Goal: Task Accomplishment & Management: Manage account settings

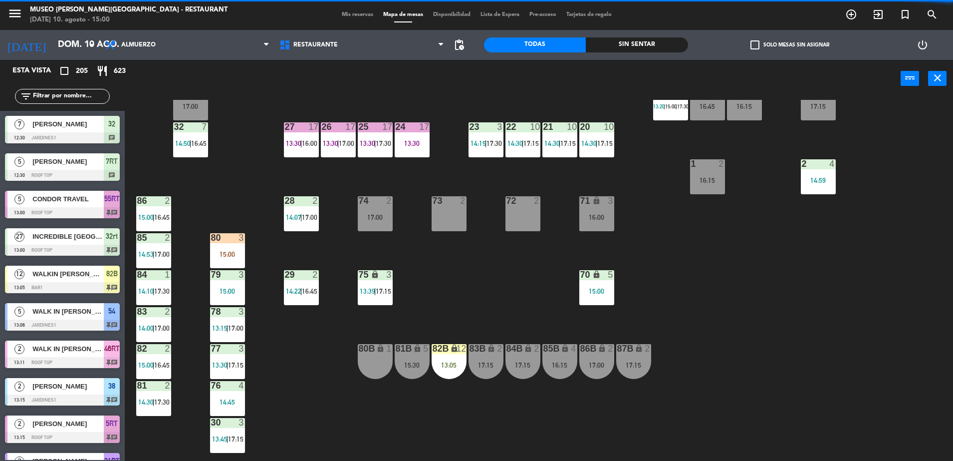
scroll to position [325, 0]
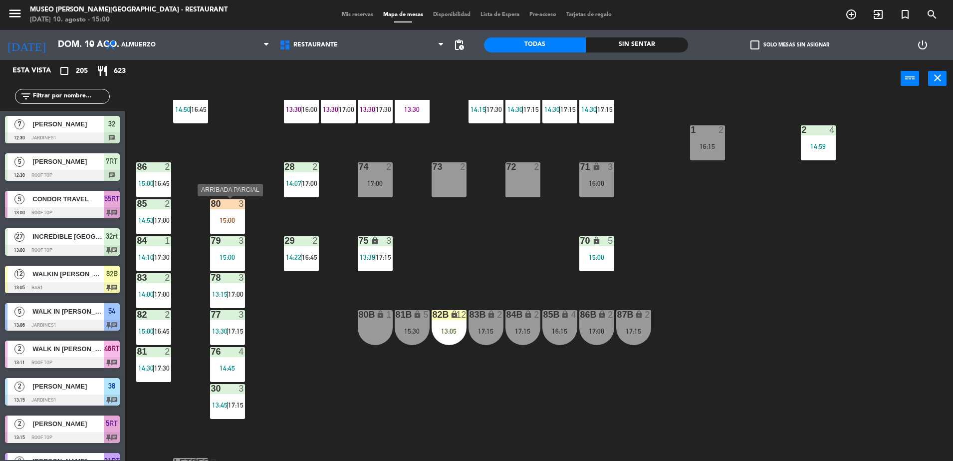
click at [232, 196] on div "44 5 15:00 | 17:00 49 2 16:15 54 5 13:06 | 15:30 | 17:30 64 2 15:15 | 17:15 48 …" at bounding box center [543, 281] width 819 height 363
click at [232, 199] on div at bounding box center [227, 203] width 16 height 9
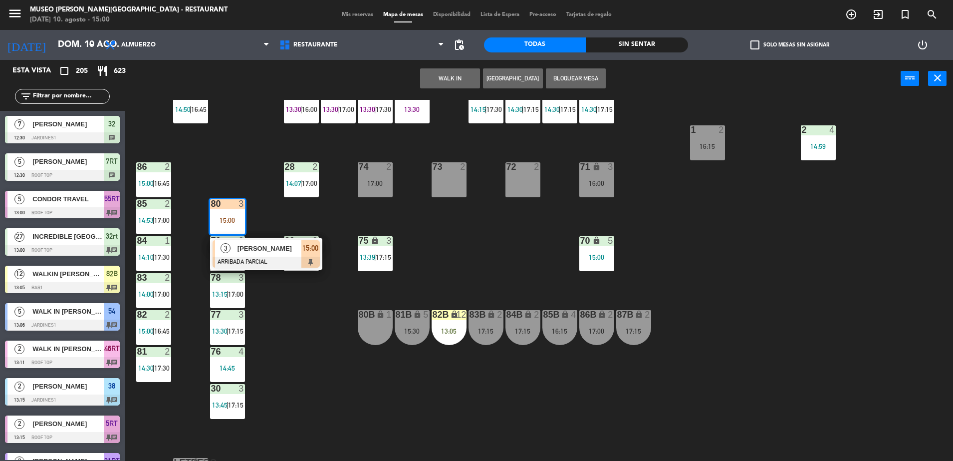
click at [283, 296] on div "44 5 15:00 | 17:00 49 2 16:15 54 5 13:06 | 15:30 | 17:30 64 2 15:15 | 17:15 48 …" at bounding box center [543, 281] width 819 height 363
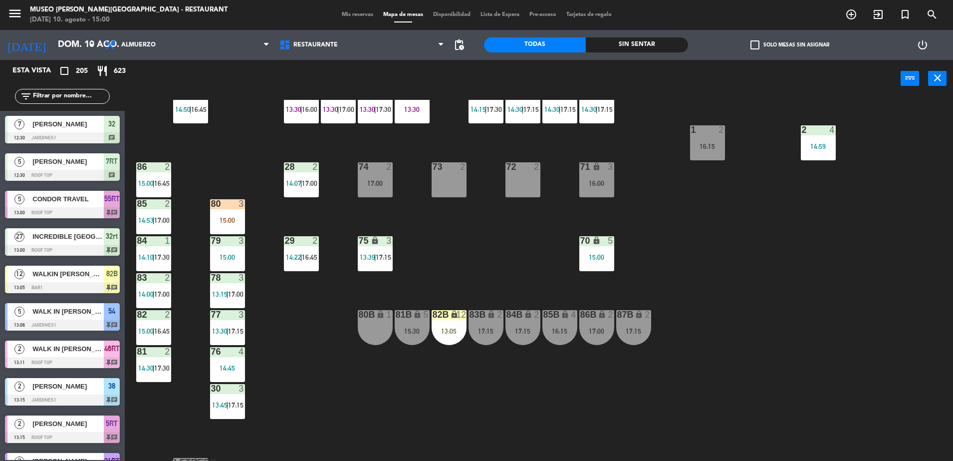
click at [76, 96] on input "text" at bounding box center [70, 96] width 77 height 11
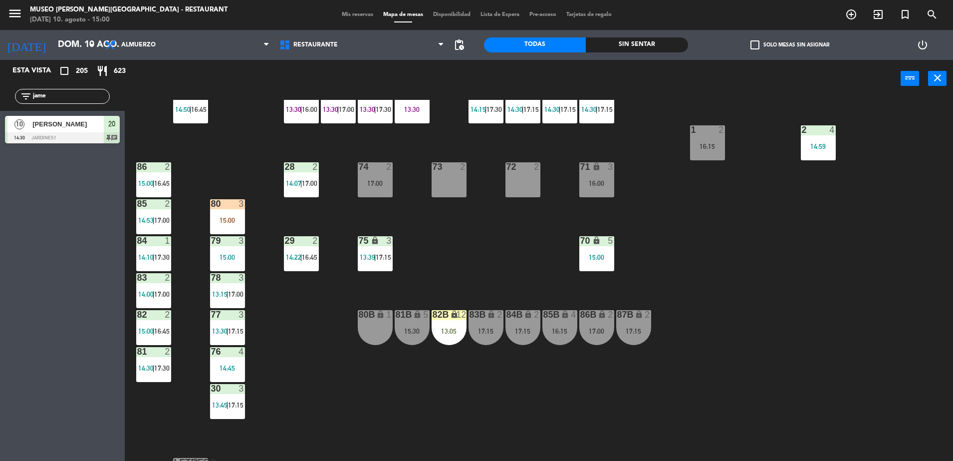
type input "jame"
click at [261, 164] on div "44 5 15:00 | 17:00 49 2 16:15 54 5 13:06 | 15:30 | 17:30 64 2 15:15 | 17:15 48 …" at bounding box center [543, 281] width 819 height 363
click at [219, 223] on div "15:00" at bounding box center [227, 220] width 35 height 7
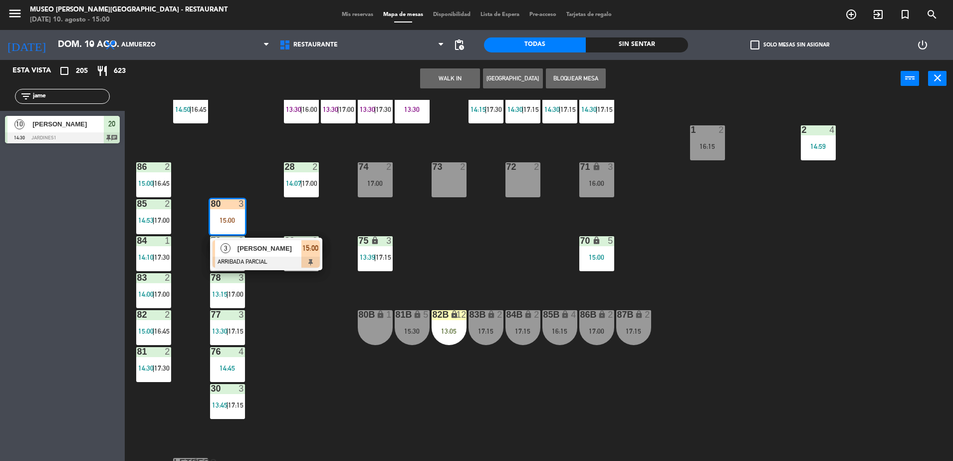
click at [255, 246] on span "[PERSON_NAME]" at bounding box center [270, 248] width 64 height 10
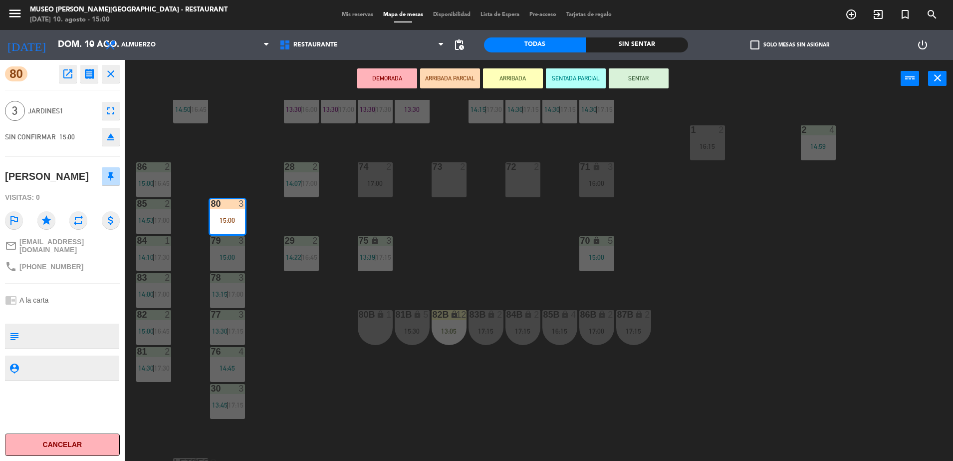
click at [316, 285] on div "44 5 15:00 | 17:00 49 2 16:15 54 5 13:06 | 15:30 | 17:30 64 2 15:15 | 17:15 48 …" at bounding box center [543, 281] width 819 height 363
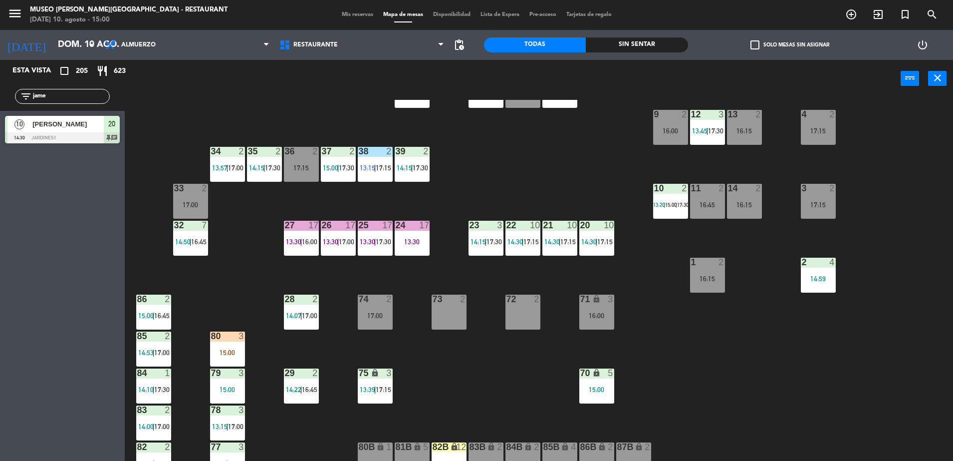
scroll to position [188, 0]
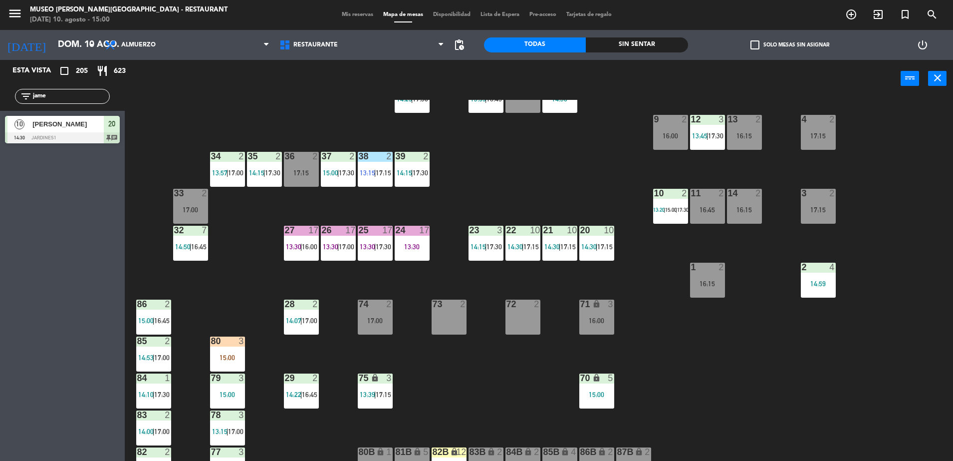
click at [590, 258] on div "20 10 14:30 | 17:15" at bounding box center [597, 243] width 35 height 35
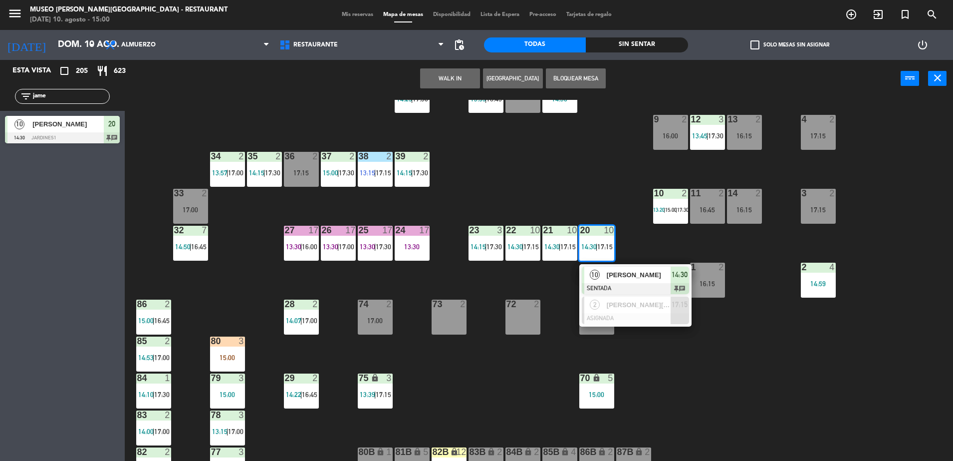
click at [607, 277] on span "[PERSON_NAME]" at bounding box center [639, 275] width 64 height 10
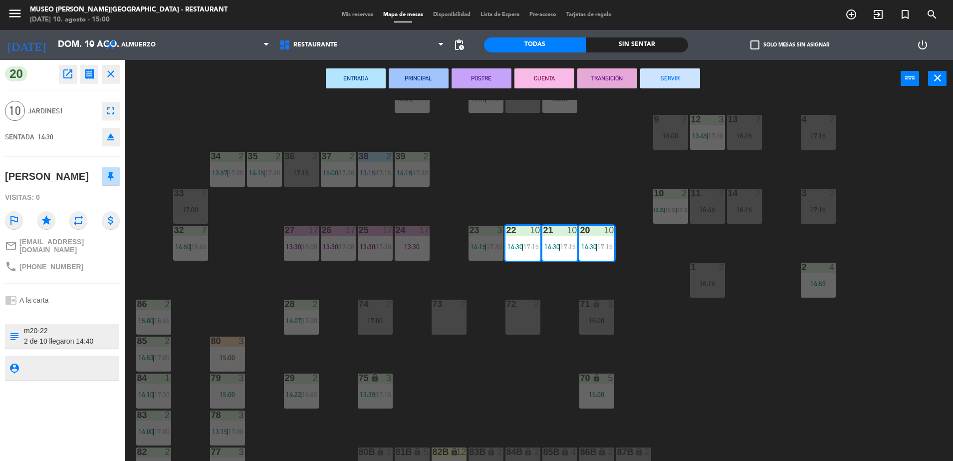
click at [488, 364] on div "44 5 15:00 | 17:00 49 2 16:15 54 5 13:06 | 15:30 | 17:30 64 2 15:15 | 17:15 48 …" at bounding box center [543, 281] width 819 height 363
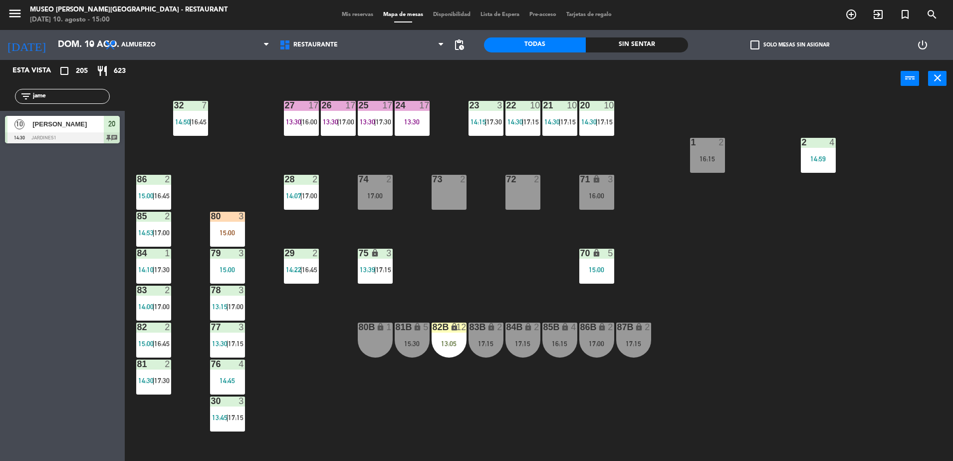
scroll to position [0, 0]
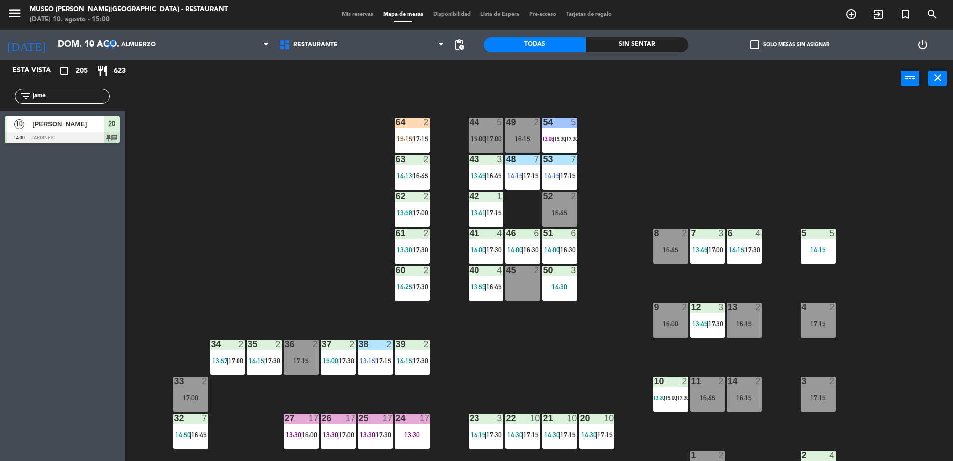
click at [487, 129] on div "44 5 15:00 | 17:00" at bounding box center [486, 135] width 35 height 35
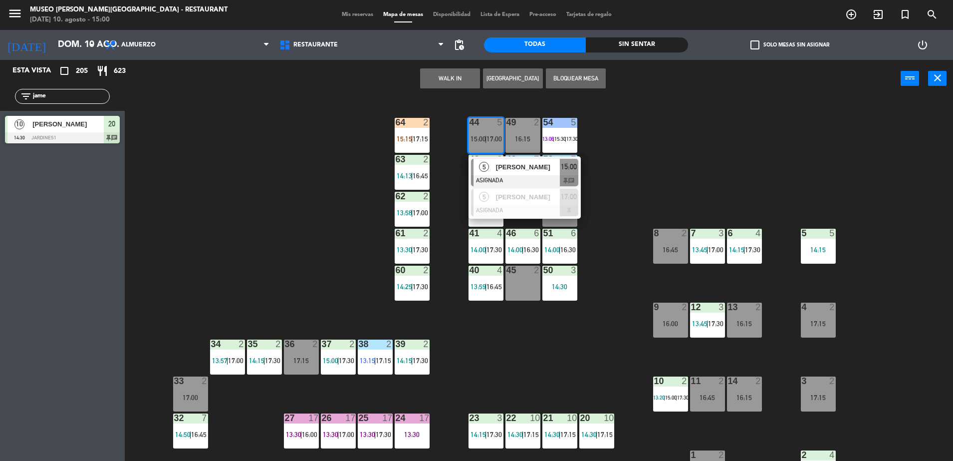
click at [502, 161] on div "Gianinna Hermoza Palza" at bounding box center [527, 167] width 65 height 16
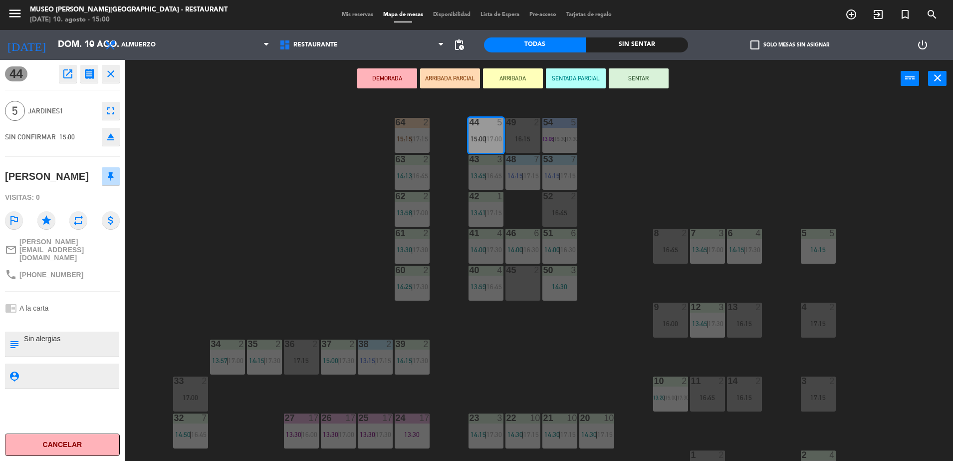
click at [400, 79] on button "DEMORADA" at bounding box center [387, 78] width 60 height 20
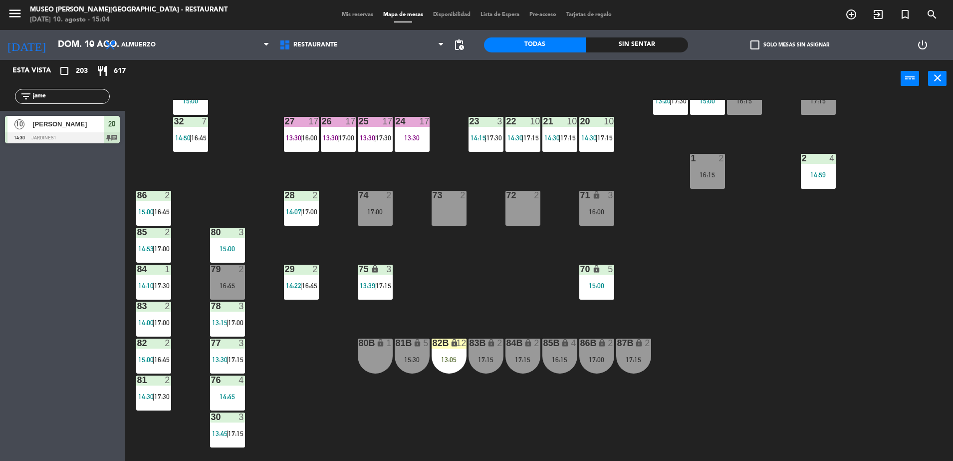
scroll to position [354, 0]
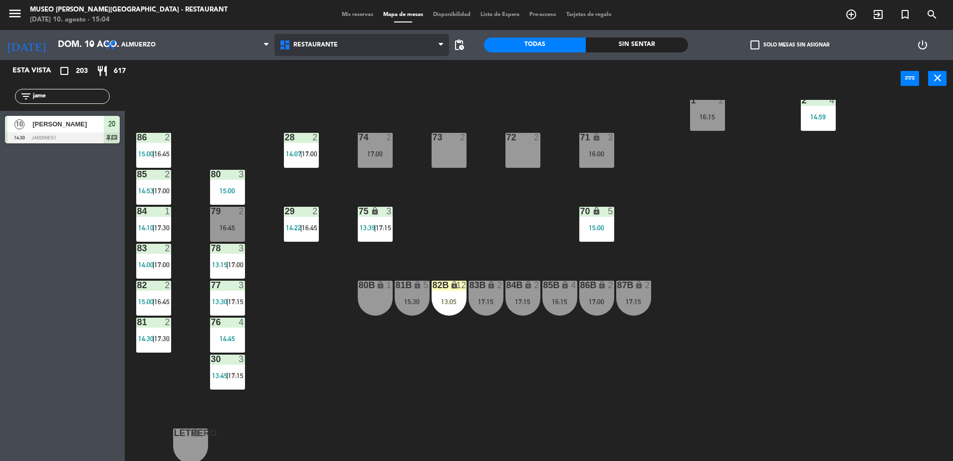
click at [332, 43] on span "Restaurante" at bounding box center [316, 44] width 44 height 7
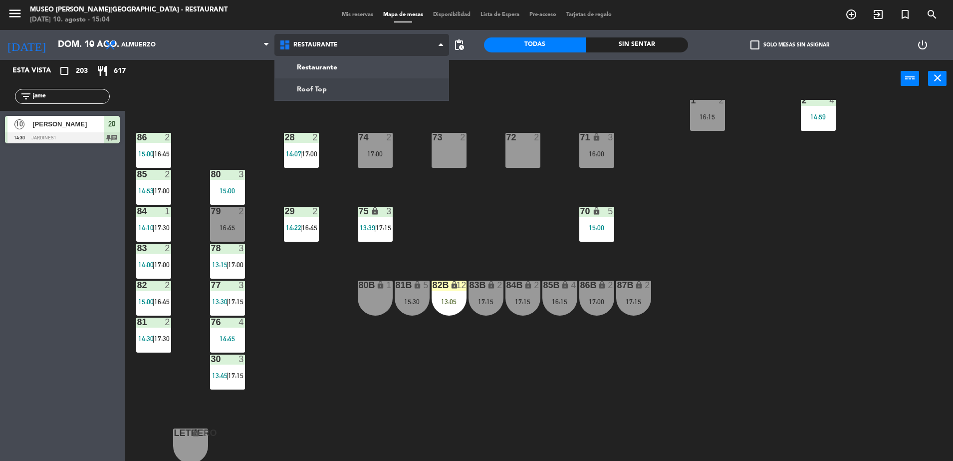
click at [350, 87] on ng-component "menu Museo Larco Café - Restaurant domingo 10. agosto - 15:04 Mis reservas Mapa…" at bounding box center [476, 230] width 953 height 461
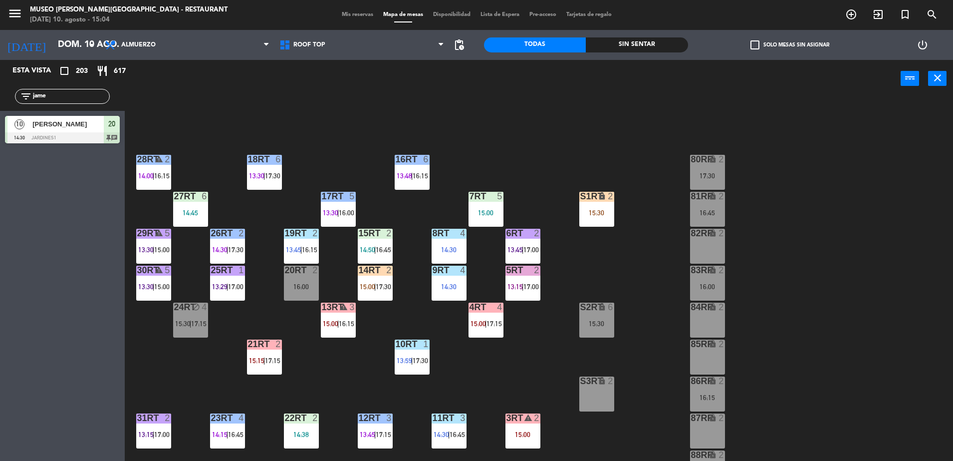
scroll to position [391, 0]
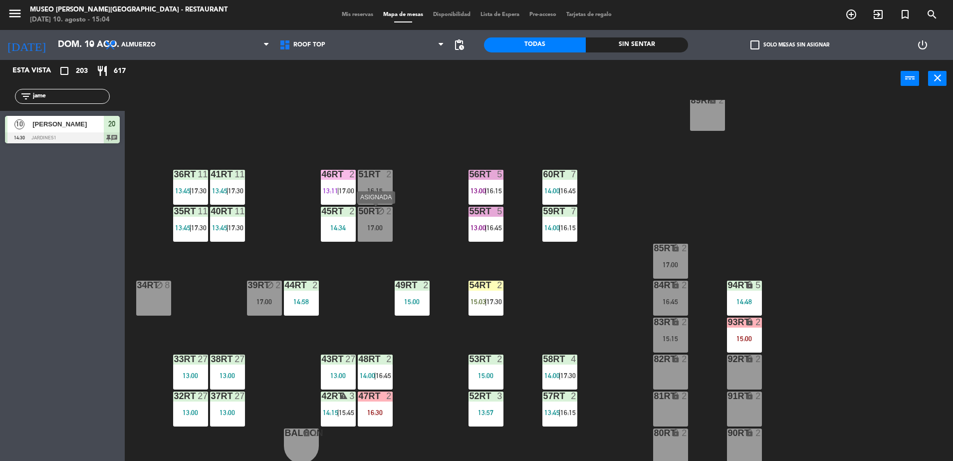
click at [372, 235] on div "50RT block 2 17:00" at bounding box center [375, 224] width 35 height 35
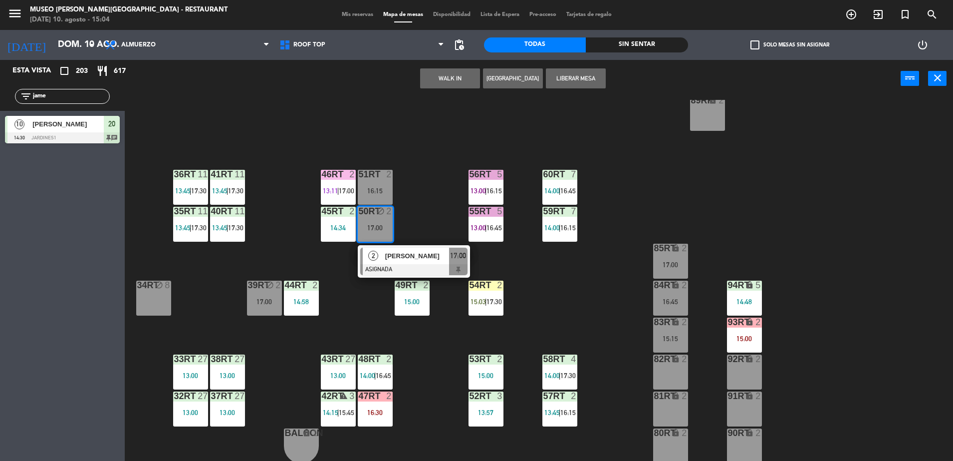
click at [560, 71] on button "Liberar Mesa" at bounding box center [576, 78] width 60 height 20
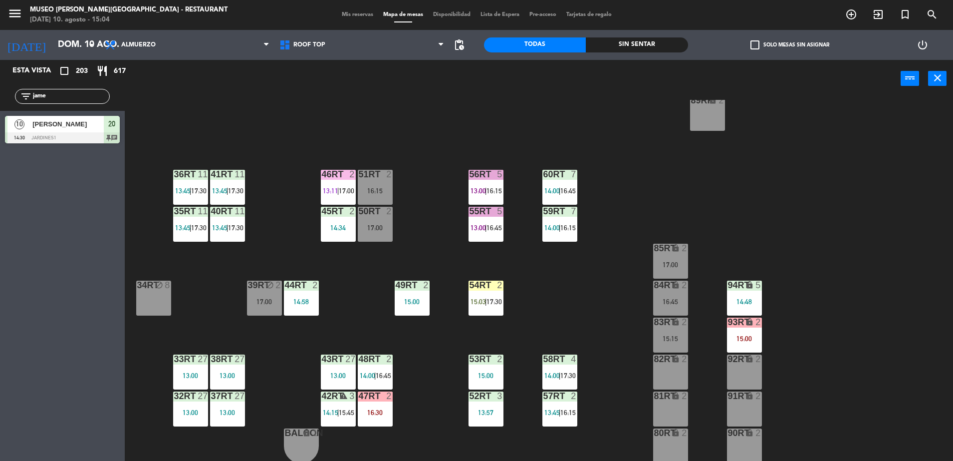
click at [480, 198] on div "56RT 5 13:00 | 16:15" at bounding box center [486, 187] width 35 height 35
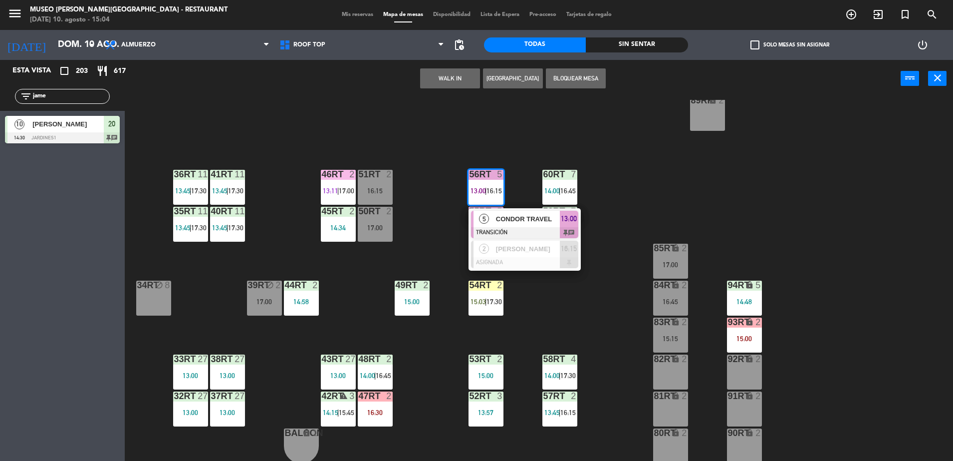
click at [438, 237] on div "18RT 6 13:30 | 17:30 16RT 6 13:48 | 16:15 28RT warning 2 14:00 | 16:15 80RR loc…" at bounding box center [543, 281] width 819 height 363
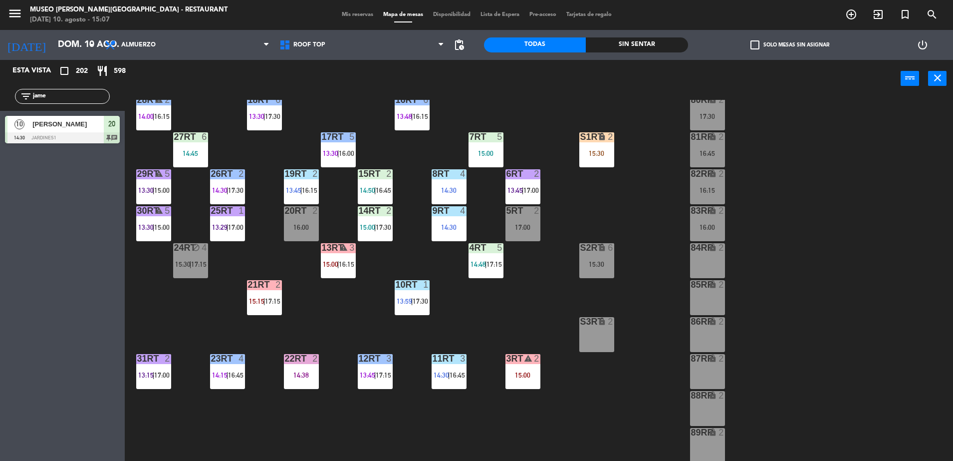
scroll to position [62, 0]
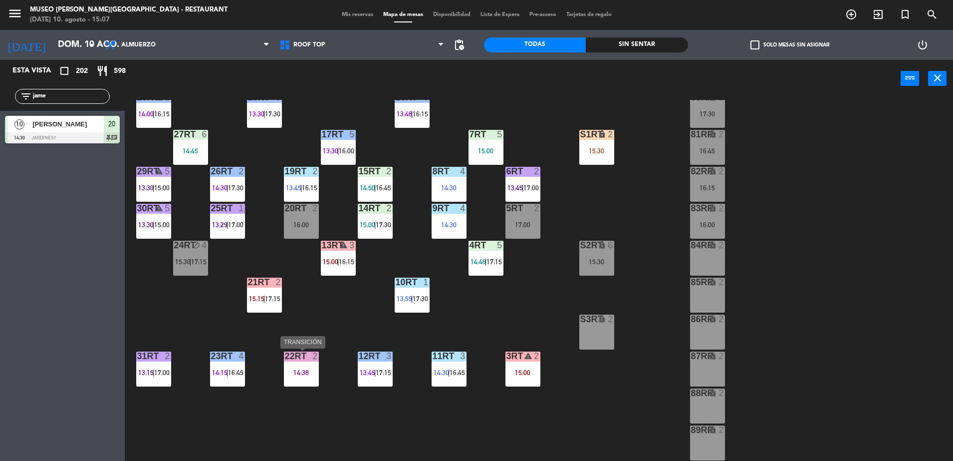
click at [313, 356] on div "2" at bounding box center [315, 355] width 6 height 9
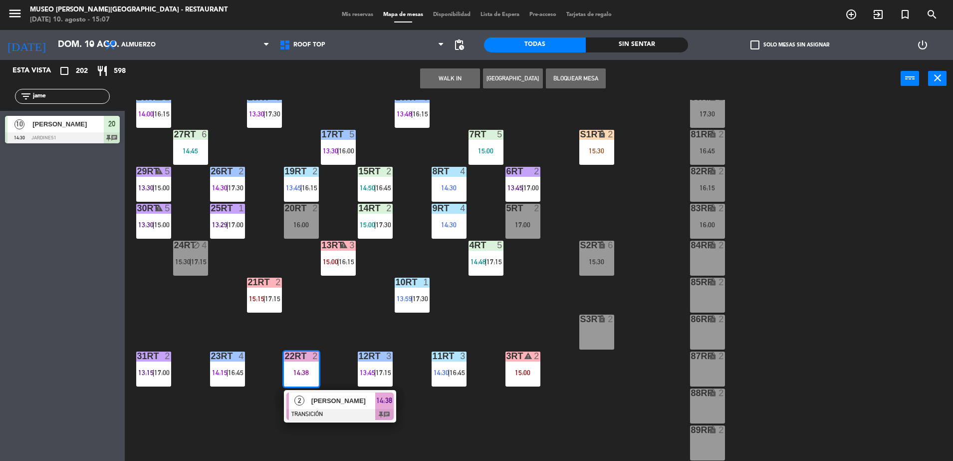
click at [362, 308] on div "18RT 6 13:30 | 17:30 16RT 6 13:48 | 16:15 28RT warning 2 14:00 | 16:15 80RR loc…" at bounding box center [543, 281] width 819 height 363
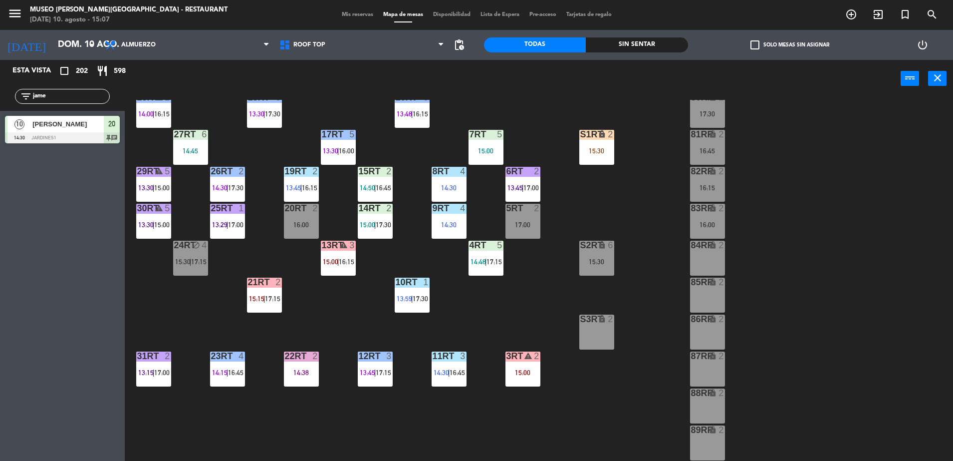
click at [236, 361] on div "23RT 4" at bounding box center [227, 356] width 35 height 10
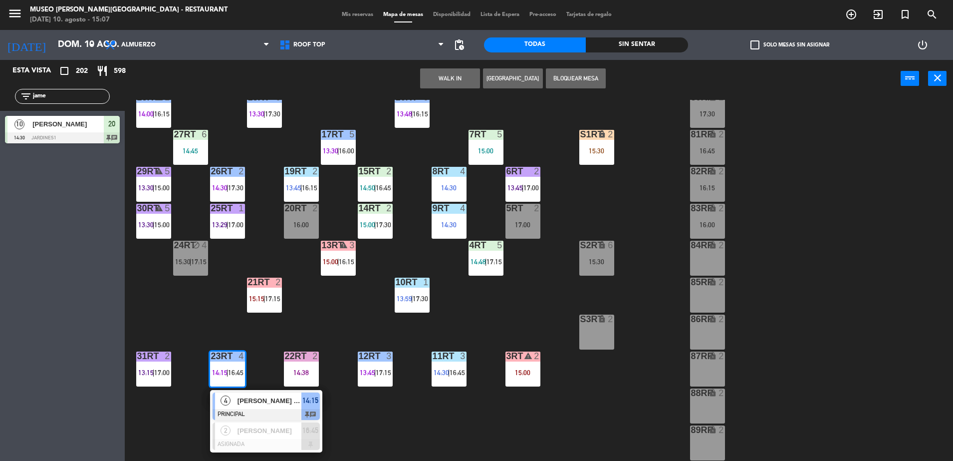
click at [320, 324] on div "18RT 6 13:30 | 17:30 16RT 6 13:48 | 16:15 28RT warning 2 14:00 | 16:15 80RR loc…" at bounding box center [543, 281] width 819 height 363
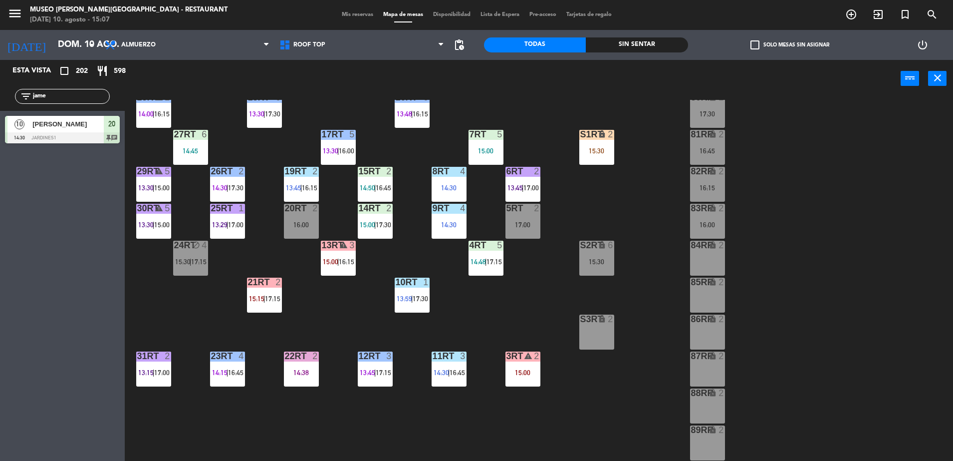
click at [398, 370] on div "18RT 6 13:30 | 17:30 16RT 6 13:48 | 16:15 28RT warning 2 14:00 | 16:15 80RR loc…" at bounding box center [543, 281] width 819 height 363
click at [427, 373] on div "18RT 6 13:30 | 17:30 16RT 6 13:48 | 16:15 28RT warning 2 14:00 | 16:15 80RR loc…" at bounding box center [543, 281] width 819 height 363
click at [438, 375] on span "14:30" at bounding box center [441, 372] width 15 height 8
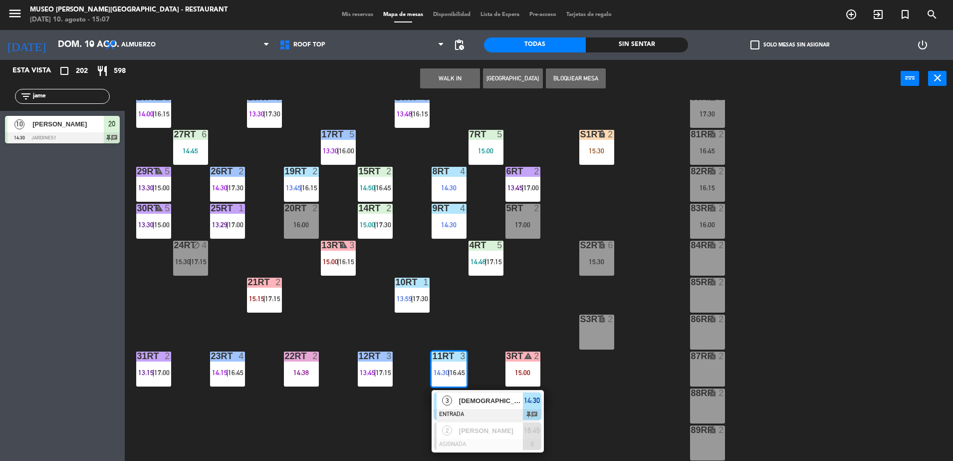
click at [407, 345] on div "18RT 6 13:30 | 17:30 16RT 6 13:48 | 16:15 28RT warning 2 14:00 | 16:15 80RR loc…" at bounding box center [543, 281] width 819 height 363
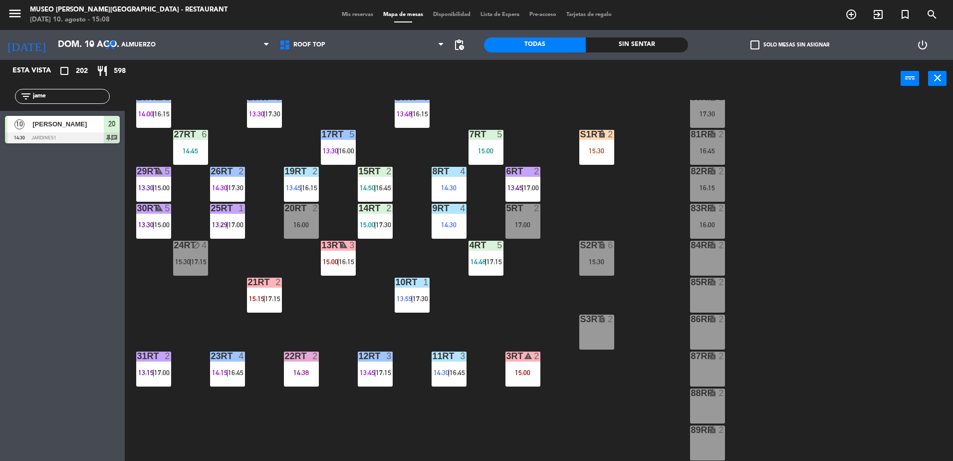
click at [588, 267] on div "S2RT lock 6 15:30" at bounding box center [597, 258] width 35 height 35
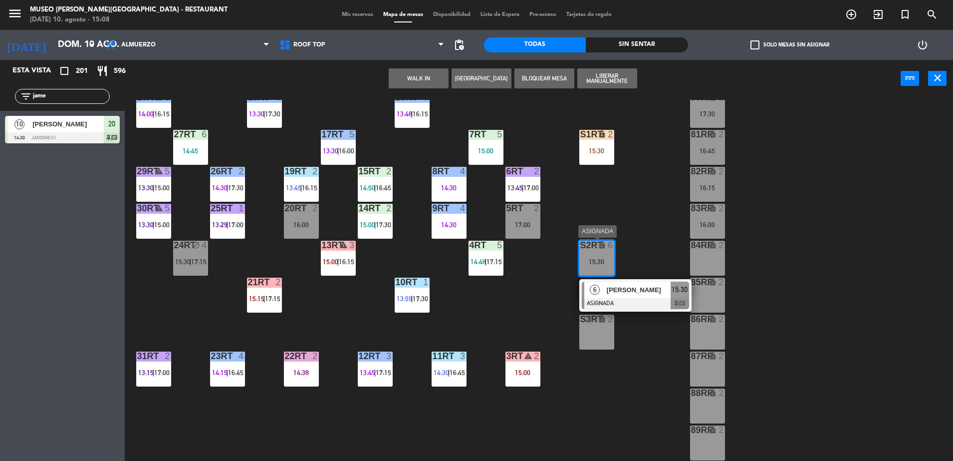
click at [604, 292] on div "6" at bounding box center [595, 290] width 21 height 16
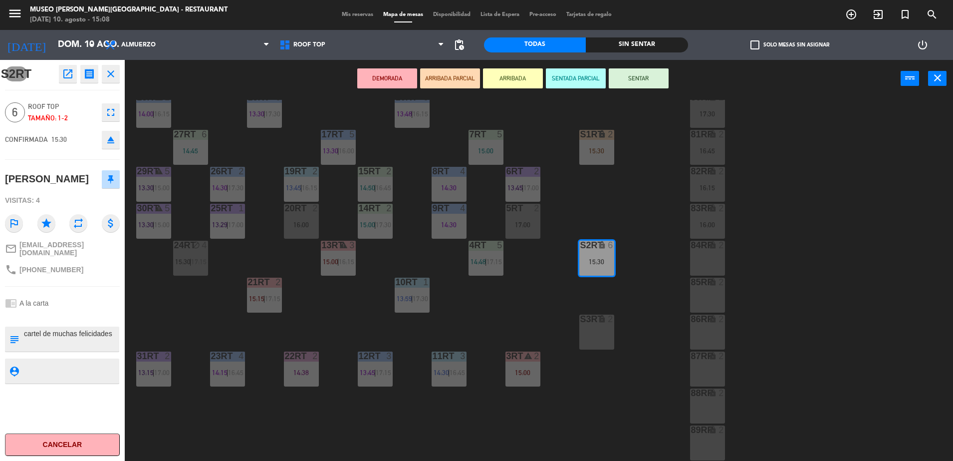
click at [363, 79] on button "DEMORADA" at bounding box center [387, 78] width 60 height 20
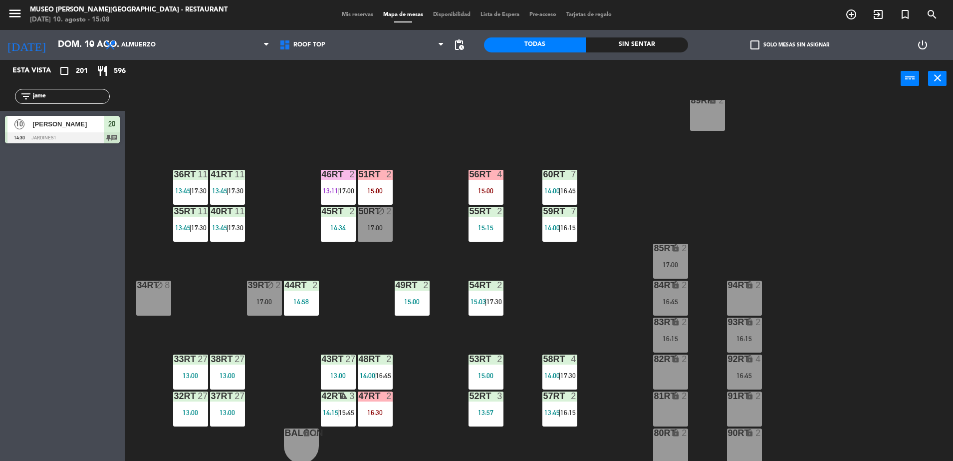
scroll to position [391, 0]
click at [491, 222] on div "55RT 2 15:15" at bounding box center [486, 224] width 35 height 35
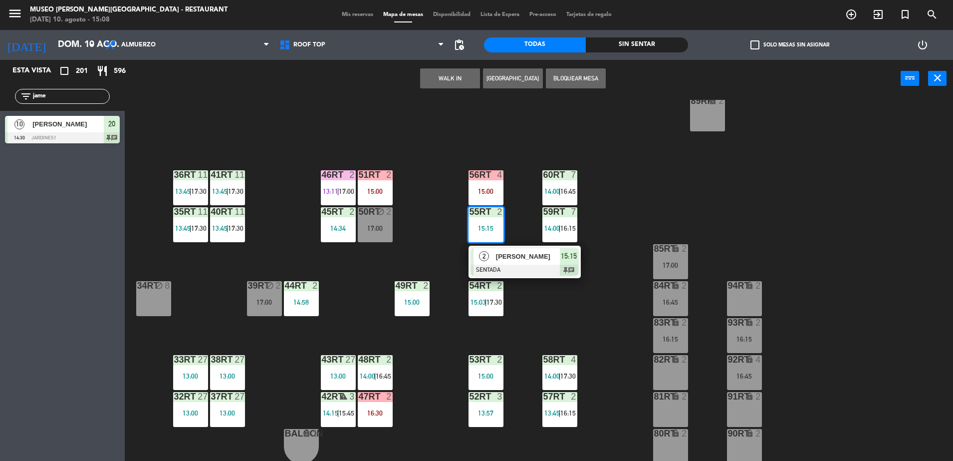
click at [538, 316] on div "18RT 6 13:30 | 17:30 16RT 6 13:48 | 16:15 28RT warning 2 14:00 | 16:15 80RR loc…" at bounding box center [543, 281] width 819 height 363
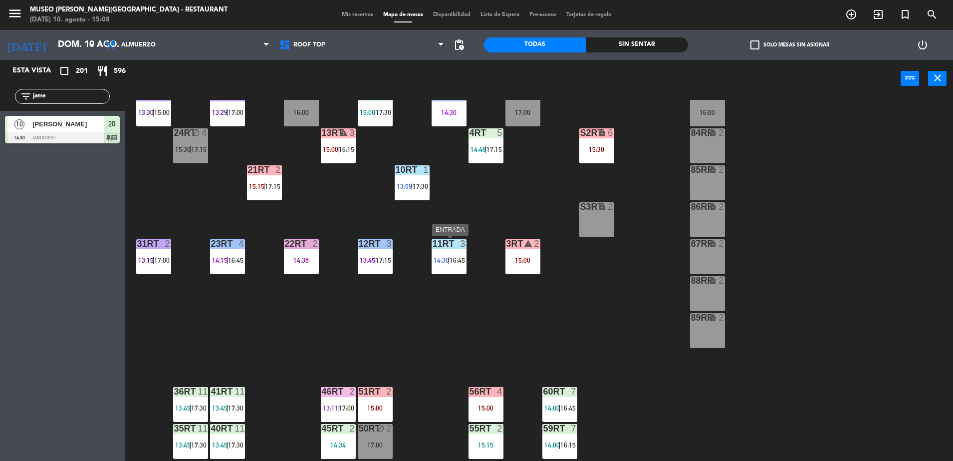
scroll to position [391, 0]
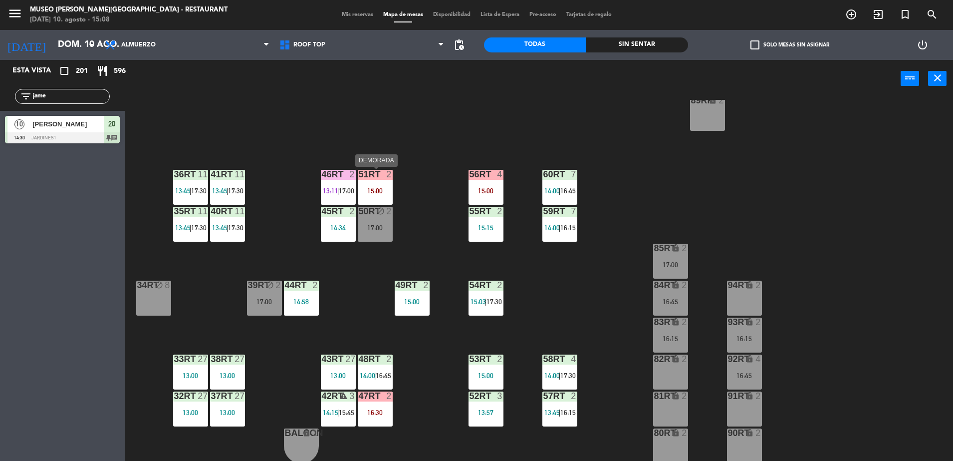
click at [373, 188] on div "15:00" at bounding box center [375, 190] width 35 height 7
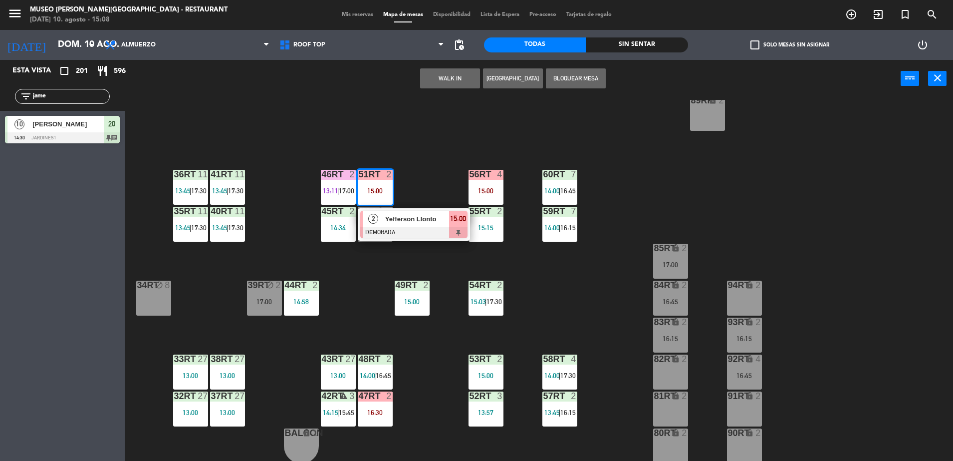
click at [689, 120] on div "18RT 6 13:30 | 17:30 16RT 6 13:48 | 16:15 28RT warning 2 14:00 | 16:15 80RR loc…" at bounding box center [543, 281] width 819 height 363
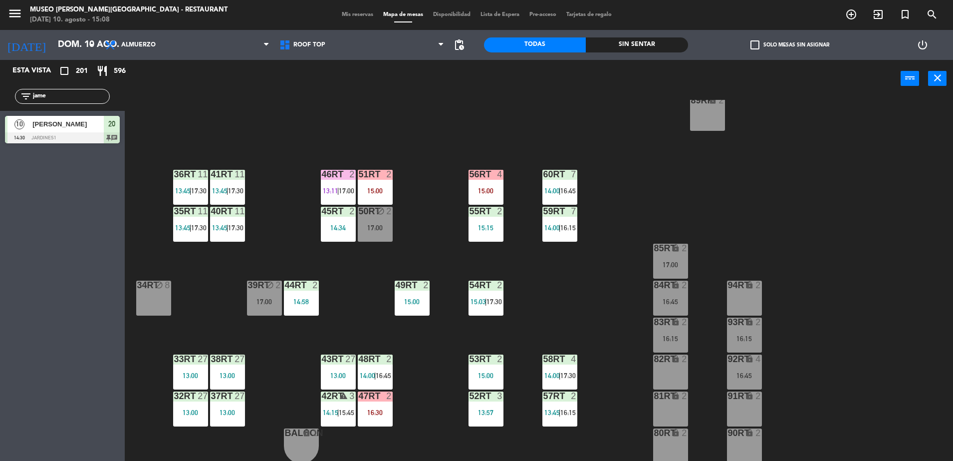
click at [380, 172] on div at bounding box center [375, 174] width 16 height 9
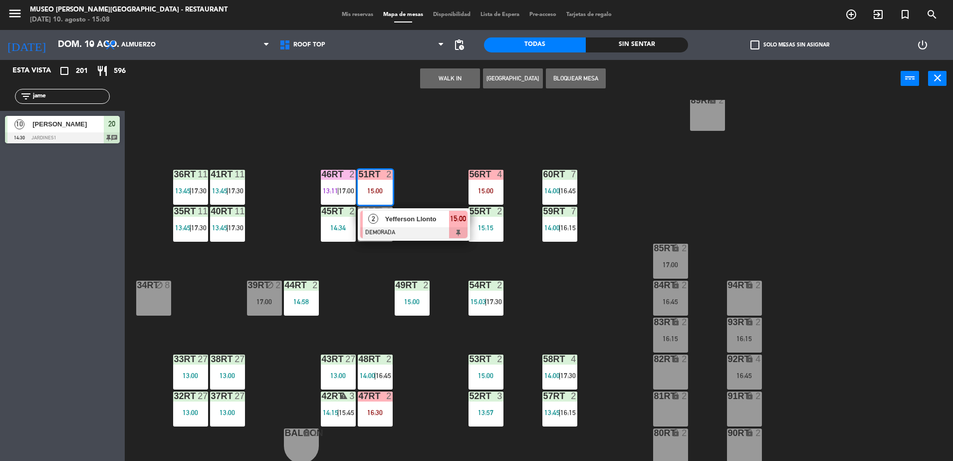
click at [713, 102] on icon "lock" at bounding box center [713, 100] width 8 height 8
click at [421, 73] on button "Mover" at bounding box center [419, 78] width 60 height 20
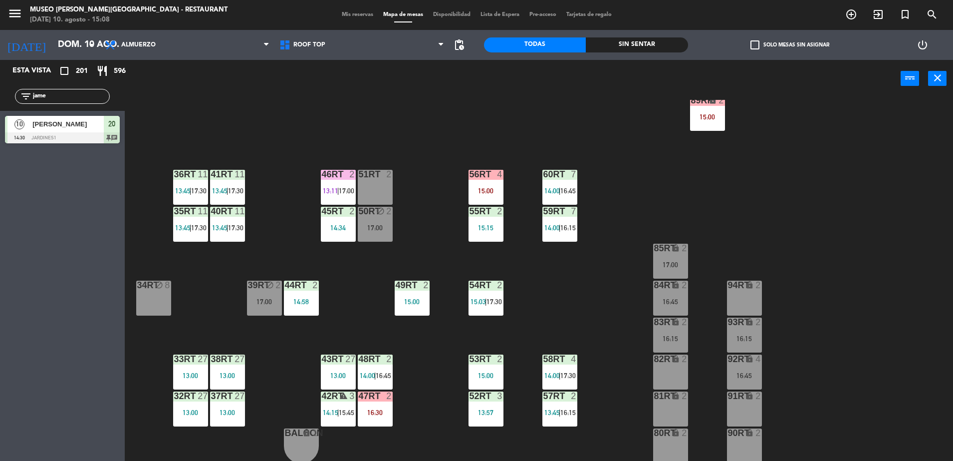
drag, startPoint x: -2, startPoint y: 107, endPoint x: 0, endPoint y: 93, distance: 14.2
click at [0, 94] on html "close × Museo Larco Café - Restaurant × chrome_reader_mode Listado de Reservas …" at bounding box center [476, 230] width 953 height 461
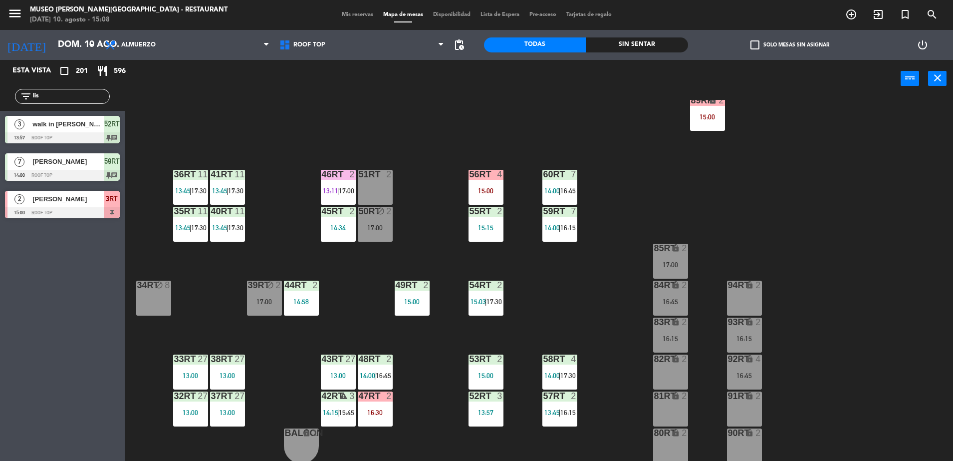
type input "lis"
click at [93, 200] on span "Lisbeth Heredia" at bounding box center [67, 199] width 71 height 10
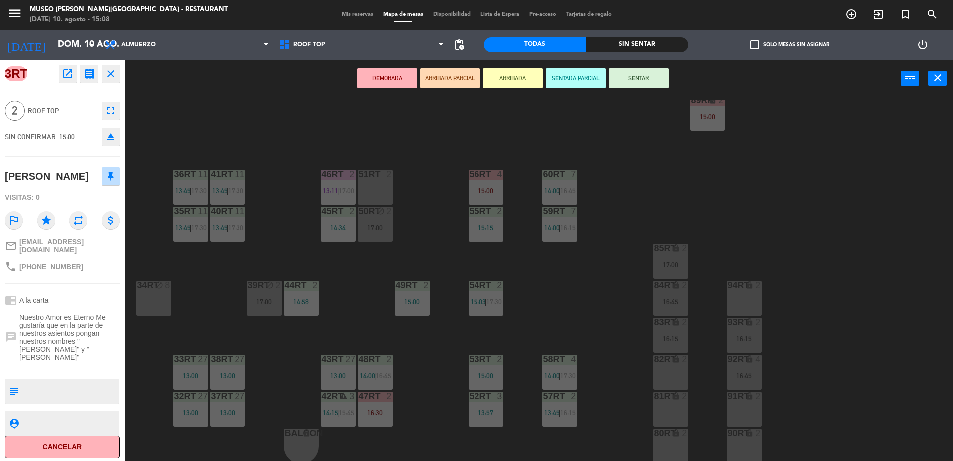
click at [449, 79] on button "ARRIBADA PARCIAL" at bounding box center [450, 78] width 60 height 20
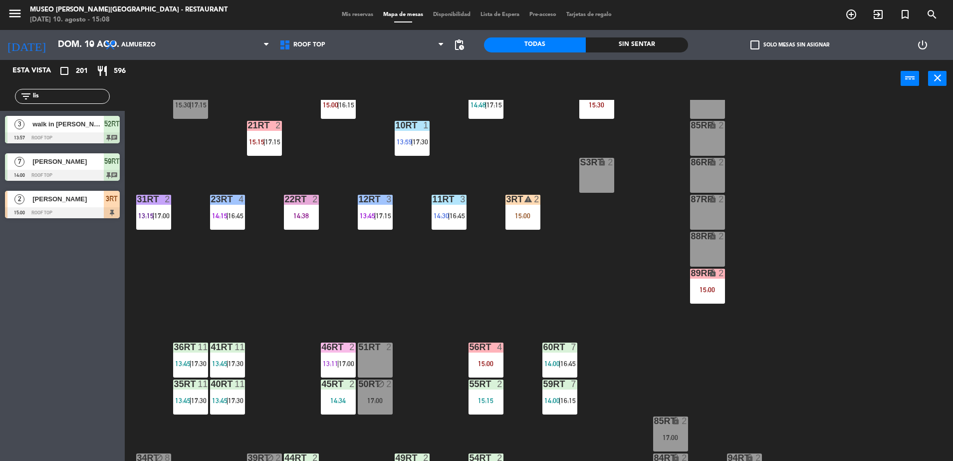
scroll to position [209, 0]
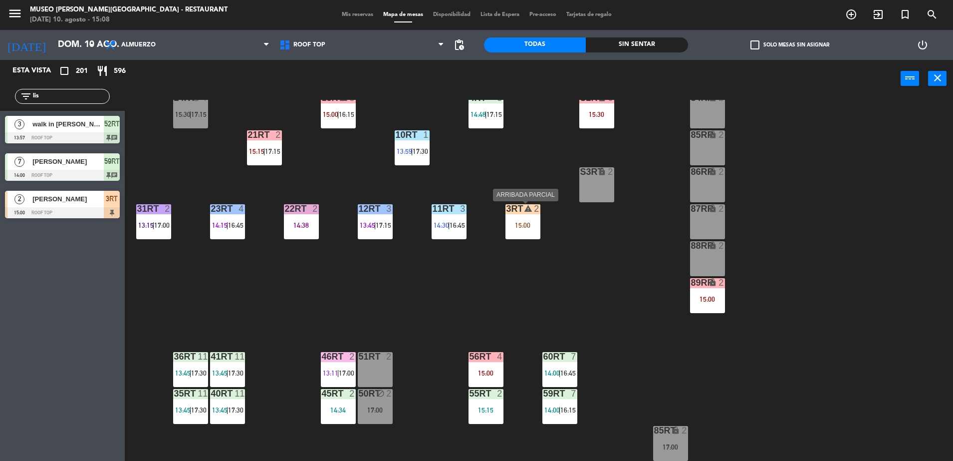
click at [514, 216] on div "3RT warning 2 15:00" at bounding box center [523, 221] width 35 height 35
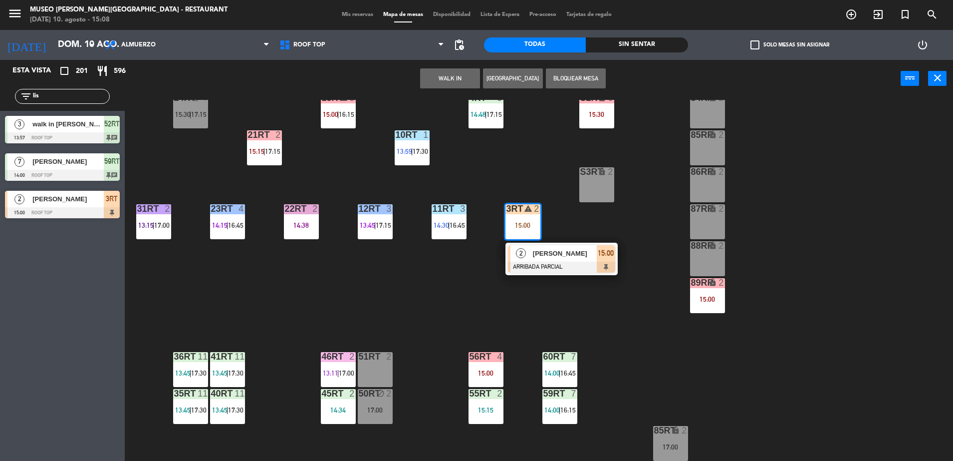
click at [648, 298] on div "18RT 6 13:30 | 17:30 16RT 6 13:48 | 16:15 28RT warning 2 14:00 | 16:15 80RR loc…" at bounding box center [543, 281] width 819 height 363
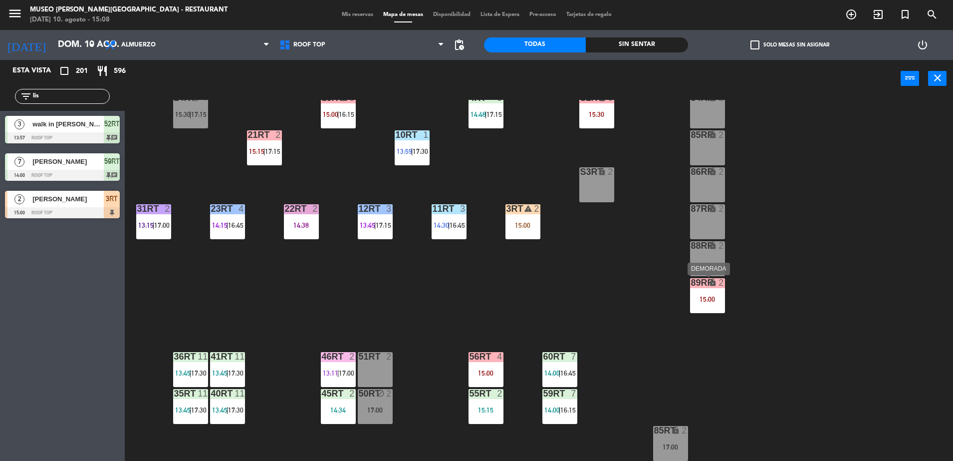
click at [714, 292] on div "89RR lock 2 15:00" at bounding box center [707, 295] width 35 height 35
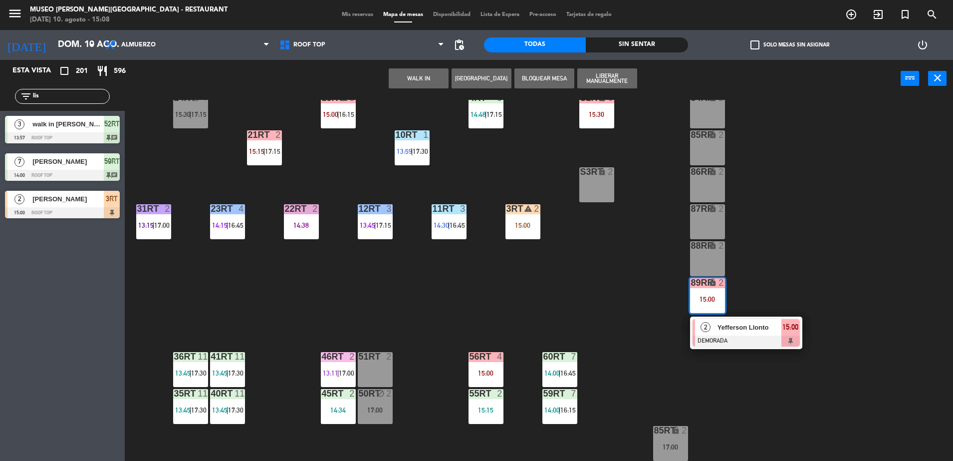
click at [373, 357] on div at bounding box center [375, 356] width 16 height 9
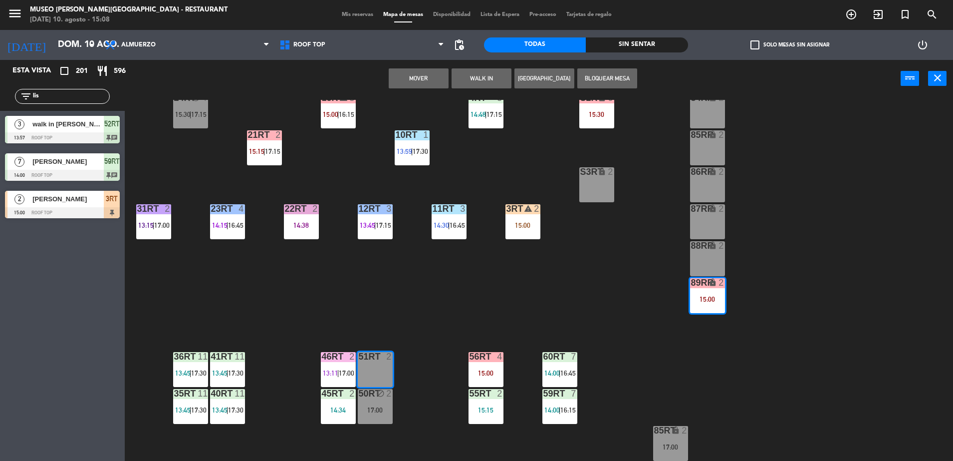
click at [408, 76] on button "Mover" at bounding box center [419, 78] width 60 height 20
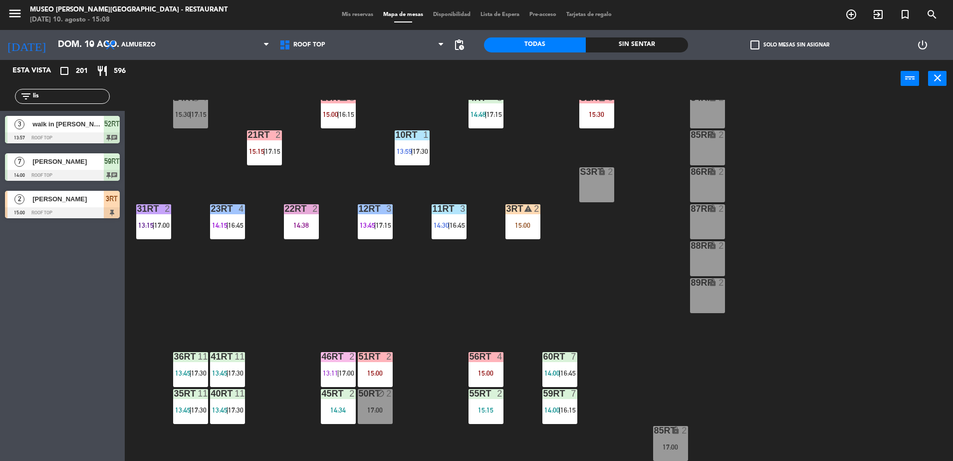
drag, startPoint x: 41, startPoint y: 96, endPoint x: 0, endPoint y: 90, distance: 41.3
click at [0, 90] on html "close × Museo Larco Café - Restaurant × chrome_reader_mode Listado de Reservas …" at bounding box center [476, 230] width 953 height 461
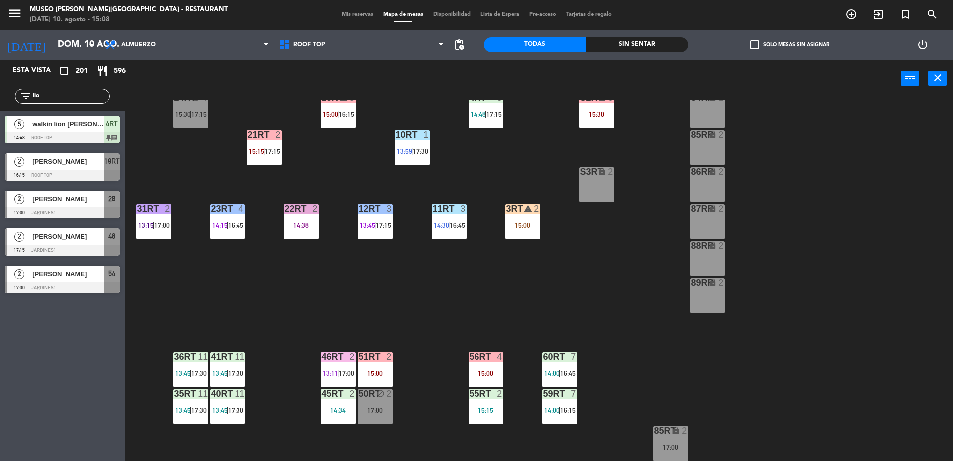
type input "lio"
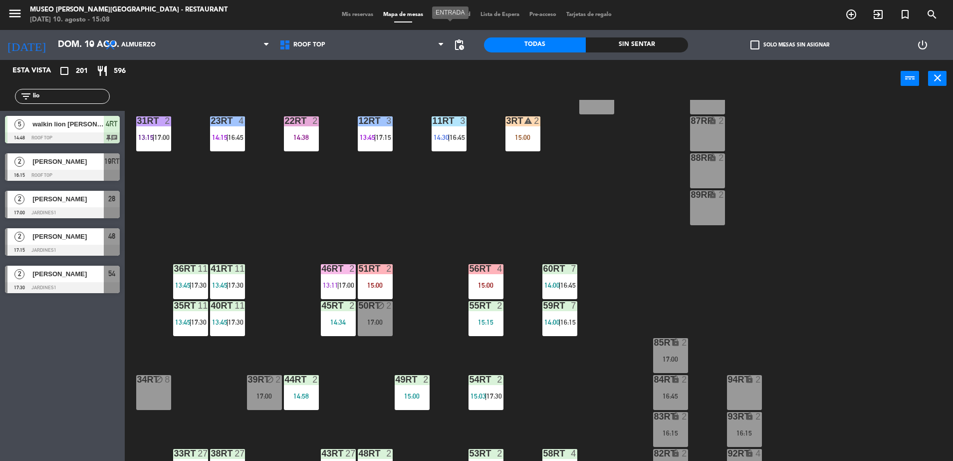
scroll to position [391, 0]
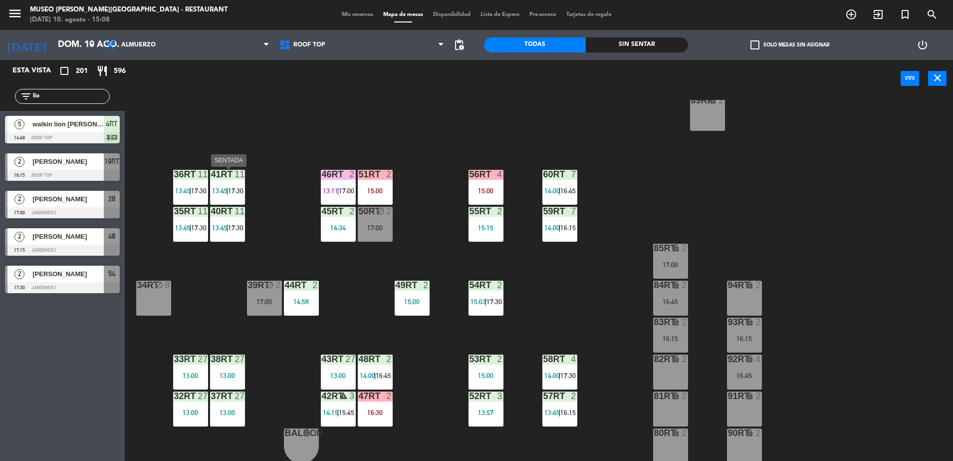
click at [233, 181] on div "41RT 11 13:45 | 17:30" at bounding box center [227, 187] width 35 height 35
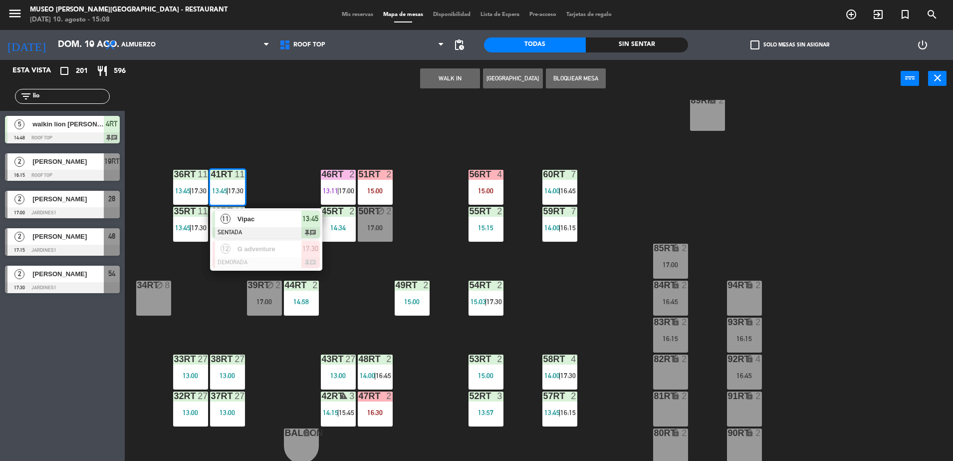
click at [296, 202] on div "18RT 6 13:30 | 17:30 16RT 6 13:48 | 16:15 28RT warning 2 14:00 | 16:15 80RR loc…" at bounding box center [543, 281] width 819 height 363
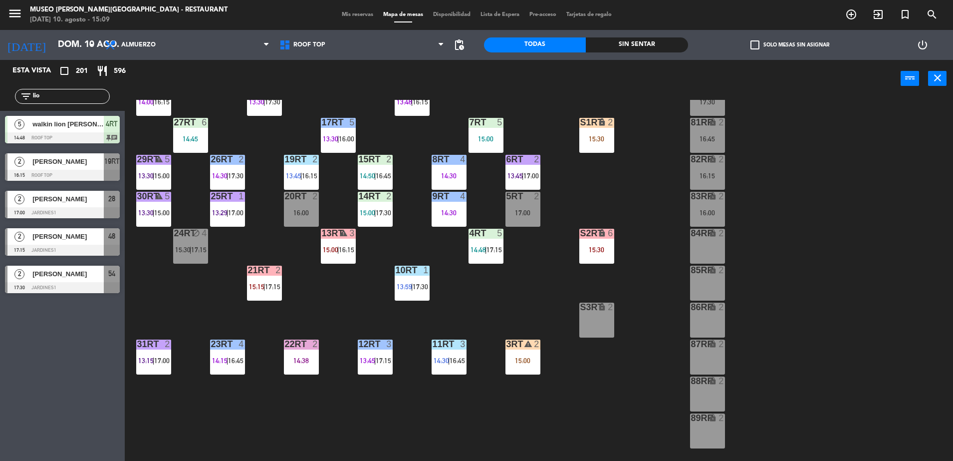
scroll to position [0, 0]
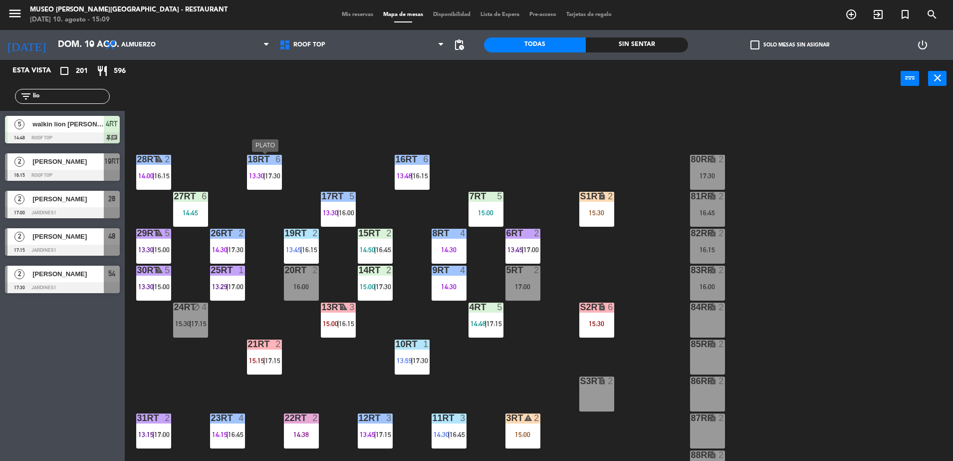
click at [276, 175] on span "17:30" at bounding box center [272, 176] width 15 height 8
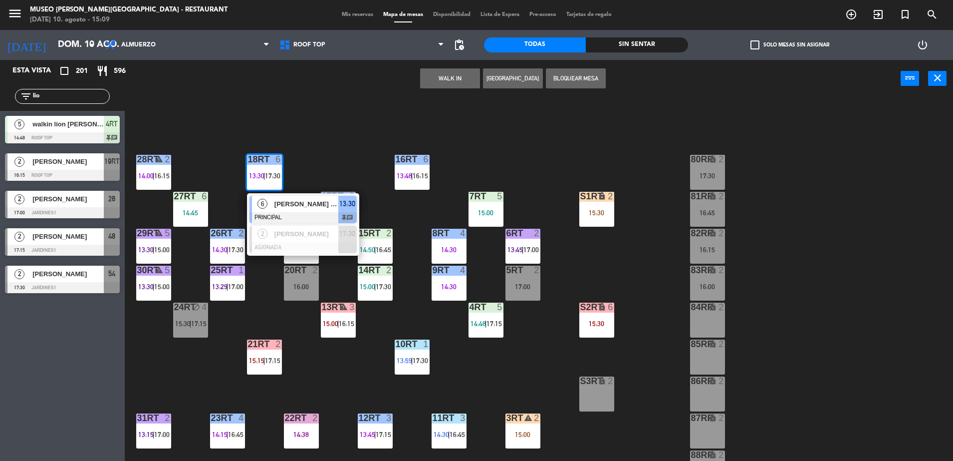
click at [339, 152] on div "18RT 6 13:30 | 17:30 6 BURKHART GOEBEL X 5 / C&J PRINCIPAL 13:30 chat 2 HUGO MU…" at bounding box center [543, 281] width 819 height 363
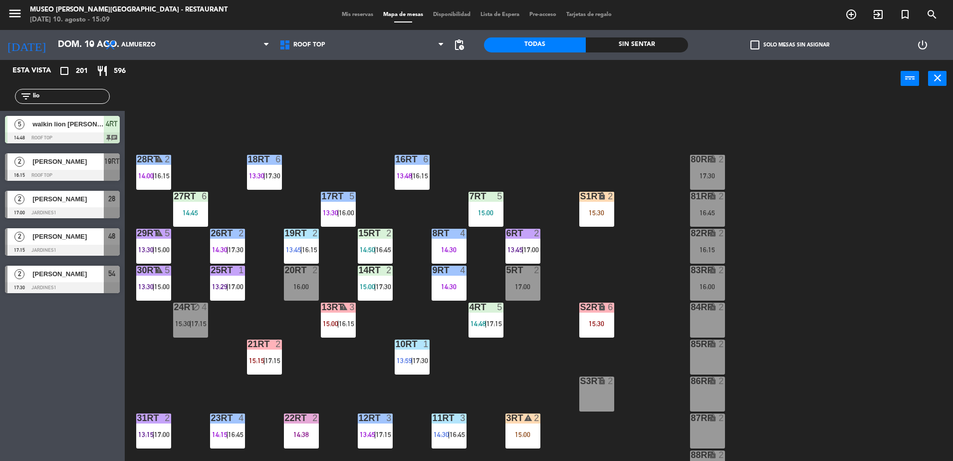
click at [339, 205] on div "17RT 5 13:30 | 16:00" at bounding box center [338, 209] width 35 height 35
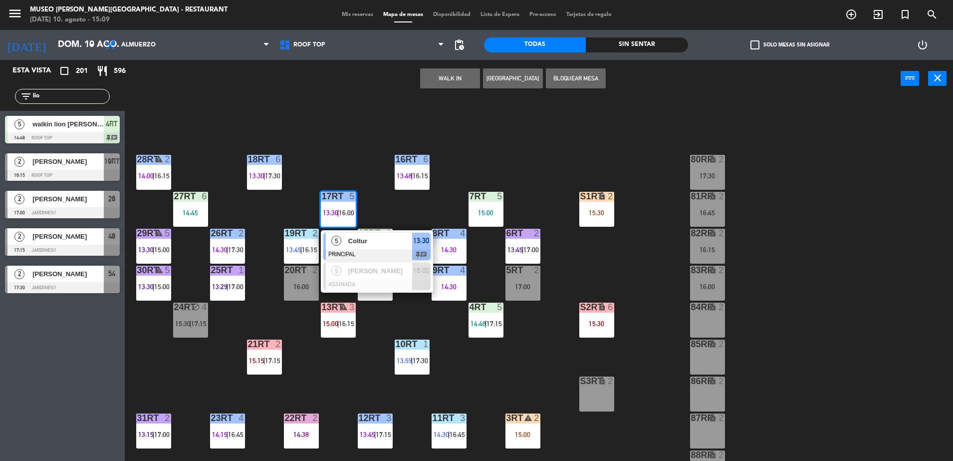
click at [325, 160] on div "18RT 6 13:30 | 17:30 16RT 6 13:48 | 16:15 28RT warning 2 14:00 | 16:15 80RR loc…" at bounding box center [543, 281] width 819 height 363
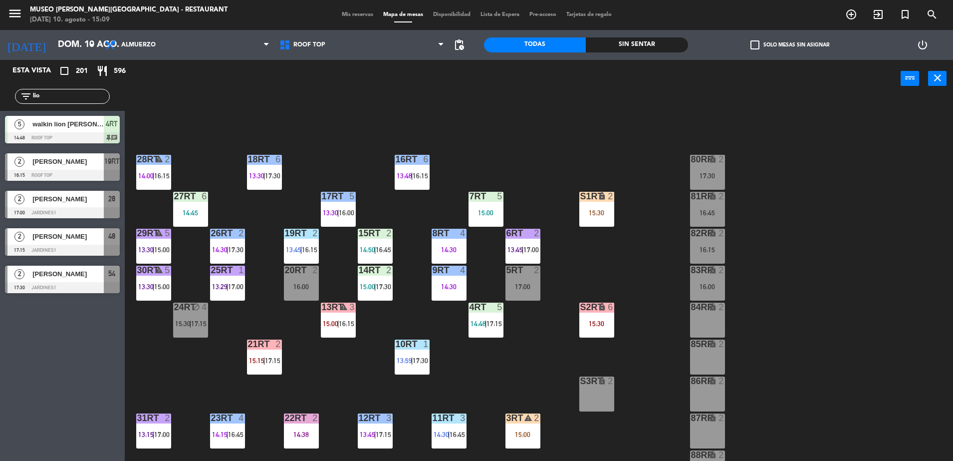
click at [269, 172] on span "17:30" at bounding box center [272, 176] width 15 height 8
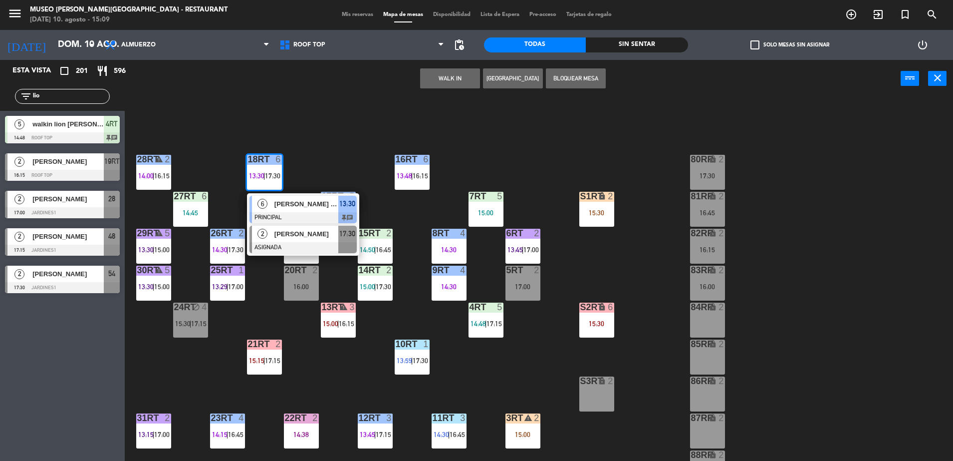
click at [306, 247] on div at bounding box center [303, 247] width 107 height 11
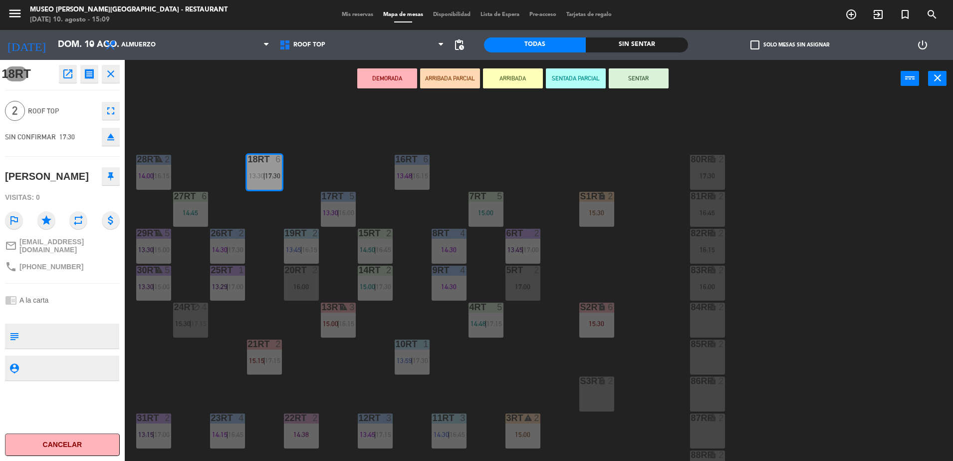
click at [312, 291] on div "20RT 2 16:00" at bounding box center [301, 283] width 35 height 35
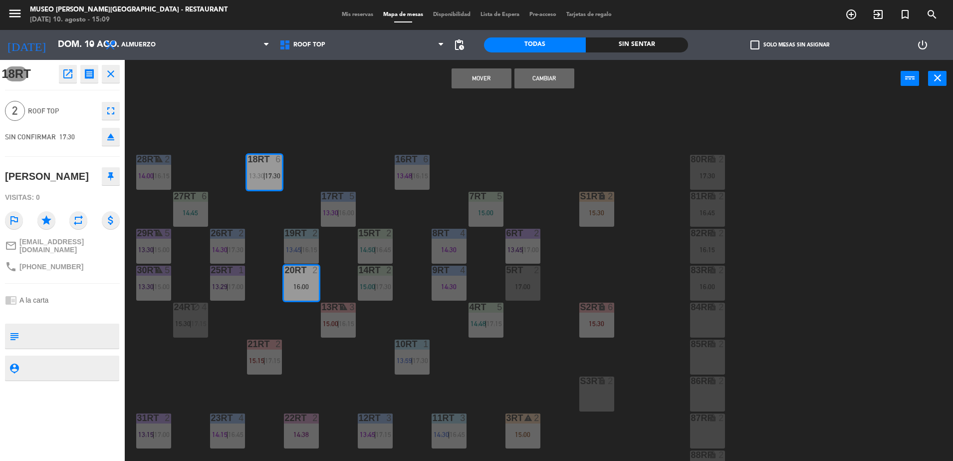
click at [477, 80] on button "Mover" at bounding box center [482, 78] width 60 height 20
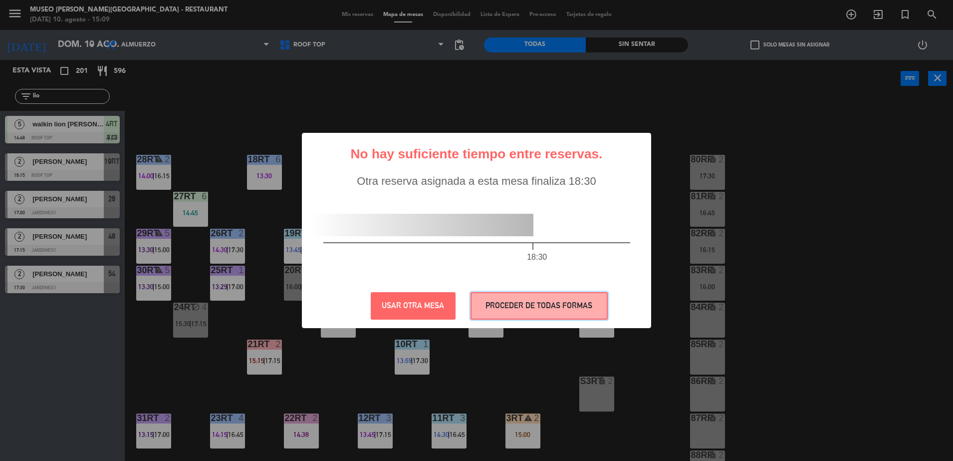
click at [492, 292] on button "PROCEDER DE TODAS FORMAS" at bounding box center [539, 305] width 137 height 27
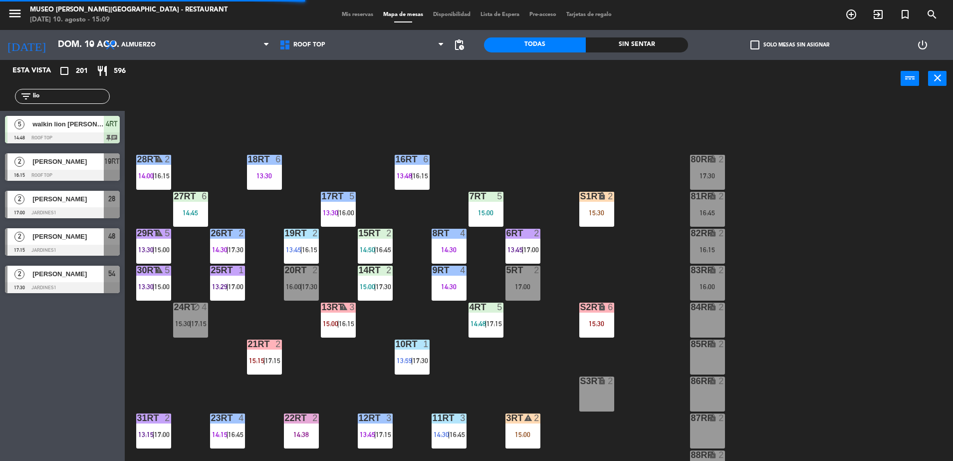
click at [184, 321] on span "15:30" at bounding box center [182, 323] width 15 height 8
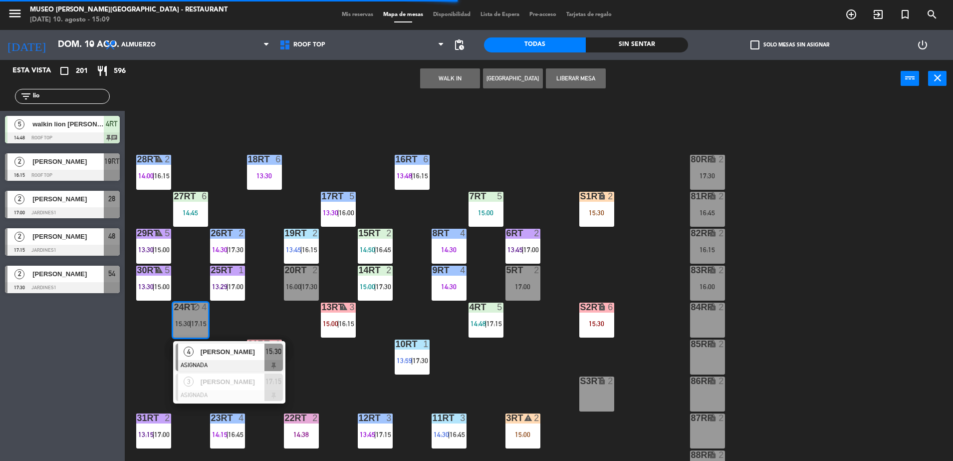
click at [298, 330] on div "18RT 6 13:30 16RT 6 13:48 | 16:15 28RT warning 2 14:00 | 16:15 80RR lock 2 17:3…" at bounding box center [543, 281] width 819 height 363
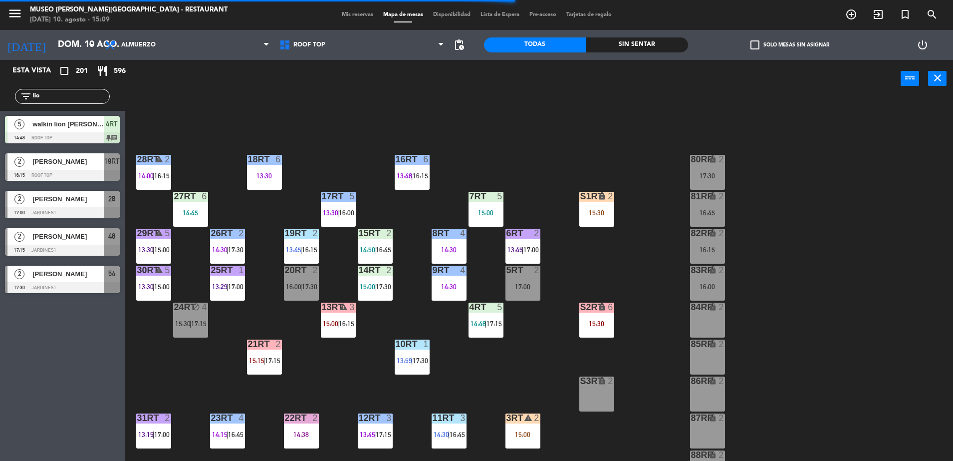
click at [203, 316] on div "24RT block 4 15:30 | 17:15" at bounding box center [190, 319] width 35 height 35
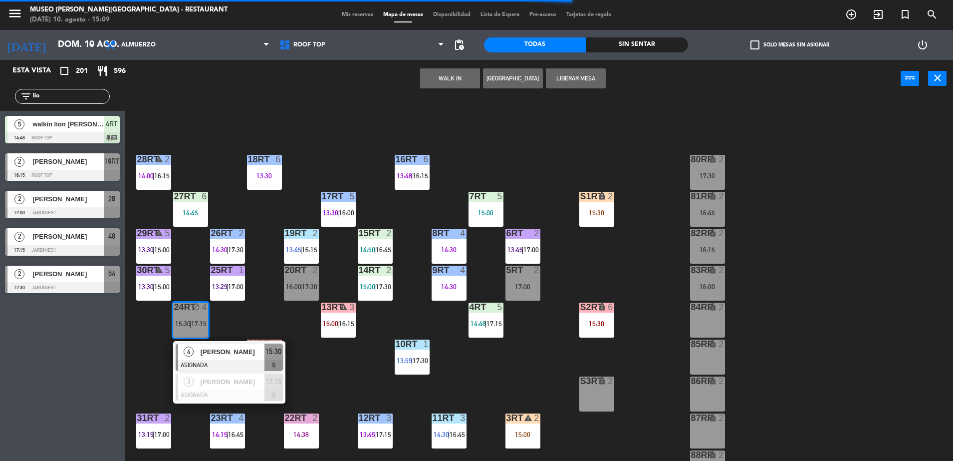
click at [260, 323] on div "18RT 6 13:30 16RT 6 13:48 | 16:15 28RT warning 2 14:00 | 16:15 80RR lock 2 17:3…" at bounding box center [543, 281] width 819 height 363
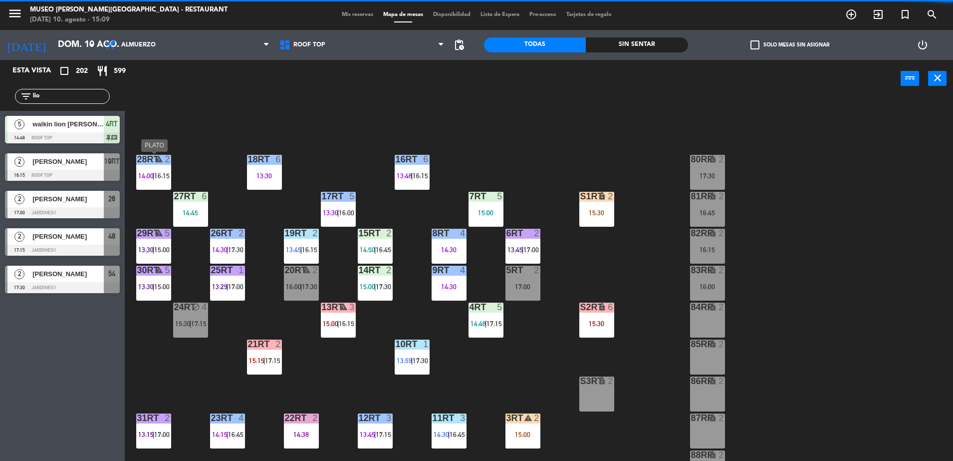
click at [146, 181] on div "28RT warning 2 14:00 | 16:15" at bounding box center [153, 172] width 35 height 35
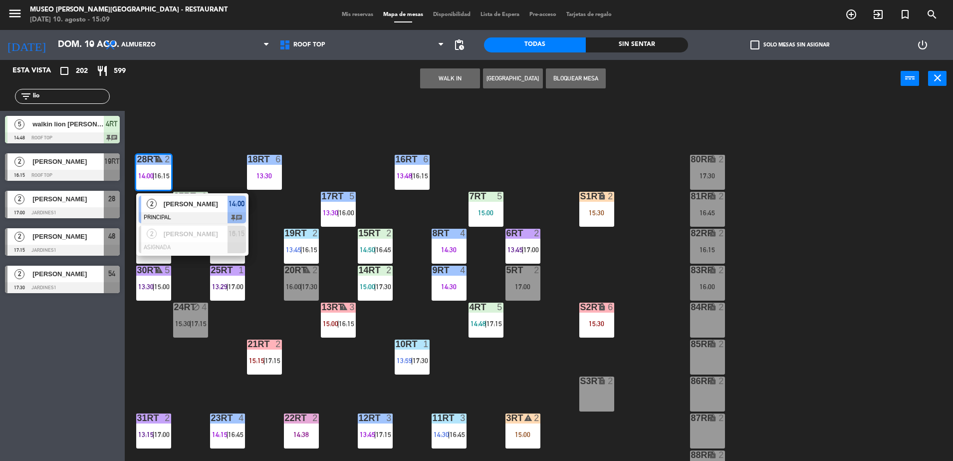
click at [327, 151] on div "18RT 6 13:30 16RT 6 13:48 | 16:15 28RT warning 2 14:00 | 16:15 2 Israel Benjamí…" at bounding box center [543, 281] width 819 height 363
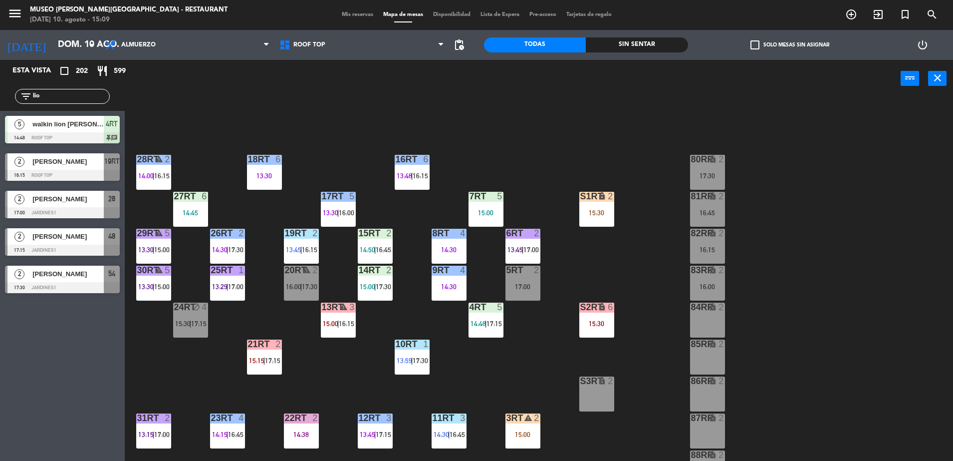
click at [406, 177] on span "13:48" at bounding box center [404, 176] width 15 height 8
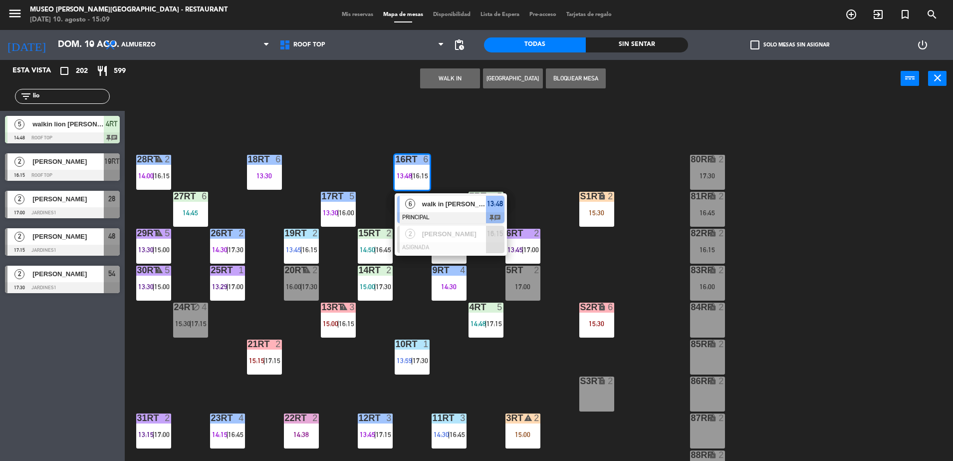
click at [474, 156] on div "18RT 6 13:30 16RT 6 13:48 | 16:15 6 walk in alejandro sanchez concha PRINCIPAL …" at bounding box center [543, 281] width 819 height 363
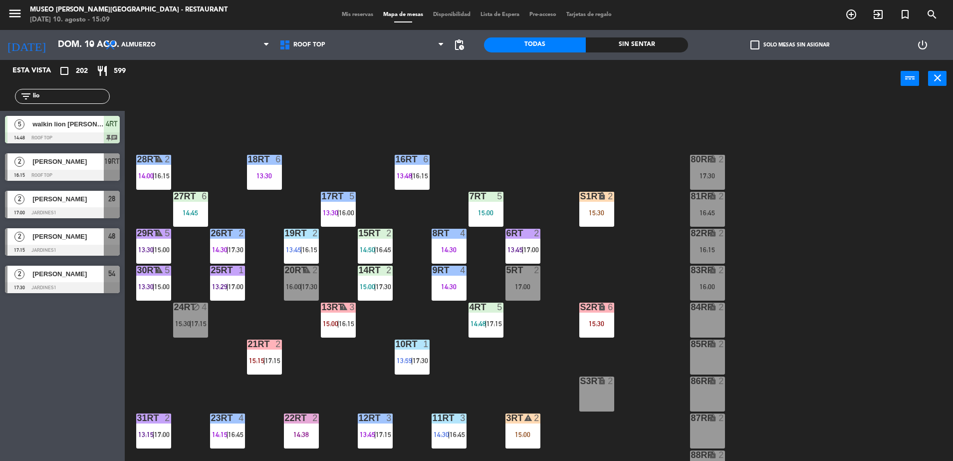
click at [337, 211] on span "13:30" at bounding box center [330, 213] width 15 height 8
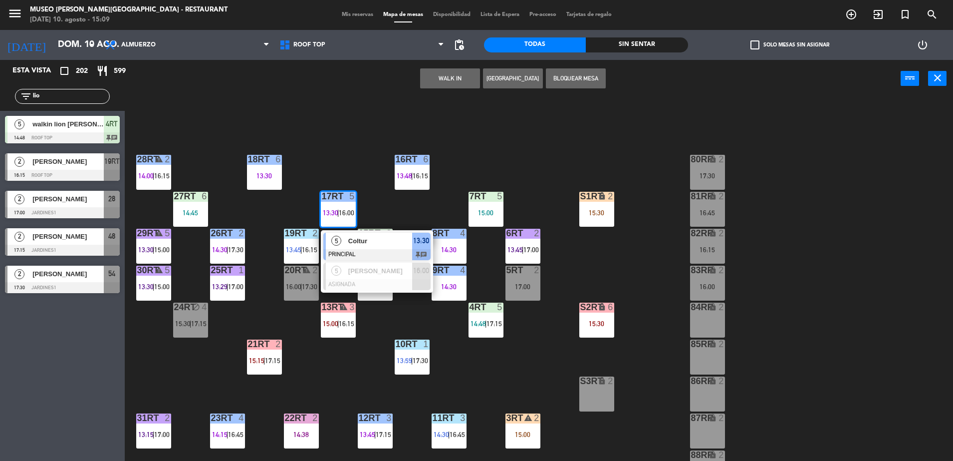
click at [469, 163] on div "18RT 6 13:30 16RT 6 13:48 | 16:15 28RT warning 2 14:00 | 16:15 80RR lock 2 17:3…" at bounding box center [543, 281] width 819 height 363
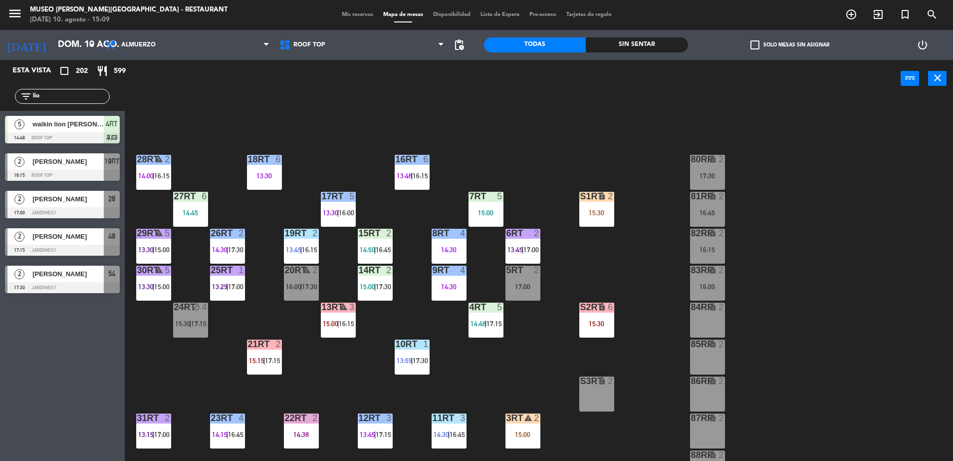
click at [410, 165] on div "16RT 6 13:48 | 16:15" at bounding box center [412, 172] width 35 height 35
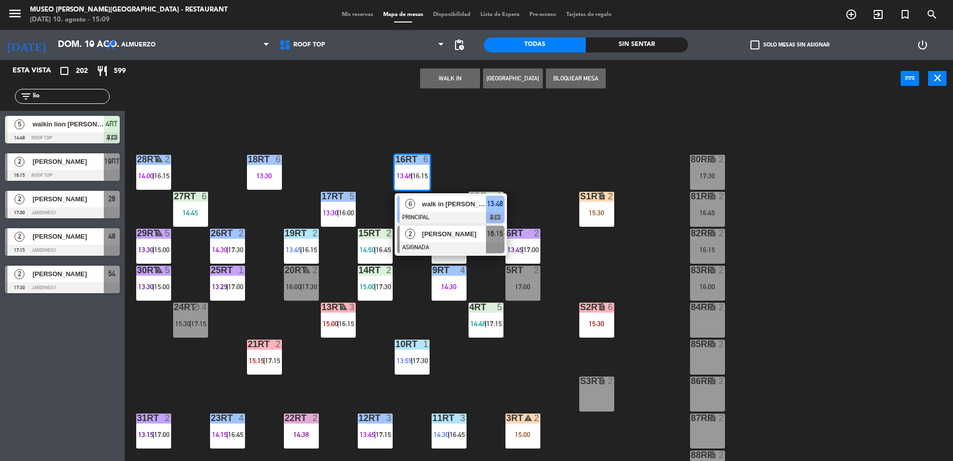
click at [451, 234] on span "Analuisa Saavedra" at bounding box center [454, 234] width 64 height 10
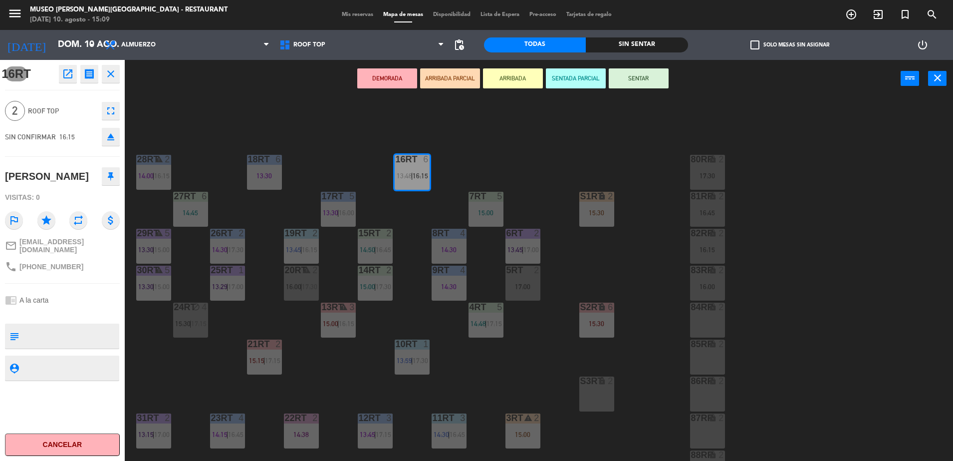
click at [459, 277] on div "9RT 4 14:30" at bounding box center [449, 283] width 35 height 35
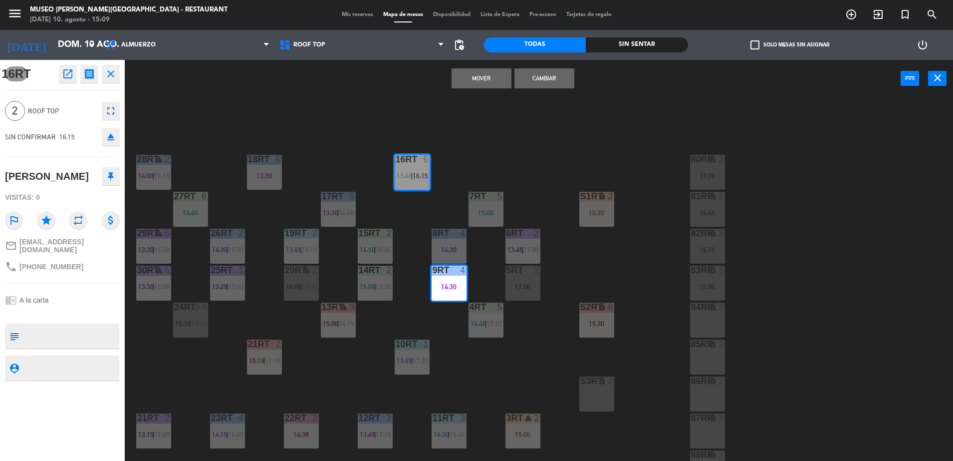
click at [492, 80] on button "Mover" at bounding box center [482, 78] width 60 height 20
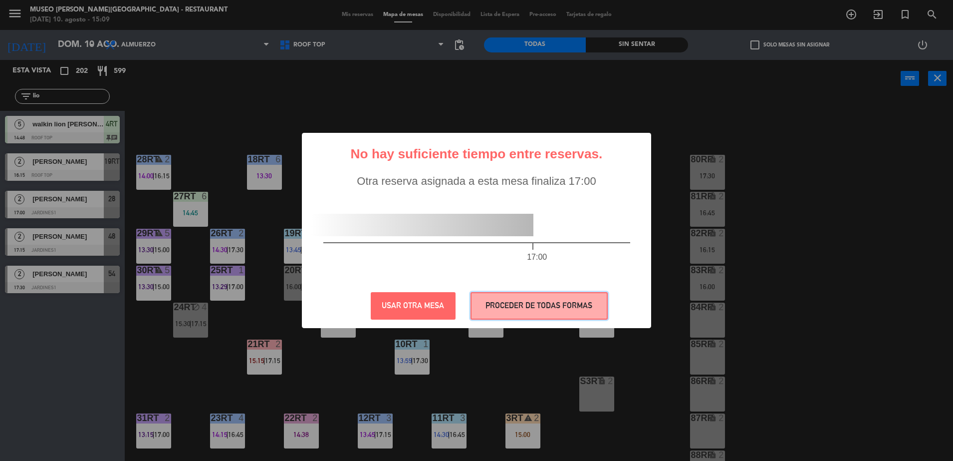
click at [556, 311] on button "PROCEDER DE TODAS FORMAS" at bounding box center [539, 305] width 137 height 27
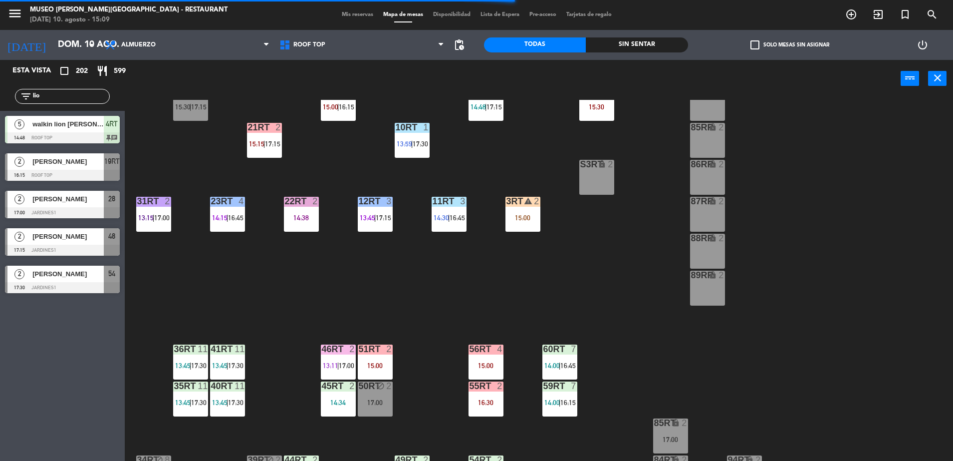
scroll to position [217, 0]
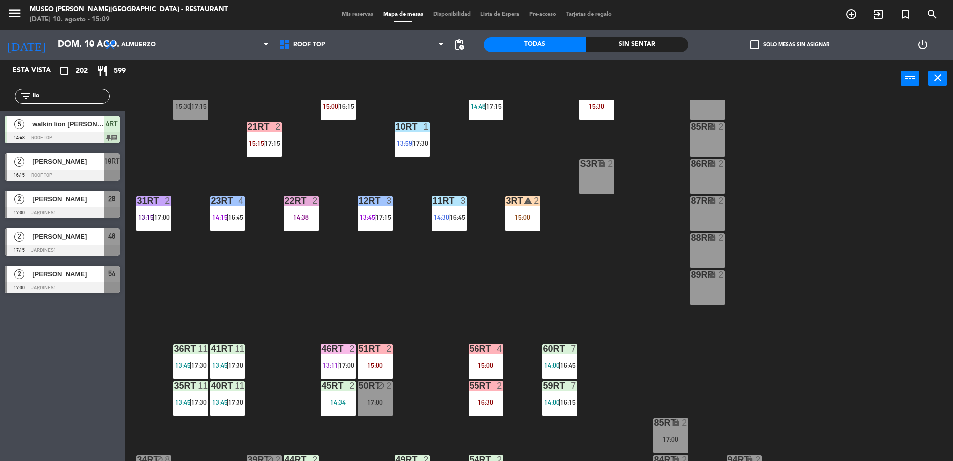
click at [519, 270] on div "18RT 6 13:30 16RT 6 13:48 28RT warning 2 14:00 | 16:15 80RR lock 2 17:30 27RT 6…" at bounding box center [543, 281] width 819 height 363
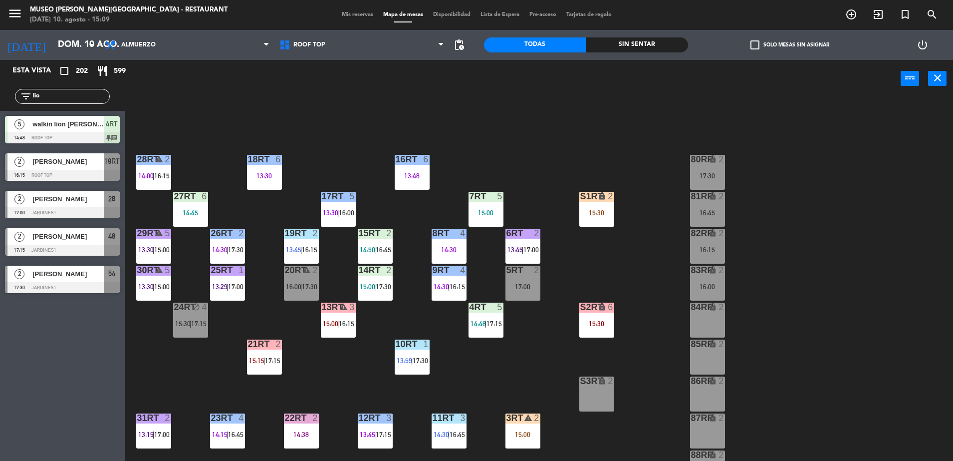
scroll to position [391, 0]
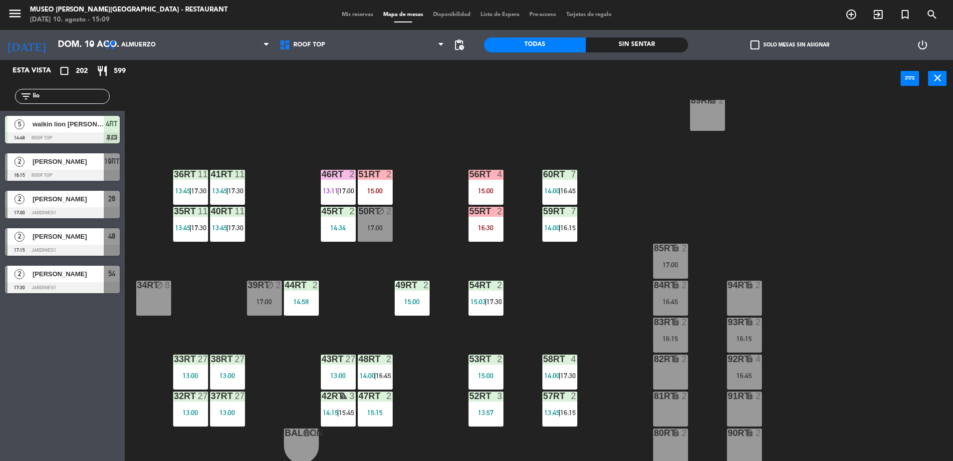
click at [345, 198] on div "46RT 2 13:11 | 17:00" at bounding box center [338, 187] width 35 height 35
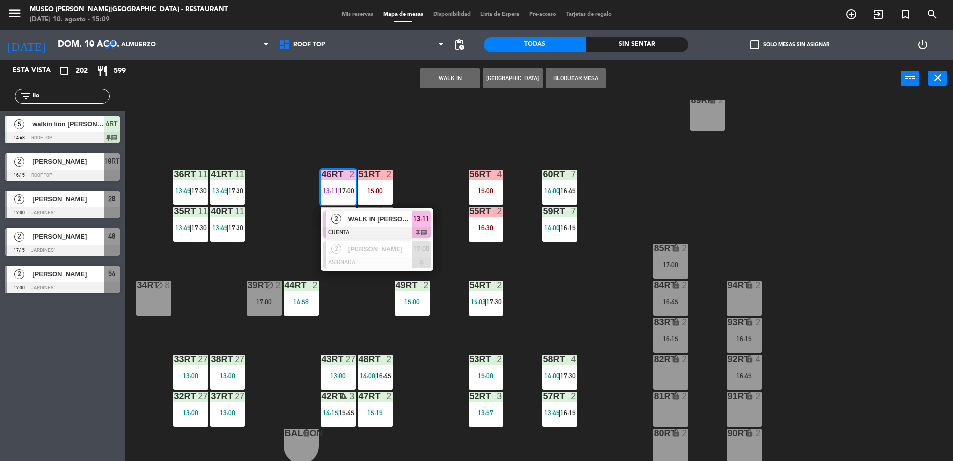
click at [424, 206] on div "18RT 6 13:30 16RT 6 13:48 28RT warning 2 14:00 | 16:15 80RR lock 2 17:30 27RT 6…" at bounding box center [543, 281] width 819 height 363
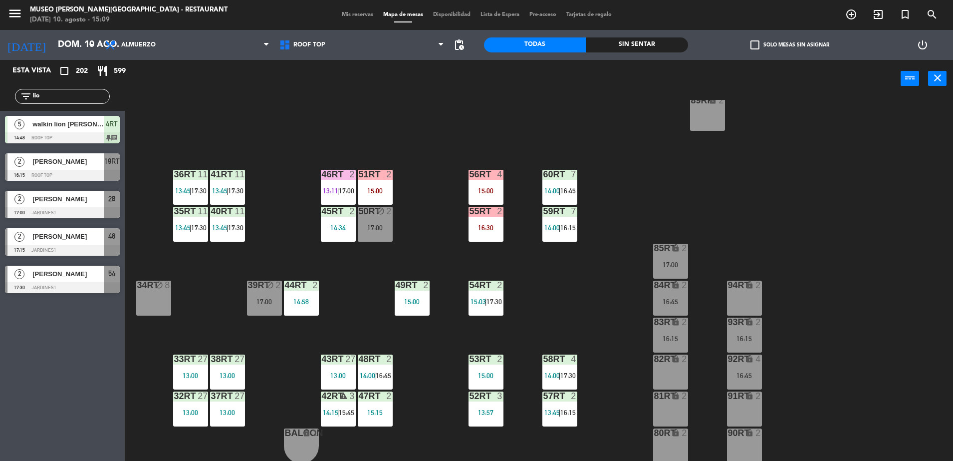
click at [359, 212] on div "50RT" at bounding box center [359, 211] width 0 height 9
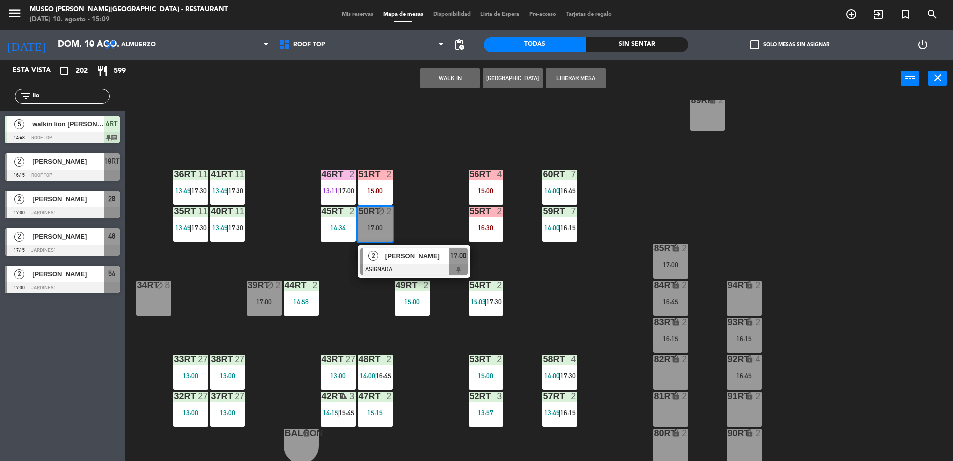
click at [407, 218] on div "18RT 6 13:30 16RT 6 13:48 28RT warning 2 14:00 | 16:15 80RR lock 2 17:30 27RT 6…" at bounding box center [543, 281] width 819 height 363
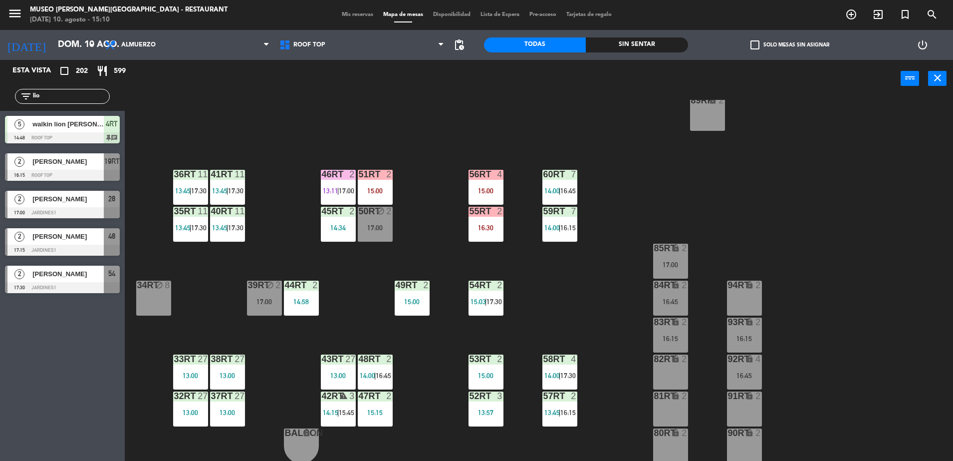
click at [378, 219] on div "50RT block 2 17:00" at bounding box center [375, 224] width 35 height 35
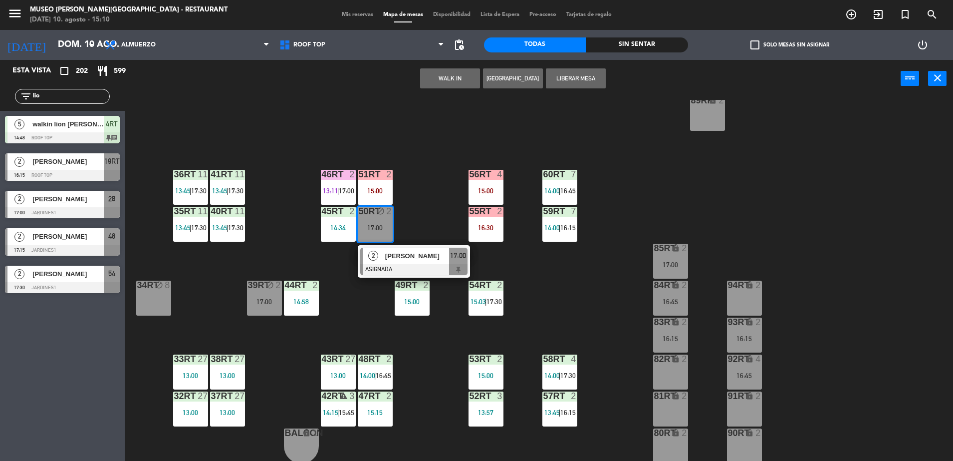
click at [423, 206] on div "18RT 6 13:30 16RT 6 13:48 28RT warning 2 14:00 | 16:15 80RR lock 2 17:30 27RT 6…" at bounding box center [543, 281] width 819 height 363
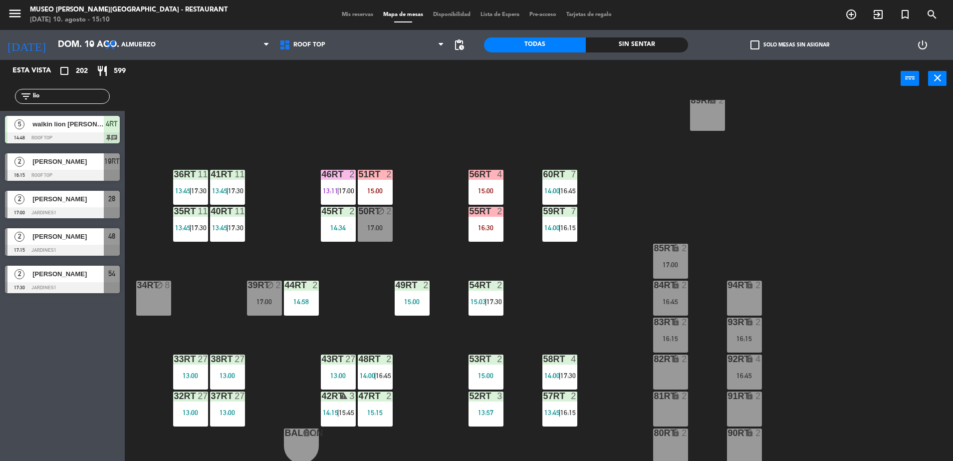
click at [377, 220] on div "50RT block 2 17:00" at bounding box center [375, 224] width 35 height 35
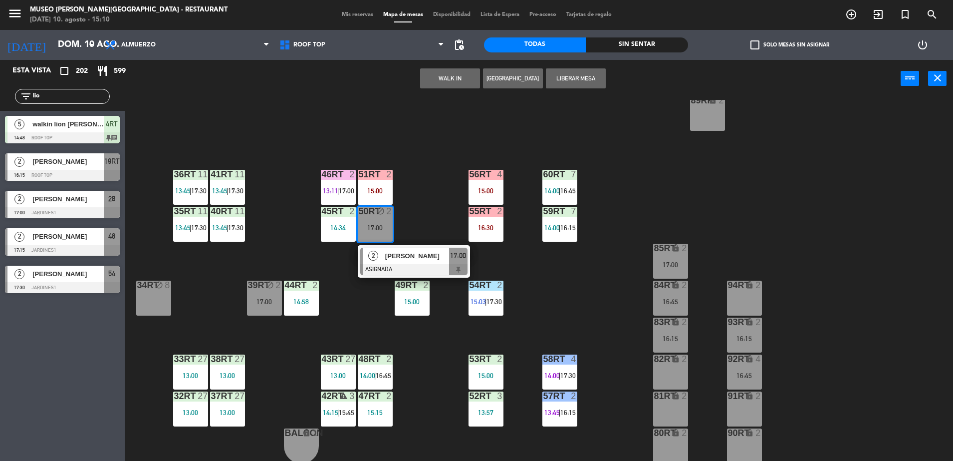
click at [566, 80] on button "Liberar Mesa" at bounding box center [576, 78] width 60 height 20
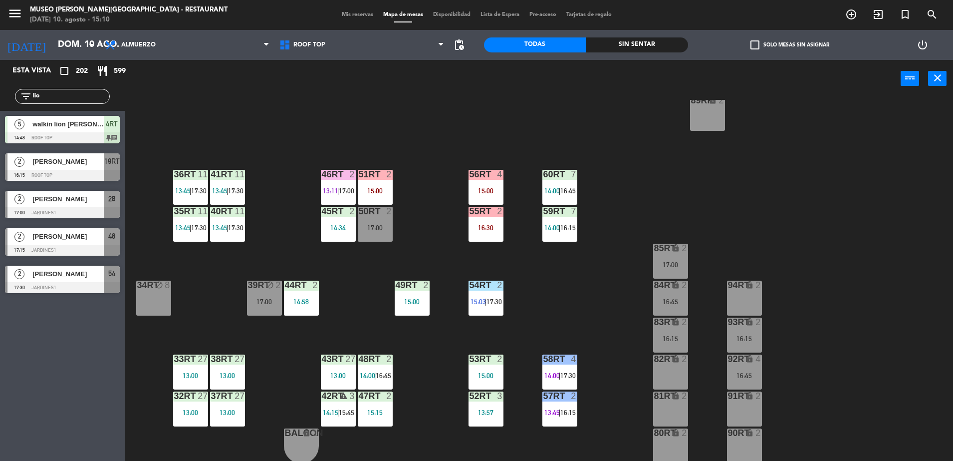
click at [432, 234] on div "18RT 6 13:30 16RT 6 13:48 28RT warning 2 14:00 | 16:15 80RR lock 2 17:30 27RT 6…" at bounding box center [543, 281] width 819 height 363
click at [561, 191] on span "|" at bounding box center [560, 191] width 2 height 8
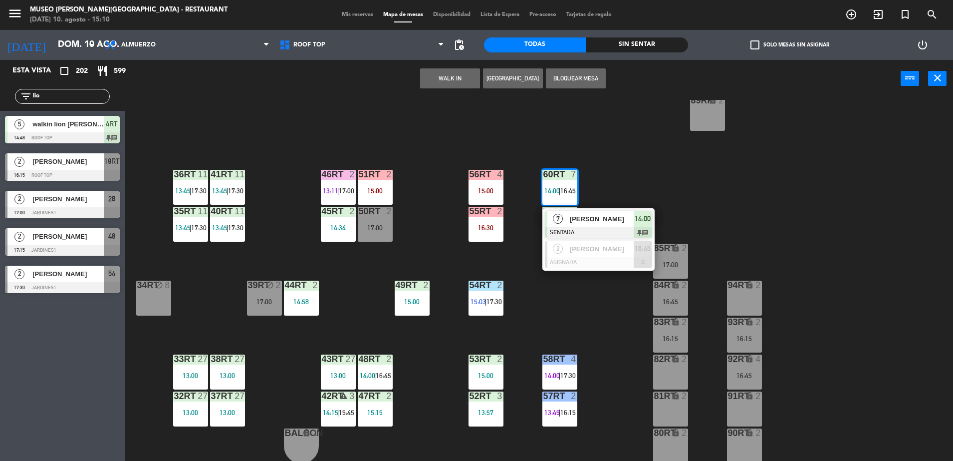
click at [552, 312] on div "18RT 6 13:30 16RT 6 13:48 28RT warning 2 14:00 | 16:15 80RR lock 2 17:30 27RT 6…" at bounding box center [543, 281] width 819 height 363
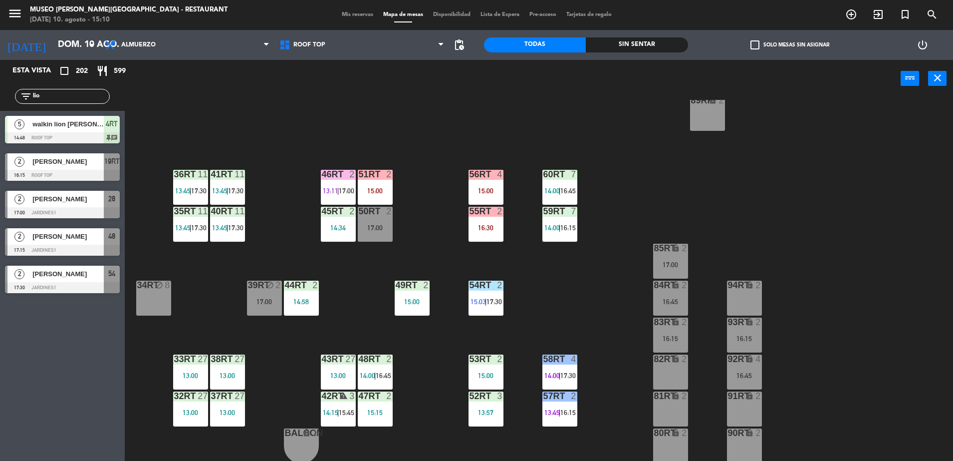
click at [348, 290] on div "18RT 6 13:30 16RT 6 13:48 28RT warning 2 14:00 | 16:15 80RR lock 2 17:30 27RT 6…" at bounding box center [543, 281] width 819 height 363
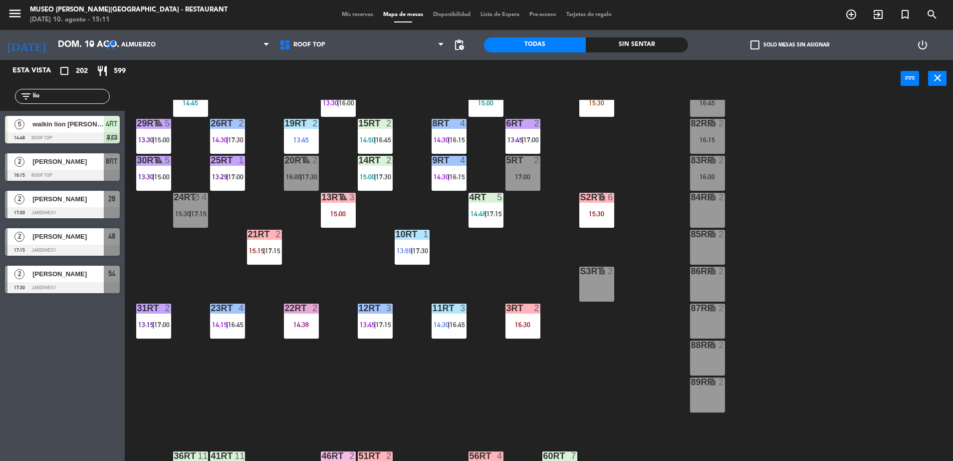
scroll to position [100, 0]
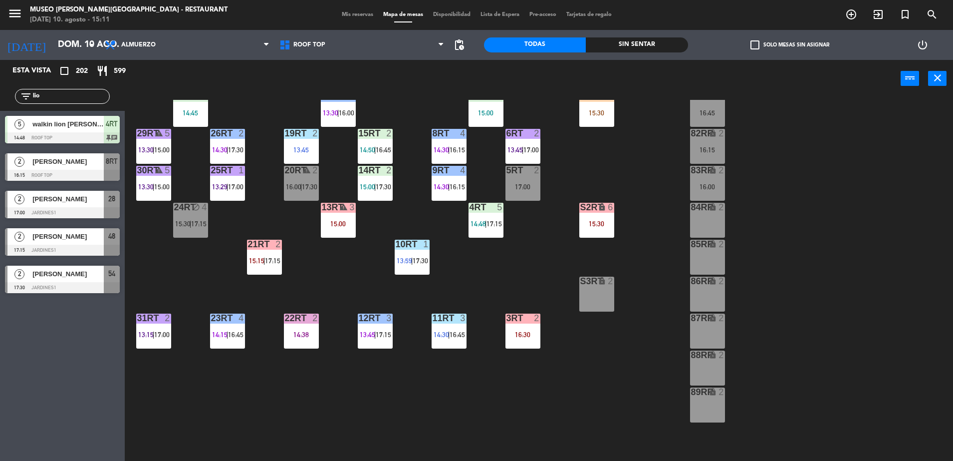
drag, startPoint x: 77, startPoint y: 96, endPoint x: -2, endPoint y: 102, distance: 79.6
click at [0, 102] on html "close × Museo Larco Café - Restaurant × chrome_reader_mode Listado de Reservas …" at bounding box center [476, 230] width 953 height 461
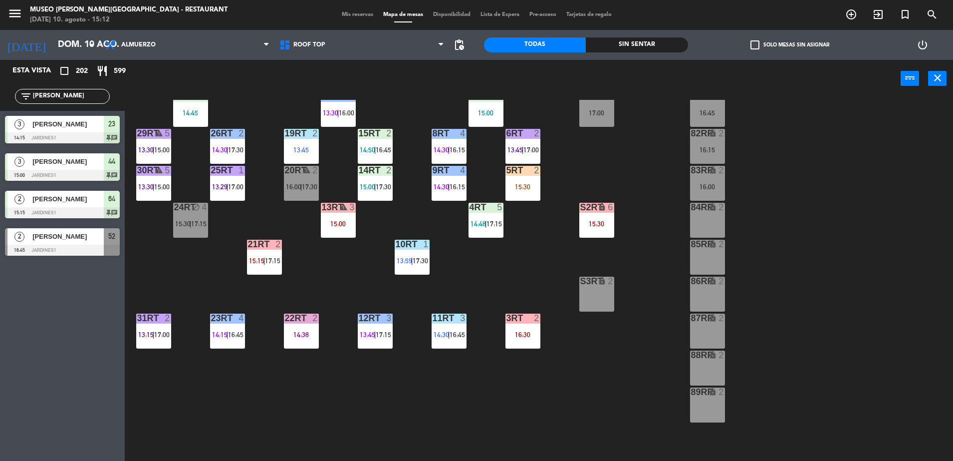
drag, startPoint x: 59, startPoint y: 99, endPoint x: 0, endPoint y: 73, distance: 64.4
click at [0, 73] on html "close × Museo Larco Café - Restaurant × chrome_reader_mode Listado de Reservas …" at bounding box center [476, 230] width 953 height 461
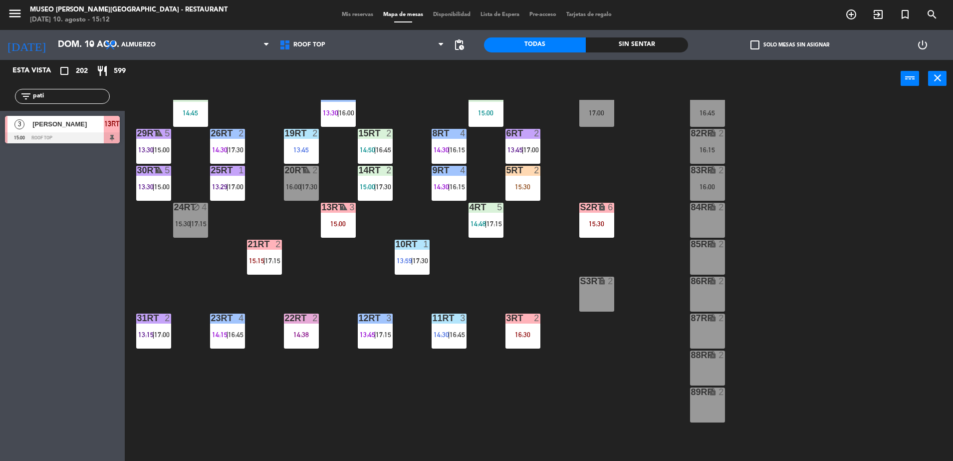
type input "pati"
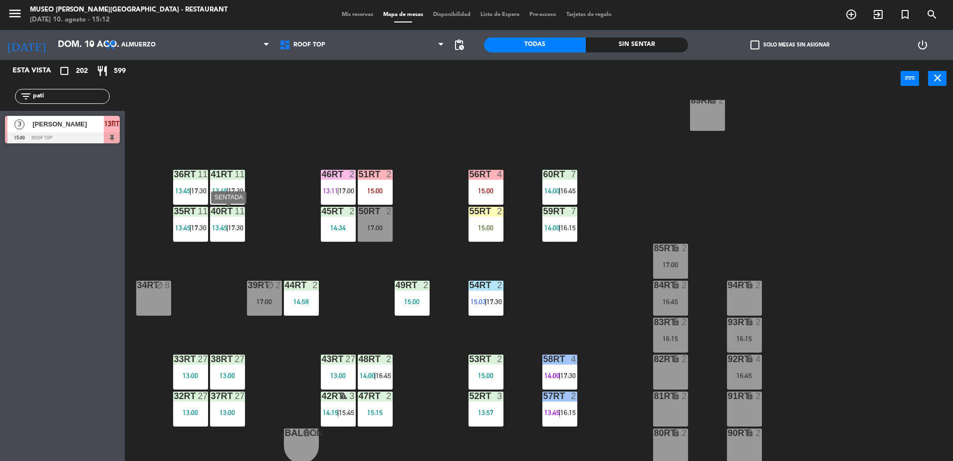
click at [225, 229] on span "13:45" at bounding box center [219, 228] width 15 height 8
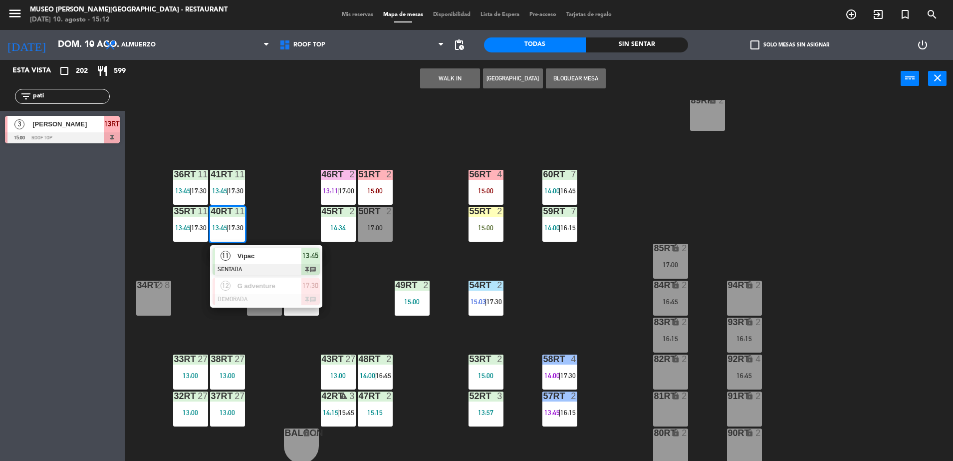
click at [269, 259] on span "Vipac" at bounding box center [270, 256] width 64 height 10
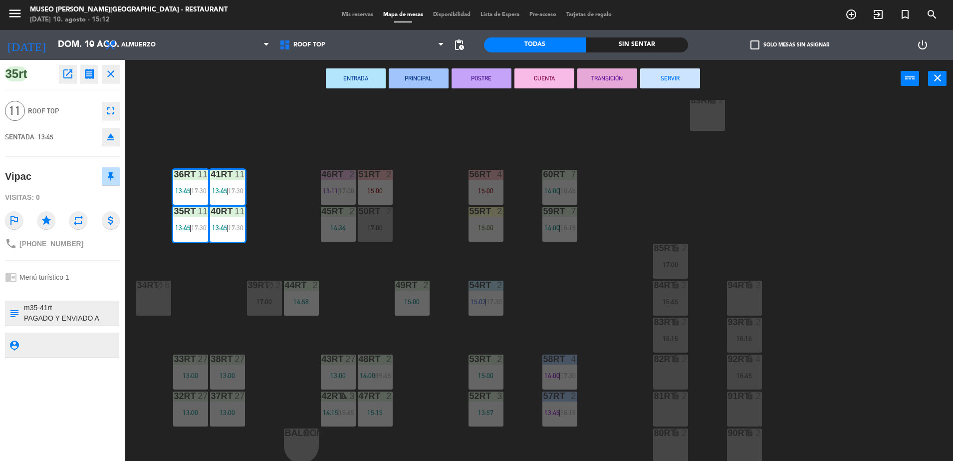
click at [230, 307] on div "18RT 6 13:30 16RT 6 13:48 | 16:15 28RT warning 2 14:00 | 16:15 80RR lock 2 17:3…" at bounding box center [543, 281] width 819 height 363
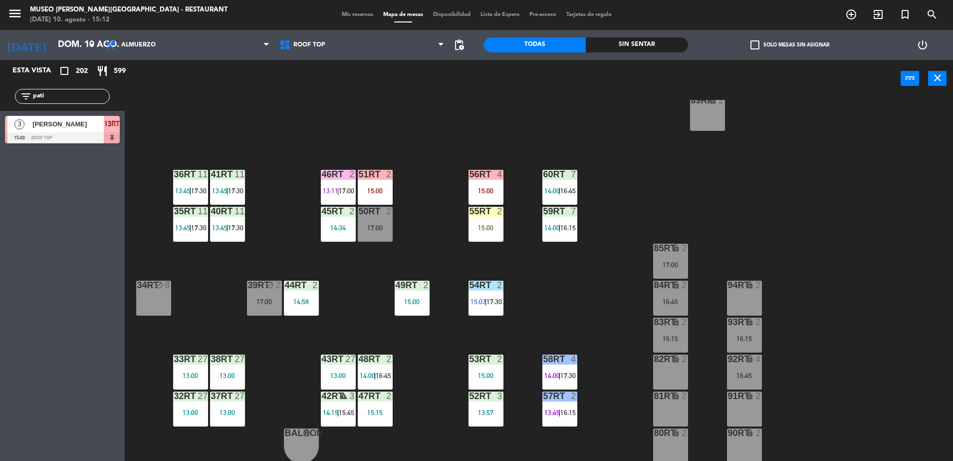
click at [231, 382] on div "38rt 27 13:00" at bounding box center [227, 371] width 35 height 35
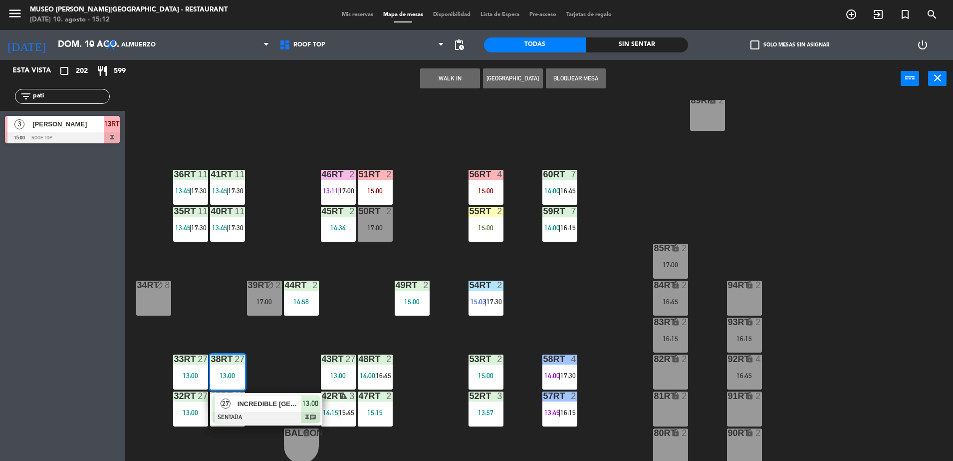
click at [277, 425] on div "18RT 6 13:30 16RT 6 13:48 | 16:15 28RT warning 2 14:00 | 16:15 80RR lock 2 17:3…" at bounding box center [543, 281] width 819 height 363
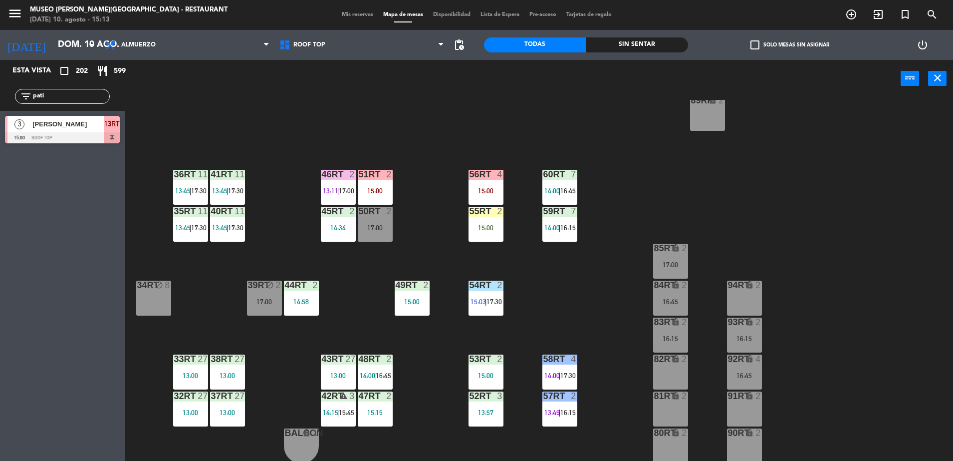
click at [221, 361] on div at bounding box center [227, 358] width 16 height 9
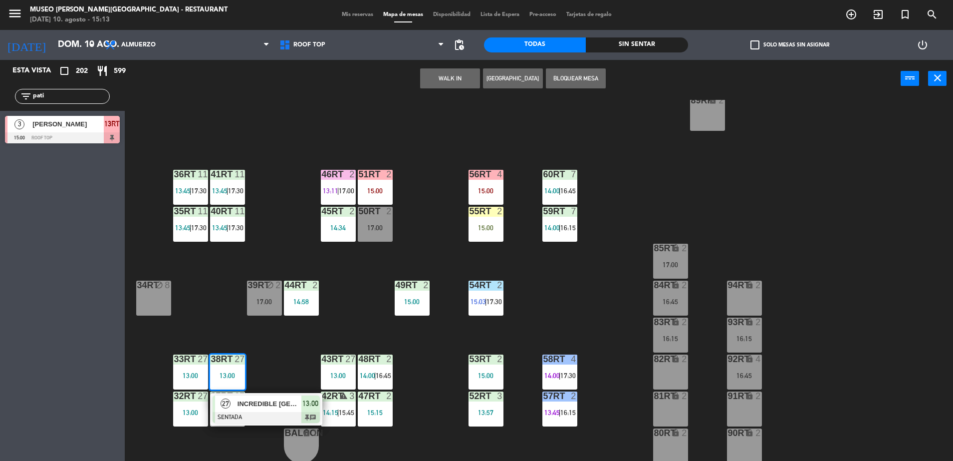
click at [267, 405] on span "INCREDIBLE PERU" at bounding box center [270, 403] width 64 height 10
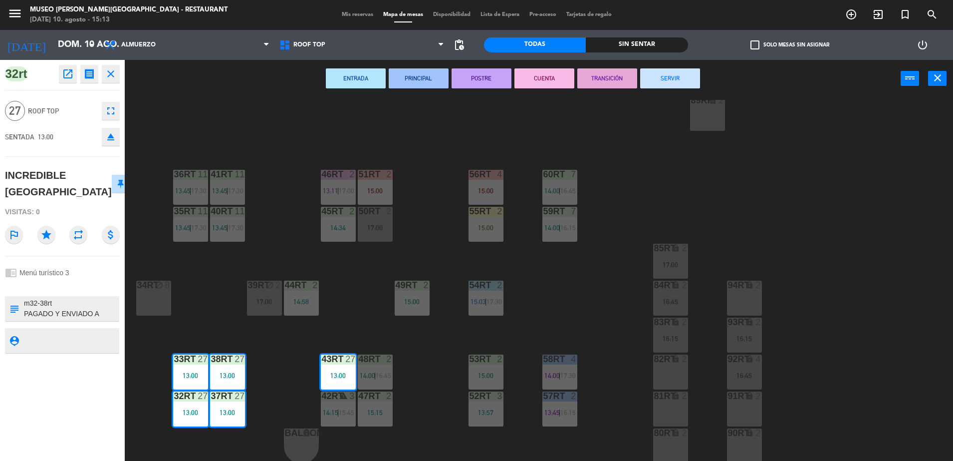
click at [598, 72] on button "TRANSICIÓN" at bounding box center [608, 78] width 60 height 20
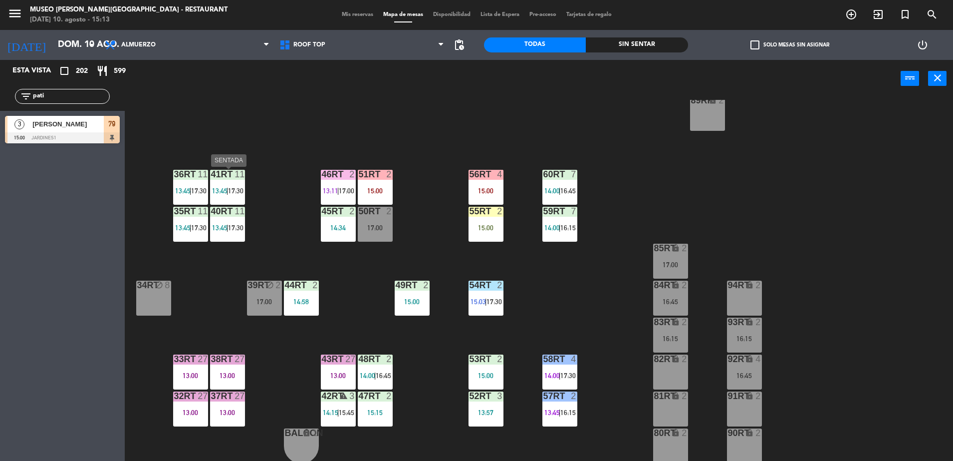
click at [224, 186] on div "41RT 11 13:45 | 17:30" at bounding box center [227, 187] width 35 height 35
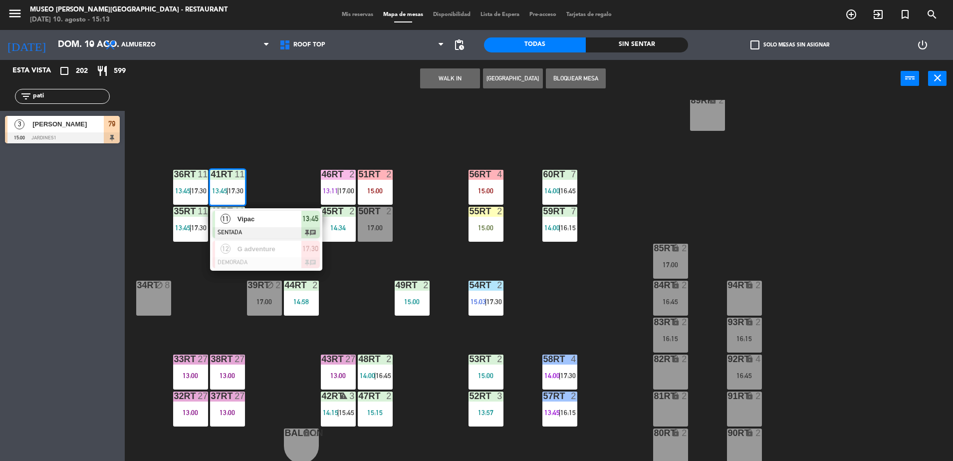
click at [291, 176] on div "18RT 6 13:30 16RT 6 13:48 | 16:15 28RT warning 2 14:00 | 16:15 80RR lock 2 17:3…" at bounding box center [543, 281] width 819 height 363
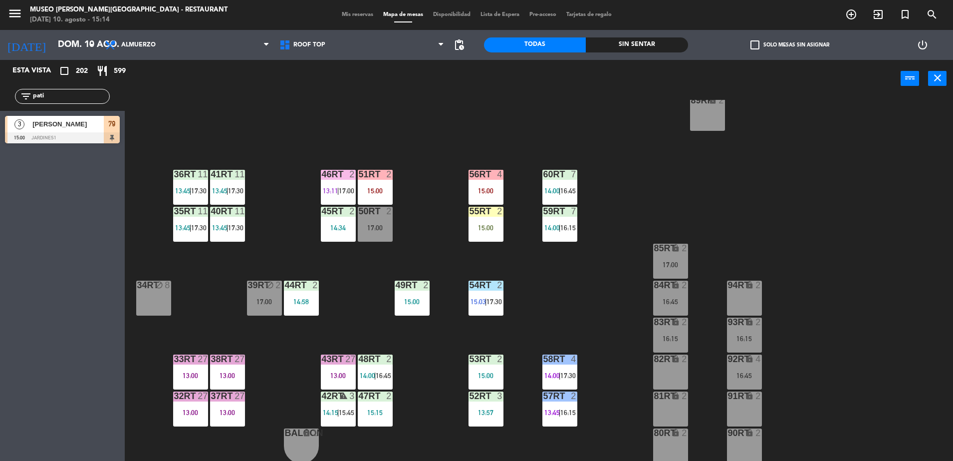
click at [343, 323] on div "18RT 6 13:30 16RT 6 13:48 | 16:15 28RT warning 2 14:00 | 16:15 80RR lock 2 17:3…" at bounding box center [543, 281] width 819 height 363
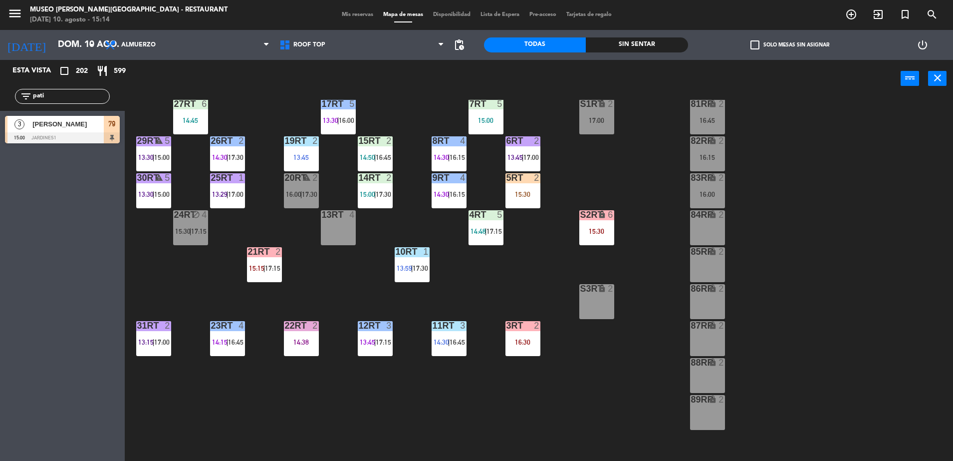
scroll to position [0, 0]
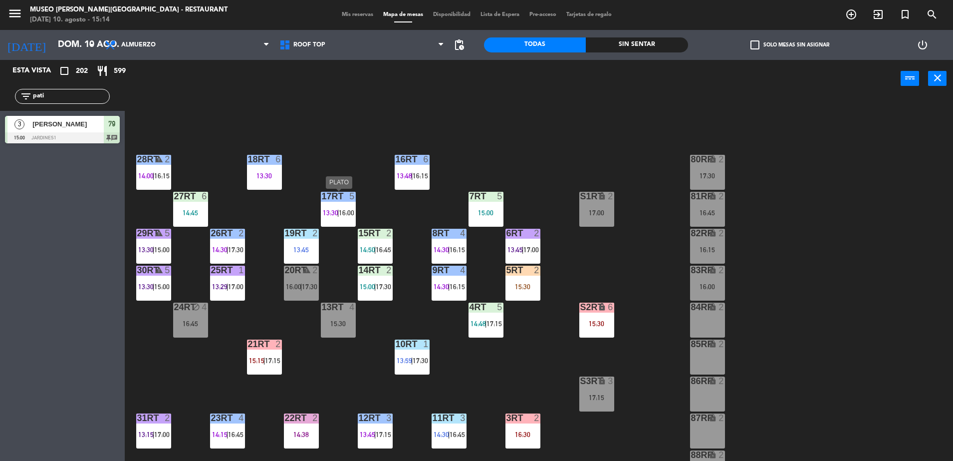
click at [335, 220] on div "17RT 5 13:30 | 16:00" at bounding box center [338, 209] width 35 height 35
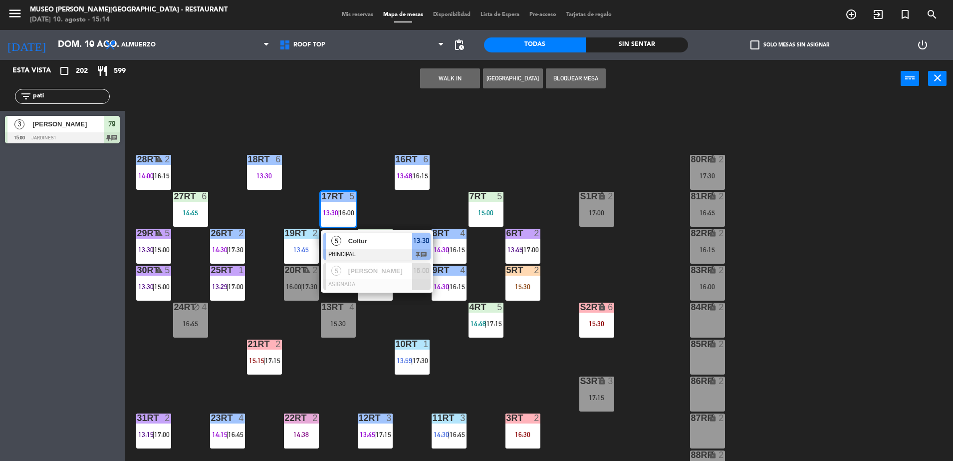
click at [269, 217] on div "18RT 6 13:30 16RT 6 13:48 | 16:15 28RT warning 2 14:00 | 16:15 80RR lock 2 17:3…" at bounding box center [543, 281] width 819 height 363
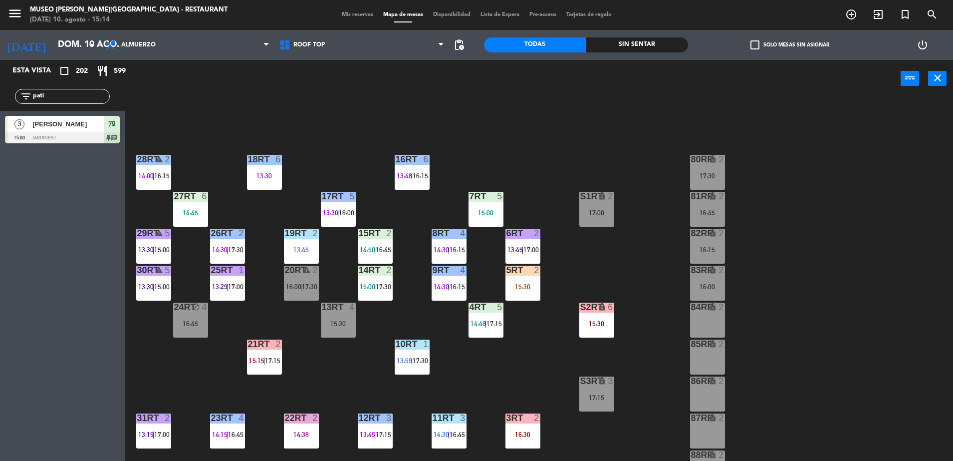
click at [158, 241] on div "29RT warning 5 13:30 | 15:00" at bounding box center [153, 246] width 35 height 35
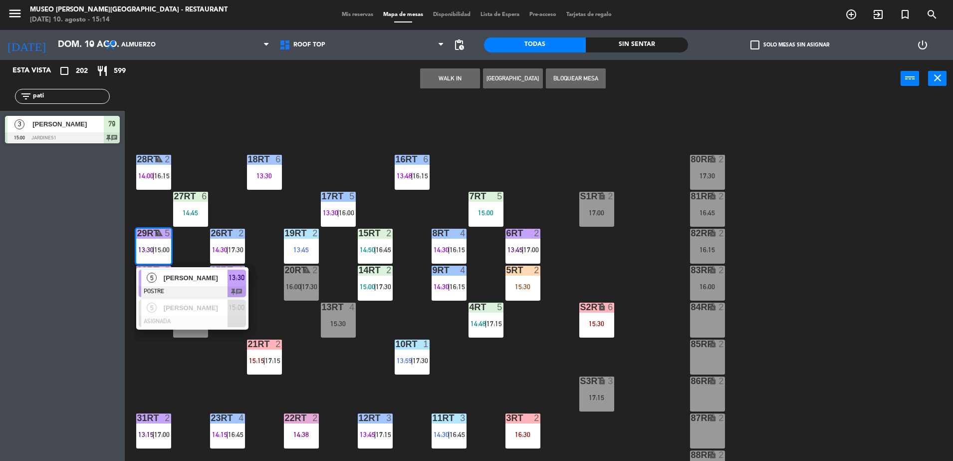
click at [278, 299] on div "18RT 6 13:30 16RT 6 13:48 | 16:15 28RT warning 2 14:00 | 16:15 80RR lock 2 17:3…" at bounding box center [543, 281] width 819 height 363
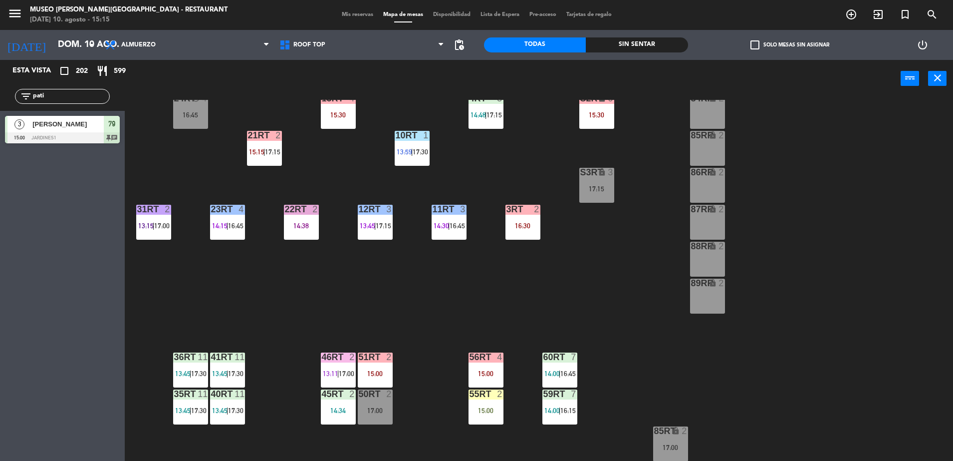
scroll to position [53, 0]
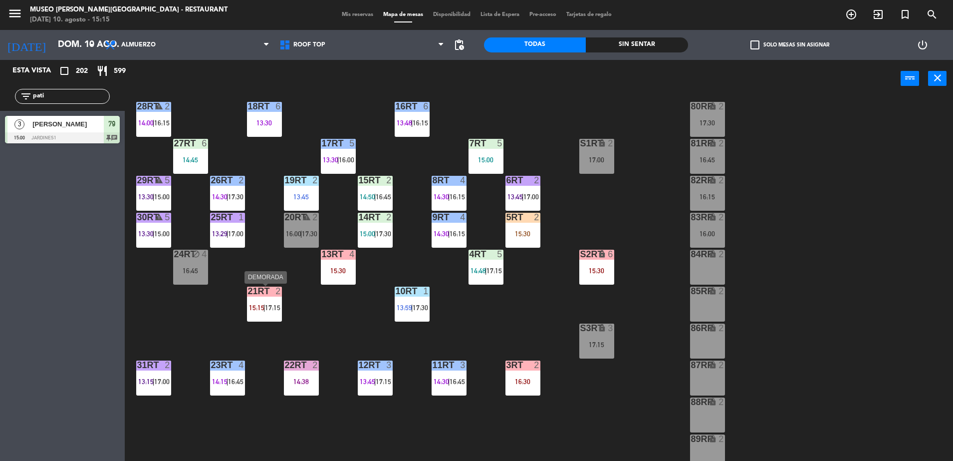
click at [269, 298] on div "21RT 2 15:15 | 17:15" at bounding box center [264, 304] width 35 height 35
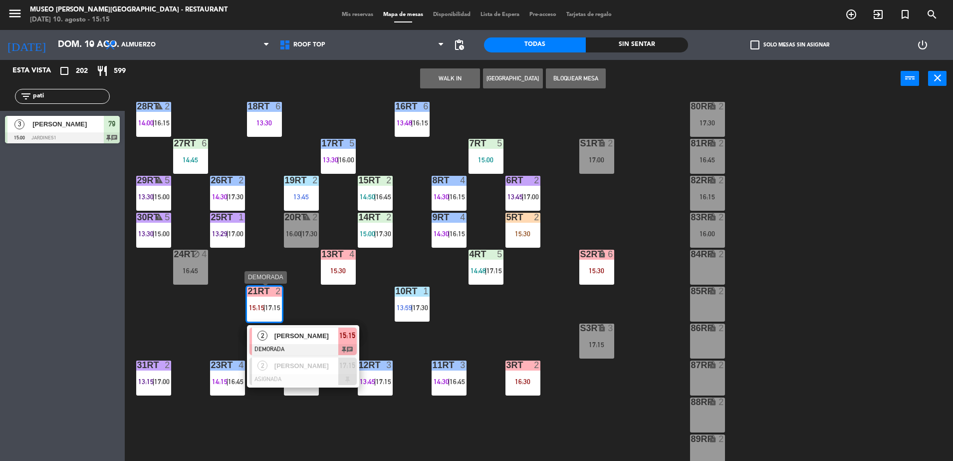
click at [326, 341] on div "[PERSON_NAME]" at bounding box center [306, 335] width 65 height 16
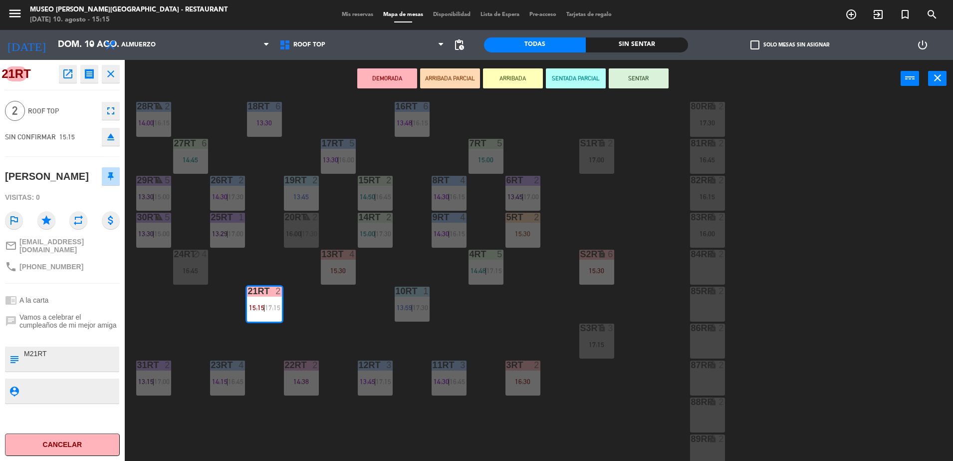
click at [438, 68] on button "ARRIBADA PARCIAL" at bounding box center [450, 78] width 60 height 20
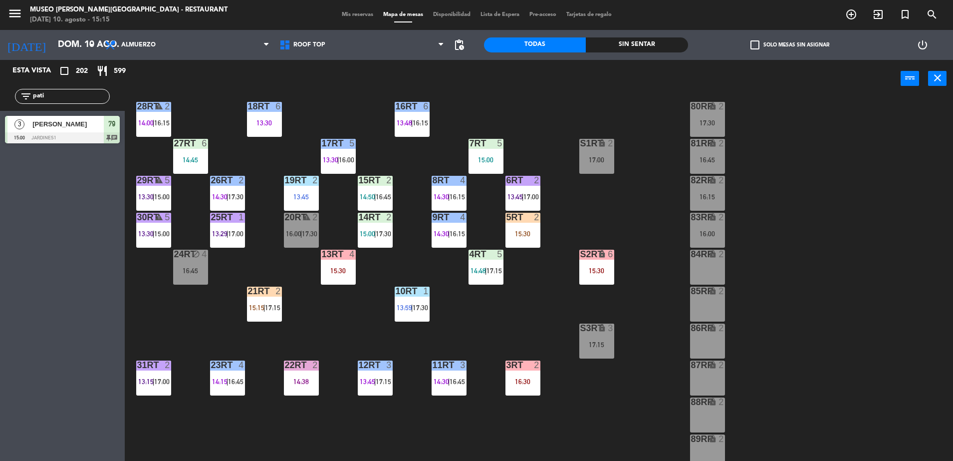
scroll to position [391, 0]
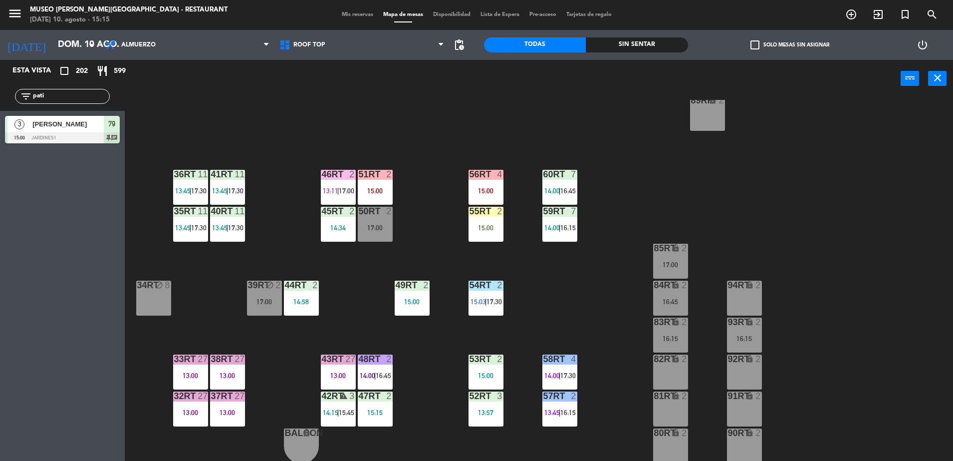
click at [341, 306] on div "18RT 6 13:30 16RT 6 13:48 | 16:15 28RT warning 2 14:00 | 16:15 80RR lock 2 17:3…" at bounding box center [543, 281] width 819 height 363
click at [495, 190] on div "15:00" at bounding box center [486, 190] width 35 height 7
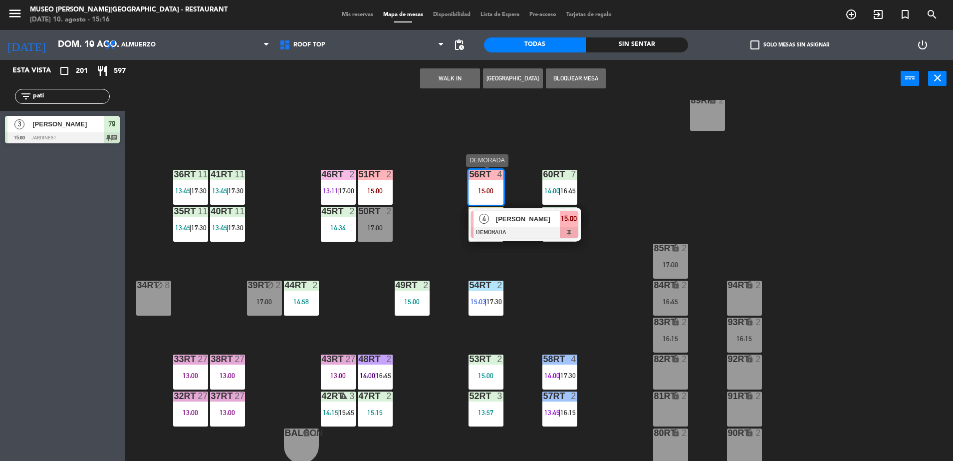
click at [500, 217] on span "[PERSON_NAME]" at bounding box center [528, 219] width 64 height 10
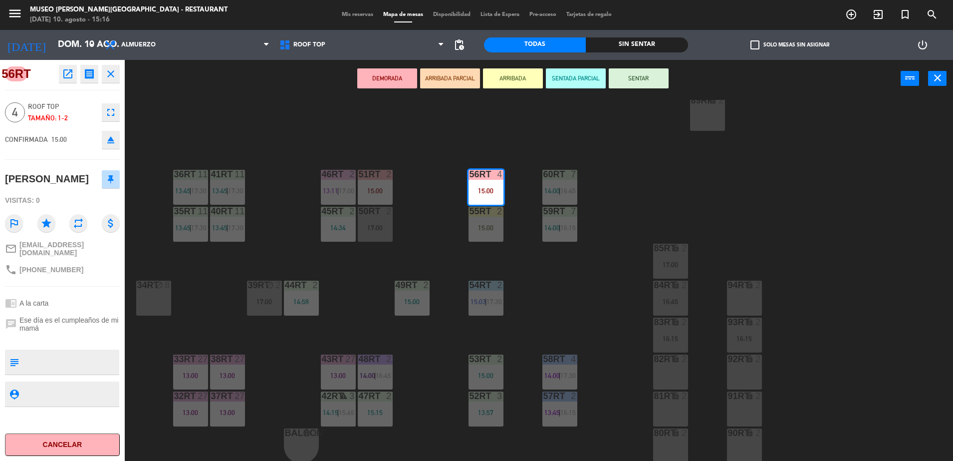
click at [439, 88] on div "DEMORADA ARRIBADA PARCIAL ARRIBADA SENTADA PARCIAL SENTAR power_input close" at bounding box center [513, 79] width 776 height 38
click at [431, 56] on div "Restaurante Roof Top Roof Top Restaurante Roof Top" at bounding box center [362, 45] width 175 height 30
click at [453, 85] on button "ARRIBADA PARCIAL" at bounding box center [450, 78] width 60 height 20
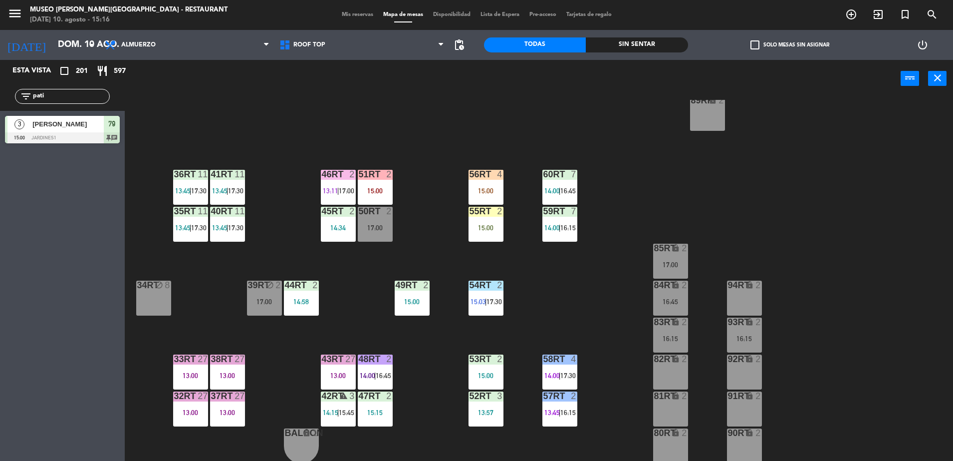
click at [424, 233] on div "18RT 6 13:30 16RT 6 13:48 | 16:15 28RT warning 2 14:00 | 16:15 80RR lock 2 17:3…" at bounding box center [543, 281] width 819 height 363
click at [349, 365] on div "43RT 27 13:00" at bounding box center [338, 371] width 35 height 35
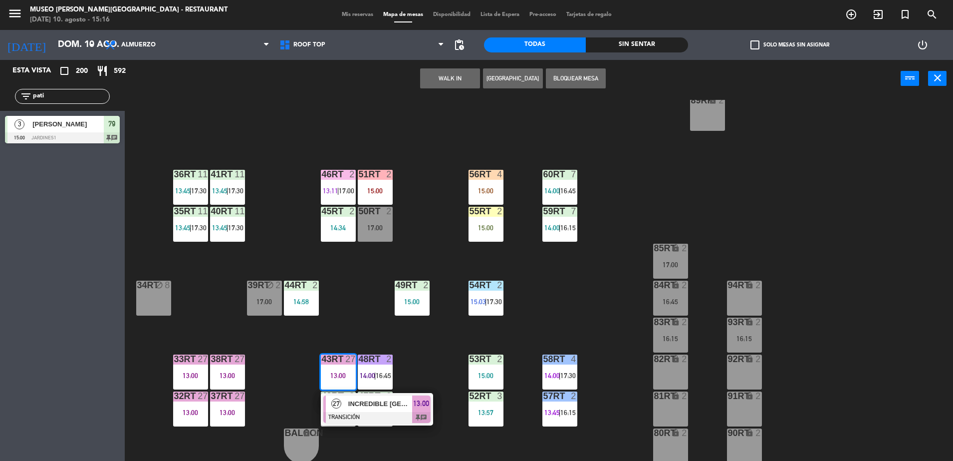
click at [357, 334] on div "18RT 6 13:30 16RT 6 13:48 | 16:15 28RT warning 2 14:00 | 16:15 80RR lock 2 17:3…" at bounding box center [543, 281] width 819 height 363
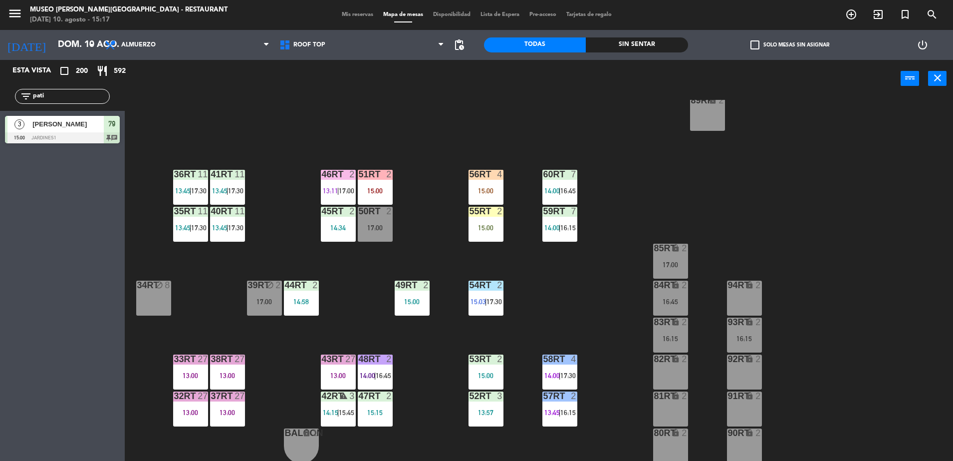
click at [475, 221] on div "55RT 2 15:00" at bounding box center [486, 224] width 35 height 35
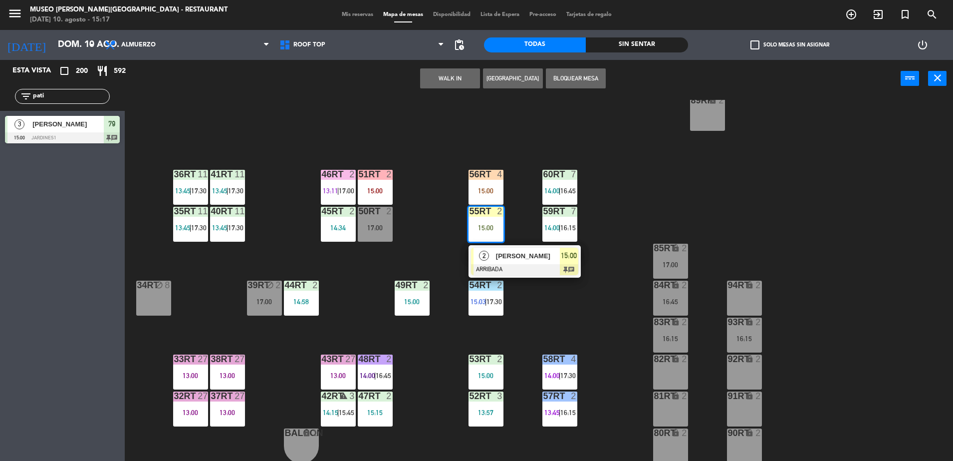
click at [510, 252] on span "Lisbeth Heredia" at bounding box center [528, 256] width 64 height 10
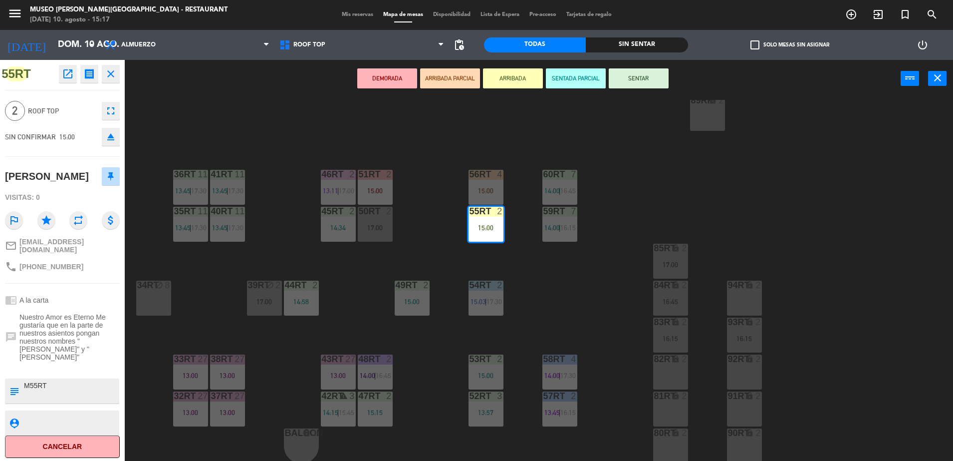
click at [407, 230] on div "18RT 6 13:30 16RT 6 13:48 | 16:15 28RT warning 2 14:00 | 16:15 80RR lock 2 17:3…" at bounding box center [543, 281] width 819 height 363
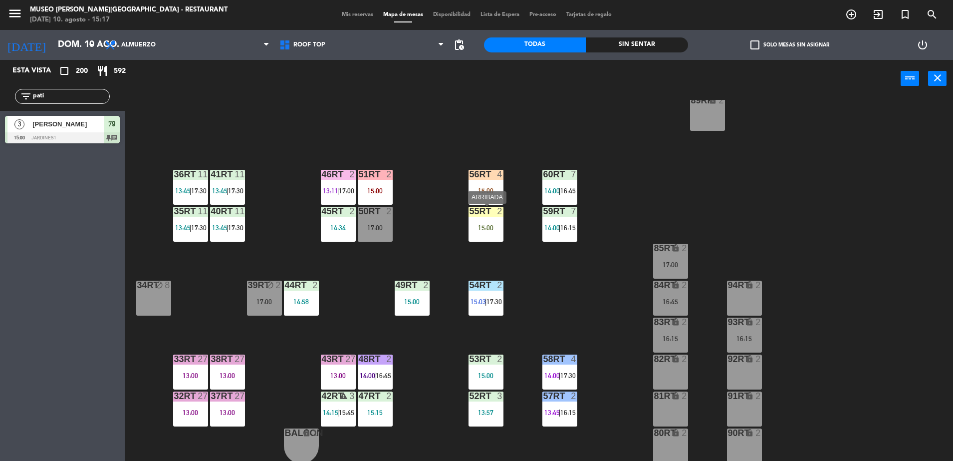
click at [481, 231] on div "15:00" at bounding box center [486, 227] width 35 height 7
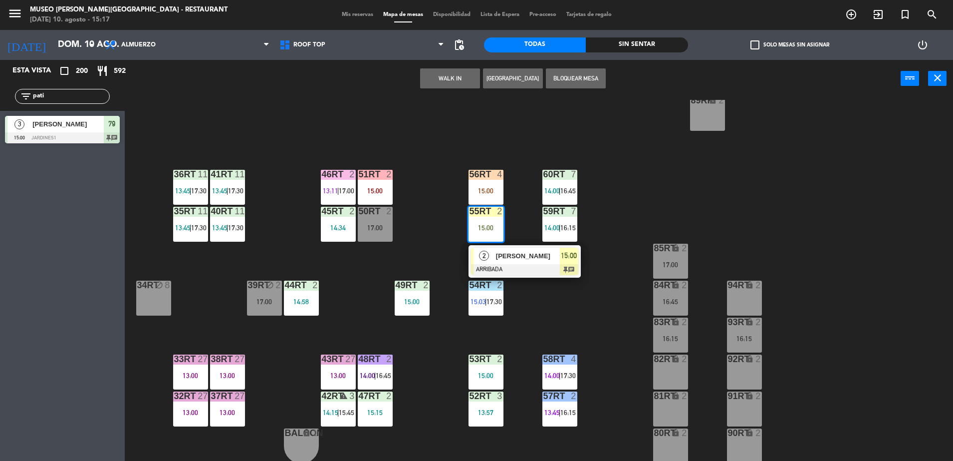
click at [516, 261] on div "Lisbeth Heredia" at bounding box center [527, 256] width 65 height 16
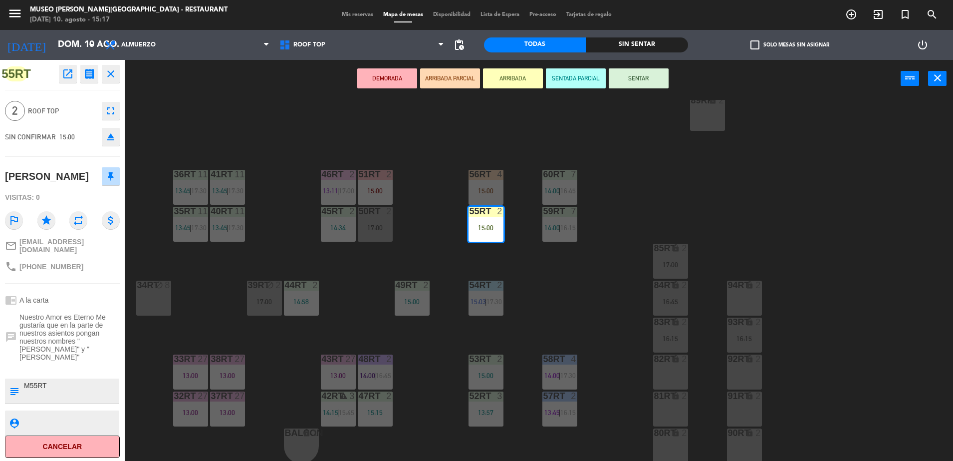
click at [67, 380] on textarea at bounding box center [70, 390] width 95 height 21
click at [222, 298] on div "18RT 6 13:30 16RT 6 13:48 | 16:15 28RT warning 2 14:00 | 16:15 80RR lock 2 17:3…" at bounding box center [543, 281] width 819 height 363
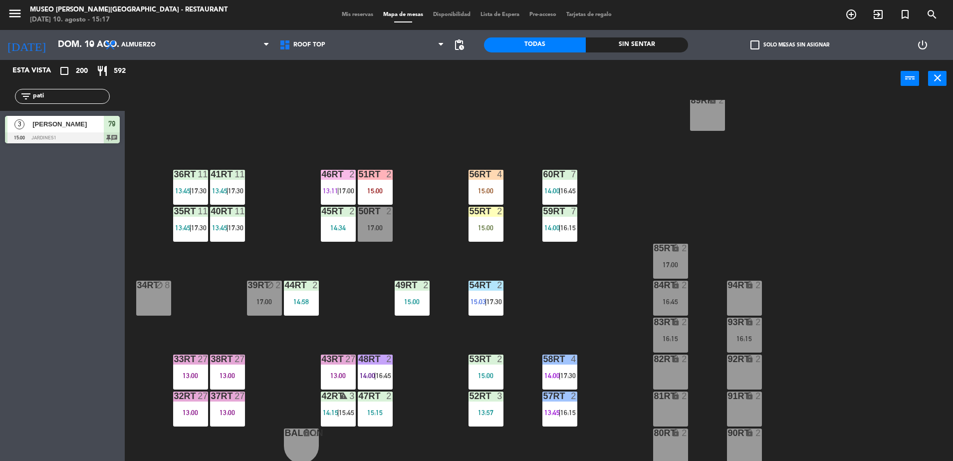
click at [485, 226] on div "15:00" at bounding box center [486, 227] width 35 height 7
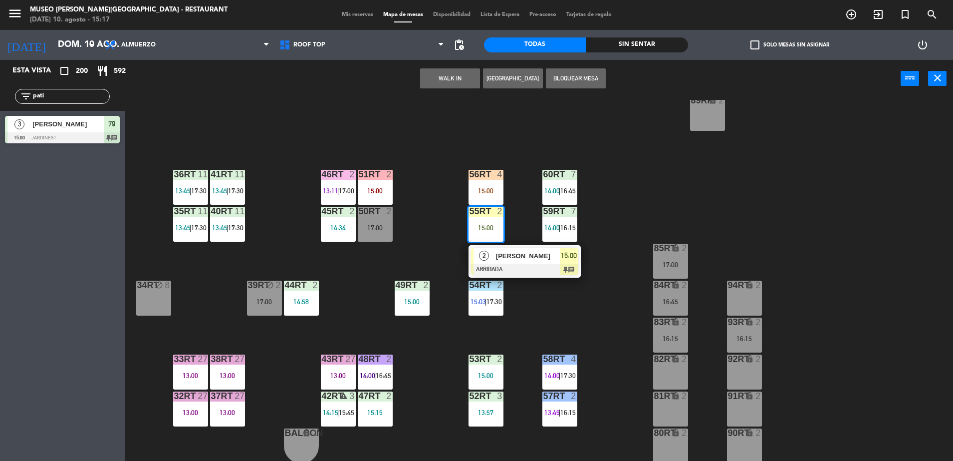
click at [526, 258] on span "Lisbeth Heredia" at bounding box center [528, 256] width 64 height 10
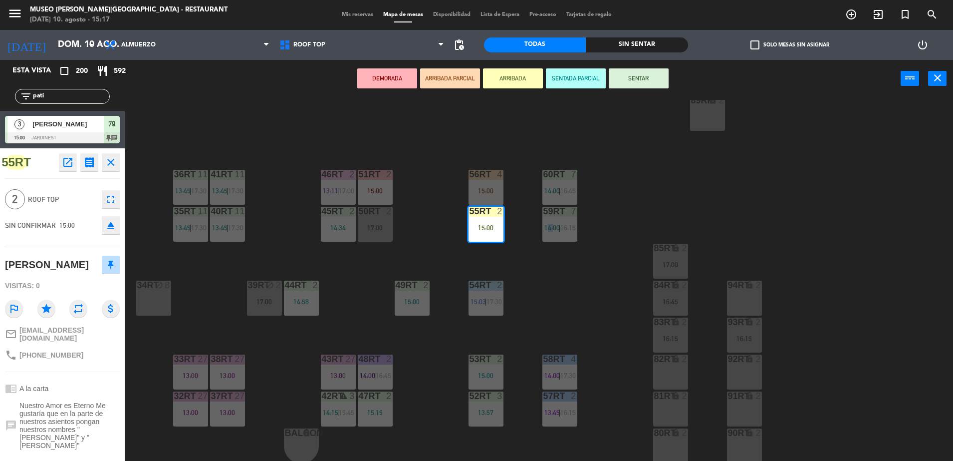
click at [526, 258] on div "18RT 6 13:30 16RT 6 13:48 | 16:15 28RT warning 2 14:00 | 16:15 80RR lock 2 17:3…" at bounding box center [543, 281] width 819 height 363
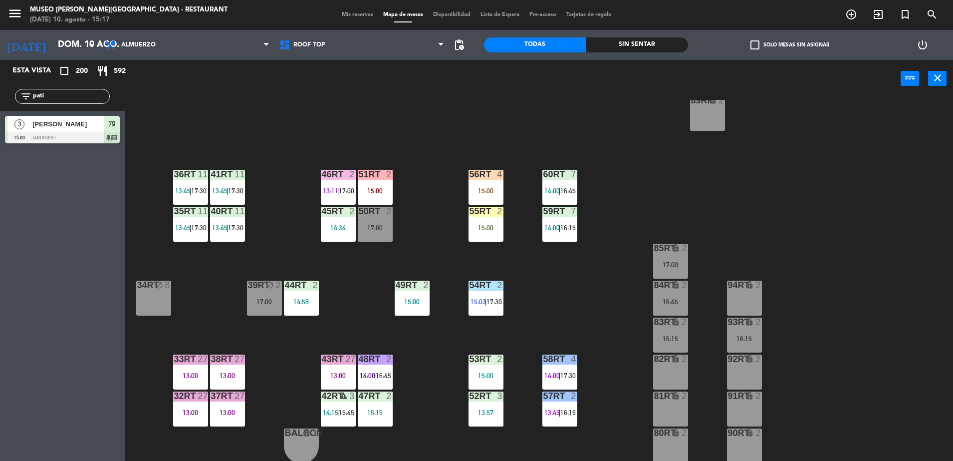
click at [496, 196] on div "56RT 4 15:00" at bounding box center [486, 187] width 35 height 35
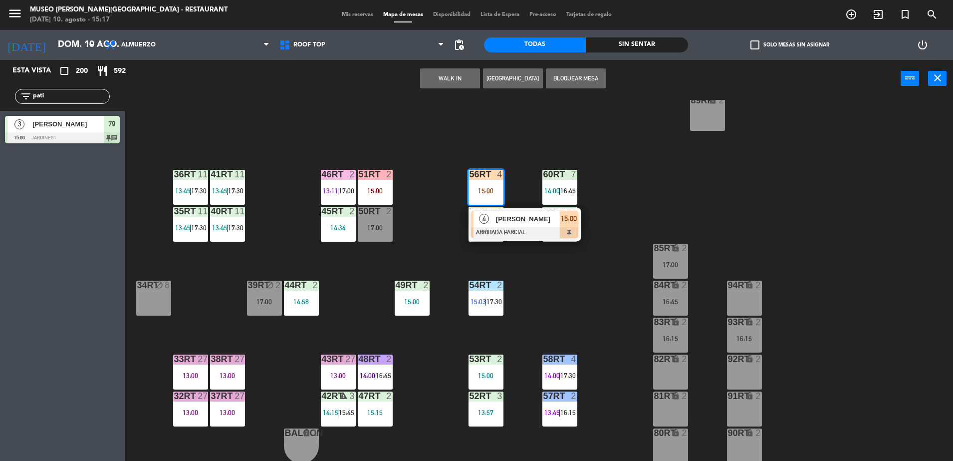
click at [510, 225] on div "[PERSON_NAME]" at bounding box center [527, 219] width 65 height 16
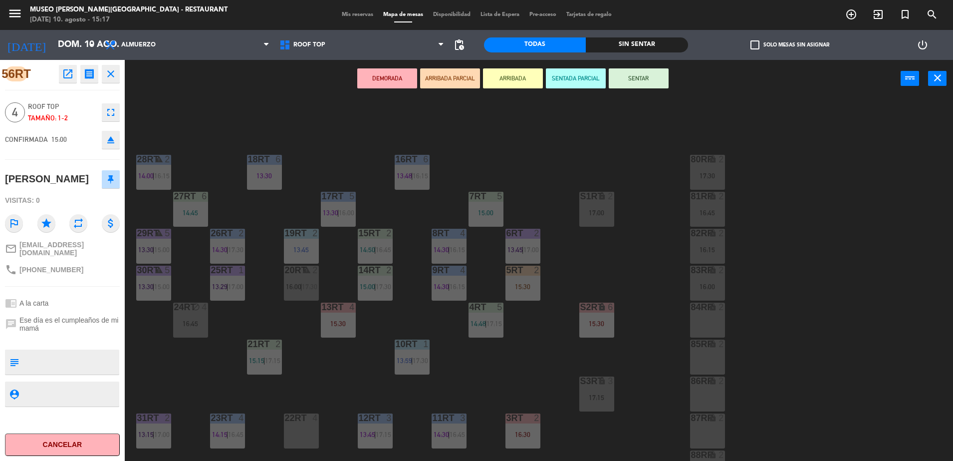
scroll to position [80, 0]
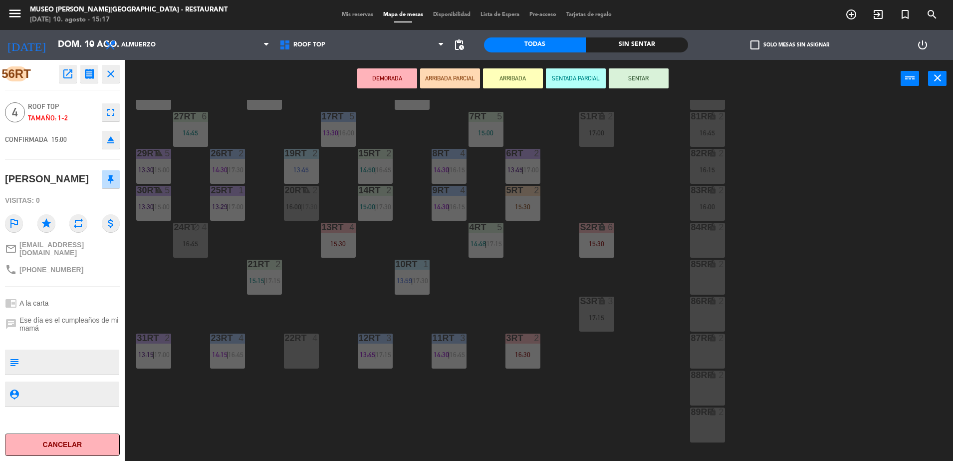
click at [471, 420] on div "18RT 6 13:30 16RT 6 13:48 | 16:15 28RT warning 2 14:00 | 16:15 80RR lock 2 17:3…" at bounding box center [543, 281] width 819 height 363
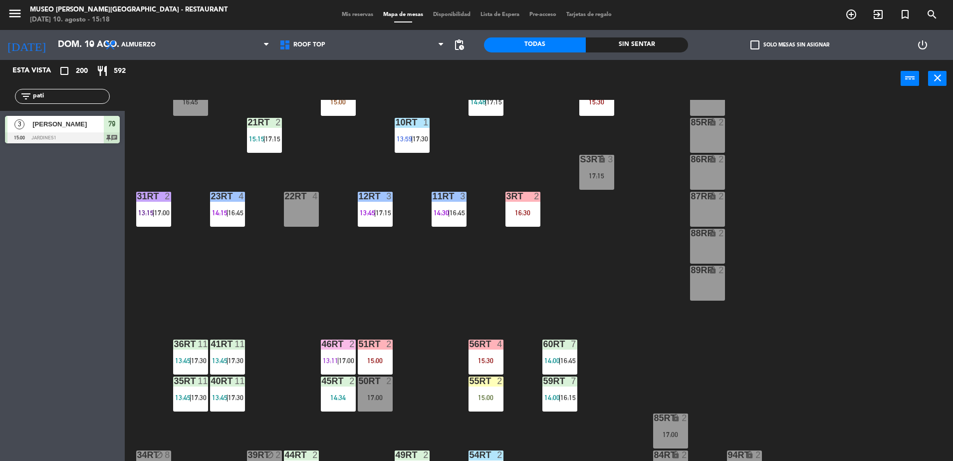
scroll to position [221, 0]
click at [489, 355] on div "56RT 4 15:30" at bounding box center [486, 357] width 35 height 35
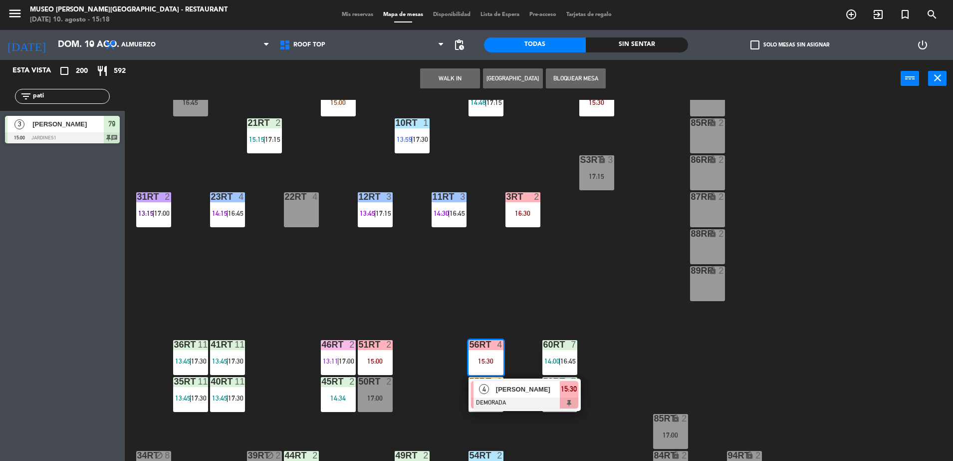
click at [700, 248] on div "88RR lock 2" at bounding box center [707, 246] width 35 height 35
click at [423, 79] on button "Mover" at bounding box center [419, 78] width 60 height 20
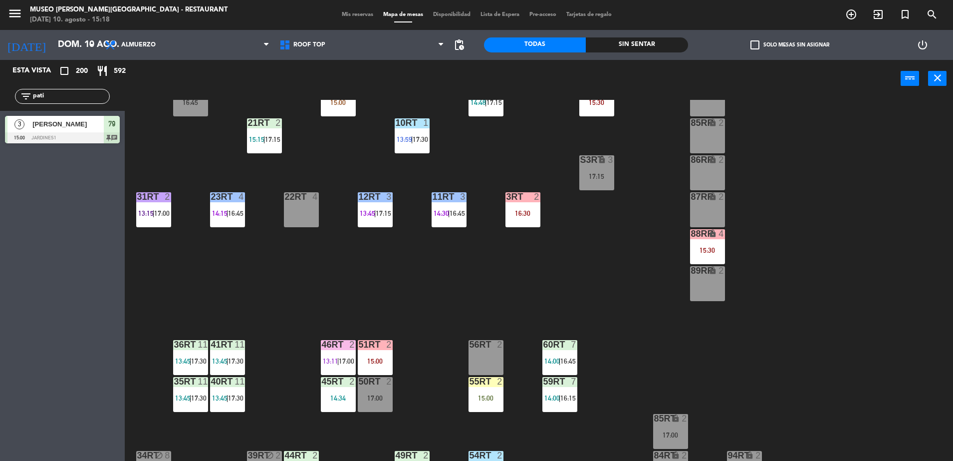
drag, startPoint x: 63, startPoint y: 97, endPoint x: 0, endPoint y: 101, distance: 63.0
click at [0, 101] on html "close × Museo Larco Café - Restaurant × chrome_reader_mode Listado de Reservas …" at bounding box center [476, 230] width 953 height 461
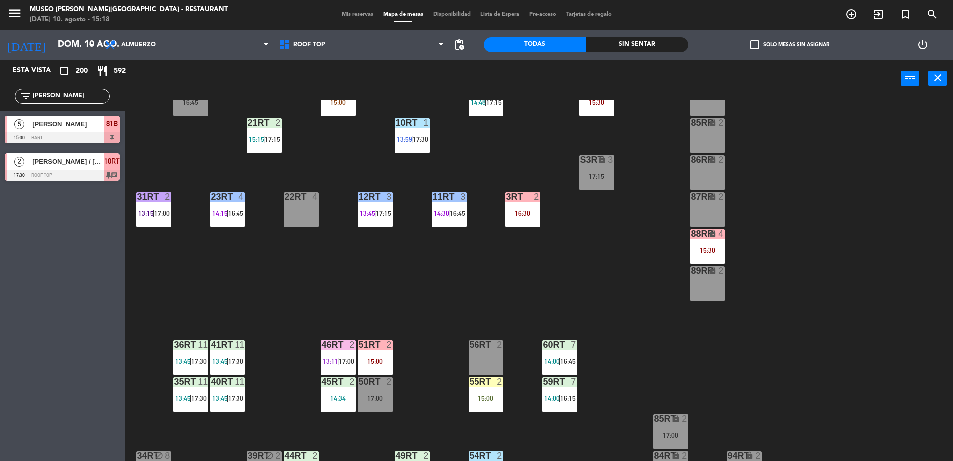
type input "sam"
click at [451, 268] on div "18RT 6 13:30 16RT 6 13:48 | 16:15 28RT warning 2 14:00 | 16:15 80RR lock 2 17:3…" at bounding box center [543, 281] width 819 height 363
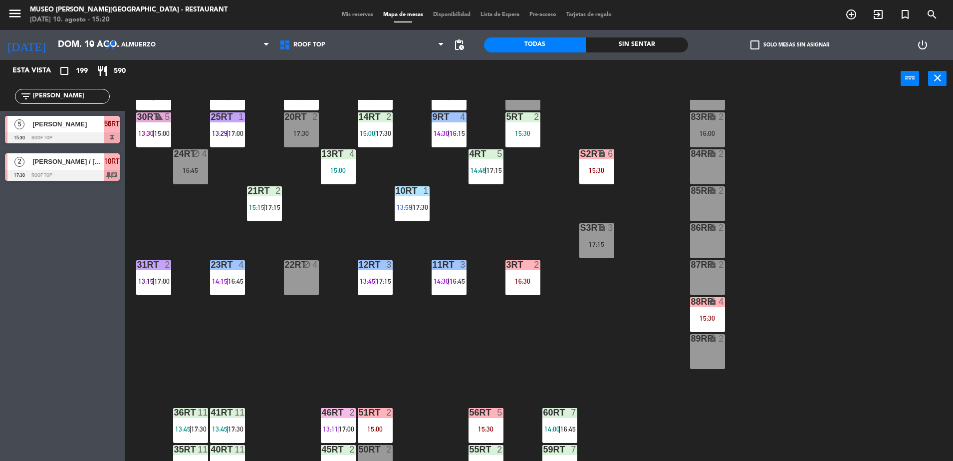
scroll to position [150, 0]
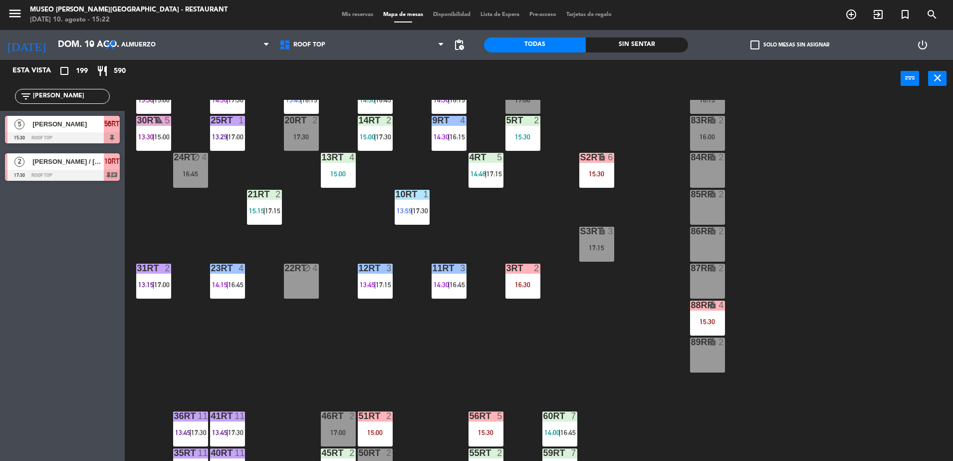
drag, startPoint x: 65, startPoint y: 98, endPoint x: -2, endPoint y: 98, distance: 67.9
click at [0, 98] on html "close × Museo Larco Café - Restaurant × chrome_reader_mode Listado de Reservas …" at bounding box center [476, 230] width 953 height 461
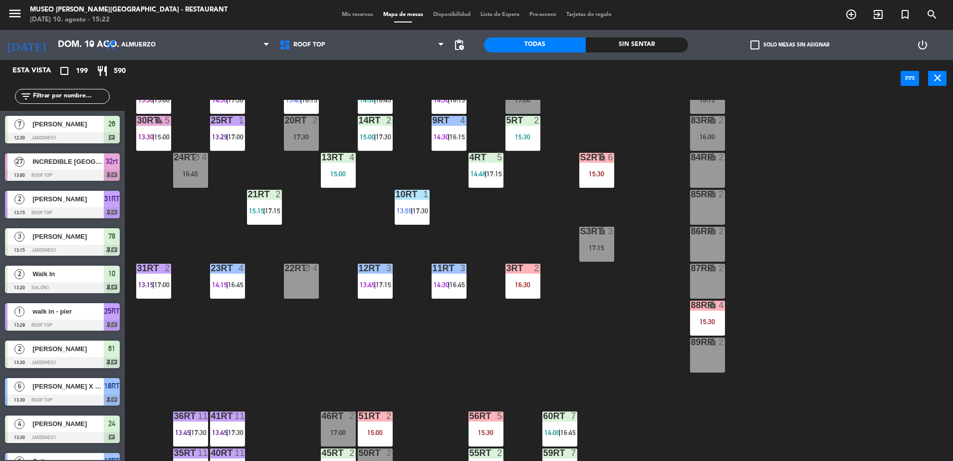
scroll to position [391, 0]
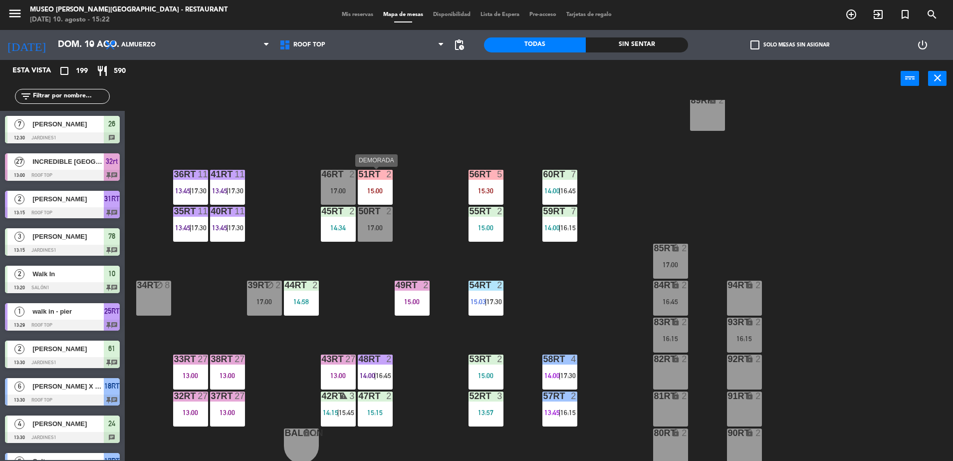
click at [389, 191] on div "15:00" at bounding box center [375, 190] width 35 height 7
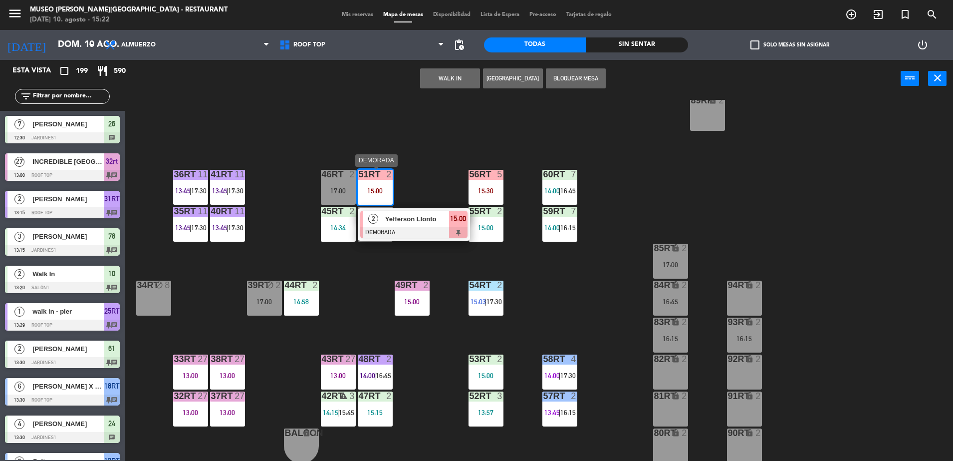
click at [408, 212] on div "Yefferson Llonto" at bounding box center [416, 219] width 65 height 16
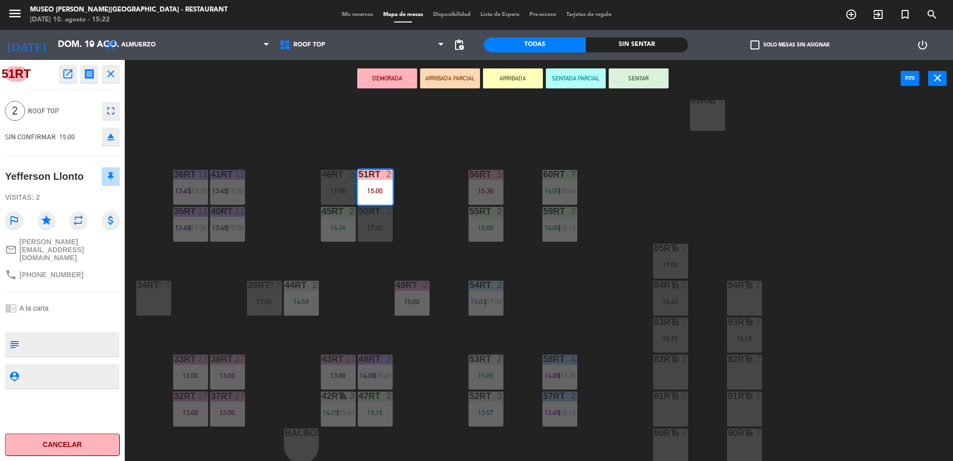
click at [70, 64] on div "51RT open_in_new receipt 3:00 PM dom., 10 ago. 2 personas Yefferson Llonto Mesa…" at bounding box center [62, 260] width 125 height 401
click at [69, 70] on icon "open_in_new" at bounding box center [68, 74] width 12 height 12
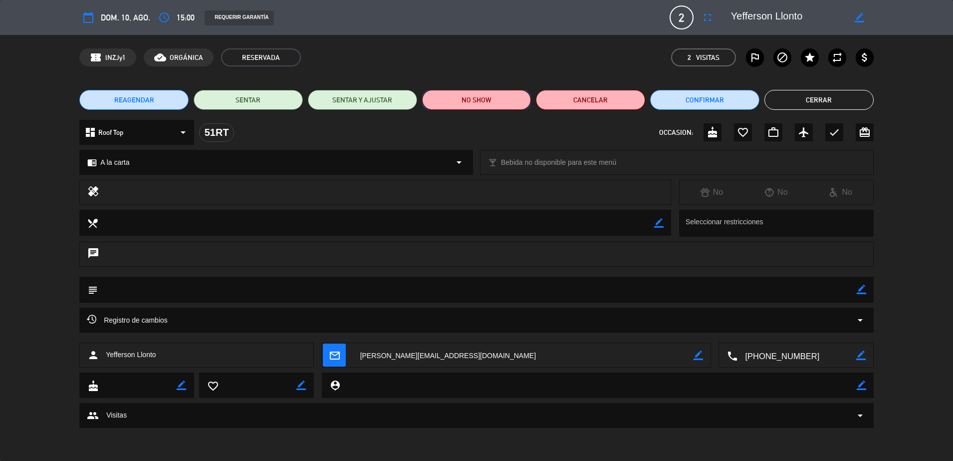
click at [514, 101] on button "NO SHOW" at bounding box center [476, 100] width 109 height 20
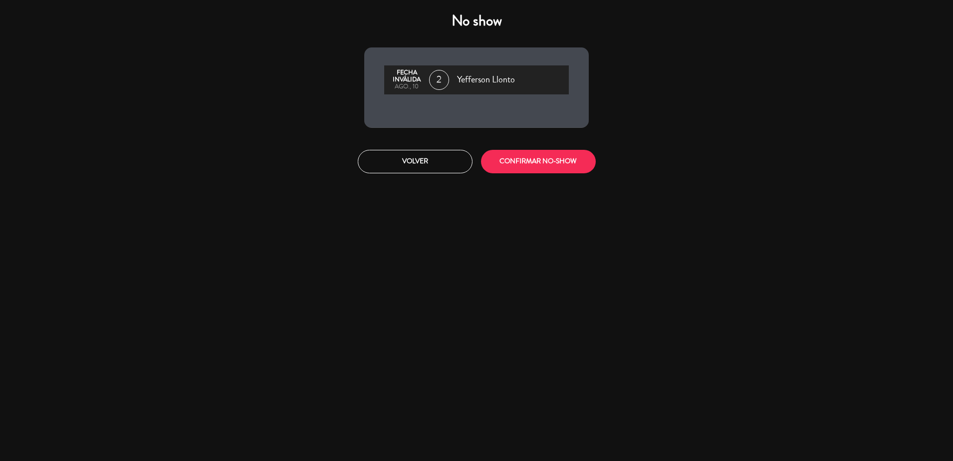
click at [556, 147] on div "Volver CONFIRMAR NO-SHOW" at bounding box center [477, 161] width 240 height 37
click at [548, 151] on button "CONFIRMAR NO-SHOW" at bounding box center [538, 161] width 115 height 23
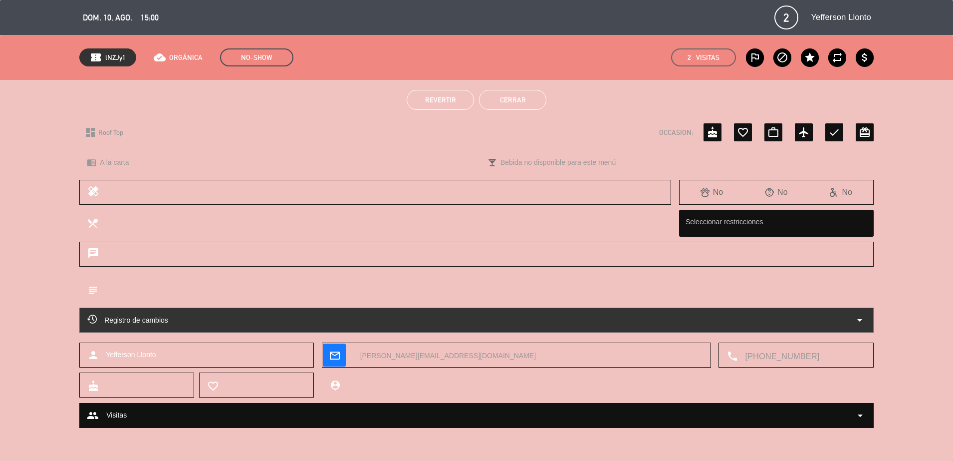
click at [505, 98] on button "Cerrar" at bounding box center [512, 100] width 67 height 20
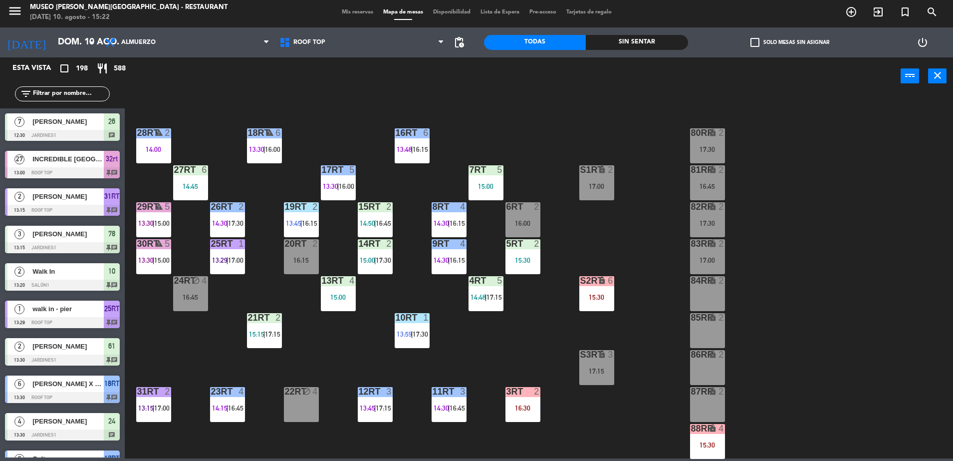
scroll to position [0, 0]
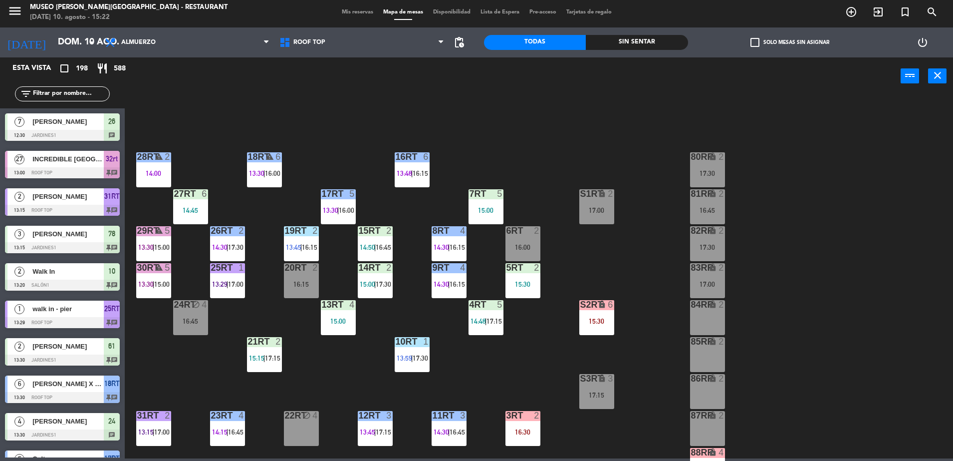
click at [620, 303] on div "6" at bounding box center [613, 304] width 16 height 9
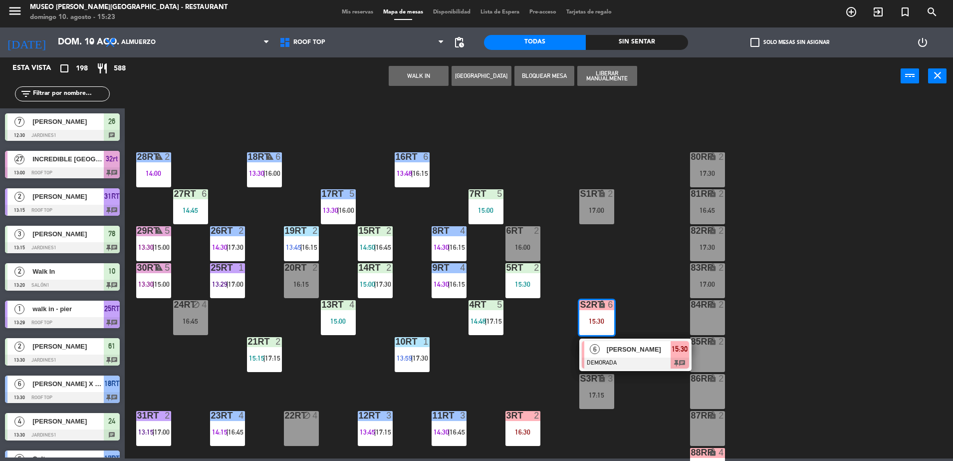
click at [710, 324] on div "84RR lock 2" at bounding box center [707, 317] width 35 height 35
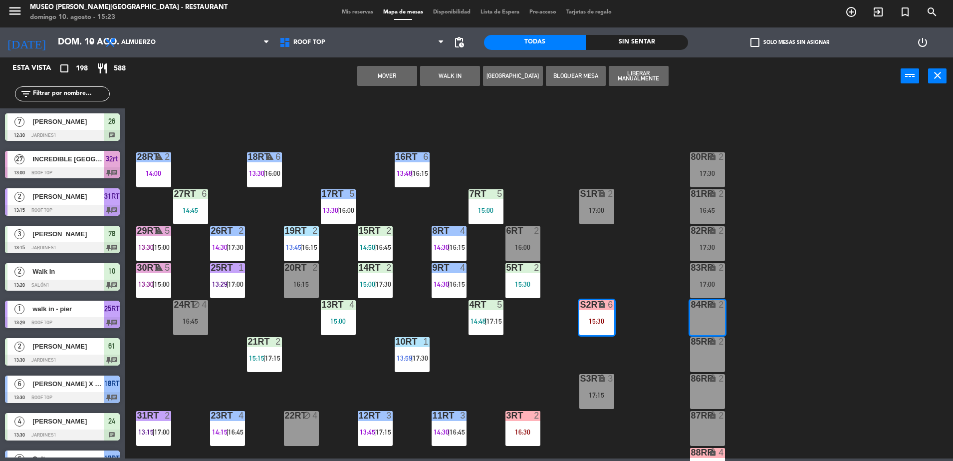
click at [376, 80] on button "Mover" at bounding box center [387, 76] width 60 height 20
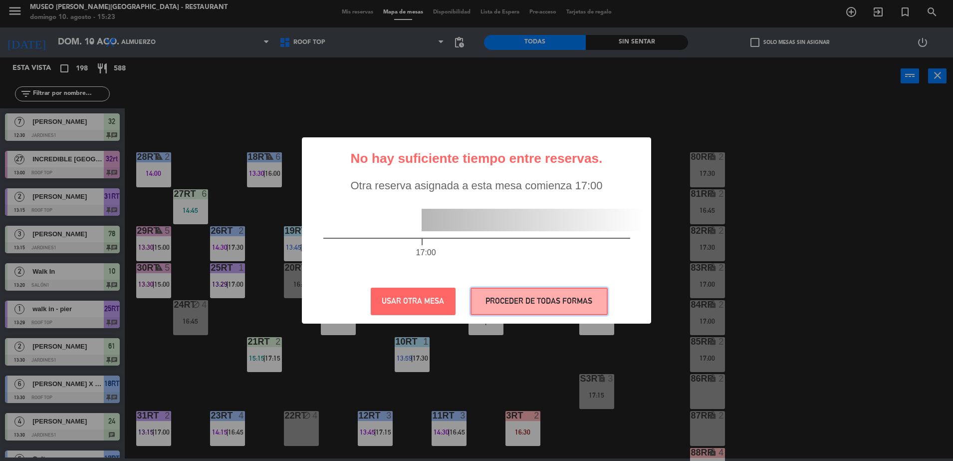
click at [523, 306] on button "PROCEDER DE TODAS FORMAS" at bounding box center [539, 301] width 137 height 27
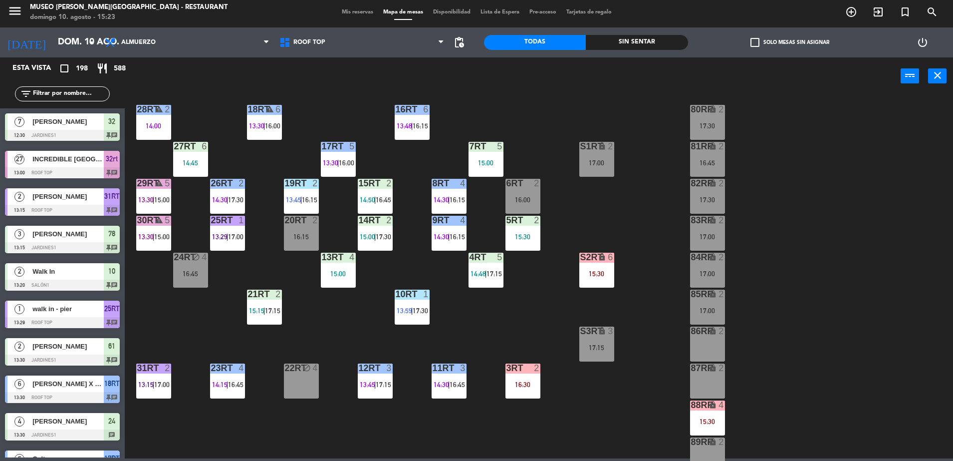
scroll to position [47, 0]
click at [176, 199] on div "18RT warning 6 13:30 | 16:00 16RT 6 13:48 | 16:15 28RT warning 2 14:00 80RR loc…" at bounding box center [543, 278] width 819 height 363
click at [162, 196] on span "15:00" at bounding box center [161, 200] width 15 height 8
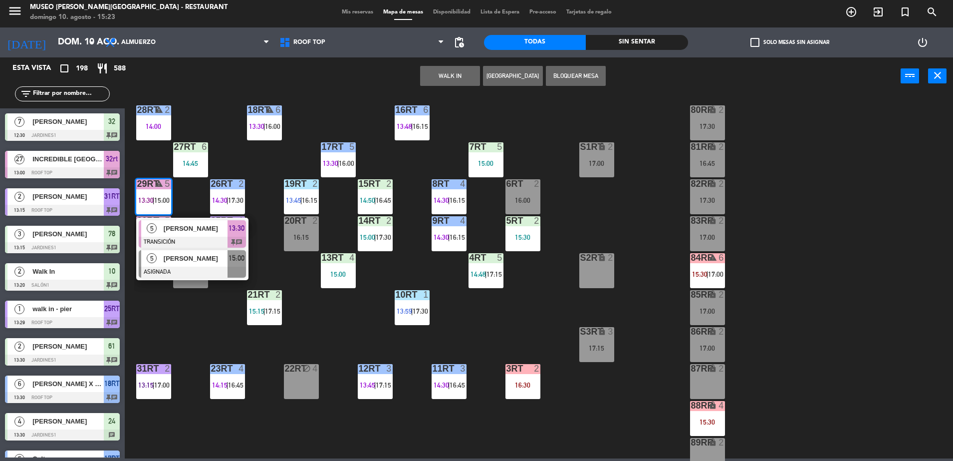
click at [219, 268] on div at bounding box center [192, 272] width 107 height 11
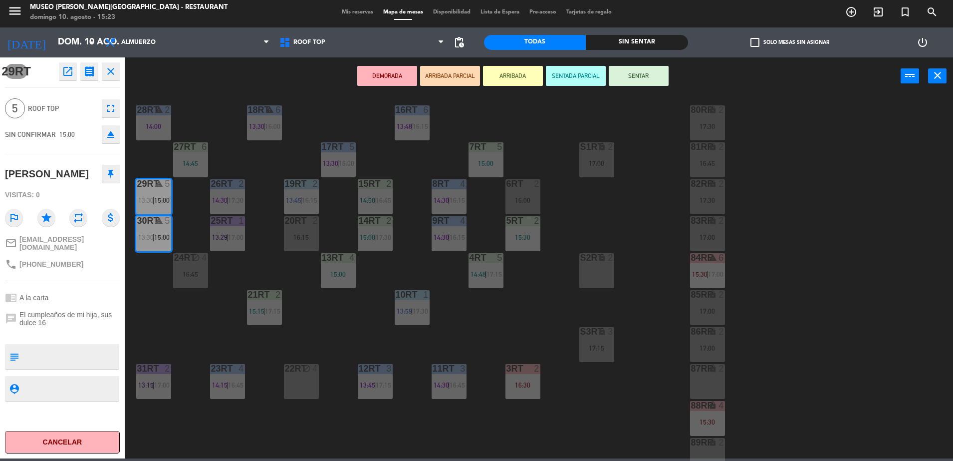
click at [66, 79] on button "open_in_new" at bounding box center [68, 71] width 18 height 18
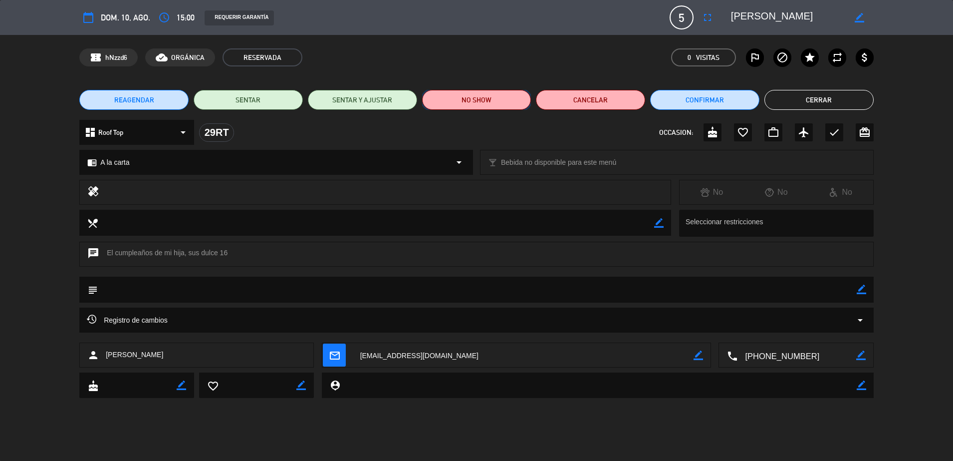
click at [484, 97] on button "NO SHOW" at bounding box center [476, 100] width 109 height 20
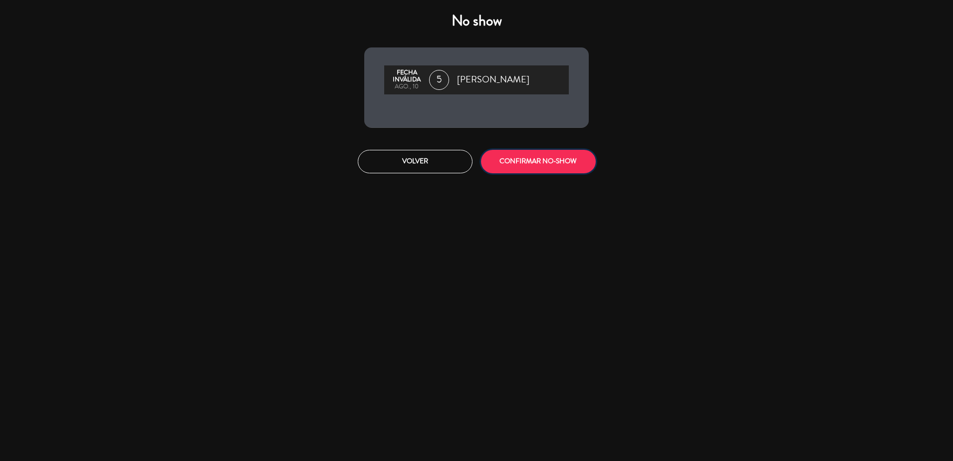
click at [522, 156] on button "CONFIRMAR NO-SHOW" at bounding box center [538, 161] width 115 height 23
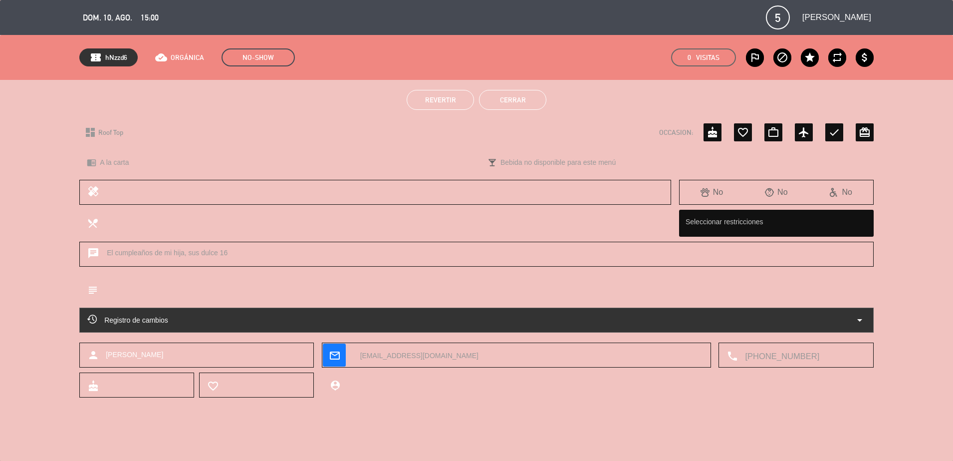
click at [496, 103] on button "Cerrar" at bounding box center [512, 100] width 67 height 20
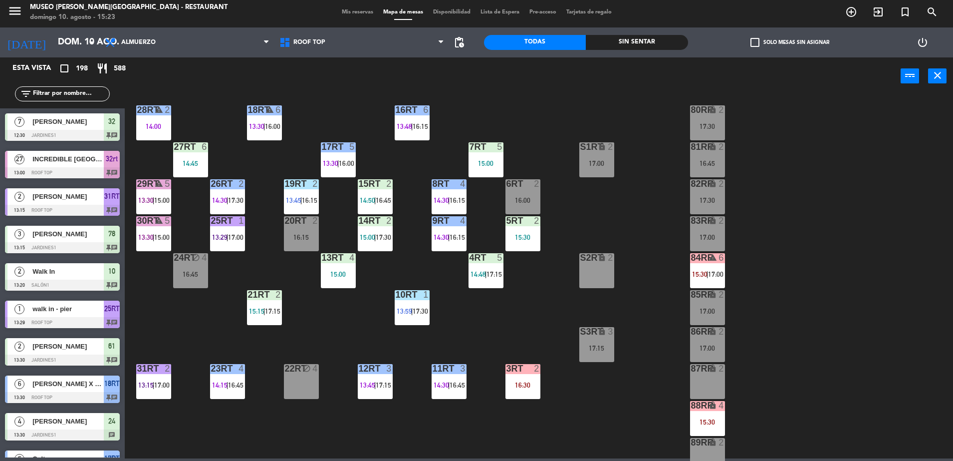
scroll to position [2, 0]
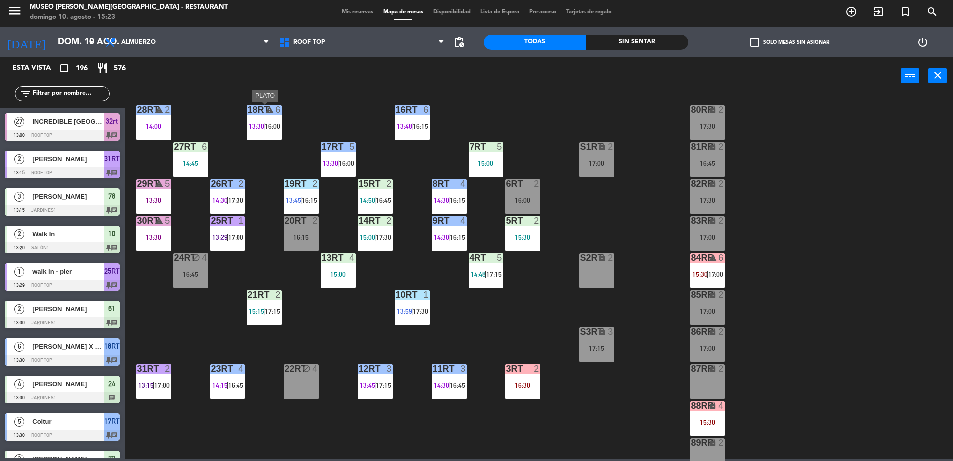
click at [255, 126] on span "13:30" at bounding box center [256, 126] width 15 height 8
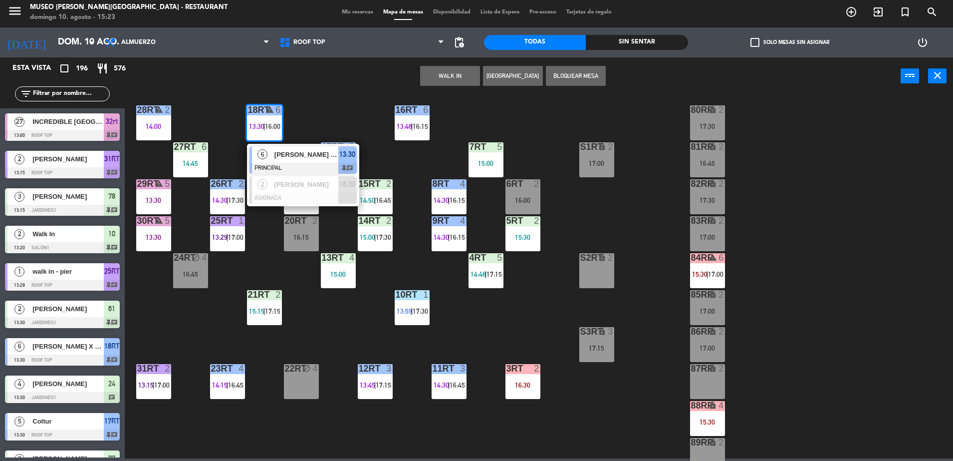
click at [341, 101] on div "18RT warning 6 13:30 | 16:00 6 BURKHART GOEBEL X 5 / C&J PRINCIPAL 13:30 chat 2…" at bounding box center [543, 278] width 819 height 363
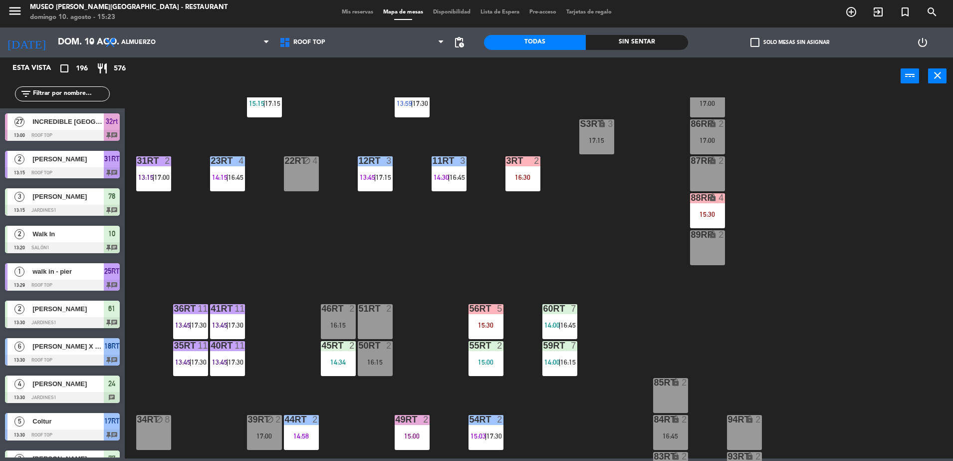
scroll to position [0, 0]
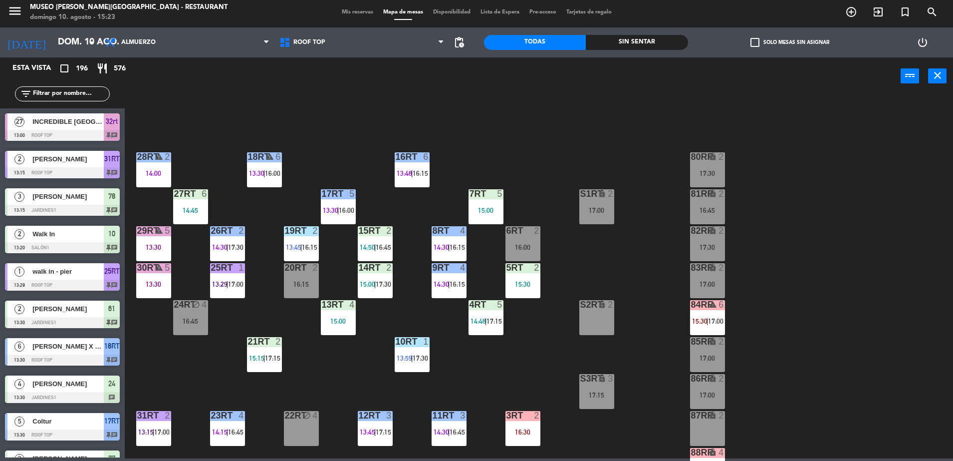
click at [534, 239] on div "6RT 2 16:00" at bounding box center [523, 243] width 35 height 35
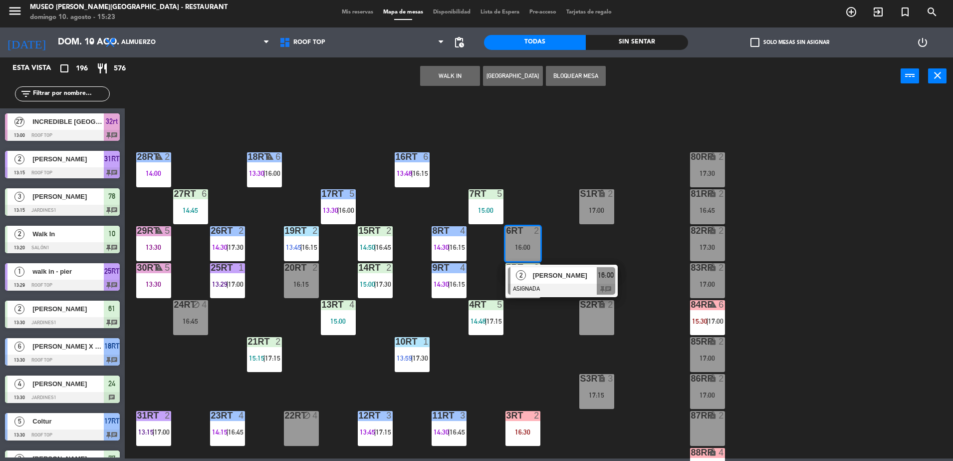
click at [305, 419] on icon "block" at bounding box center [306, 415] width 8 height 8
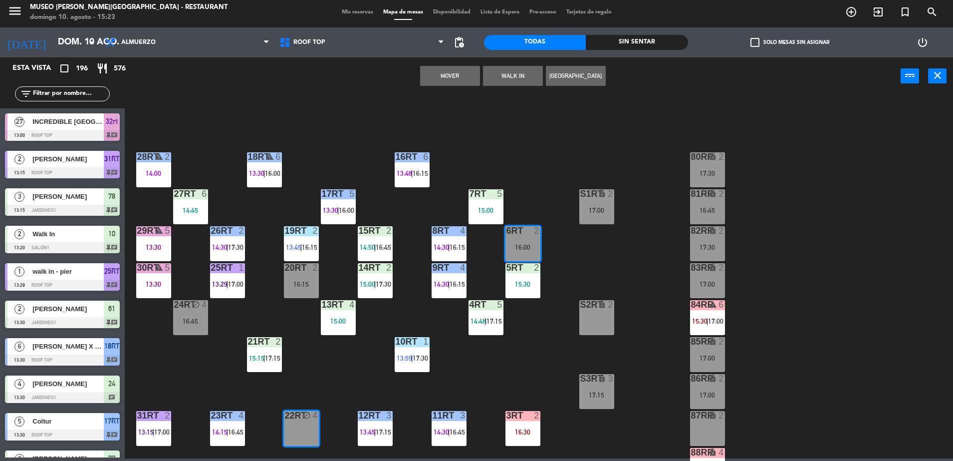
click at [434, 89] on div "Mover WALK IN Crear Reserva power_input close" at bounding box center [513, 76] width 776 height 38
click at [432, 84] on button "Mover" at bounding box center [450, 76] width 60 height 20
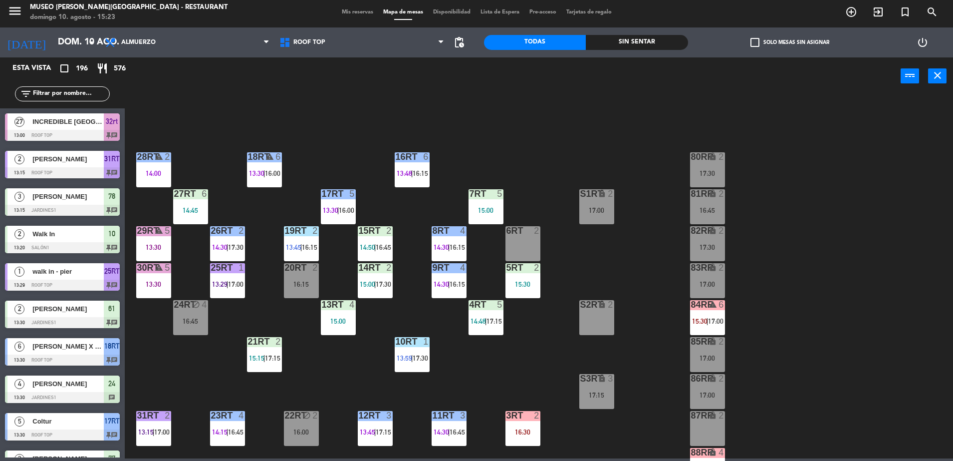
click at [519, 241] on div "6RT 2" at bounding box center [523, 243] width 35 height 35
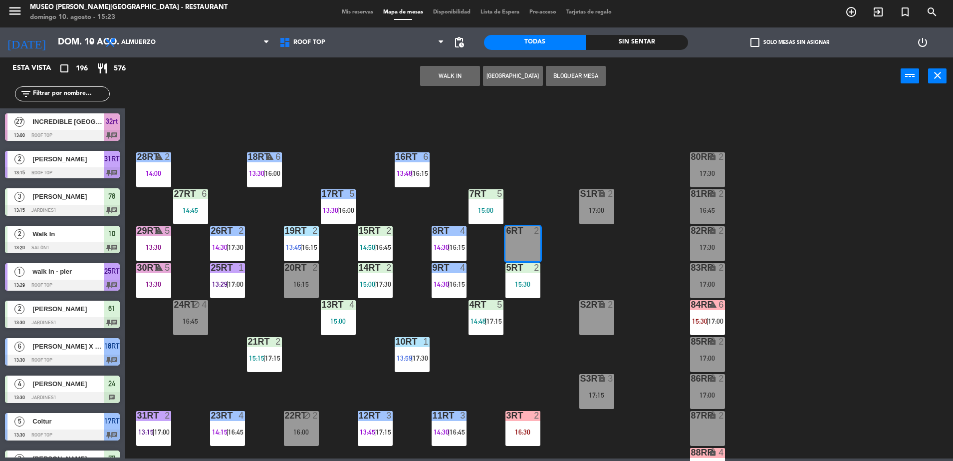
click at [435, 71] on button "WALK IN" at bounding box center [450, 76] width 60 height 20
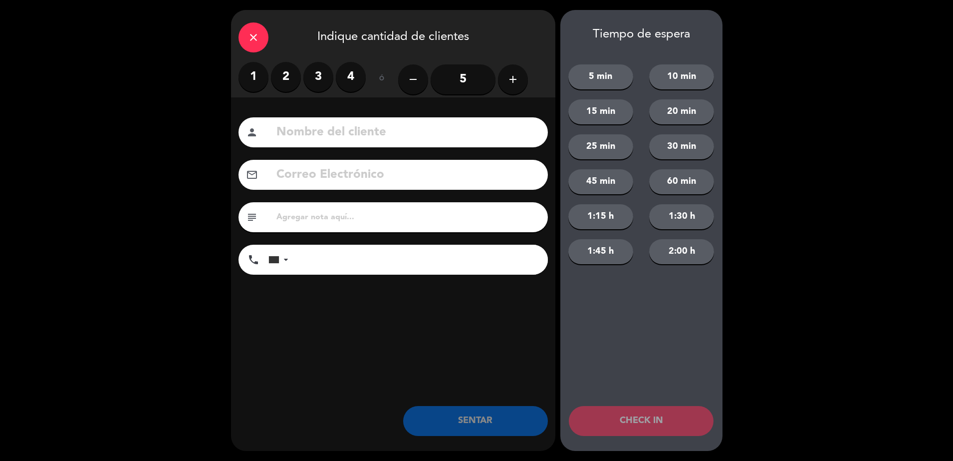
click at [283, 73] on label "2" at bounding box center [286, 77] width 30 height 30
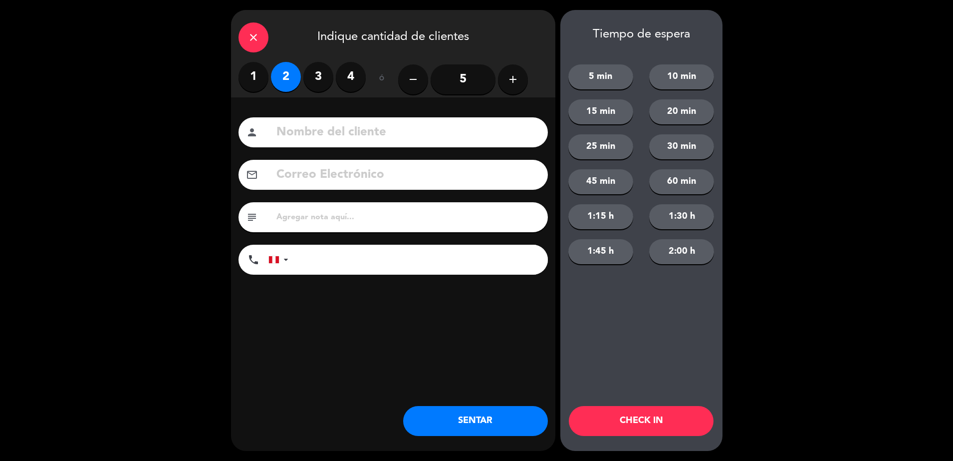
click at [321, 138] on input at bounding box center [408, 132] width 265 height 20
type input "walk in fernanda"
click at [474, 422] on button "SENTAR" at bounding box center [475, 421] width 145 height 30
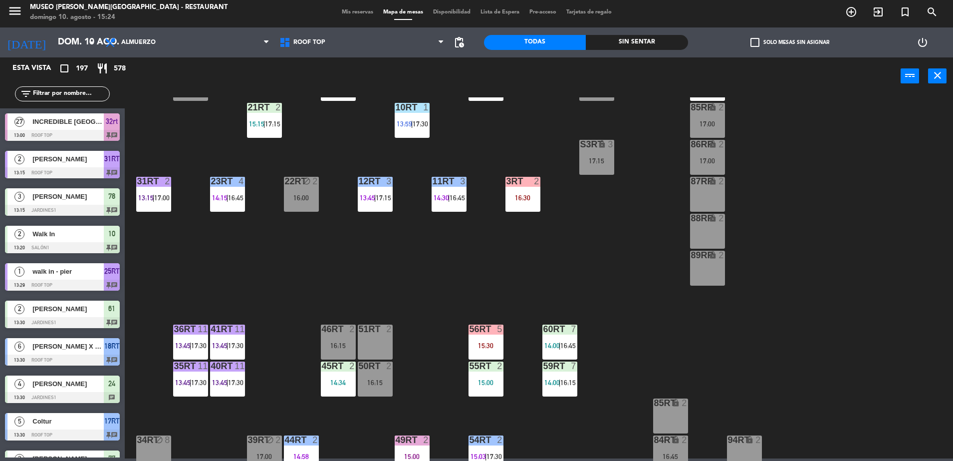
scroll to position [391, 0]
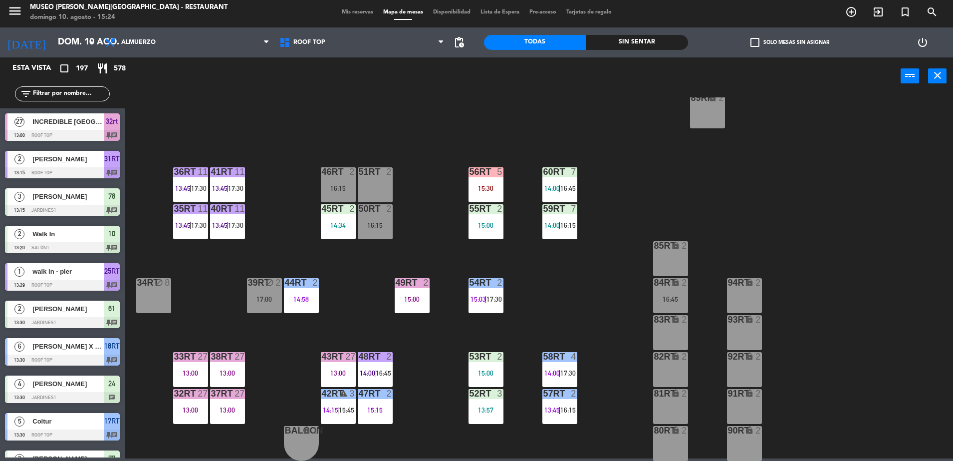
click at [366, 336] on div "18RT warning 6 13:30 | 16:00 16RT 6 13:48 | 16:15 28RT warning 2 14:00 80RR loc…" at bounding box center [543, 278] width 819 height 363
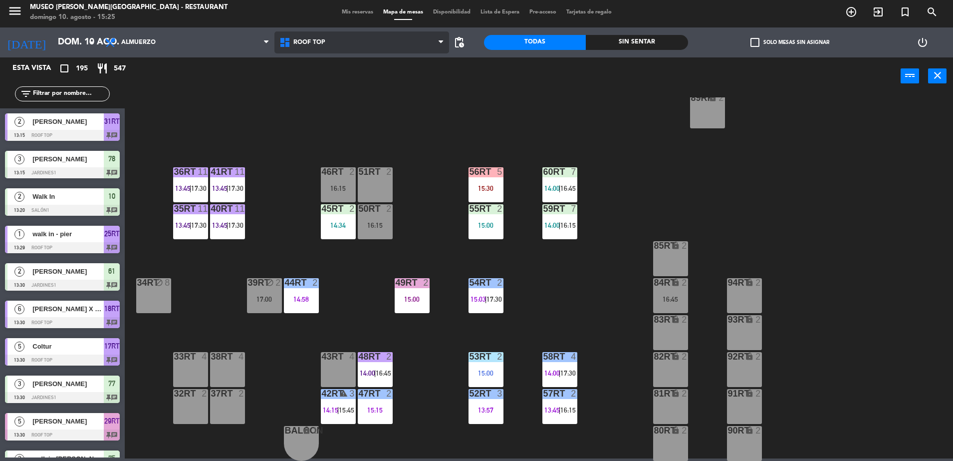
click at [337, 45] on span "Roof Top" at bounding box center [362, 42] width 175 height 22
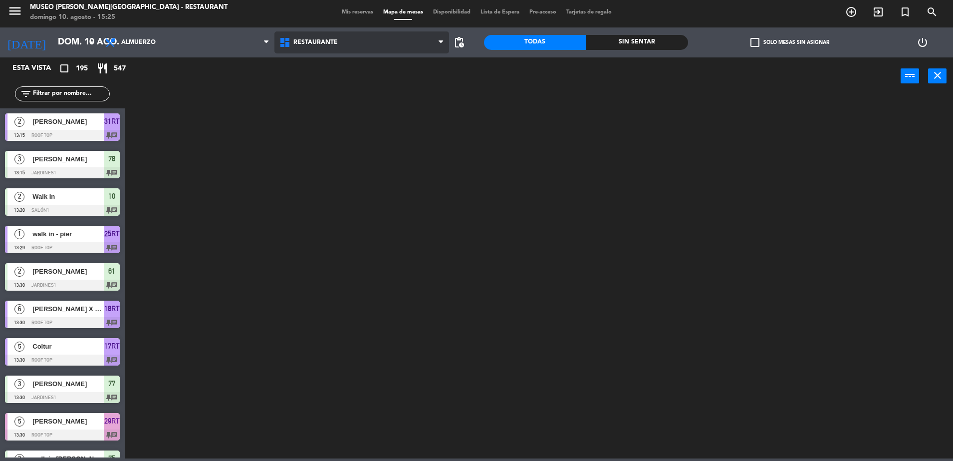
click at [336, 59] on ng-component "menu Museo Larco Café - Restaurant domingo 10. agosto - 15:25 Mis reservas Mapa…" at bounding box center [476, 228] width 953 height 461
click at [289, 54] on div "Restaurante Roof Top Restaurante Restaurante Roof Top" at bounding box center [362, 42] width 175 height 30
click at [290, 49] on span "Restaurante" at bounding box center [362, 42] width 175 height 22
click at [319, 79] on ng-component "menu Museo Larco Café - Restaurant domingo 10. agosto - 15:25 Mis reservas Mapa…" at bounding box center [476, 228] width 953 height 461
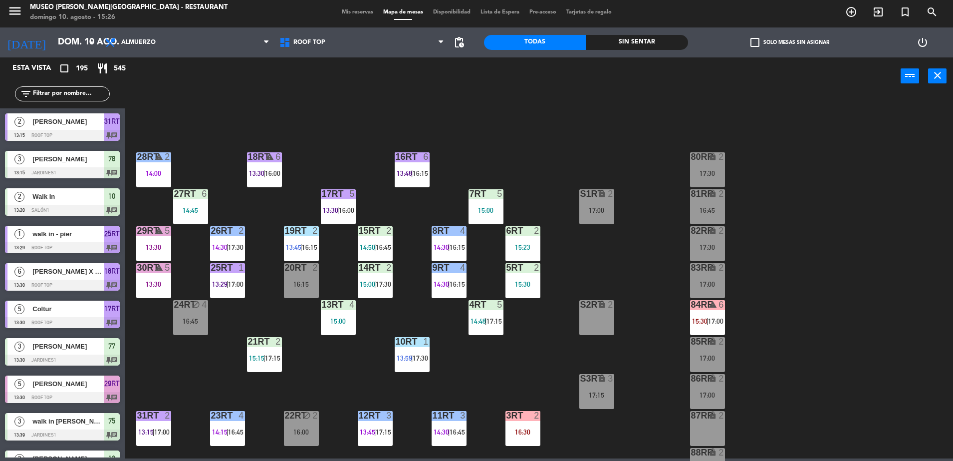
click at [274, 171] on span "16:00" at bounding box center [272, 173] width 15 height 8
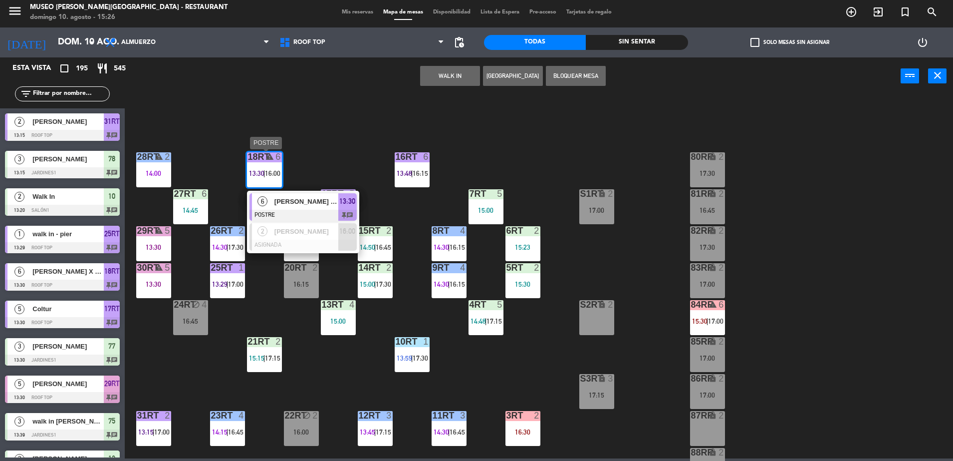
click at [304, 203] on span "BURKHART GOEBEL X 5 / C&J" at bounding box center [307, 201] width 64 height 10
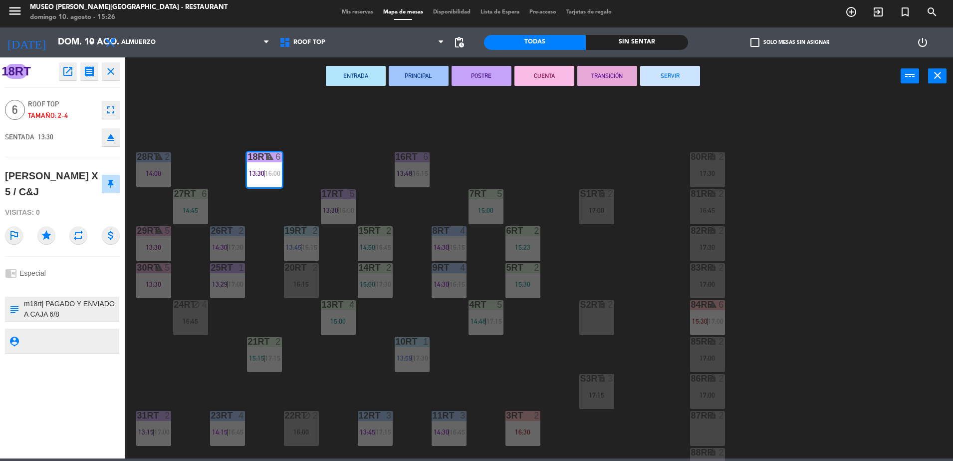
click at [63, 77] on button "open_in_new" at bounding box center [68, 71] width 18 height 18
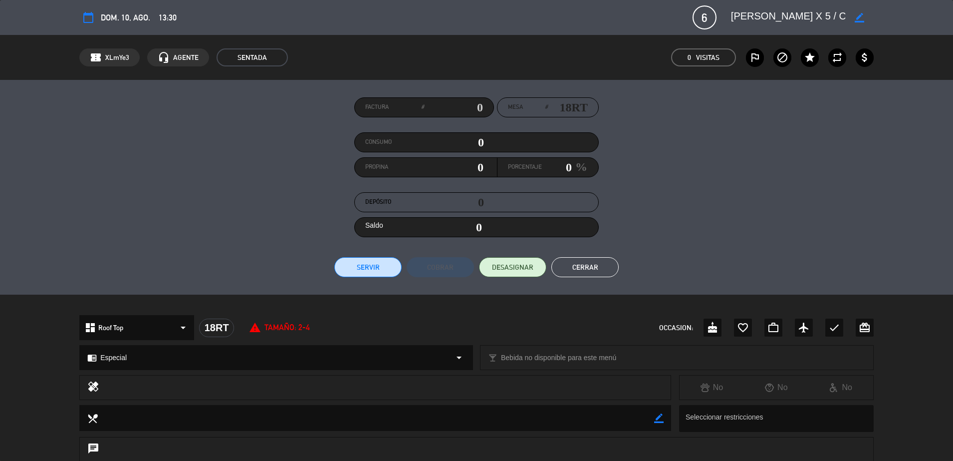
click at [616, 285] on div "Factura # Mesa # 18RT Consumo 0 Propina 0 Porcentaje 0 % Depósito 0 Saldo 0 Ser…" at bounding box center [476, 187] width 953 height 215
click at [595, 272] on button "Cerrar" at bounding box center [585, 267] width 67 height 20
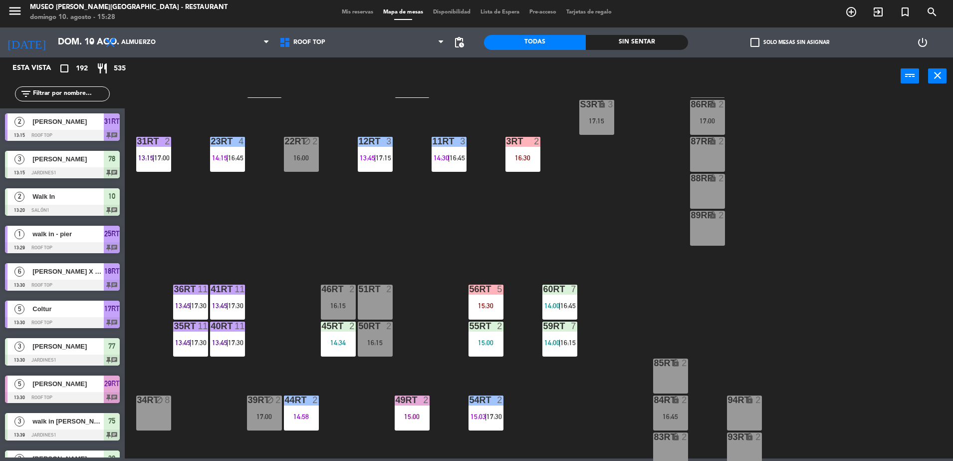
scroll to position [282, 0]
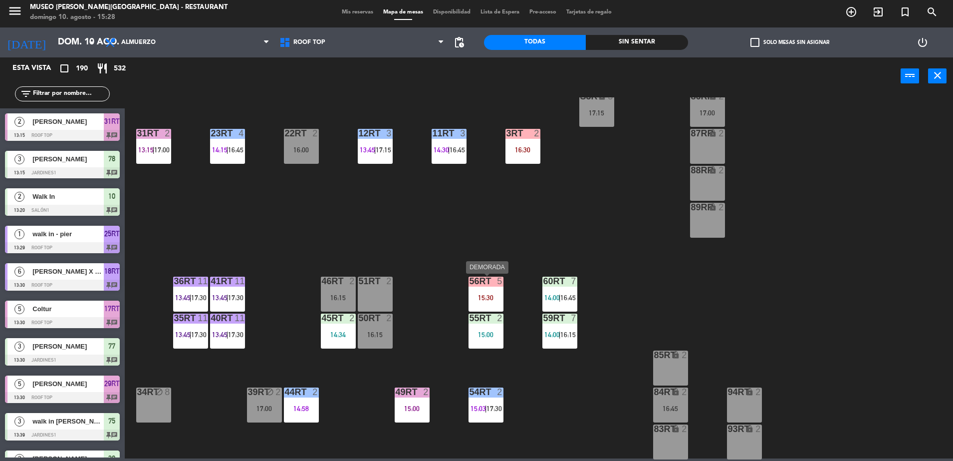
click at [490, 288] on div "56RT 5 15:30" at bounding box center [486, 294] width 35 height 35
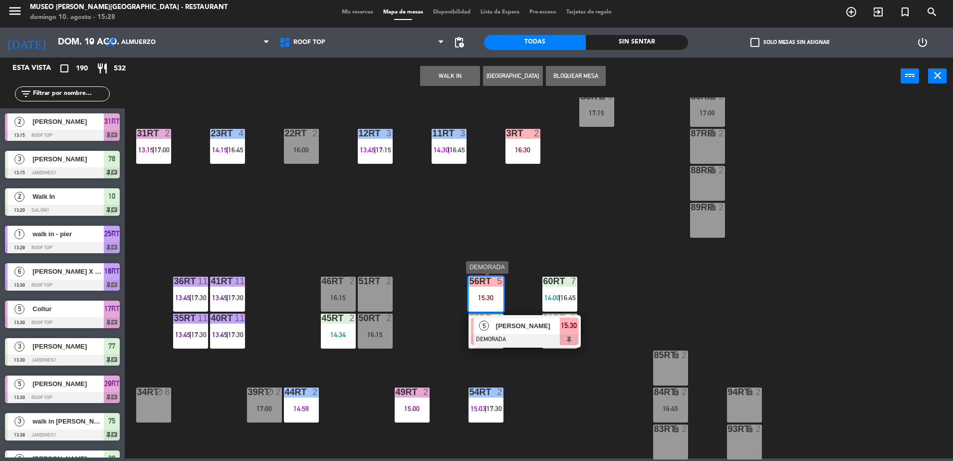
click at [529, 316] on div "5 Sammy Yandi Cruz Asqui DEMORADA 15:30" at bounding box center [525, 331] width 112 height 32
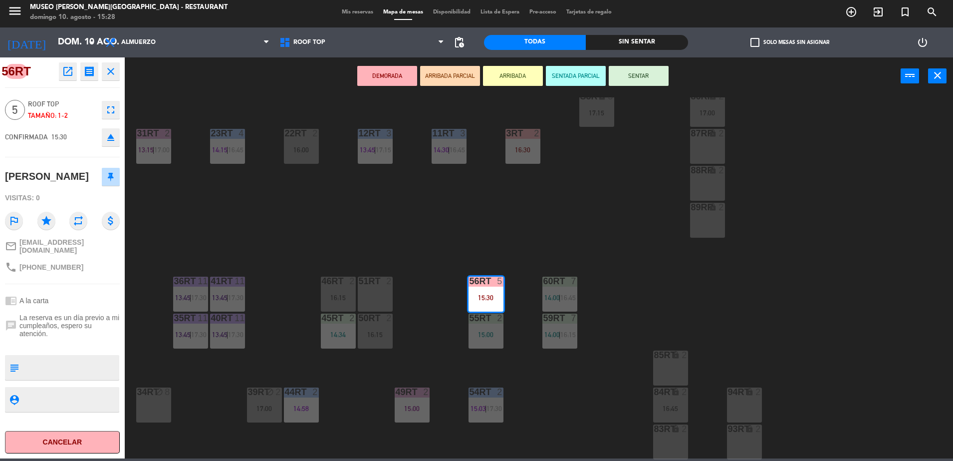
click at [446, 65] on div "DEMORADA ARRIBADA PARCIAL ARRIBADA SENTADA PARCIAL SENTAR power_input close" at bounding box center [513, 76] width 776 height 38
click at [446, 74] on button "ARRIBADA PARCIAL" at bounding box center [450, 76] width 60 height 20
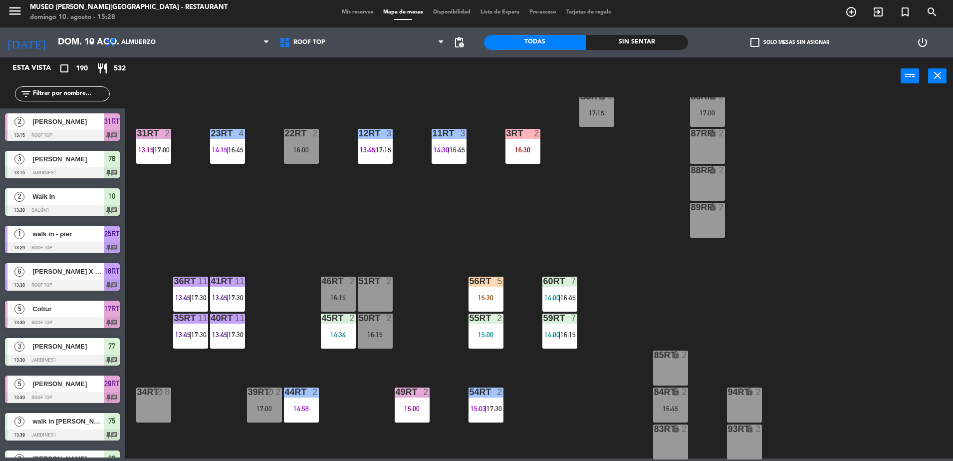
scroll to position [2, 0]
click at [78, 88] on input "text" at bounding box center [70, 93] width 77 height 11
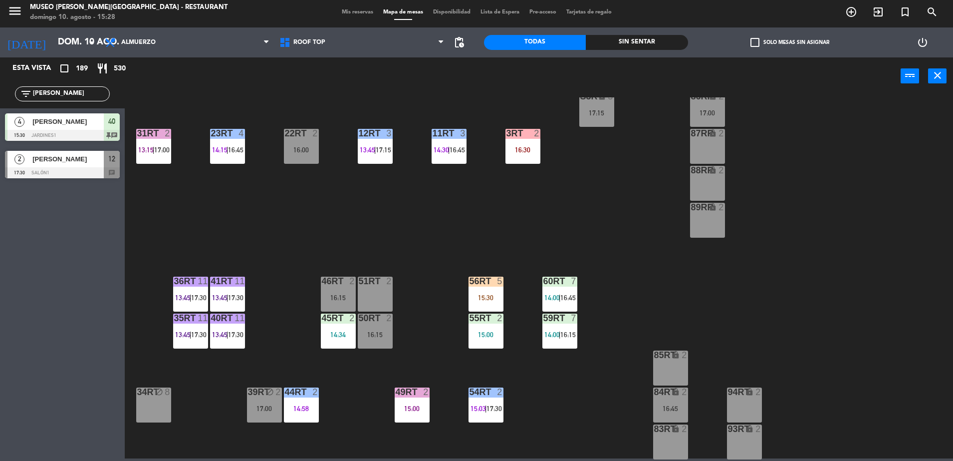
type input "luis"
click at [236, 250] on div "18RT 6 13:30 16RT 6 13:48 28RT warning 2 14:00 80RR lock 2 17:30 27RT 6 14:45 7…" at bounding box center [543, 278] width 819 height 363
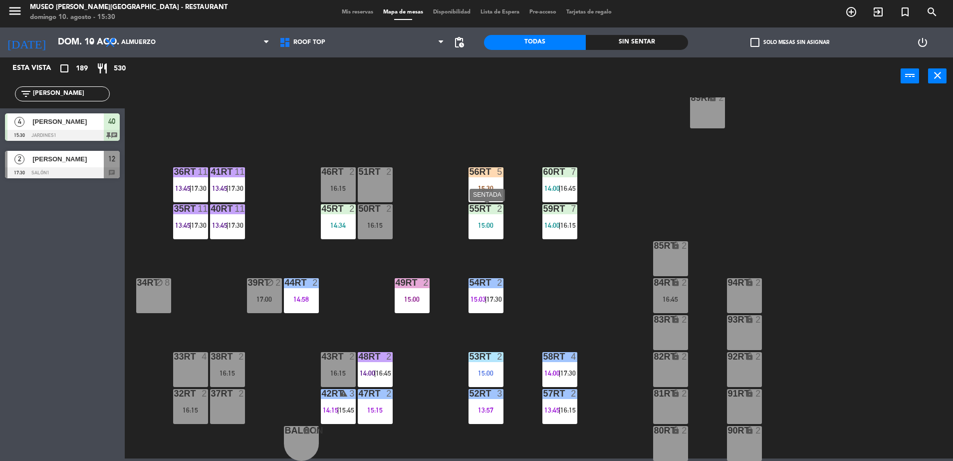
scroll to position [0, 0]
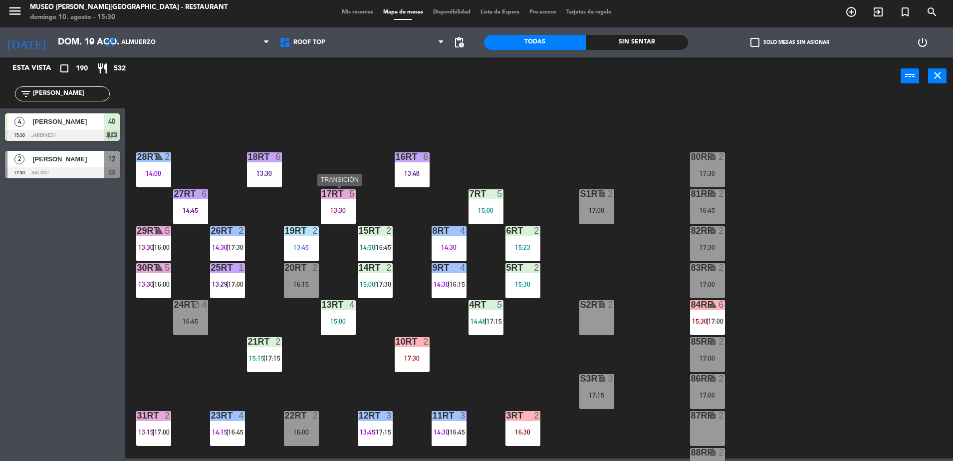
click at [334, 219] on div "17RT 5 13:30" at bounding box center [338, 206] width 35 height 35
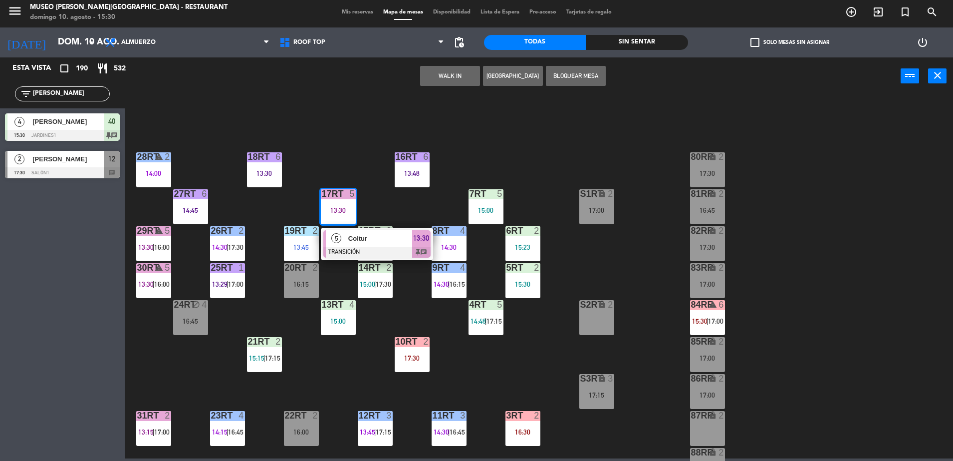
click at [400, 226] on div "18RT 6 13:30 16RT 6 13:48 28RT warning 2 14:00 80RR lock 2 17:30 27RT 6 14:45 7…" at bounding box center [543, 278] width 819 height 363
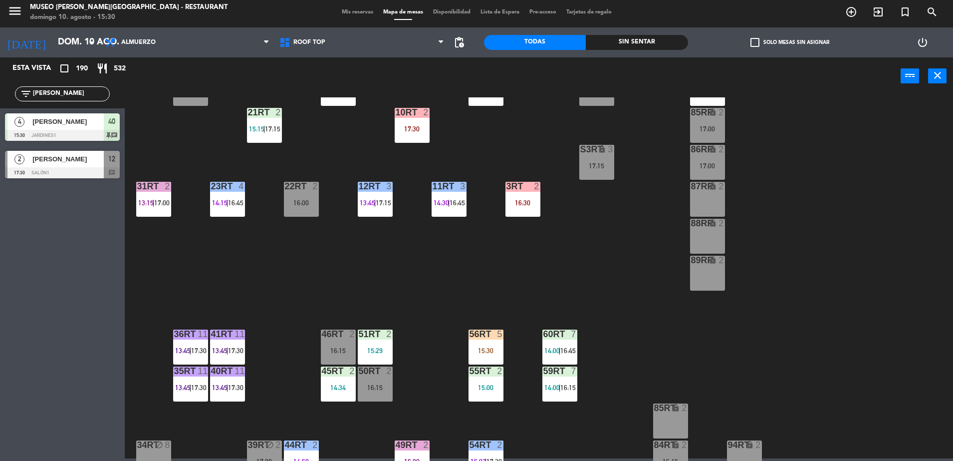
scroll to position [391, 0]
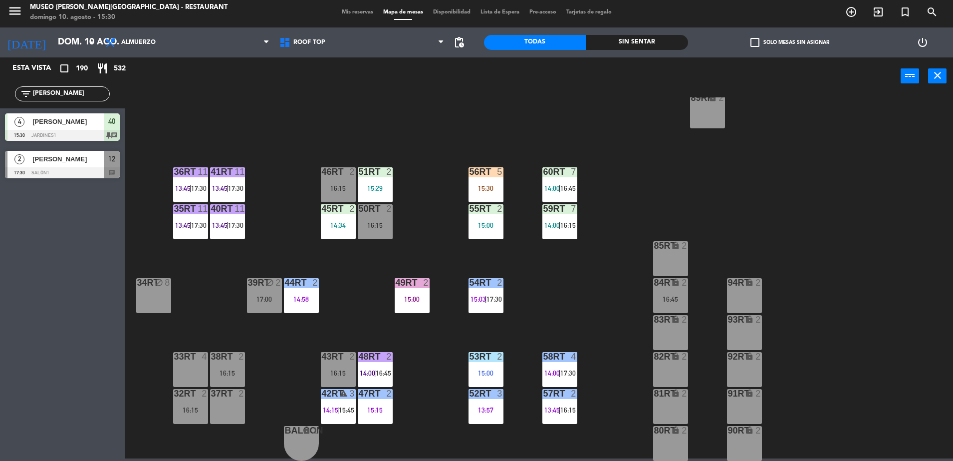
click at [494, 180] on div "56RT 5 15:30" at bounding box center [486, 184] width 35 height 35
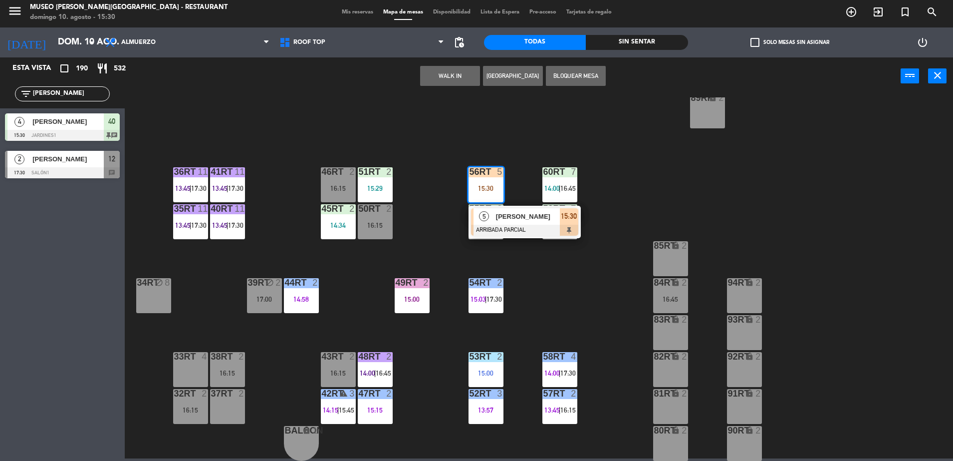
click at [516, 215] on span "[PERSON_NAME]" at bounding box center [528, 216] width 64 height 10
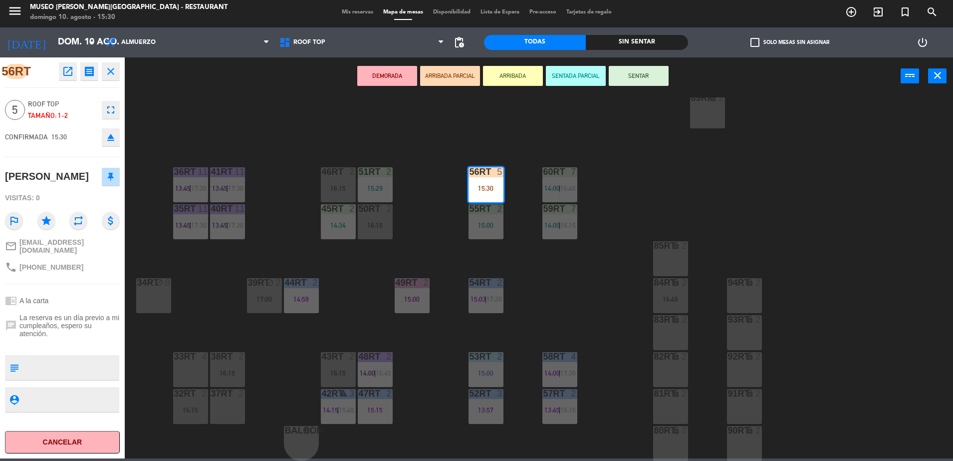
click at [431, 228] on div "18RT 6 13:30 16RT 6 13:48 28RT warning 2 14:00 80RR lock 2 17:30 27RT 6 14:45 7…" at bounding box center [543, 278] width 819 height 363
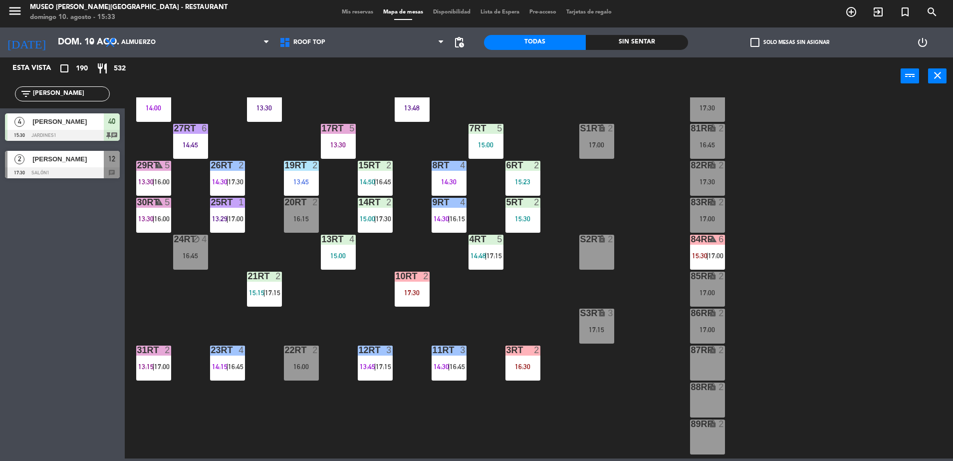
scroll to position [67, 0]
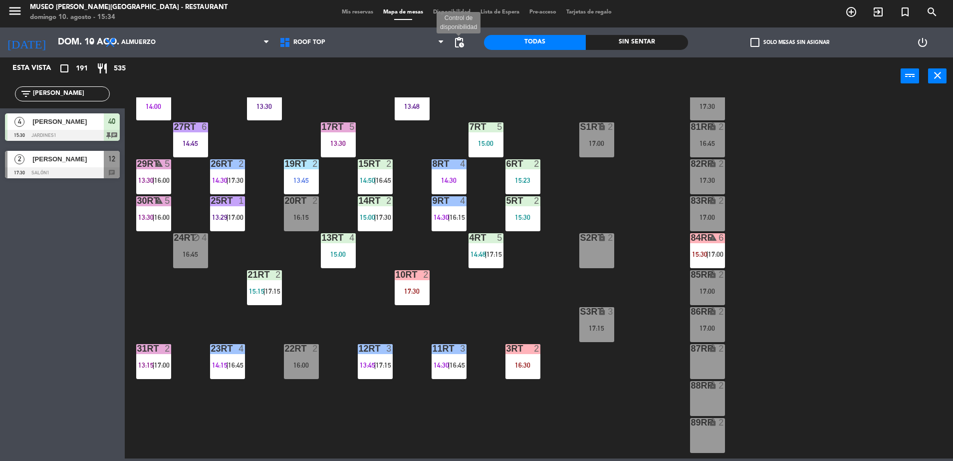
click at [460, 45] on span "pending_actions" at bounding box center [459, 42] width 12 height 12
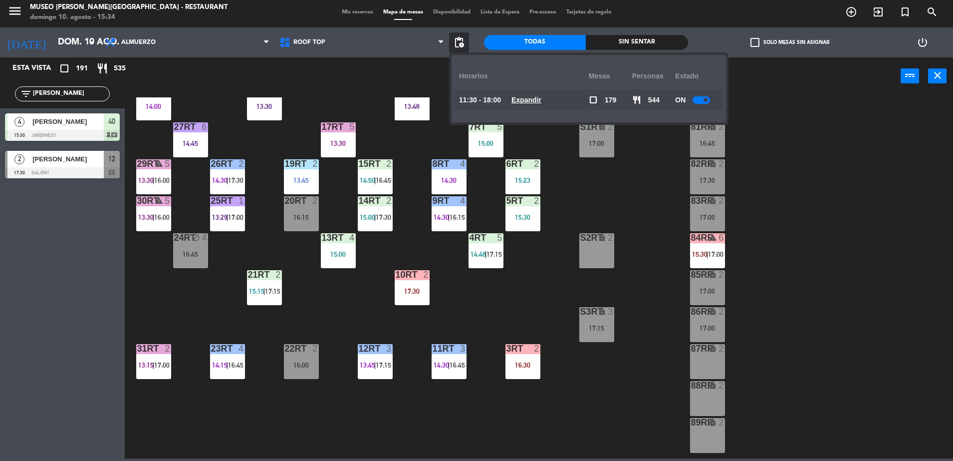
click at [536, 105] on span "Expandir" at bounding box center [527, 99] width 30 height 11
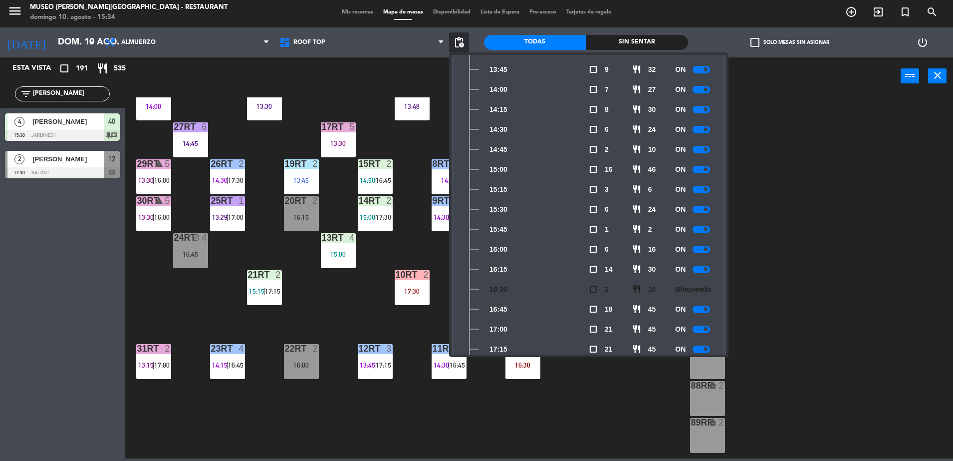
scroll to position [276, 0]
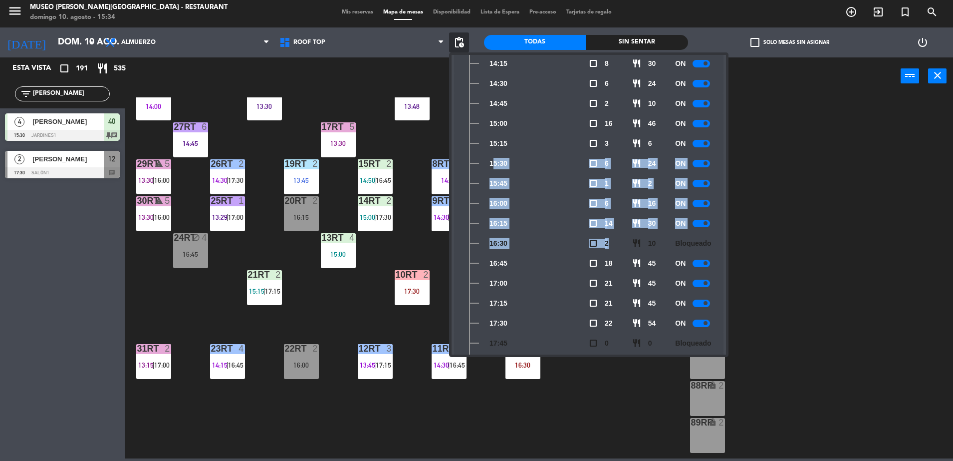
drag, startPoint x: 491, startPoint y: 164, endPoint x: 609, endPoint y: 245, distance: 144.0
click at [609, 245] on div "11:30 - 18:00 Colapsar check_box_outline_blank 179 restaurant 544 ON 11:30 chec…" at bounding box center [589, 93] width 255 height 559
click at [517, 221] on div "16:15" at bounding box center [524, 223] width 130 height 20
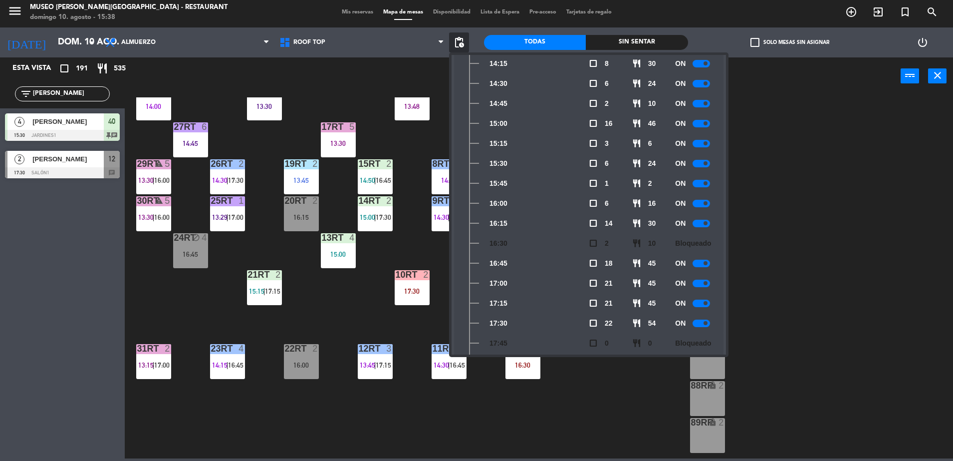
click at [614, 414] on div "18RT 6 13:30 16RT 6 13:48 28RT warning 2 14:00 80RR lock 2 17:30 27RT 6 14:45 7…" at bounding box center [543, 278] width 819 height 363
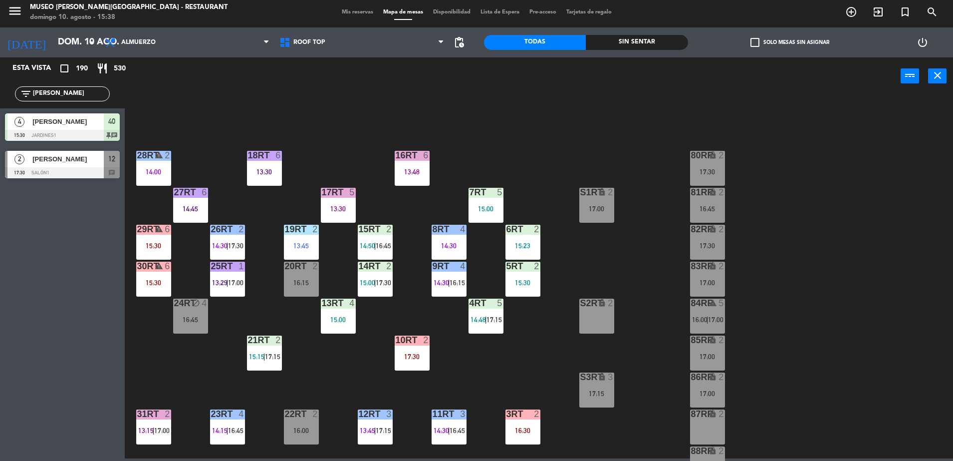
scroll to position [0, 0]
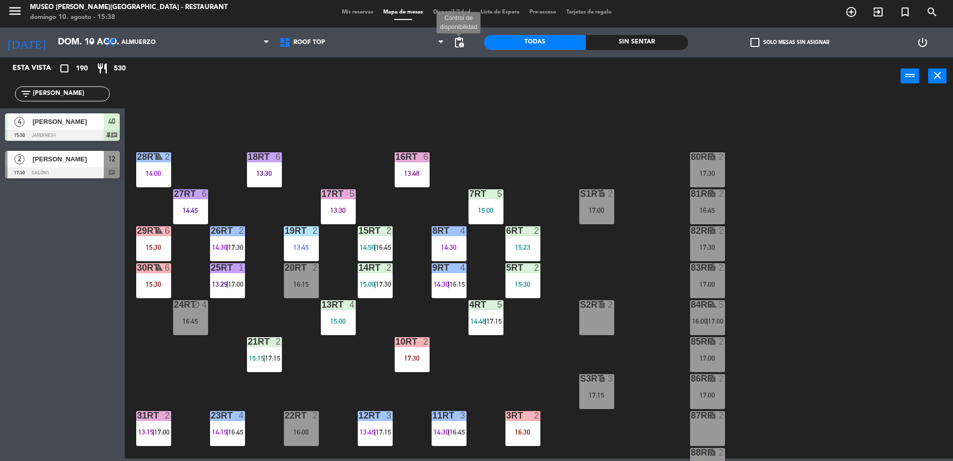
click at [462, 43] on span "pending_actions" at bounding box center [459, 42] width 12 height 12
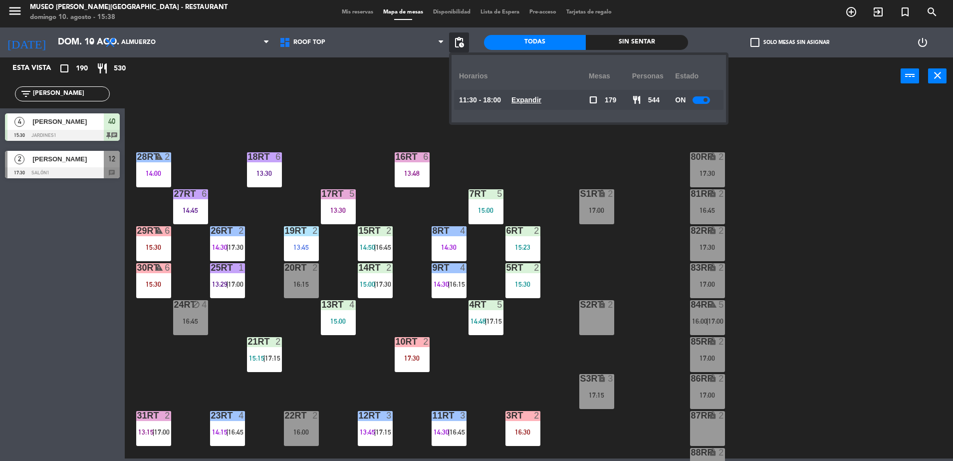
click at [529, 100] on u "Expandir" at bounding box center [527, 100] width 30 height 8
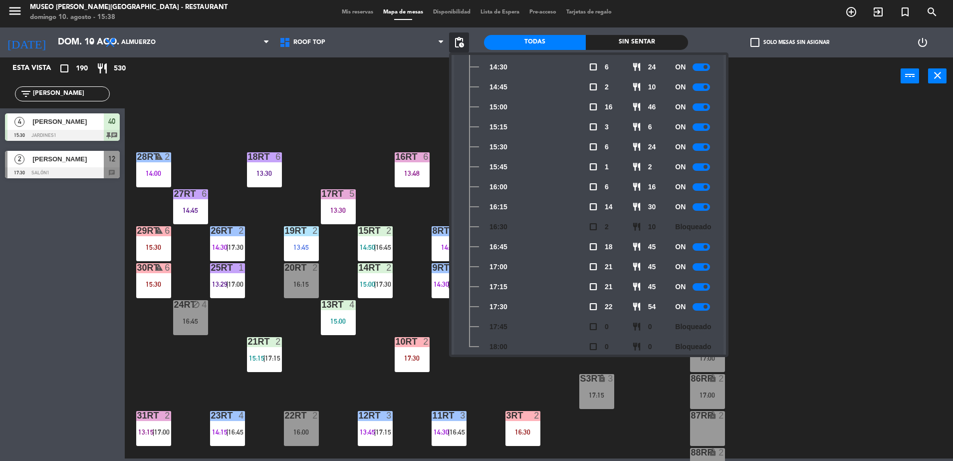
scroll to position [307, 0]
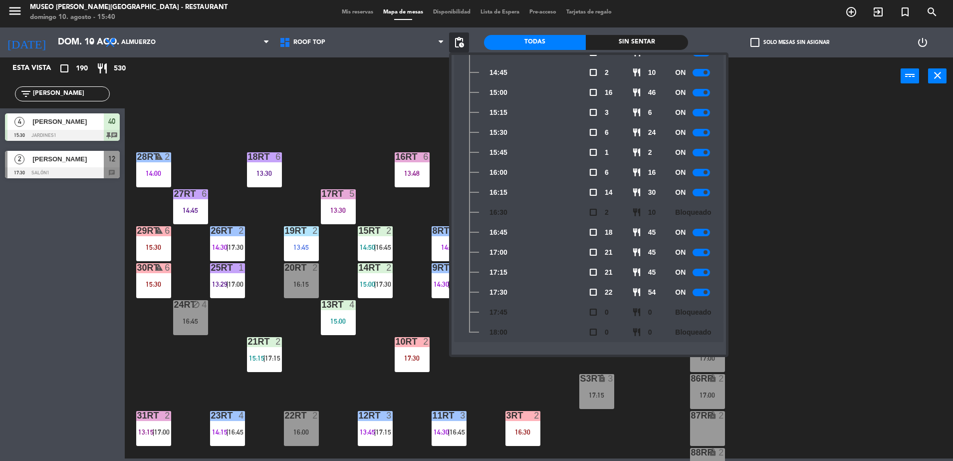
click at [628, 386] on div "18RT 6 13:30 16RT 6 13:48 28RT warning 2 14:00 80RR lock 2 17:30 27RT 6 14:45 7…" at bounding box center [543, 278] width 819 height 363
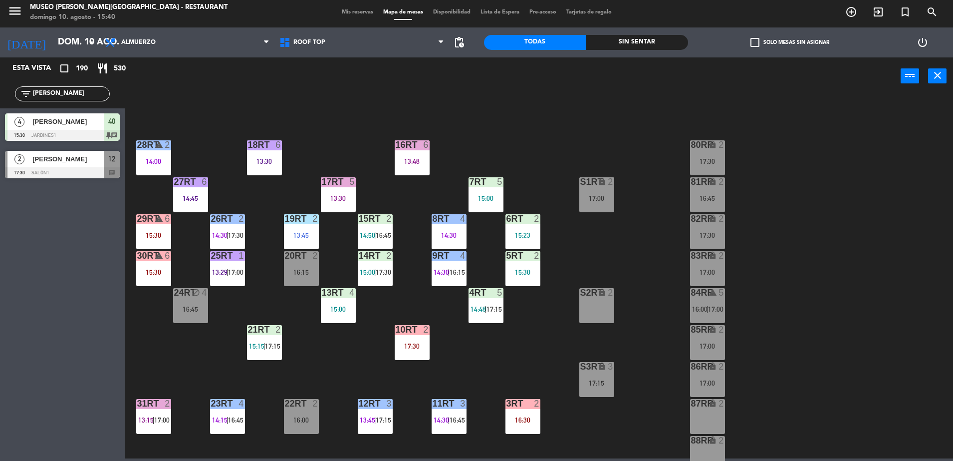
scroll to position [0, 0]
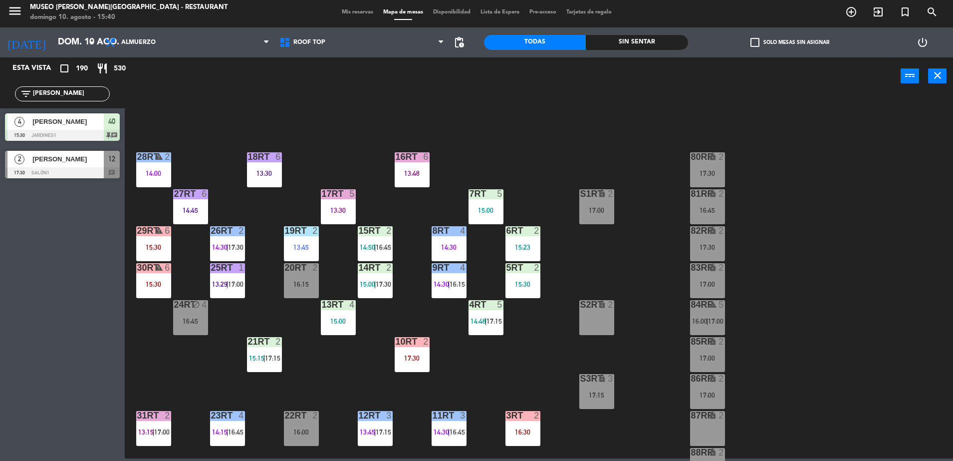
click at [88, 95] on input "luis" at bounding box center [70, 93] width 77 height 11
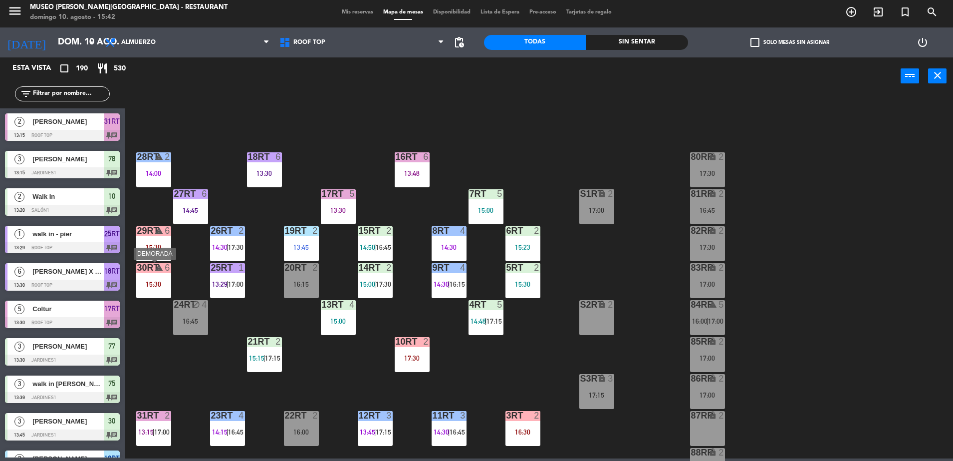
click at [165, 282] on div "15:30" at bounding box center [153, 284] width 35 height 7
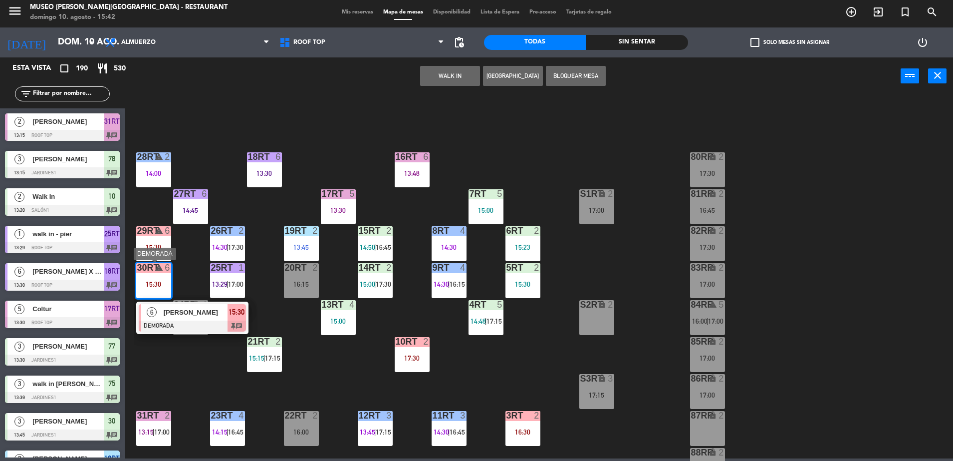
click at [204, 321] on div at bounding box center [192, 325] width 107 height 11
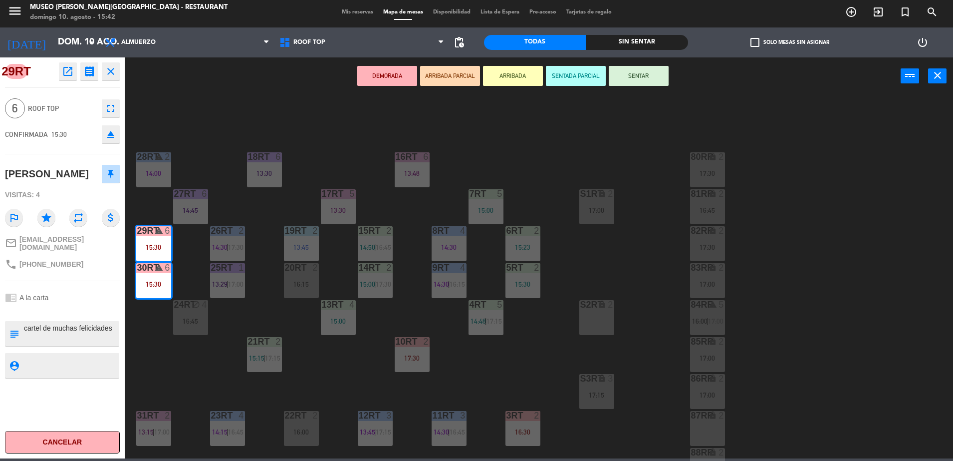
click at [23, 340] on textarea at bounding box center [70, 333] width 95 height 21
type textarea "celebran noviazgo(? cartel de muchas felicidades"
click at [91, 307] on div "chrome_reader_mode A la carta" at bounding box center [62, 297] width 115 height 19
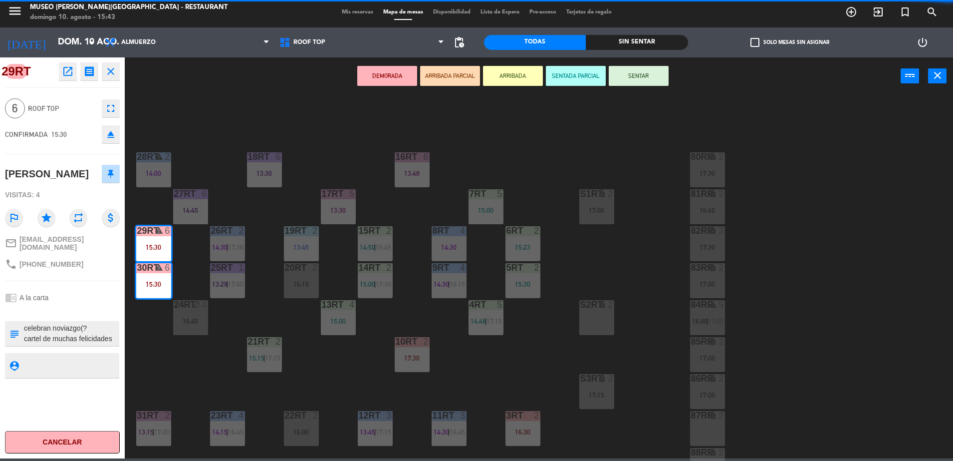
click at [91, 307] on div "chrome_reader_mode A la carta" at bounding box center [62, 297] width 115 height 19
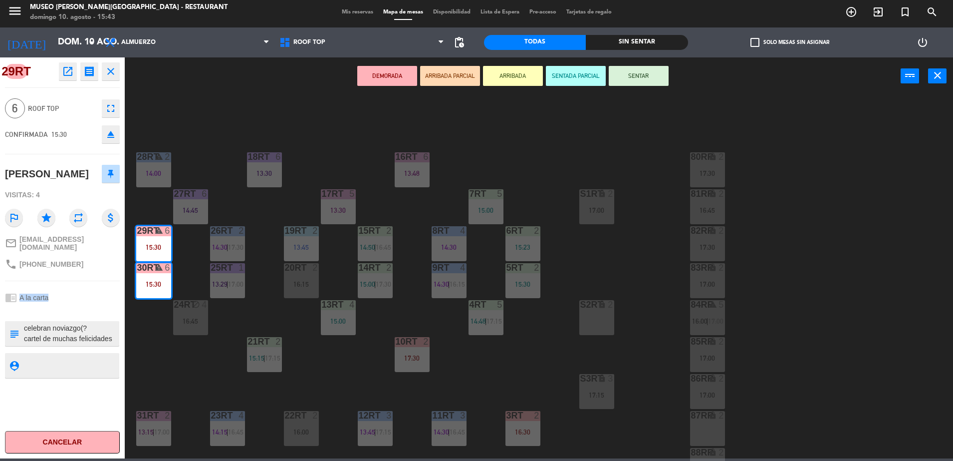
click at [91, 307] on div "chrome_reader_mode A la carta" at bounding box center [62, 297] width 115 height 19
click at [444, 75] on button "ARRIBADA PARCIAL" at bounding box center [450, 76] width 60 height 20
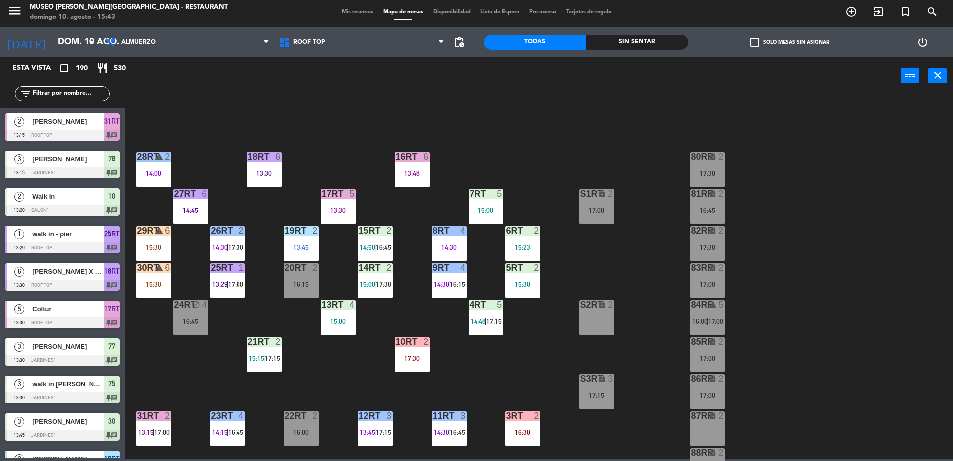
scroll to position [2, 0]
click at [162, 258] on div "29RT warning 6 15:30" at bounding box center [153, 243] width 35 height 35
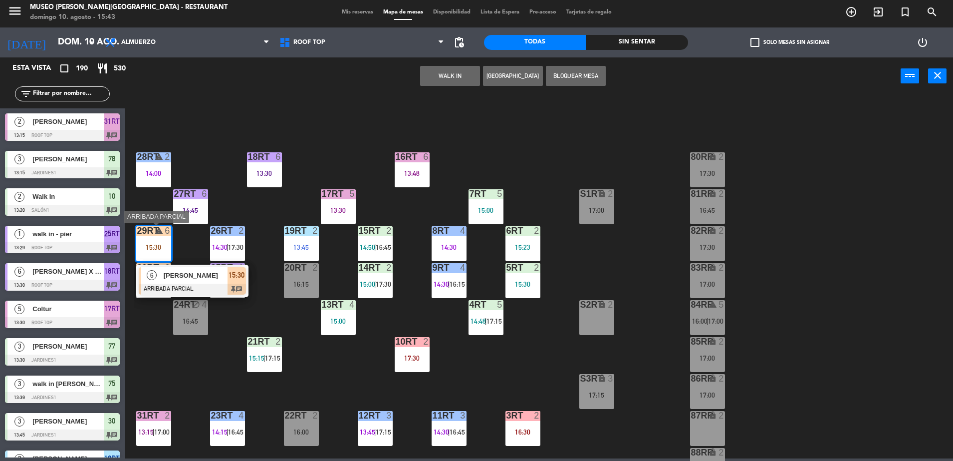
click at [173, 278] on span "[PERSON_NAME]" at bounding box center [196, 275] width 64 height 10
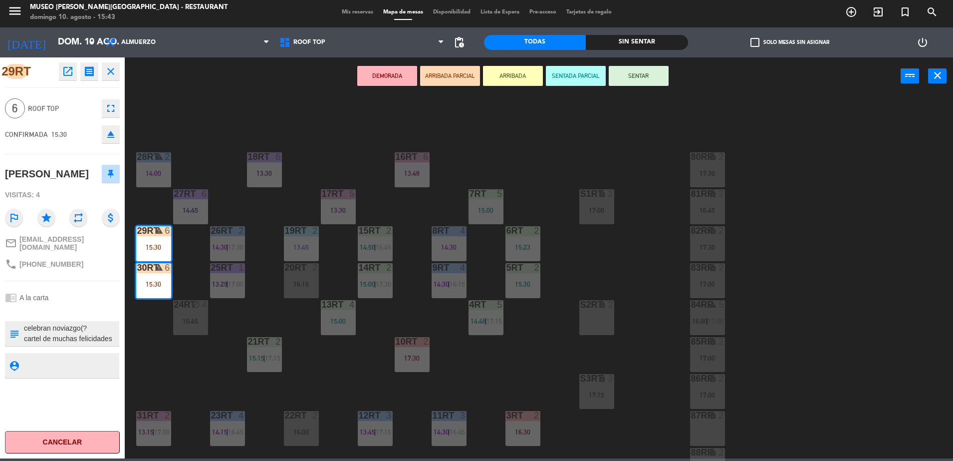
click at [395, 125] on div "18RT 6 13:30 16RT 6 13:48 28RT warning 2 14:00 80RR lock 2 17:30 27RT 6 14:45 7…" at bounding box center [543, 278] width 819 height 363
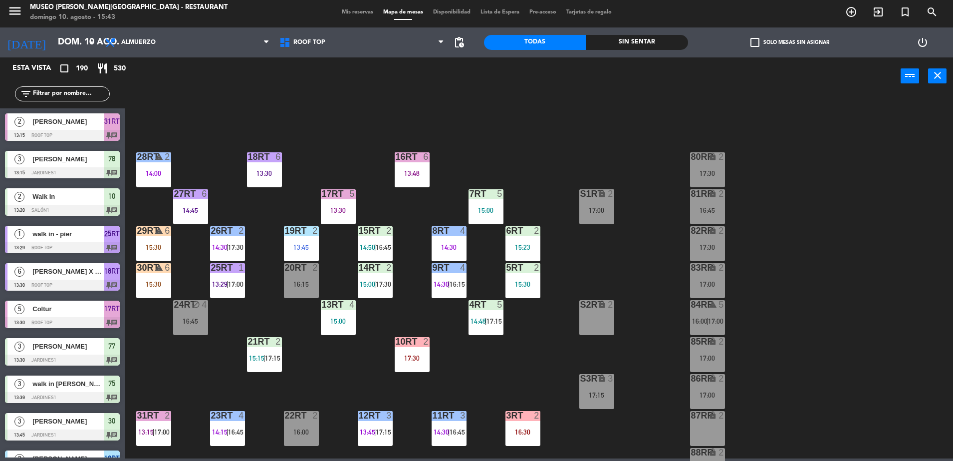
scroll to position [2456, 0]
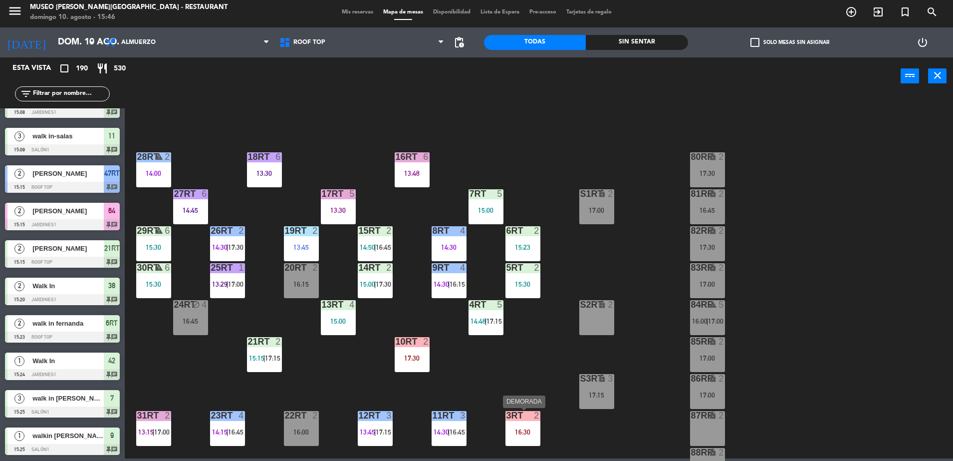
click at [520, 434] on div "16:30" at bounding box center [523, 431] width 35 height 7
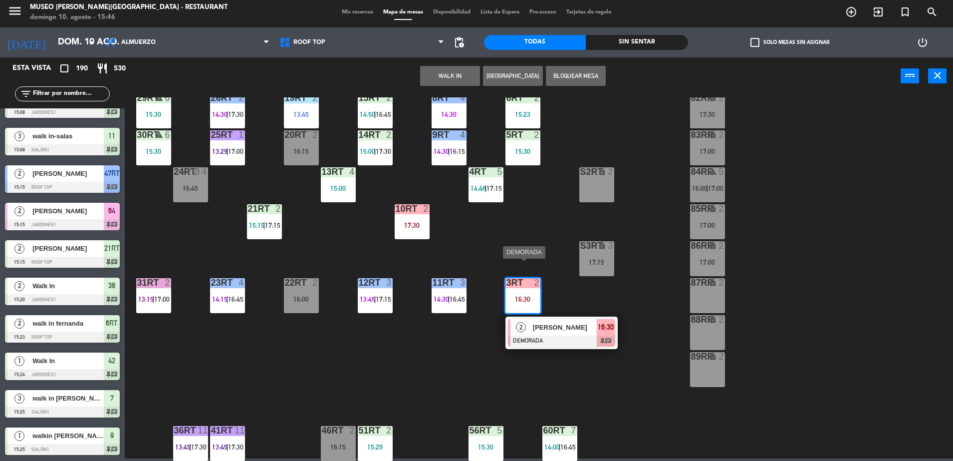
scroll to position [150, 0]
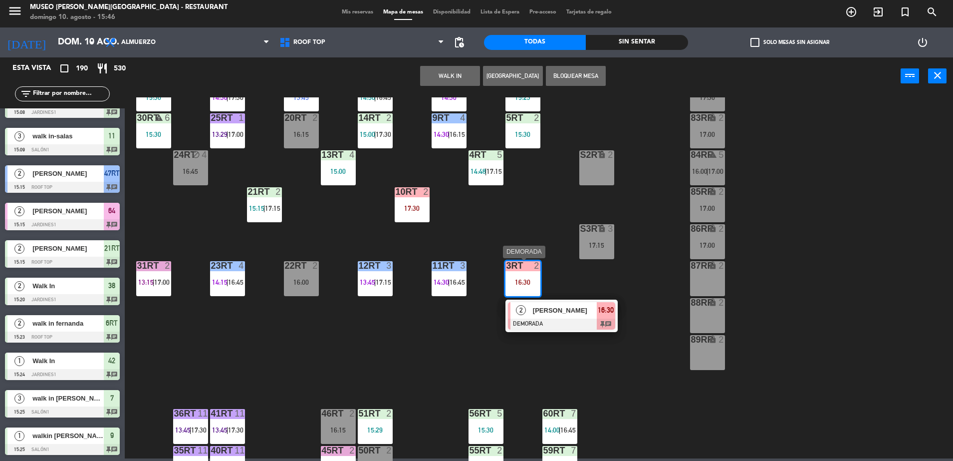
click at [514, 329] on div "2 David Nicolas Marro Salazar DEMORADA 16:30 chat" at bounding box center [562, 315] width 112 height 32
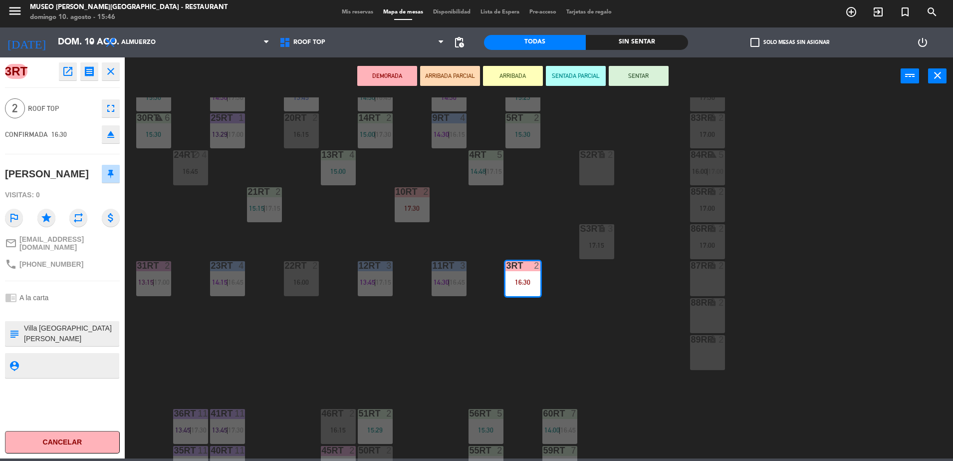
click at [66, 337] on textarea at bounding box center [70, 333] width 95 height 21
type textarea "llegó 15:46, desea adelantar Villa El Salvador alergia:Ninguna + aniverario + d…"
click at [119, 293] on div "3RT open_in_new receipt 4:30 PM dom., 10 ago. 2 personas thankyou David Nicolas…" at bounding box center [62, 257] width 125 height 401
click at [113, 292] on div "3RT open_in_new receipt 4:30 PM dom., 10 ago. 2 personas thankyou David Nicolas…" at bounding box center [62, 257] width 125 height 401
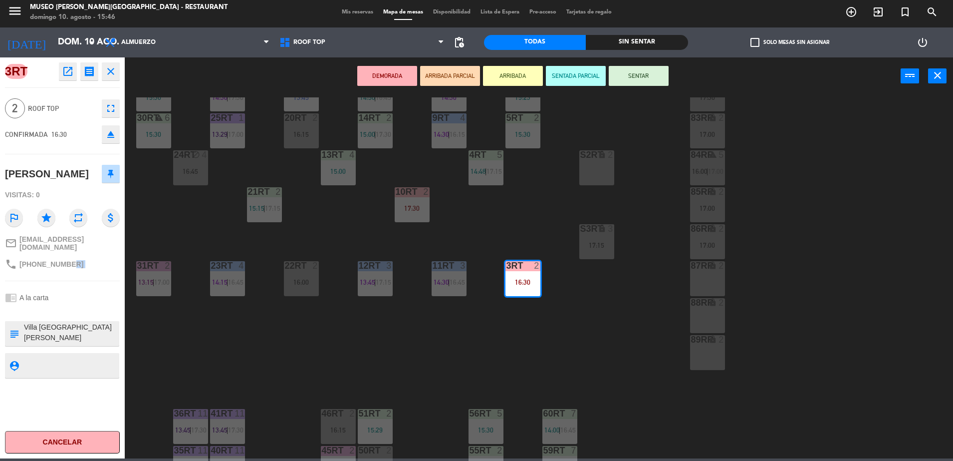
click at [113, 292] on div "3RT open_in_new receipt 4:30 PM dom., 10 ago. 2 personas thankyou David Nicolas…" at bounding box center [62, 257] width 125 height 401
click at [436, 69] on button "ARRIBADA PARCIAL" at bounding box center [450, 76] width 60 height 20
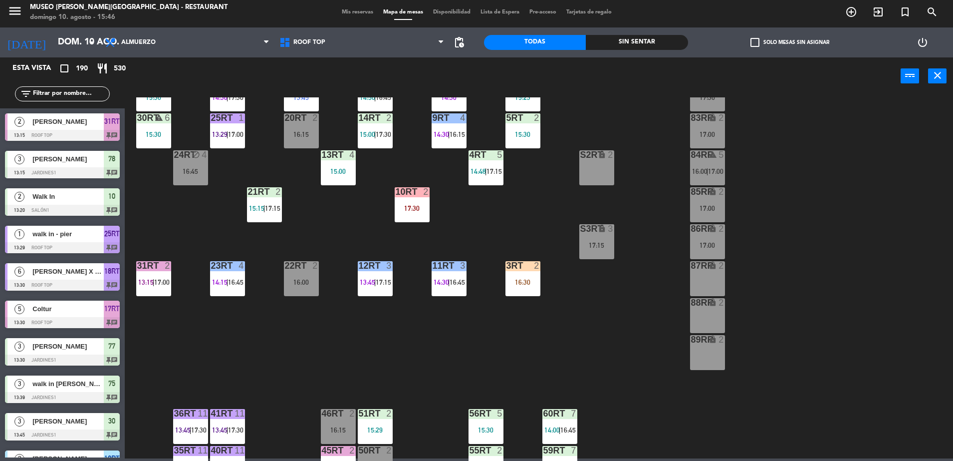
scroll to position [2, 0]
drag, startPoint x: 514, startPoint y: 261, endPoint x: 530, endPoint y: 287, distance: 30.2
click at [530, 287] on div "3RT 2 16:30" at bounding box center [523, 278] width 35 height 35
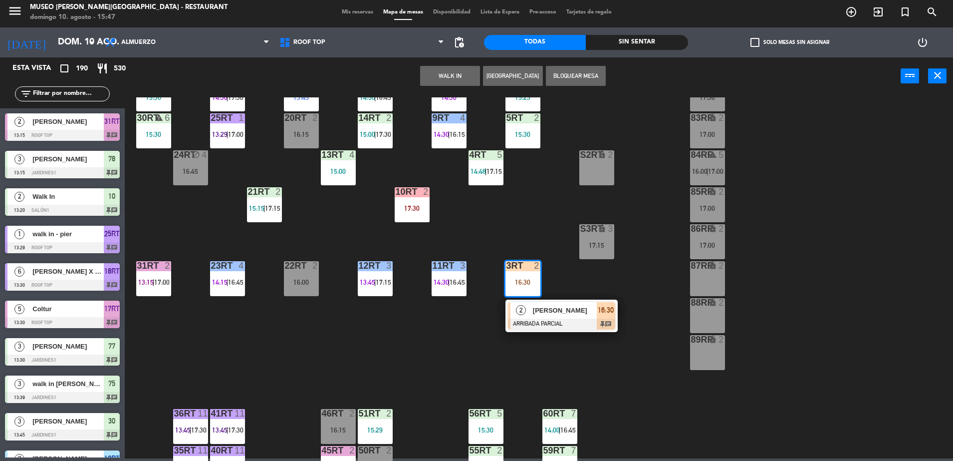
click at [545, 306] on span "[PERSON_NAME]" at bounding box center [565, 310] width 64 height 10
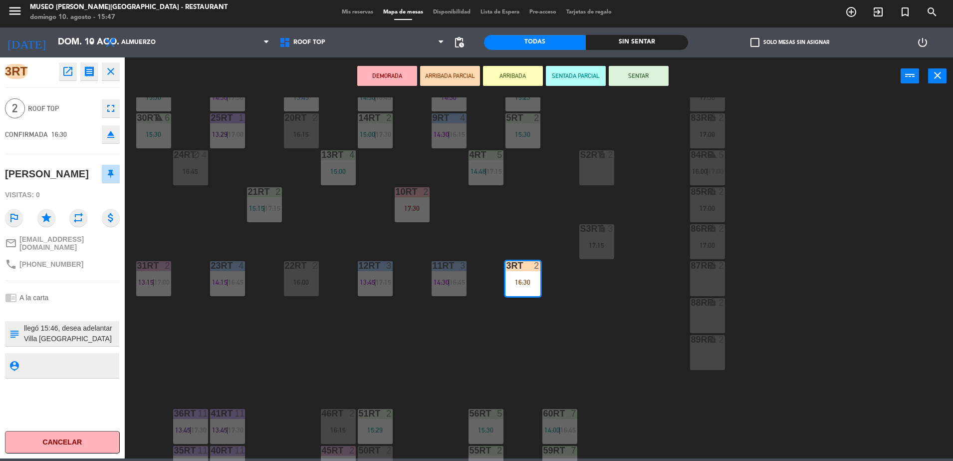
drag, startPoint x: 529, startPoint y: 338, endPoint x: 441, endPoint y: 321, distance: 90.0
click at [441, 321] on div "18RT 6 13:30 16RT 6 13:48 28RT warning 2 14:00 80RR lock 2 17:30 27RT 6 14:45 7…" at bounding box center [543, 278] width 819 height 363
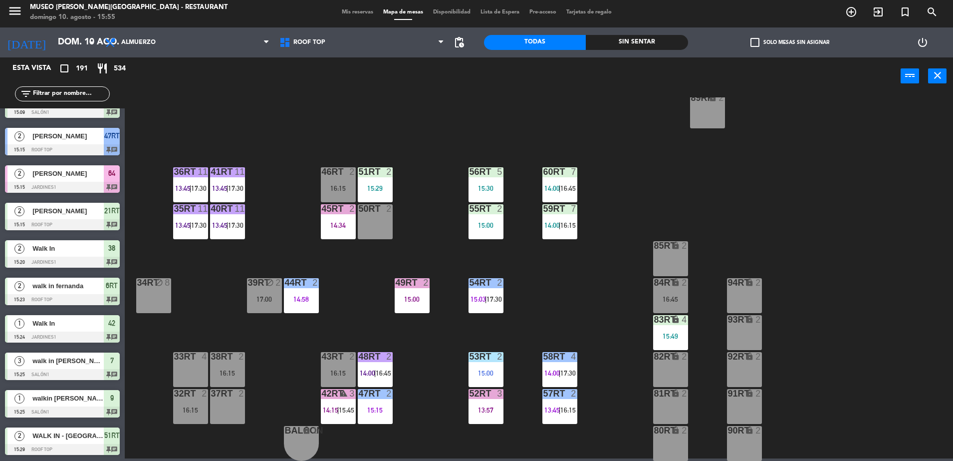
scroll to position [0, 0]
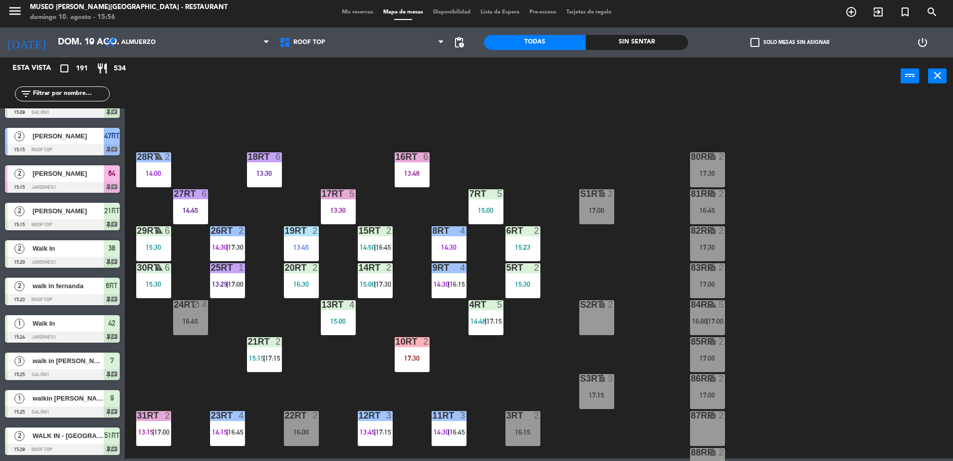
click at [64, 92] on input "text" at bounding box center [70, 93] width 77 height 11
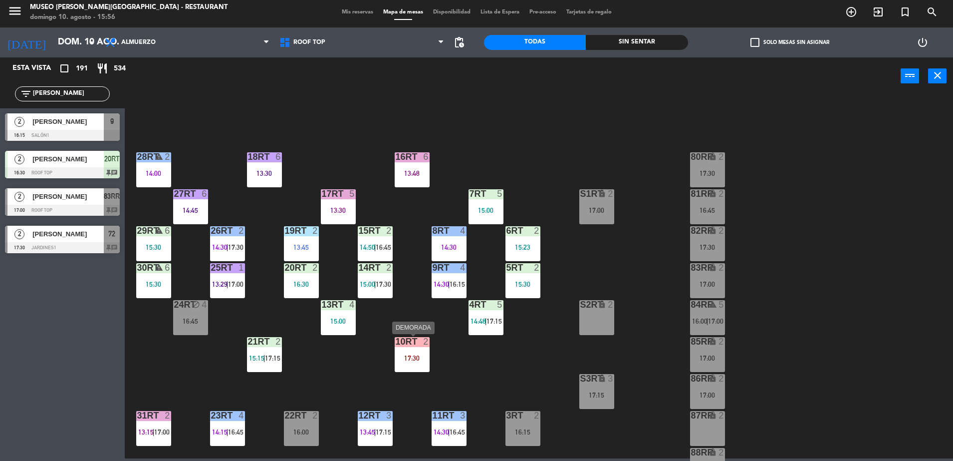
scroll to position [190, 0]
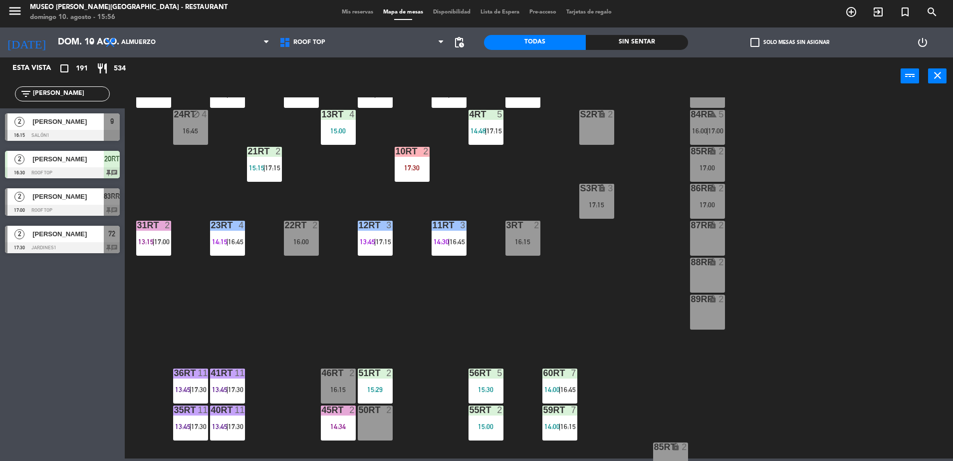
type input "david"
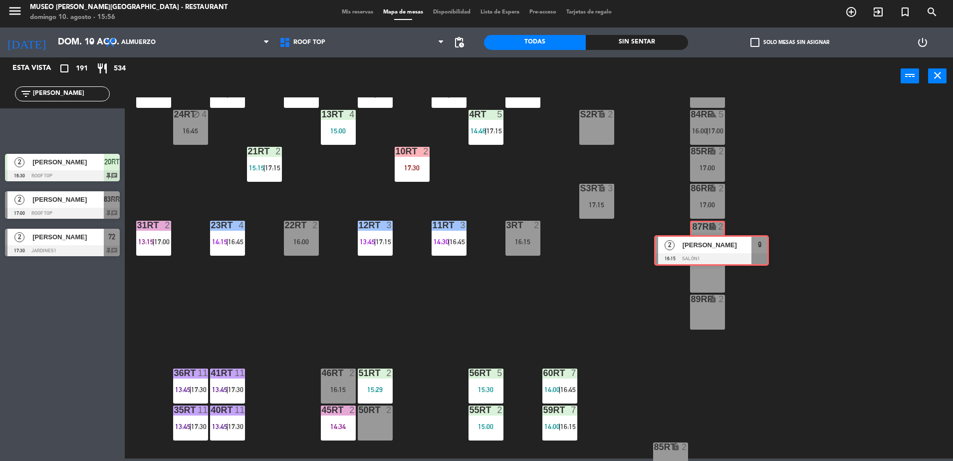
drag, startPoint x: 72, startPoint y: 124, endPoint x: 717, endPoint y: 244, distance: 655.5
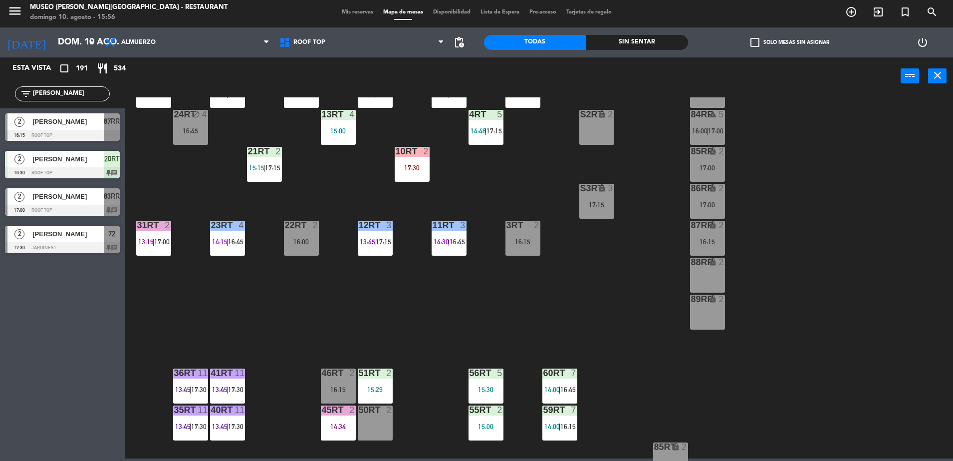
click at [717, 244] on div "16:15" at bounding box center [707, 241] width 35 height 7
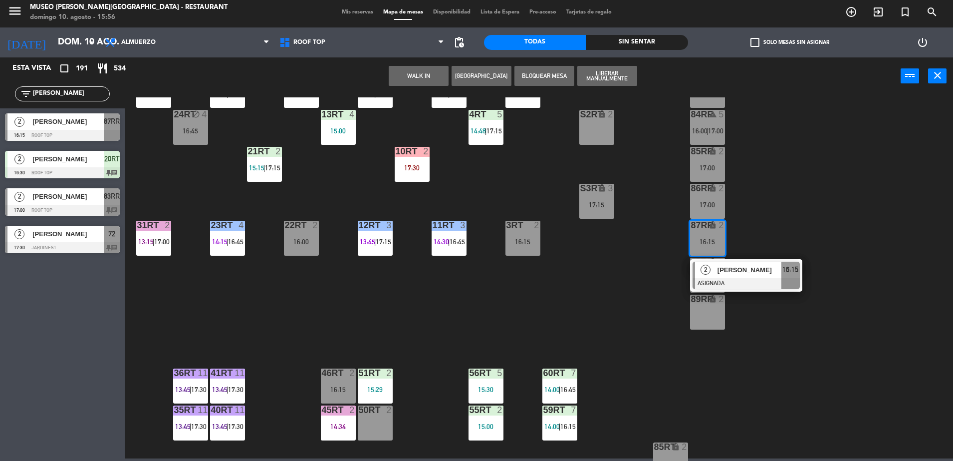
click at [729, 272] on span "[PERSON_NAME]" at bounding box center [750, 270] width 64 height 10
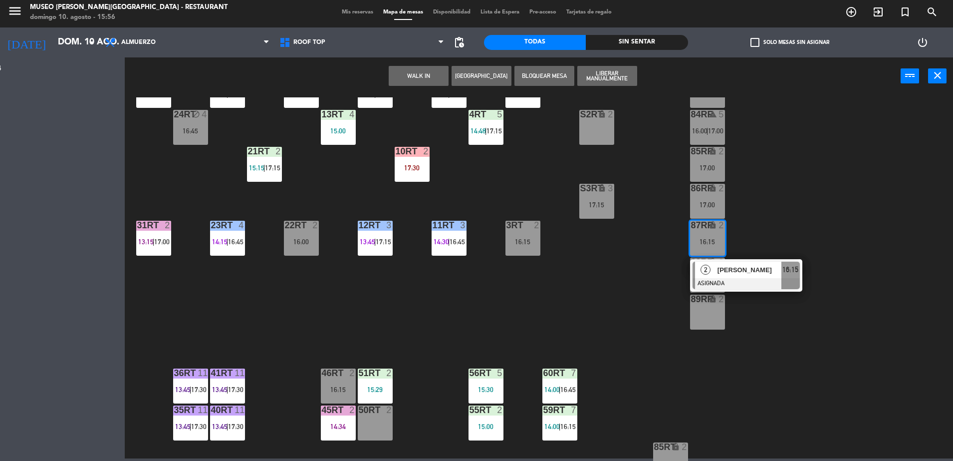
scroll to position [0, 0]
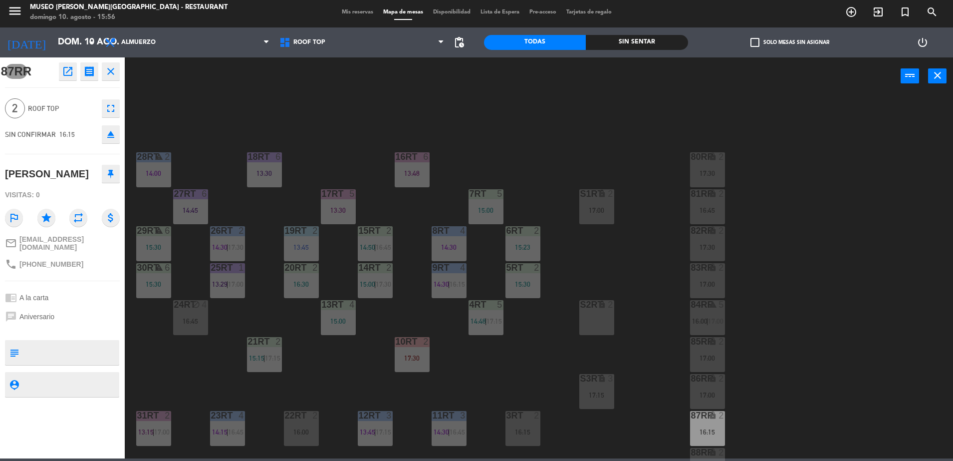
click at [593, 326] on div "S2RT lock 2" at bounding box center [597, 317] width 35 height 35
click at [516, 82] on button "Mover" at bounding box center [513, 76] width 60 height 20
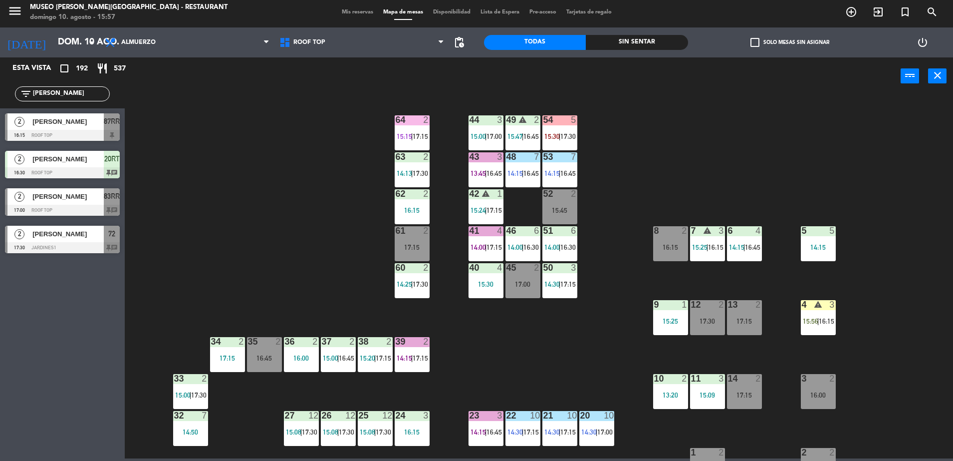
click at [94, 120] on span "[PERSON_NAME]" at bounding box center [67, 121] width 71 height 10
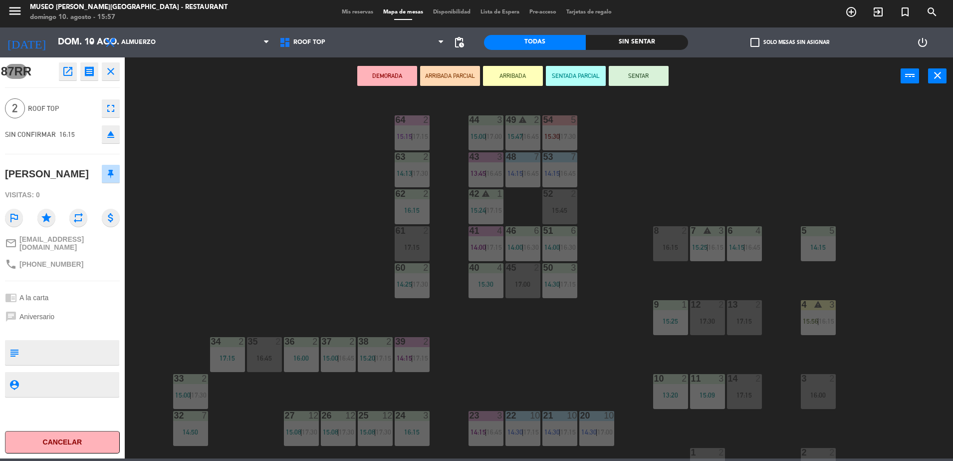
click at [197, 207] on div "44 3 15:00 | 17:00 49 warning 2 15:47 | 16:45 54 5 15:30 | 17:30 64 2 15:15 | 1…" at bounding box center [543, 278] width 819 height 363
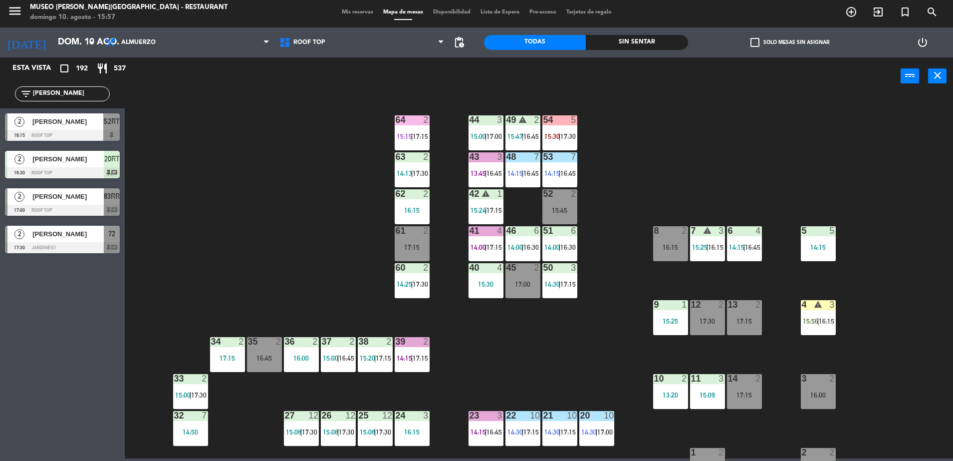
click at [68, 128] on div "[PERSON_NAME]" at bounding box center [67, 121] width 72 height 16
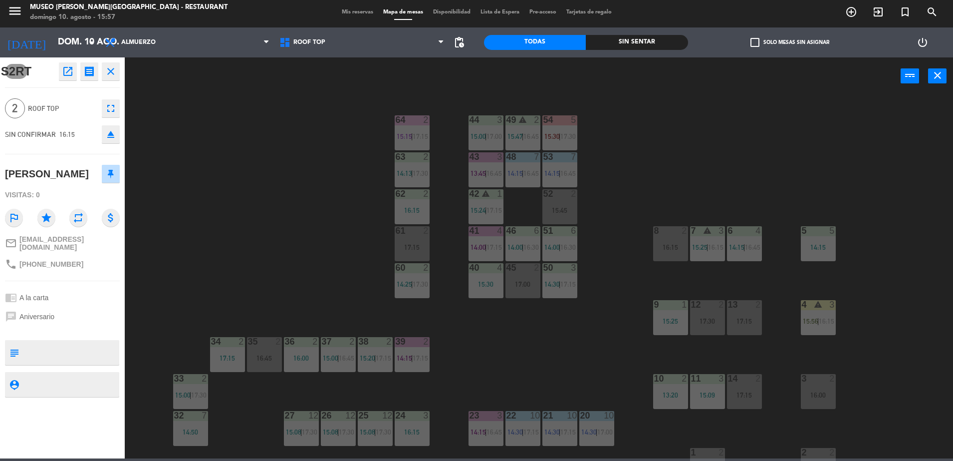
click at [329, 182] on div "44 3 15:00 | 17:00 49 warning 2 15:47 | 16:45 54 5 15:30 | 17:30 64 2 15:15 | 1…" at bounding box center [543, 278] width 819 height 363
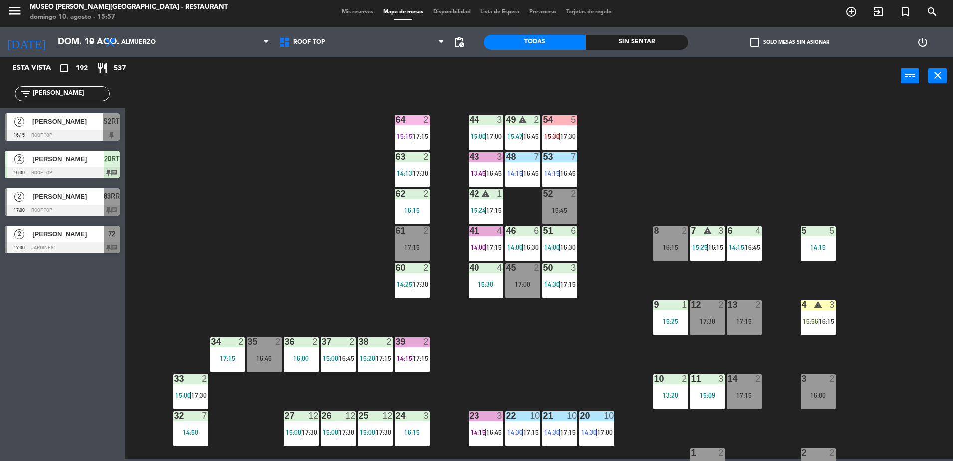
click at [85, 128] on div "[PERSON_NAME]" at bounding box center [67, 121] width 72 height 16
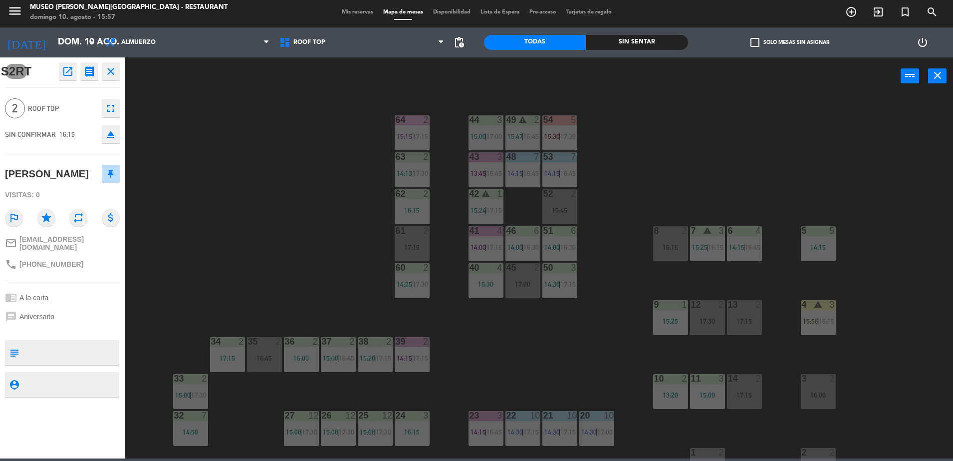
click at [93, 342] on textarea at bounding box center [70, 352] width 95 height 21
type textarea "llegó 15:57"
click at [81, 307] on div "chat Aniversario" at bounding box center [62, 316] width 115 height 19
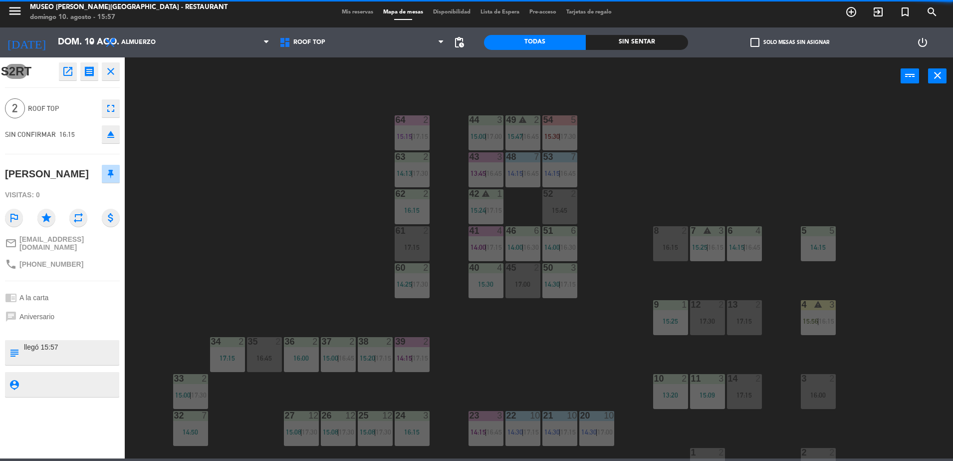
click at [81, 307] on div "chat Aniversario" at bounding box center [62, 316] width 115 height 19
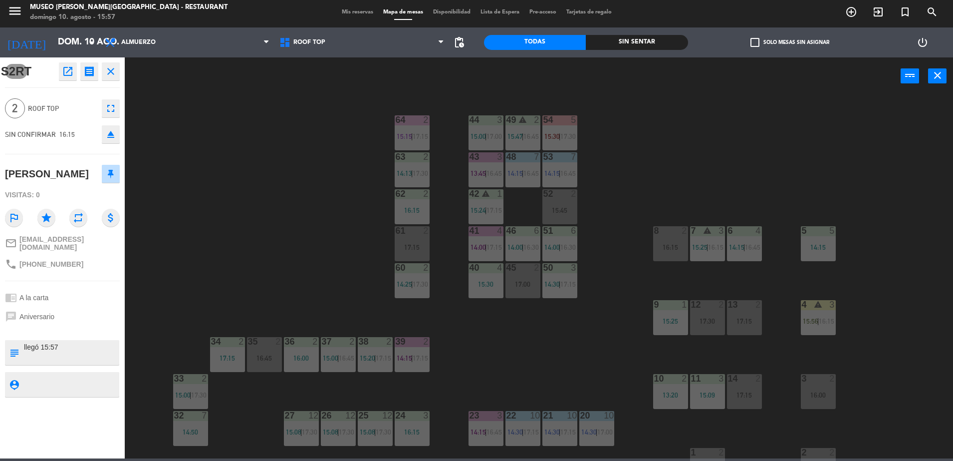
click at [255, 258] on div "44 3 15:00 | 17:00 49 warning 2 15:47 | 16:45 54 5 15:30 | 17:30 64 2 15:15 | 1…" at bounding box center [543, 278] width 819 height 363
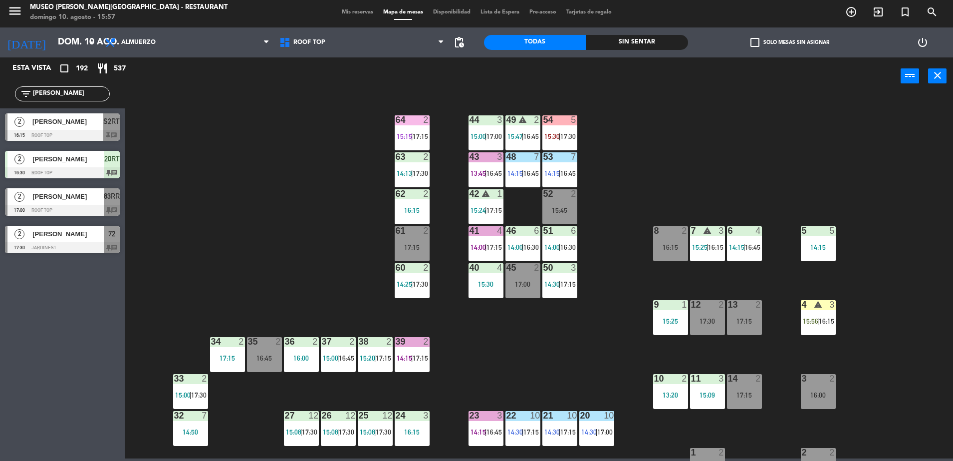
click at [75, 128] on div "[PERSON_NAME]" at bounding box center [67, 121] width 72 height 16
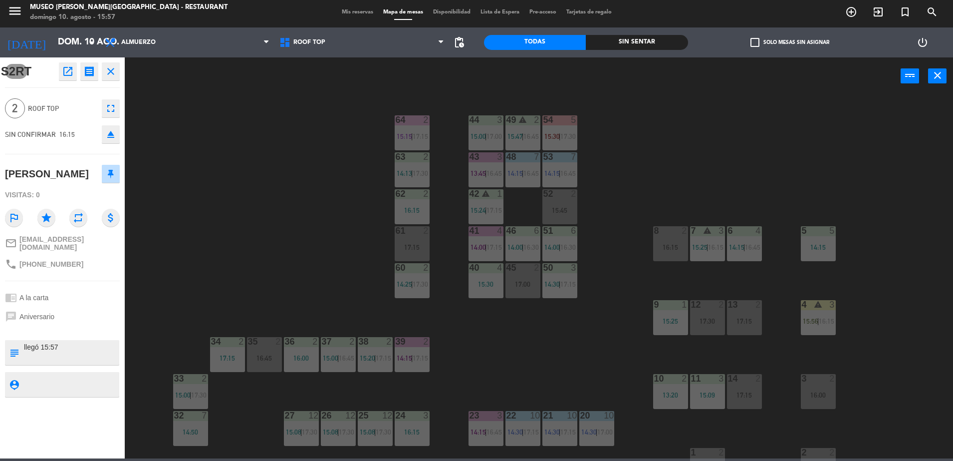
click at [262, 209] on div "44 3 15:00 | 17:00 49 warning 2 15:47 | 16:45 54 5 15:30 | 17:30 64 2 15:15 | 1…" at bounding box center [543, 278] width 819 height 363
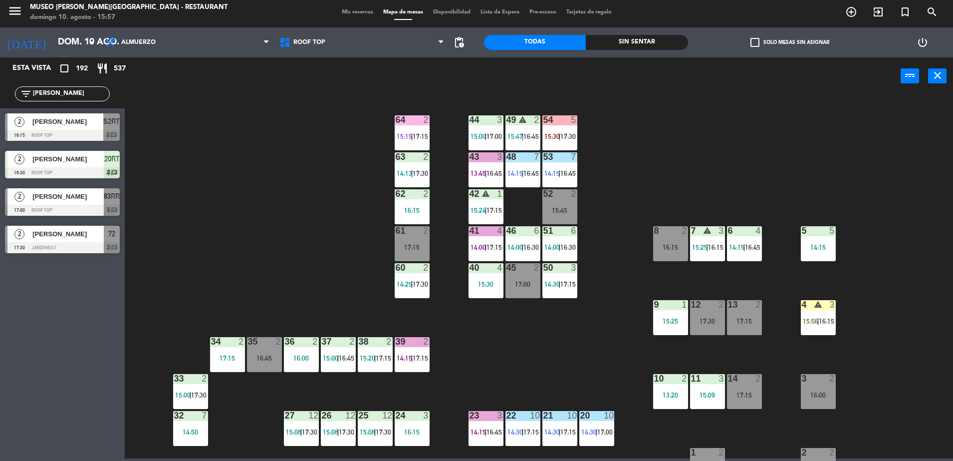
click at [87, 130] on div at bounding box center [62, 135] width 115 height 11
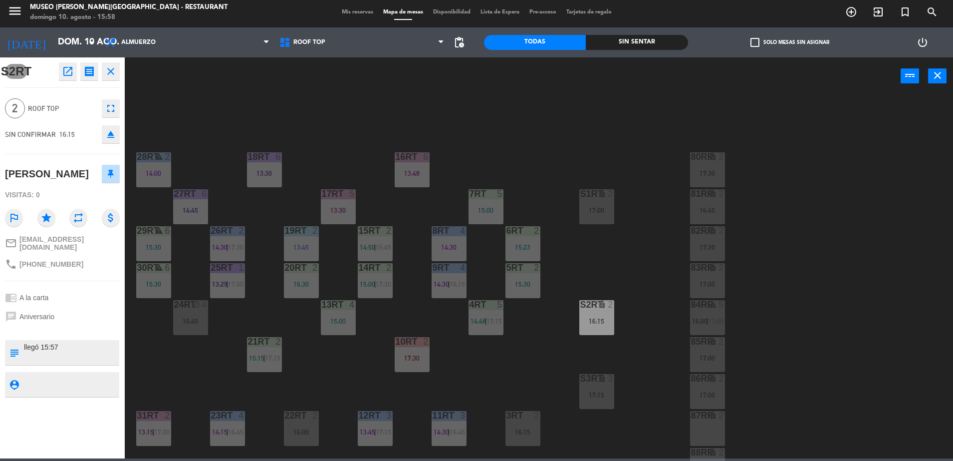
click at [587, 287] on div "18RT 6 13:30 16RT 6 13:48 28RT warning 2 14:00 80RR lock 2 17:30 27RT 6 14:45 7…" at bounding box center [543, 278] width 819 height 363
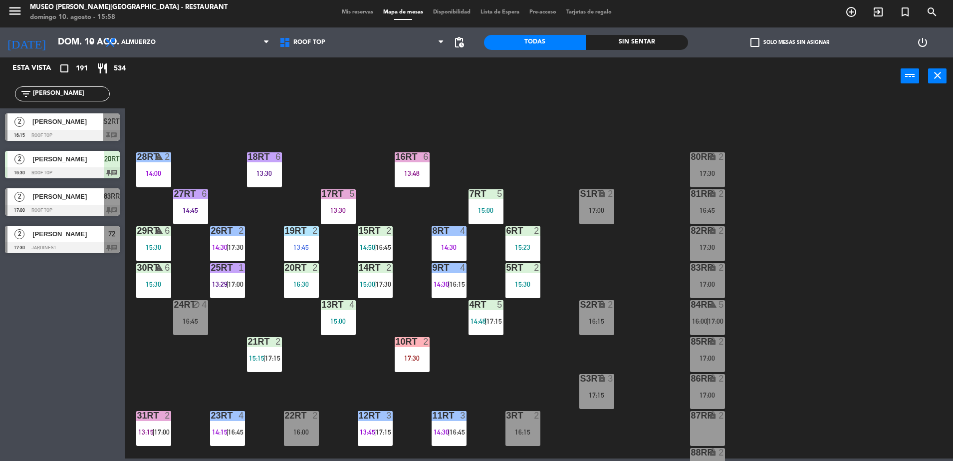
click at [597, 323] on div "16:15" at bounding box center [597, 320] width 35 height 7
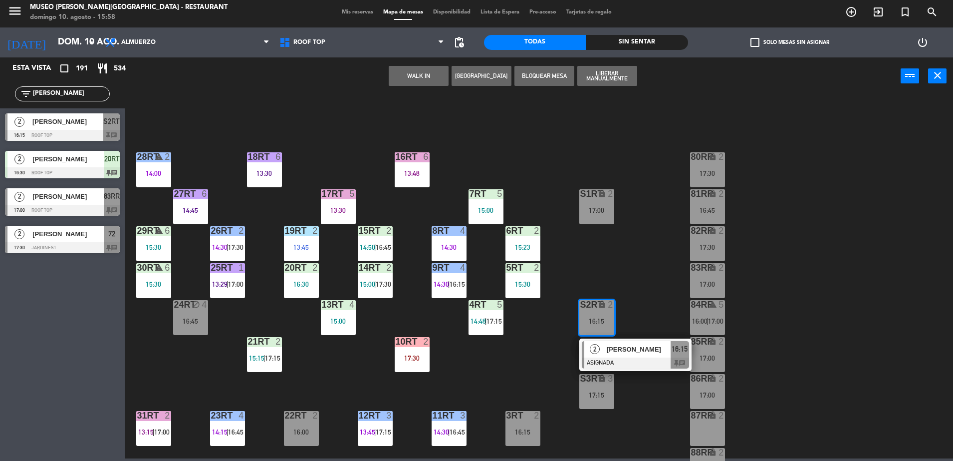
click at [620, 359] on div at bounding box center [635, 362] width 107 height 11
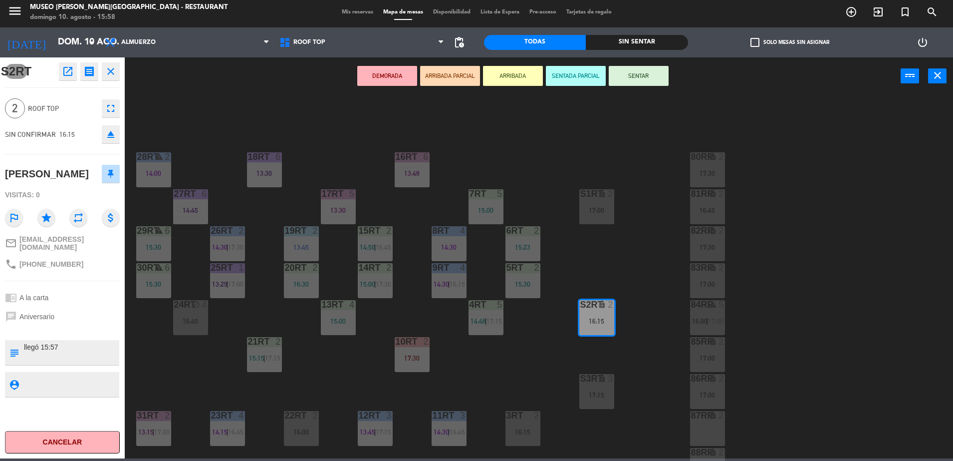
click at [437, 68] on button "ARRIBADA PARCIAL" at bounding box center [450, 76] width 60 height 20
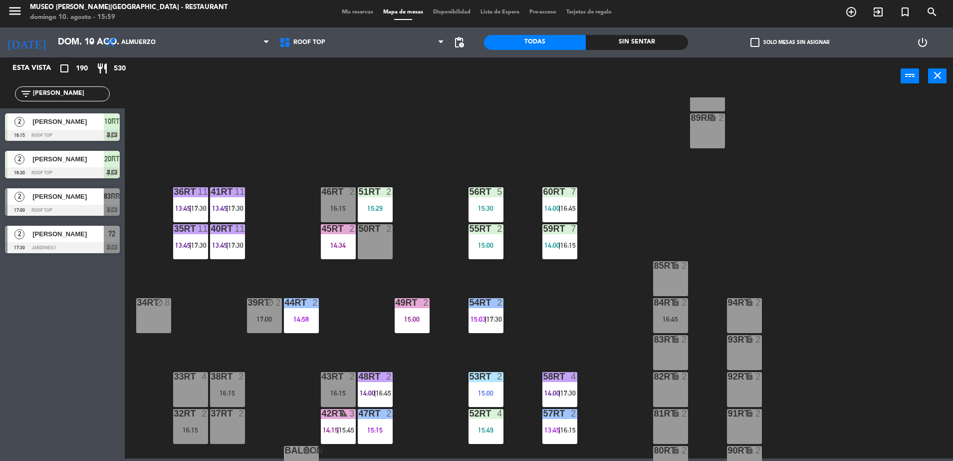
scroll to position [391, 0]
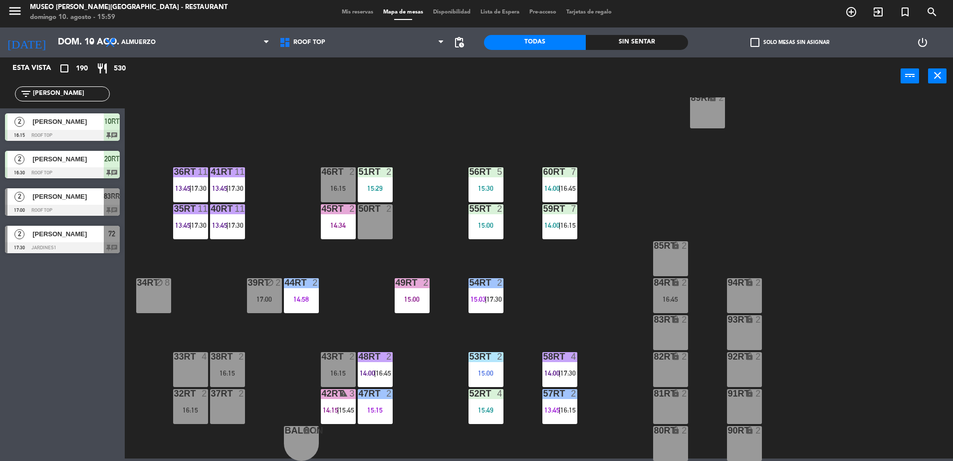
click at [84, 96] on input "david" at bounding box center [70, 93] width 77 height 11
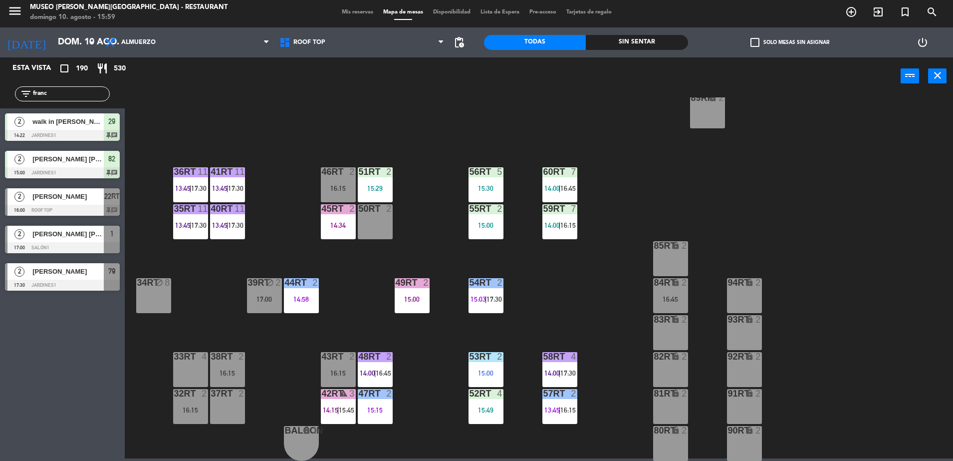
type input "franc"
click at [77, 199] on span "[PERSON_NAME]" at bounding box center [67, 196] width 71 height 10
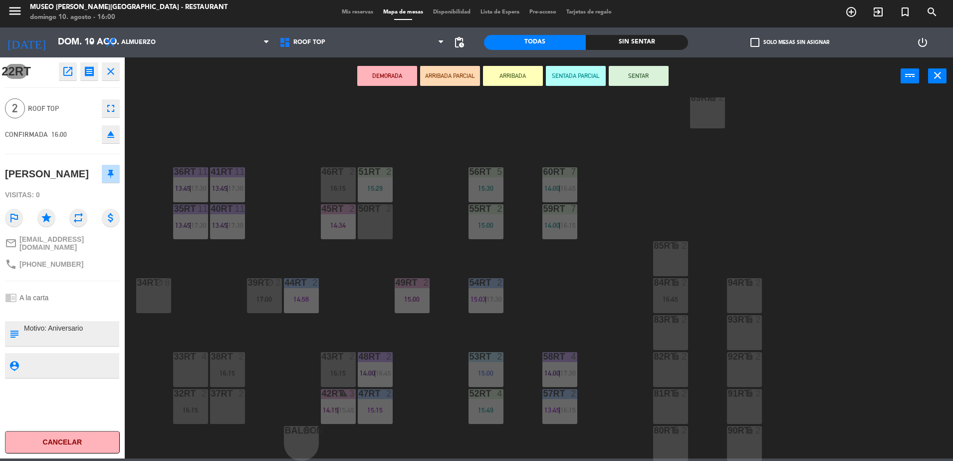
click at [239, 402] on div "37rt 2" at bounding box center [227, 406] width 35 height 35
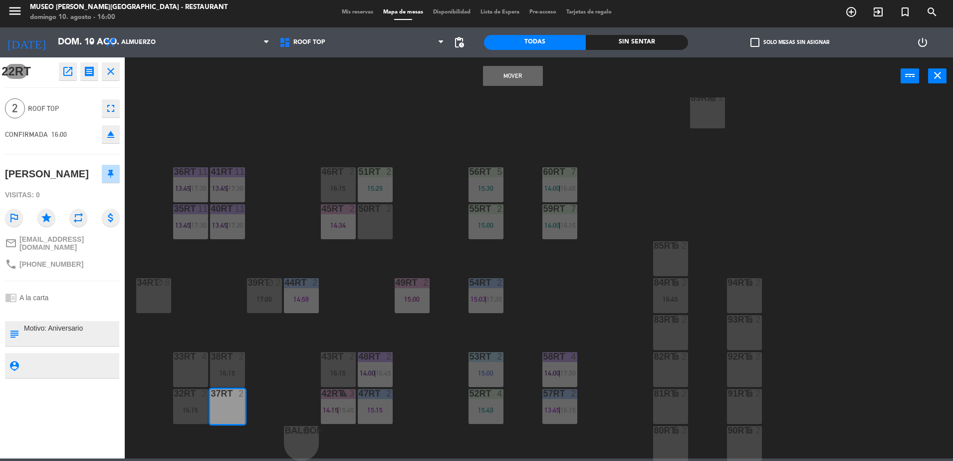
click at [500, 74] on button "Mover" at bounding box center [513, 76] width 60 height 20
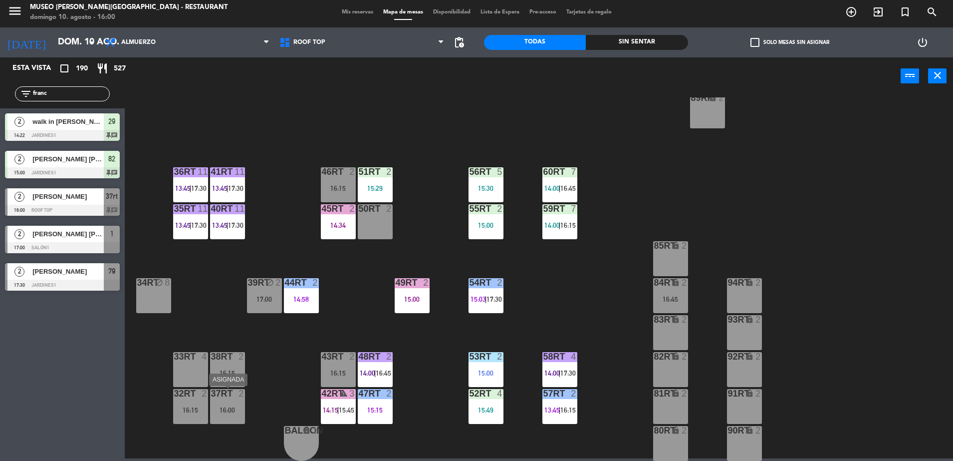
click at [230, 415] on div "37rt 2 16:00" at bounding box center [227, 406] width 35 height 35
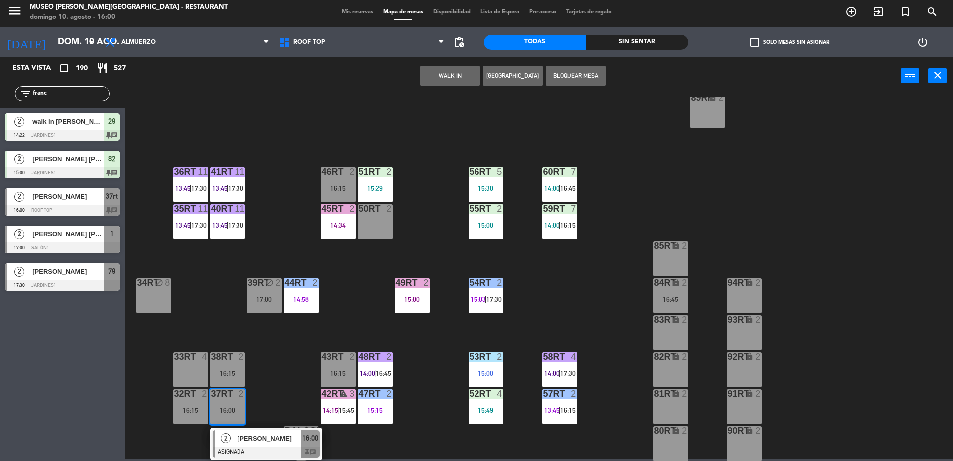
click at [252, 435] on span "[PERSON_NAME]" at bounding box center [270, 438] width 64 height 10
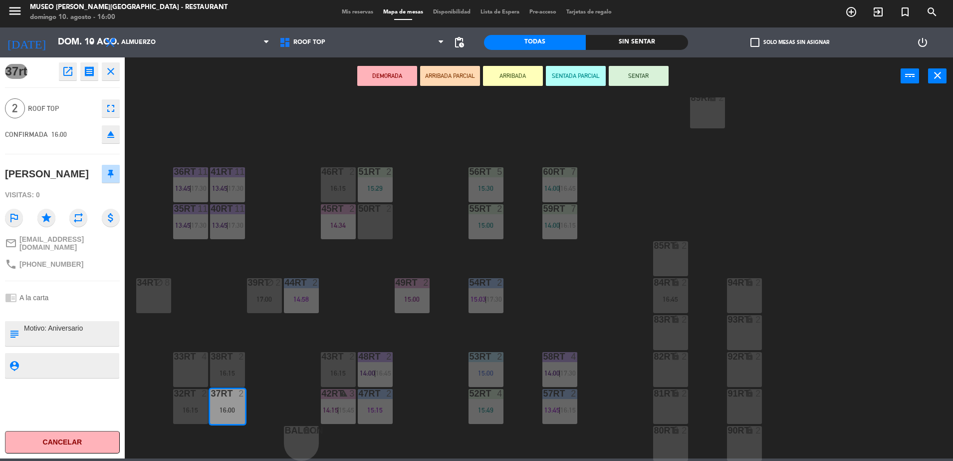
click at [432, 80] on button "ARRIBADA PARCIAL" at bounding box center [450, 76] width 60 height 20
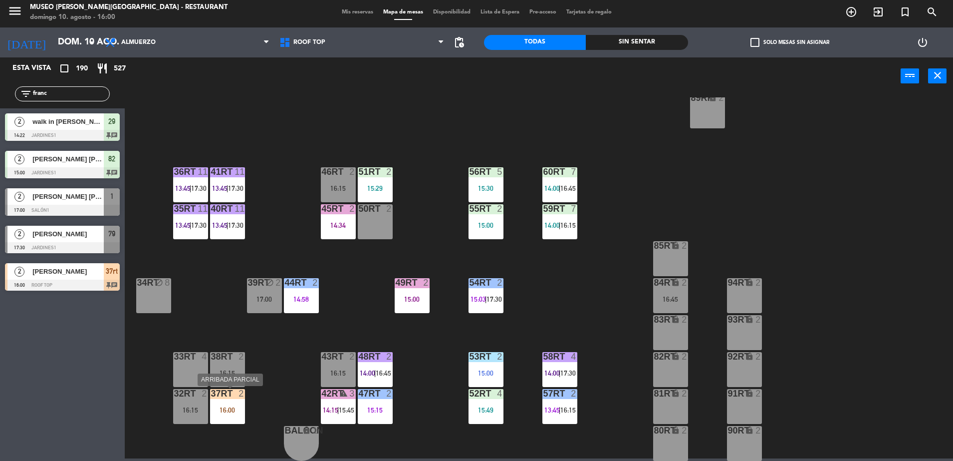
click at [225, 412] on div "16:00" at bounding box center [227, 409] width 35 height 7
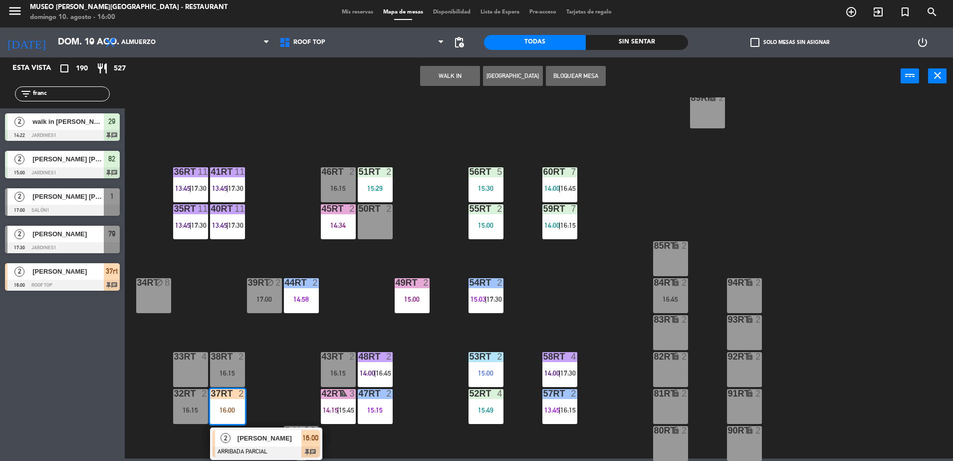
click at [261, 451] on div at bounding box center [266, 451] width 107 height 11
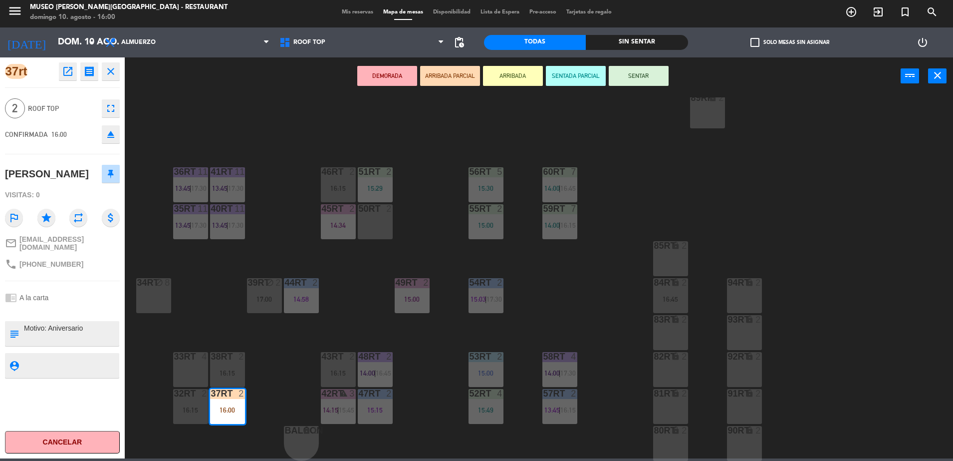
click at [276, 356] on div "18RT 6 13:30 16RT 4 28RT warning 2 14:00 80RR lock 2 17:30 27RT 6 14:45 7RT 5 1…" at bounding box center [543, 278] width 819 height 363
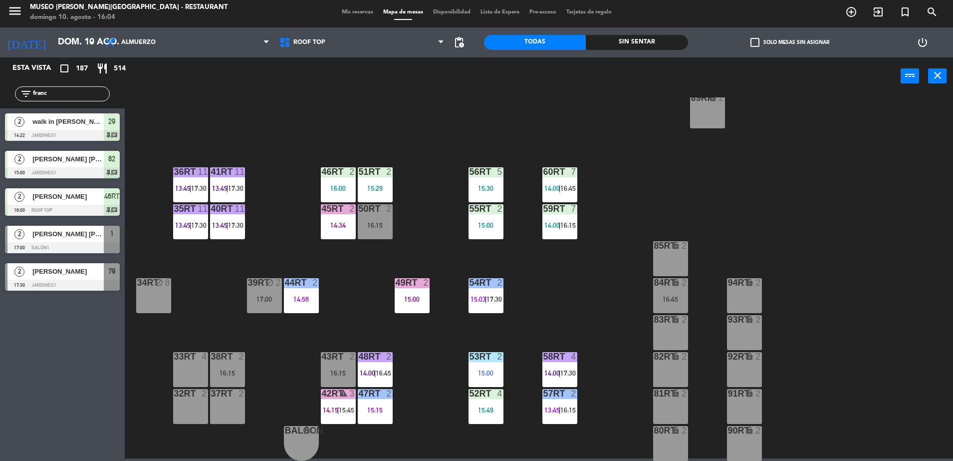
click at [96, 94] on input "franc" at bounding box center [70, 93] width 77 height 11
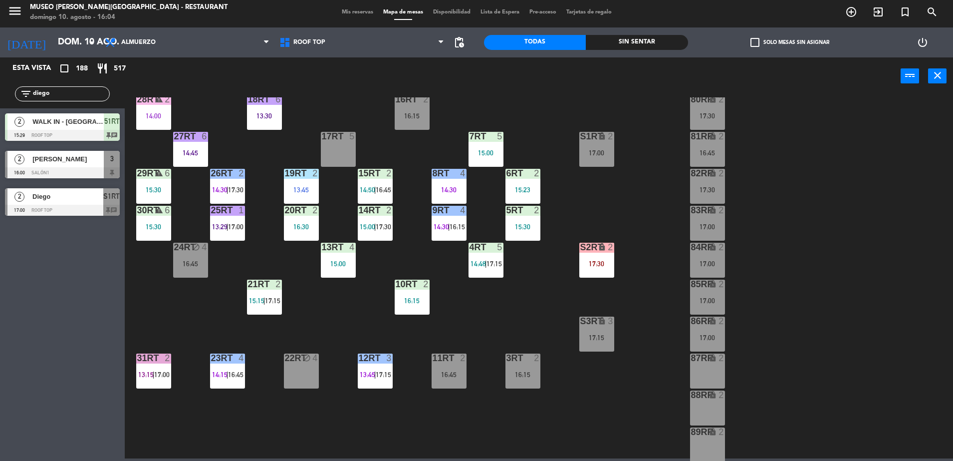
scroll to position [0, 0]
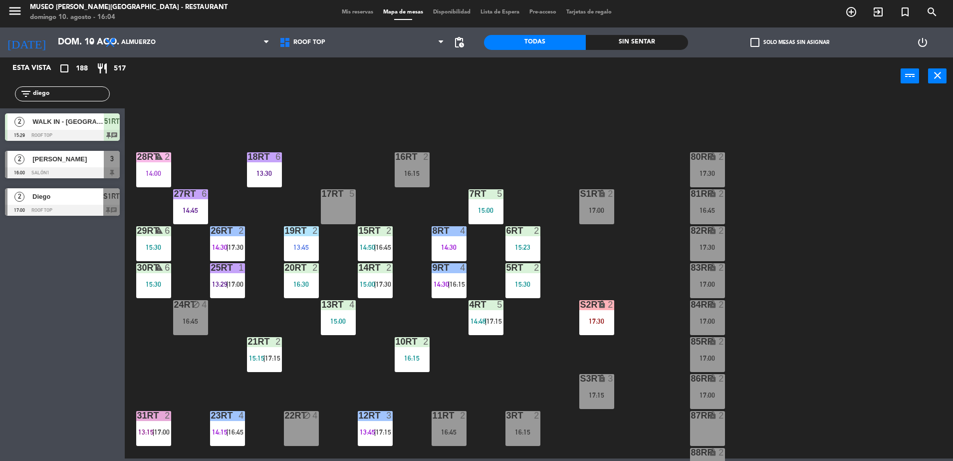
type input "diego"
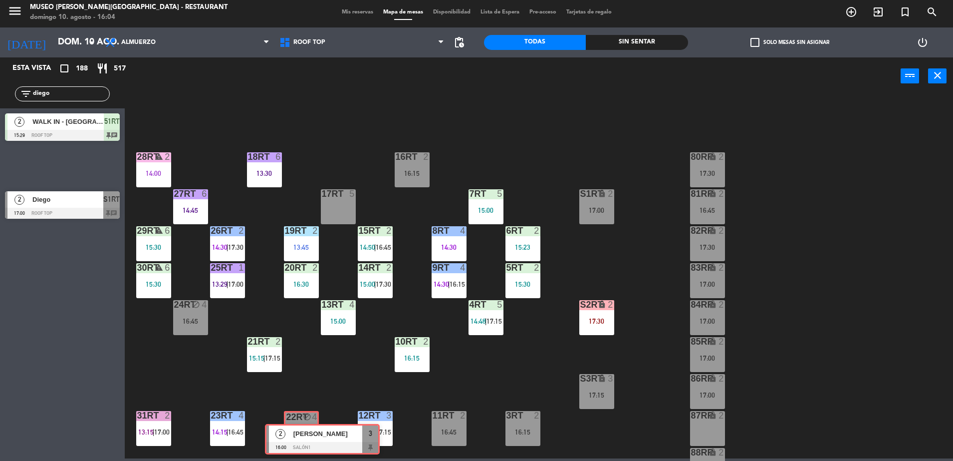
drag, startPoint x: 45, startPoint y: 158, endPoint x: 305, endPoint y: 433, distance: 378.2
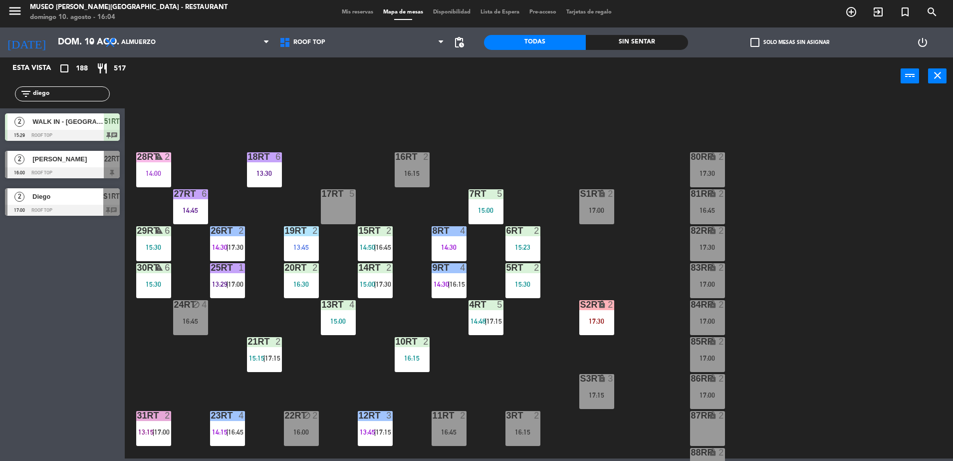
scroll to position [123, 0]
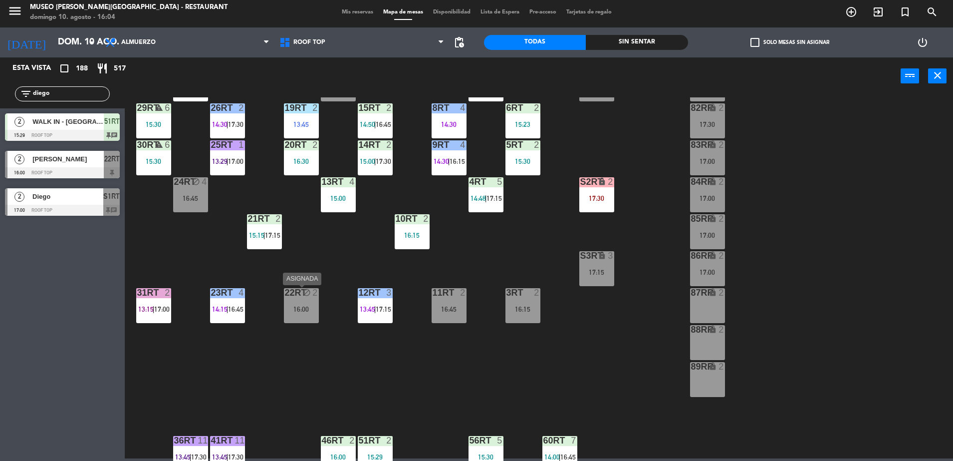
click at [298, 314] on div "22RT block 2 16:00" at bounding box center [301, 305] width 35 height 35
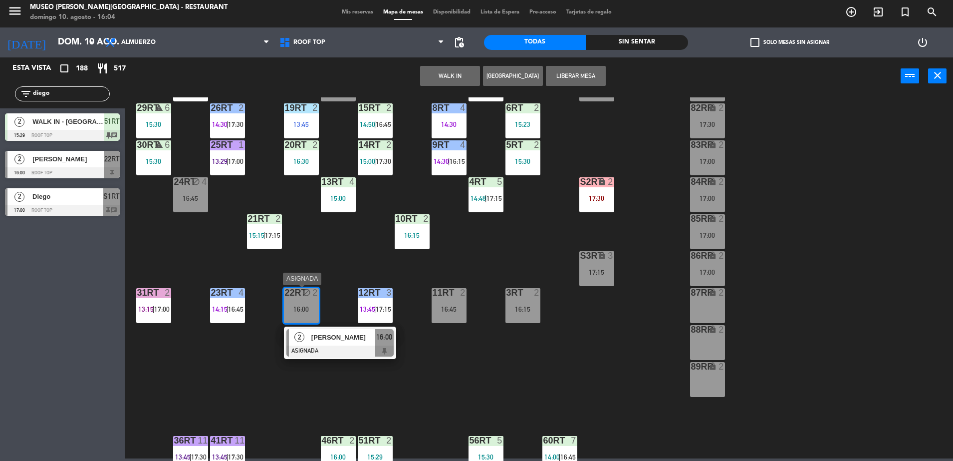
click at [336, 336] on span "[PERSON_NAME]" at bounding box center [343, 337] width 64 height 10
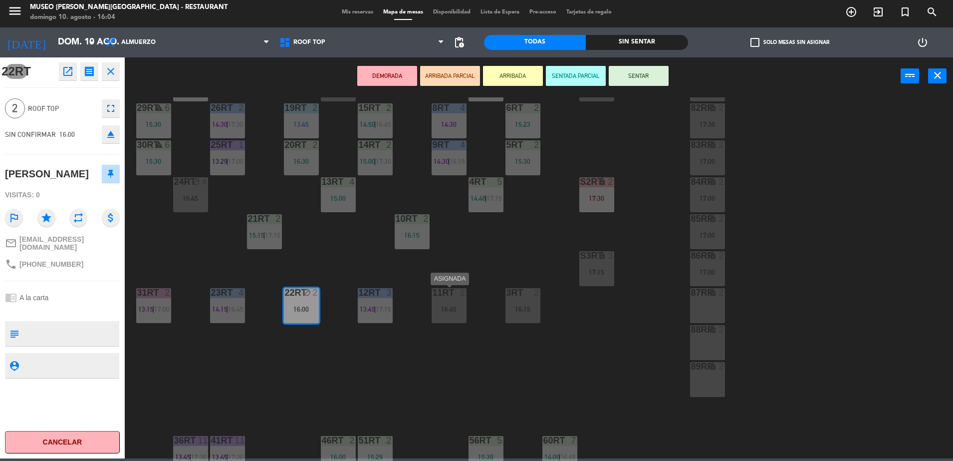
click at [459, 299] on div "11RT 2 16:45" at bounding box center [449, 305] width 35 height 35
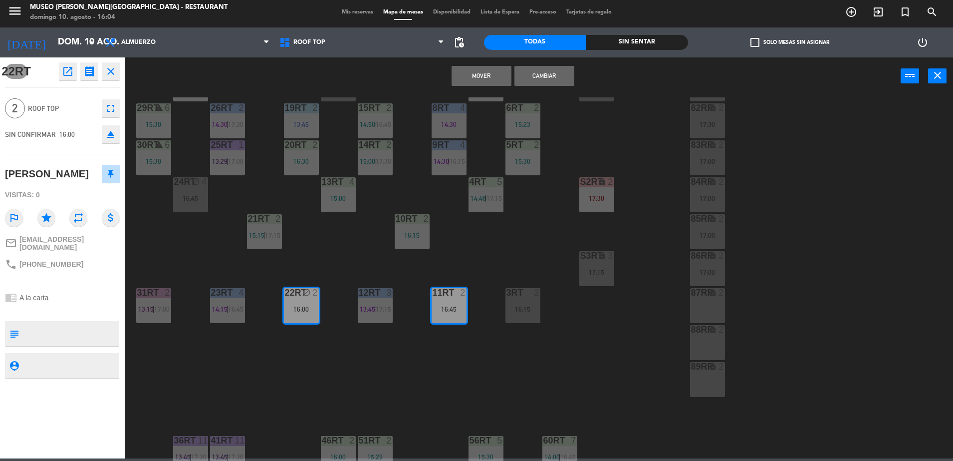
click at [537, 80] on button "Cambiar" at bounding box center [545, 76] width 60 height 20
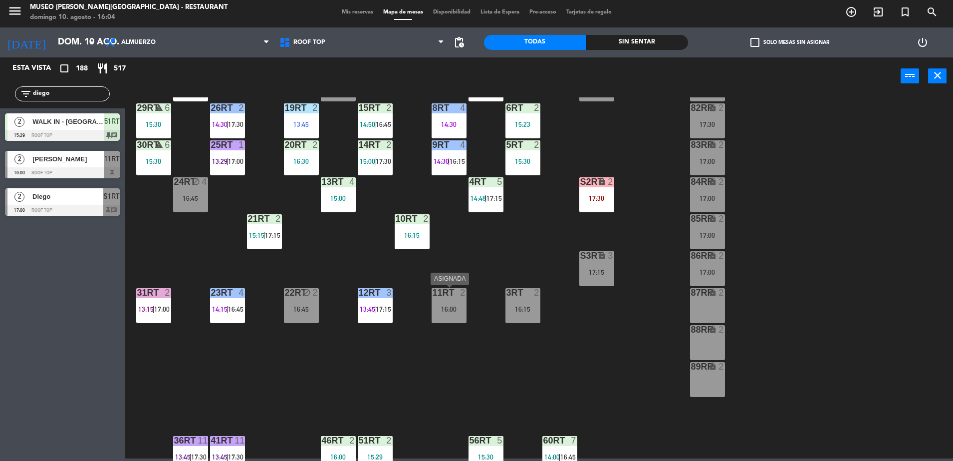
click at [448, 305] on div "16:00" at bounding box center [449, 308] width 35 height 7
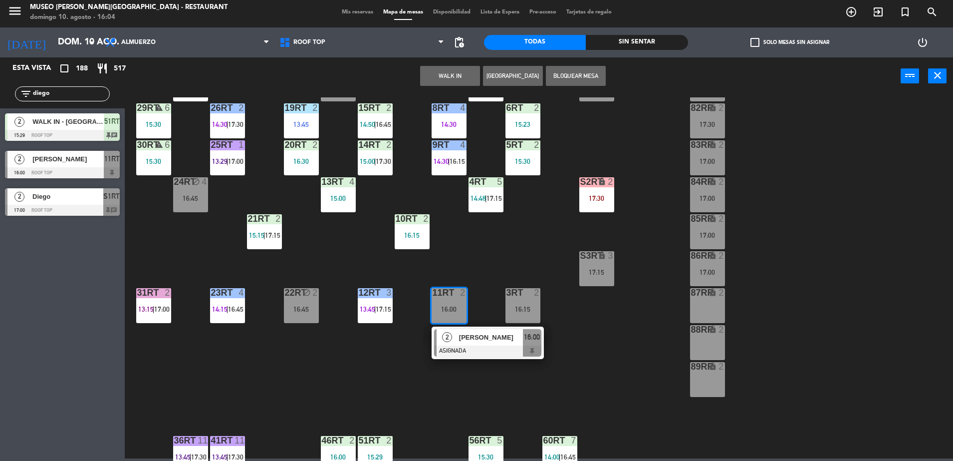
click at [489, 354] on div at bounding box center [487, 350] width 107 height 11
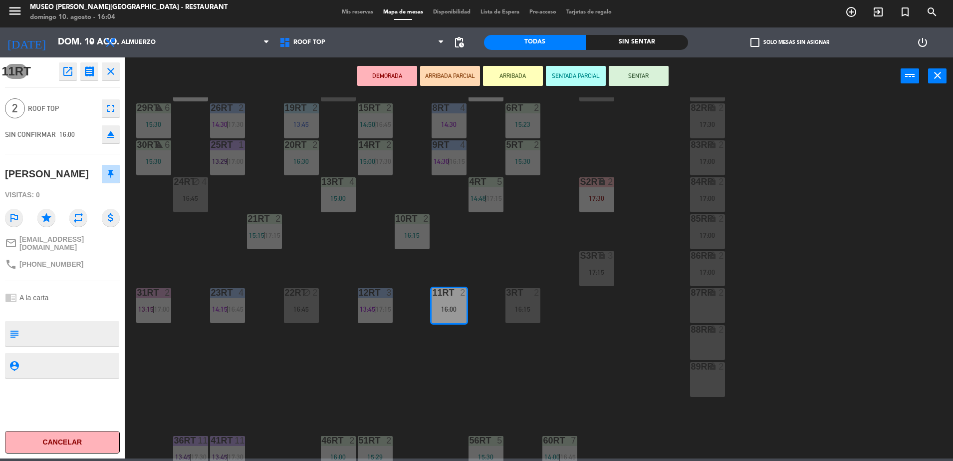
click at [459, 71] on button "ARRIBADA PARCIAL" at bounding box center [450, 76] width 60 height 20
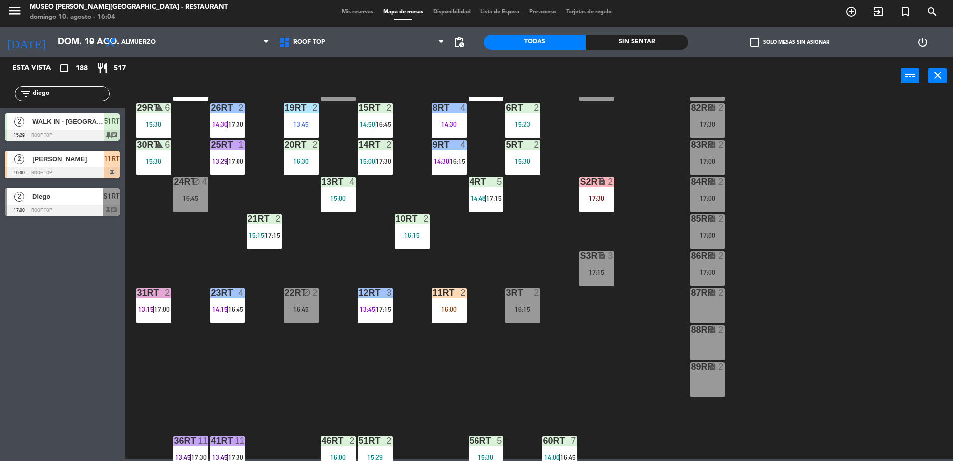
click at [449, 299] on div "11RT 2 16:00" at bounding box center [449, 305] width 35 height 35
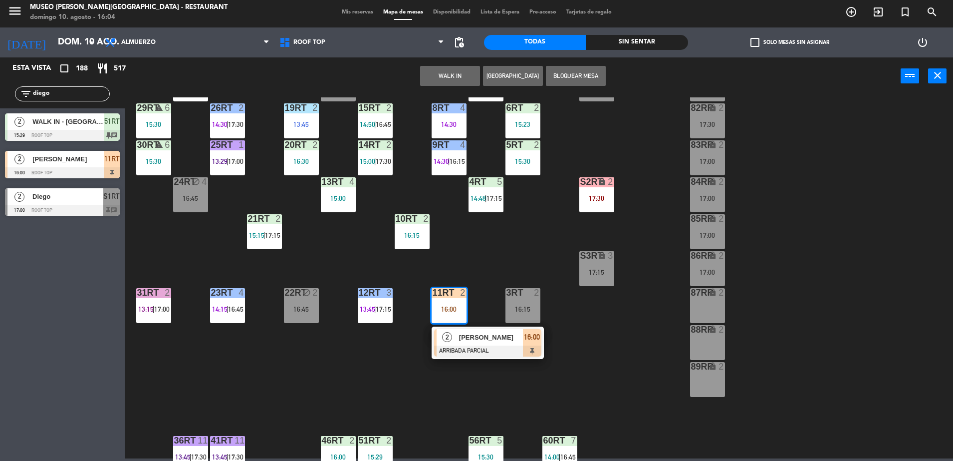
click at [481, 343] on div "[PERSON_NAME]" at bounding box center [490, 337] width 65 height 16
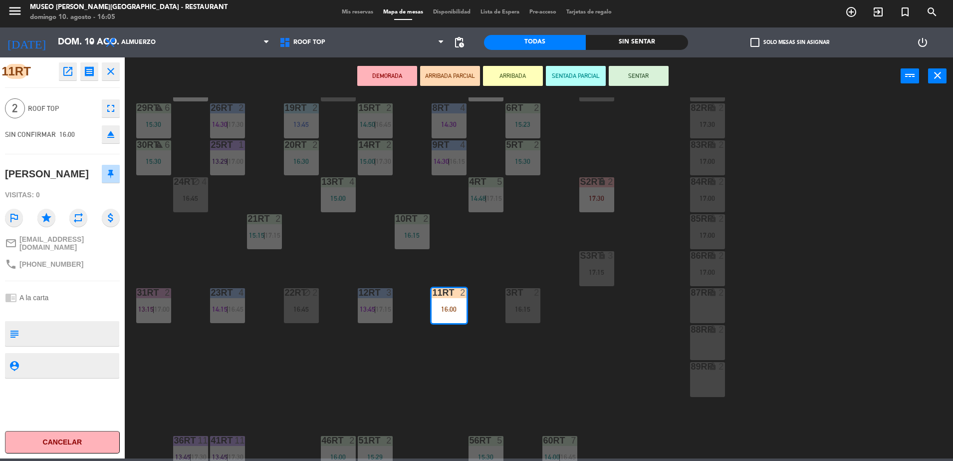
click at [82, 330] on textarea at bounding box center [70, 333] width 95 height 21
type textarea "no celebra nada"
click at [59, 298] on div "chrome_reader_mode A la carta" at bounding box center [62, 297] width 115 height 19
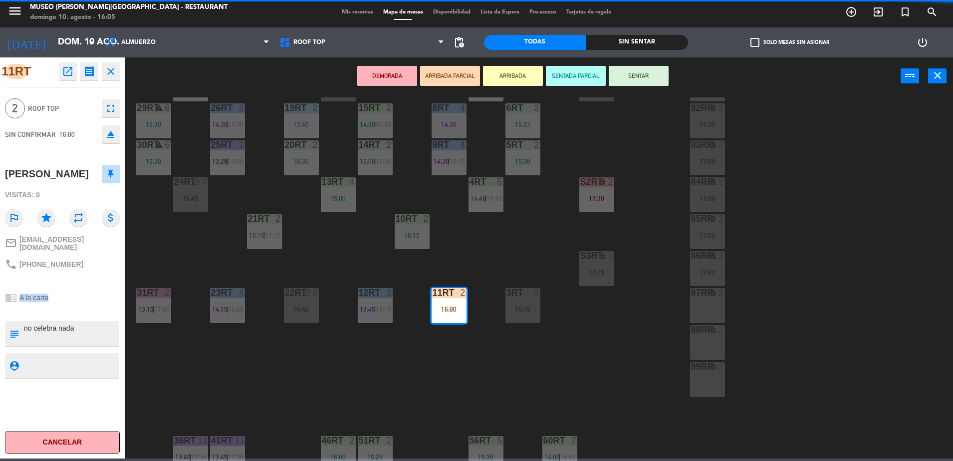
click at [59, 298] on div "chrome_reader_mode A la carta" at bounding box center [62, 297] width 115 height 19
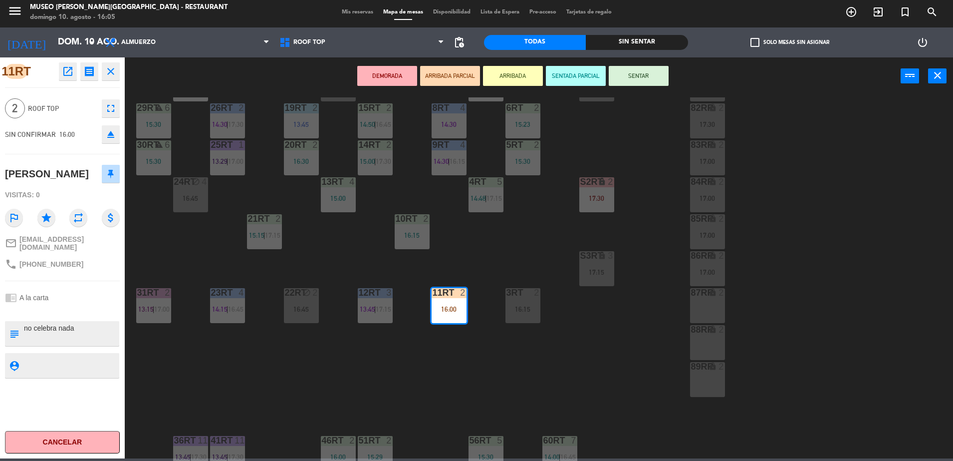
click at [505, 263] on div "18RT 6 13:30 16RT 2 16:15 28RT warning 2 14:00 80RR lock 2 17:30 27RT 6 14:45 7…" at bounding box center [543, 278] width 819 height 363
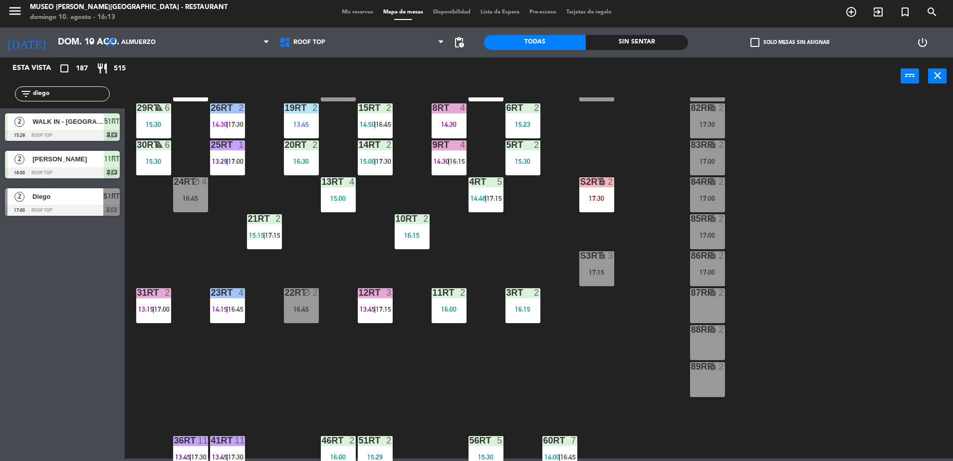
click at [62, 94] on input "diego" at bounding box center [70, 93] width 77 height 11
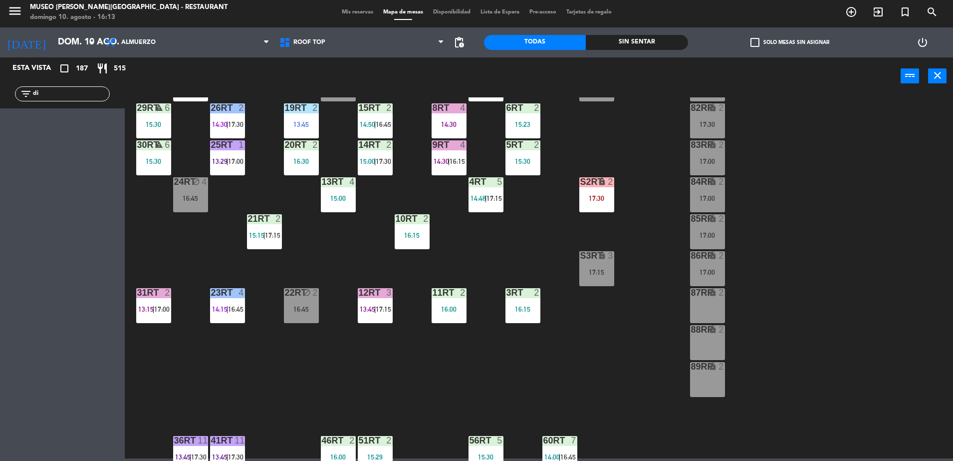
type input "d"
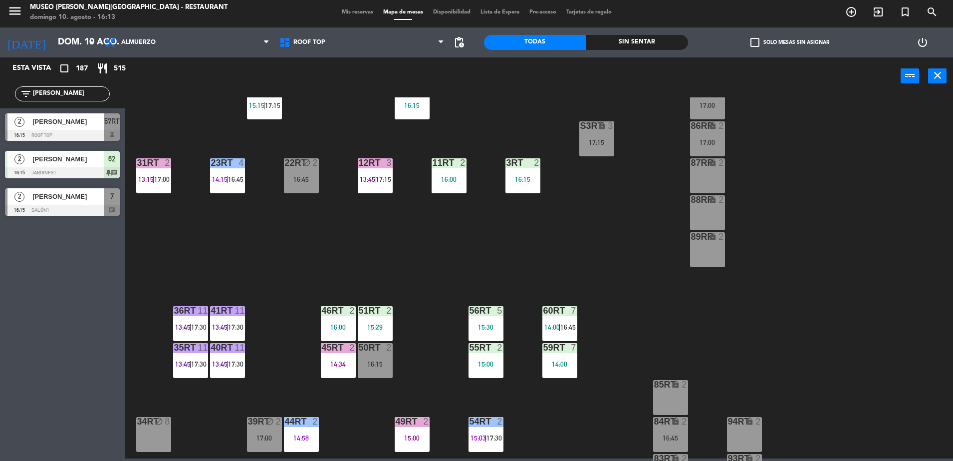
scroll to position [391, 0]
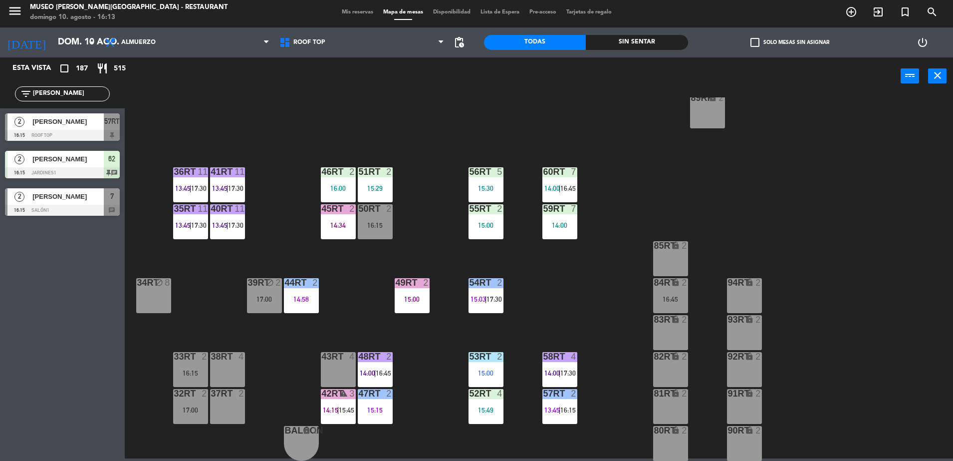
type input "jeffer"
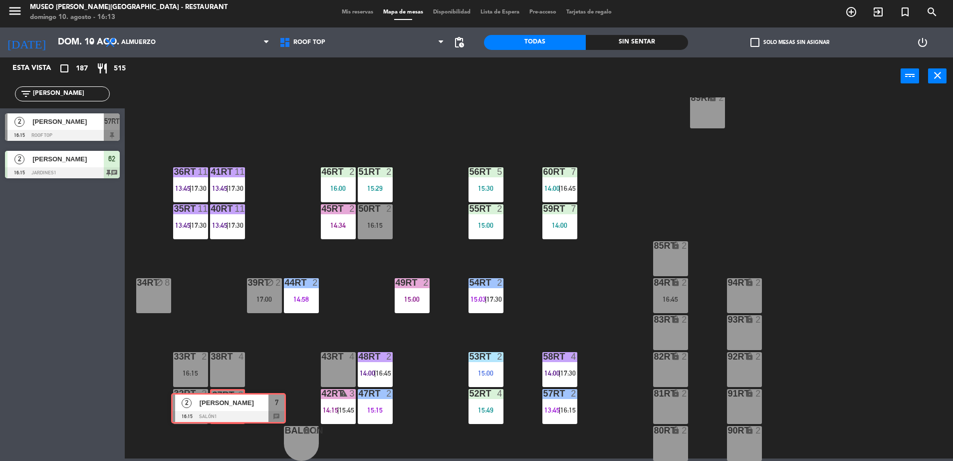
drag, startPoint x: 66, startPoint y: 204, endPoint x: 232, endPoint y: 409, distance: 263.7
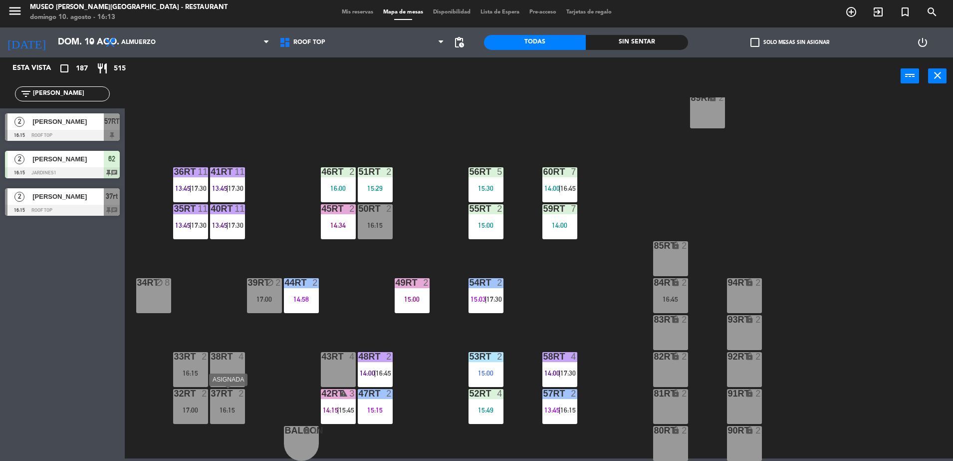
click at [232, 409] on div "16:15" at bounding box center [227, 409] width 35 height 7
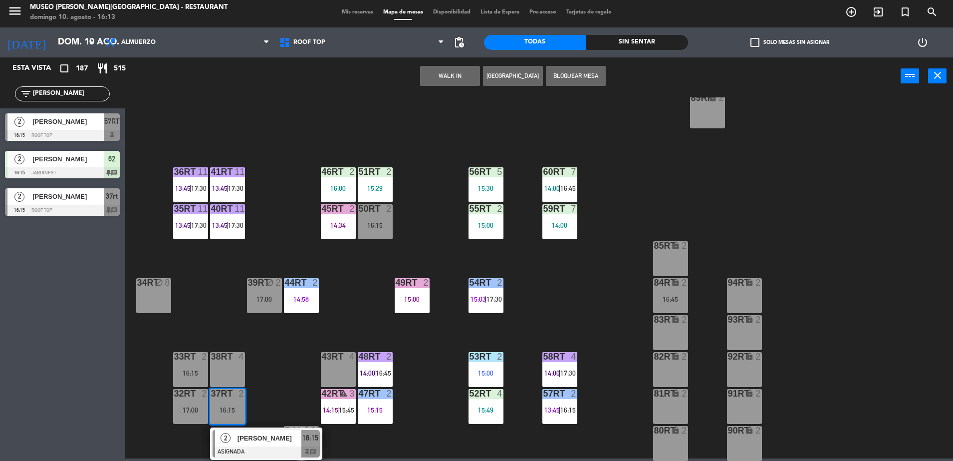
click at [257, 442] on span "[PERSON_NAME]" at bounding box center [270, 438] width 64 height 10
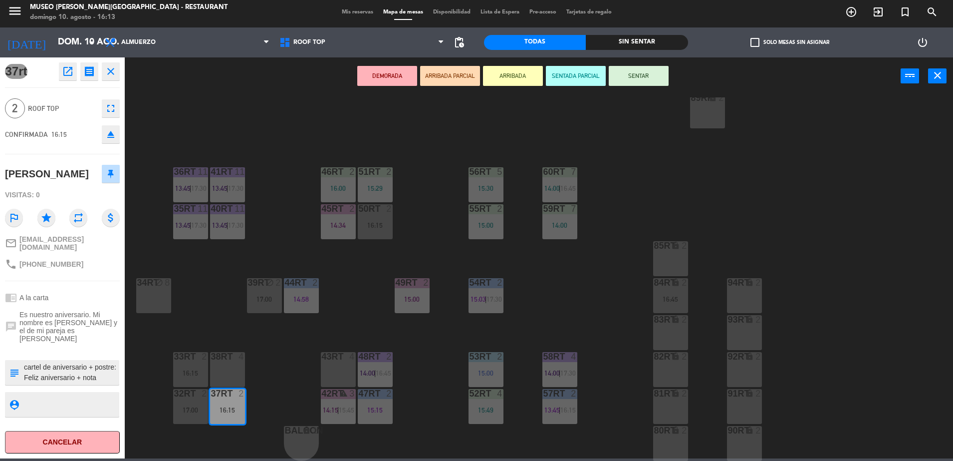
click at [87, 379] on textarea at bounding box center [70, 372] width 95 height 21
click at [629, 172] on div "18RT 6 13:30 16RT 4 28RT warning 2 14:00 80RR lock 2 17:30 27RT 6 14:45 7RT 5 1…" at bounding box center [543, 278] width 819 height 363
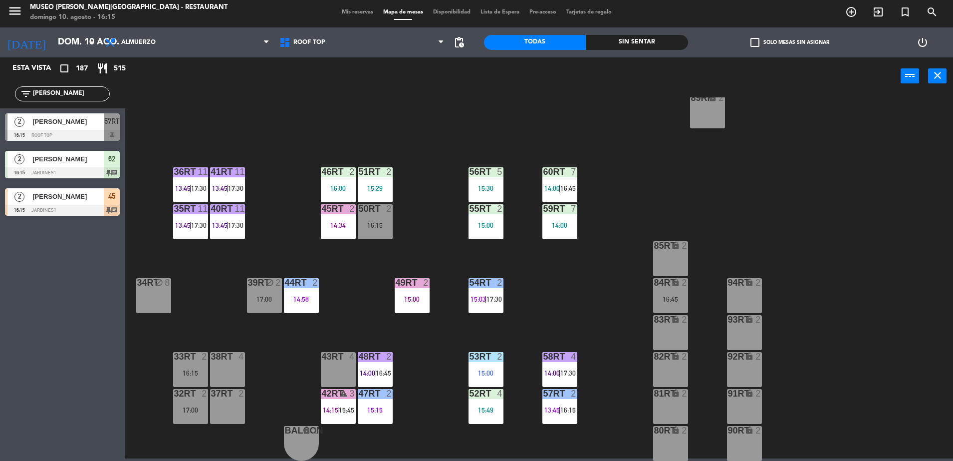
click at [64, 95] on input "jeffer" at bounding box center [70, 93] width 77 height 11
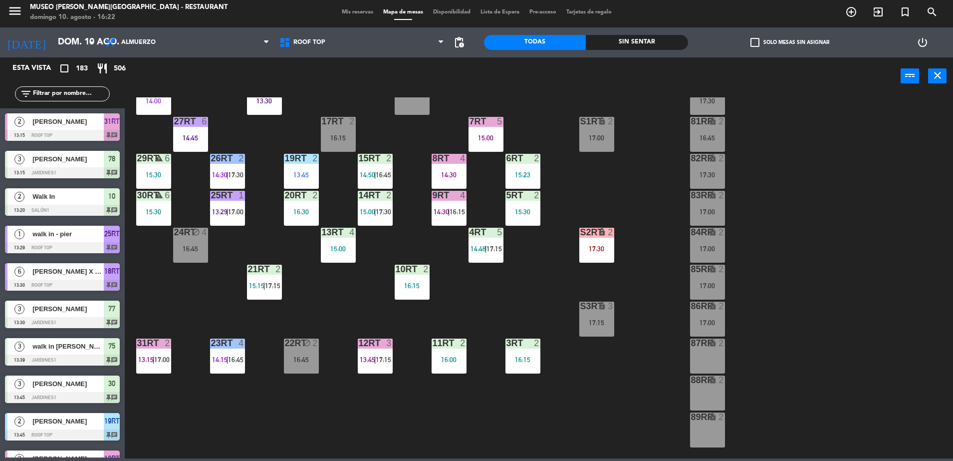
scroll to position [0, 0]
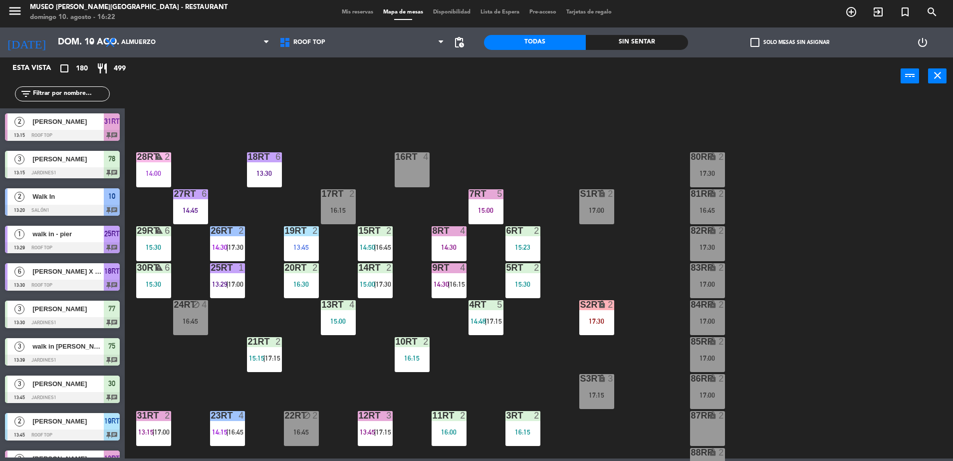
click at [38, 92] on input "text" at bounding box center [70, 93] width 77 height 11
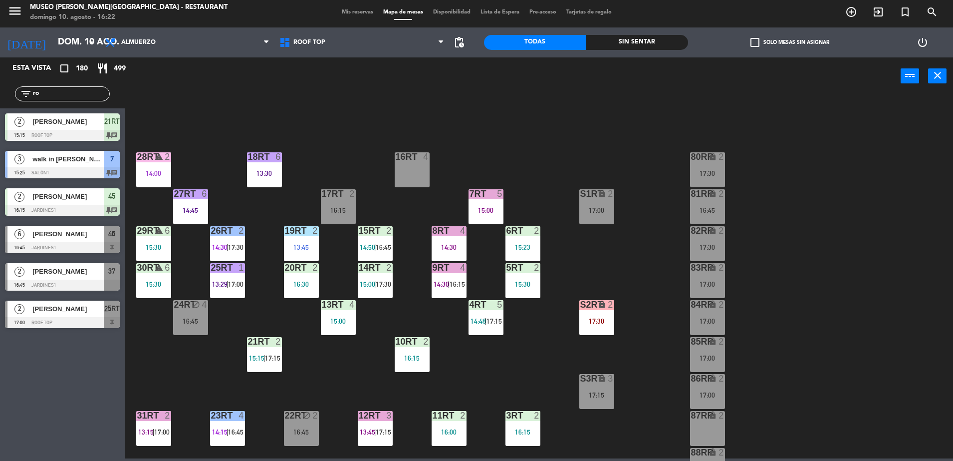
type input "r"
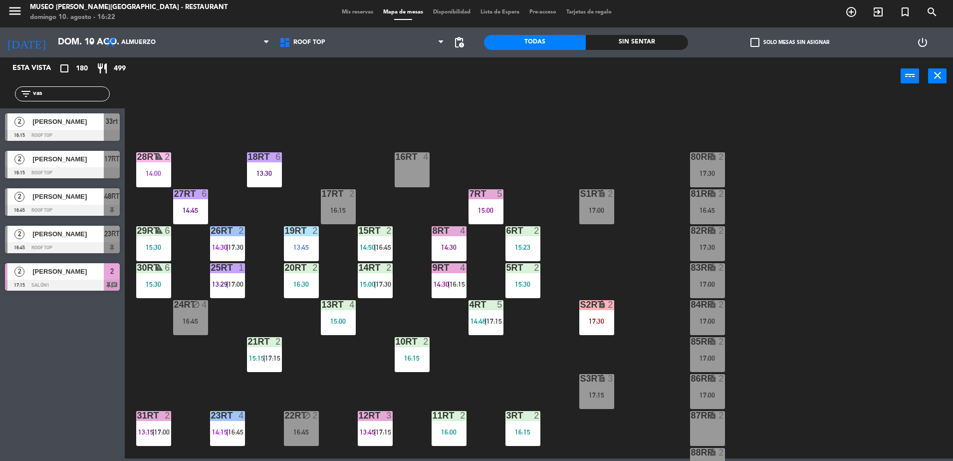
type input "vas"
click at [74, 238] on span "[PERSON_NAME]" at bounding box center [67, 234] width 71 height 10
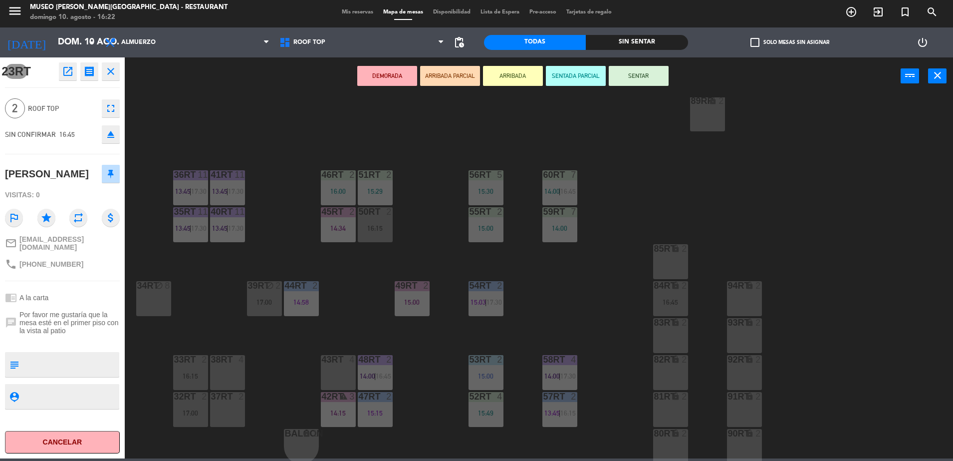
scroll to position [391, 0]
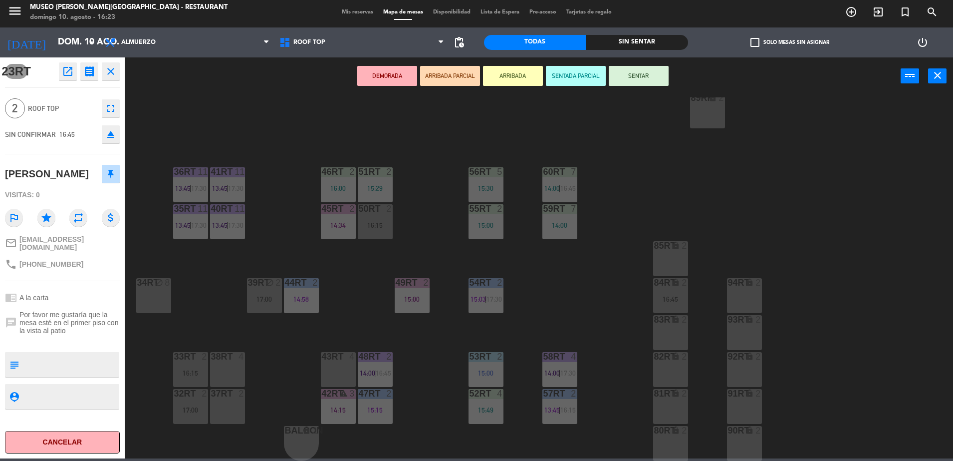
click at [224, 373] on div "38rt 4" at bounding box center [227, 369] width 35 height 35
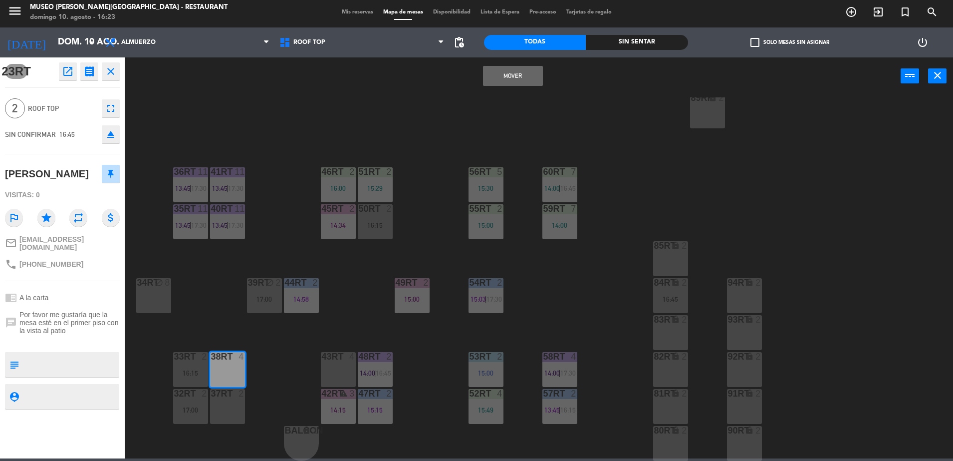
click at [512, 75] on button "Mover" at bounding box center [513, 76] width 60 height 20
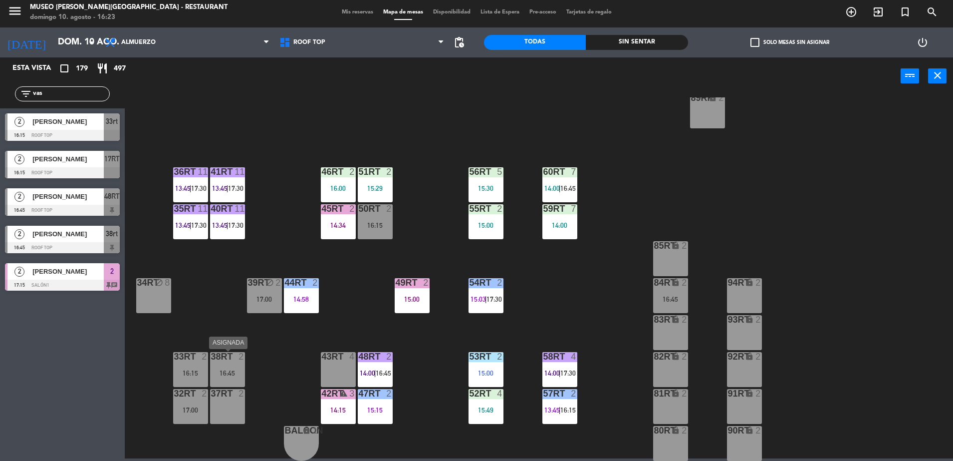
click at [215, 372] on div "16:45" at bounding box center [227, 372] width 35 height 7
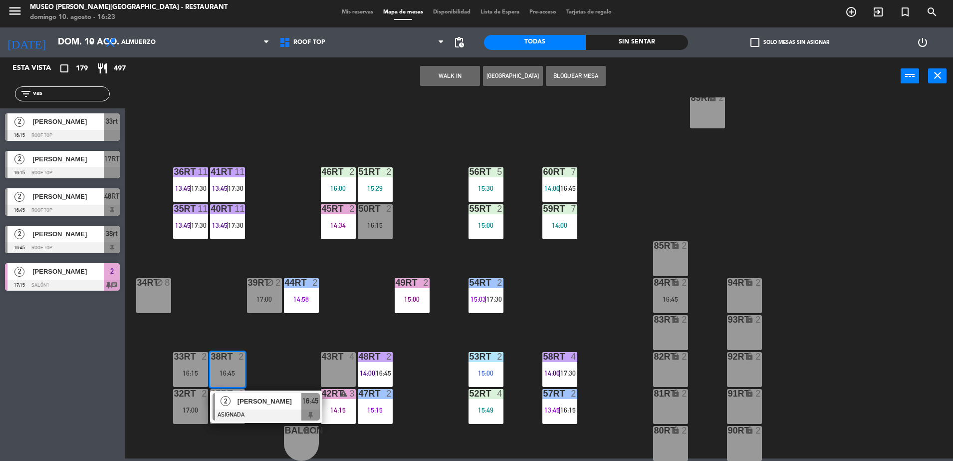
click at [255, 406] on div "[PERSON_NAME]" at bounding box center [269, 401] width 65 height 16
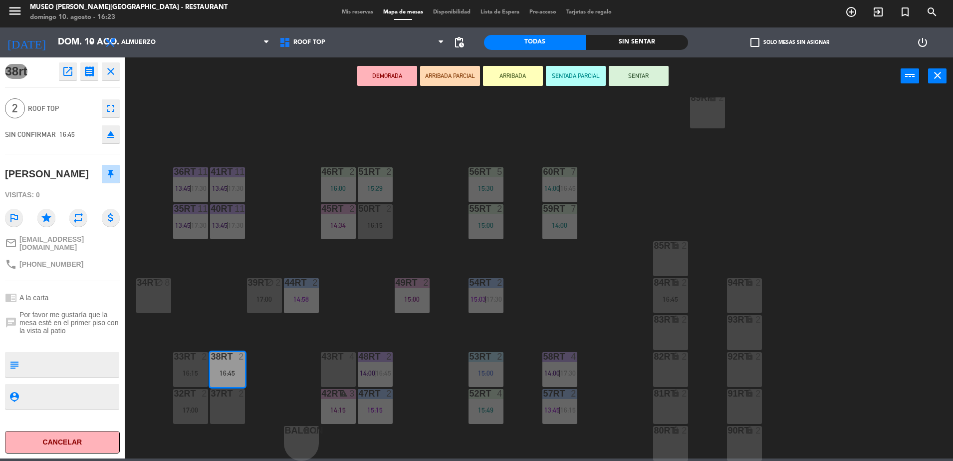
click at [462, 76] on button "ARRIBADA PARCIAL" at bounding box center [450, 76] width 60 height 20
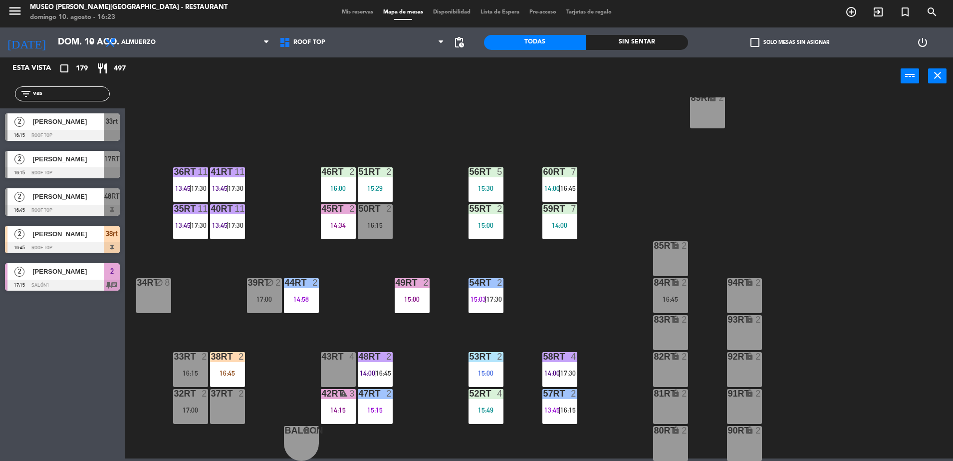
click at [246, 361] on div "18RT 6 13:30 16RT 4 28RT warning 2 14:00 80RR lock 2 17:30 27RT 6 14:45 7RT 5 1…" at bounding box center [543, 278] width 819 height 363
click at [235, 357] on div at bounding box center [227, 356] width 16 height 9
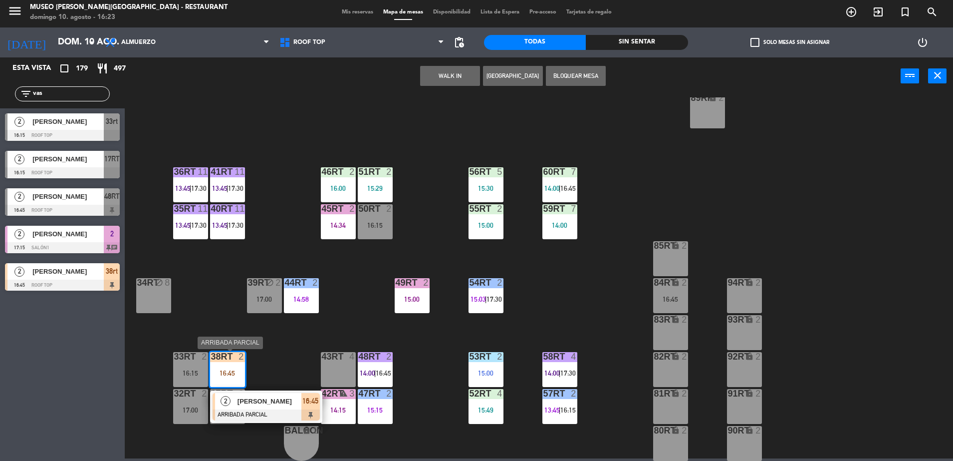
click at [259, 397] on span "[PERSON_NAME]" at bounding box center [270, 401] width 64 height 10
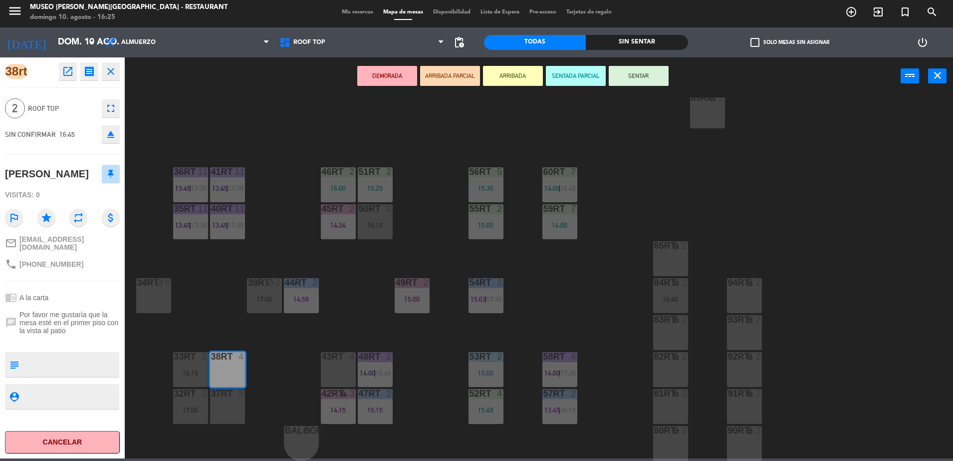
click at [169, 119] on div "18RT 6 13:30 16RT 4 28RT warning 2 14:00 80RR lock 2 17:30 27RT 6 14:45 7RT 5 1…" at bounding box center [543, 278] width 819 height 363
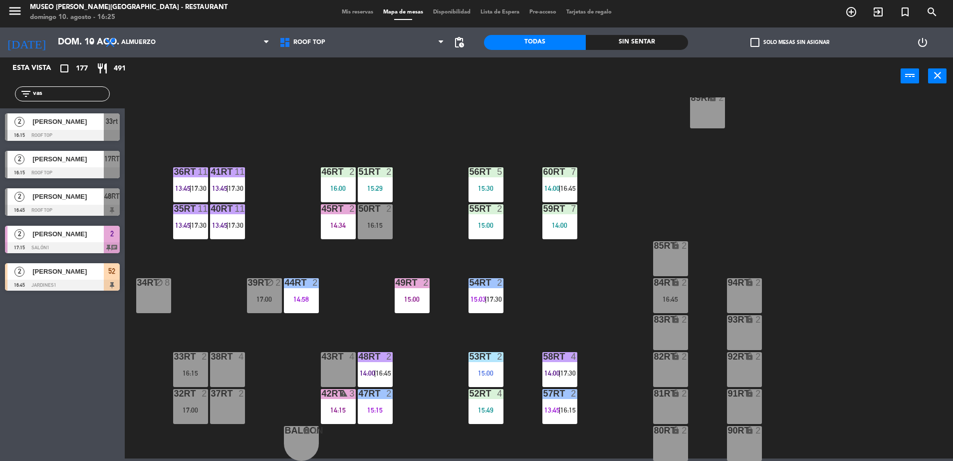
click at [77, 89] on input "vas" at bounding box center [70, 93] width 77 height 11
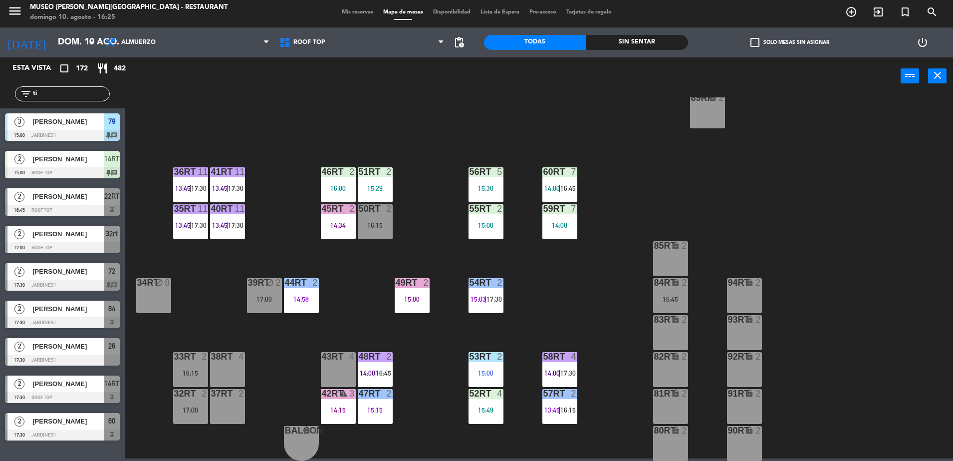
type input "t"
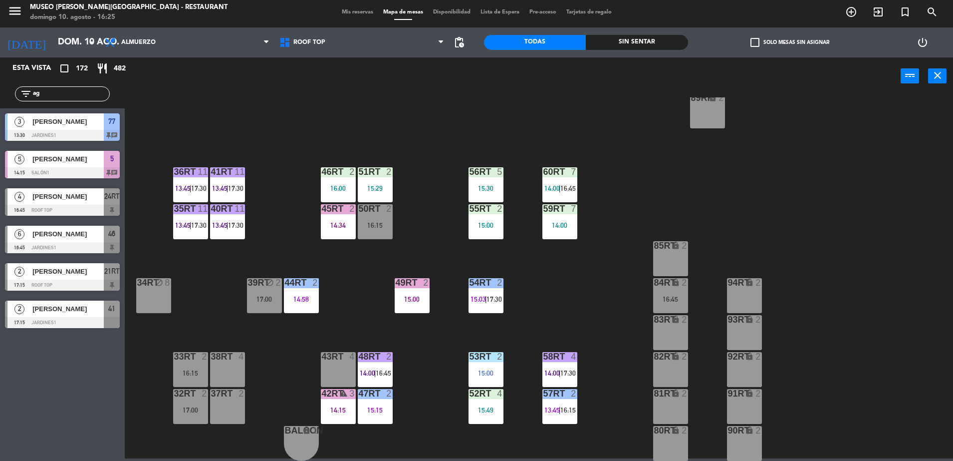
type input "a"
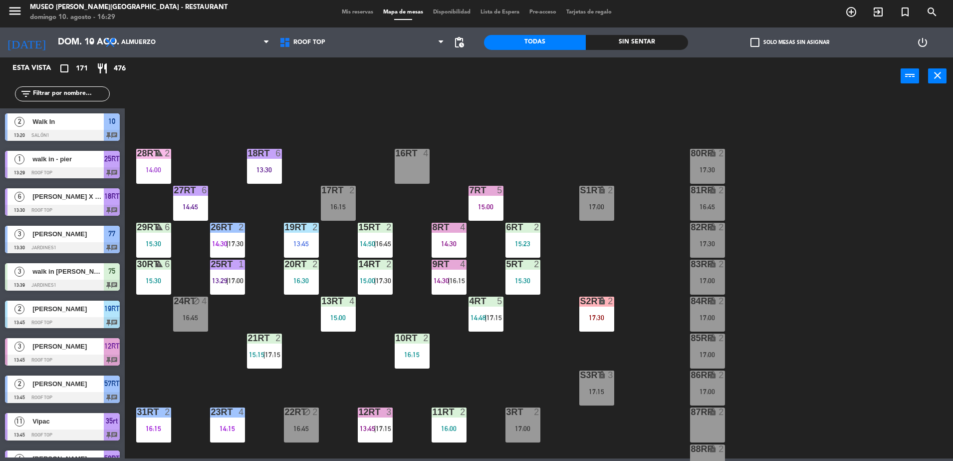
scroll to position [0, 0]
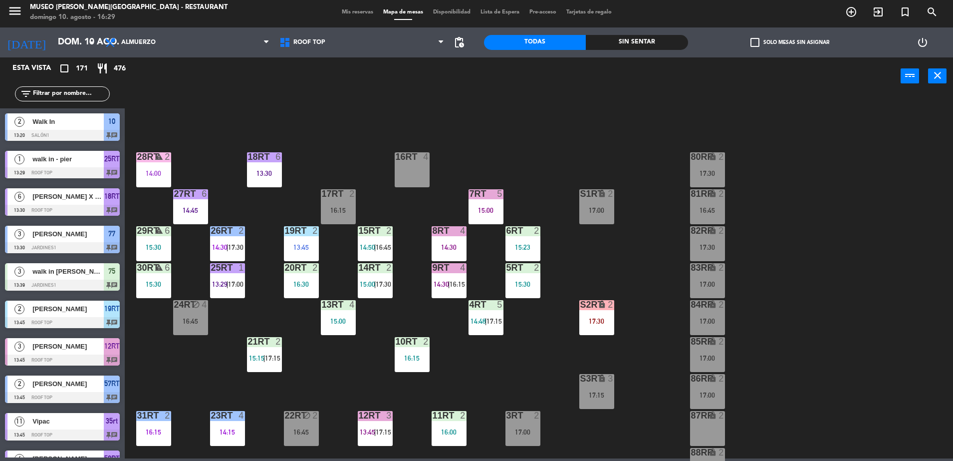
click at [87, 96] on input "text" at bounding box center [70, 93] width 77 height 11
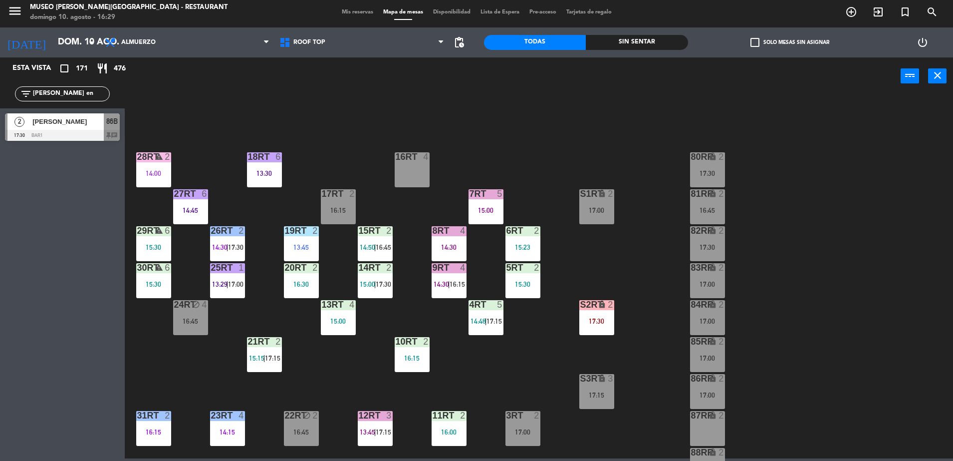
type input "luis en"
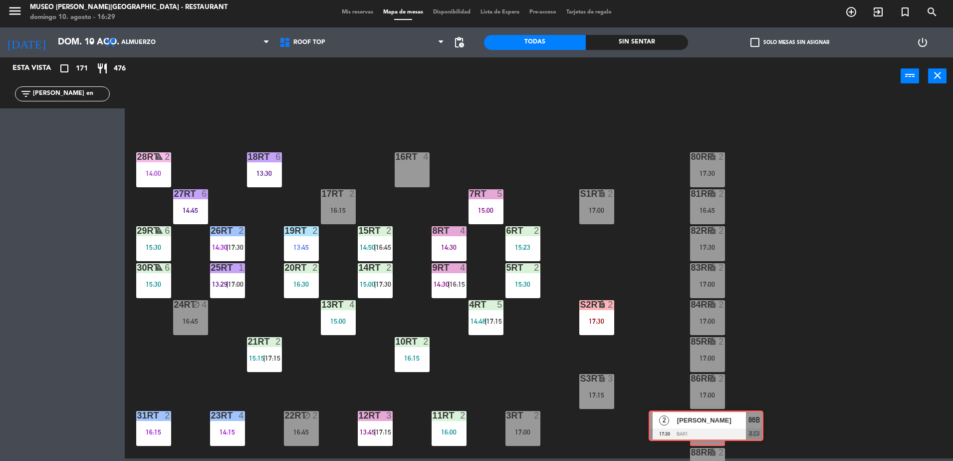
drag, startPoint x: 66, startPoint y: 134, endPoint x: 709, endPoint y: 431, distance: 708.2
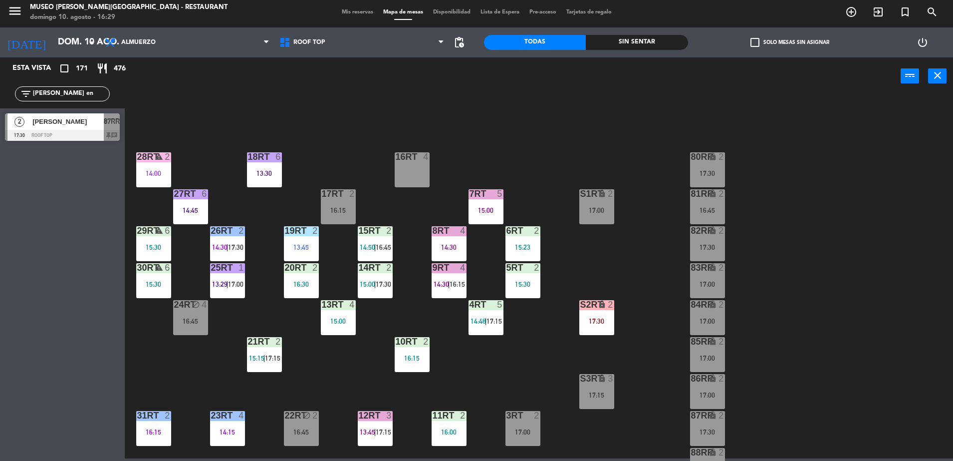
scroll to position [249, 0]
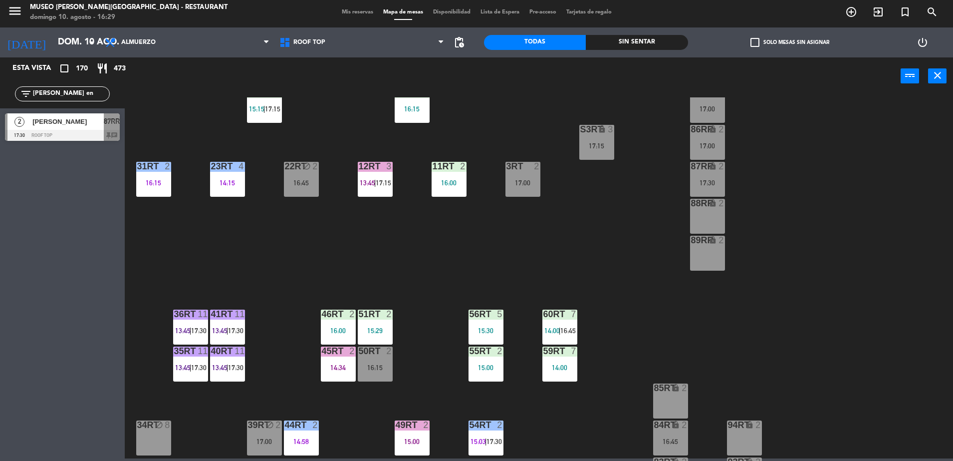
click at [87, 124] on span "[PERSON_NAME]" at bounding box center [67, 121] width 71 height 10
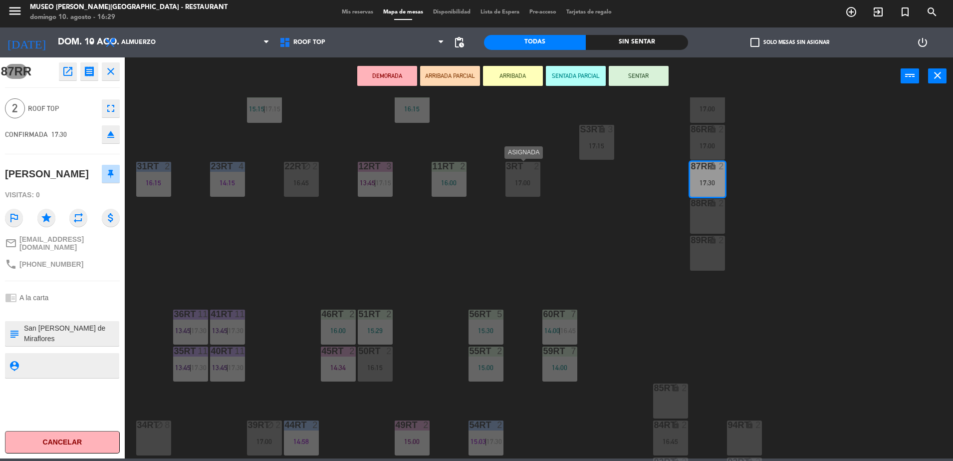
click at [522, 191] on div "3RT 2 17:00" at bounding box center [523, 179] width 35 height 35
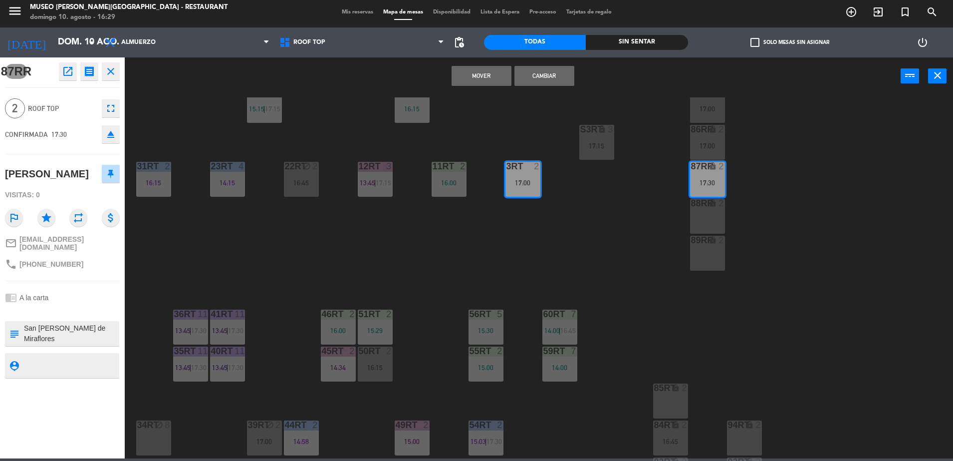
click at [560, 75] on button "Cambiar" at bounding box center [545, 76] width 60 height 20
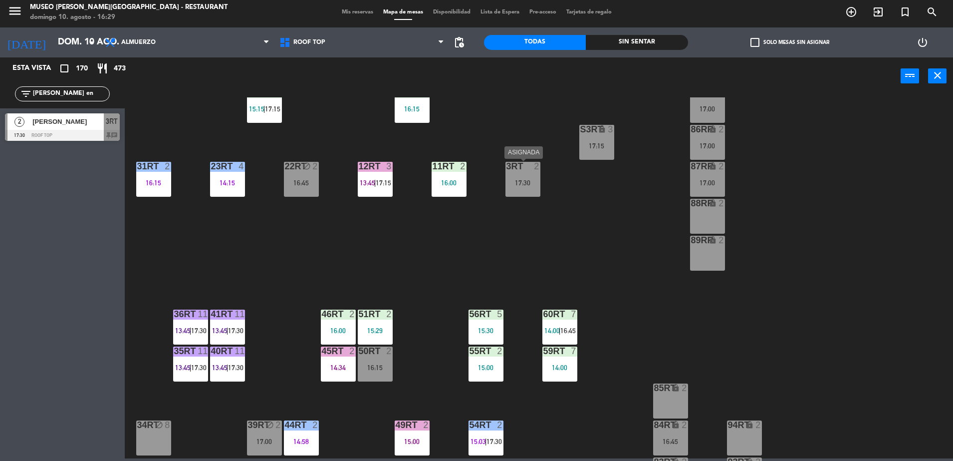
click at [525, 186] on div "17:30" at bounding box center [523, 182] width 35 height 7
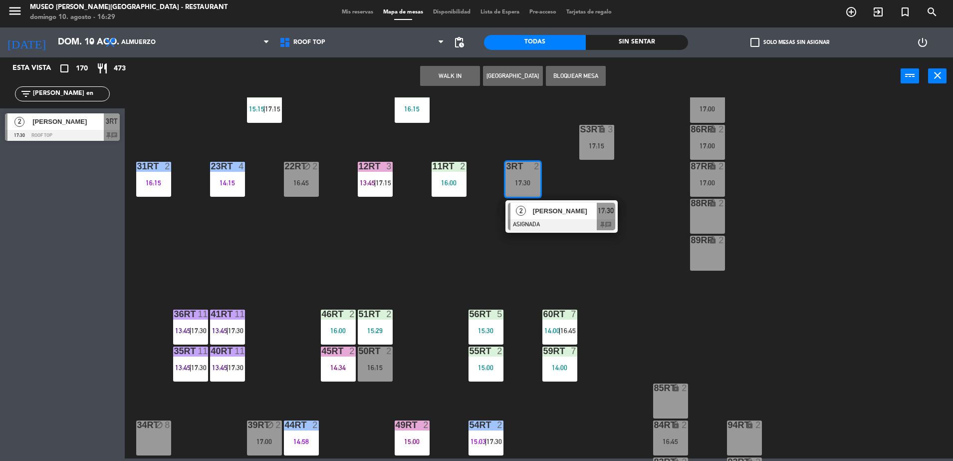
click at [541, 218] on div "[PERSON_NAME]" at bounding box center [564, 211] width 65 height 16
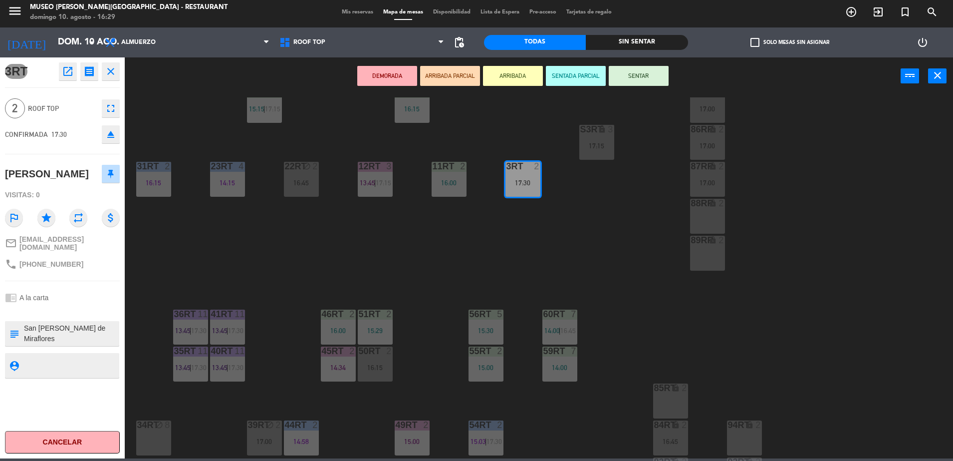
click at [99, 341] on textarea at bounding box center [70, 333] width 95 height 21
click at [23, 337] on textarea at bounding box center [70, 333] width 95 height 21
type textarea "llegó 16:29 San Juan de Miraflores Ninguno + ANIVERSARIO"
click at [99, 307] on div "chrome_reader_mode A la carta" at bounding box center [62, 297] width 115 height 19
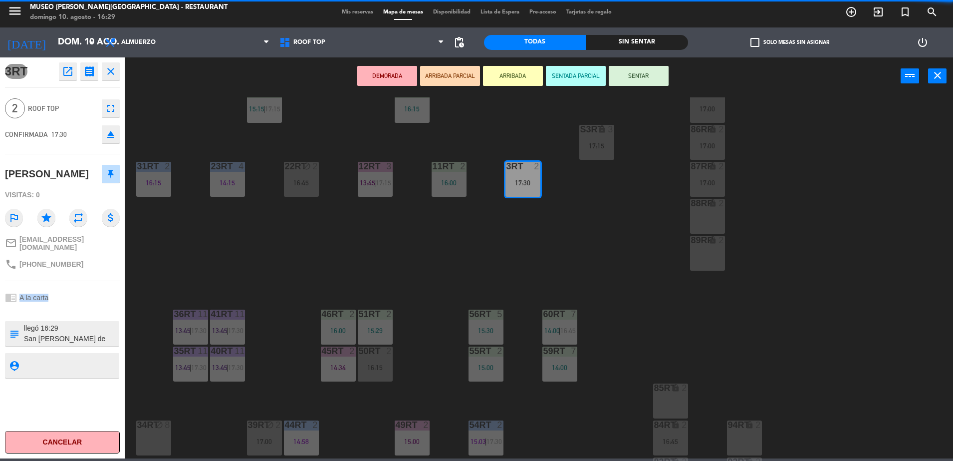
click at [99, 307] on div "chrome_reader_mode A la carta" at bounding box center [62, 297] width 115 height 19
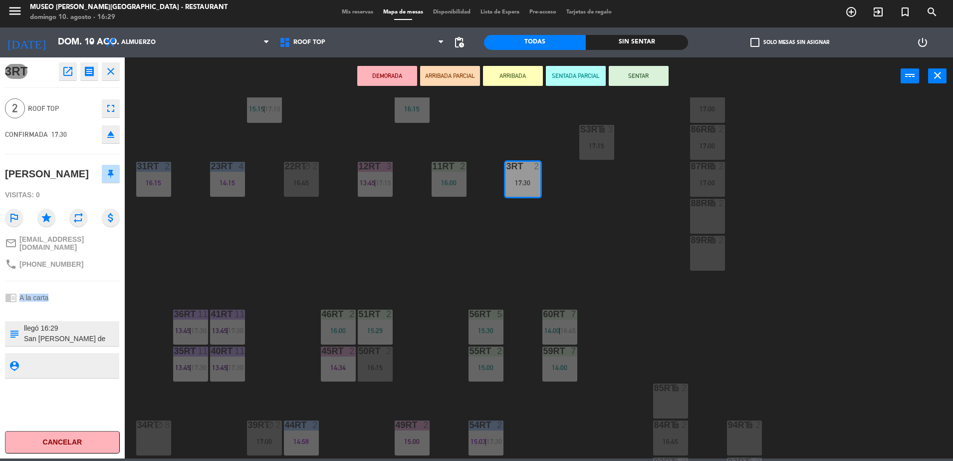
click at [435, 83] on button "ARRIBADA PARCIAL" at bounding box center [450, 76] width 60 height 20
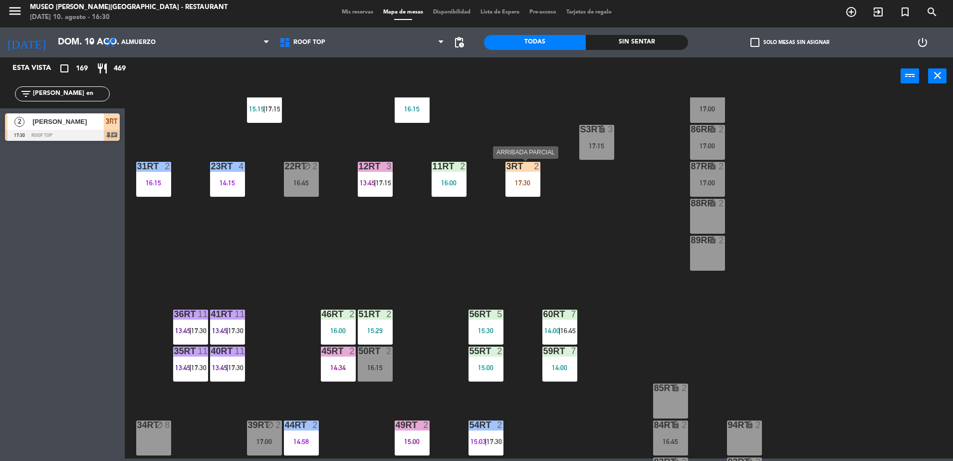
click at [536, 169] on div "2" at bounding box center [537, 166] width 6 height 9
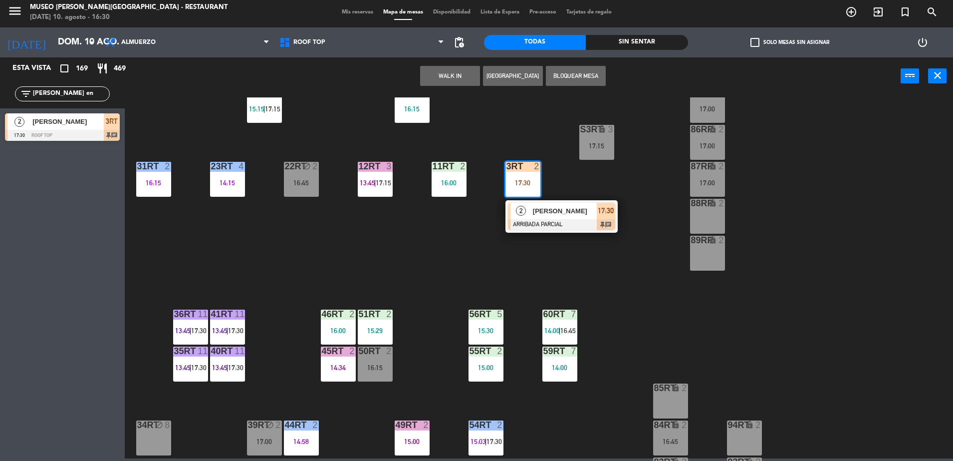
click at [545, 223] on div at bounding box center [561, 224] width 107 height 11
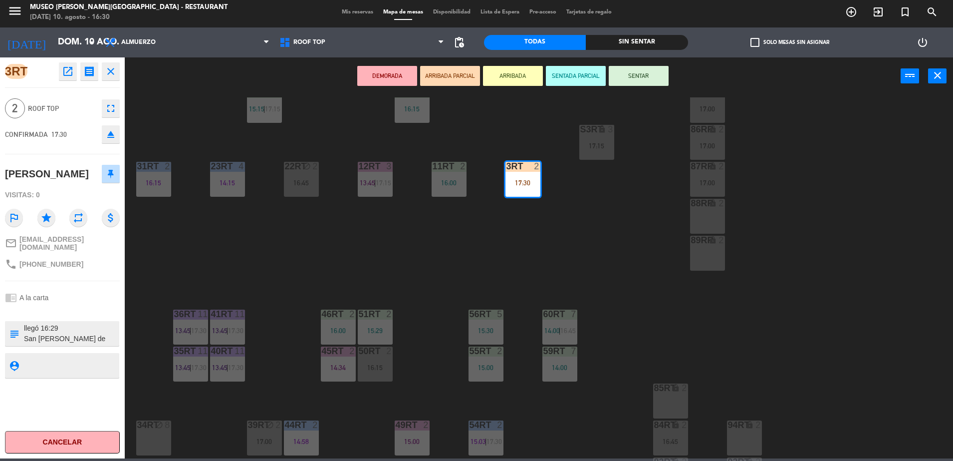
click at [80, 344] on textarea at bounding box center [70, 333] width 95 height 21
click at [424, 287] on div "18RT 6 13:30 16RT 4 28RT warning 2 14:00 80RR lock 2 17:30 27RT 6 14:45 7RT 5 1…" at bounding box center [543, 278] width 819 height 363
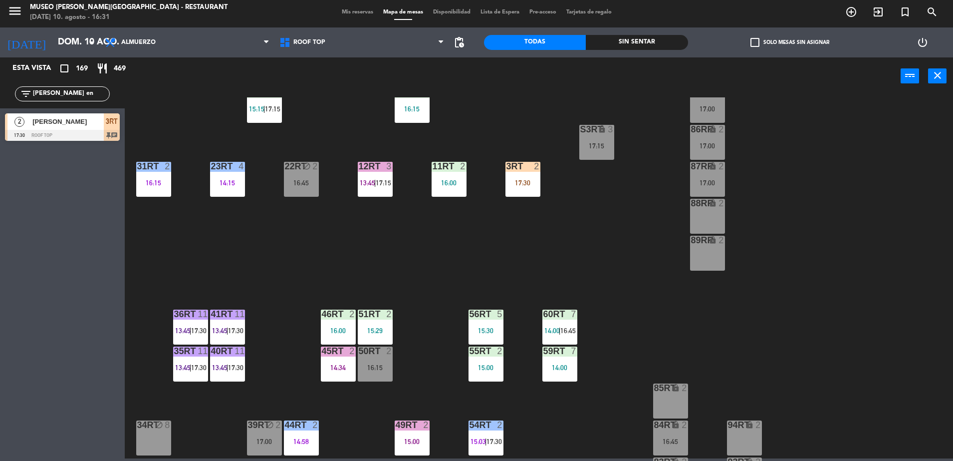
click at [57, 94] on input "luis en" at bounding box center [70, 93] width 77 height 11
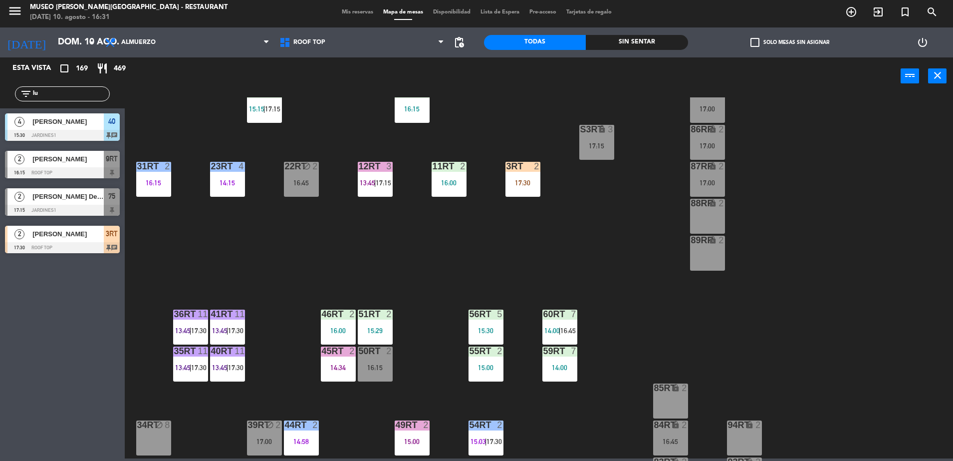
type input "l"
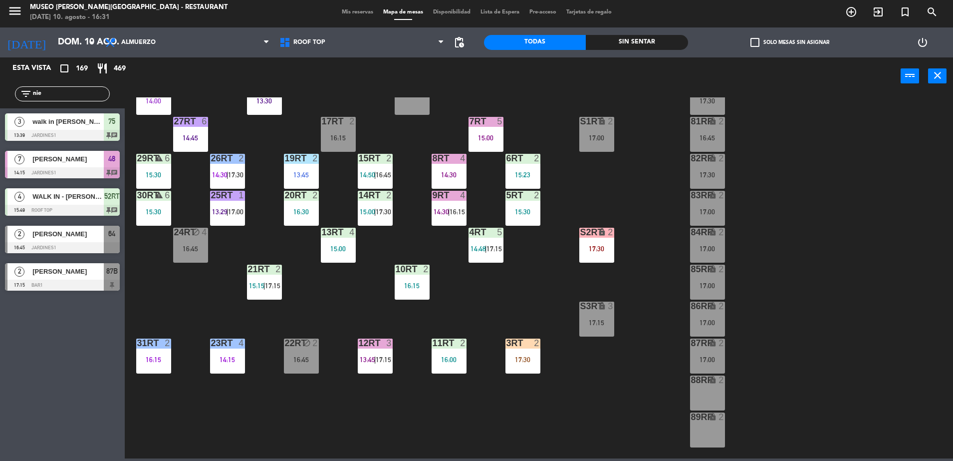
scroll to position [71, 0]
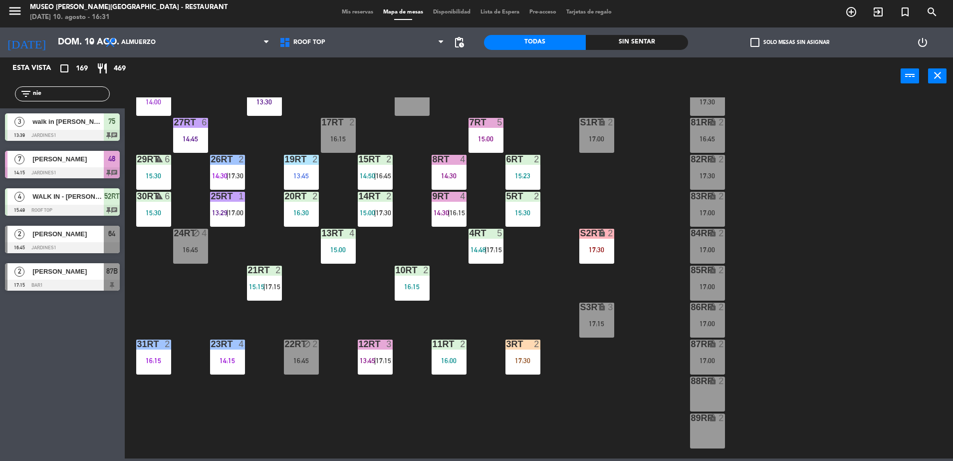
type input "nie"
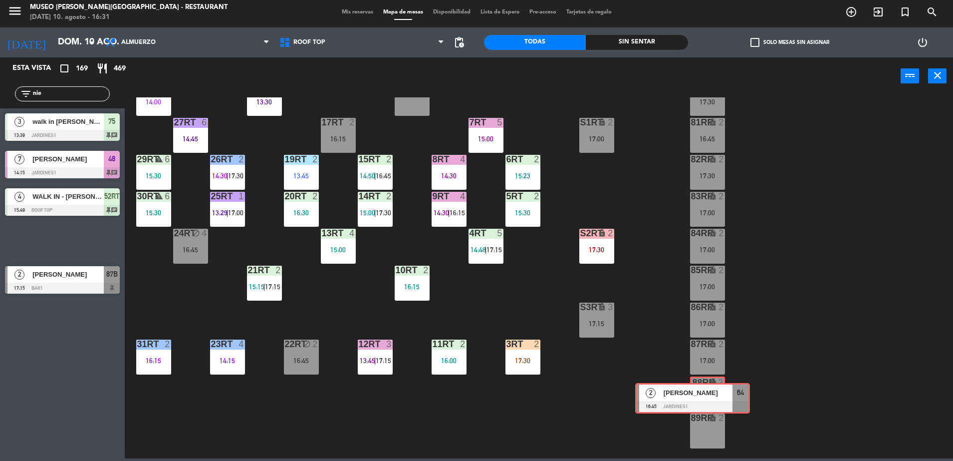
drag, startPoint x: 86, startPoint y: 247, endPoint x: 716, endPoint y: 403, distance: 649.5
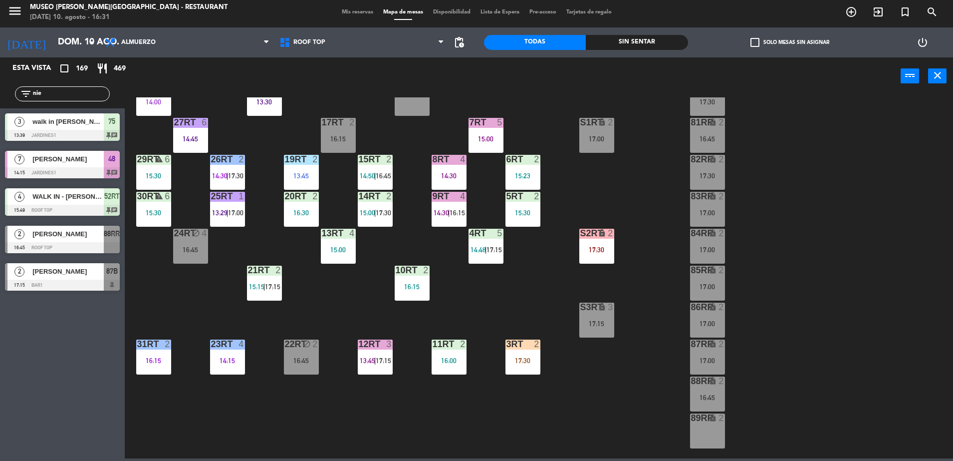
click at [716, 403] on div "88RR lock 2 16:45" at bounding box center [707, 393] width 35 height 35
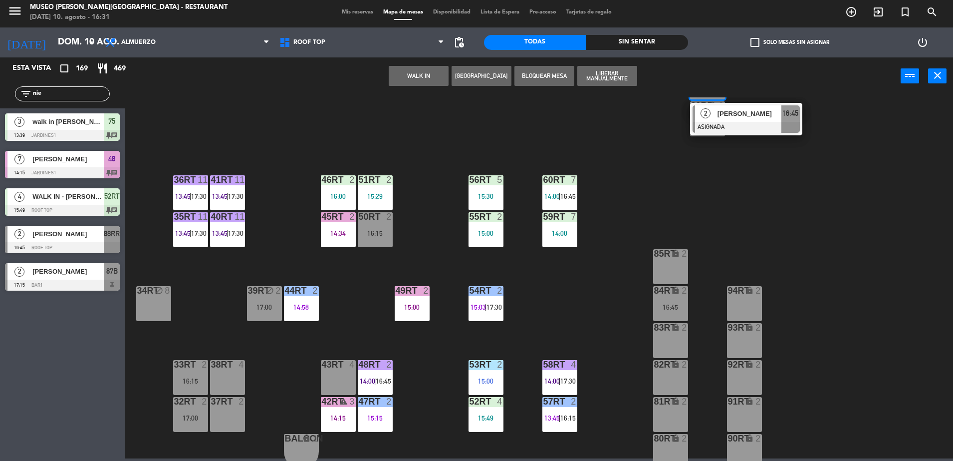
scroll to position [391, 0]
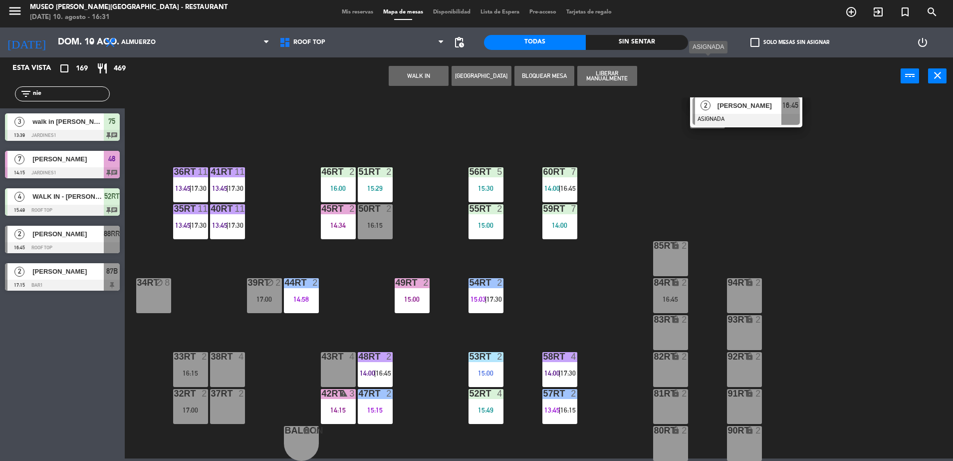
click at [722, 108] on span "[PERSON_NAME]" at bounding box center [750, 105] width 64 height 10
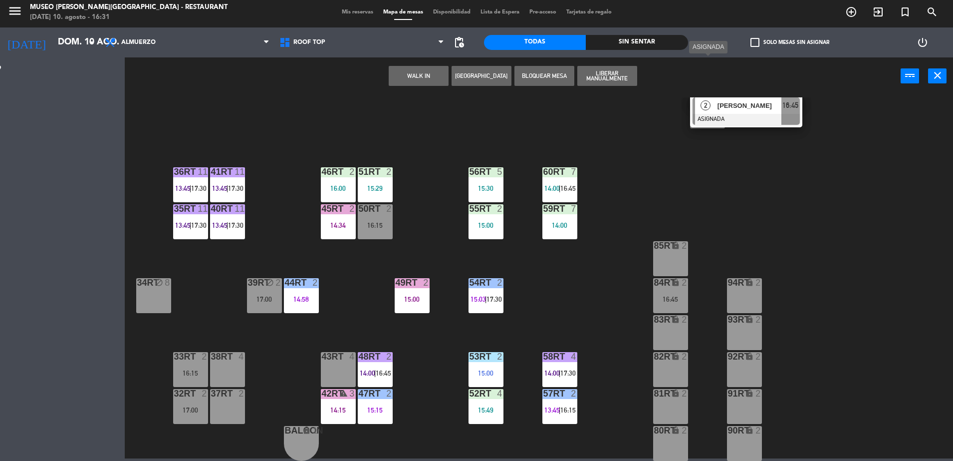
scroll to position [0, 0]
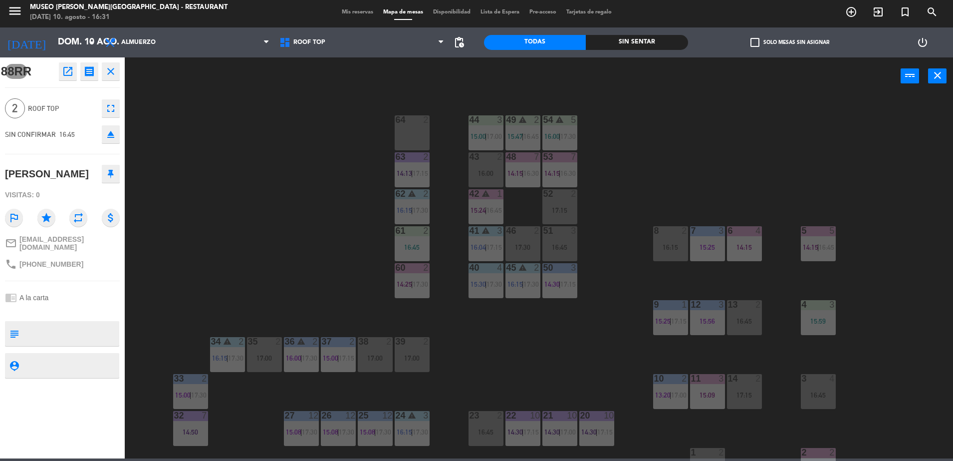
click at [266, 243] on div "44 3 15:00 | 17:00 49 warning 2 15:47 | 16:45 54 warning 5 16:00 | 17:30 64 2 4…" at bounding box center [543, 278] width 819 height 363
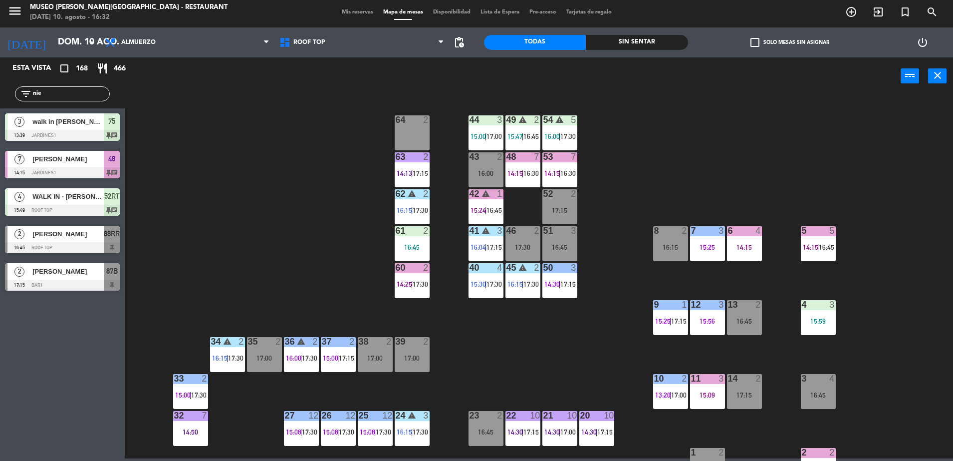
click at [68, 241] on div "[PERSON_NAME]" at bounding box center [67, 234] width 72 height 16
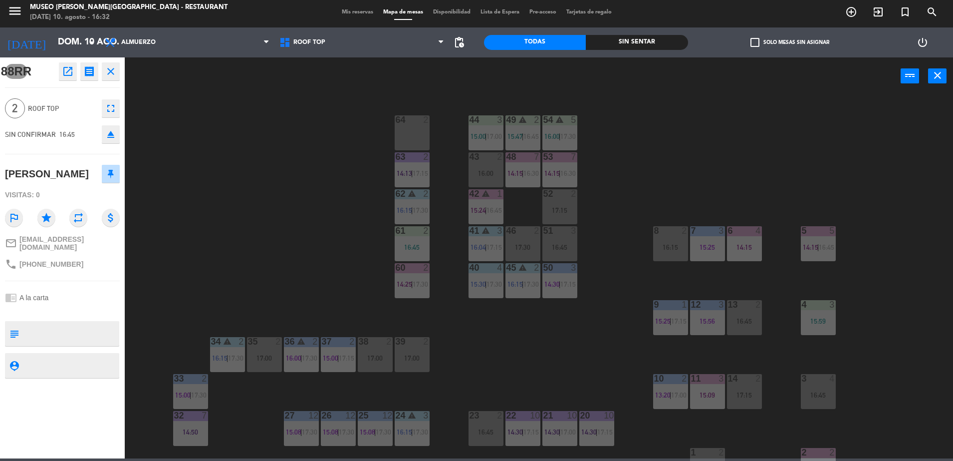
click at [60, 340] on textarea at bounding box center [70, 333] width 95 height 21
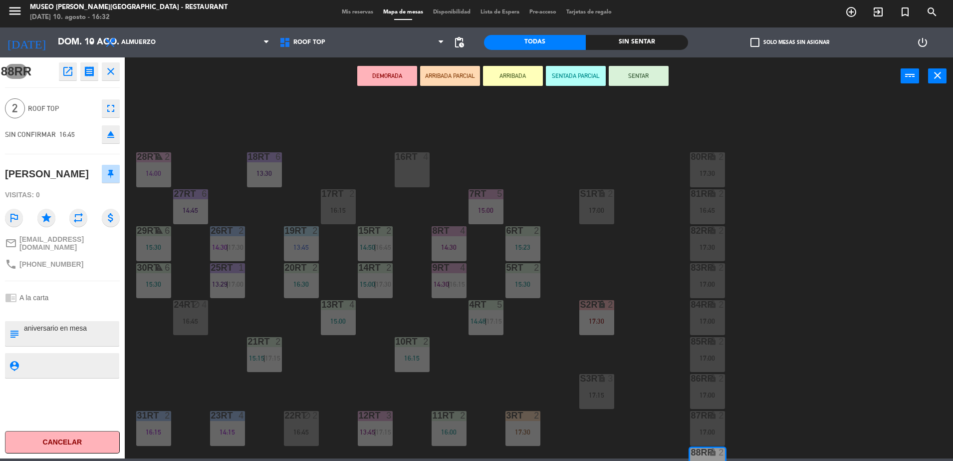
type textarea "aniversario en mesa"
click at [95, 307] on div "chrome_reader_mode A la carta" at bounding box center [62, 297] width 115 height 19
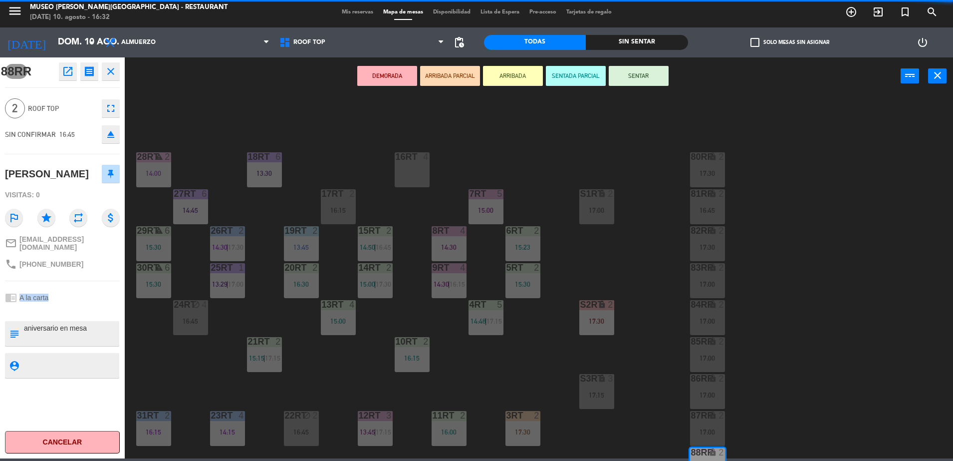
click at [95, 307] on div "chrome_reader_mode A la carta" at bounding box center [62, 297] width 115 height 19
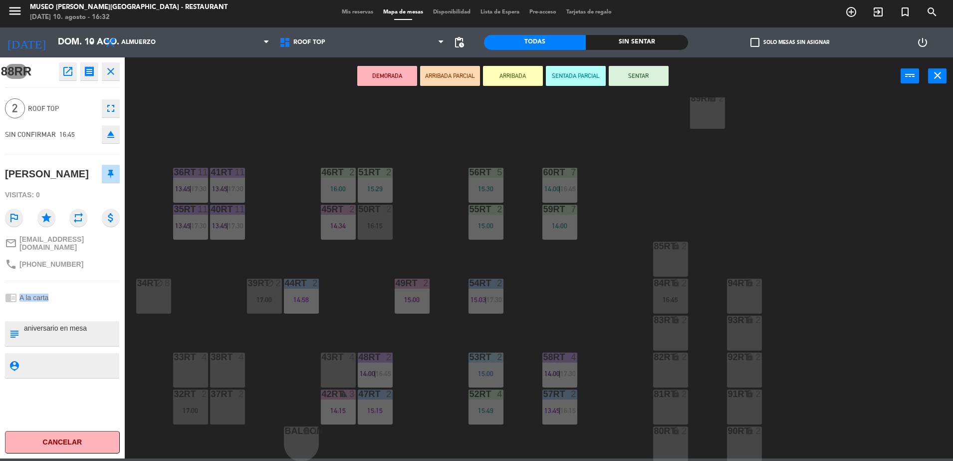
scroll to position [391, 0]
click at [335, 375] on div "43RT 4" at bounding box center [338, 369] width 35 height 35
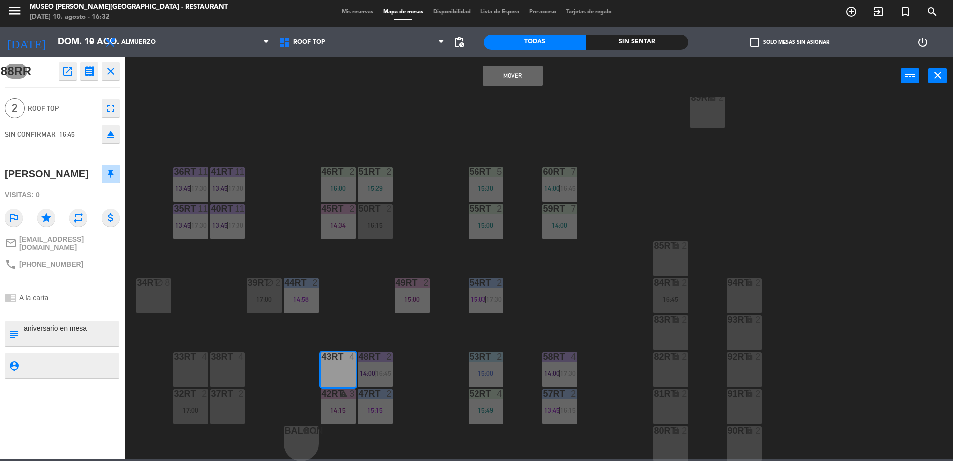
click at [484, 76] on button "Mover" at bounding box center [513, 76] width 60 height 20
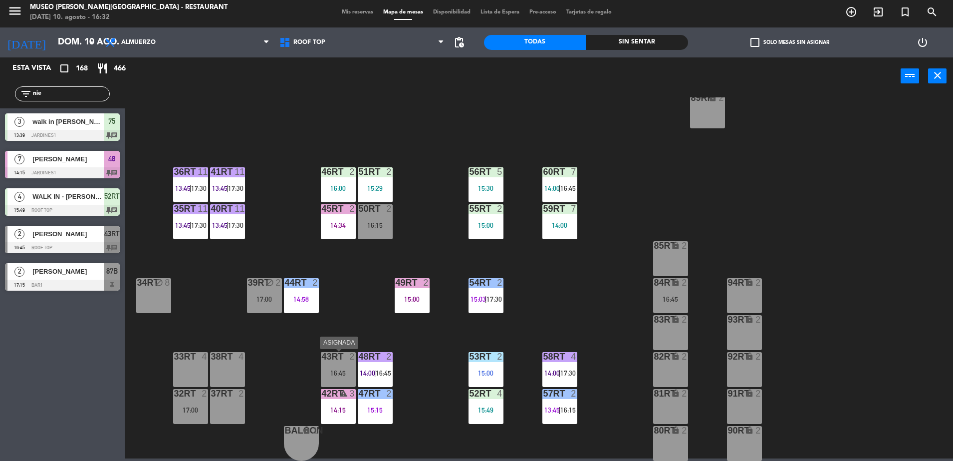
click at [332, 360] on div at bounding box center [338, 356] width 16 height 9
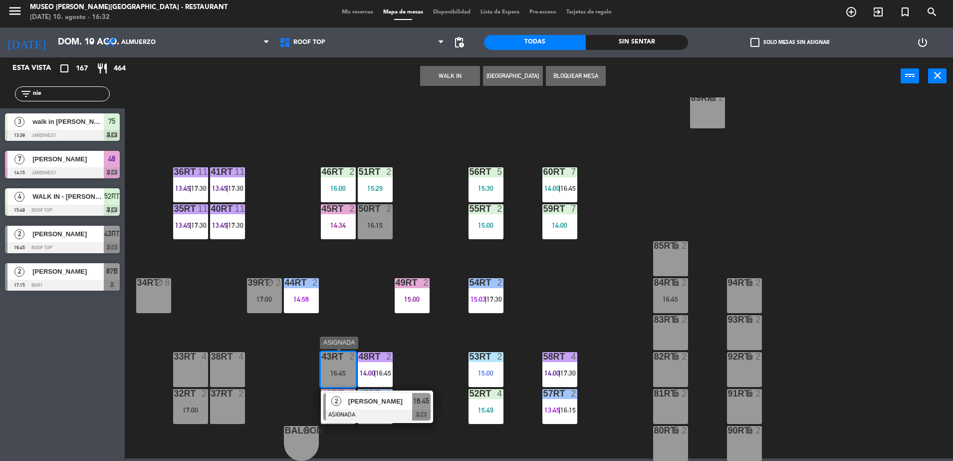
click at [362, 411] on div at bounding box center [376, 414] width 107 height 11
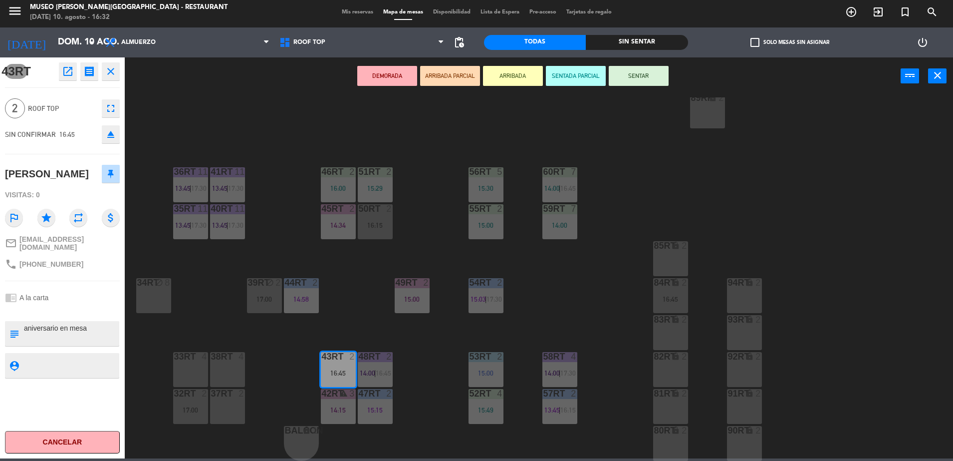
click at [456, 80] on button "ARRIBADA PARCIAL" at bounding box center [450, 76] width 60 height 20
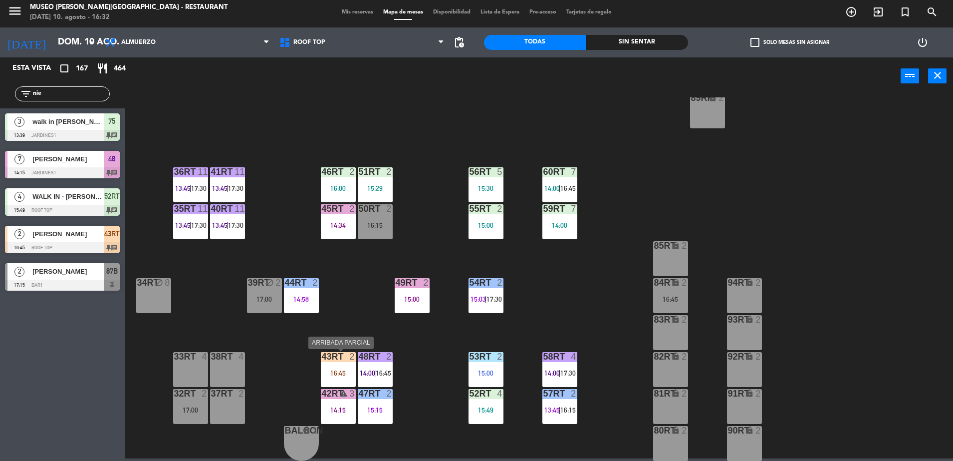
click at [339, 364] on div "43RT 2 16:45" at bounding box center [338, 369] width 35 height 35
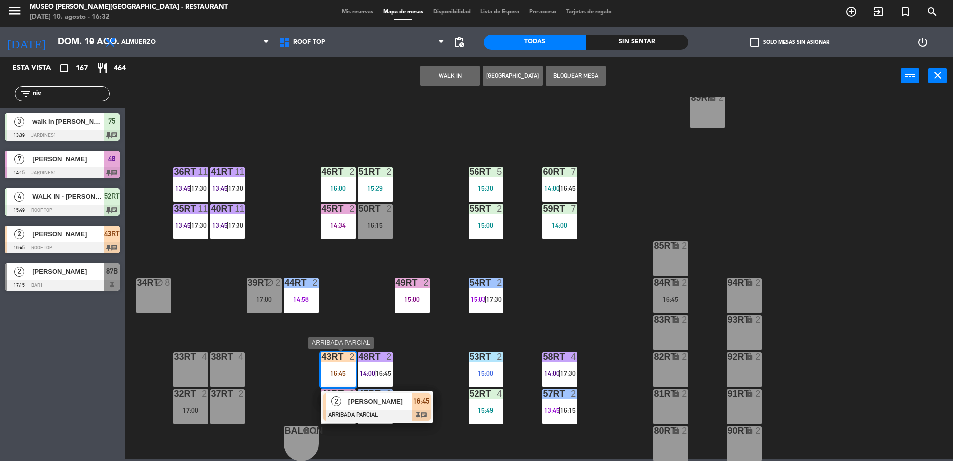
click at [381, 410] on div at bounding box center [376, 414] width 107 height 11
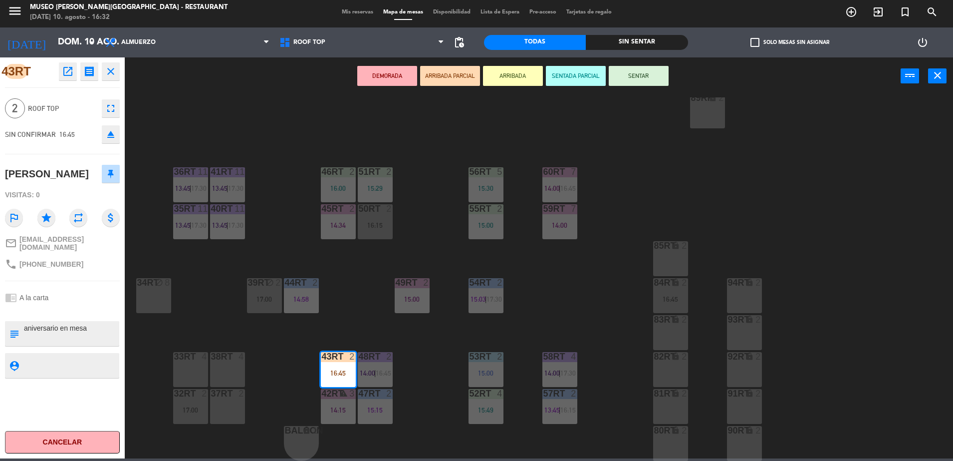
click at [23, 339] on textarea at bounding box center [70, 333] width 95 height 21
type textarea "llegó 16:32 aniversario en mesa"
click at [79, 307] on div "chrome_reader_mode A la carta" at bounding box center [62, 297] width 115 height 19
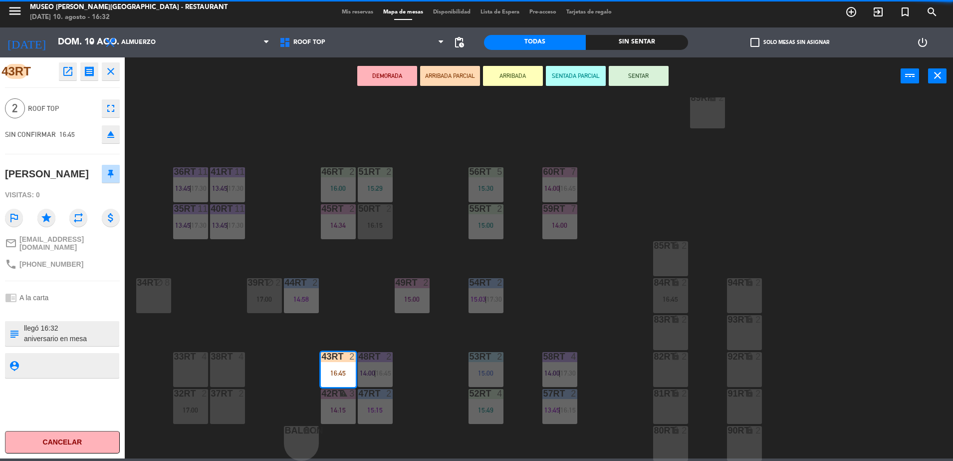
click at [79, 307] on div "chrome_reader_mode A la carta" at bounding box center [62, 297] width 115 height 19
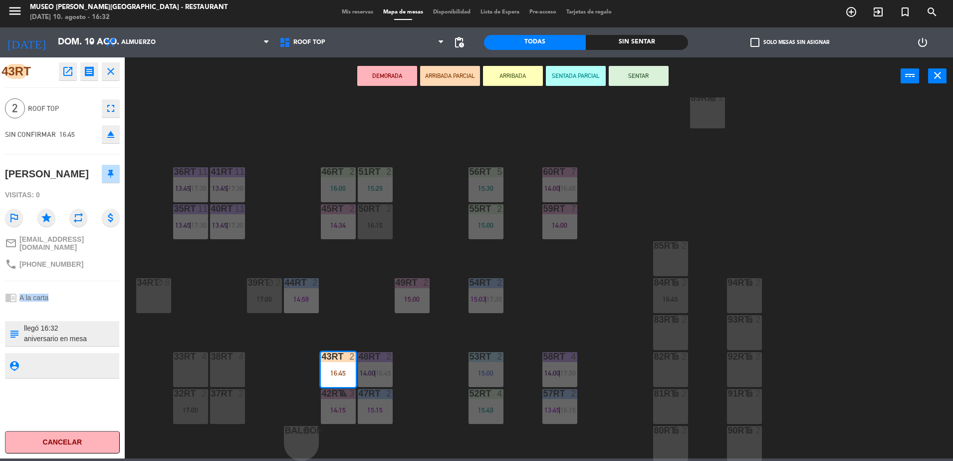
click at [79, 307] on div "chrome_reader_mode A la carta" at bounding box center [62, 297] width 115 height 19
click at [406, 358] on div "18RT 6 13:30 16RT 4 28RT warning 2 14:00 80RR lock 2 17:30 27RT 6 14:45 7RT 5 1…" at bounding box center [543, 278] width 819 height 363
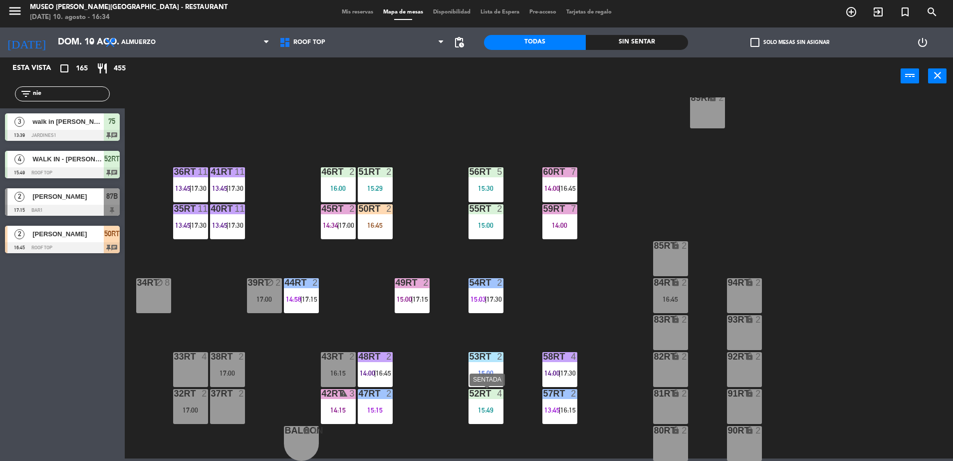
scroll to position [0, 0]
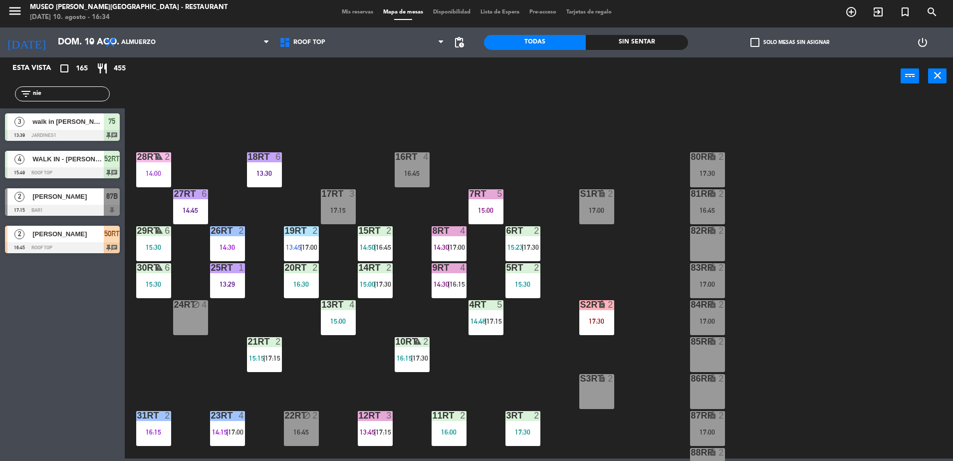
click at [57, 89] on input "nie" at bounding box center [70, 93] width 77 height 11
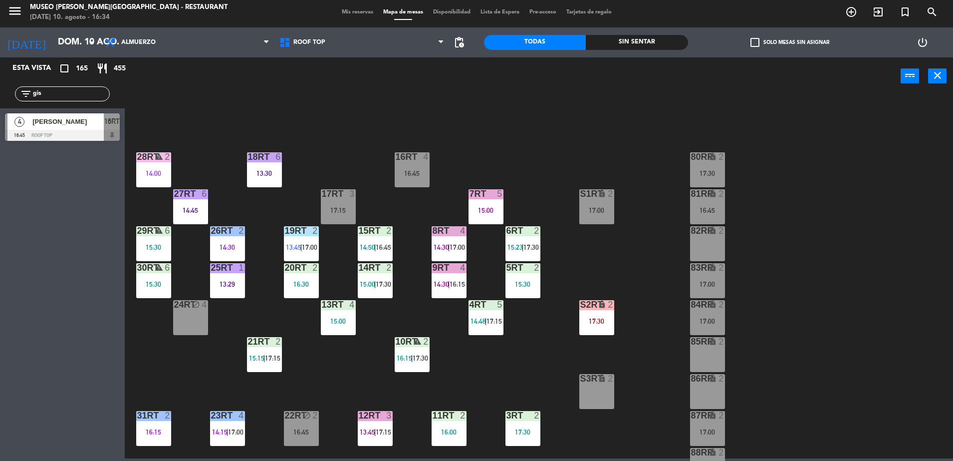
type input "gis"
click at [59, 137] on div at bounding box center [62, 135] width 115 height 11
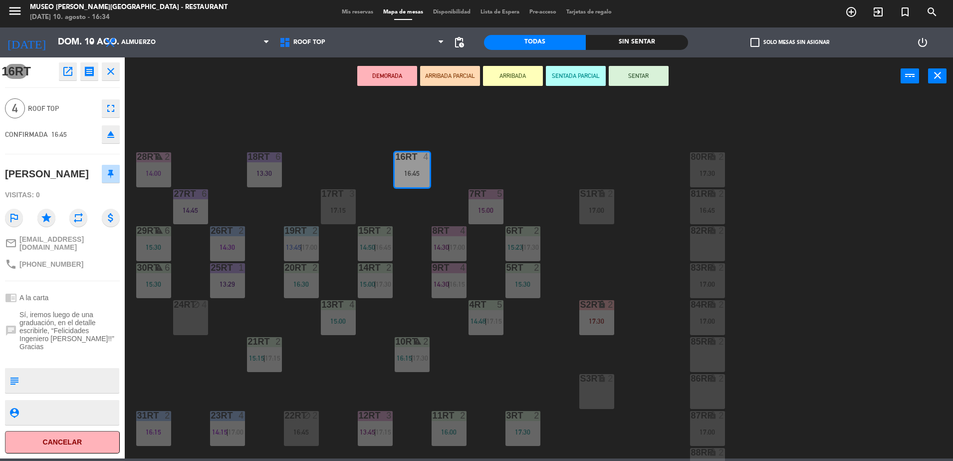
click at [450, 77] on button "ARRIBADA PARCIAL" at bounding box center [450, 76] width 60 height 20
click at [304, 134] on div "18RT 6 13:30 16RT 4 16:45 28RT warning 2 14:00 80RR lock 2 17:30 27RT 6 14:45 7…" at bounding box center [543, 278] width 819 height 363
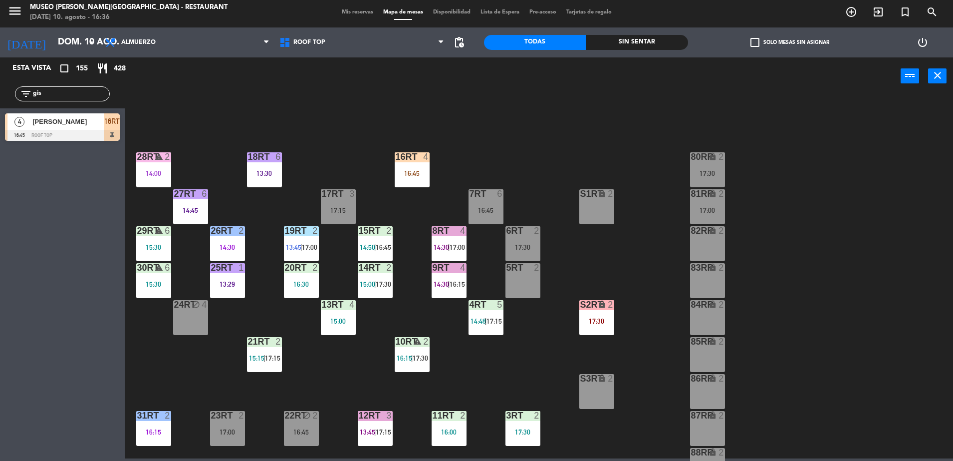
click at [82, 91] on input "gis" at bounding box center [70, 93] width 77 height 11
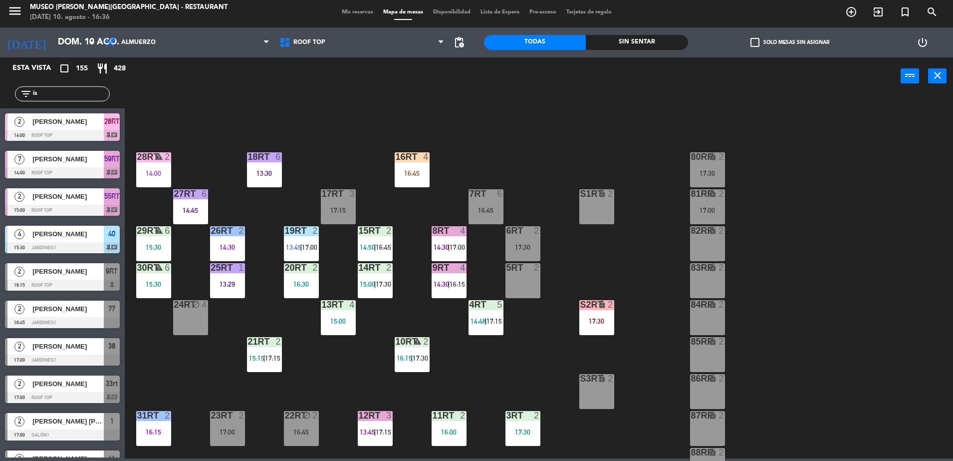
type input "i"
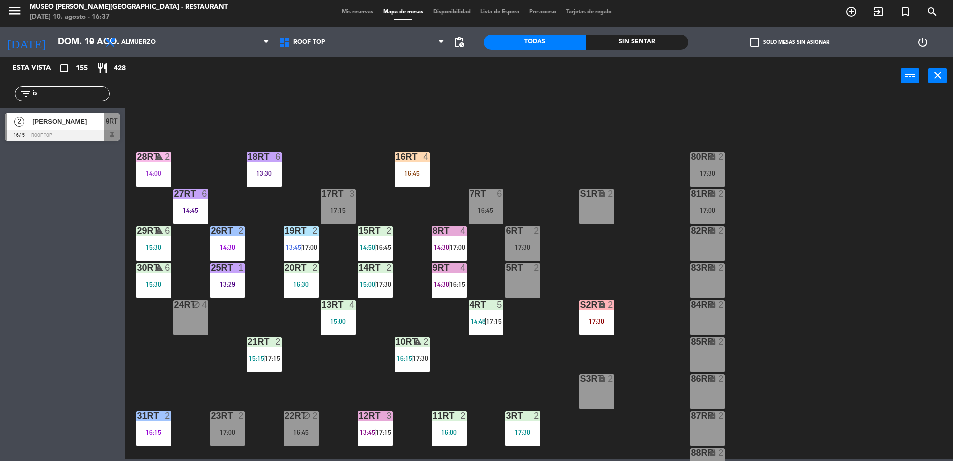
type input "i"
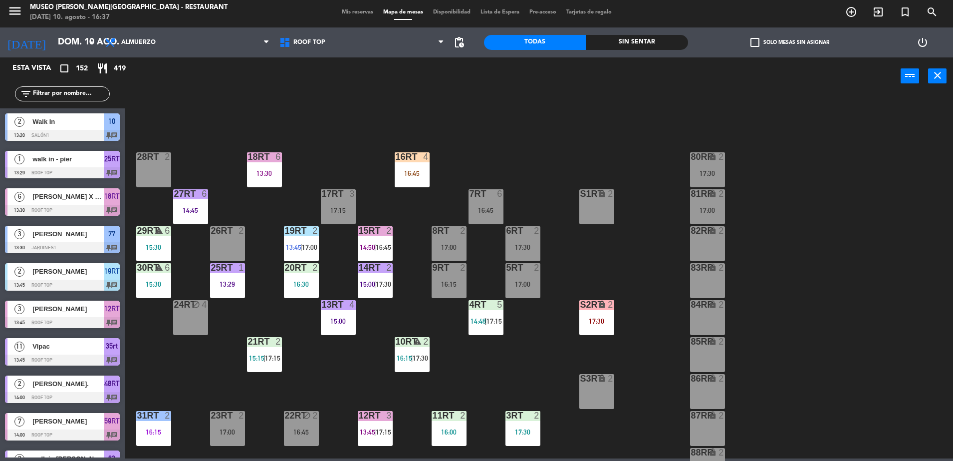
click at [46, 93] on input "text" at bounding box center [70, 93] width 77 height 11
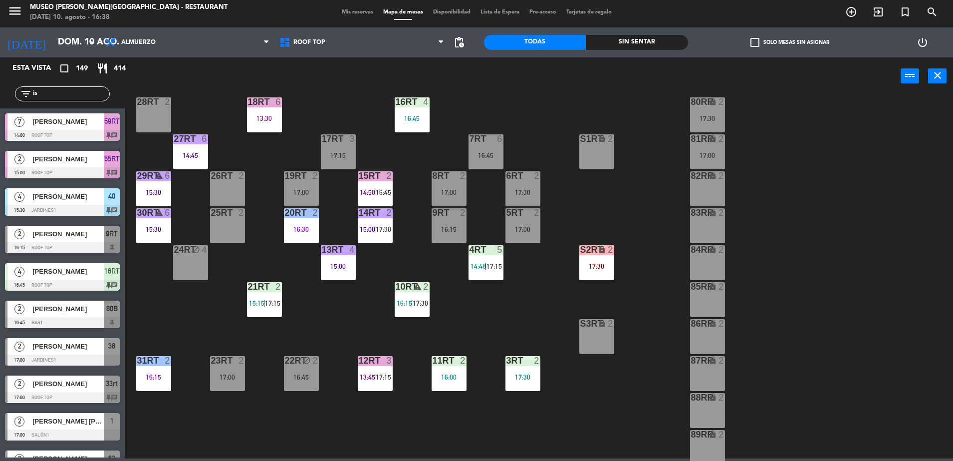
scroll to position [119, 0]
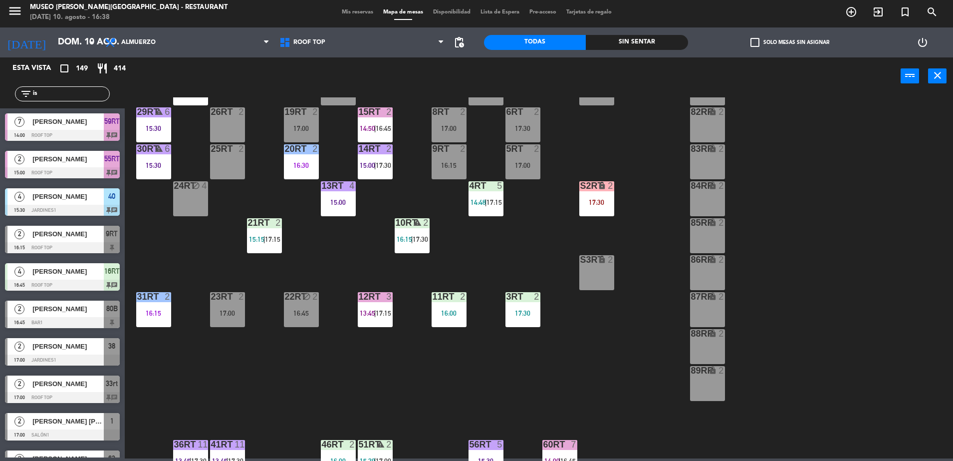
type input "i"
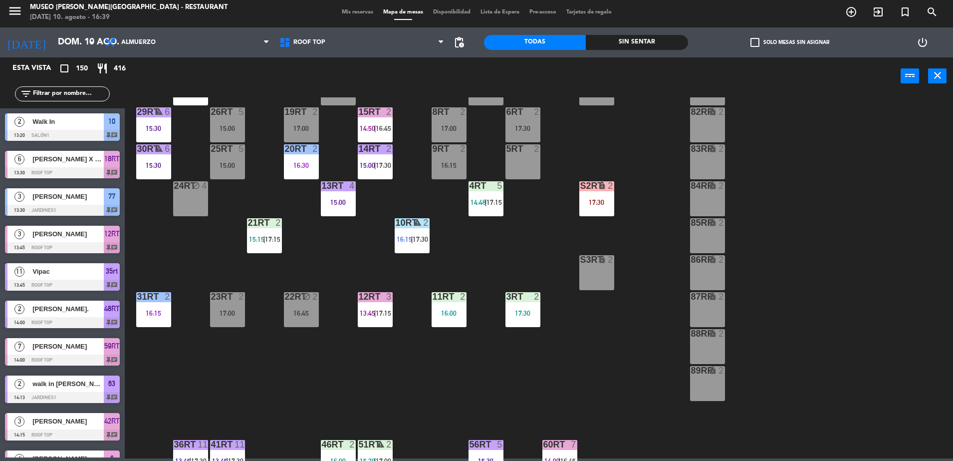
click at [74, 95] on input "text" at bounding box center [70, 93] width 77 height 11
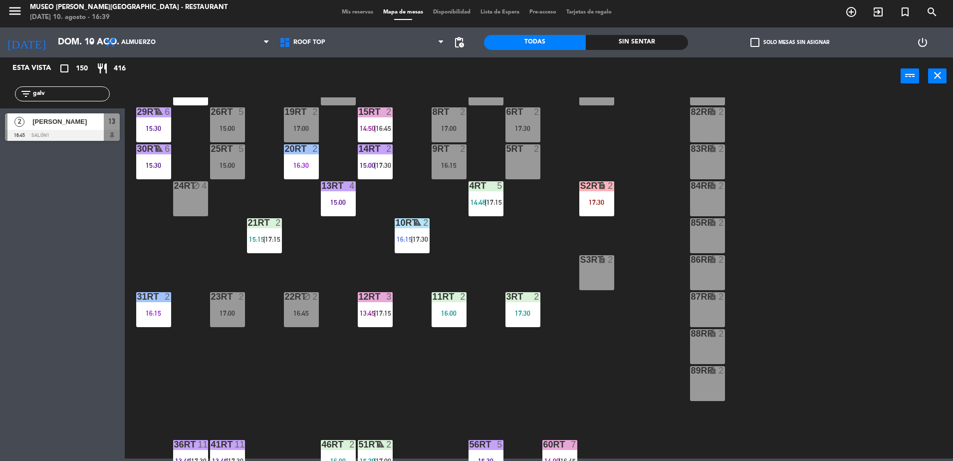
type input "galv"
click at [82, 125] on span "[PERSON_NAME]" at bounding box center [67, 121] width 71 height 10
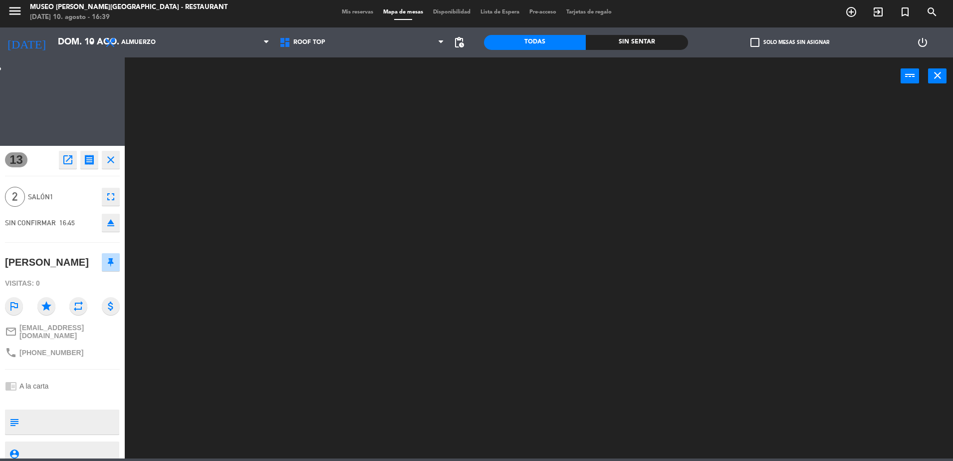
scroll to position [0, 0]
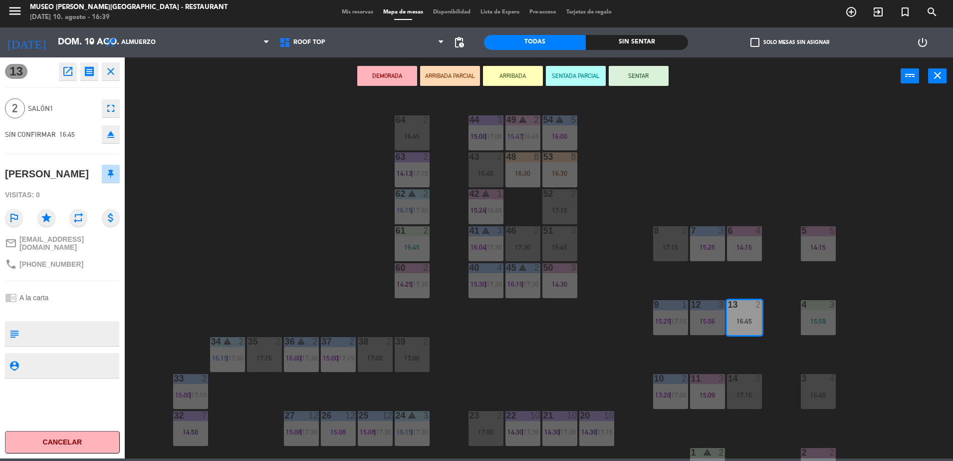
click at [90, 337] on textarea at bounding box center [70, 333] width 95 height 21
type textarea "cumpleaños en mesa"
click at [83, 304] on div "chrome_reader_mode A la carta" at bounding box center [62, 297] width 115 height 19
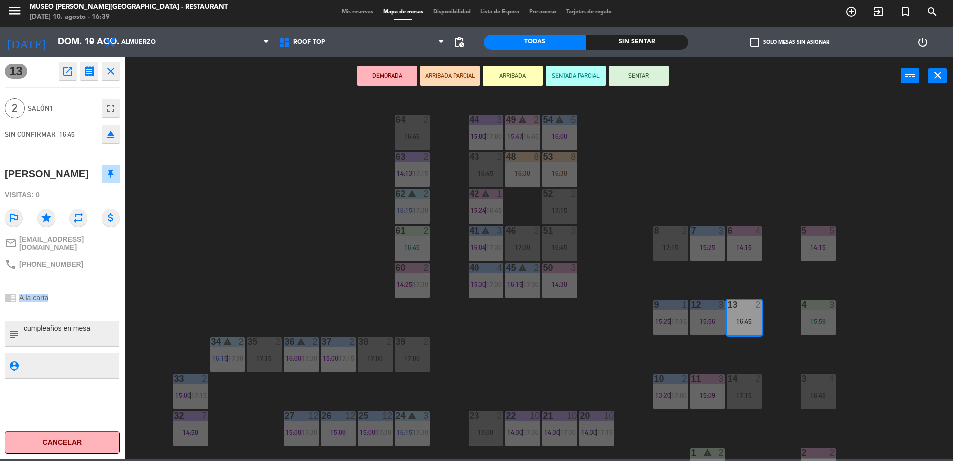
click at [83, 299] on div "chrome_reader_mode A la carta" at bounding box center [62, 297] width 115 height 19
click at [467, 73] on button "ARRIBADA PARCIAL" at bounding box center [450, 76] width 60 height 20
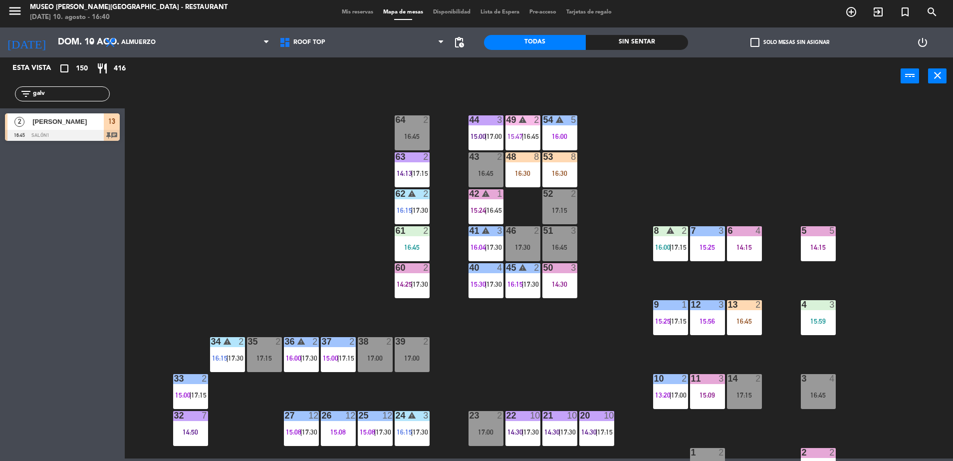
click at [100, 130] on div at bounding box center [62, 135] width 115 height 11
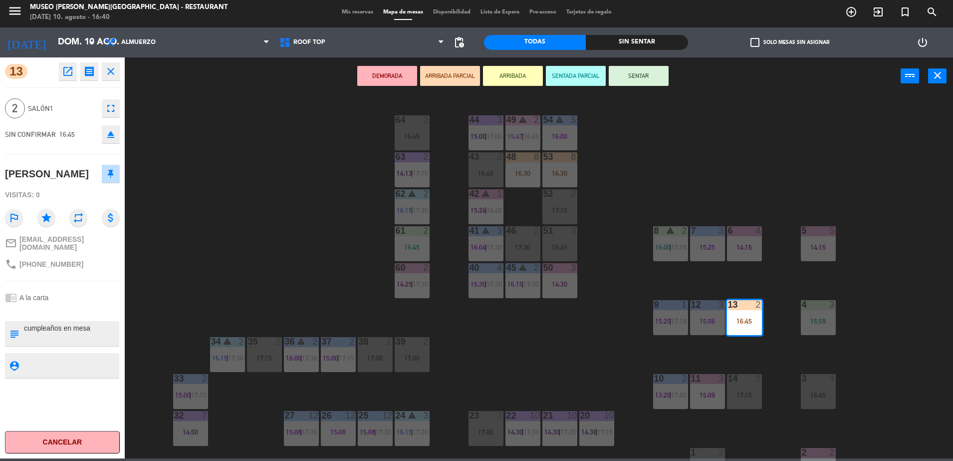
click at [330, 271] on div "44 3 15:00 | 17:00 49 warning 2 15:47 | 16:45 54 warning 5 16:00 64 2 16:45 48 …" at bounding box center [543, 278] width 819 height 363
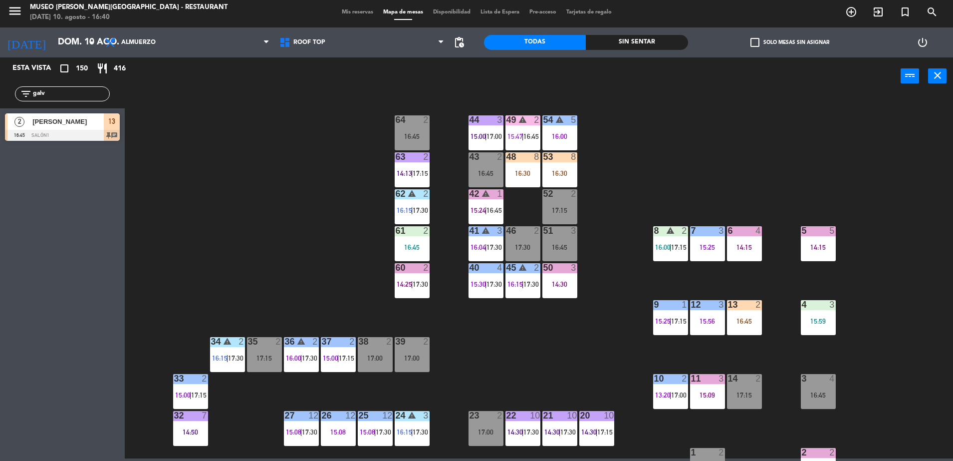
click at [82, 92] on input "galv" at bounding box center [70, 93] width 77 height 11
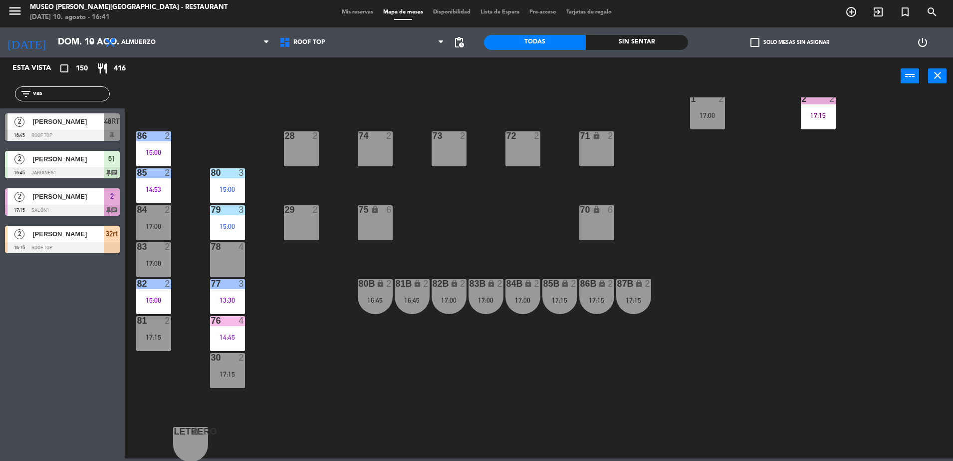
scroll to position [354, 0]
type input "vas"
click at [309, 229] on div "29 2 16:45" at bounding box center [301, 221] width 35 height 35
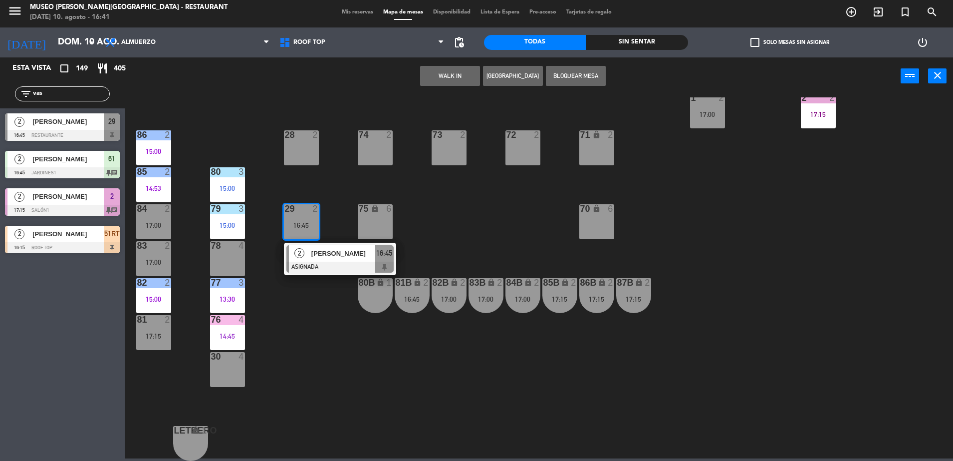
click at [336, 263] on div at bounding box center [340, 267] width 107 height 11
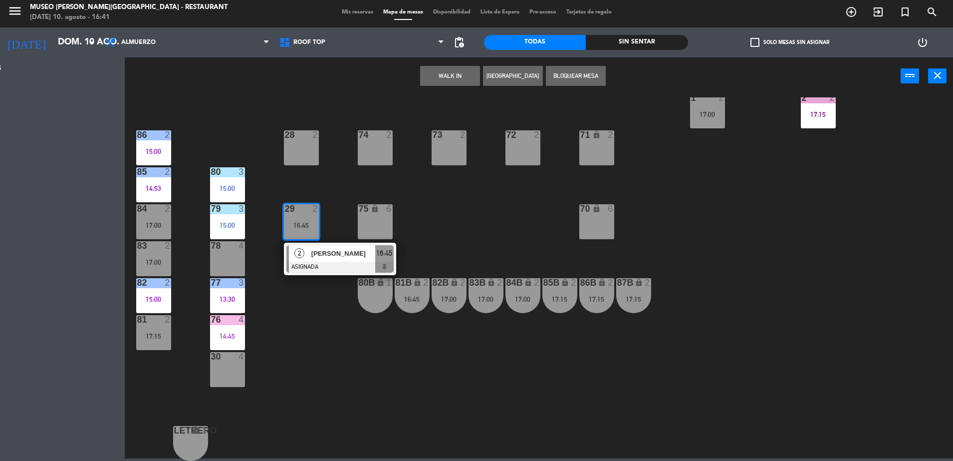
scroll to position [0, 0]
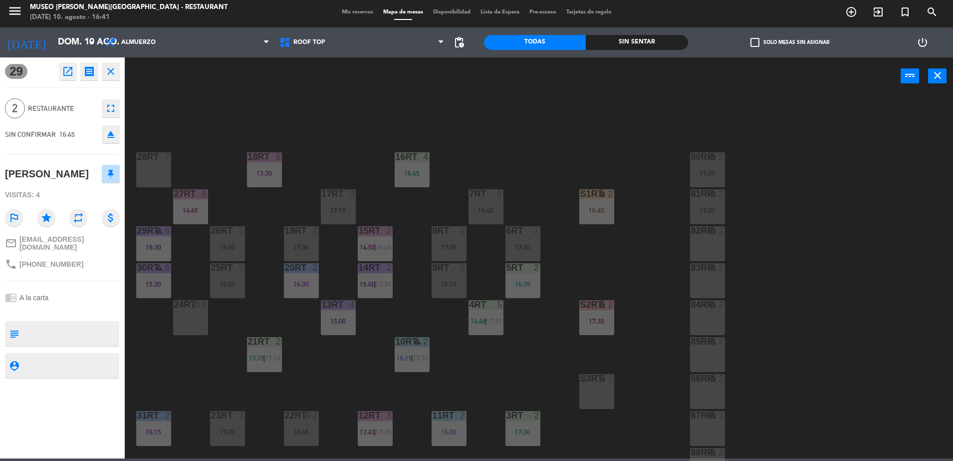
click at [36, 333] on textarea at bounding box center [70, 333] width 95 height 21
type textarea "aniversario en mesa"
click at [91, 292] on div "chrome_reader_mode A la carta" at bounding box center [62, 297] width 115 height 19
click at [205, 121] on div "18RT 6 13:30 16RT 4 16:45 28RT 2 80RR lock 2 17:30 27RT 6 14:45 7RT 6 16:45 S1R…" at bounding box center [543, 278] width 819 height 363
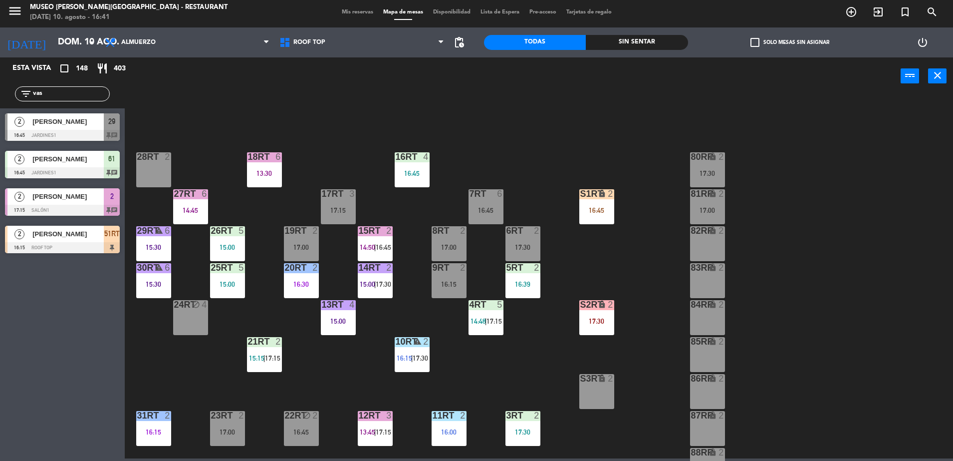
click at [55, 134] on div at bounding box center [62, 135] width 115 height 11
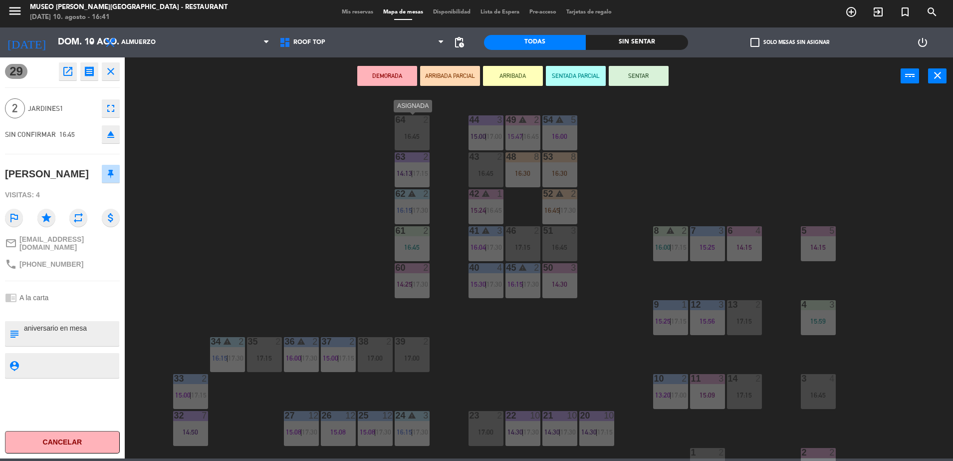
click at [410, 133] on div "16:45" at bounding box center [412, 136] width 35 height 7
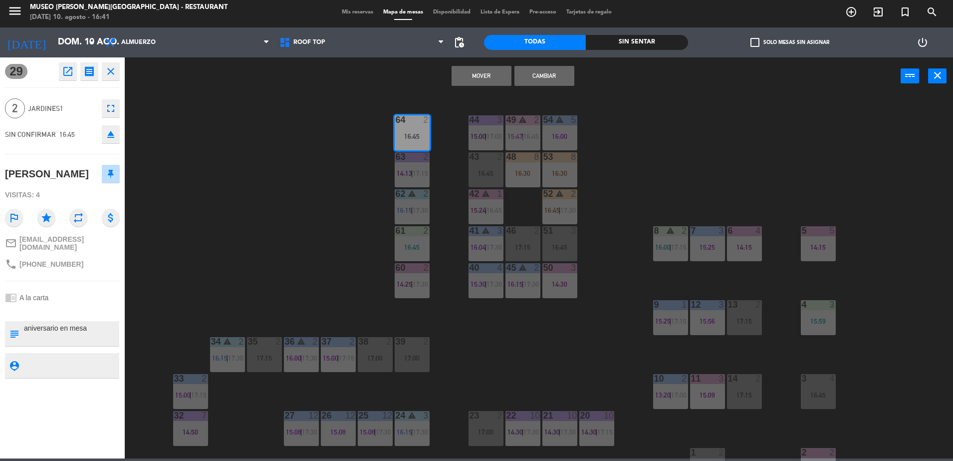
click at [535, 78] on button "Cambiar" at bounding box center [545, 76] width 60 height 20
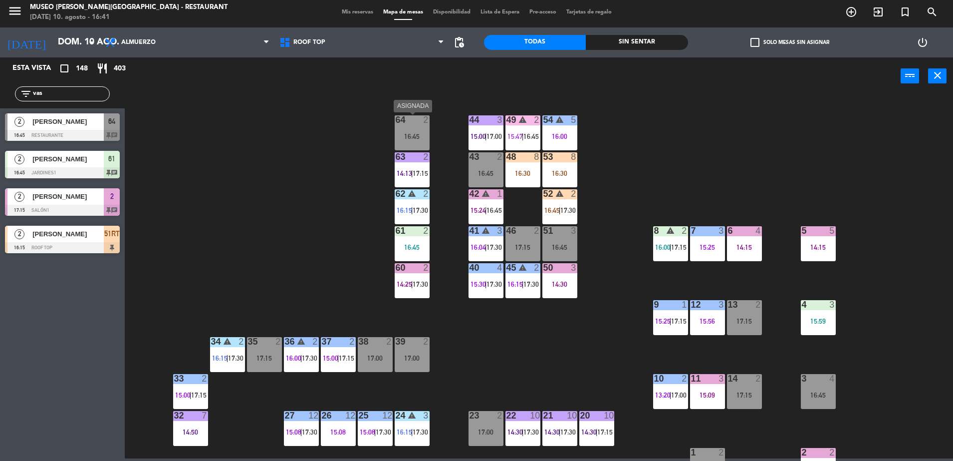
click at [408, 135] on div "16:45" at bounding box center [412, 136] width 35 height 7
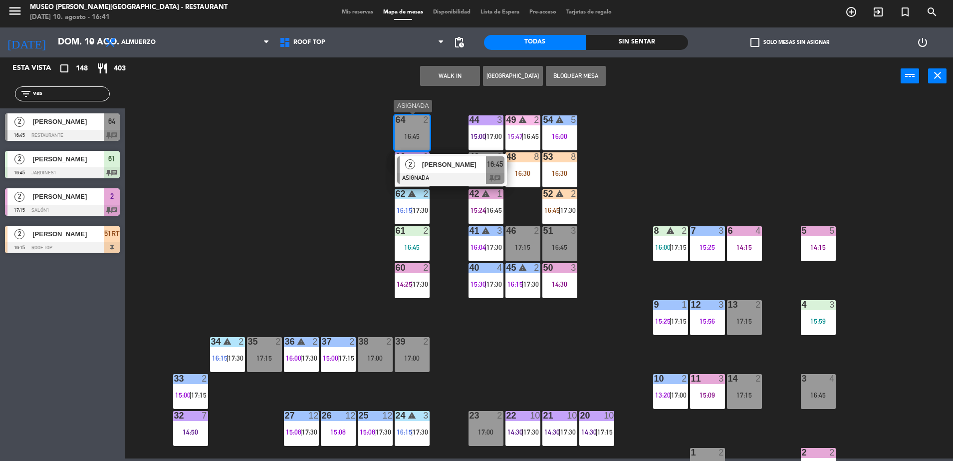
click at [431, 167] on span "[PERSON_NAME]" at bounding box center [454, 164] width 64 height 10
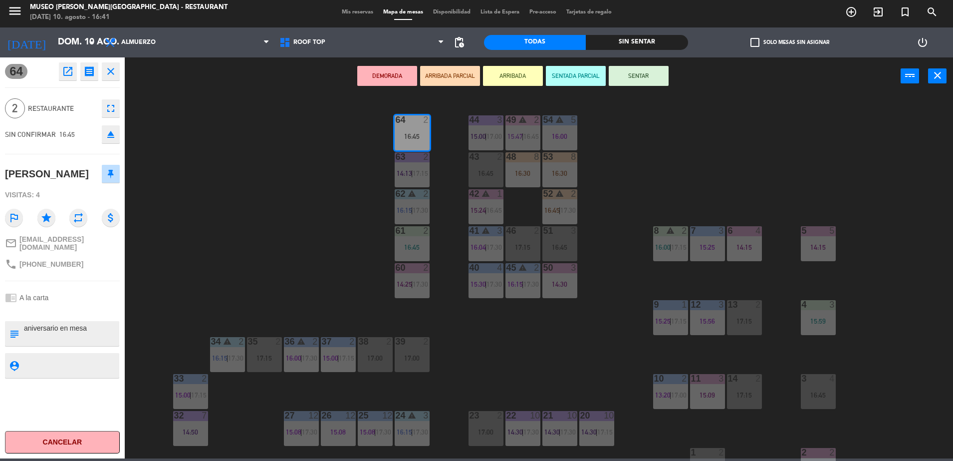
click at [460, 73] on button "ARRIBADA PARCIAL" at bounding box center [450, 76] width 60 height 20
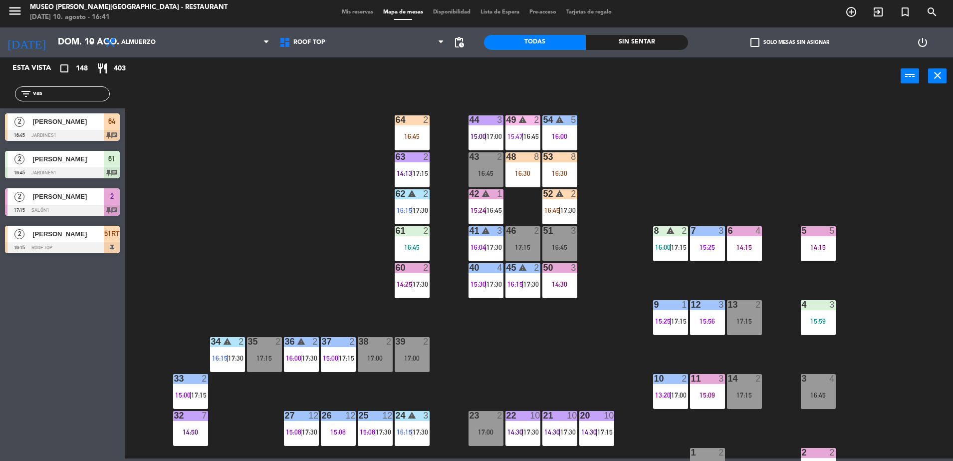
click at [417, 133] on div "16:45" at bounding box center [412, 136] width 35 height 7
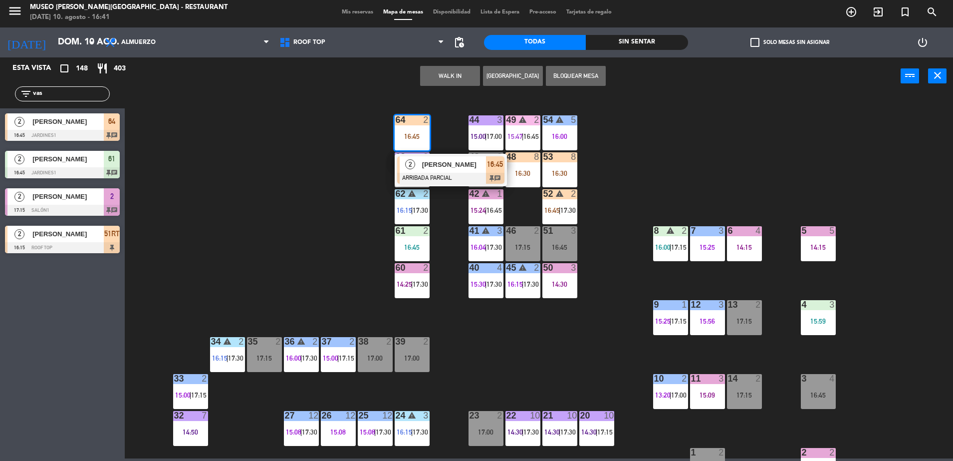
click at [424, 165] on span "[PERSON_NAME]" at bounding box center [454, 164] width 64 height 10
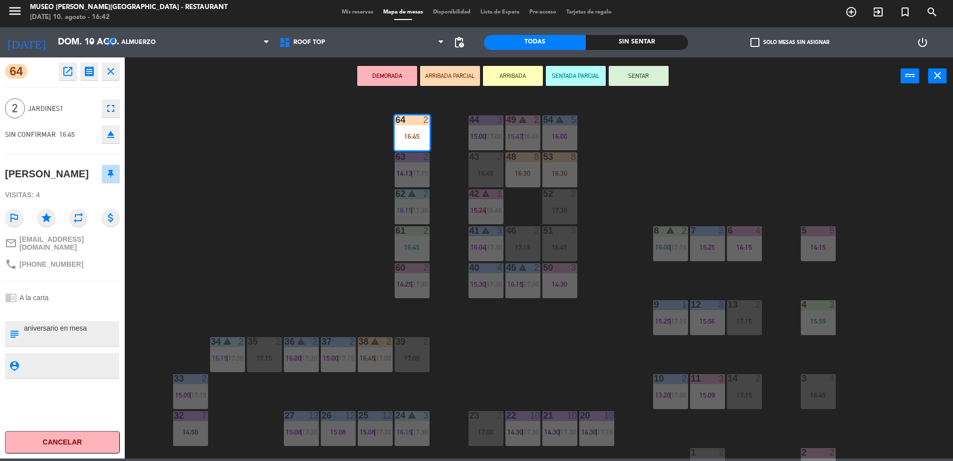
click at [354, 207] on div "44 3 15:00 | 17:00 49 warning 2 15:47 | 16:45 54 warning 5 16:00 64 2 16:45 48 …" at bounding box center [543, 278] width 819 height 363
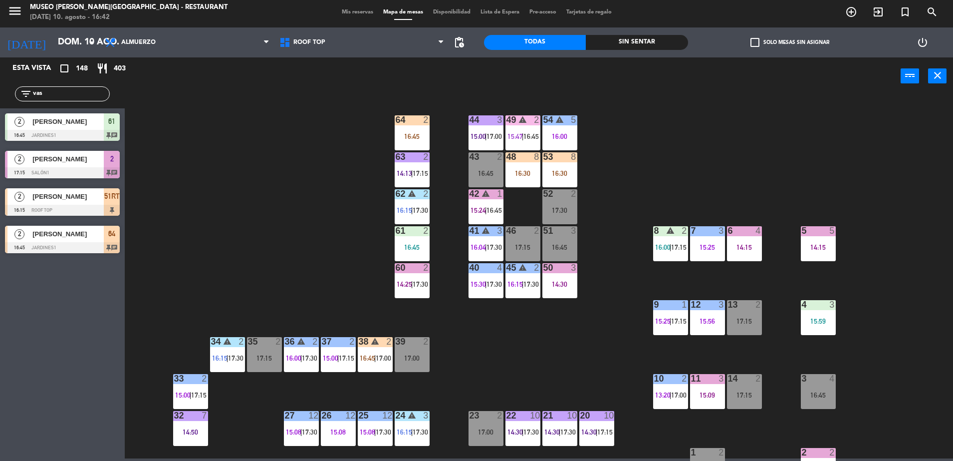
click at [354, 55] on div "Restaurante Roof Top Roof Top Restaurante Roof Top" at bounding box center [362, 42] width 175 height 30
drag, startPoint x: 74, startPoint y: 97, endPoint x: 0, endPoint y: 105, distance: 74.4
click at [0, 105] on html "close × Museo Larco Café - Restaurant × chrome_reader_mode Listado de Reservas …" at bounding box center [476, 230] width 953 height 461
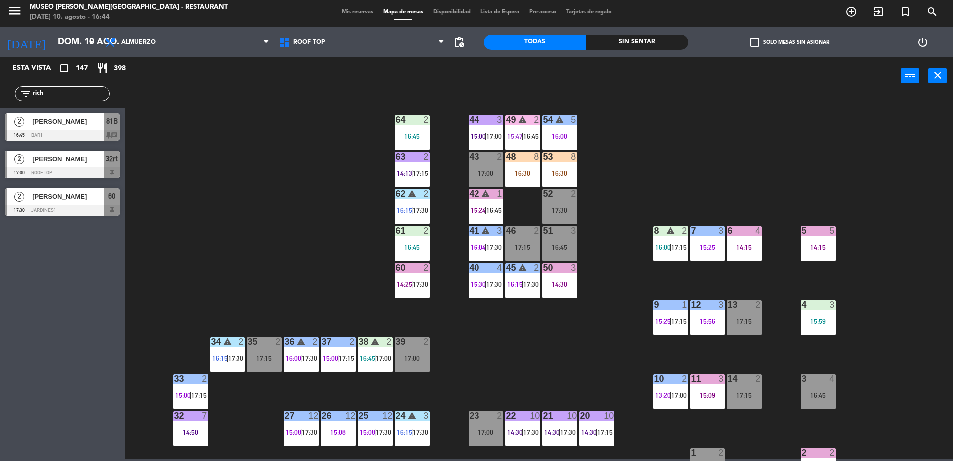
type input "rich"
click at [122, 131] on div "2 Richard Mendoza 16:45 Bar1 81B chat" at bounding box center [62, 126] width 125 height 37
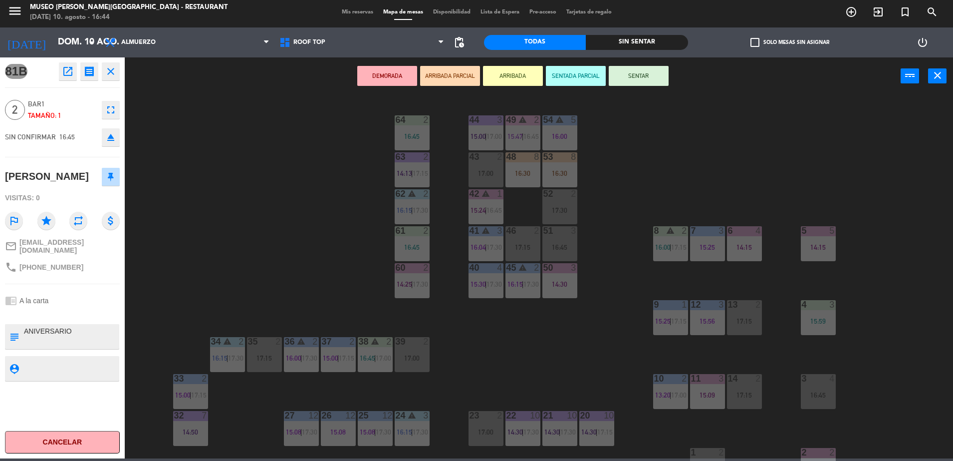
click at [432, 82] on button "ARRIBADA PARCIAL" at bounding box center [450, 76] width 60 height 20
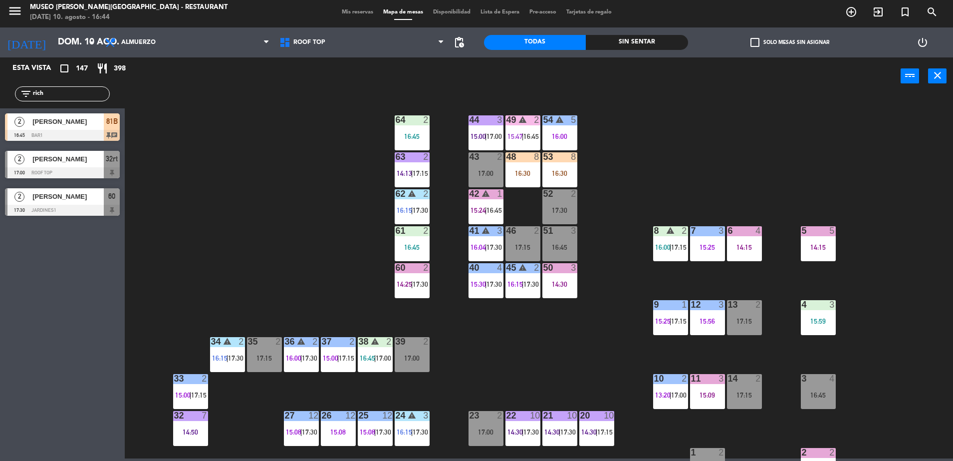
click at [100, 120] on span "[PERSON_NAME]" at bounding box center [67, 121] width 71 height 10
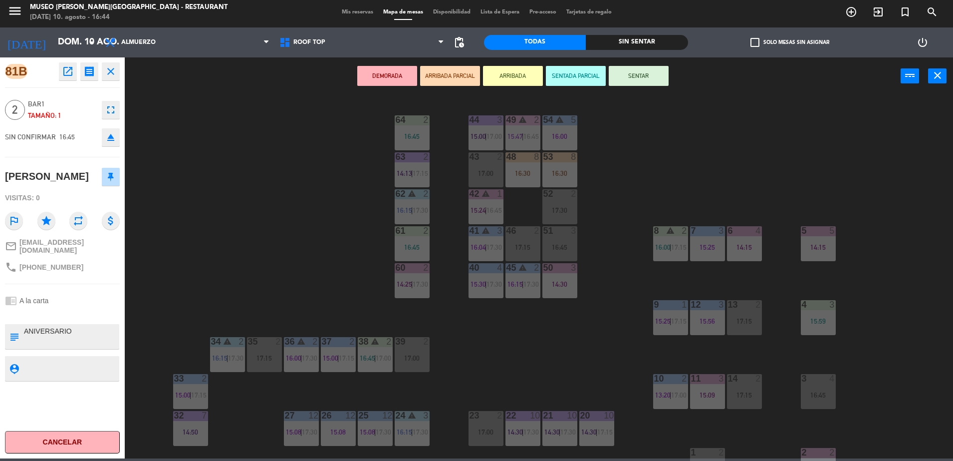
click at [565, 210] on div "17:30" at bounding box center [560, 210] width 35 height 7
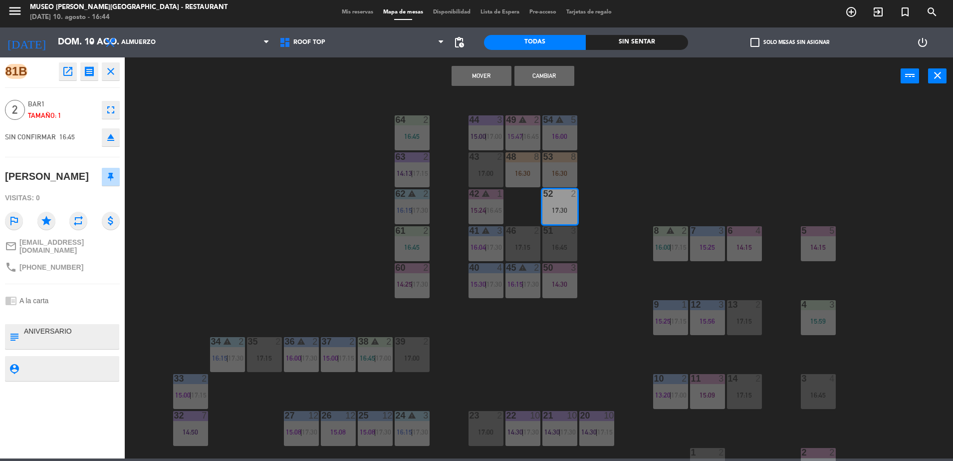
click at [532, 75] on button "Cambiar" at bounding box center [545, 76] width 60 height 20
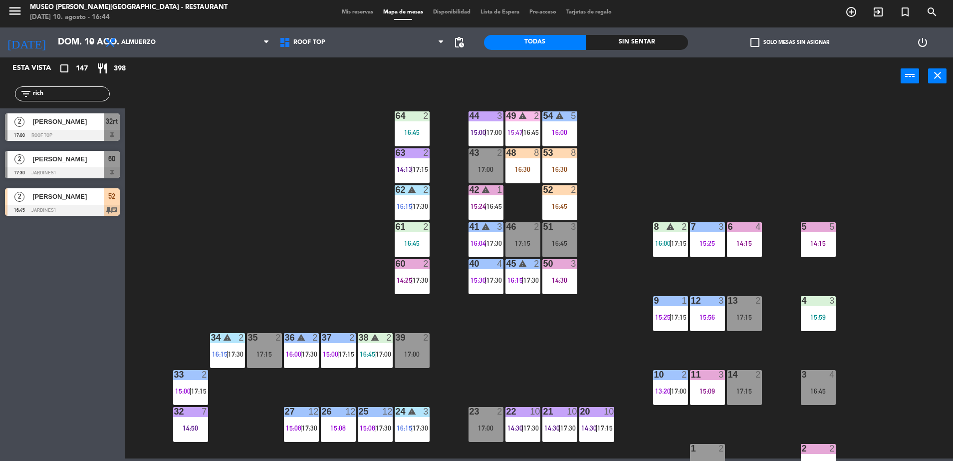
scroll to position [22, 0]
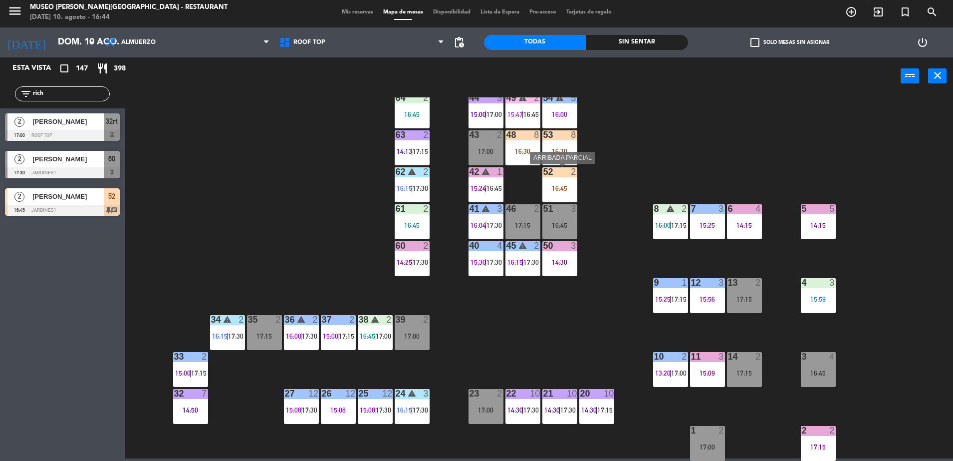
click at [564, 188] on div "16:45" at bounding box center [560, 188] width 35 height 7
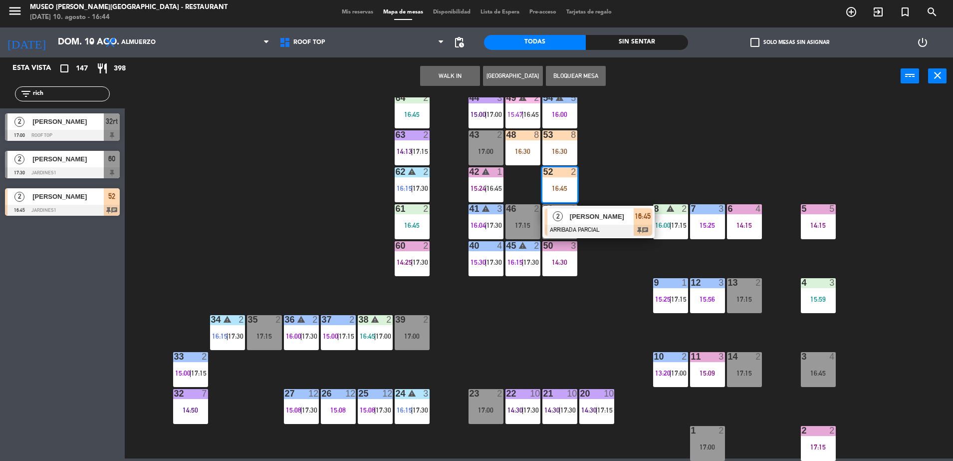
click at [593, 228] on div at bounding box center [598, 230] width 107 height 11
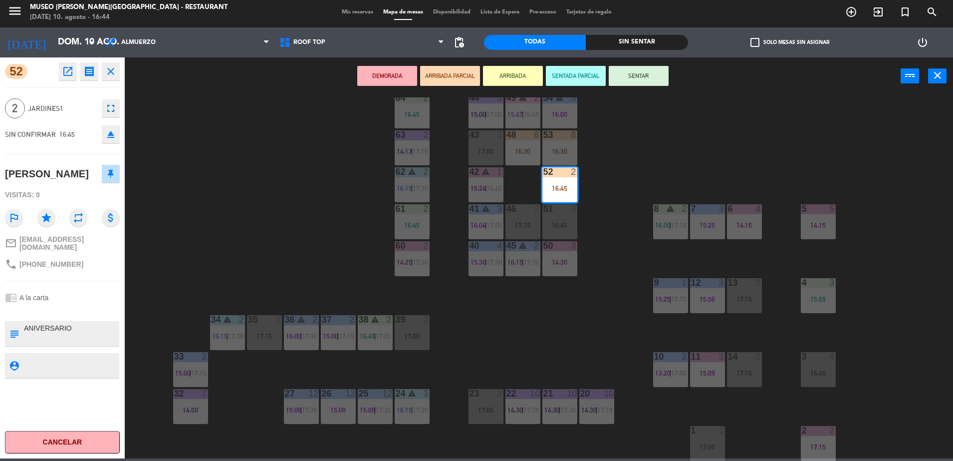
click at [548, 314] on div "44 3 15:00 | 17:00 49 warning 2 15:47 | 16:45 54 warning 5 16:00 64 2 16:45 48 …" at bounding box center [543, 278] width 819 height 363
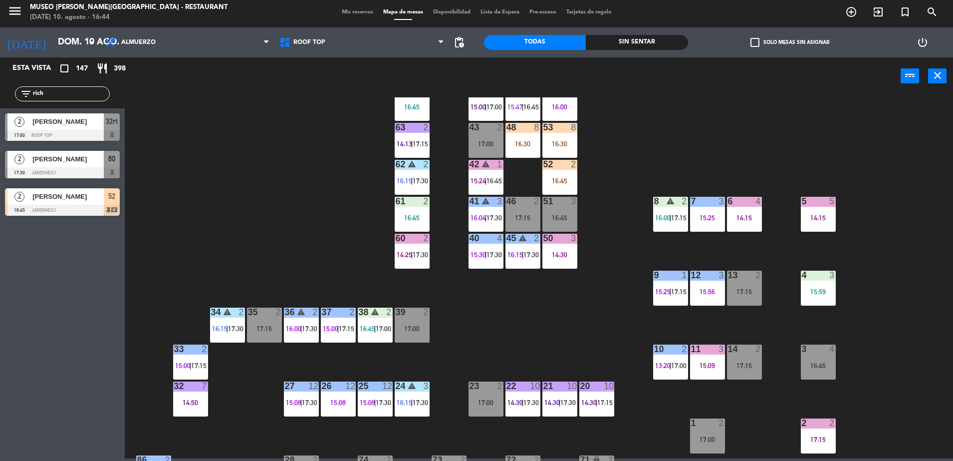
scroll to position [0, 0]
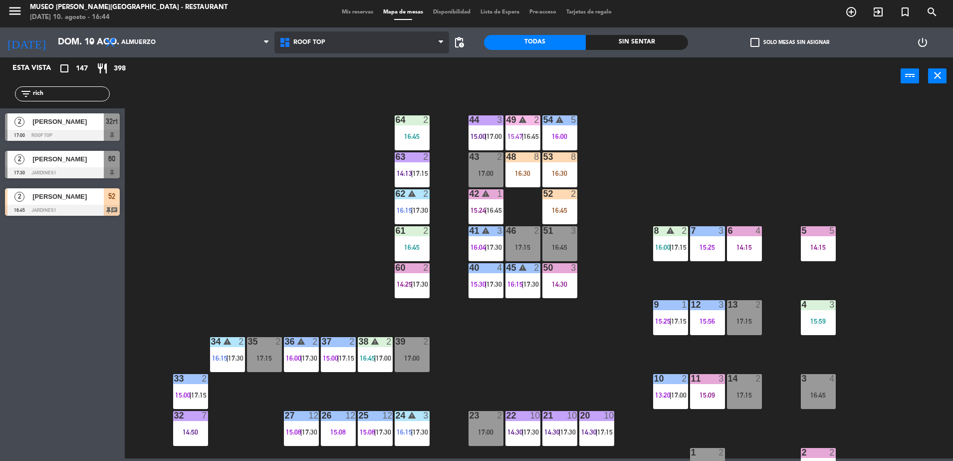
click at [331, 35] on span "Roof Top" at bounding box center [362, 42] width 175 height 22
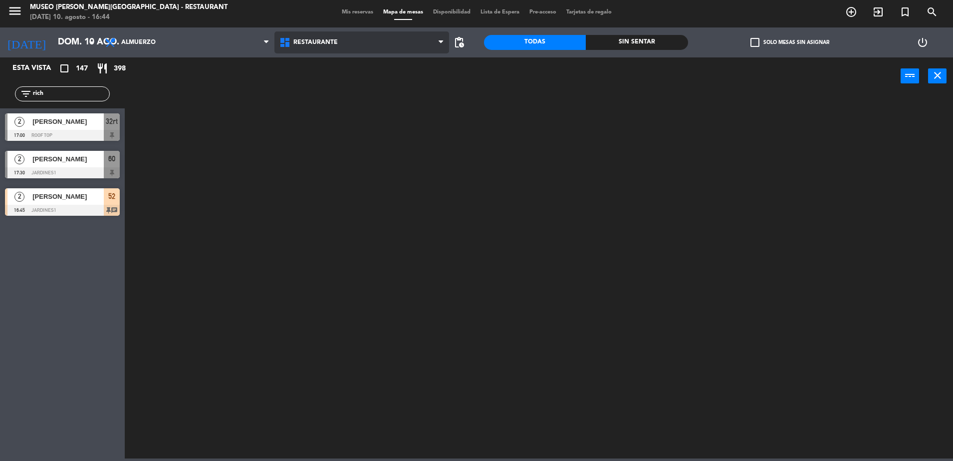
click at [333, 60] on ng-component "menu Museo Larco Café - Restaurant domingo 10. agosto - 16:44 Mis reservas Mapa…" at bounding box center [476, 228] width 953 height 461
click at [316, 44] on span "Restaurante" at bounding box center [316, 42] width 44 height 7
click at [345, 88] on ng-component "menu Museo Larco Café - Restaurant domingo 10. agosto - 16:44 Mis reservas Mapa…" at bounding box center [476, 228] width 953 height 461
drag, startPoint x: 86, startPoint y: 95, endPoint x: 0, endPoint y: 83, distance: 87.1
click at [0, 84] on html "close × Museo Larco Café - Restaurant × chrome_reader_mode Listado de Reservas …" at bounding box center [476, 230] width 953 height 461
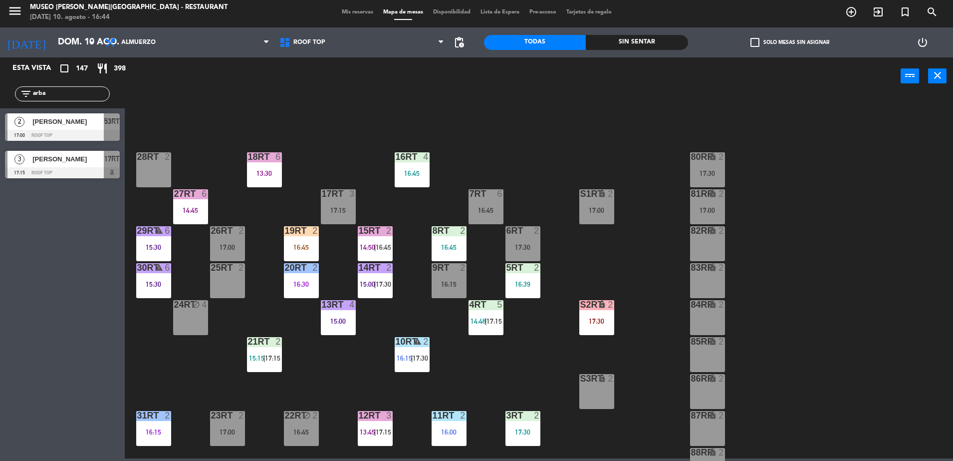
type input "arba"
click at [56, 132] on div at bounding box center [62, 135] width 115 height 11
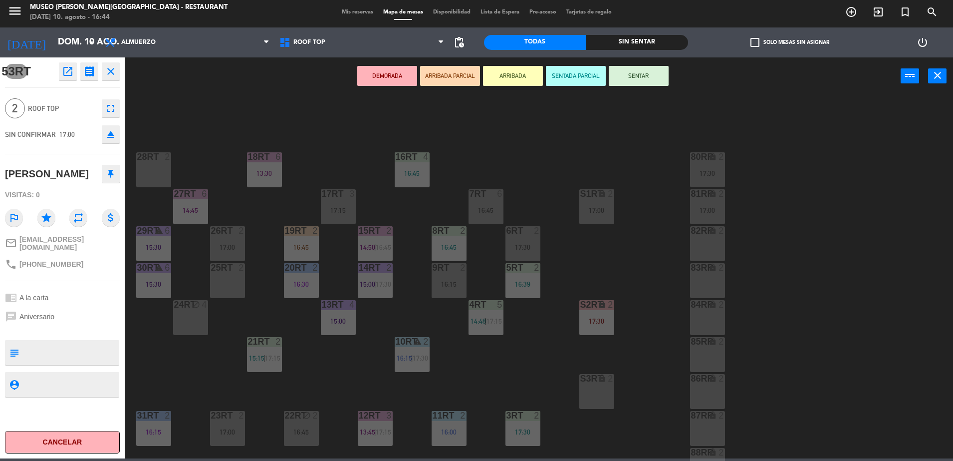
click at [447, 76] on button "ARRIBADA PARCIAL" at bounding box center [450, 76] width 60 height 20
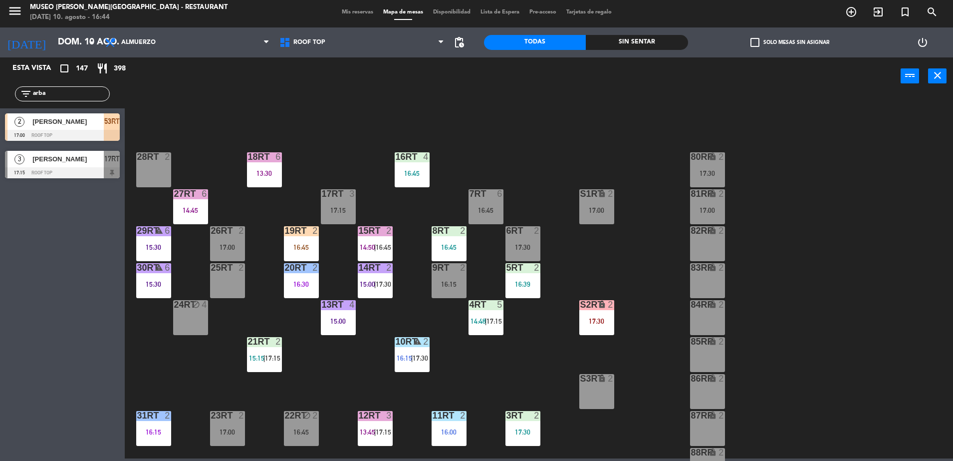
click at [106, 120] on span "53RT" at bounding box center [111, 121] width 15 height 12
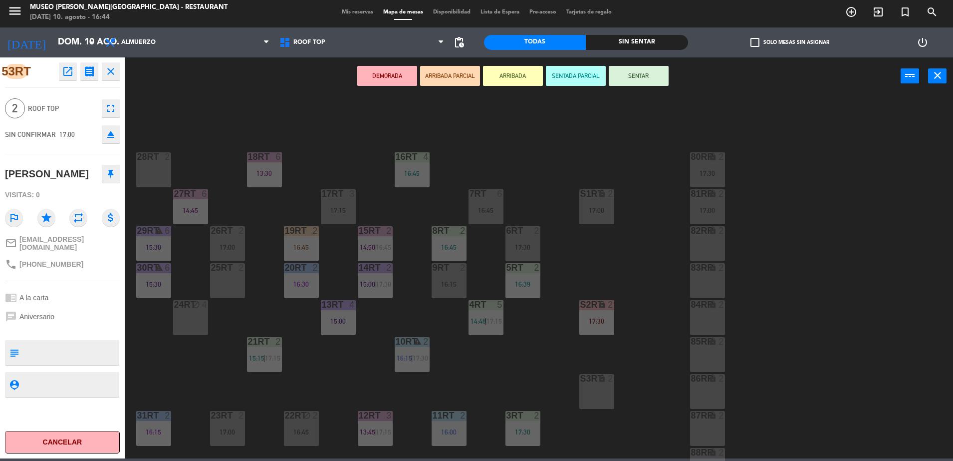
click at [461, 284] on div "16:15" at bounding box center [449, 284] width 35 height 7
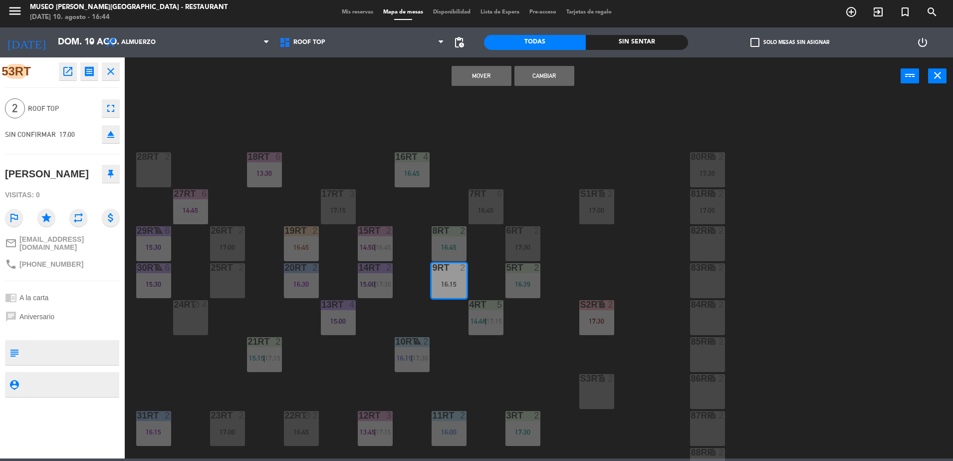
click at [536, 71] on button "Cambiar" at bounding box center [545, 76] width 60 height 20
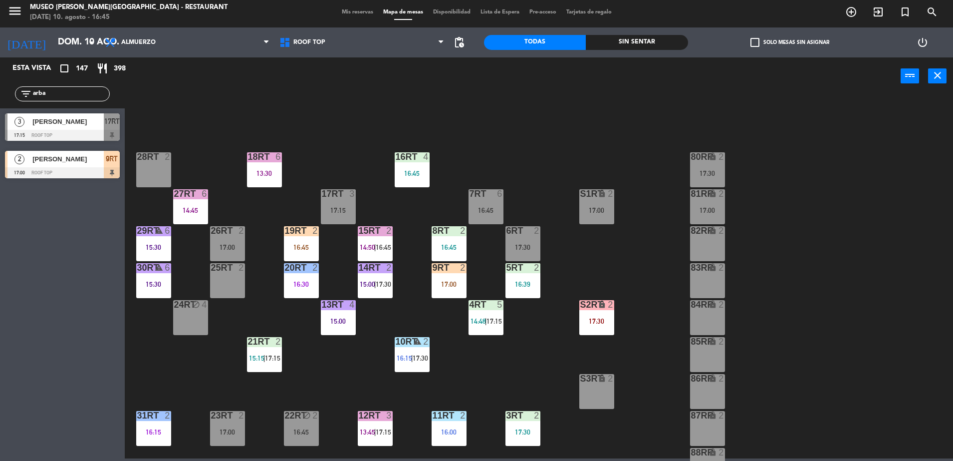
click at [0, 118] on html "close × Museo Larco Café - Restaurant × chrome_reader_mode Listado de Reservas …" at bounding box center [476, 230] width 953 height 461
type input "juan"
click at [112, 128] on div "60RT" at bounding box center [112, 121] width 16 height 16
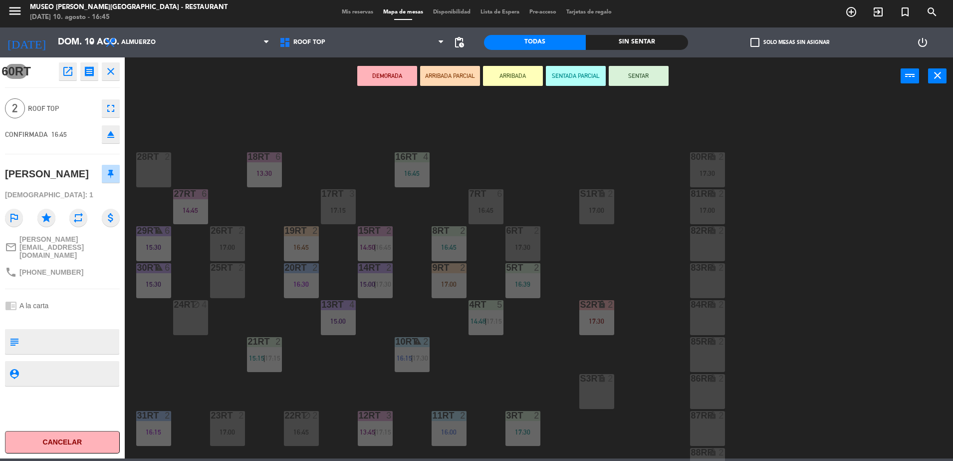
click at [441, 84] on button "ARRIBADA PARCIAL" at bounding box center [450, 76] width 60 height 20
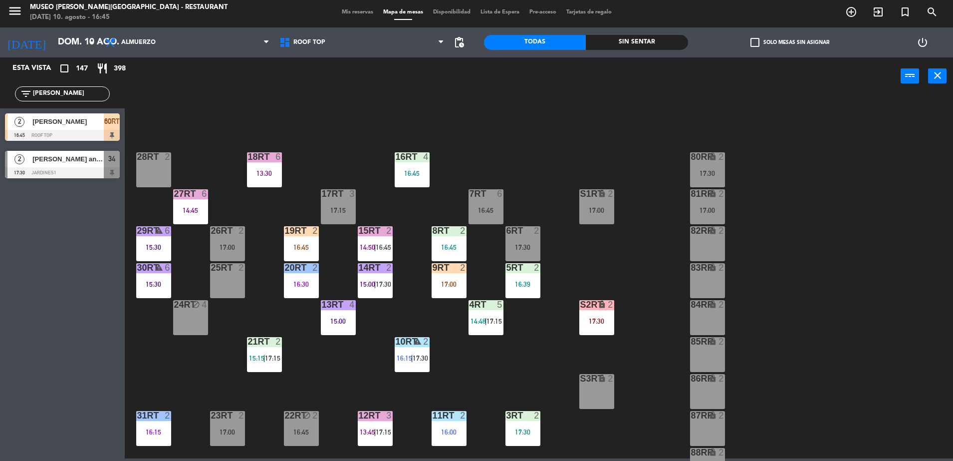
click at [106, 126] on span "60RT" at bounding box center [111, 121] width 15 height 12
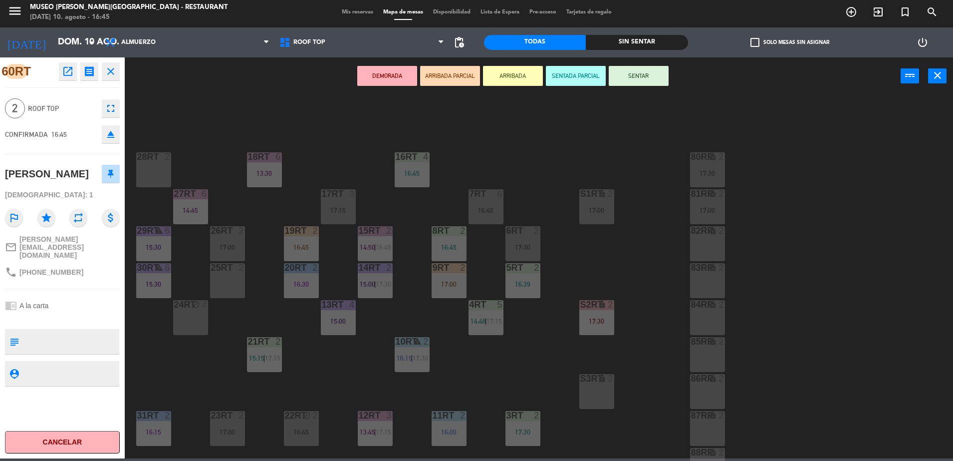
click at [529, 242] on div "6RT 2 17:30" at bounding box center [523, 243] width 35 height 35
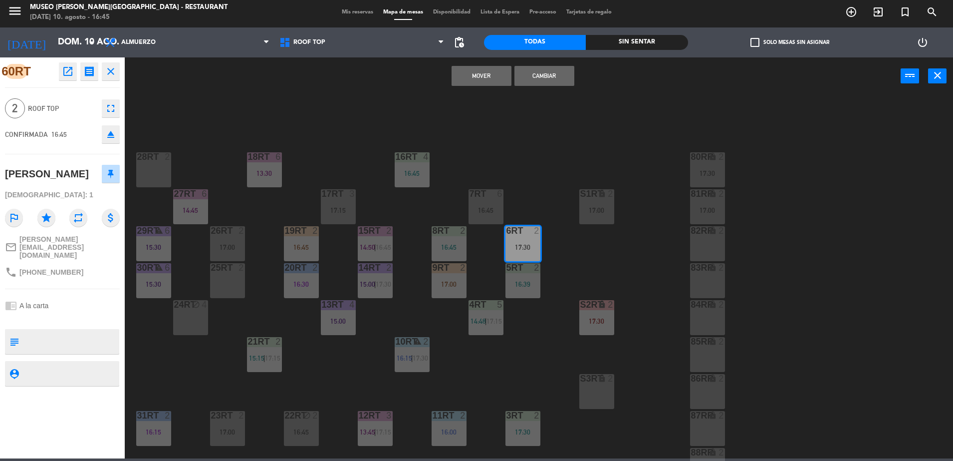
click at [540, 76] on button "Cambiar" at bounding box center [545, 76] width 60 height 20
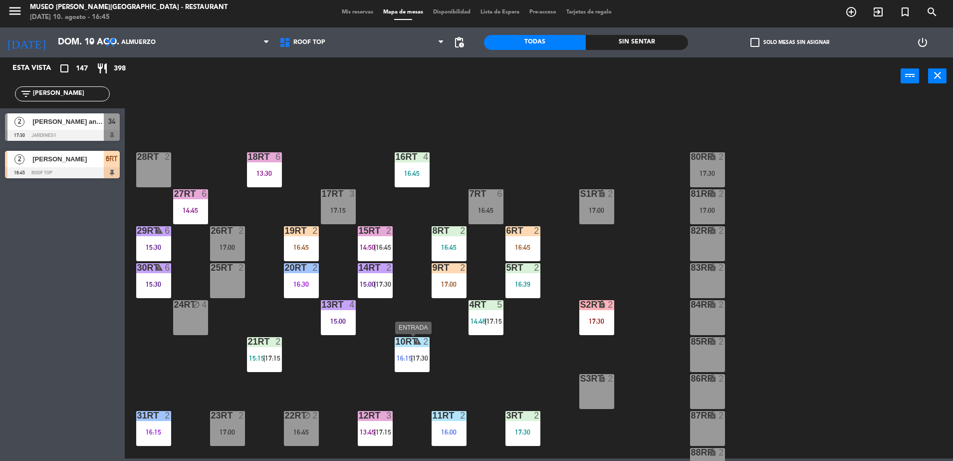
scroll to position [391, 0]
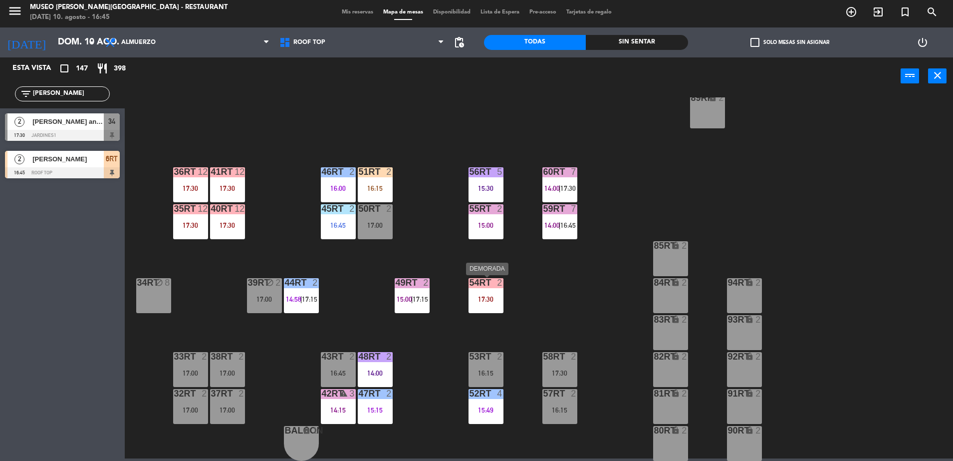
click at [486, 282] on div at bounding box center [486, 282] width 16 height 9
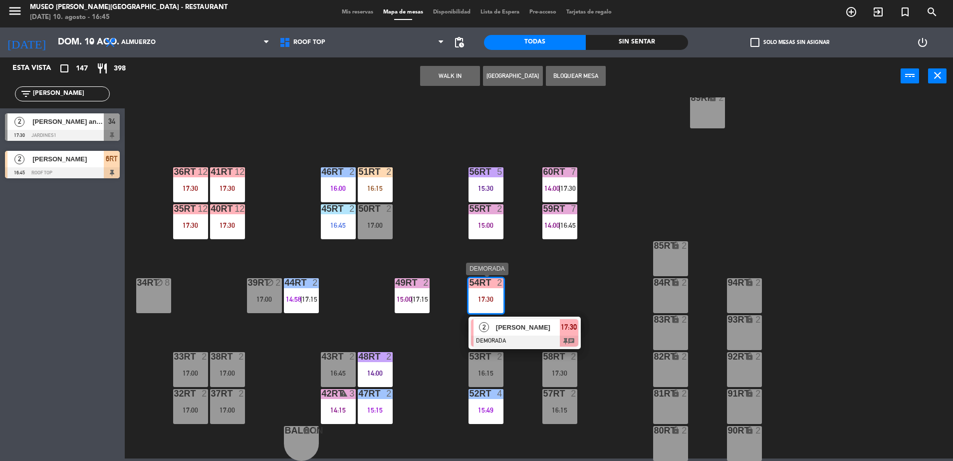
click at [523, 324] on span "[PERSON_NAME]" at bounding box center [528, 327] width 64 height 10
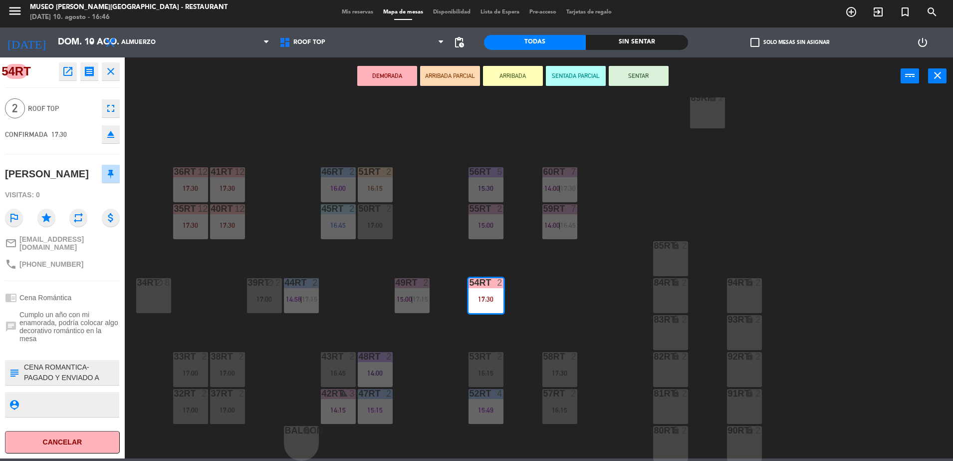
click at [36, 383] on textarea at bounding box center [70, 372] width 95 height 21
click at [25, 379] on textarea at bounding box center [70, 372] width 95 height 21
type textarea "m54rt| CENA ROMANTICA- PAGADO Y ENVIADO A CAJA 4/8"
click at [65, 365] on div "54RT open_in_new receipt 5:30 PM dom., 10 ago. 2 personas thankyou Miguel Angel…" at bounding box center [62, 257] width 125 height 401
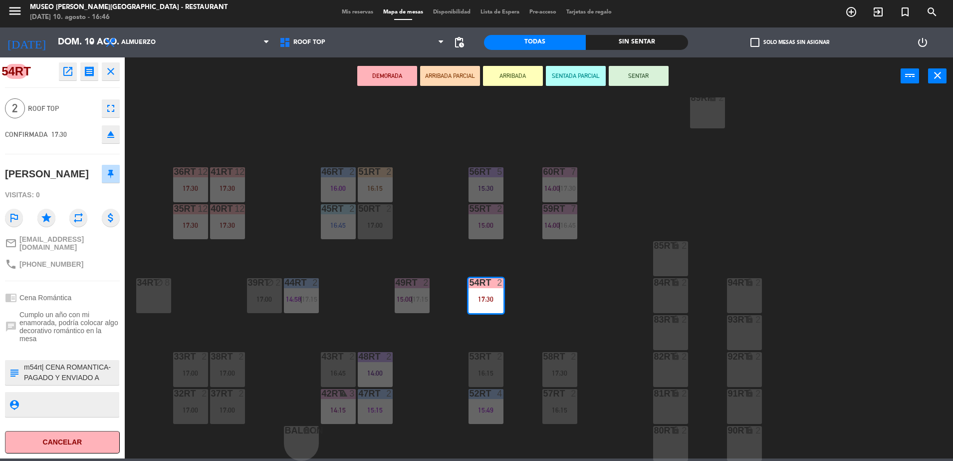
click at [65, 365] on div "54RT open_in_new receipt 5:30 PM dom., 10 ago. 2 personas thankyou Miguel Angel…" at bounding box center [62, 257] width 125 height 401
click at [361, 283] on div "18RT 3 17:15 16RT 4 16:45 28RT 2 80RR lock 2 17:30 27RT 6 14:45 7RT 5 S1RT lock…" at bounding box center [543, 278] width 819 height 363
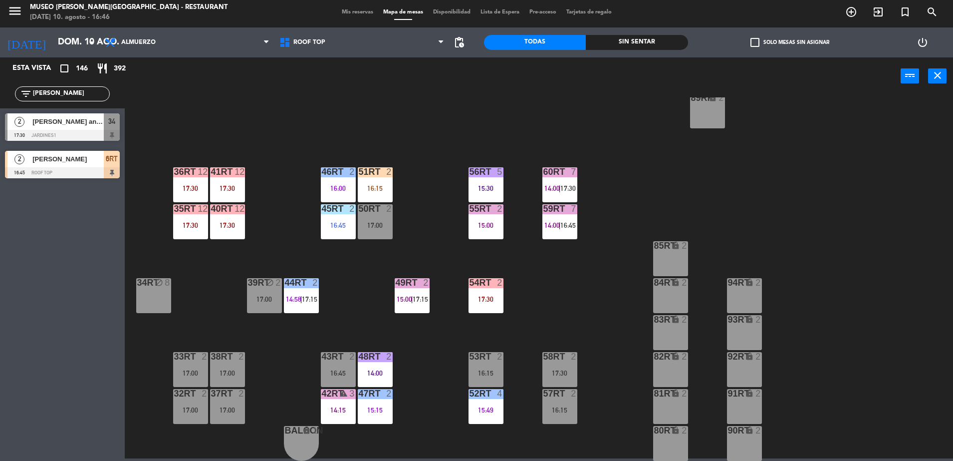
click at [382, 94] on div "power_input close" at bounding box center [513, 76] width 776 height 38
click at [300, 47] on span "Roof Top" at bounding box center [362, 42] width 175 height 22
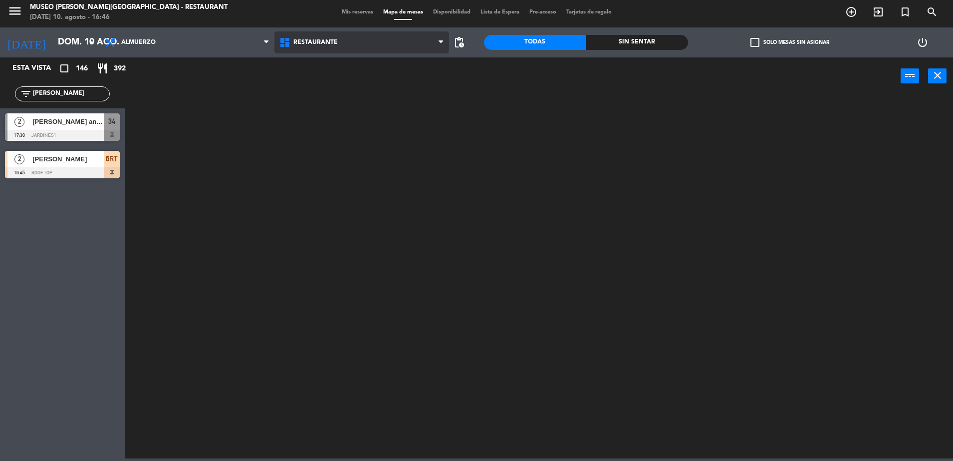
click at [305, 56] on div "Restaurante Roof Top Restaurante Restaurante Roof Top" at bounding box center [362, 42] width 175 height 30
drag, startPoint x: 72, startPoint y: 93, endPoint x: 0, endPoint y: 103, distance: 72.6
click at [0, 104] on html "close × Museo Larco Café - Restaurant × chrome_reader_mode Listado de Reservas …" at bounding box center [476, 230] width 953 height 461
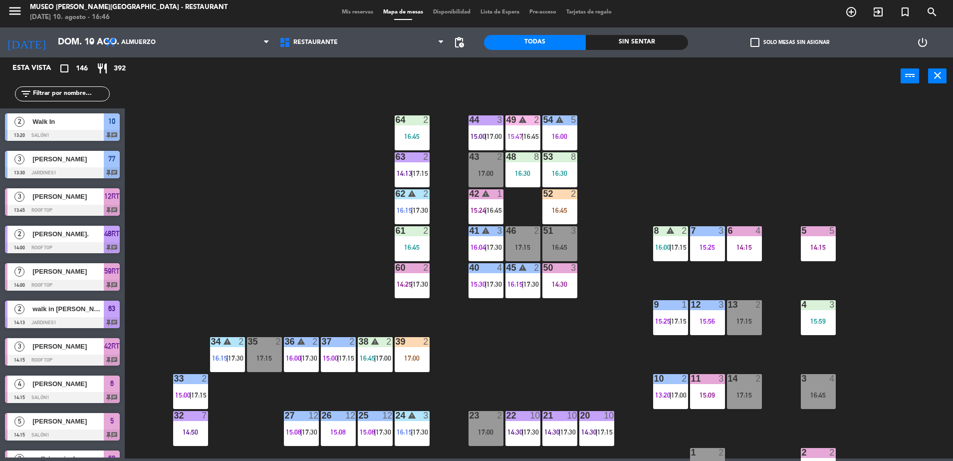
click at [228, 183] on div "44 3 15:00 | 17:00 49 warning 2 15:47 | 16:45 54 warning 5 16:00 64 2 16:45 48 …" at bounding box center [543, 278] width 819 height 363
click at [75, 95] on input "text" at bounding box center [70, 93] width 77 height 11
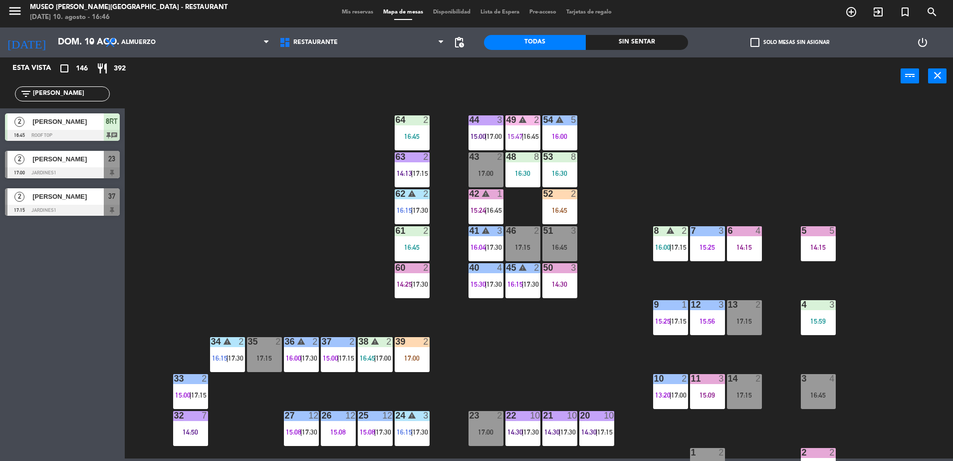
type input "ramos"
click at [94, 158] on span "[PERSON_NAME]" at bounding box center [67, 159] width 71 height 10
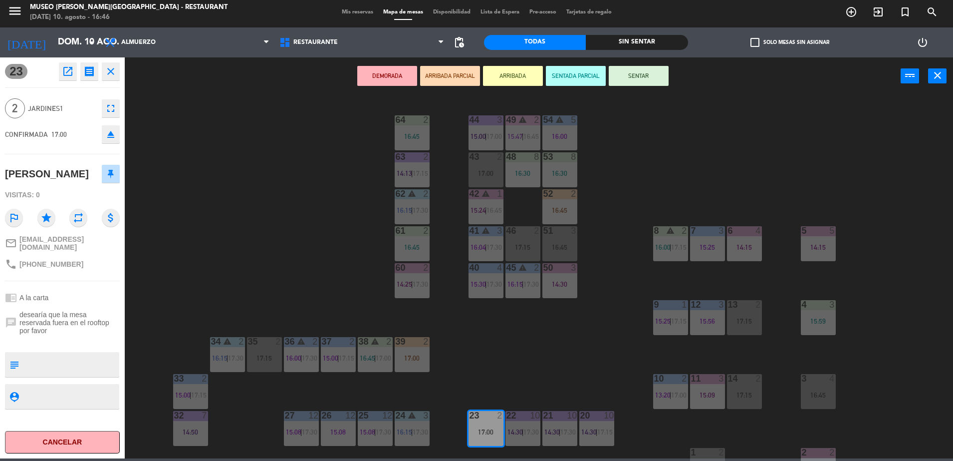
click at [282, 197] on div "44 3 15:00 | 17:00 49 warning 2 15:47 | 16:45 54 warning 5 16:00 64 2 16:45 48 …" at bounding box center [543, 278] width 819 height 363
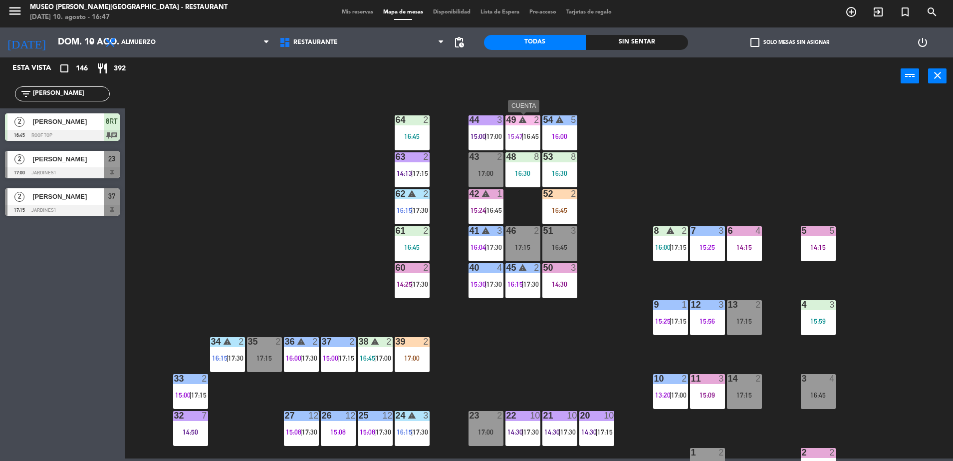
click at [520, 129] on div "49 warning 2 15:47 | 16:45" at bounding box center [523, 132] width 35 height 35
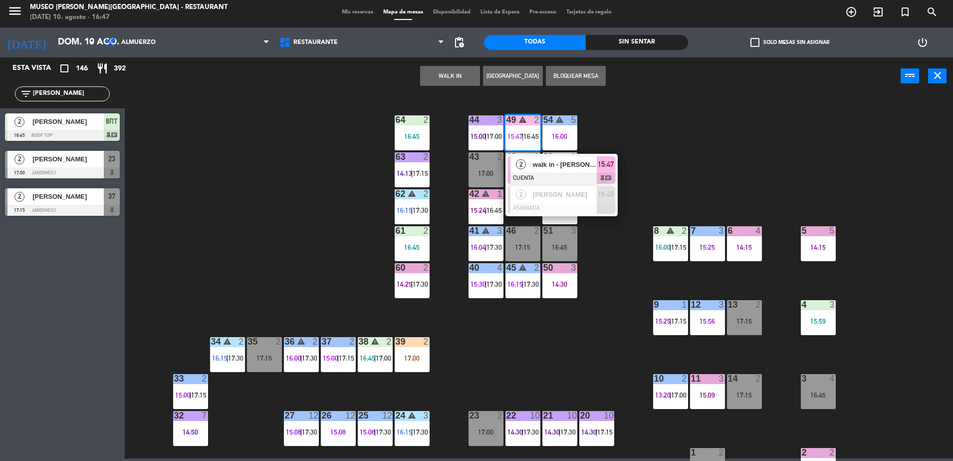
click at [633, 166] on div "44 3 15:00 | 17:00 49 warning 2 15:47 | 16:45 2 walk in - monica salas CUENTA 1…" at bounding box center [543, 278] width 819 height 363
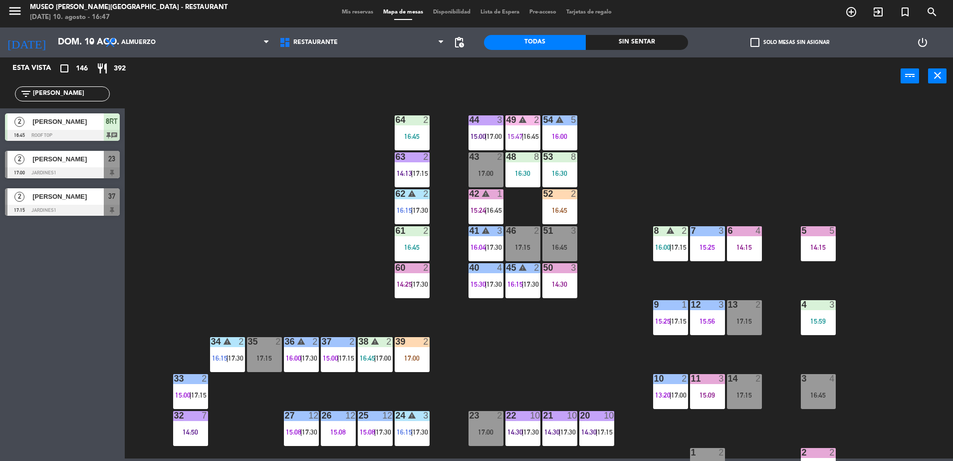
click at [492, 251] on span "17:30" at bounding box center [494, 247] width 15 height 8
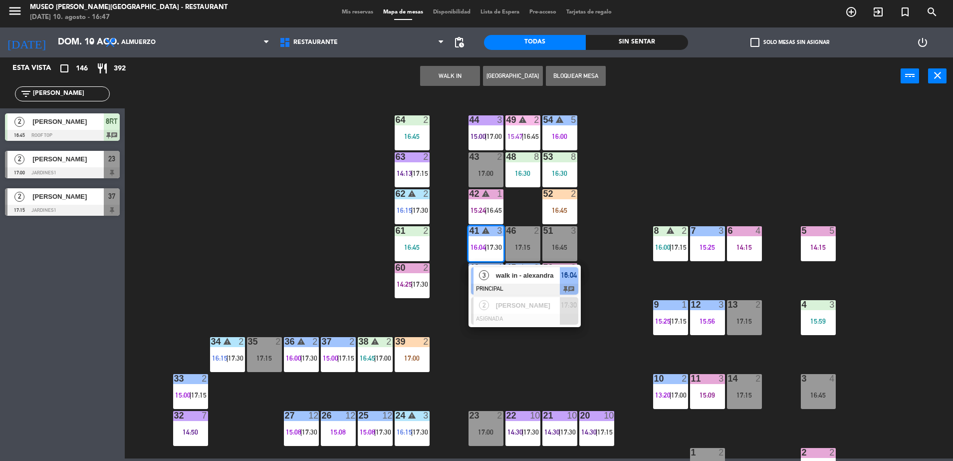
click at [515, 346] on div "44 3 15:00 | 17:00 49 warning 2 15:47 | 16:45 54 warning 5 16:00 64 2 16:45 48 …" at bounding box center [543, 278] width 819 height 363
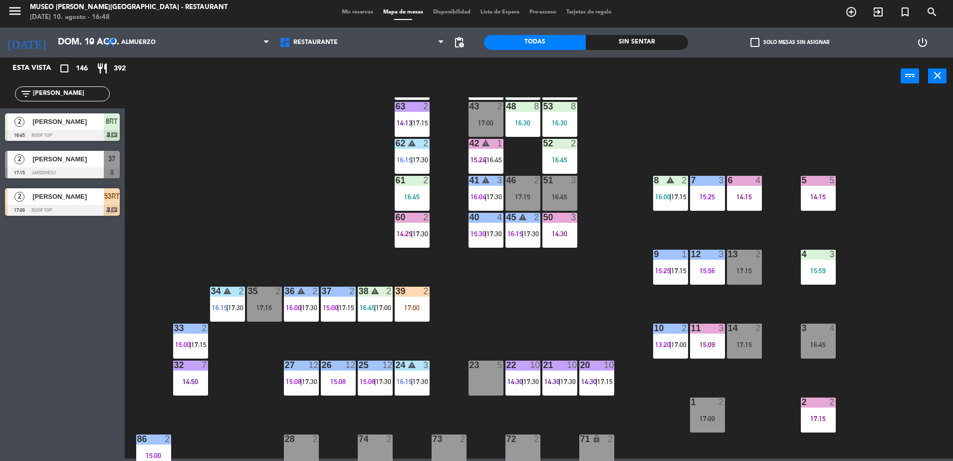
scroll to position [49, 0]
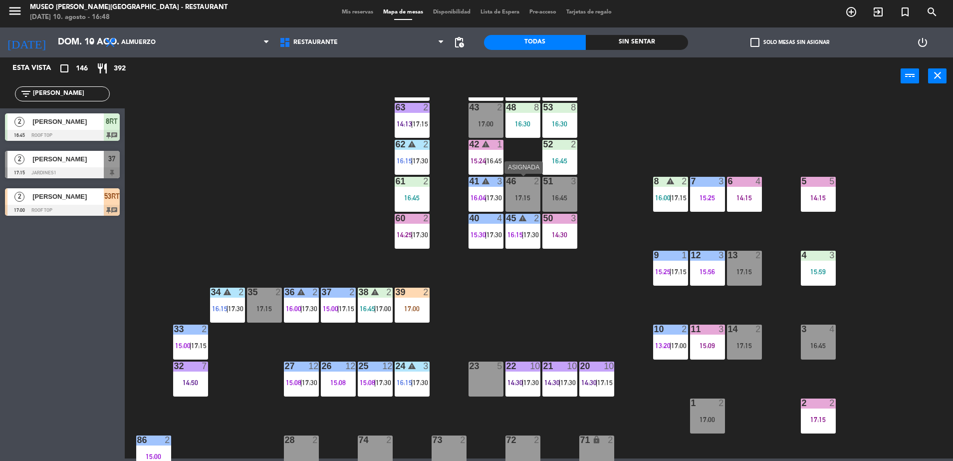
click at [524, 188] on div "46 2 17:15" at bounding box center [523, 194] width 35 height 35
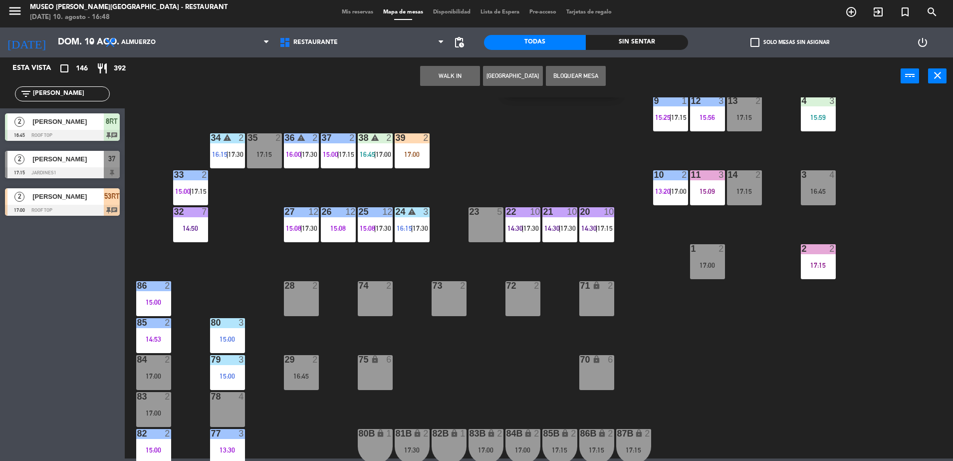
scroll to position [214, 0]
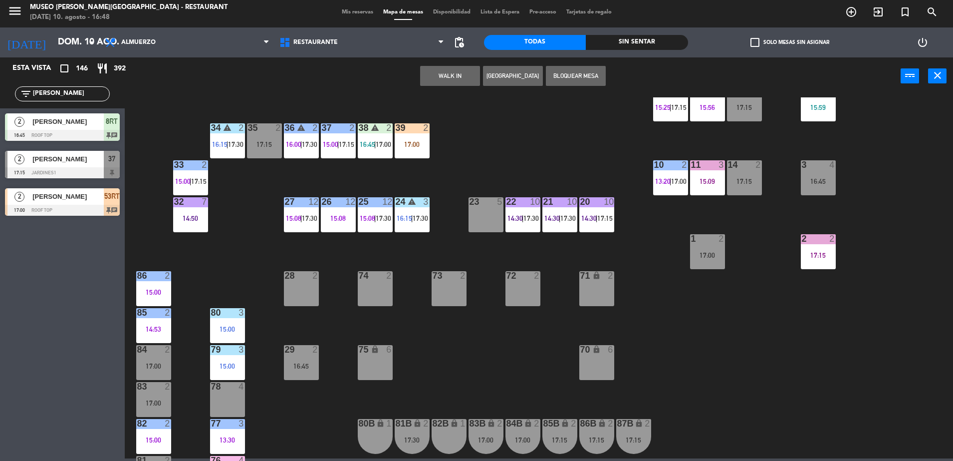
click at [304, 278] on div at bounding box center [301, 275] width 16 height 9
click at [440, 80] on button "Mover" at bounding box center [419, 76] width 60 height 20
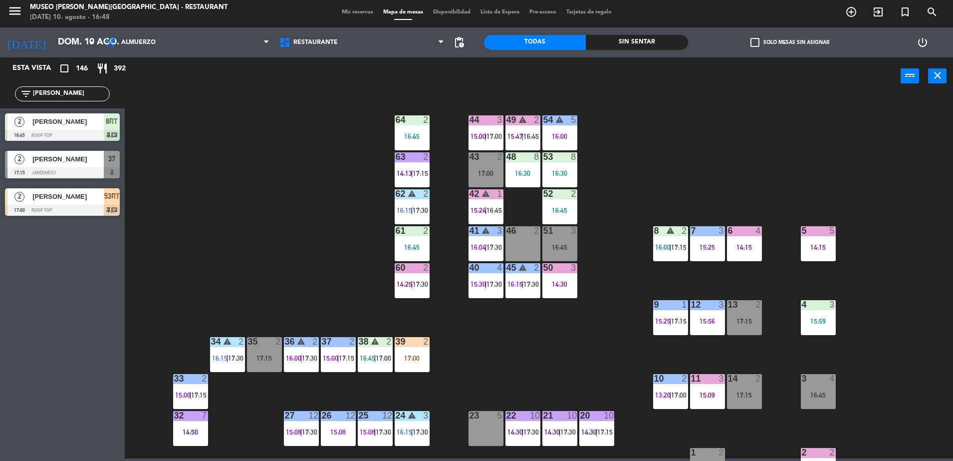
drag, startPoint x: 52, startPoint y: 95, endPoint x: 0, endPoint y: 79, distance: 54.8
click at [0, 79] on html "close × Museo Larco Café - Restaurant × chrome_reader_mode Listado de Reservas …" at bounding box center [476, 230] width 953 height 461
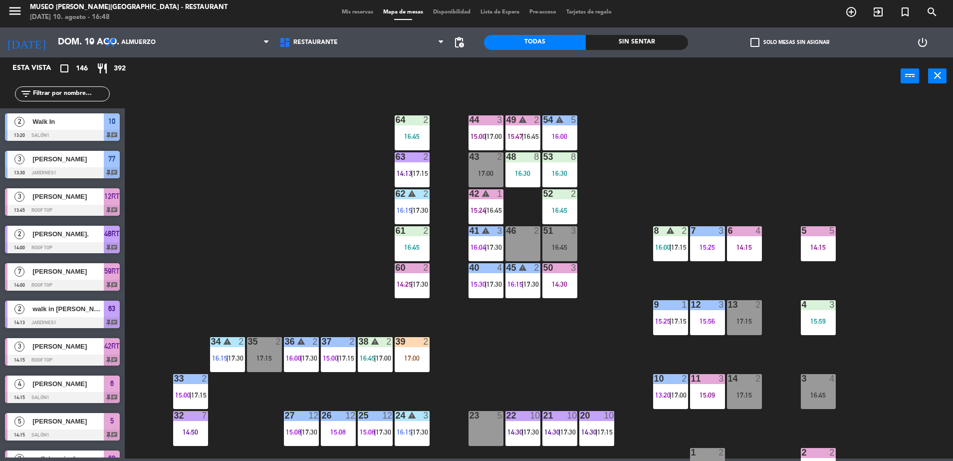
click at [95, 93] on input "text" at bounding box center [70, 93] width 77 height 11
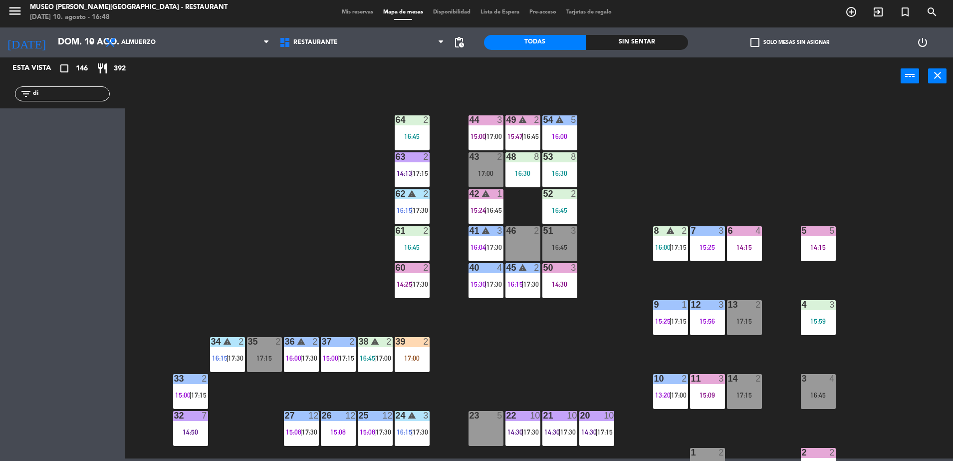
type input "d"
click at [359, 46] on span "Restaurante" at bounding box center [362, 42] width 175 height 22
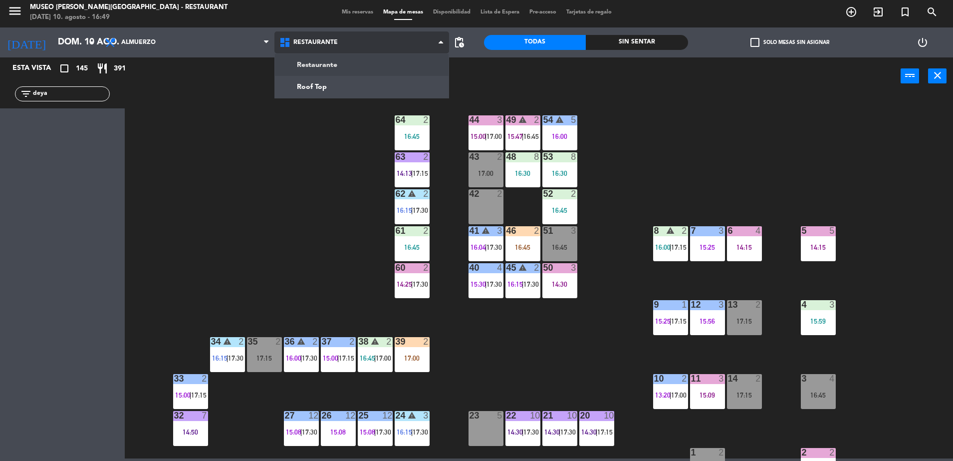
click at [351, 77] on ng-component "menu Museo Larco Café - Restaurant domingo 10. agosto - 16:49 Mis reservas Mapa…" at bounding box center [476, 228] width 953 height 461
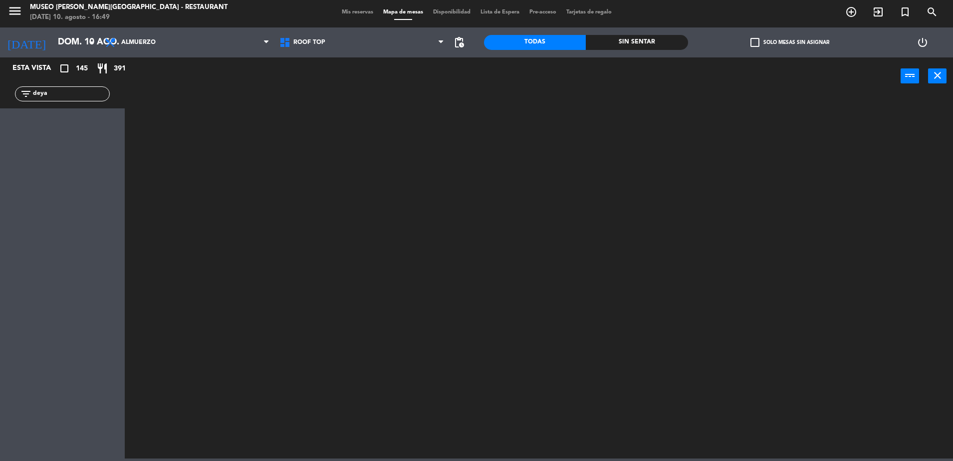
drag, startPoint x: 79, startPoint y: 94, endPoint x: 0, endPoint y: 94, distance: 79.4
click at [0, 94] on html "close × Museo Larco Café - Restaurant × chrome_reader_mode Listado de Reservas …" at bounding box center [476, 230] width 953 height 461
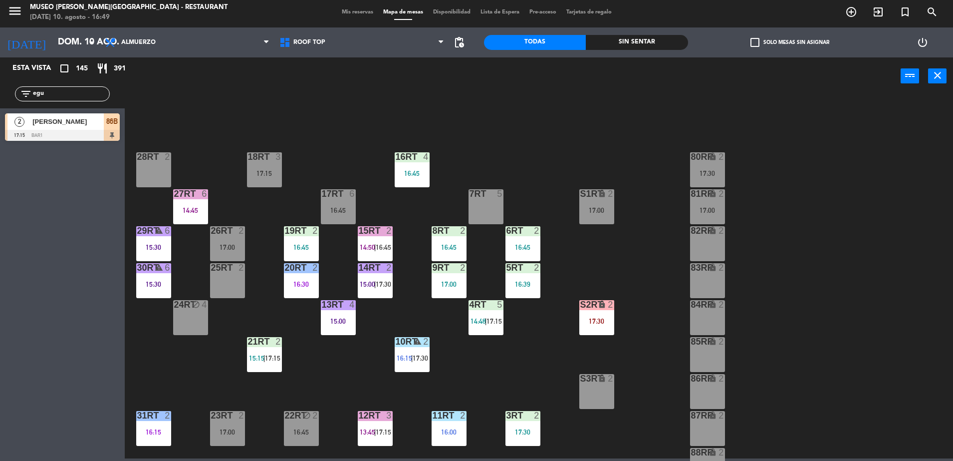
type input "egu"
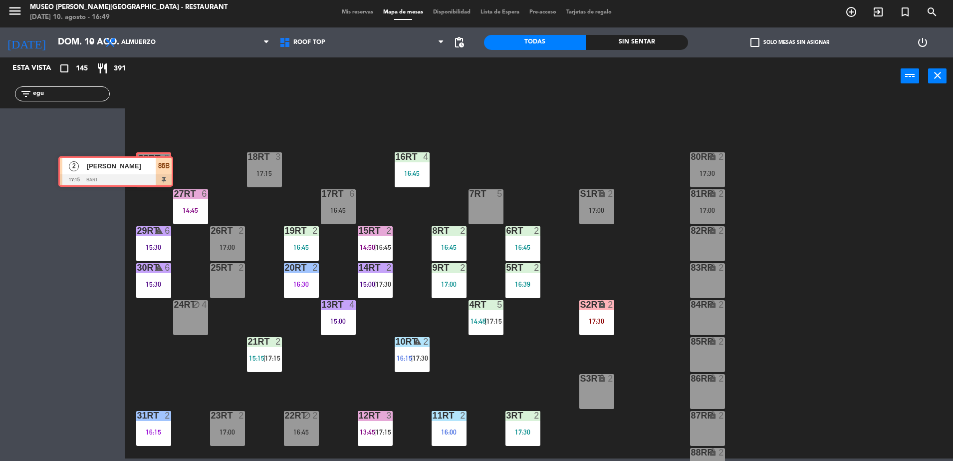
drag, startPoint x: 152, startPoint y: 134, endPoint x: 151, endPoint y: 160, distance: 26.0
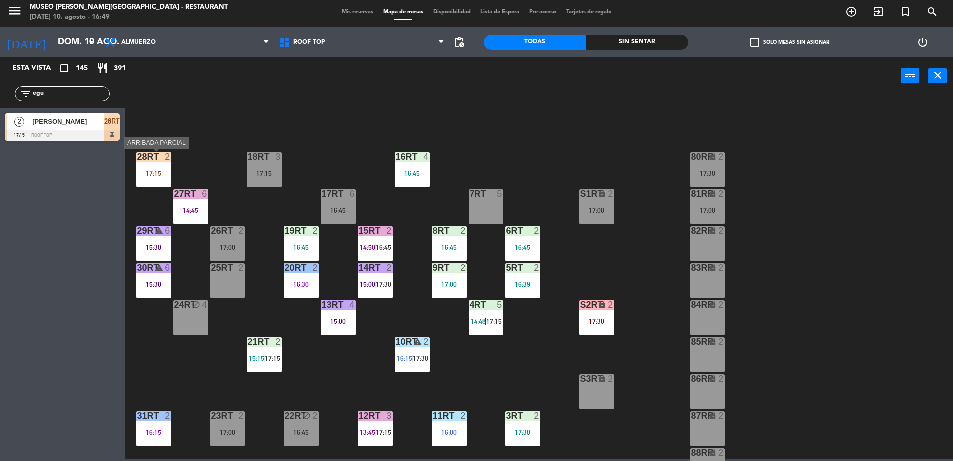
click at [151, 160] on div at bounding box center [153, 156] width 16 height 9
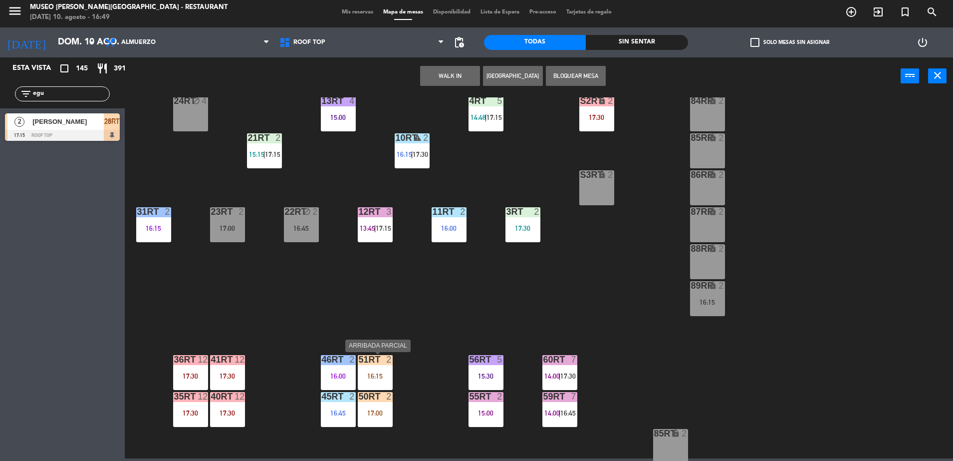
scroll to position [391, 0]
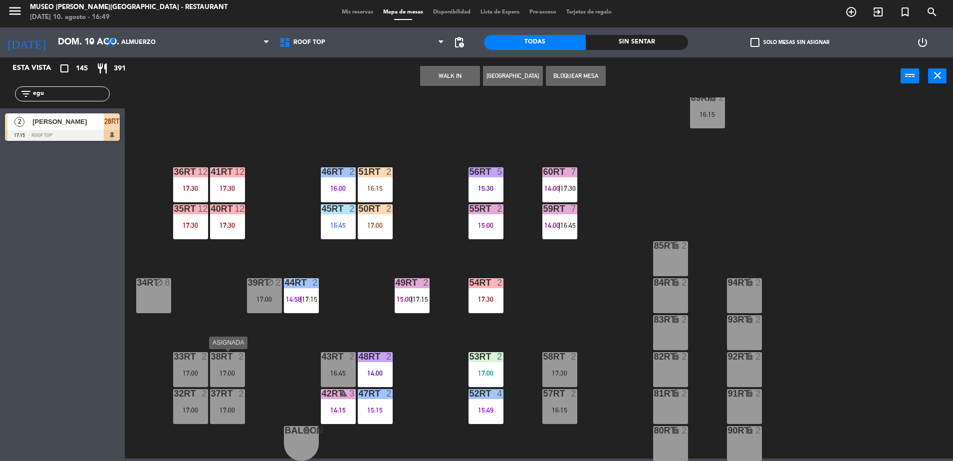
click at [233, 373] on div "17:00" at bounding box center [227, 372] width 35 height 7
click at [425, 72] on button "Cambiar" at bounding box center [419, 76] width 60 height 20
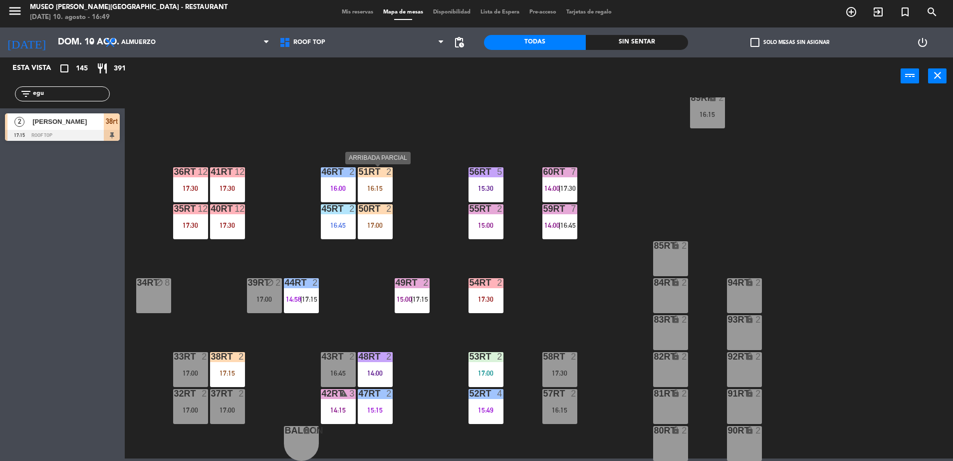
click at [380, 185] on div "16:15" at bounding box center [375, 188] width 35 height 7
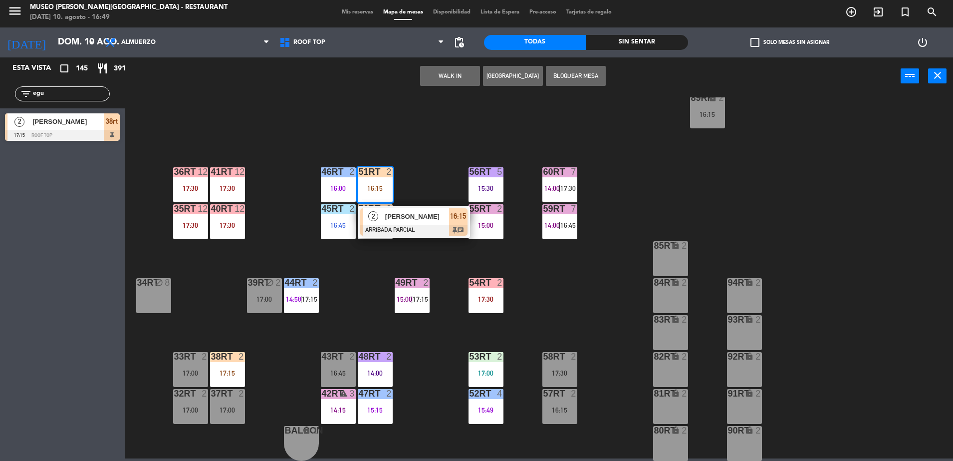
click at [412, 227] on div at bounding box center [413, 230] width 107 height 11
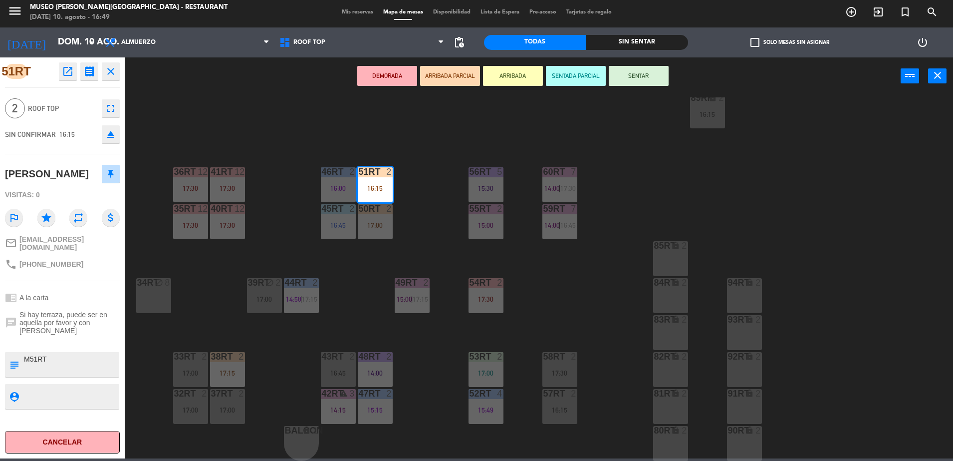
click at [422, 226] on div "18RT 3 17:15 16RT 4 16:45 28RT 2 17:00 80RR lock 2 17:30 27RT 6 14:45 7RT 5 S1R…" at bounding box center [543, 278] width 819 height 363
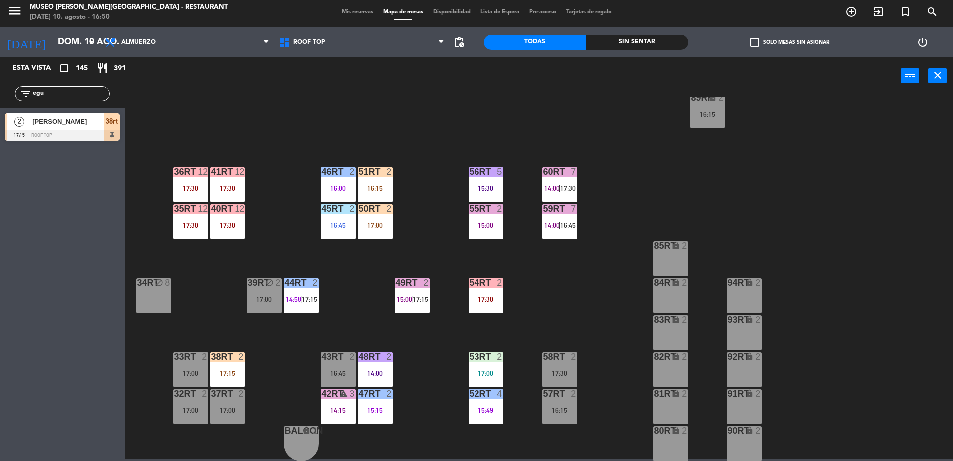
drag, startPoint x: 73, startPoint y: 94, endPoint x: -2, endPoint y: 83, distance: 76.2
click at [0, 83] on html "close × Museo Larco Café - Restaurant × chrome_reader_mode Listado de Reservas …" at bounding box center [476, 230] width 953 height 461
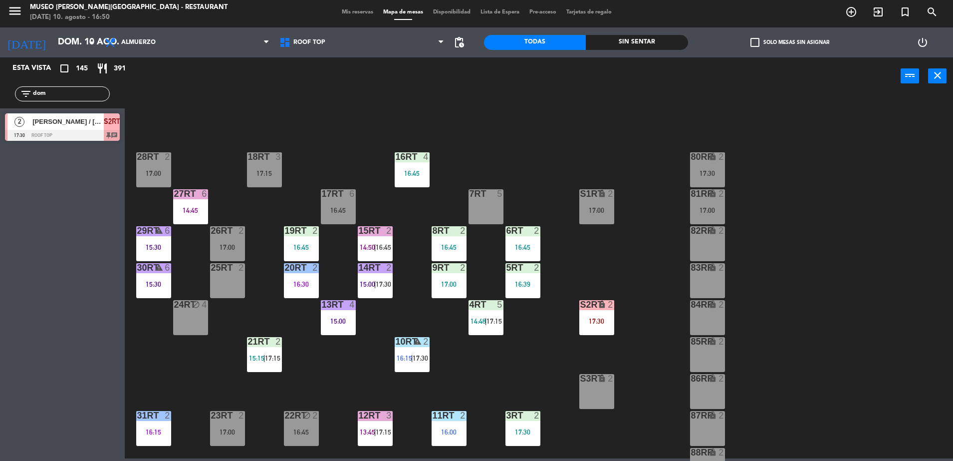
type input "dom"
click at [101, 121] on span "[PERSON_NAME] / [PERSON_NAME] X 2" at bounding box center [67, 121] width 71 height 10
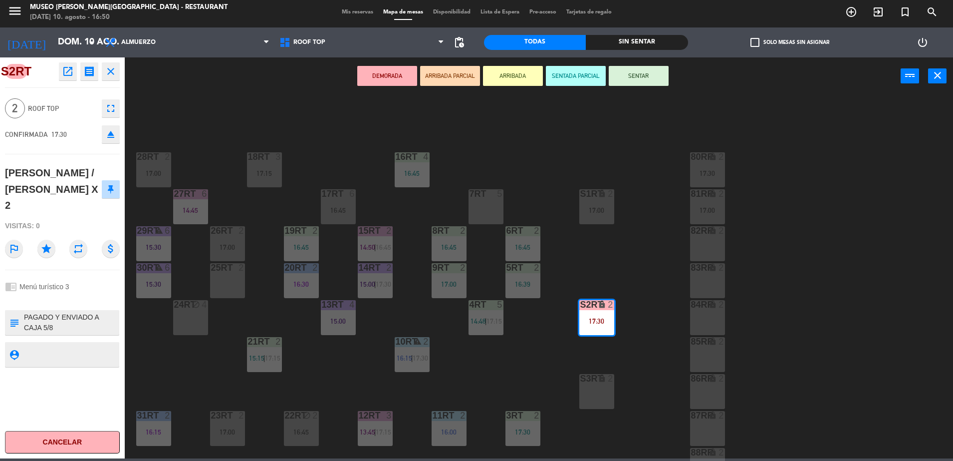
click at [71, 74] on icon "open_in_new" at bounding box center [68, 71] width 12 height 12
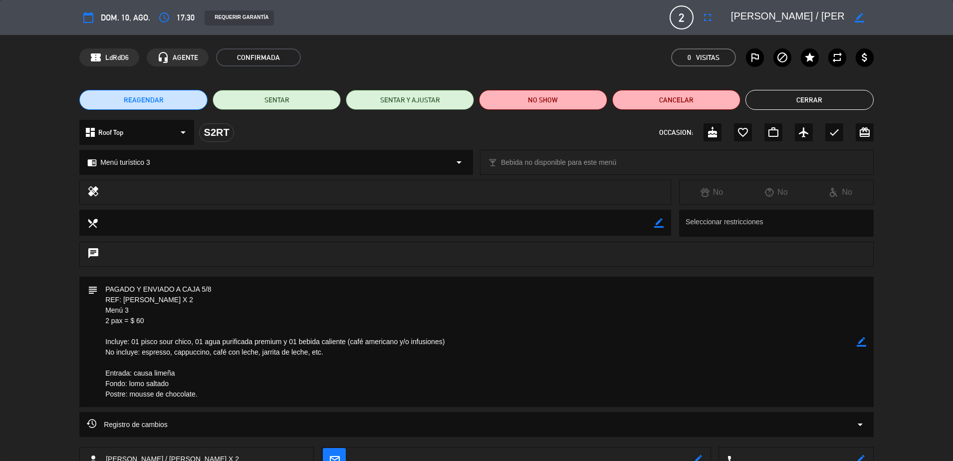
click at [312, 367] on textarea at bounding box center [477, 342] width 759 height 130
click at [767, 102] on button "Cerrar" at bounding box center [810, 100] width 128 height 20
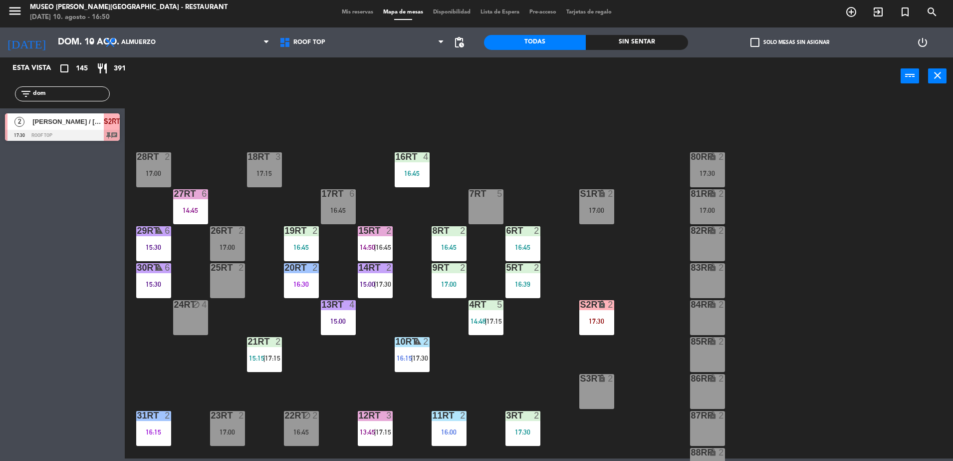
click at [580, 326] on div "S2RT lock 2 17:30" at bounding box center [597, 317] width 35 height 35
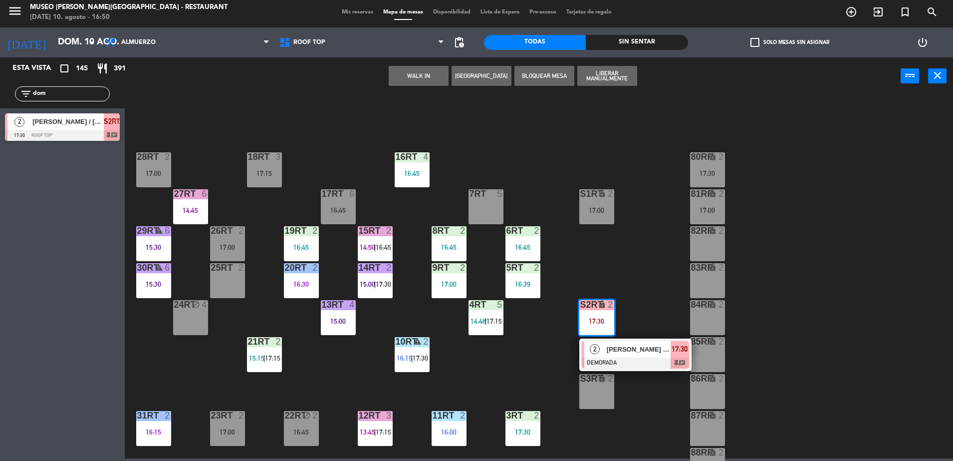
click at [589, 349] on div "2" at bounding box center [595, 349] width 21 height 16
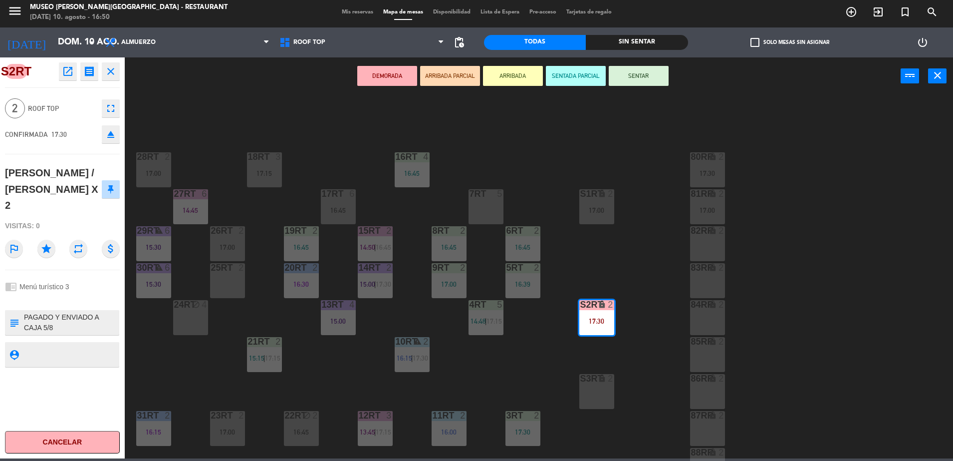
click at [69, 71] on icon "open_in_new" at bounding box center [68, 71] width 12 height 12
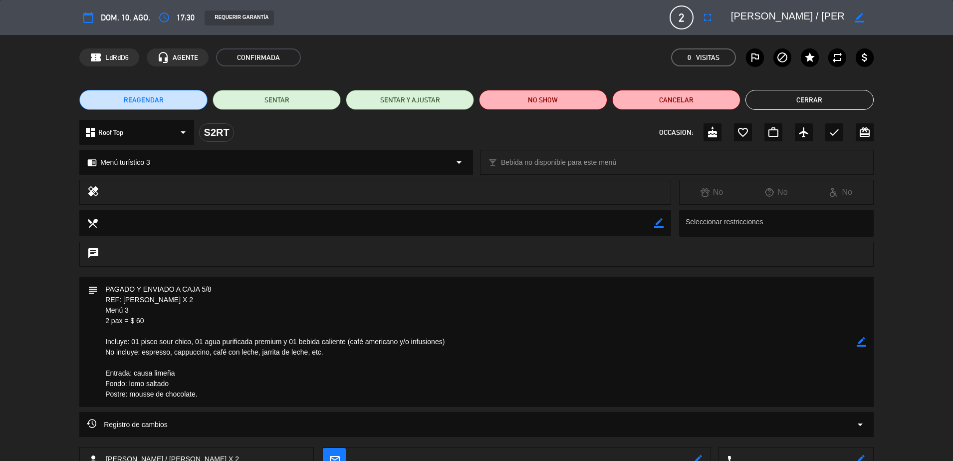
click at [764, 108] on button "Cerrar" at bounding box center [810, 100] width 128 height 20
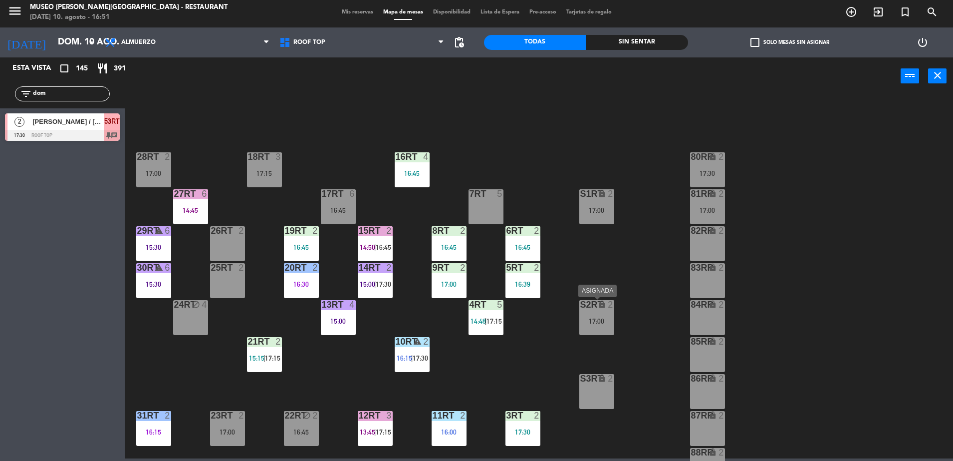
click at [595, 317] on div "17:00" at bounding box center [597, 320] width 35 height 7
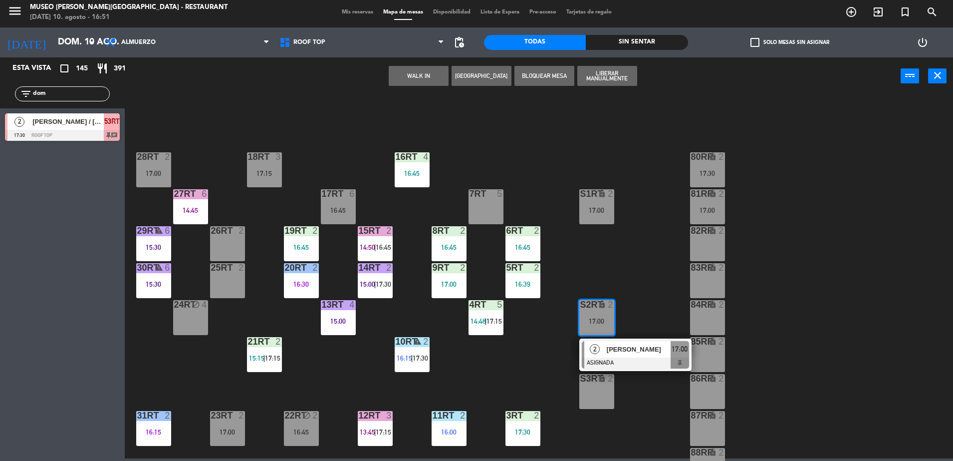
click at [604, 335] on div "S2RT lock 2 17:00 2 richard callamejia ASIGNADA 17:00" at bounding box center [597, 317] width 35 height 35
click at [547, 341] on div "18RT 3 17:15 16RT 4 16:45 28RT 2 17:00 80RR lock 2 17:30 27RT 6 14:45 7RT 5 S1R…" at bounding box center [543, 278] width 819 height 363
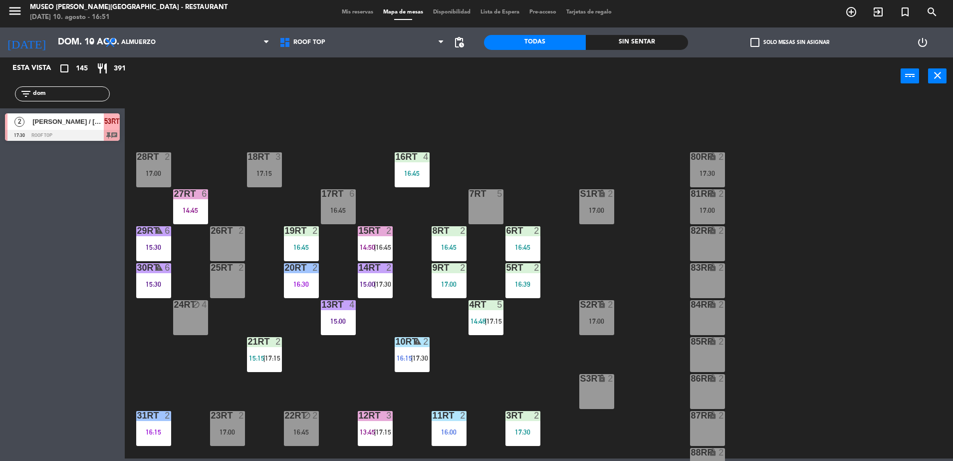
scroll to position [391, 0]
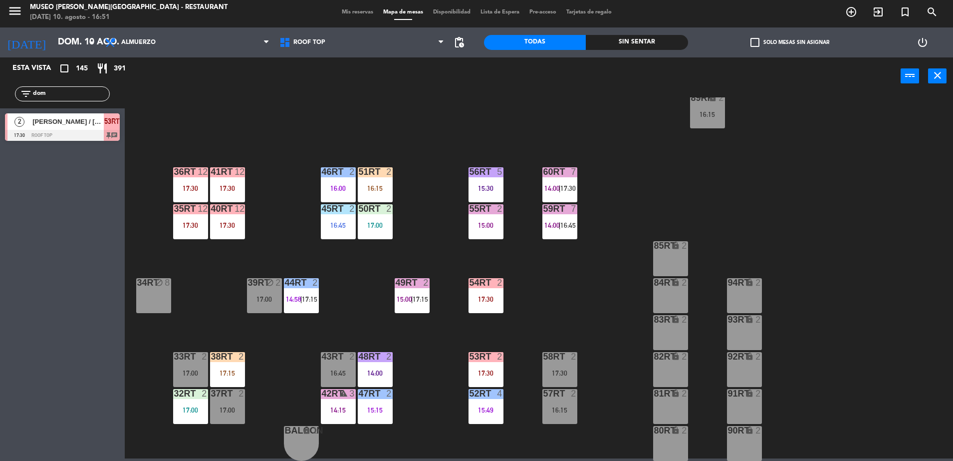
click at [338, 395] on div "warning" at bounding box center [338, 393] width 16 height 9
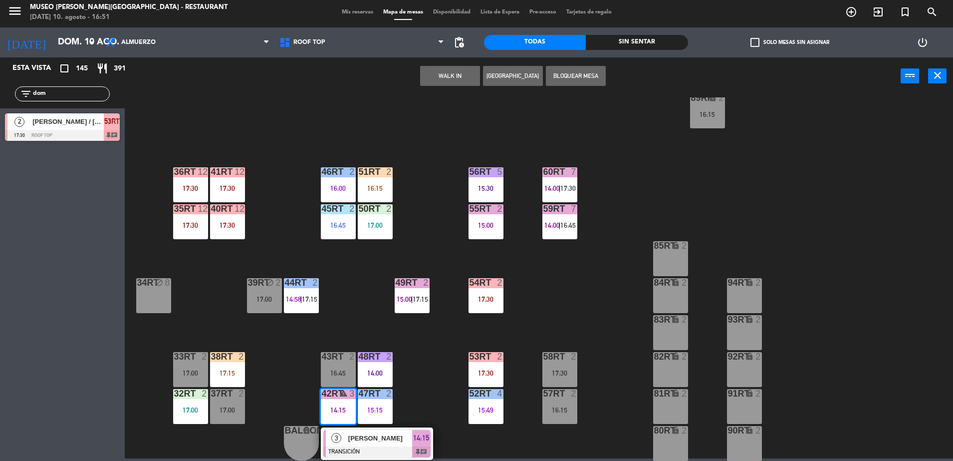
click at [437, 393] on div "18RT 3 17:15 16RT 4 16:45 28RT 2 17:00 80RR lock 2 17:30 27RT 6 14:45 7RT 5 S1R…" at bounding box center [543, 278] width 819 height 363
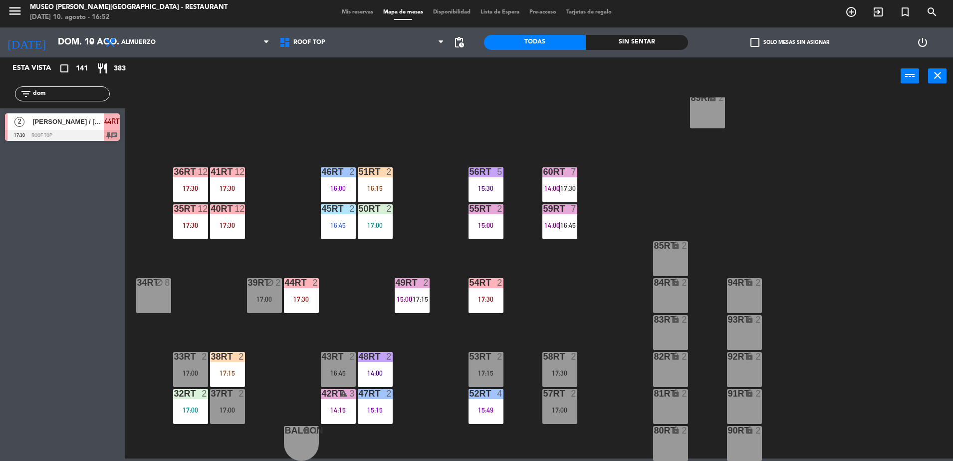
drag, startPoint x: 58, startPoint y: 89, endPoint x: 0, endPoint y: 83, distance: 58.7
click at [0, 84] on html "close × Museo Larco Café - Restaurant × chrome_reader_mode Listado de Reservas …" at bounding box center [476, 230] width 953 height 461
type input "waldo"
click at [65, 119] on span "[PERSON_NAME]" at bounding box center [67, 121] width 71 height 10
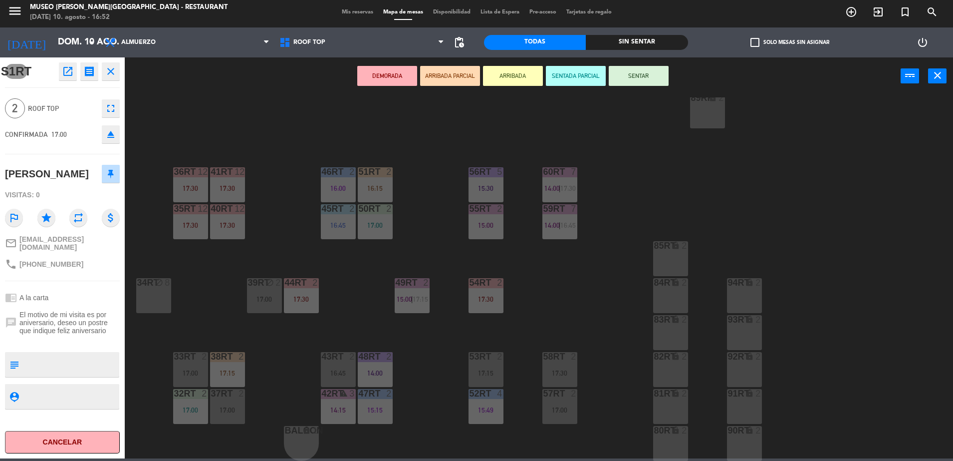
click at [439, 71] on button "ARRIBADA PARCIAL" at bounding box center [450, 76] width 60 height 20
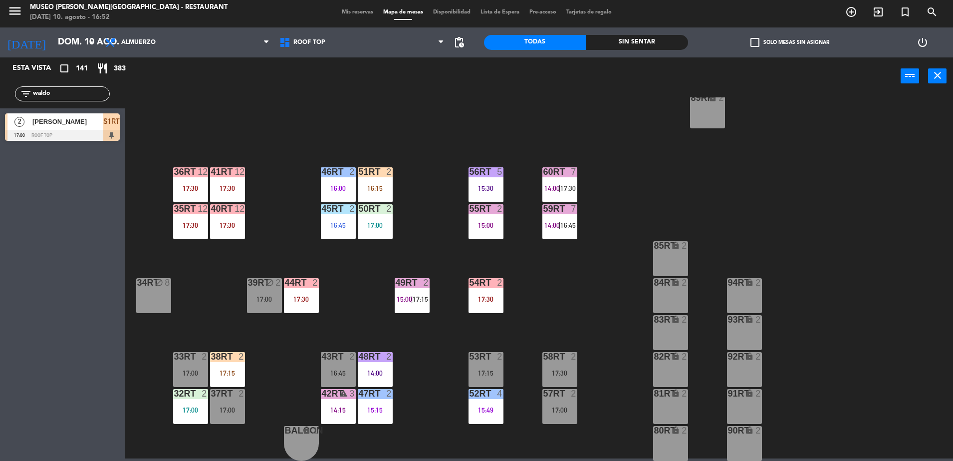
click at [114, 122] on span "S1RT" at bounding box center [111, 121] width 16 height 12
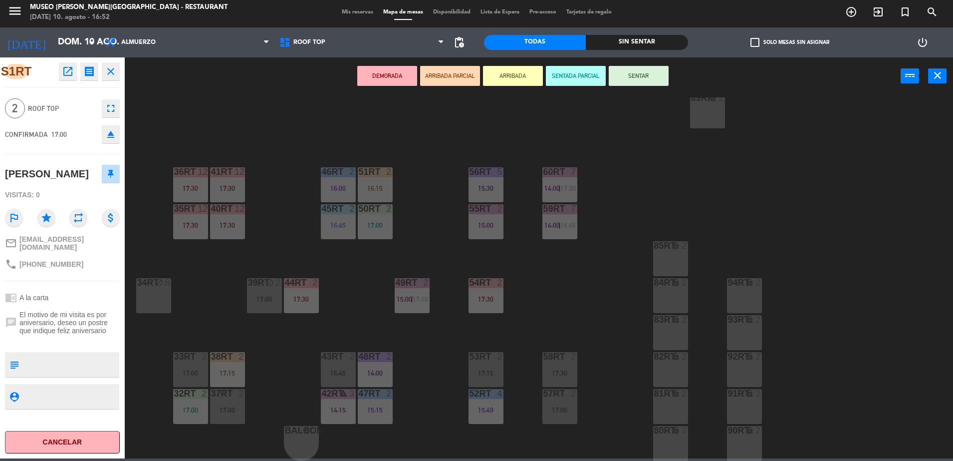
click at [572, 406] on div "17:00" at bounding box center [560, 409] width 35 height 7
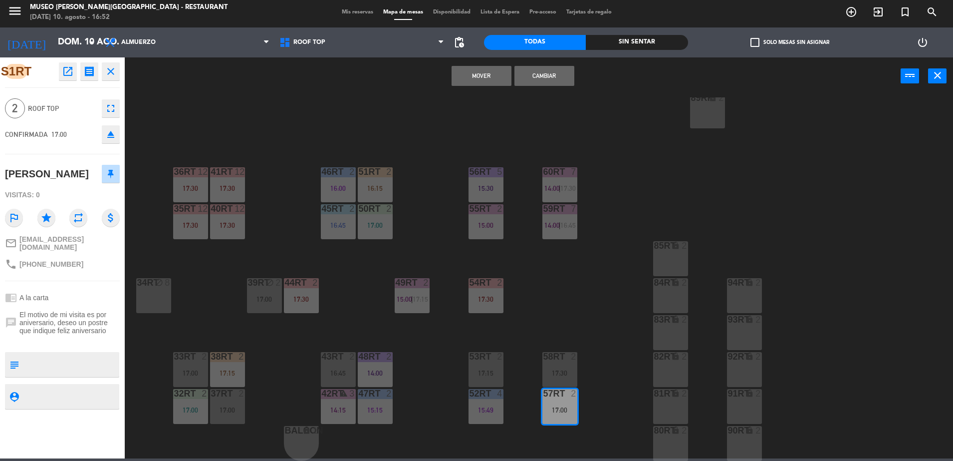
click at [542, 77] on button "Cambiar" at bounding box center [545, 76] width 60 height 20
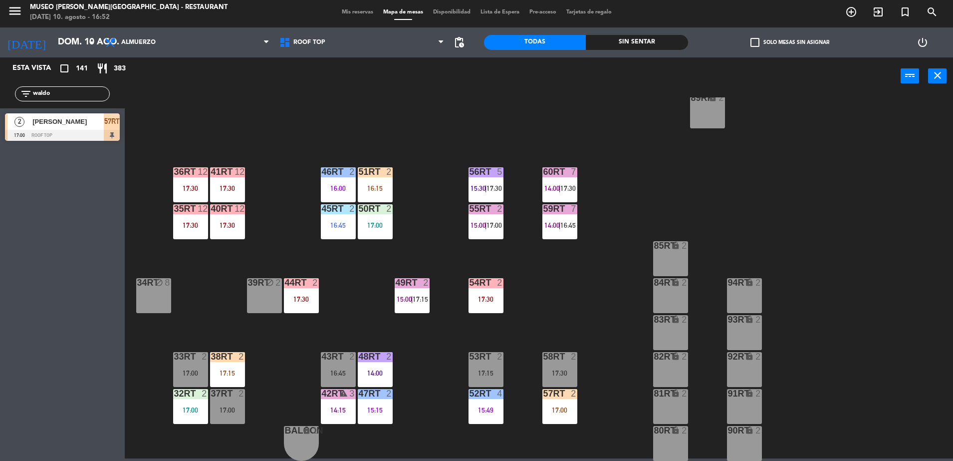
click at [594, 269] on div "18RT 3 17:15 16RT 4 16:45 28RT 2 17:00 80RR lock 2 16:45 27RT 6 14:45 7RT 5 S1R…" at bounding box center [543, 278] width 819 height 363
click at [543, 366] on div "58RT 2 17:30" at bounding box center [560, 369] width 35 height 35
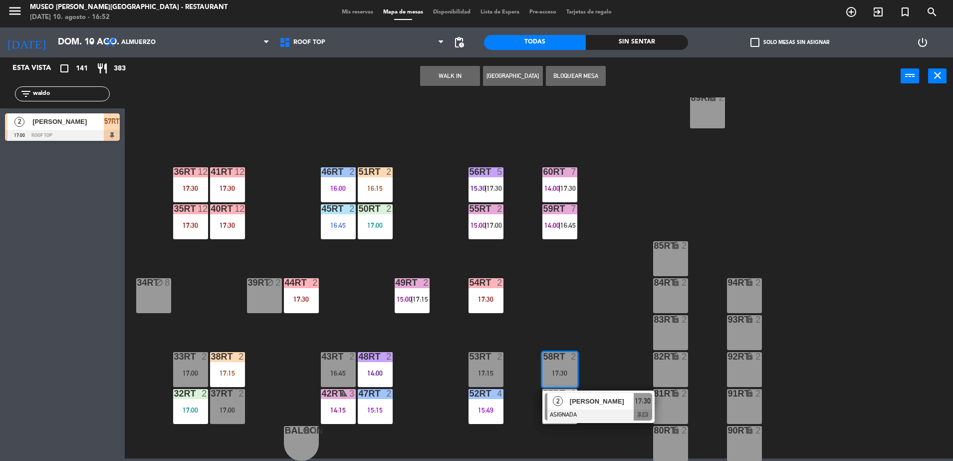
click at [654, 254] on div "85RT lock 2" at bounding box center [670, 258] width 35 height 35
click at [427, 75] on button "Mover" at bounding box center [419, 76] width 60 height 20
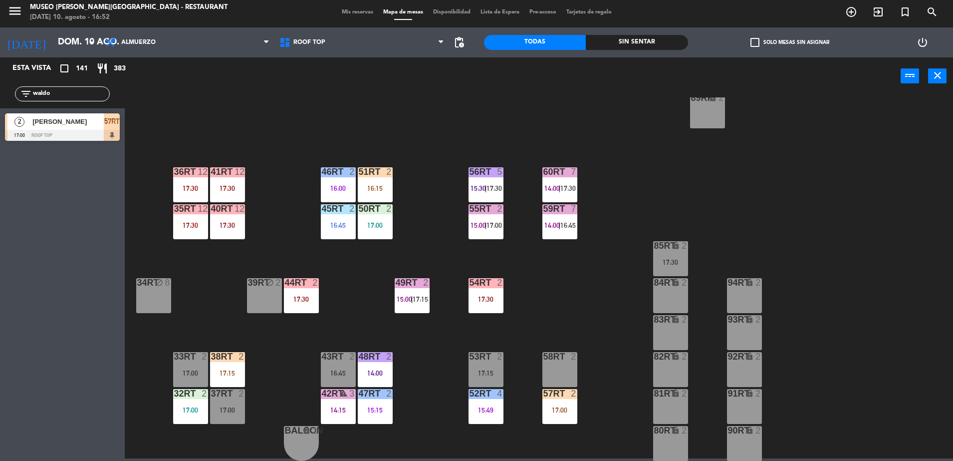
drag, startPoint x: 59, startPoint y: 90, endPoint x: 0, endPoint y: 81, distance: 60.2
click at [0, 81] on html "close × Museo Larco Café - Restaurant × chrome_reader_mode Listado de Reservas …" at bounding box center [476, 230] width 953 height 461
type input "bern"
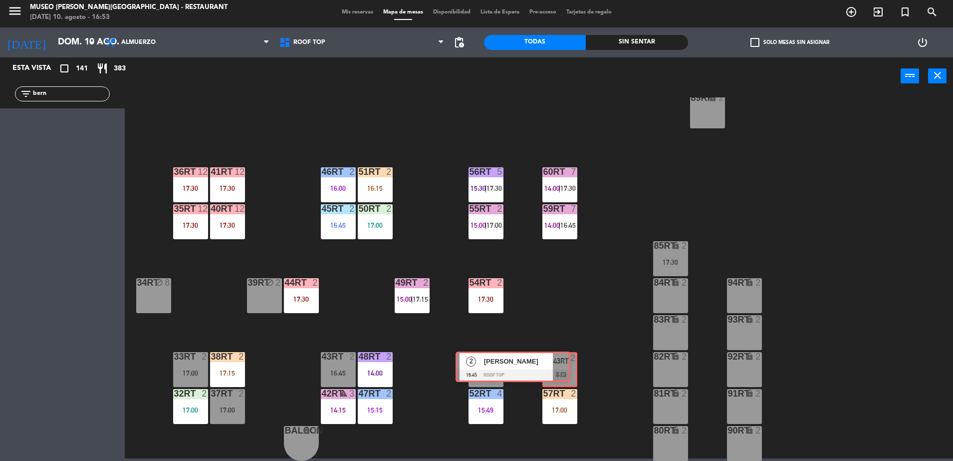
drag, startPoint x: 107, startPoint y: 124, endPoint x: 558, endPoint y: 360, distance: 508.4
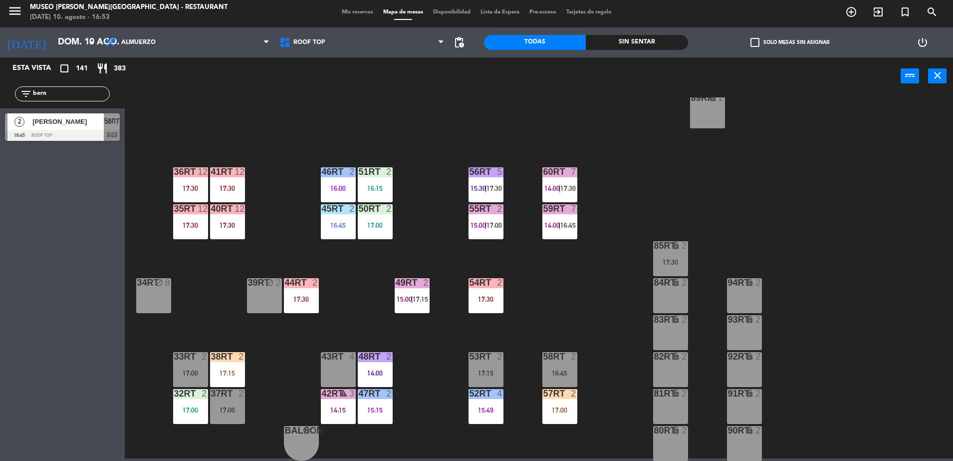
click at [88, 122] on span "[PERSON_NAME]" at bounding box center [67, 121] width 71 height 10
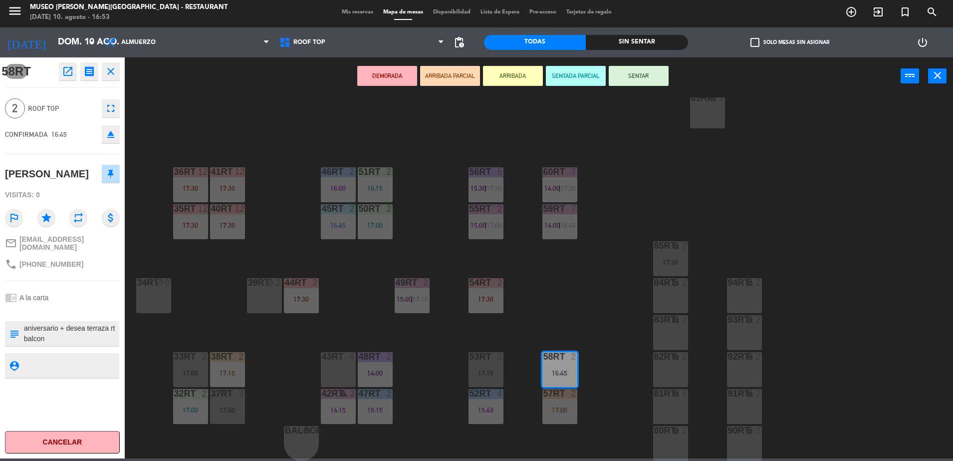
click at [439, 70] on button "ARRIBADA PARCIAL" at bounding box center [450, 76] width 60 height 20
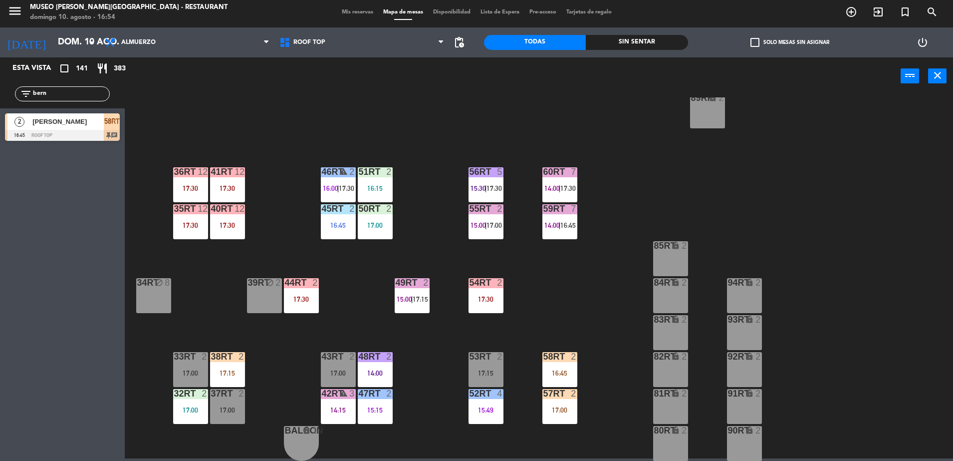
drag, startPoint x: 54, startPoint y: 93, endPoint x: -2, endPoint y: 60, distance: 65.8
click at [0, 60] on html "close × Museo Larco Café - Restaurant × chrome_reader_mode Listado de Reservas …" at bounding box center [476, 230] width 953 height 461
type input "ilsias"
click at [0, 88] on html "close × Museo Larco Café - Restaurant × chrome_reader_mode Listado de Reservas …" at bounding box center [476, 230] width 953 height 461
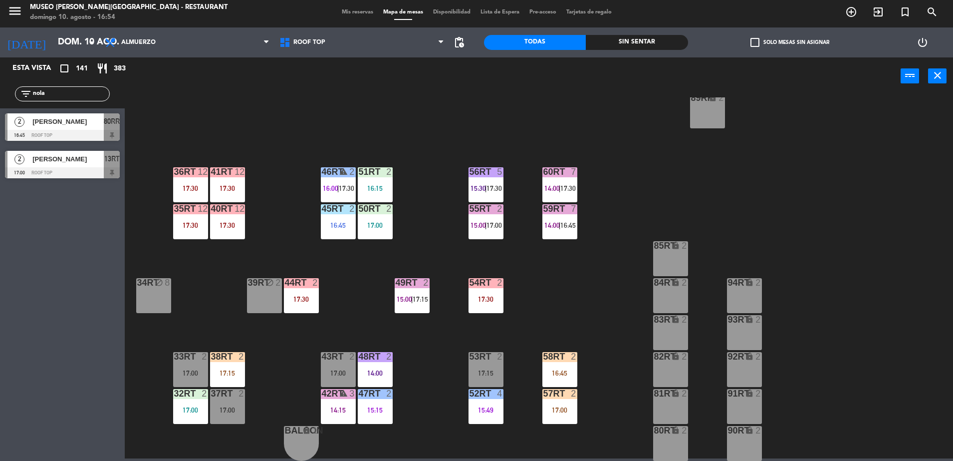
type input "nola"
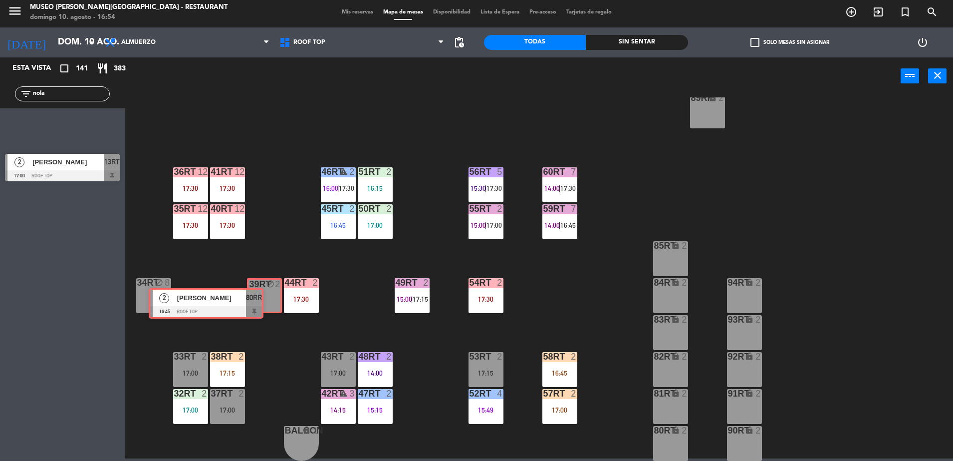
drag, startPoint x: 109, startPoint y: 125, endPoint x: 265, endPoint y: 300, distance: 234.1
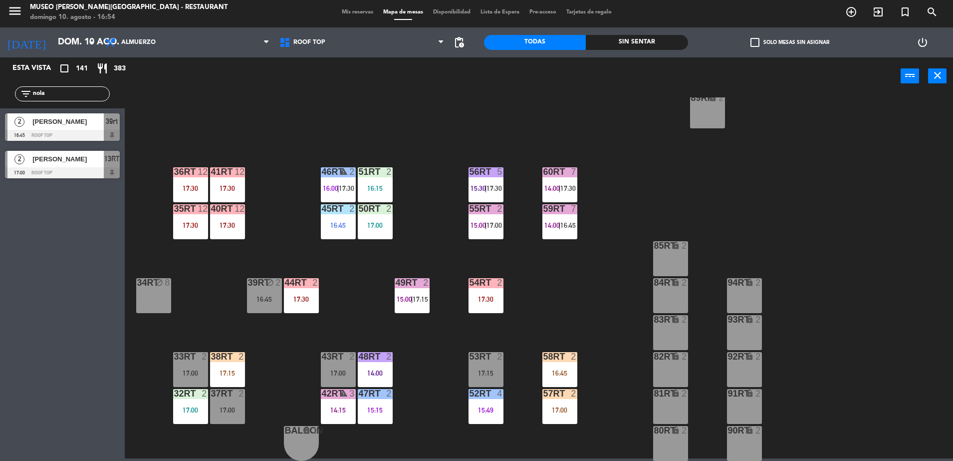
click at [80, 121] on span "[PERSON_NAME]" at bounding box center [67, 121] width 71 height 10
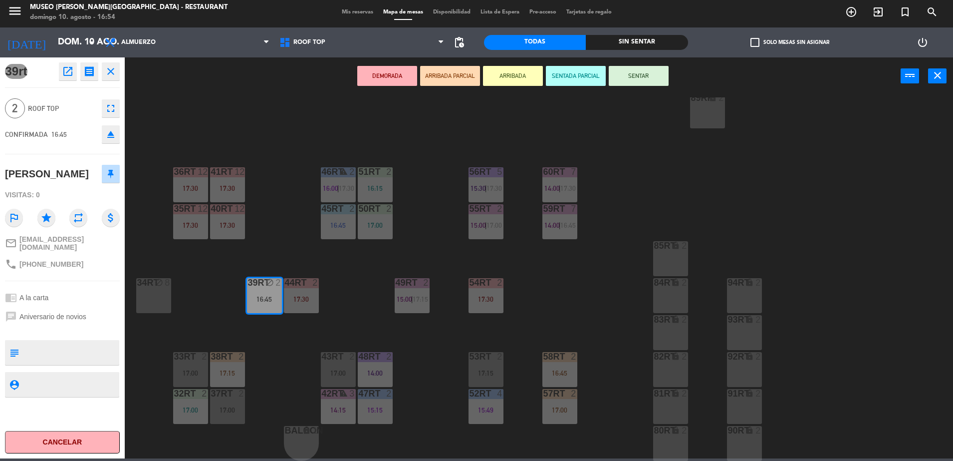
click at [454, 73] on button "ARRIBADA PARCIAL" at bounding box center [450, 76] width 60 height 20
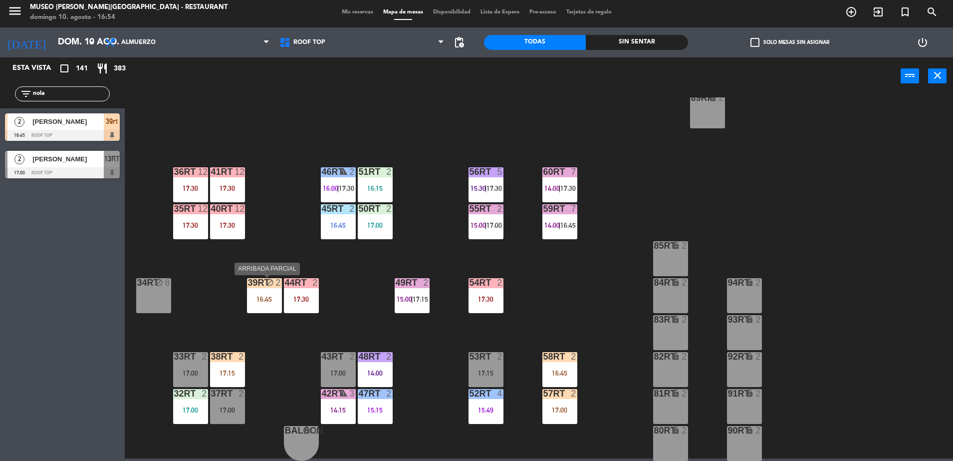
click at [263, 308] on div "39rt block 2 16:45" at bounding box center [264, 295] width 35 height 35
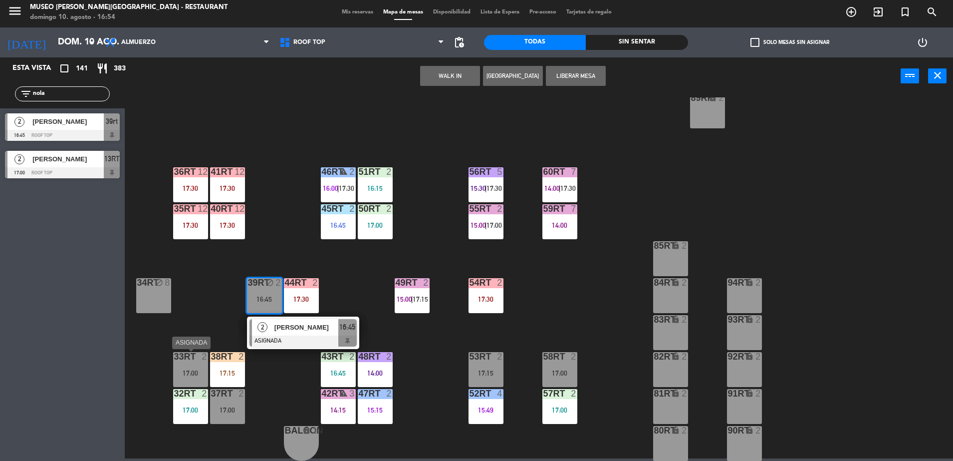
click at [196, 369] on div "17:00" at bounding box center [190, 372] width 35 height 7
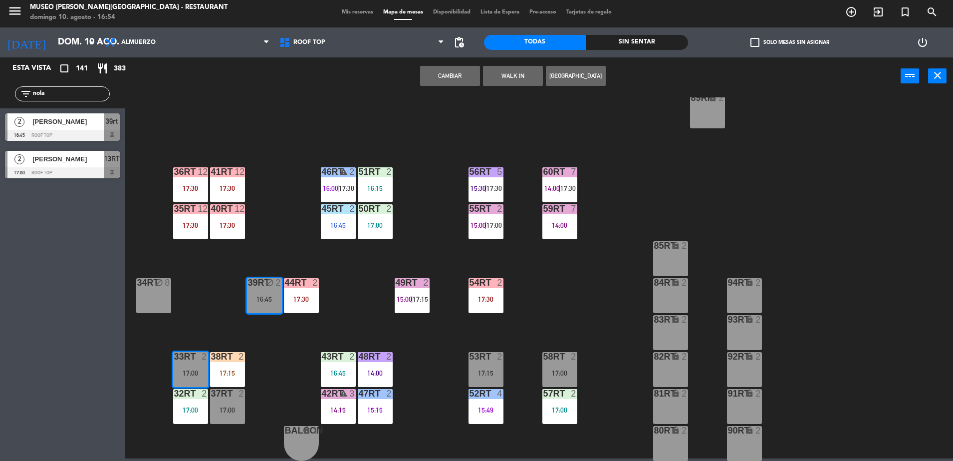
click at [439, 74] on button "Cambiar" at bounding box center [450, 76] width 60 height 20
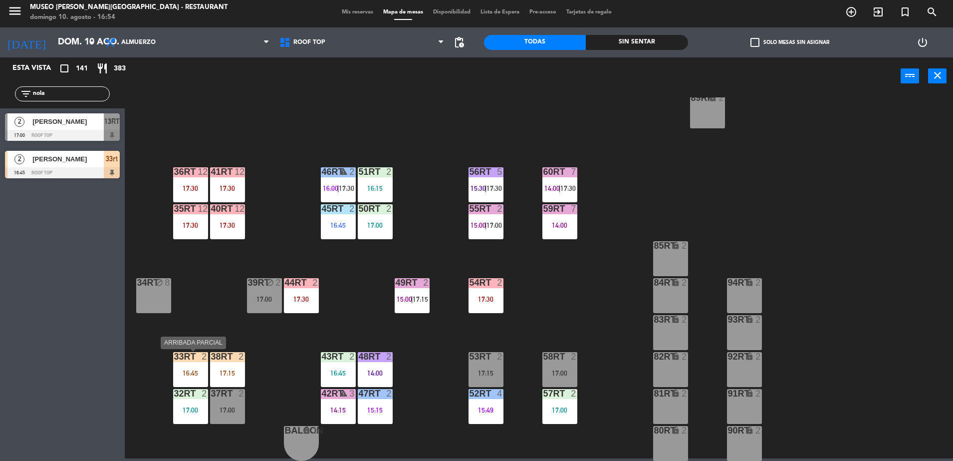
click at [189, 366] on div "33rt 2 16:45" at bounding box center [190, 369] width 35 height 35
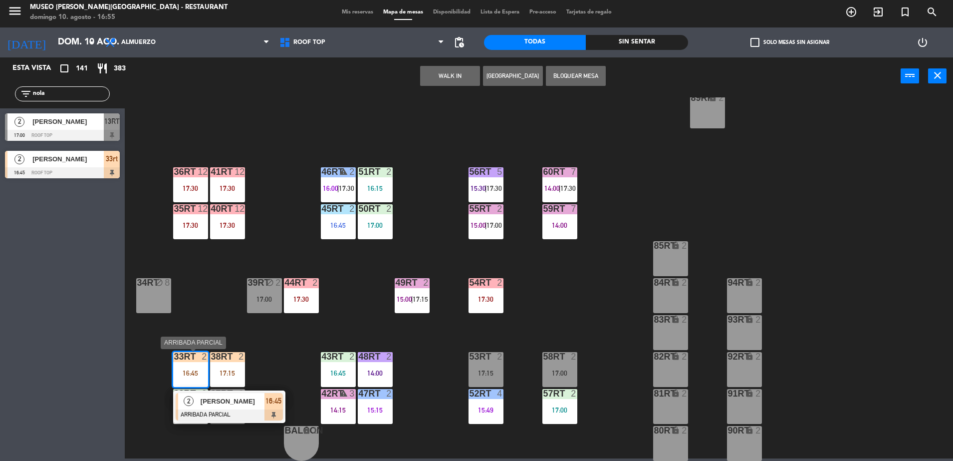
click at [236, 406] on span "[PERSON_NAME]" at bounding box center [233, 401] width 64 height 10
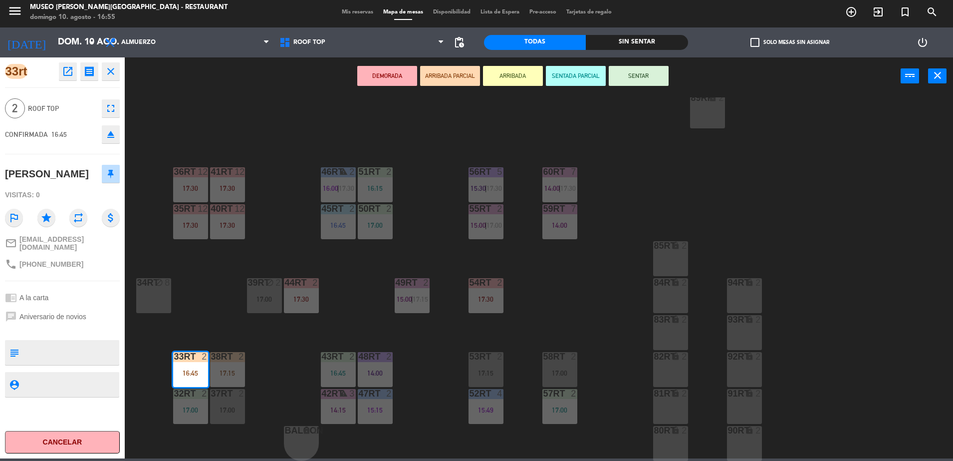
click at [294, 401] on div "18RT 4 16RT 4 16:45 28RT 2 80RR lock 2 27RT 6 14:45 7RT 3 17:15 S1RT lock 2 17R…" at bounding box center [543, 278] width 819 height 363
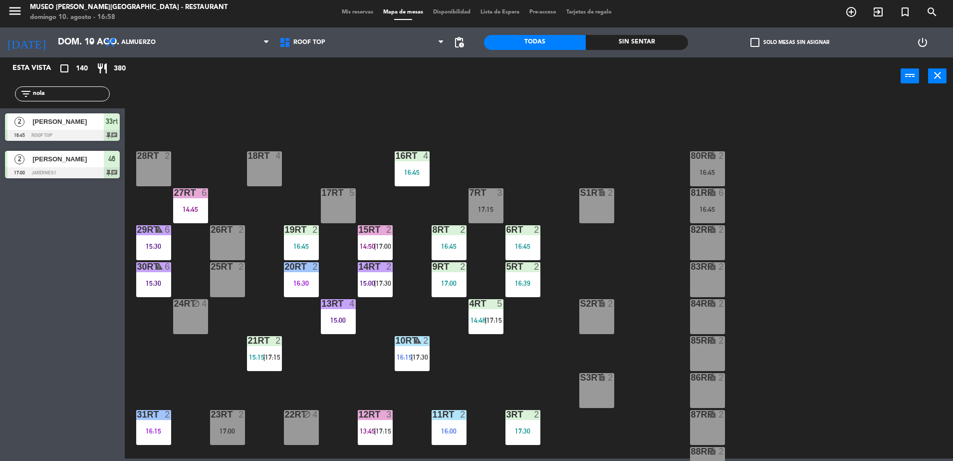
scroll to position [0, 0]
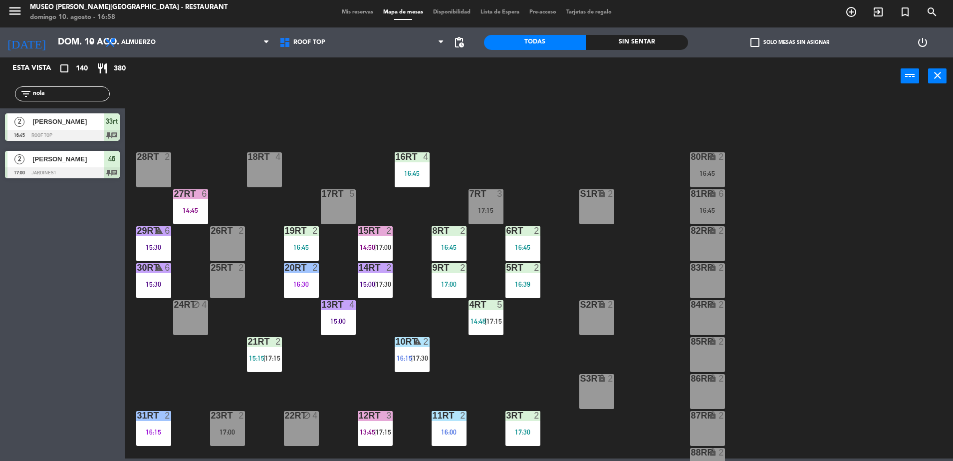
drag, startPoint x: 78, startPoint y: 92, endPoint x: 0, endPoint y: 107, distance: 79.4
click at [0, 107] on html "close × Museo Larco Café - Restaurant × chrome_reader_mode Listado de Reservas …" at bounding box center [476, 230] width 953 height 461
type input "mil"
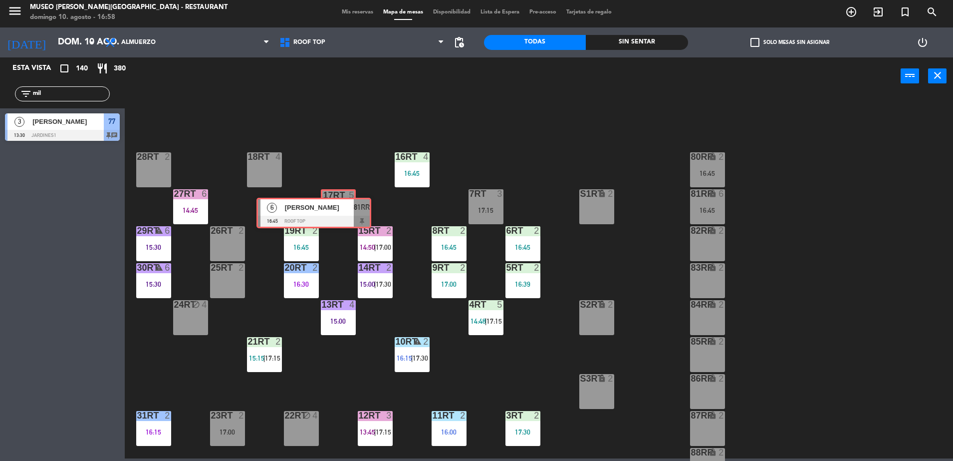
drag, startPoint x: 283, startPoint y: 197, endPoint x: 336, endPoint y: 208, distance: 54.5
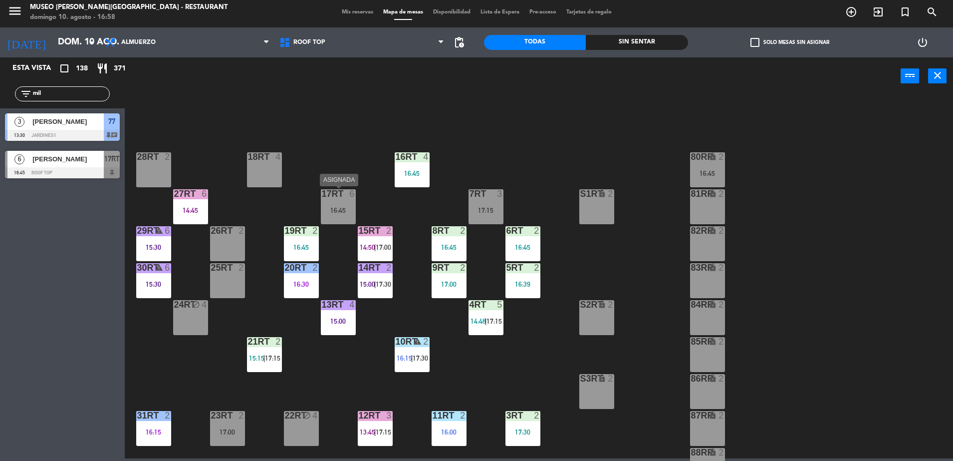
click at [336, 208] on div "16:45" at bounding box center [338, 210] width 35 height 7
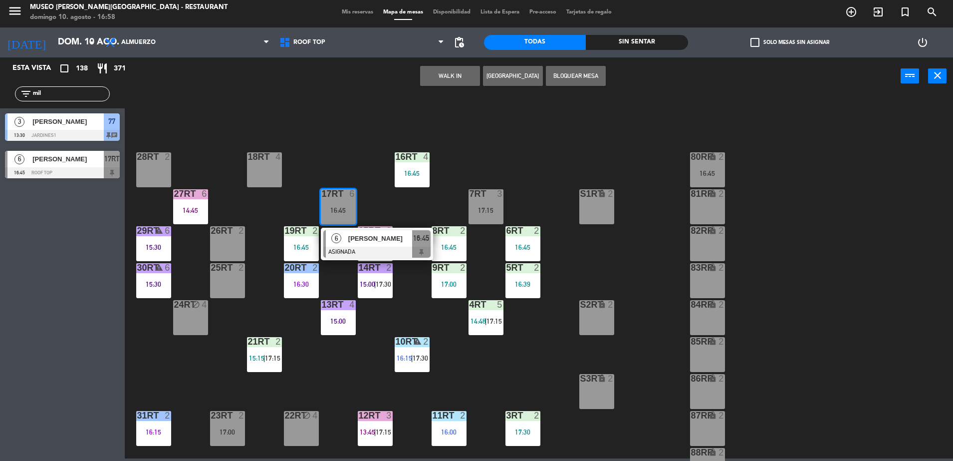
click at [359, 239] on span "[PERSON_NAME]" at bounding box center [380, 238] width 64 height 10
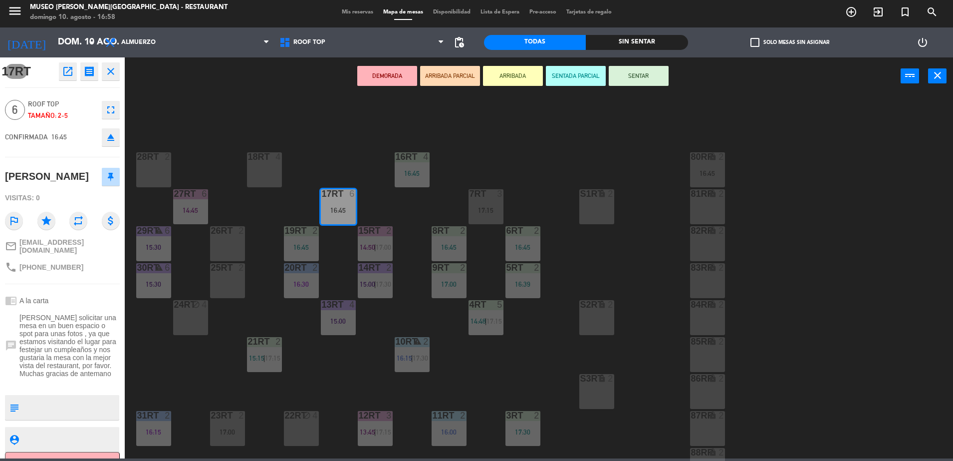
click at [446, 64] on div "DEMORADA ARRIBADA PARCIAL ARRIBADA SENTADA PARCIAL SENTAR power_input close" at bounding box center [513, 76] width 776 height 38
click at [446, 73] on button "ARRIBADA PARCIAL" at bounding box center [450, 76] width 60 height 20
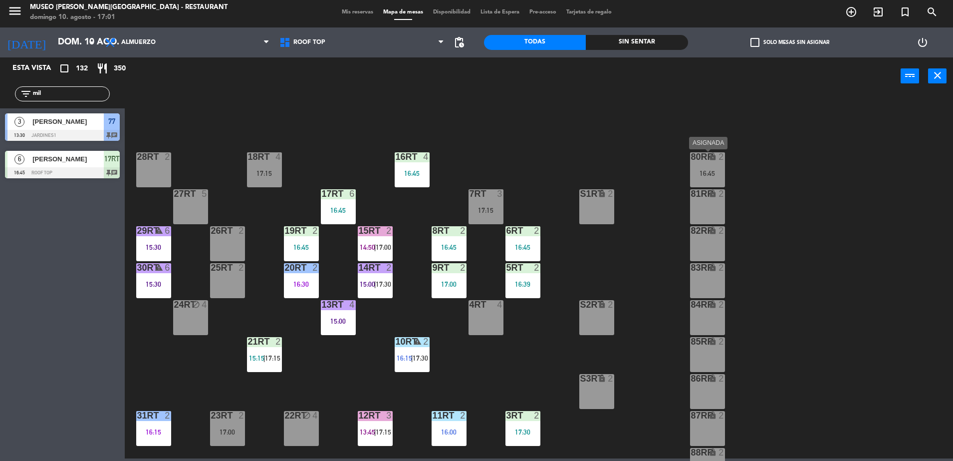
click at [707, 165] on div "80RR lock 2 16:45" at bounding box center [707, 169] width 35 height 35
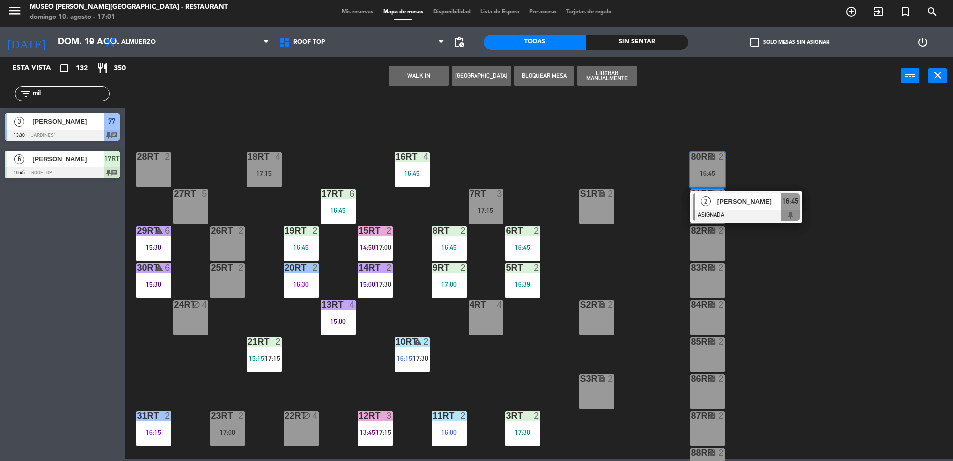
click at [746, 213] on div at bounding box center [746, 215] width 107 height 11
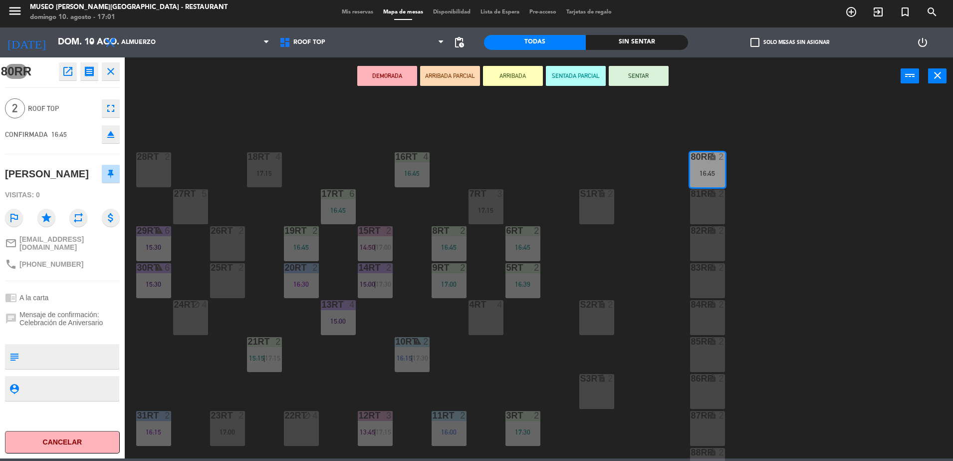
click at [67, 72] on icon "open_in_new" at bounding box center [68, 71] width 12 height 12
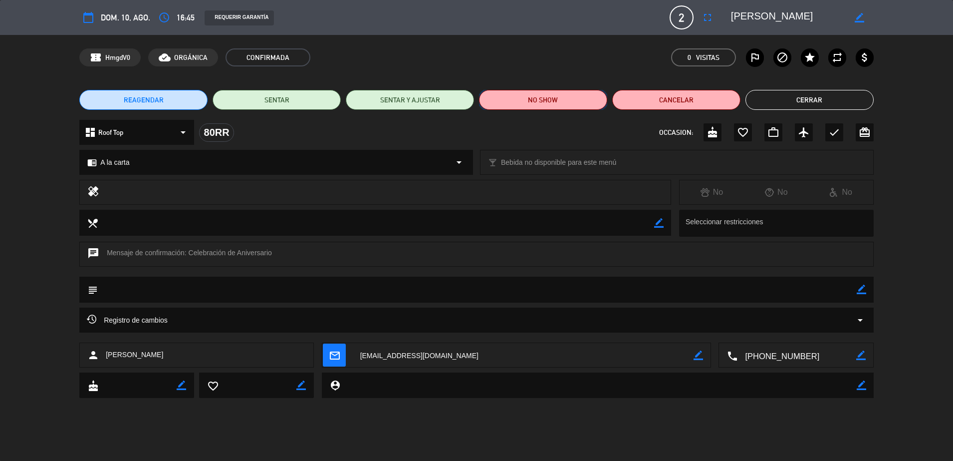
click at [511, 101] on button "NO SHOW" at bounding box center [543, 100] width 128 height 20
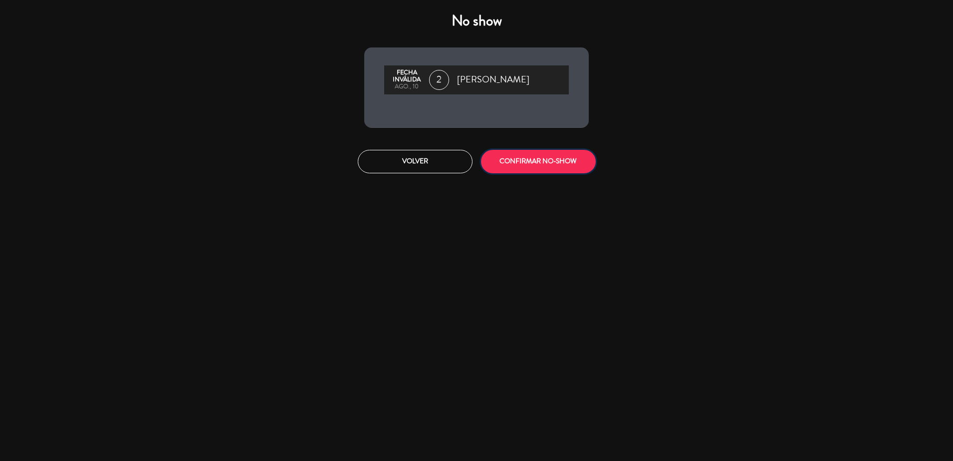
click at [553, 158] on button "CONFIRMAR NO-SHOW" at bounding box center [538, 161] width 115 height 23
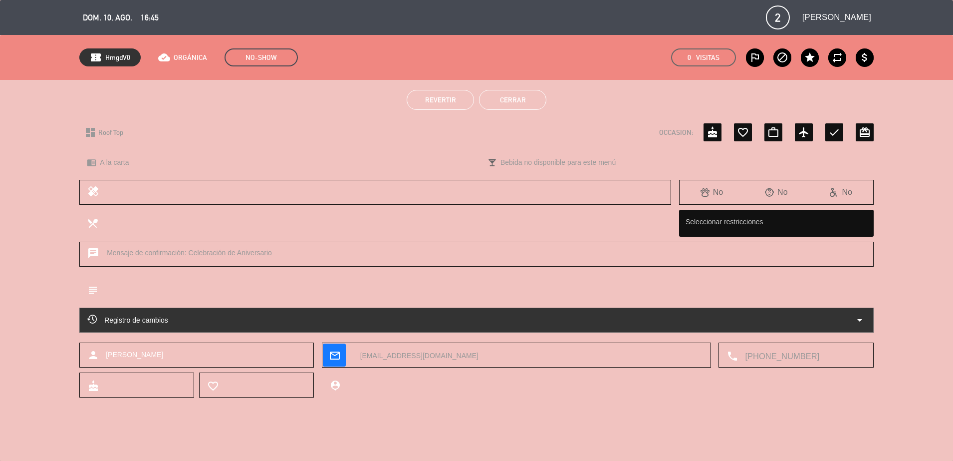
click at [539, 104] on button "Cerrar" at bounding box center [512, 100] width 67 height 20
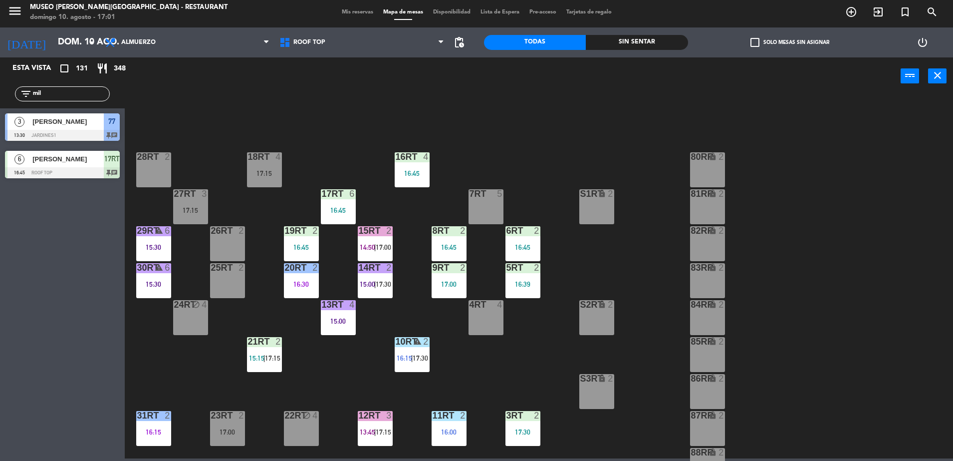
drag, startPoint x: 56, startPoint y: 98, endPoint x: 0, endPoint y: 86, distance: 57.7
click at [0, 87] on html "close × Museo Larco Café - Restaurant × chrome_reader_mode Listado de Reservas …" at bounding box center [476, 230] width 953 height 461
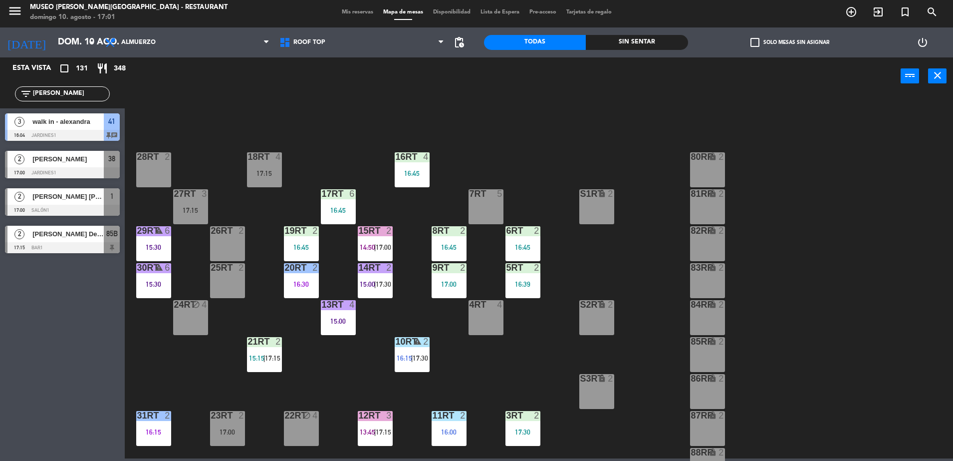
type input "alex"
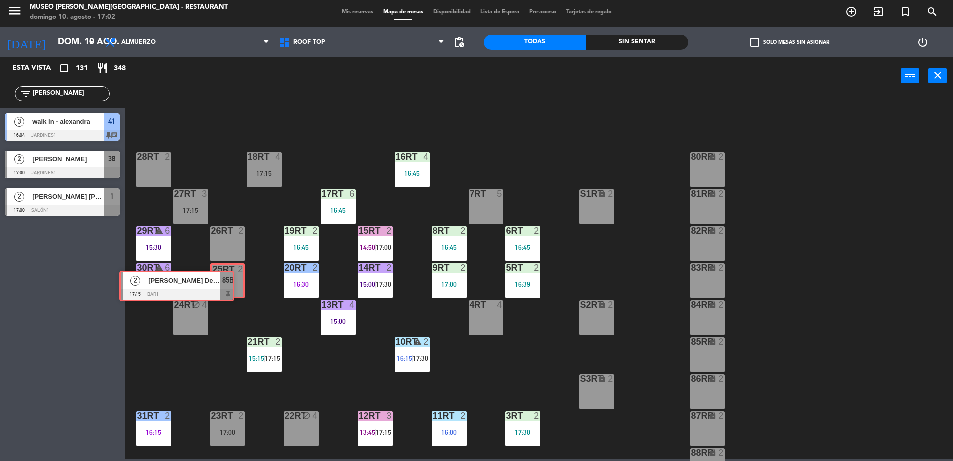
drag, startPoint x: 119, startPoint y: 239, endPoint x: 240, endPoint y: 284, distance: 129.1
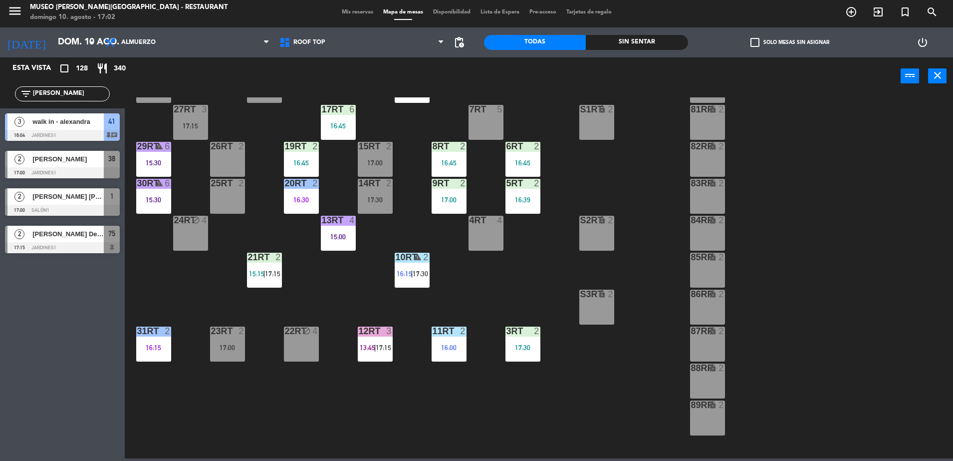
scroll to position [84, 0]
click at [94, 242] on div at bounding box center [62, 247] width 115 height 11
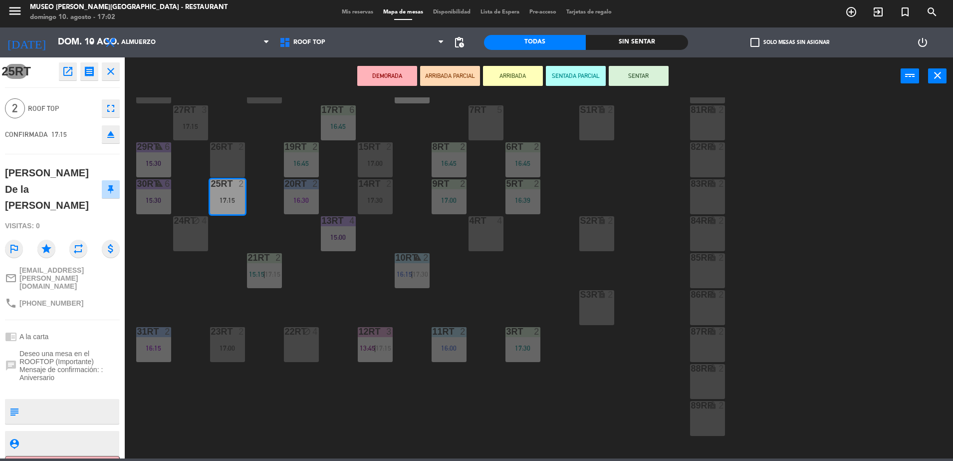
scroll to position [328, 0]
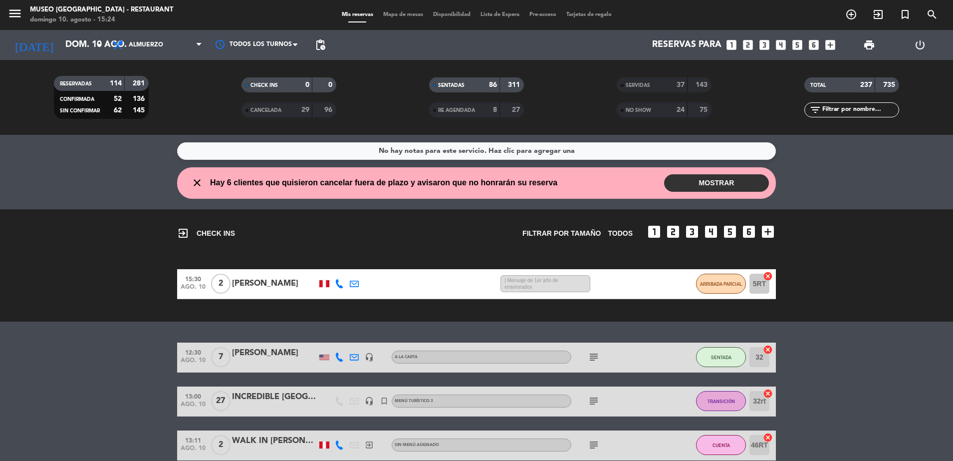
click at [685, 120] on div "SERVIDAS 37 143 NO SHOW 24 75" at bounding box center [665, 97] width 188 height 55
click at [650, 105] on div "NO SHOW" at bounding box center [642, 109] width 46 height 11
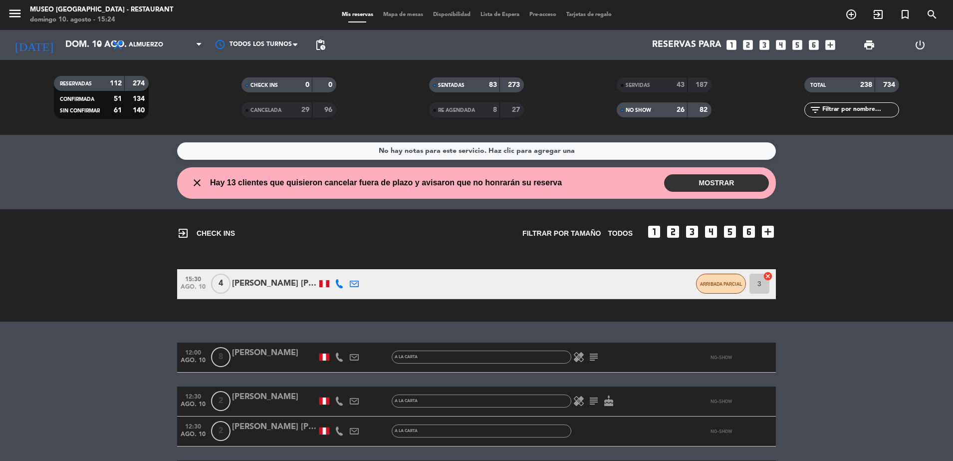
click at [838, 109] on input "text" at bounding box center [860, 109] width 77 height 11
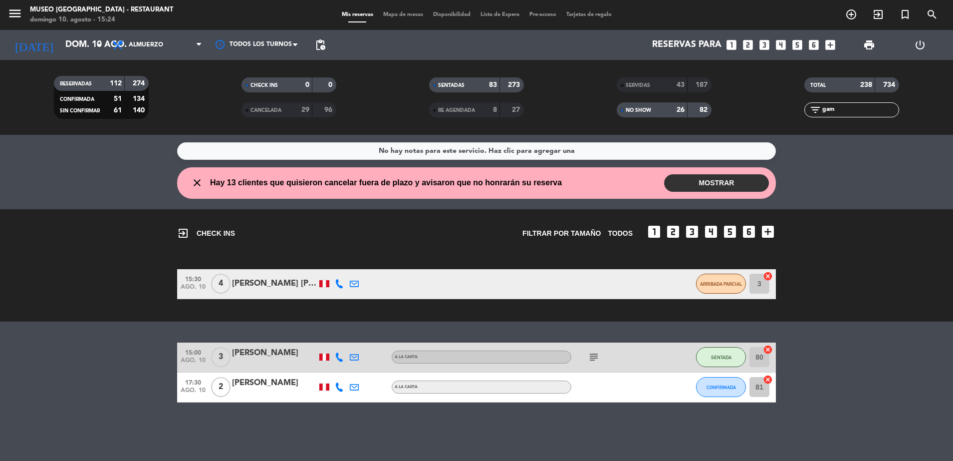
drag, startPoint x: 853, startPoint y: 106, endPoint x: 375, endPoint y: 112, distance: 477.7
click at [375, 112] on div "RESERVADAS 112 274 CONFIRMADA 51 134 SIN CONFIRMAR 61 140 CHECK INS 0 0 CANCELA…" at bounding box center [476, 97] width 953 height 55
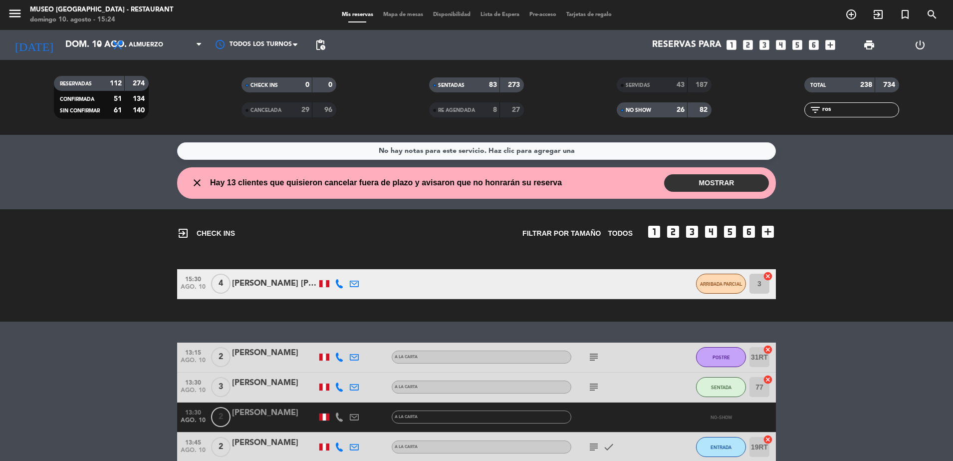
type input "[PERSON_NAME]"
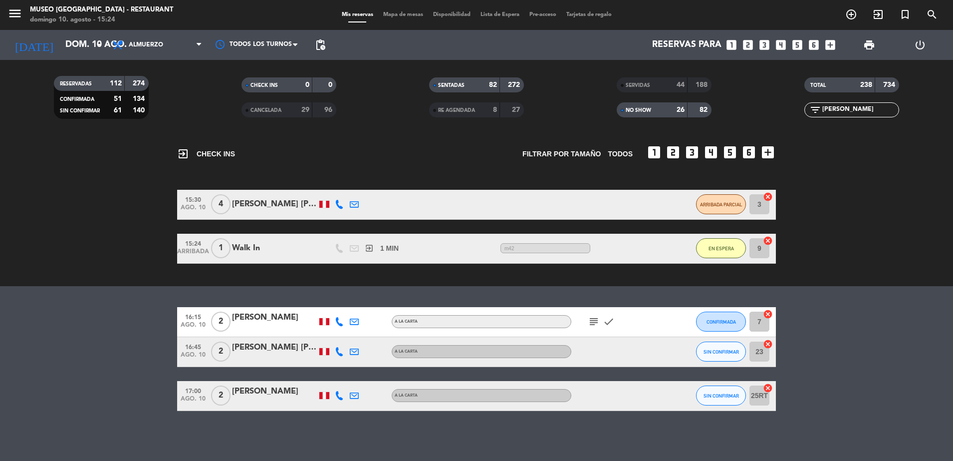
scroll to position [76, 0]
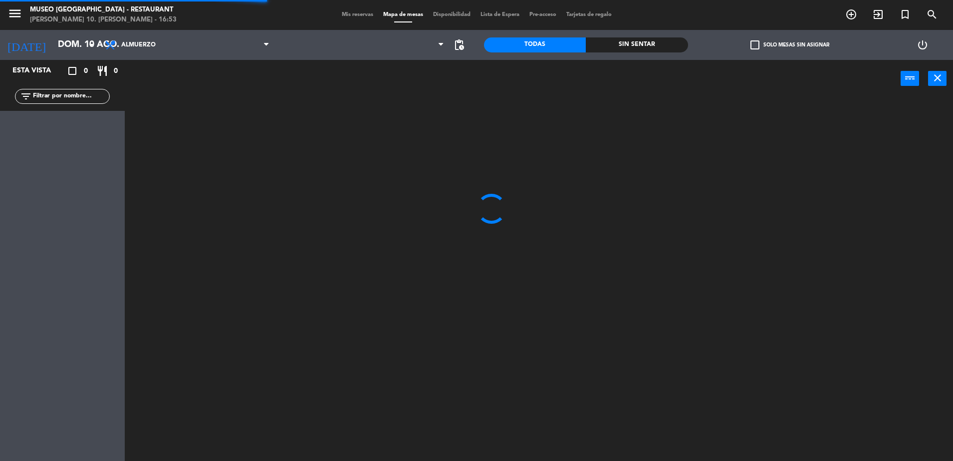
click at [49, 95] on input "text" at bounding box center [70, 96] width 77 height 11
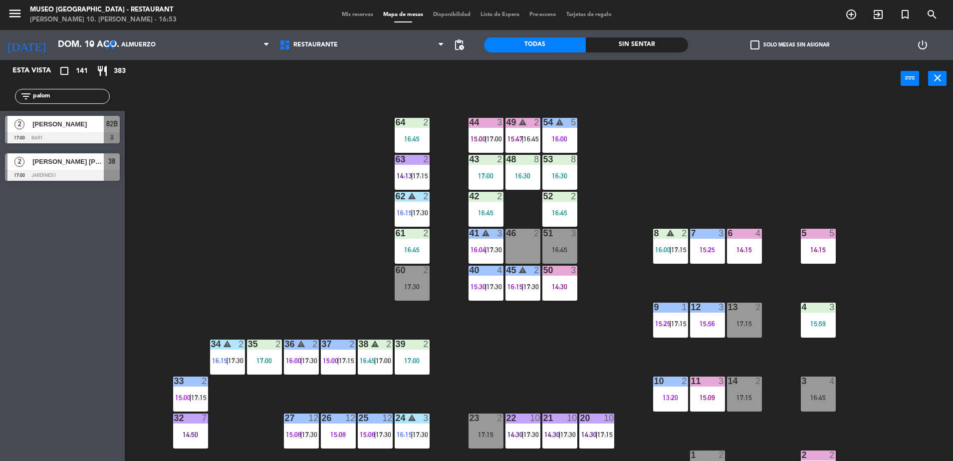
type input "palom"
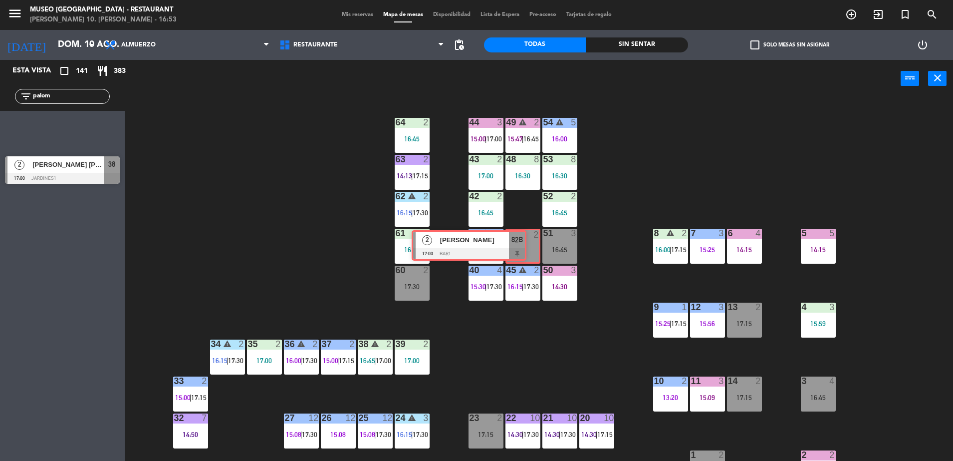
drag, startPoint x: 105, startPoint y: 120, endPoint x: 513, endPoint y: 235, distance: 423.1
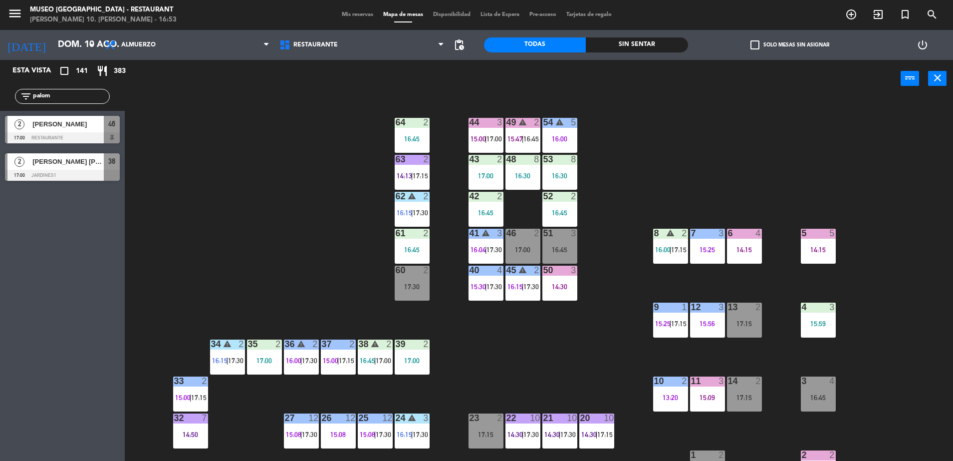
click at [89, 126] on span "[PERSON_NAME]" at bounding box center [67, 124] width 71 height 10
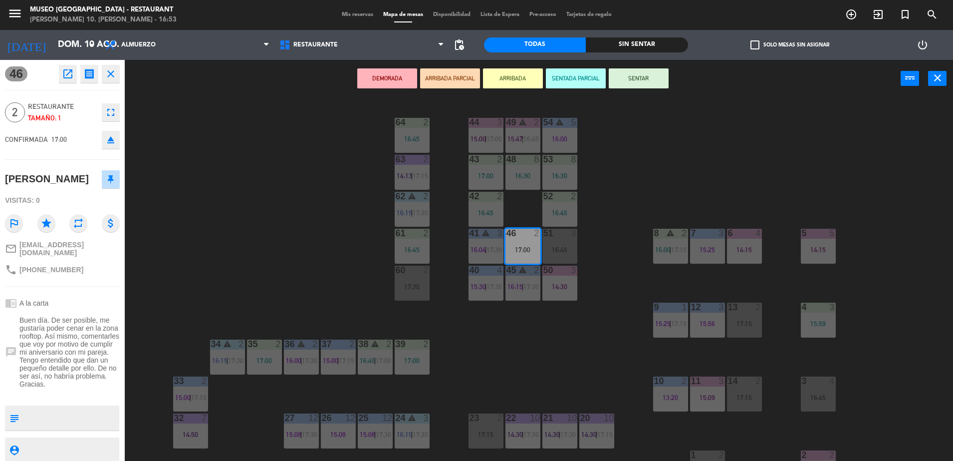
click at [452, 80] on button "ARRIBADA PARCIAL" at bounding box center [450, 78] width 60 height 20
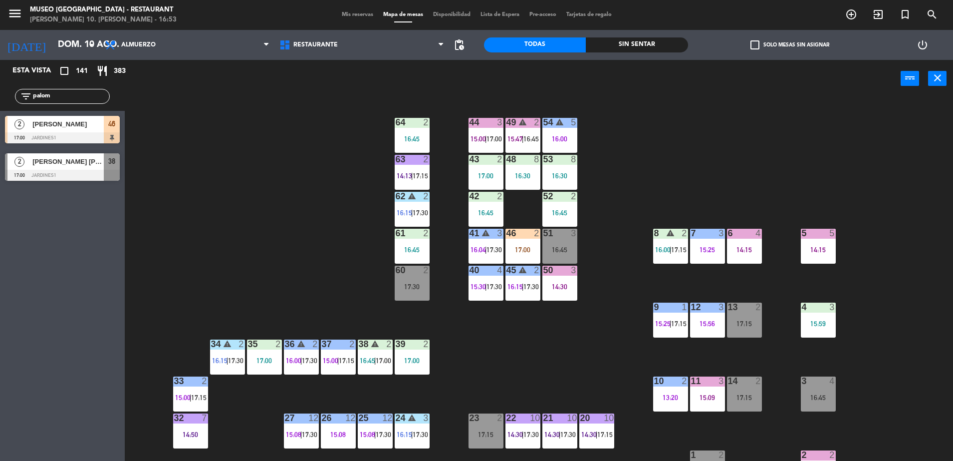
click at [315, 235] on div "44 3 15:00 | 17:00 49 warning 2 15:47 | 16:45 54 warning 5 16:00 64 2 16:45 48 …" at bounding box center [543, 281] width 819 height 363
click at [410, 286] on div "17:30" at bounding box center [412, 286] width 35 height 7
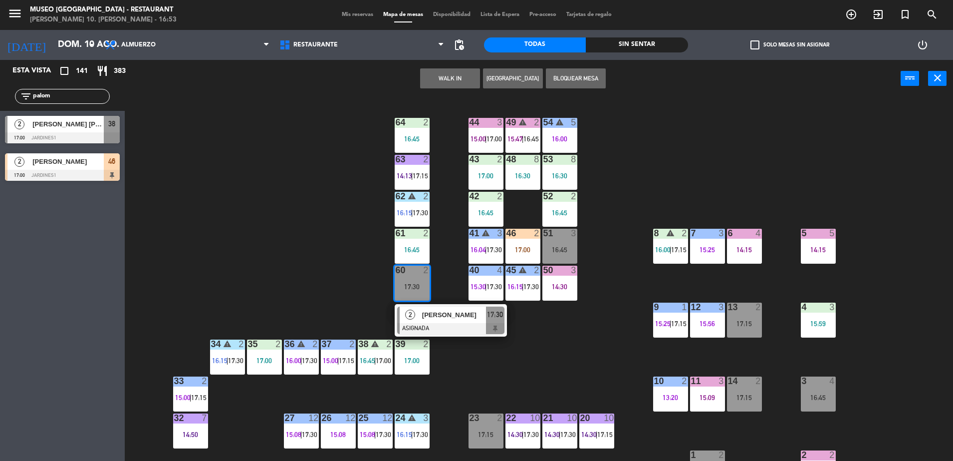
click at [443, 317] on span "[PERSON_NAME]" at bounding box center [454, 314] width 64 height 10
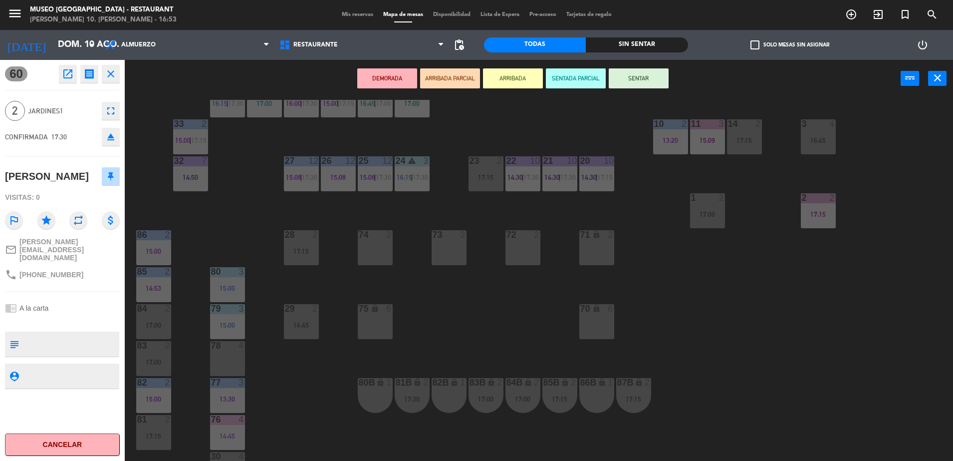
scroll to position [261, 0]
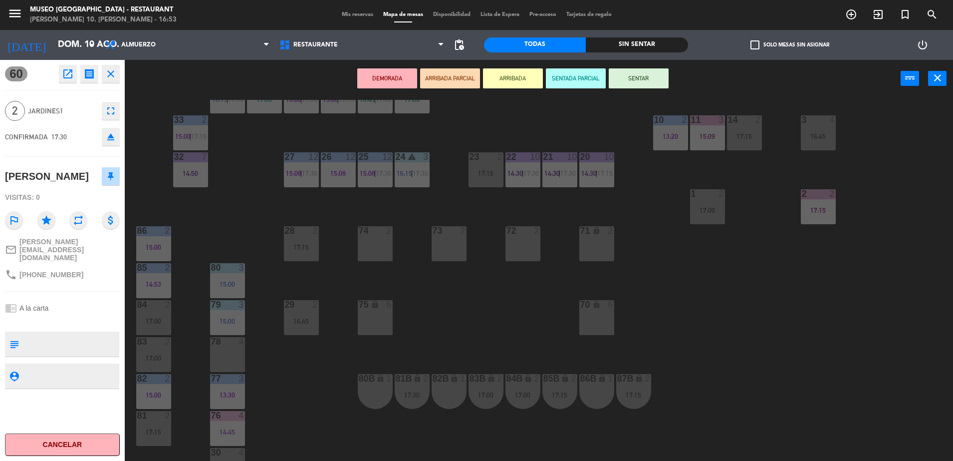
click at [359, 230] on div "74" at bounding box center [359, 230] width 0 height 9
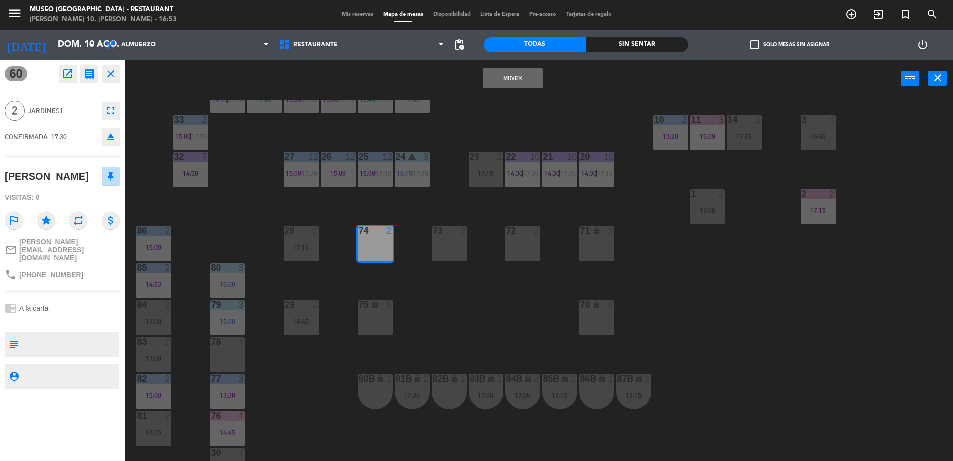
click at [502, 74] on button "Mover" at bounding box center [513, 78] width 60 height 20
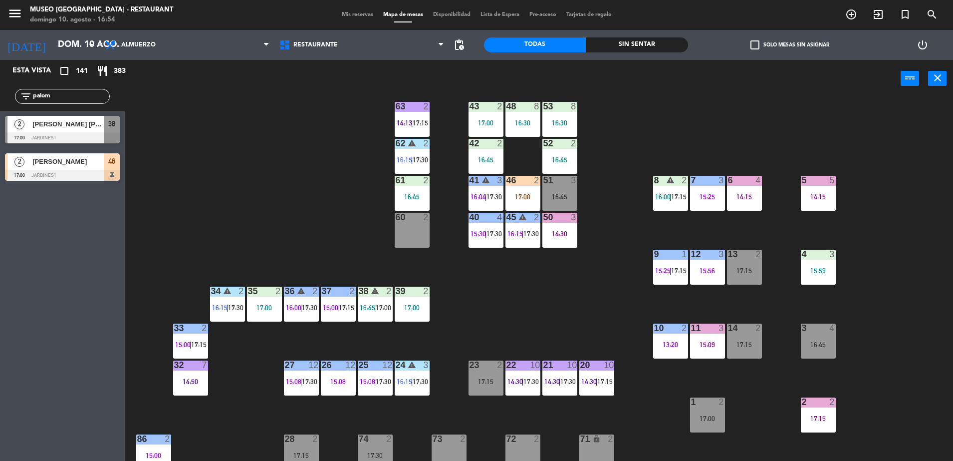
scroll to position [52, 0]
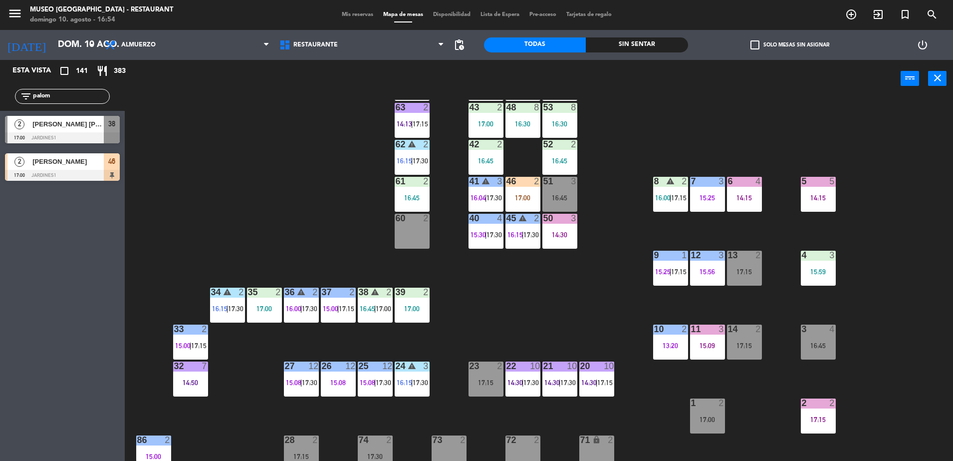
drag, startPoint x: 55, startPoint y: 95, endPoint x: 0, endPoint y: 73, distance: 59.6
click at [0, 73] on html "close × Museo Larco Café - Restaurant × chrome_reader_mode Listado de Reservas …" at bounding box center [476, 230] width 953 height 461
type input "jac"
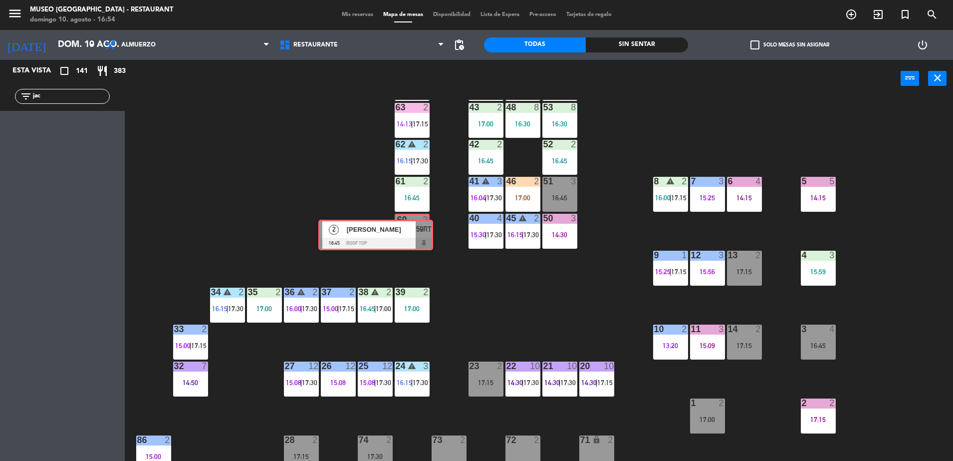
drag, startPoint x: 102, startPoint y: 132, endPoint x: 415, endPoint y: 235, distance: 329.9
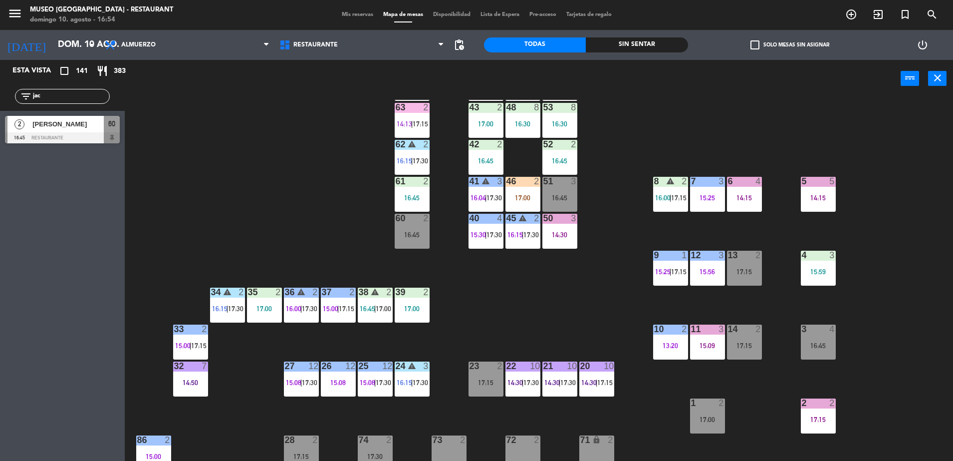
click at [64, 106] on div "filter_list jac" at bounding box center [62, 96] width 125 height 29
click at [66, 121] on span "[PERSON_NAME]" at bounding box center [67, 124] width 71 height 10
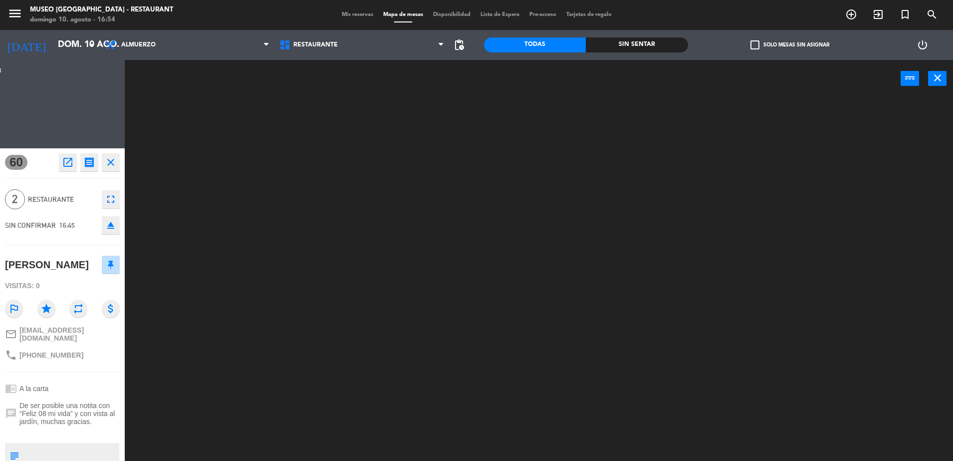
scroll to position [0, 0]
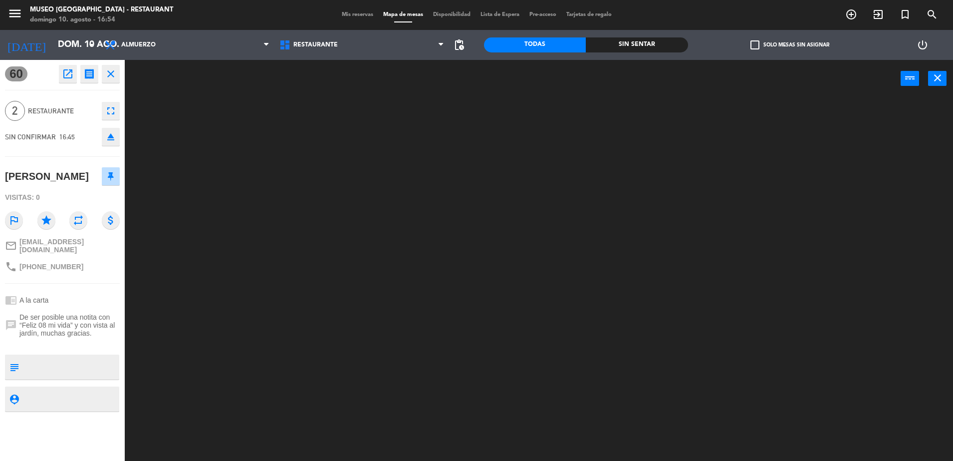
click at [281, 261] on div at bounding box center [543, 281] width 819 height 363
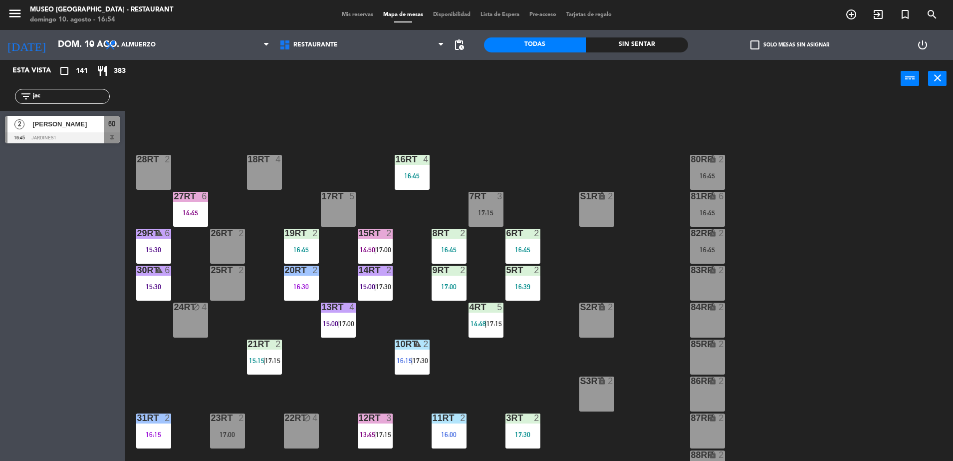
click at [254, 105] on div "18RT 4 16RT 4 16:45 28RT 2 80RR lock 2 16:45 27RT 6 14:45 7RT 3 17:15 S1RT lock…" at bounding box center [543, 281] width 819 height 363
click at [89, 140] on div at bounding box center [62, 137] width 115 height 11
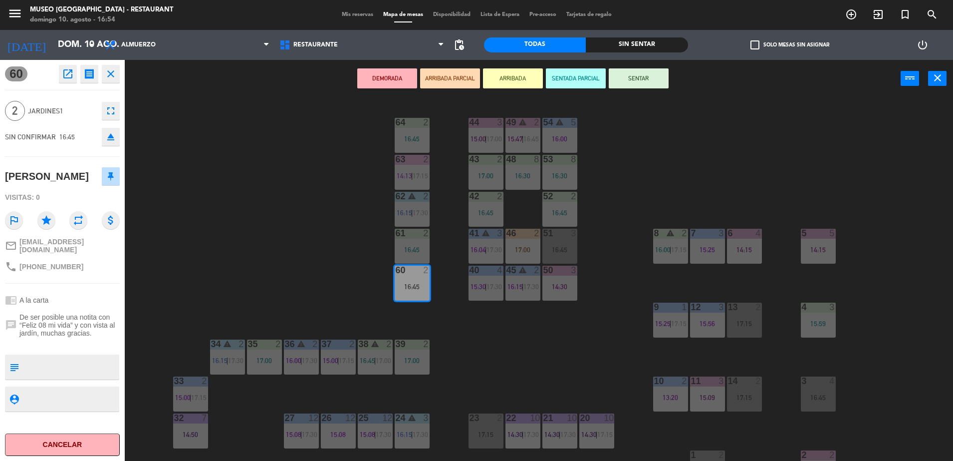
click at [451, 78] on button "ARRIBADA PARCIAL" at bounding box center [450, 78] width 60 height 20
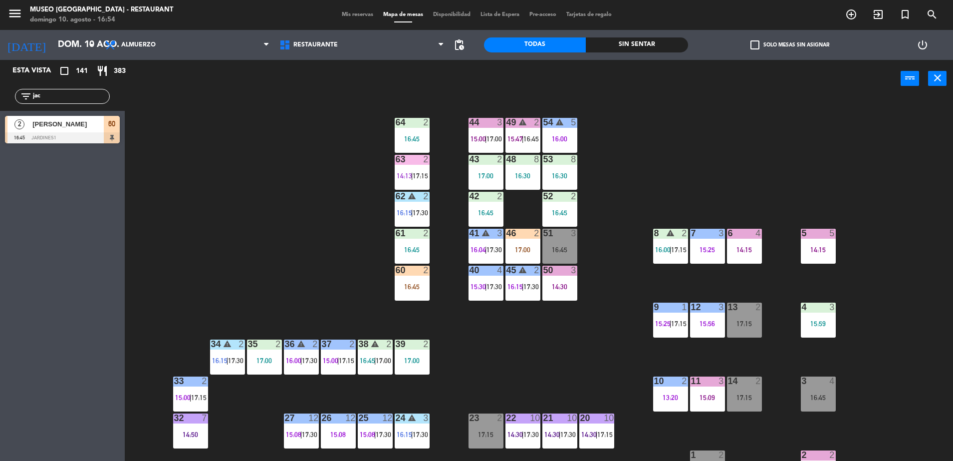
click at [324, 277] on div "44 3 15:00 | 17:00 49 warning 2 15:47 | 16:45 54 warning 5 16:00 64 2 16:45 48 …" at bounding box center [543, 281] width 819 height 363
click at [479, 245] on span "16:04" at bounding box center [478, 249] width 15 height 8
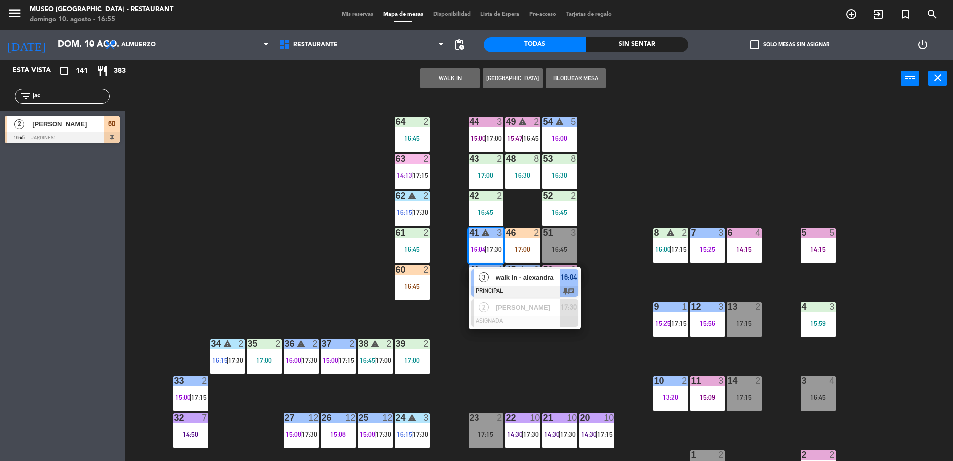
click at [520, 370] on div "44 3 15:00 | 17:00 49 warning 2 15:47 | 16:45 54 warning 5 16:00 64 2 16:45 48 …" at bounding box center [543, 281] width 819 height 363
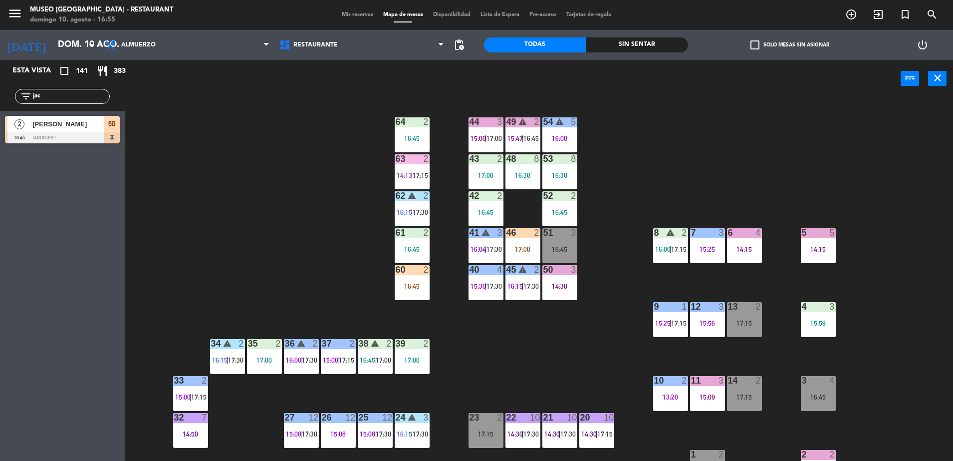
click at [492, 289] on span "17:30" at bounding box center [494, 286] width 15 height 8
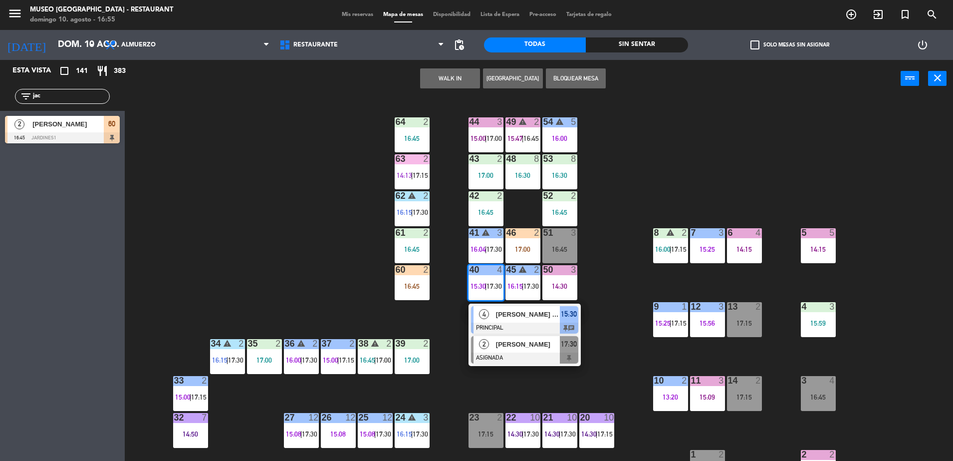
click at [569, 346] on span "17:30" at bounding box center [569, 344] width 16 height 12
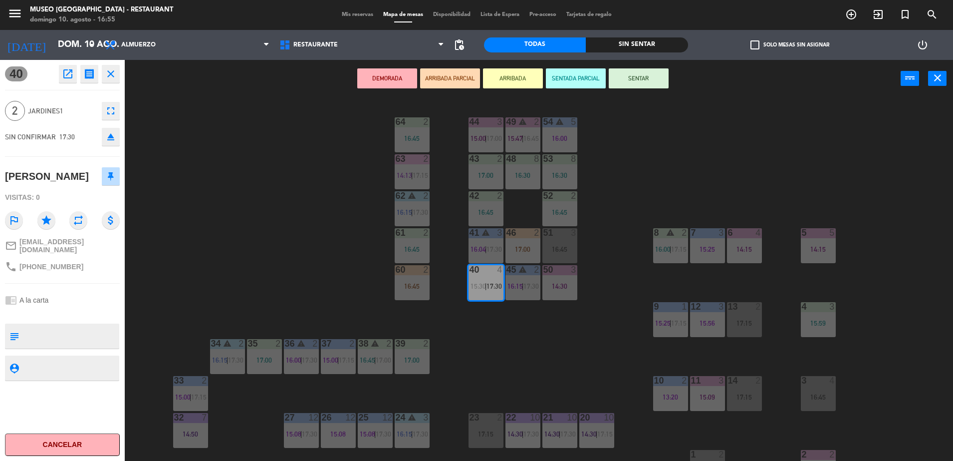
click at [590, 354] on div "44 3 15:00 | 17:00 49 warning 2 15:47 | 16:45 54 warning 5 16:00 64 2 16:45 48 …" at bounding box center [543, 281] width 819 height 363
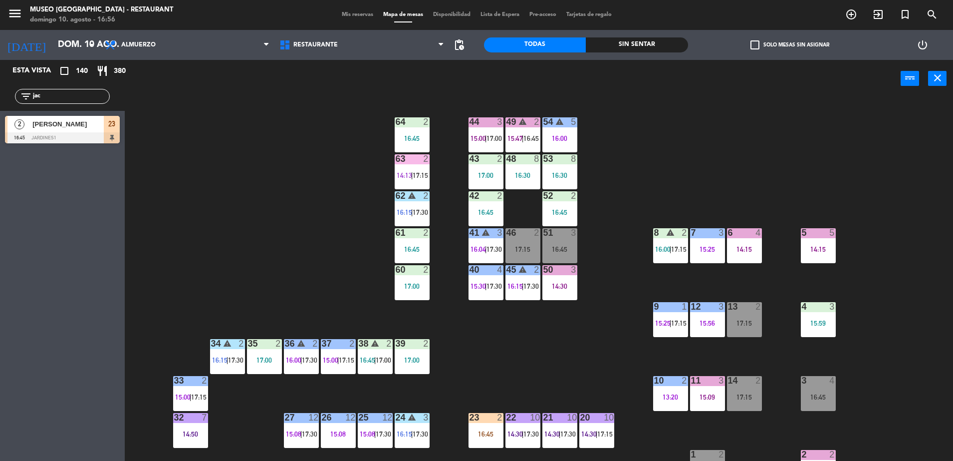
drag, startPoint x: 75, startPoint y: 98, endPoint x: -2, endPoint y: 95, distance: 77.9
click at [0, 95] on html "close × Museo Larco Café - Restaurant × chrome_reader_mode Listado de Reservas …" at bounding box center [476, 230] width 953 height 461
type input "nol"
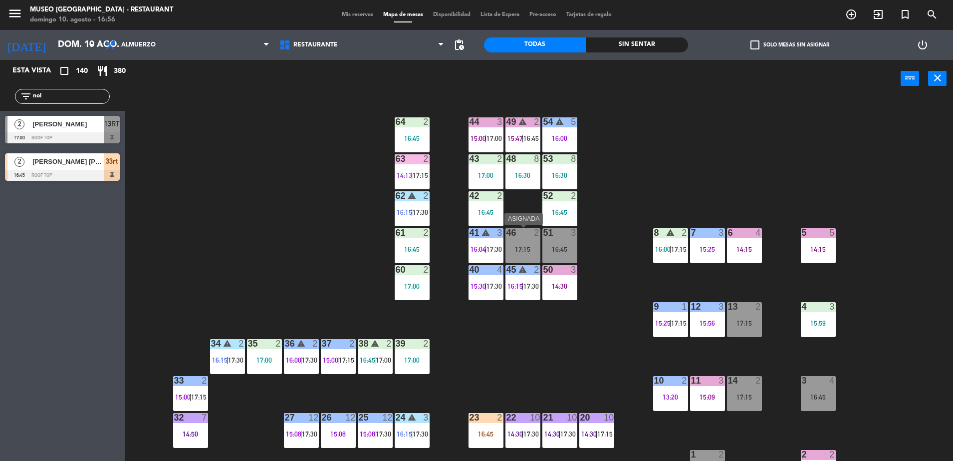
click at [523, 250] on div "17:15" at bounding box center [523, 249] width 35 height 7
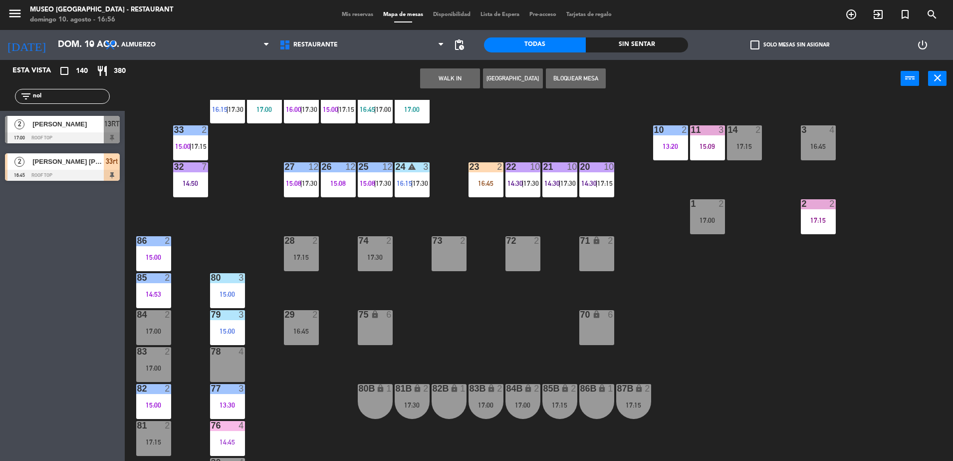
scroll to position [264, 0]
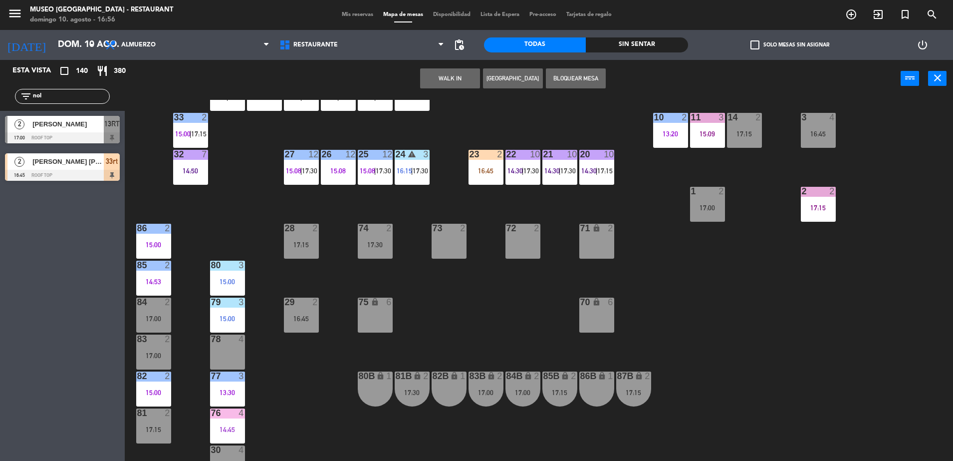
click at [448, 380] on div "lock" at bounding box center [449, 375] width 16 height 9
click at [474, 82] on button "Mover" at bounding box center [482, 78] width 60 height 20
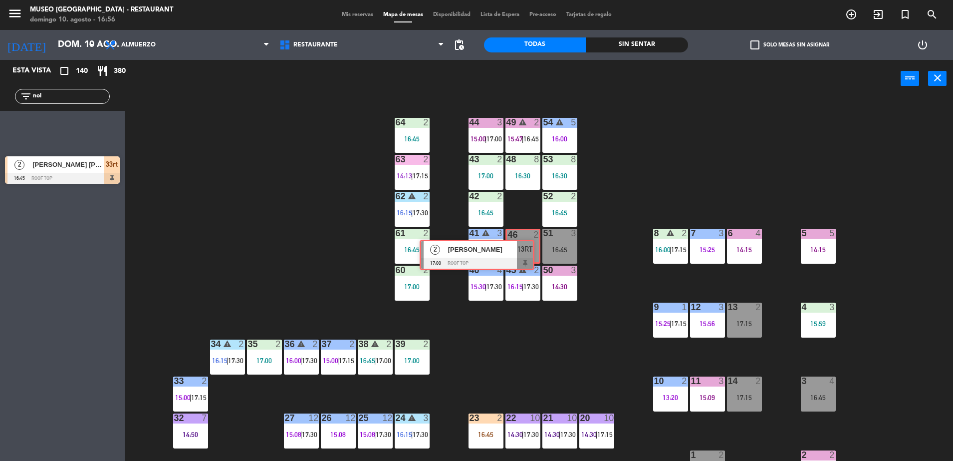
drag, startPoint x: 111, startPoint y: 130, endPoint x: 526, endPoint y: 254, distance: 432.3
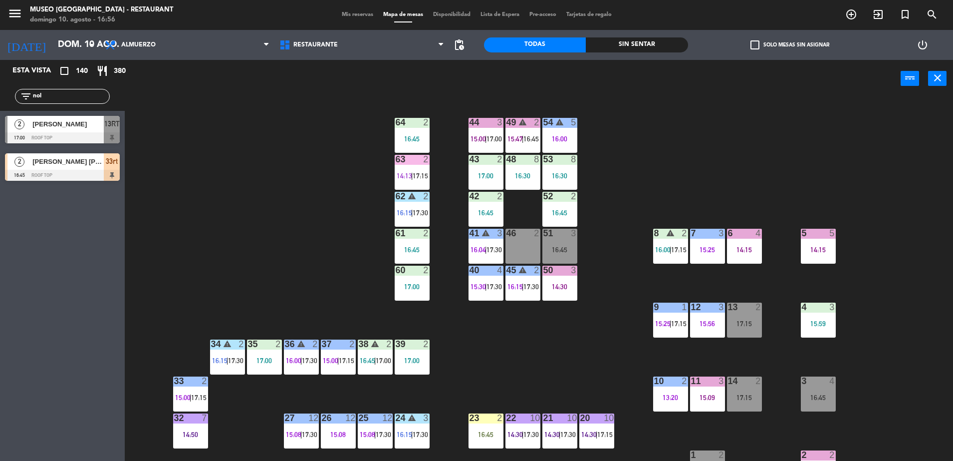
click at [53, 119] on span "[PERSON_NAME]" at bounding box center [67, 124] width 71 height 10
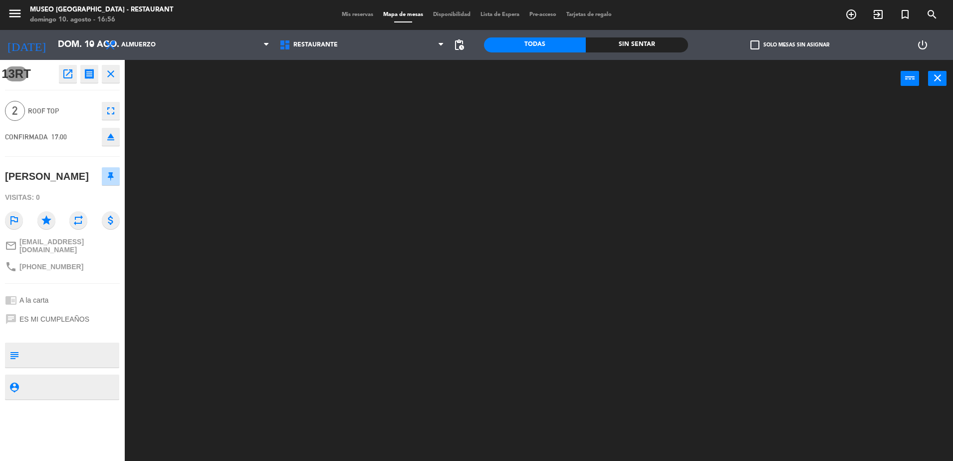
click at [231, 260] on div at bounding box center [543, 281] width 819 height 363
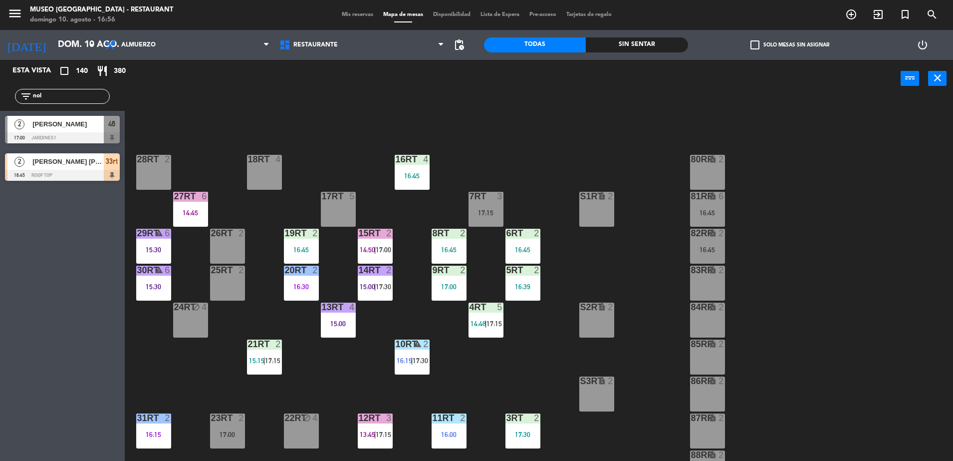
click at [274, 235] on div "18RT 4 16RT 4 16:45 28RT 2 80RR lock 2 27RT 6 14:45 7RT 3 17:15 S1RT lock 2 17R…" at bounding box center [543, 281] width 819 height 363
click at [110, 128] on span "46" at bounding box center [111, 124] width 7 height 12
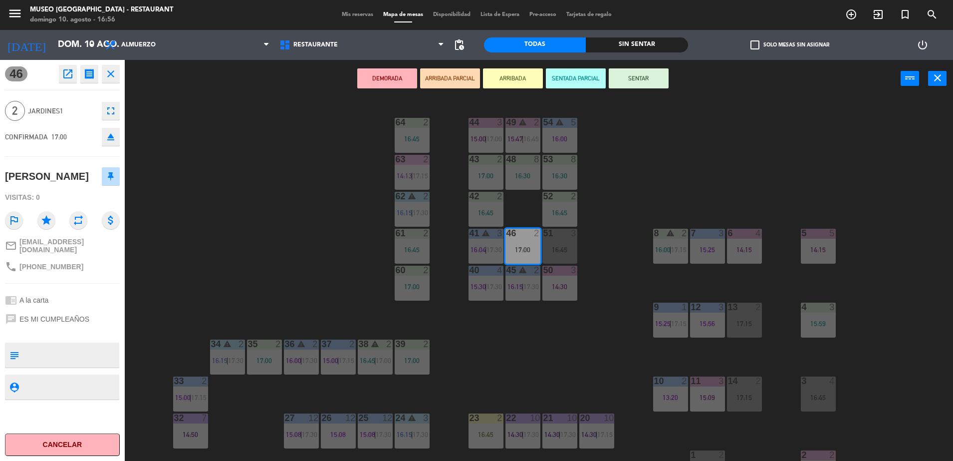
click at [442, 75] on button "ARRIBADA PARCIAL" at bounding box center [450, 78] width 60 height 20
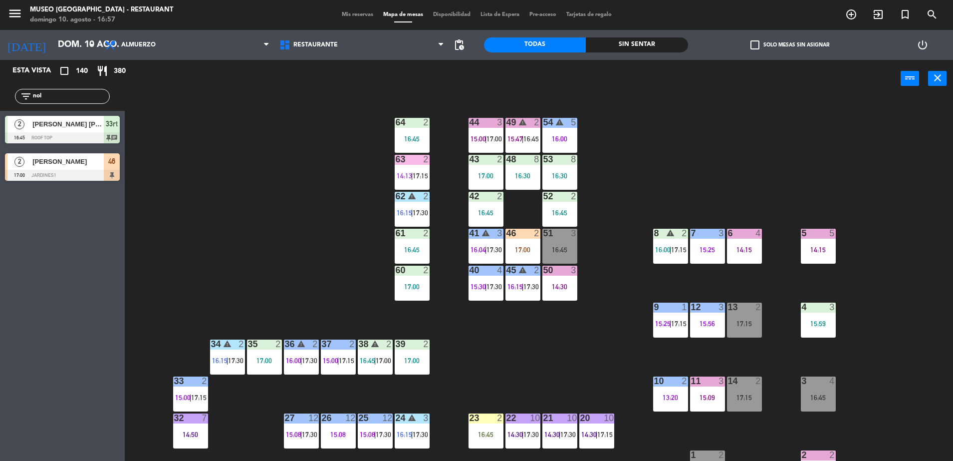
drag, startPoint x: -2, startPoint y: 98, endPoint x: 0, endPoint y: 113, distance: 15.2
click at [0, 113] on html "close × Museo Larco Café - Restaurant × chrome_reader_mode Listado de Reservas …" at bounding box center [476, 230] width 953 height 461
type input "milag"
click at [269, 329] on div "44 3 15:00 | 17:00 49 warning 2 15:47 54 warning 5 16:00 64 2 16:45 48 8 16:30 …" at bounding box center [543, 281] width 819 height 363
click at [332, 231] on div "44 3 15:00 | 17:00 49 warning 2 15:47 54 warning 5 16:00 64 2 16:45 48 8 16:30 …" at bounding box center [543, 281] width 819 height 363
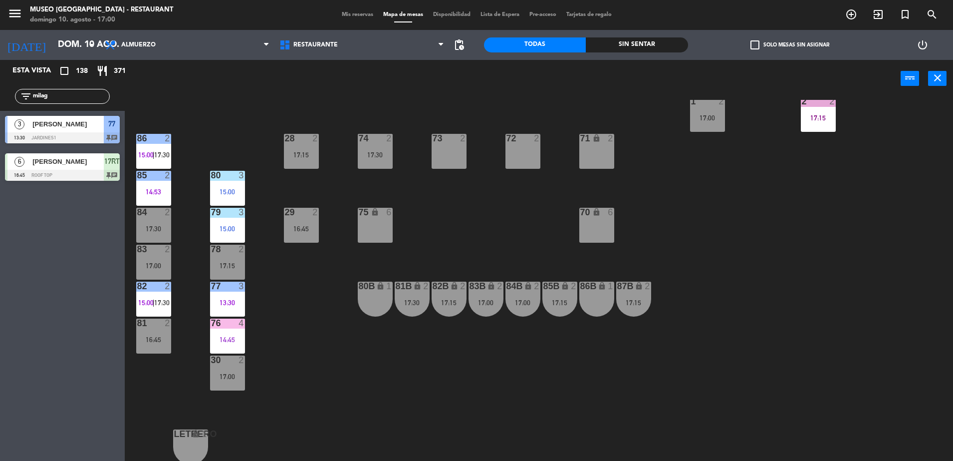
scroll to position [352, 0]
click at [158, 337] on div "16:45" at bounding box center [153, 340] width 35 height 7
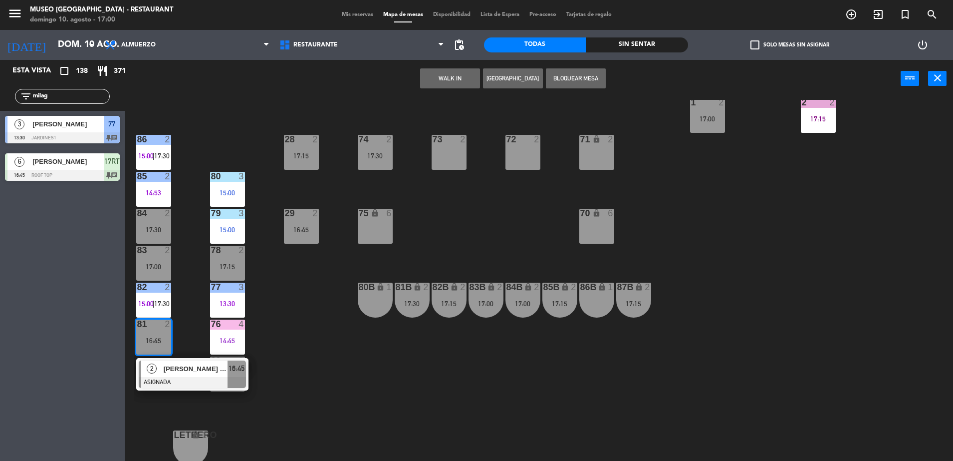
click at [193, 375] on div "Rosa Maria" at bounding box center [195, 368] width 65 height 16
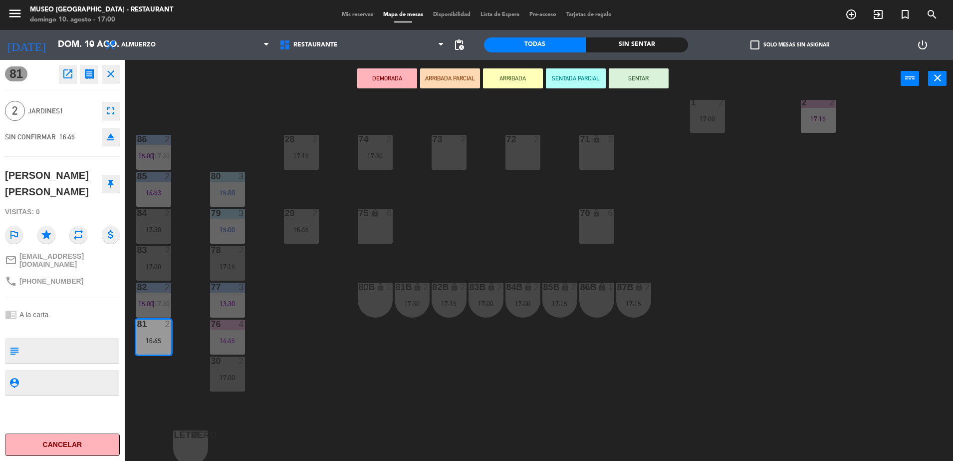
click at [66, 78] on icon "open_in_new" at bounding box center [68, 74] width 12 height 12
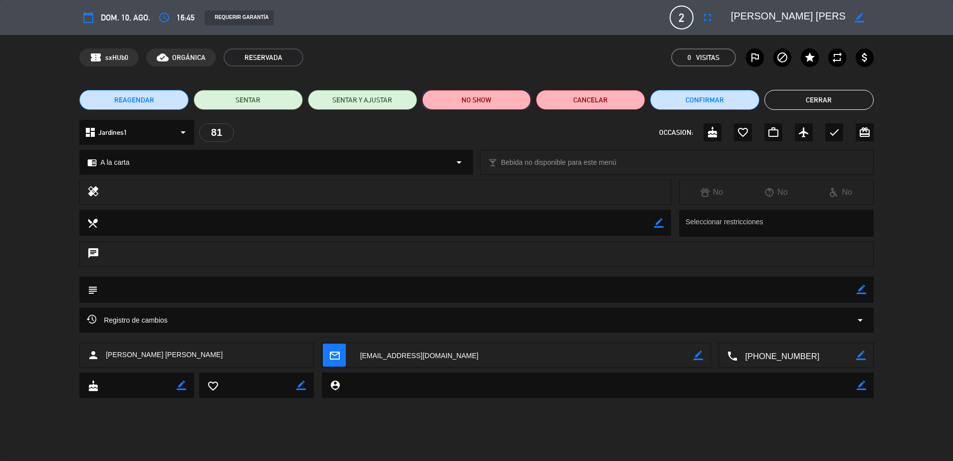
click at [507, 100] on button "NO SHOW" at bounding box center [476, 100] width 109 height 20
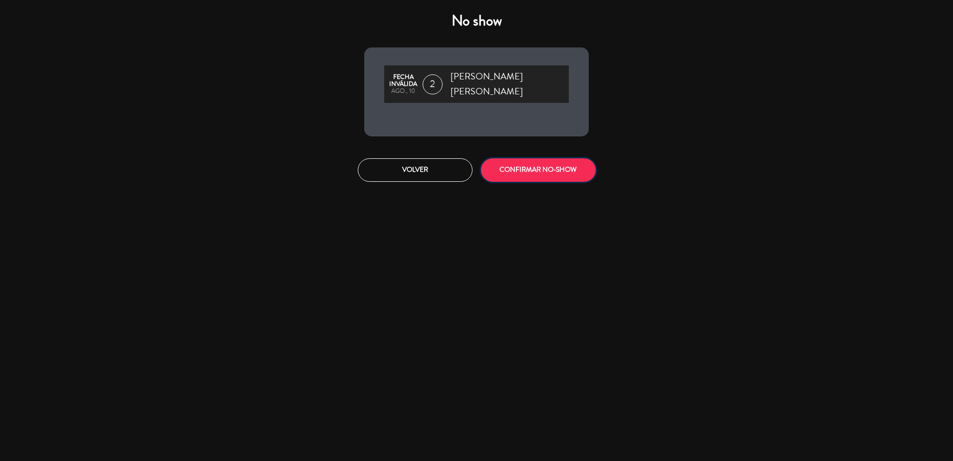
click at [540, 158] on button "CONFIRMAR NO-SHOW" at bounding box center [538, 169] width 115 height 23
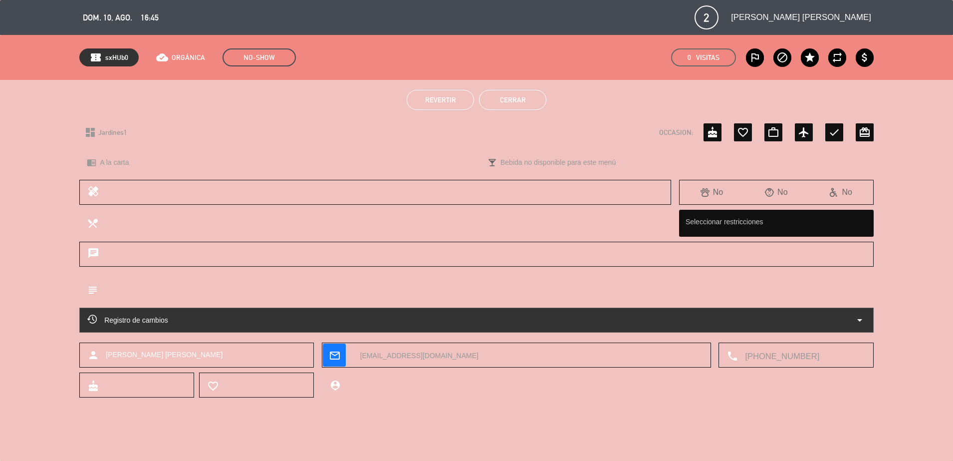
click at [496, 105] on button "Cerrar" at bounding box center [512, 100] width 67 height 20
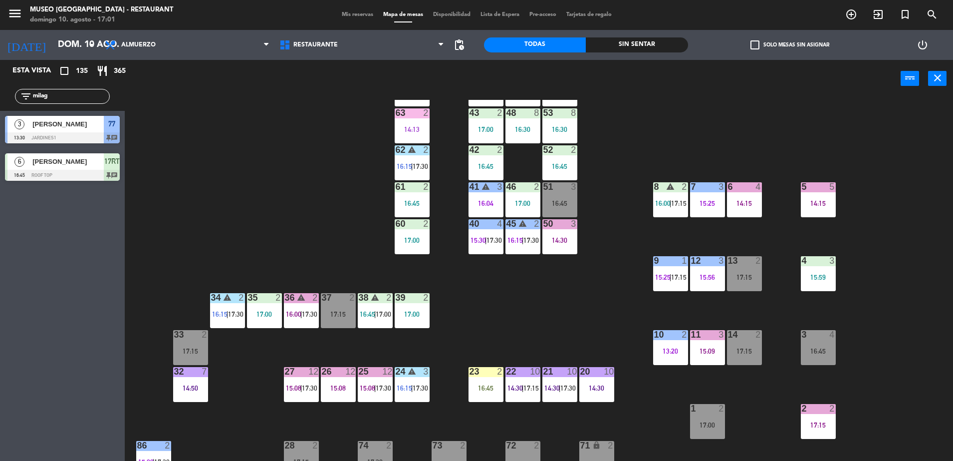
scroll to position [47, 0]
click at [820, 357] on div "3 4 16:45" at bounding box center [818, 346] width 35 height 35
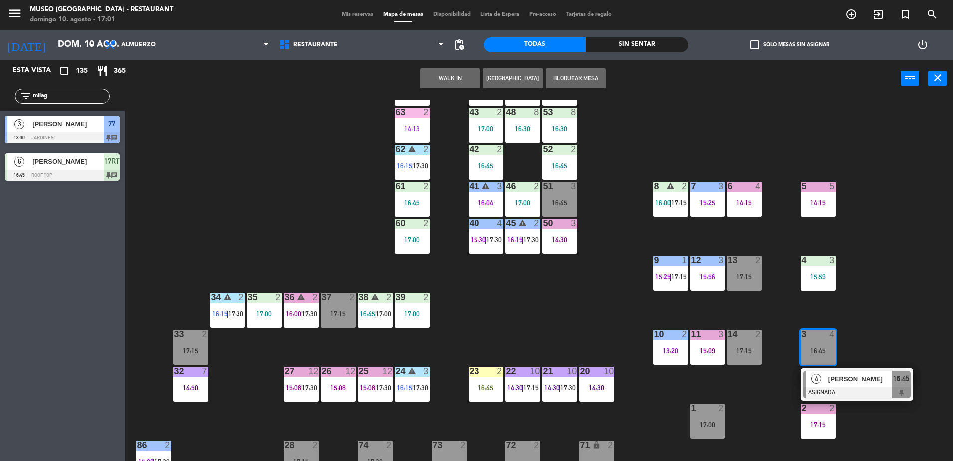
click at [835, 377] on div "4 Dannytza Andrea Rojas Changano ASIGNADA 16:45" at bounding box center [857, 384] width 127 height 32
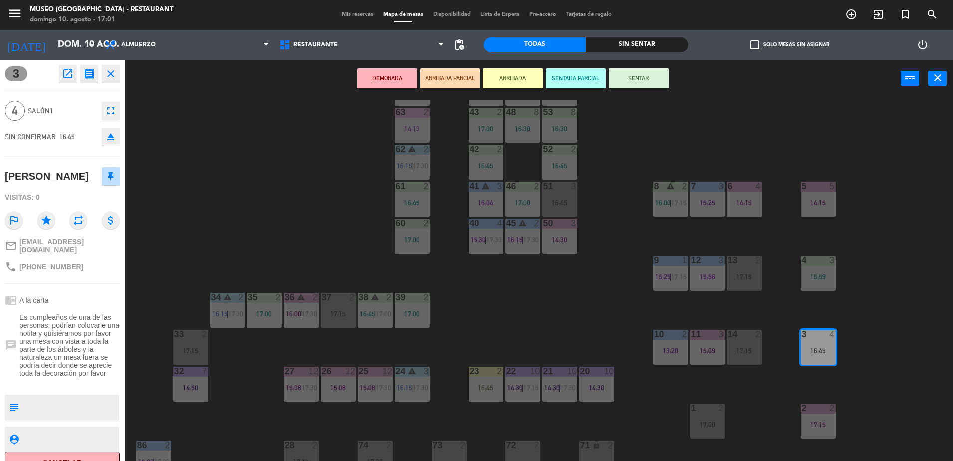
click at [67, 71] on icon "open_in_new" at bounding box center [68, 74] width 12 height 12
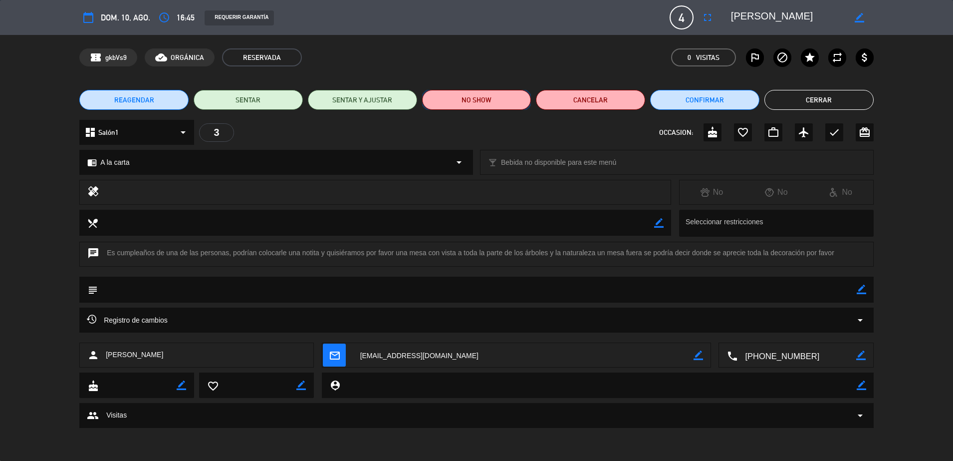
click at [492, 108] on button "NO SHOW" at bounding box center [476, 100] width 109 height 20
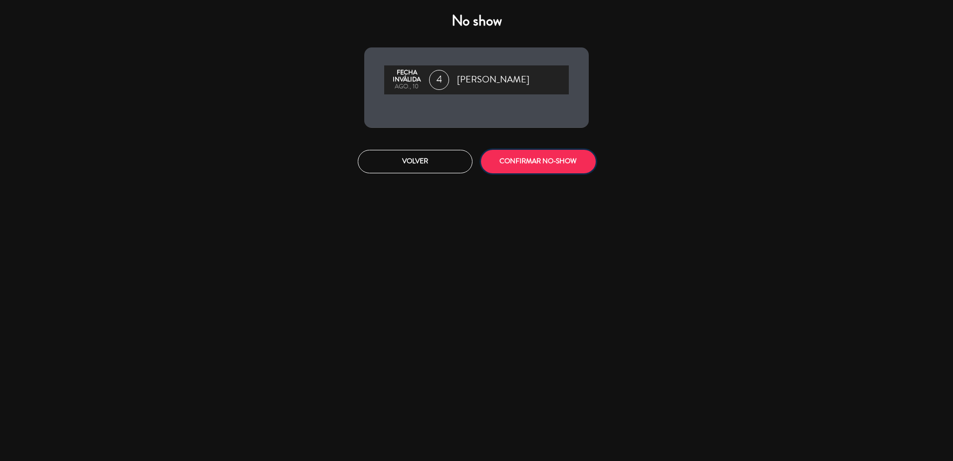
click at [536, 170] on button "CONFIRMAR NO-SHOW" at bounding box center [538, 161] width 115 height 23
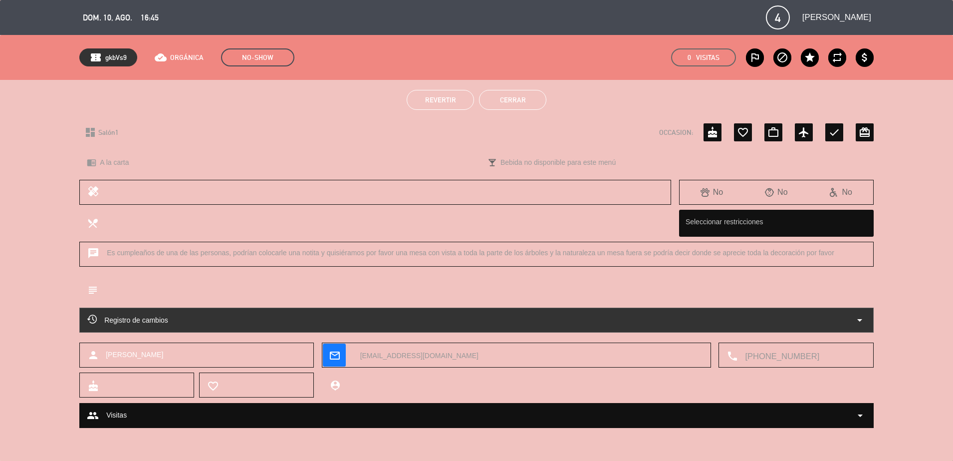
click at [516, 101] on button "Cerrar" at bounding box center [512, 100] width 67 height 20
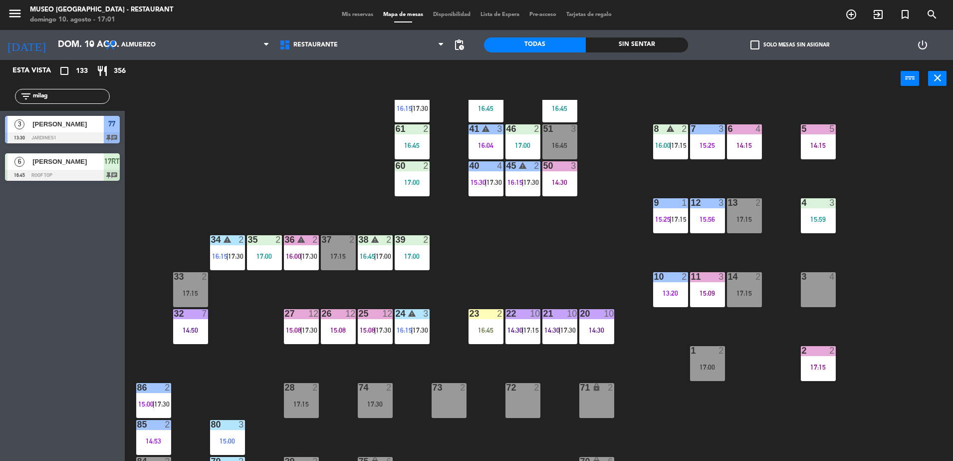
scroll to position [104, 0]
click at [531, 337] on div "22 10 14:30 | 17:15" at bounding box center [523, 326] width 35 height 35
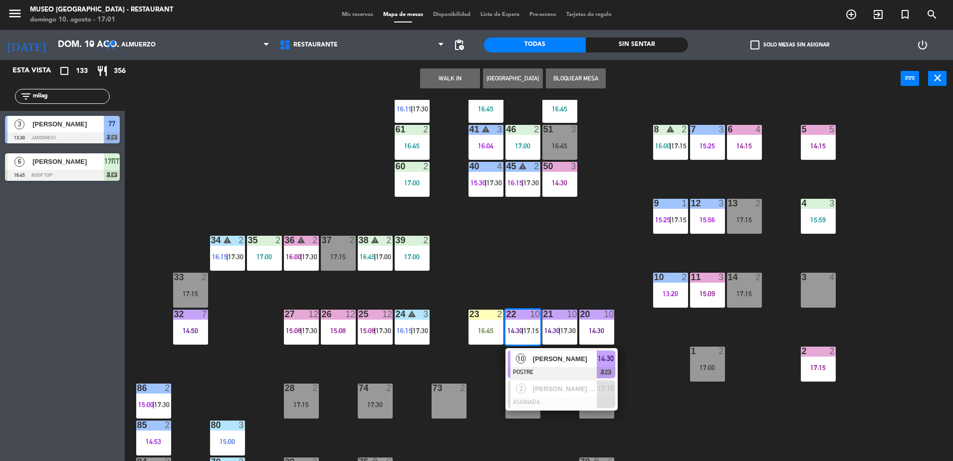
click at [521, 254] on div "44 3 15:00 | 17:00 49 warning 2 15:47 54 warning 5 16:00 64 2 16:45 48 8 16:30 …" at bounding box center [543, 281] width 819 height 363
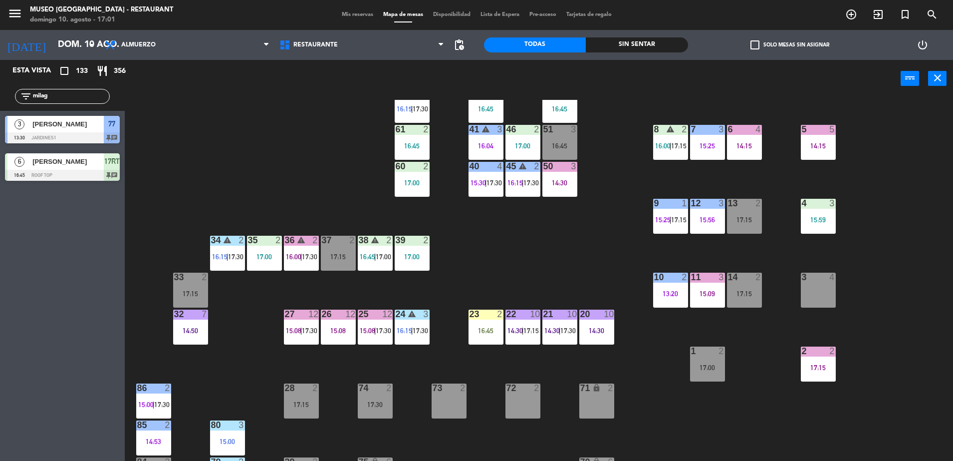
scroll to position [0, 0]
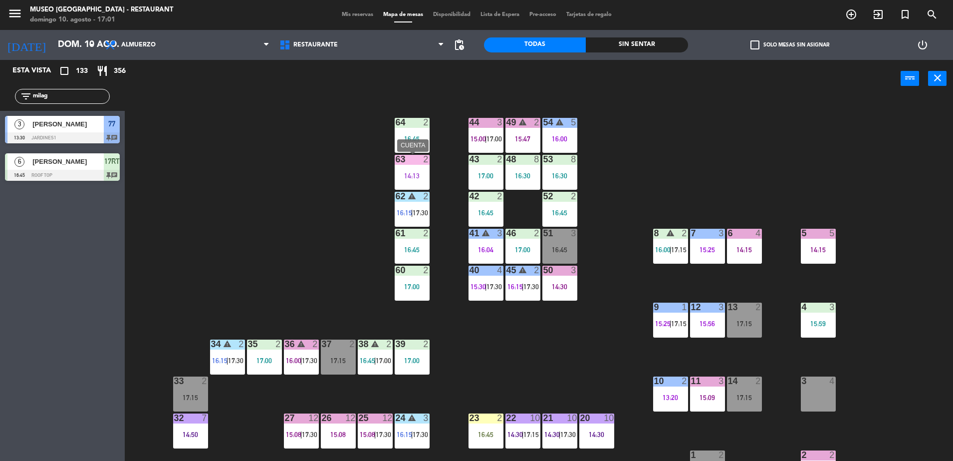
click at [422, 171] on div "63 2 14:13" at bounding box center [412, 172] width 35 height 35
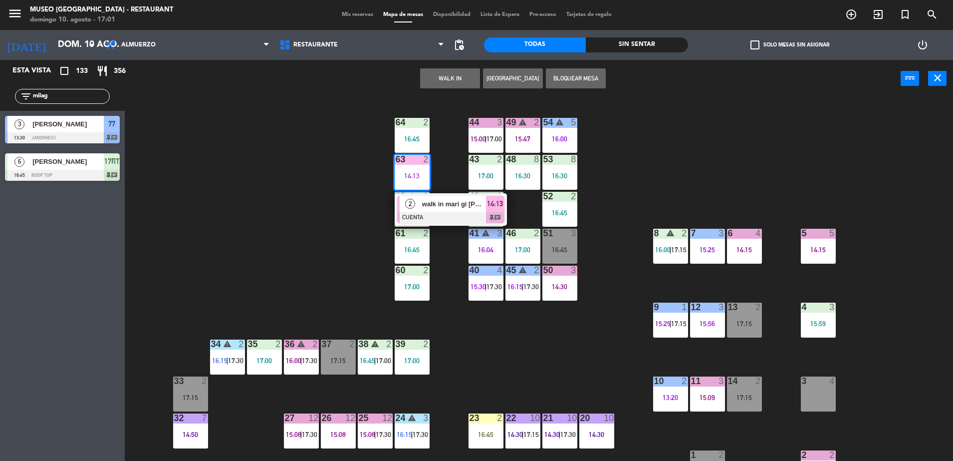
click at [354, 216] on div "44 3 15:00 | 17:00 49 warning 2 15:47 54 warning 5 16:00 64 2 16:45 48 8 16:30 …" at bounding box center [543, 281] width 819 height 363
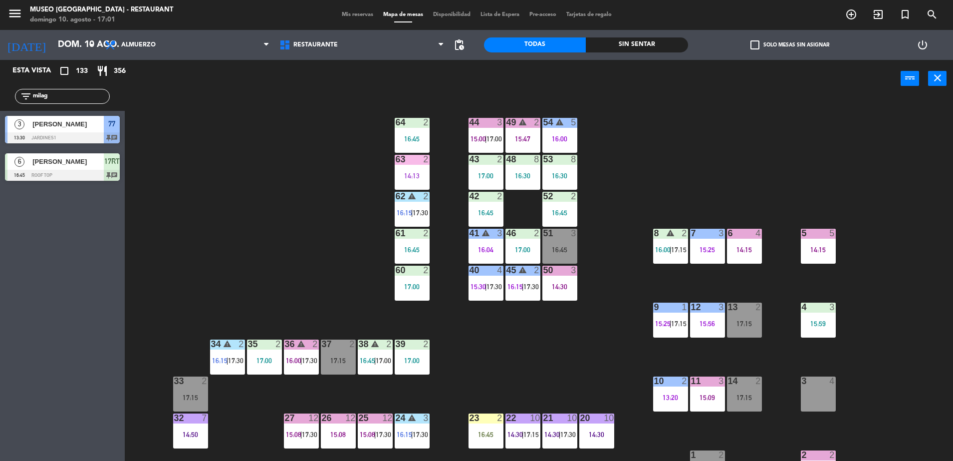
drag, startPoint x: 96, startPoint y: 95, endPoint x: 0, endPoint y: 90, distance: 96.5
click at [0, 90] on html "close × Museo Larco Café - Restaurant × chrome_reader_mode Listado de Reservas …" at bounding box center [476, 230] width 953 height 461
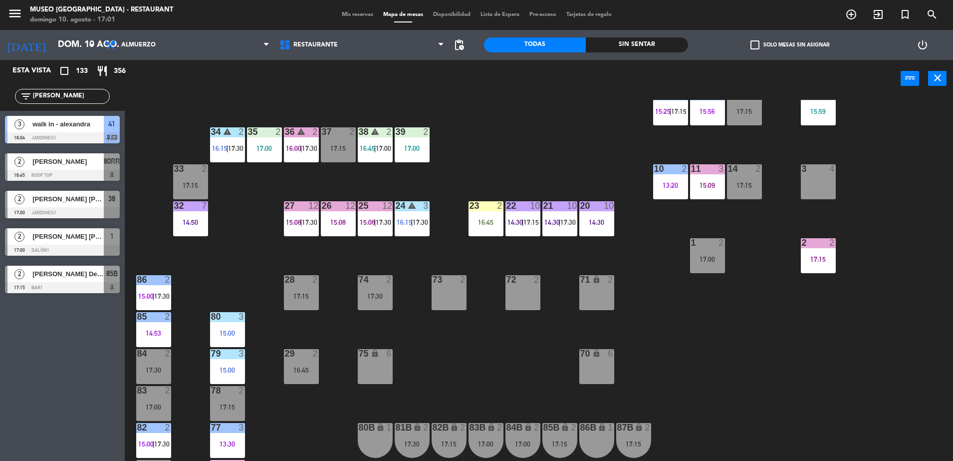
scroll to position [237, 0]
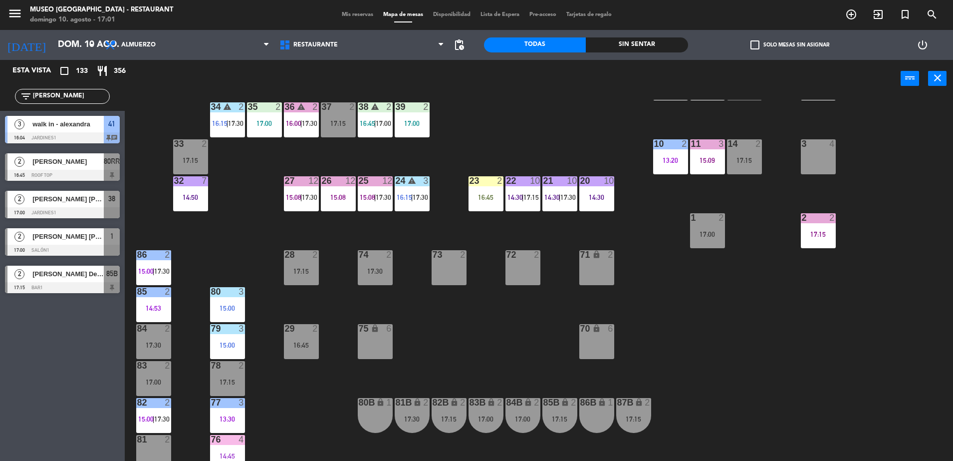
type input "alex"
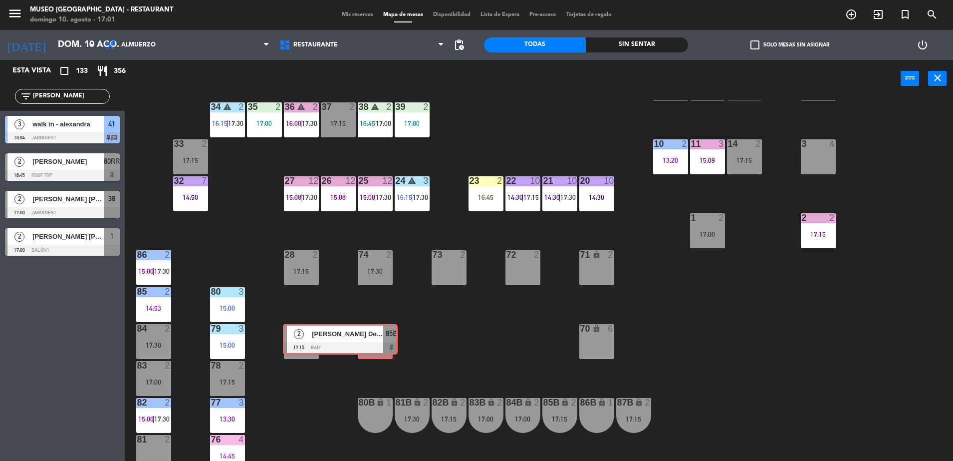
drag, startPoint x: 223, startPoint y: 291, endPoint x: 377, endPoint y: 337, distance: 161.2
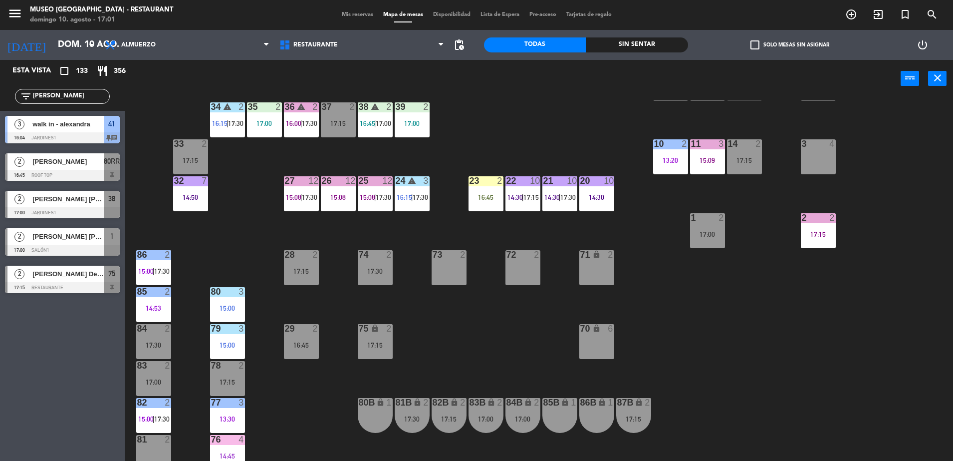
click at [108, 286] on div at bounding box center [62, 287] width 115 height 11
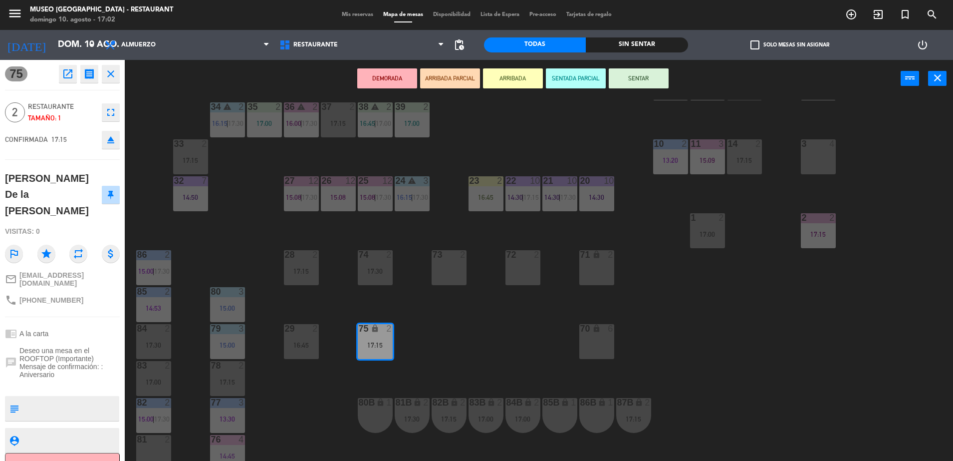
drag, startPoint x: 484, startPoint y: 343, endPoint x: 422, endPoint y: 339, distance: 62.0
click at [422, 339] on div "44 3 15:00 | 17:00 49 warning 2 15:47 54 warning 5 16:00 64 2 16:45 48 8 16:30 …" at bounding box center [543, 281] width 819 height 363
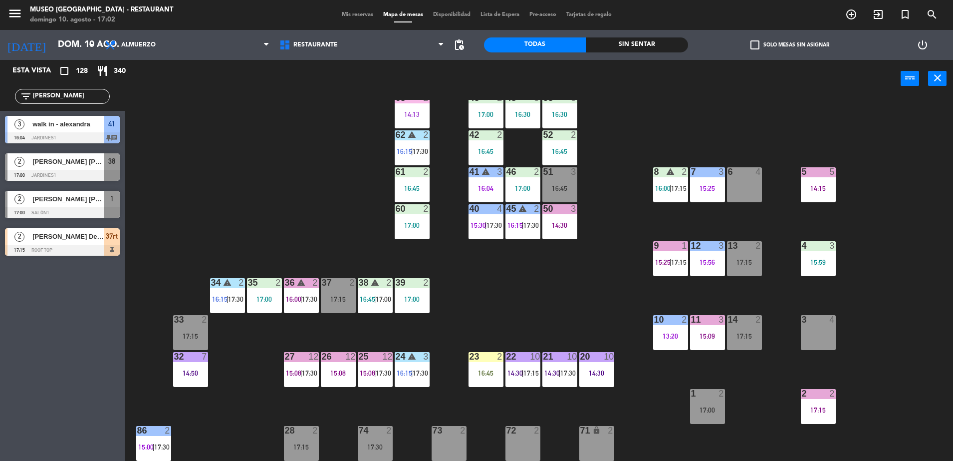
scroll to position [60, 0]
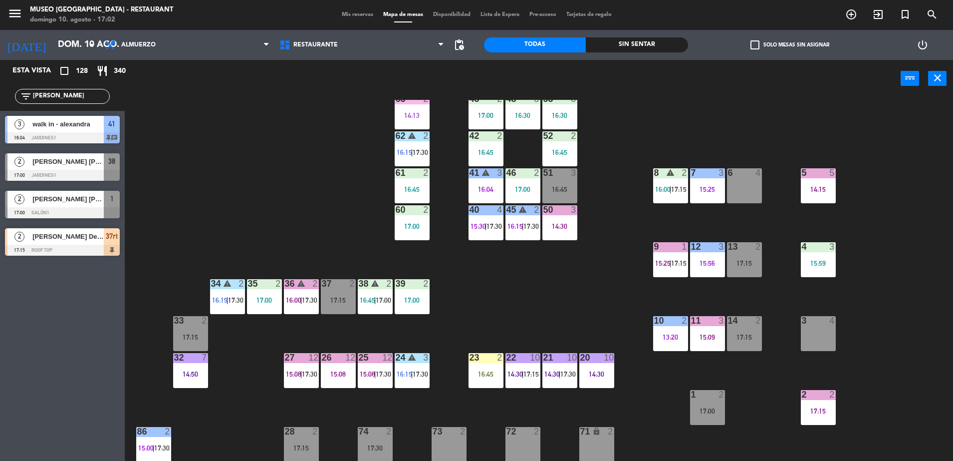
click at [553, 184] on div "51 3 16:45" at bounding box center [560, 185] width 35 height 35
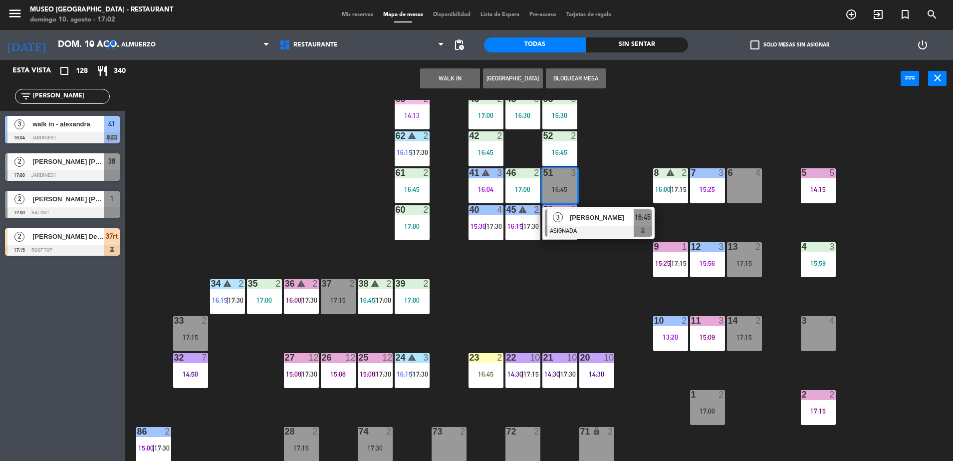
click at [606, 241] on div "44 3 15:00 | 17:00 49 warning 2 15:47 54 warning 5 16:00 64 2 16:45 48 8 16:30 …" at bounding box center [543, 281] width 819 height 363
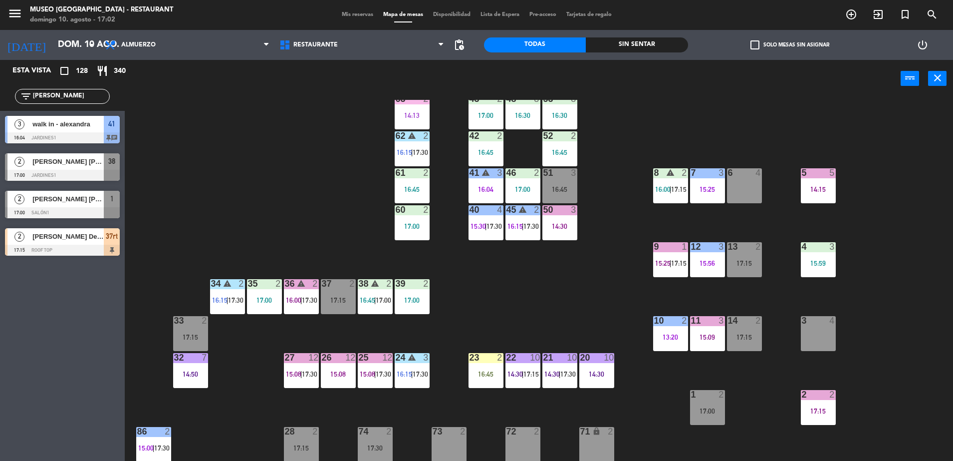
click at [565, 184] on div "51 3 16:45" at bounding box center [560, 185] width 35 height 35
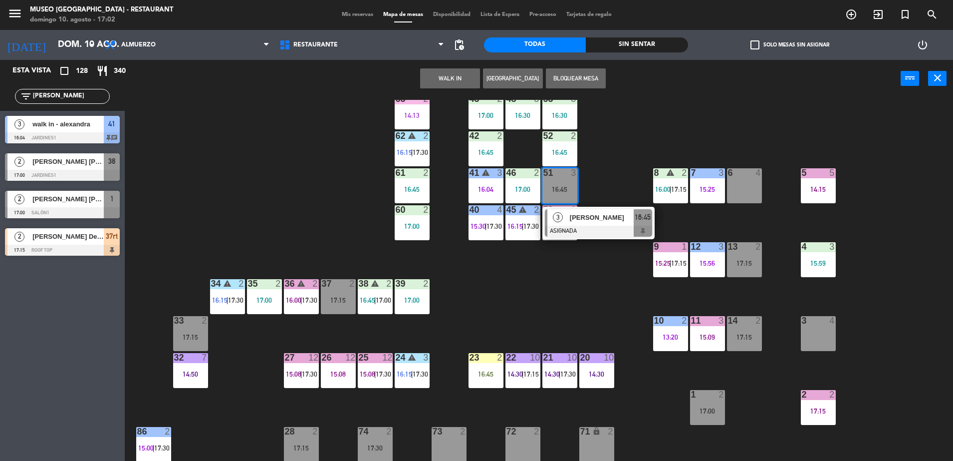
click at [587, 219] on span "GABRIELA MOQUILLAZA" at bounding box center [602, 217] width 64 height 10
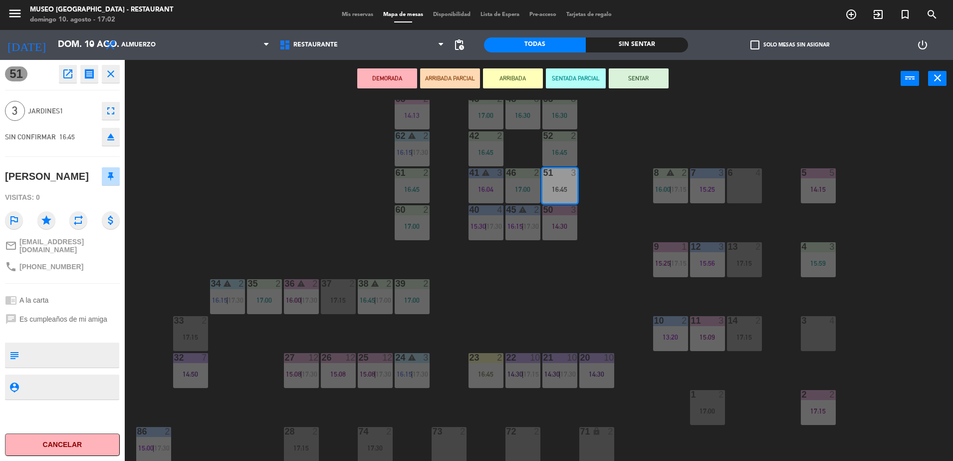
click at [66, 78] on icon "open_in_new" at bounding box center [68, 74] width 12 height 12
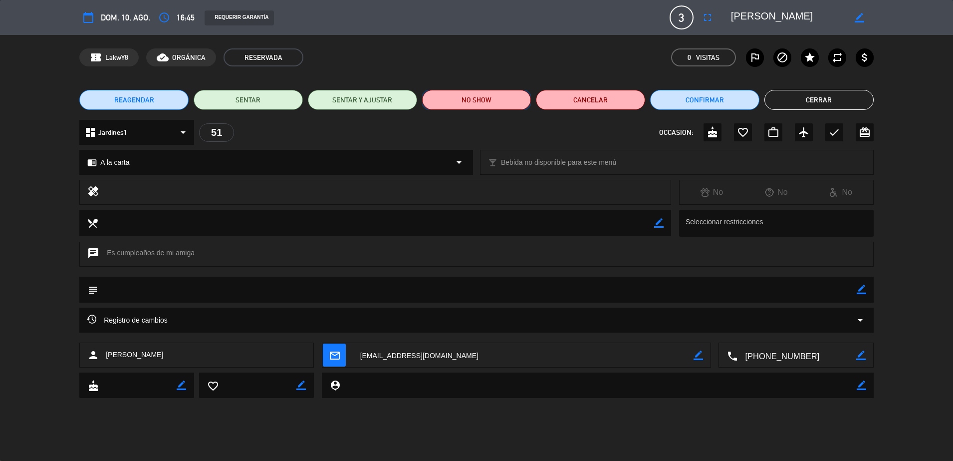
click at [489, 91] on button "NO SHOW" at bounding box center [476, 100] width 109 height 20
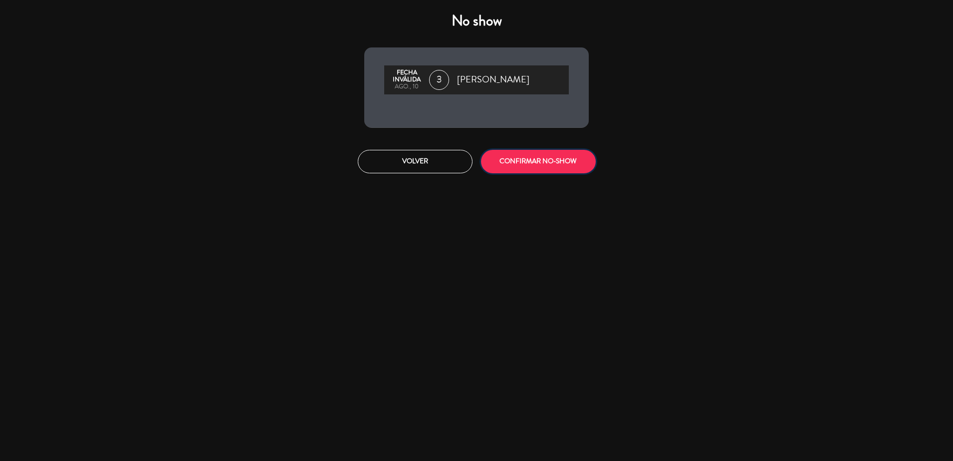
click at [510, 159] on button "CONFIRMAR NO-SHOW" at bounding box center [538, 161] width 115 height 23
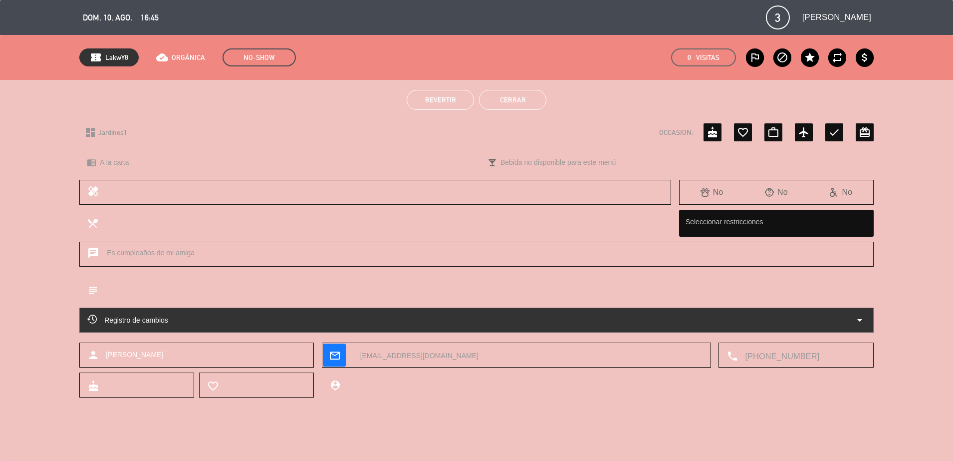
click at [508, 96] on button "Cerrar" at bounding box center [512, 100] width 67 height 20
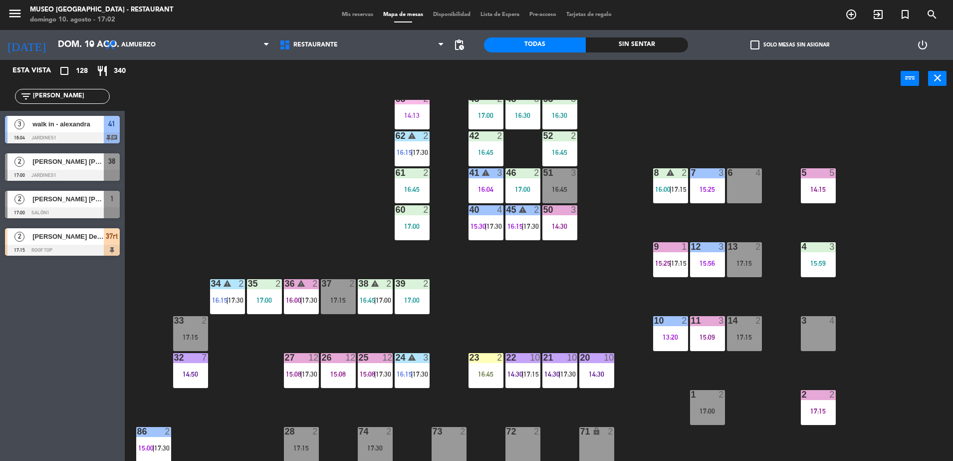
click at [494, 228] on span "17:30" at bounding box center [494, 226] width 15 height 8
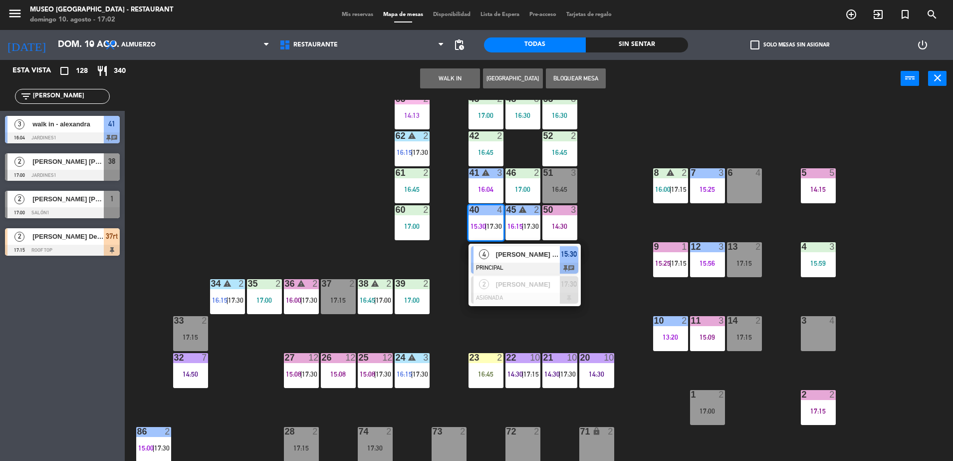
click at [566, 240] on div "50 3 14:30" at bounding box center [560, 222] width 35 height 35
click at [597, 239] on div "44 3 15:00 | 17:00 49 warning 2 15:47 54 warning 5 16:00 64 2 16:45 48 8 16:30 …" at bounding box center [543, 281] width 819 height 363
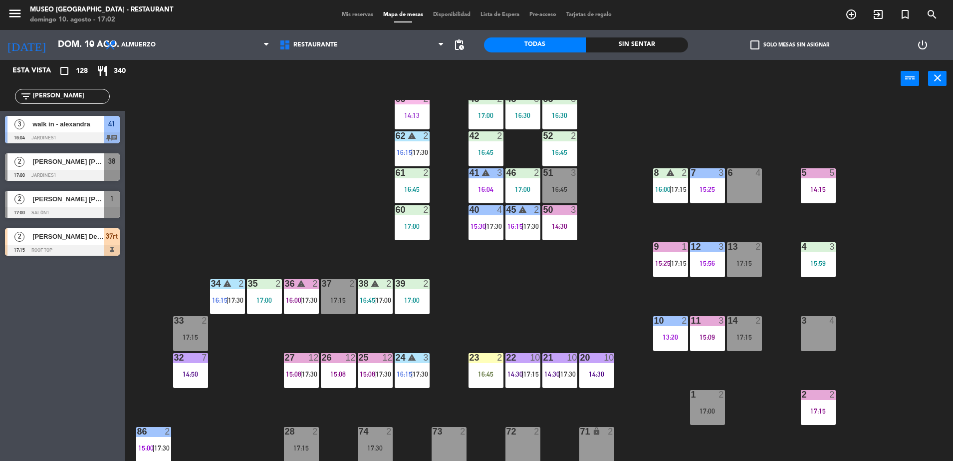
click at [533, 226] on span "17:30" at bounding box center [531, 226] width 15 height 8
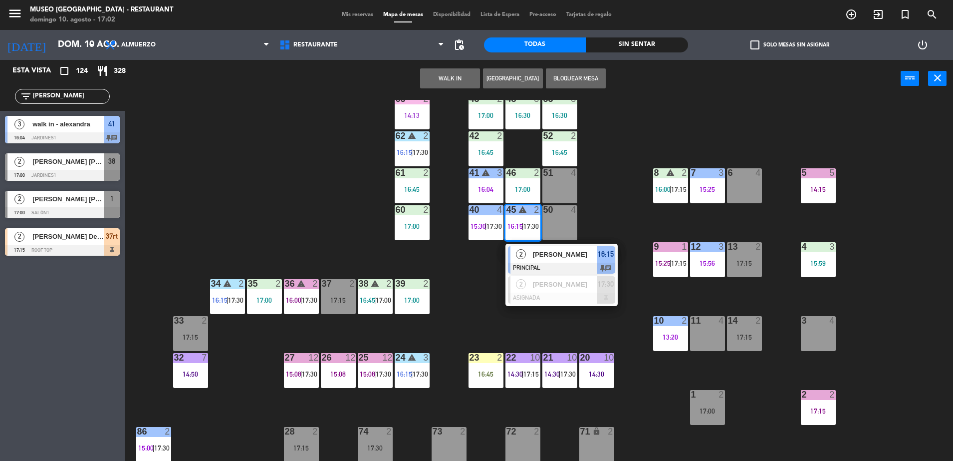
click at [620, 197] on div "44 3 15:00 | 17:00 49 warning 2 15:47 54 warning 5 16:00 64 2 16:45 48 8 16:30 …" at bounding box center [543, 281] width 819 height 363
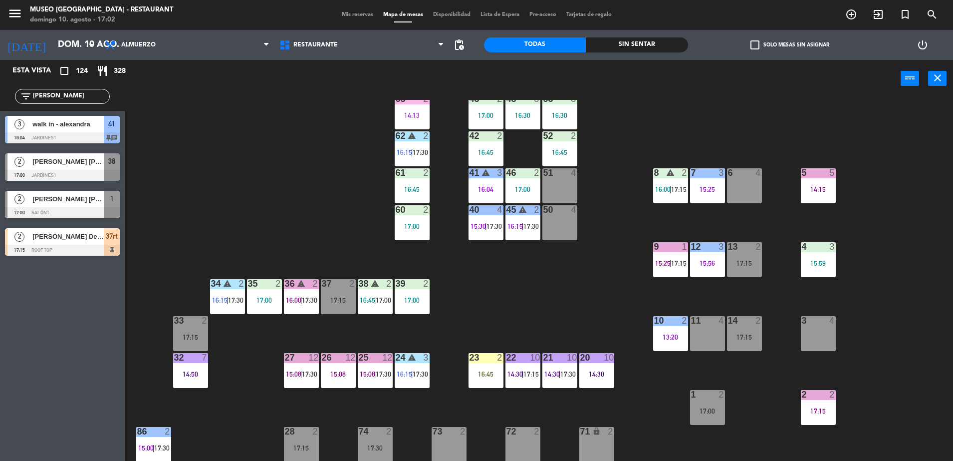
scroll to position [0, 0]
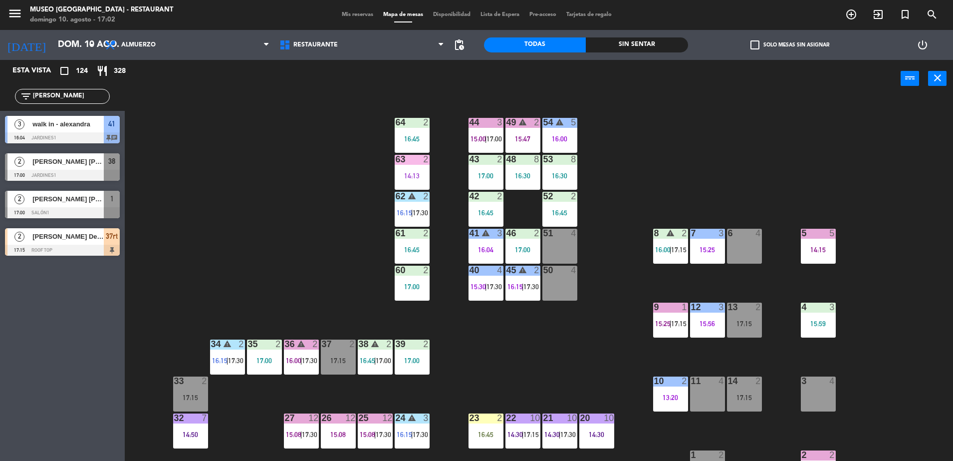
click at [476, 137] on span "15:00" at bounding box center [478, 139] width 15 height 8
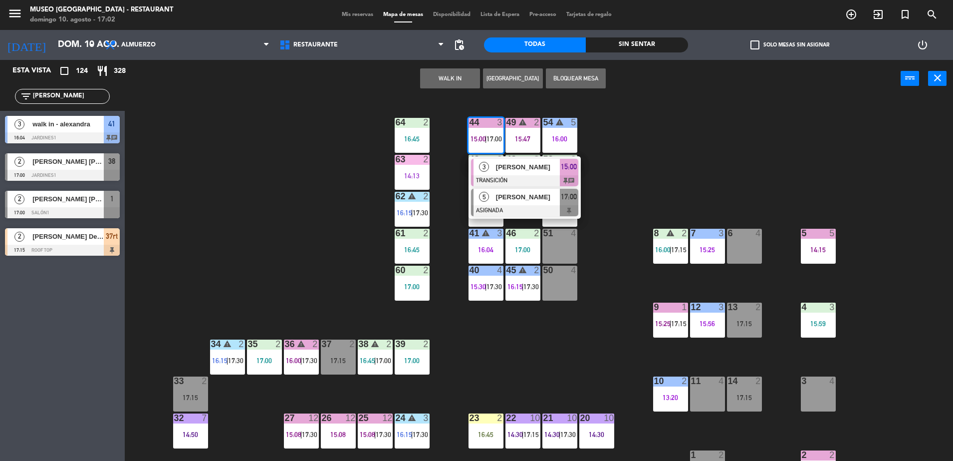
click at [538, 199] on span "[PERSON_NAME]" at bounding box center [528, 197] width 64 height 10
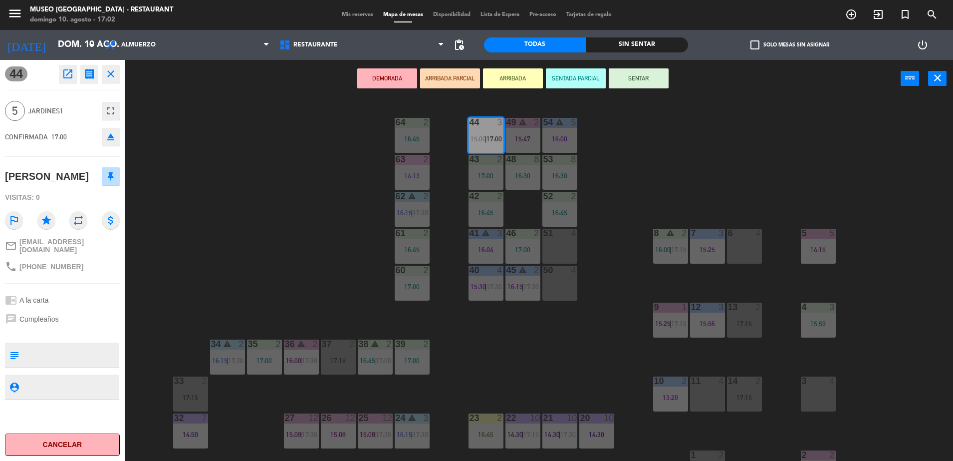
click at [675, 182] on div "44 3 15:00 | 17:00 49 warning 2 15:47 54 warning 5 16:00 64 2 16:45 48 8 16:30 …" at bounding box center [543, 281] width 819 height 363
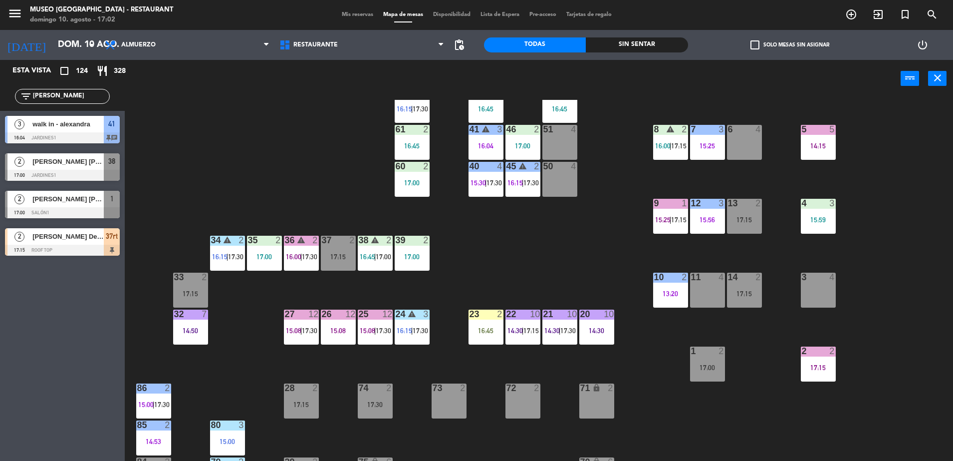
scroll to position [104, 0]
click at [504, 341] on div "44 3 15:00 | 17:00 49 warning 2 15:47 54 warning 5 16:00 64 2 16:45 48 8 16:30 …" at bounding box center [543, 281] width 819 height 363
click at [508, 336] on div "22 10 14:30 | 17:15" at bounding box center [523, 326] width 35 height 35
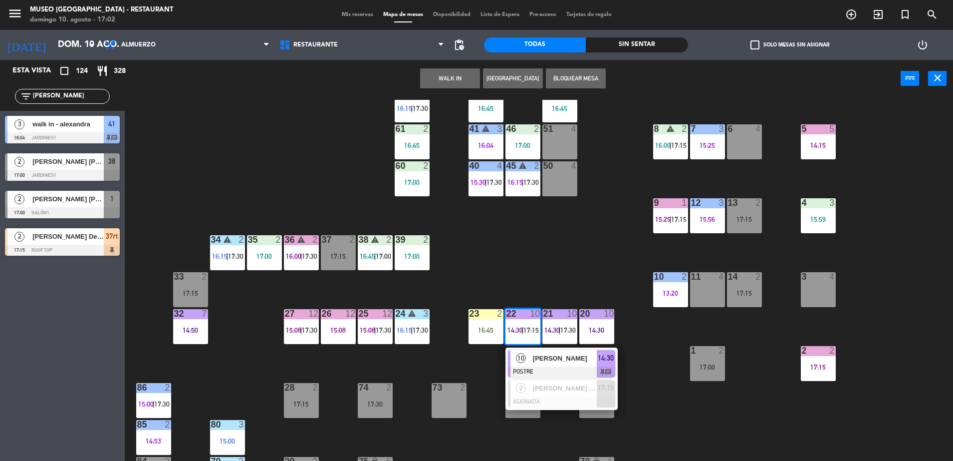
click at [515, 227] on div "44 3 15:00 | 17:00 49 warning 2 15:47 54 warning 5 16:00 64 2 16:45 48 8 16:30 …" at bounding box center [543, 281] width 819 height 363
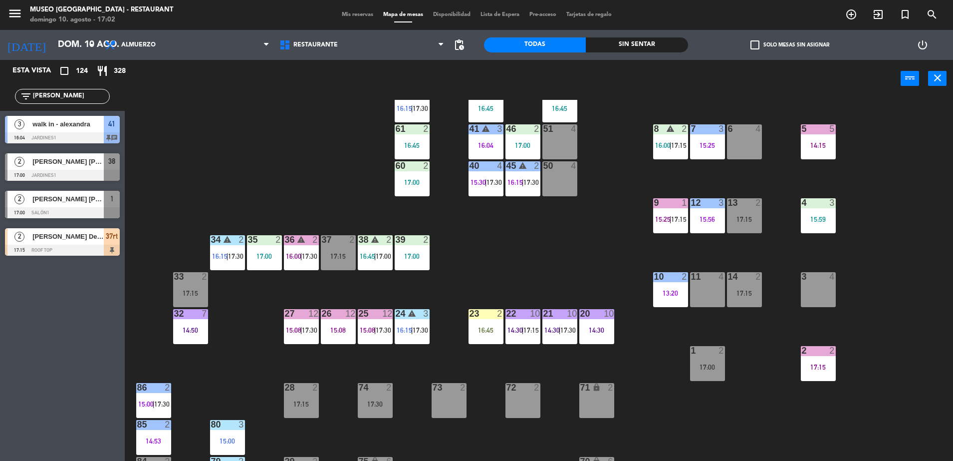
click at [558, 328] on span "14:30" at bounding box center [552, 330] width 15 height 8
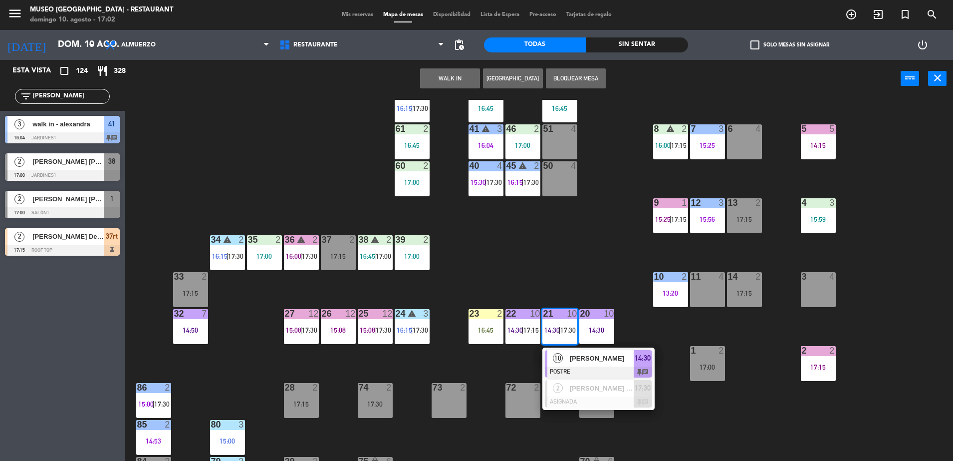
click at [478, 267] on div "44 3 15:00 | 17:00 49 warning 2 15:47 54 warning 5 16:00 64 2 16:45 48 8 16:30 …" at bounding box center [543, 281] width 819 height 363
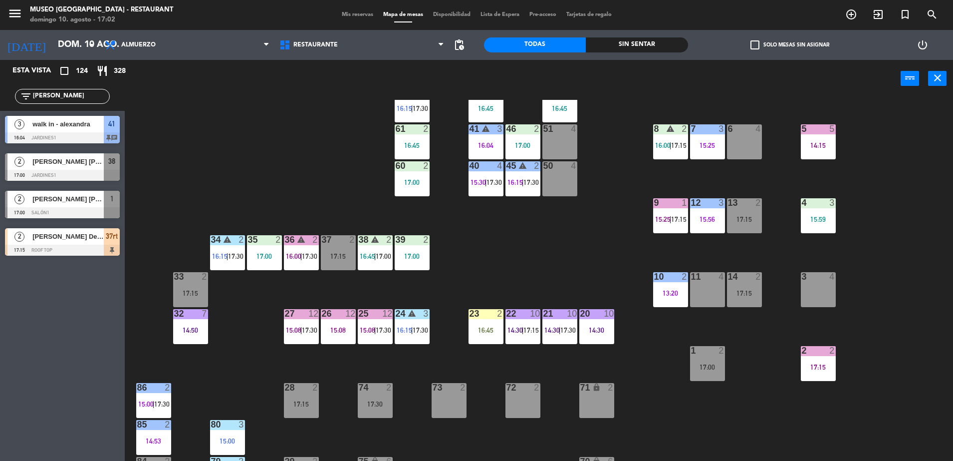
click at [383, 322] on div "25 12 15:08 | 17:30" at bounding box center [375, 326] width 35 height 35
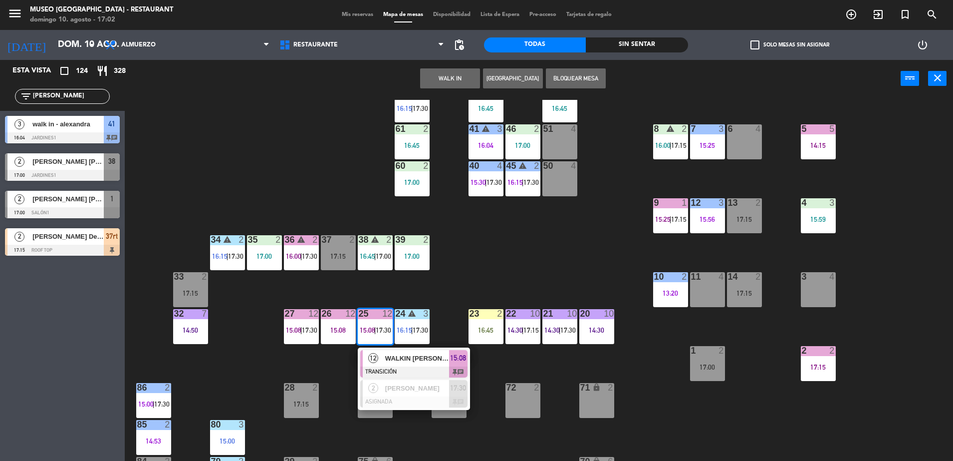
click at [467, 306] on div "44 3 15:00 | 17:00 49 warning 2 15:47 54 warning 5 16:00 64 2 16:45 48 8 16:30 …" at bounding box center [543, 281] width 819 height 363
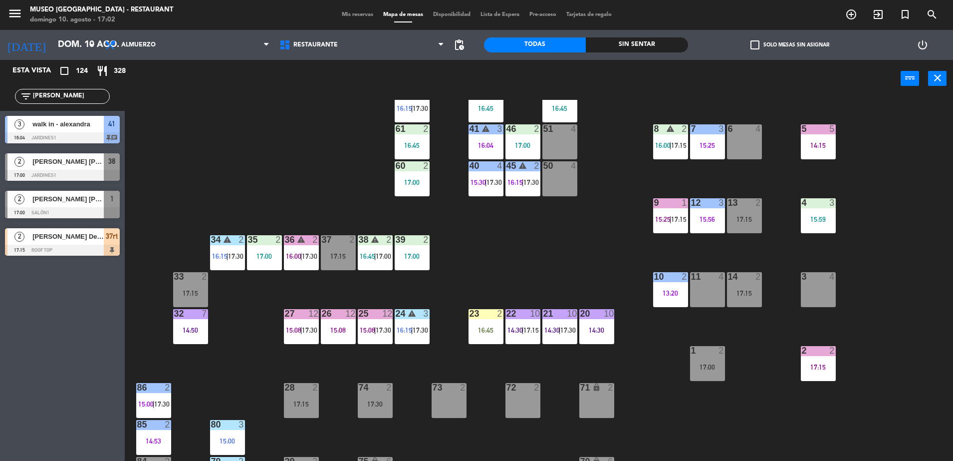
click at [414, 325] on div "24 warning 3 16:15 | 17:30" at bounding box center [412, 326] width 35 height 35
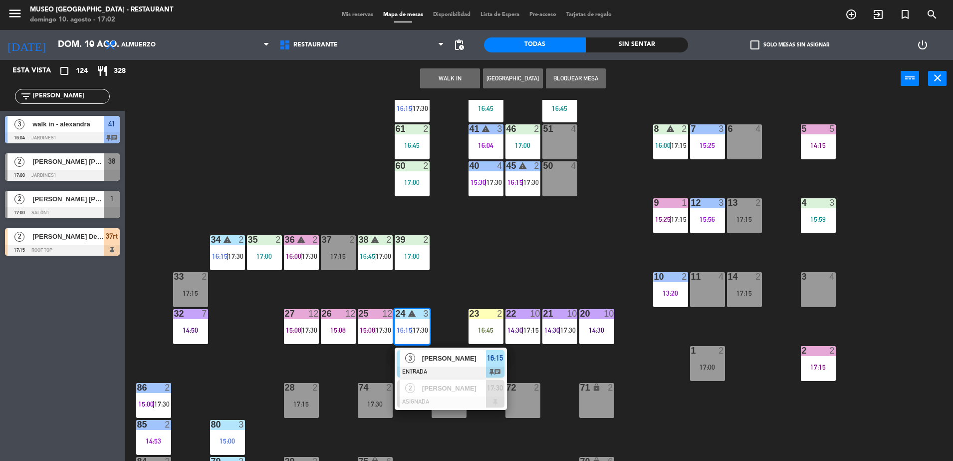
click at [457, 271] on div "44 3 15:00 | 17:00 49 warning 2 15:47 54 warning 5 16:00 64 2 16:45 48 8 16:30 …" at bounding box center [543, 281] width 819 height 363
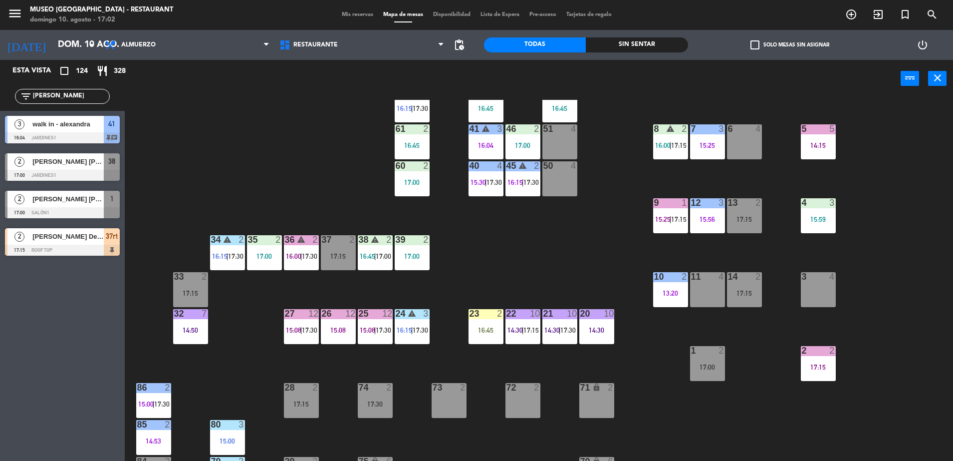
click at [301, 328] on span "|" at bounding box center [301, 330] width 2 height 8
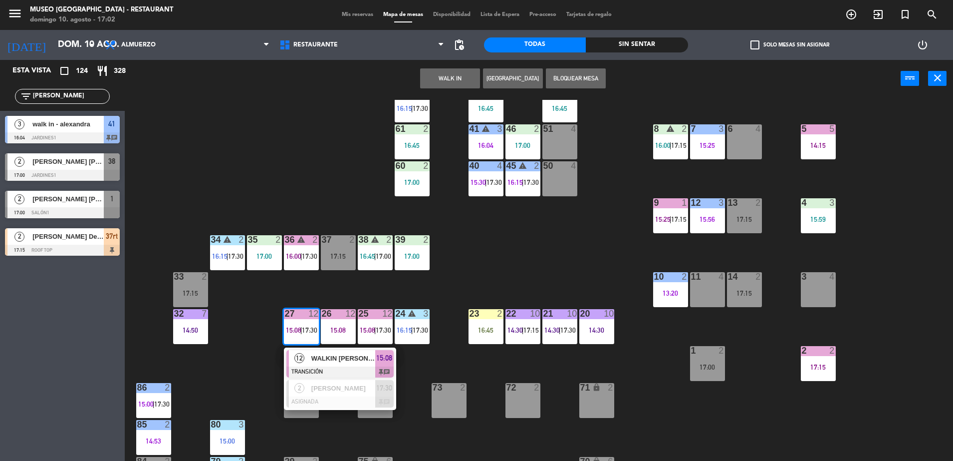
click at [257, 351] on div "44 3 15:00 | 17:00 49 warning 2 15:47 54 warning 5 16:00 64 2 16:45 48 8 16:30 …" at bounding box center [543, 281] width 819 height 363
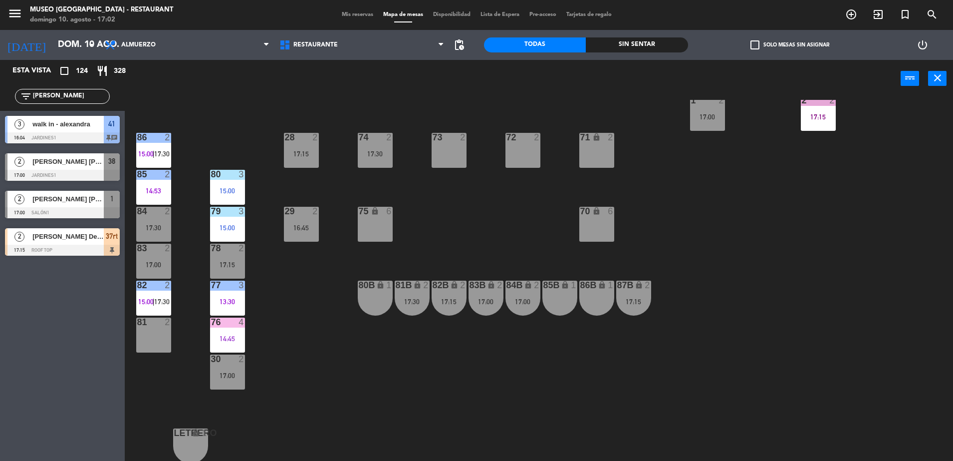
scroll to position [0, 0]
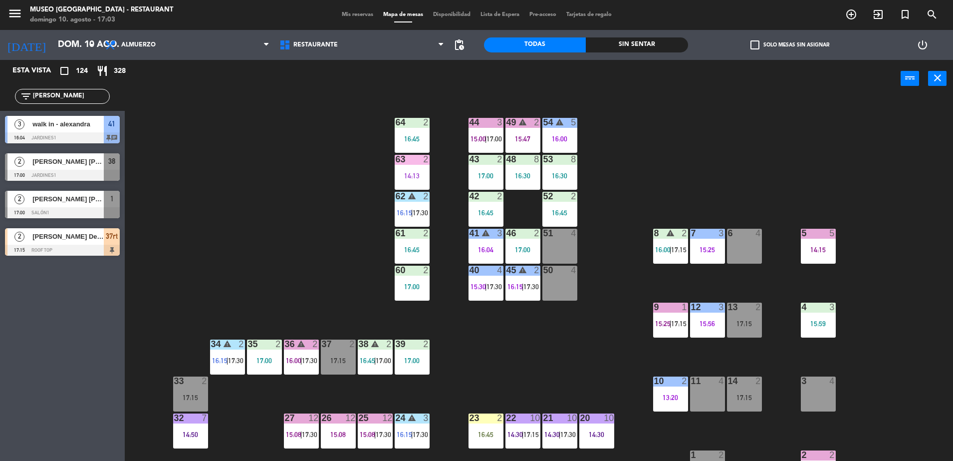
click at [307, 243] on div "44 3 15:00 | 17:00 49 warning 2 15:47 54 warning 5 16:00 64 2 16:45 48 8 16:30 …" at bounding box center [543, 281] width 819 height 363
click at [336, 364] on div "37 2 17:15" at bounding box center [338, 356] width 35 height 35
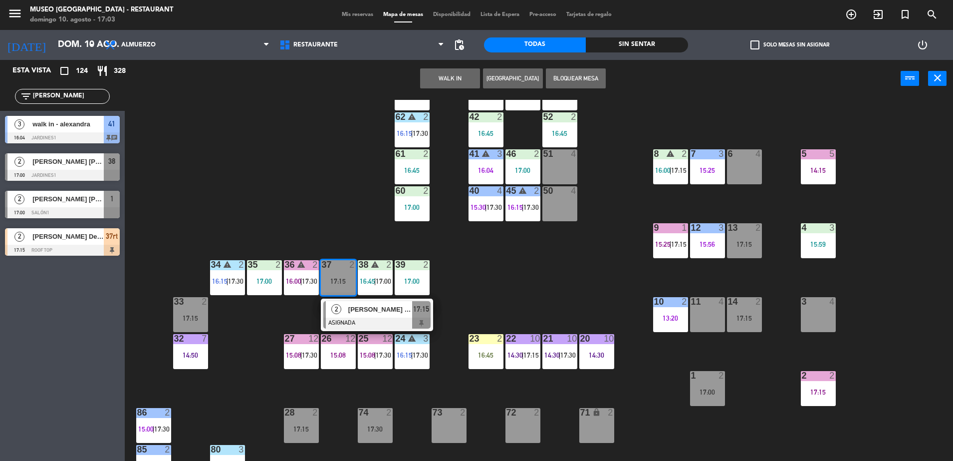
scroll to position [80, 0]
click at [693, 308] on div "11 4" at bounding box center [707, 314] width 35 height 35
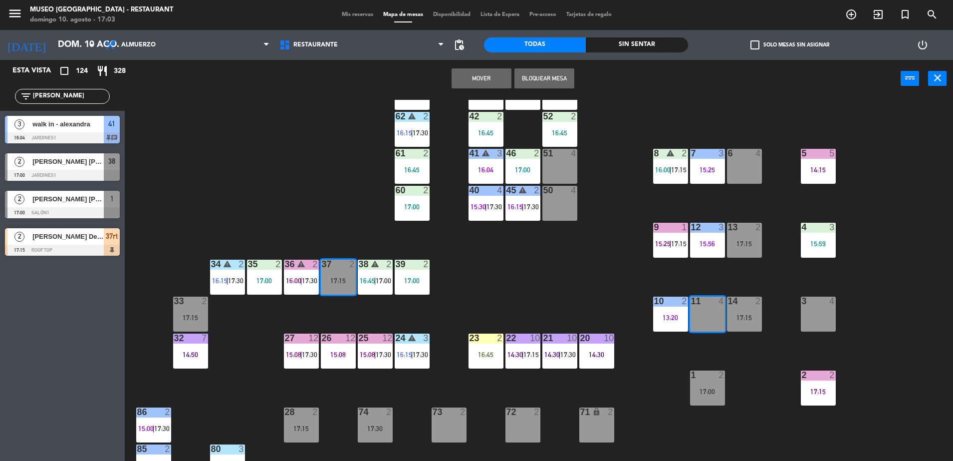
click at [487, 79] on button "Mover" at bounding box center [482, 78] width 60 height 20
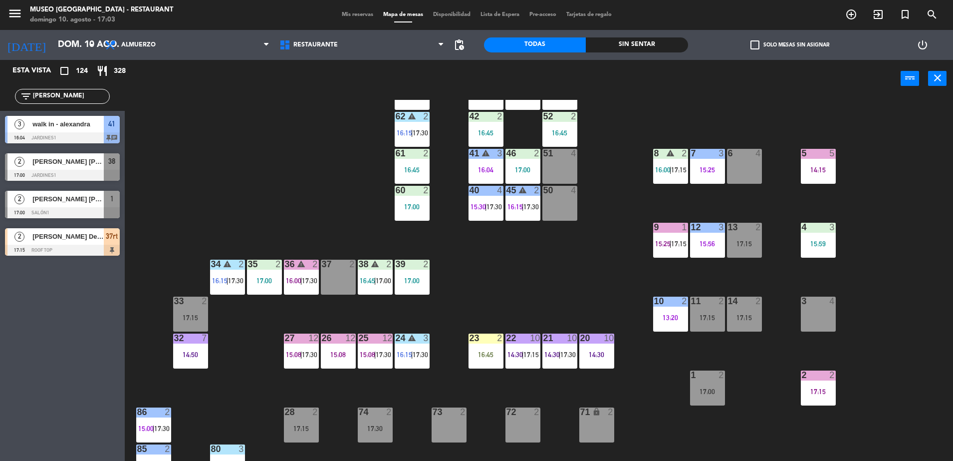
drag, startPoint x: 71, startPoint y: 96, endPoint x: 0, endPoint y: 90, distance: 71.1
click at [0, 90] on html "close × Museo Larco Café - Restaurant × chrome_reader_mode Listado de Reservas …" at bounding box center [476, 230] width 953 height 461
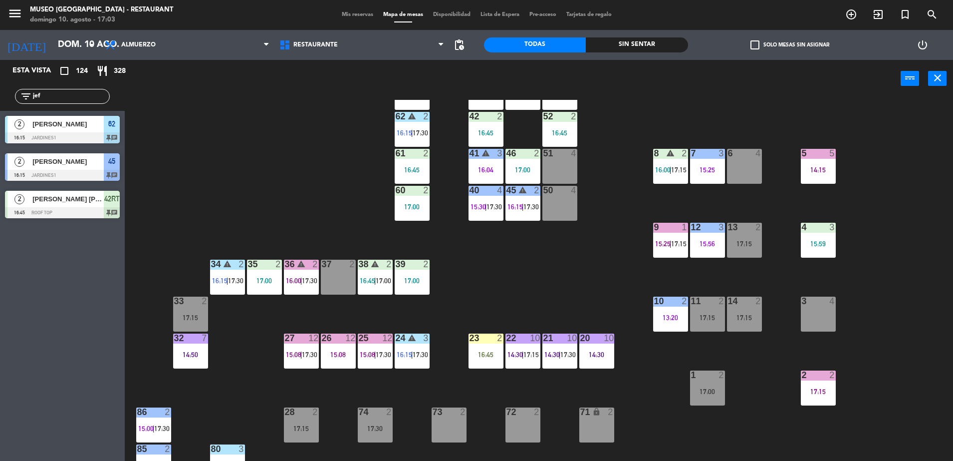
type input "jef"
click at [236, 201] on div "44 3 15:00 | 17:00 49 warning 2 15:47 54 warning 5 16:00 64 2 16:45 48 8 16:30 …" at bounding box center [543, 281] width 819 height 363
drag, startPoint x: 49, startPoint y: 95, endPoint x: 0, endPoint y: 83, distance: 50.7
click at [0, 84] on html "close × Museo Larco Café - Restaurant × chrome_reader_mode Listado de Reservas …" at bounding box center [476, 230] width 953 height 461
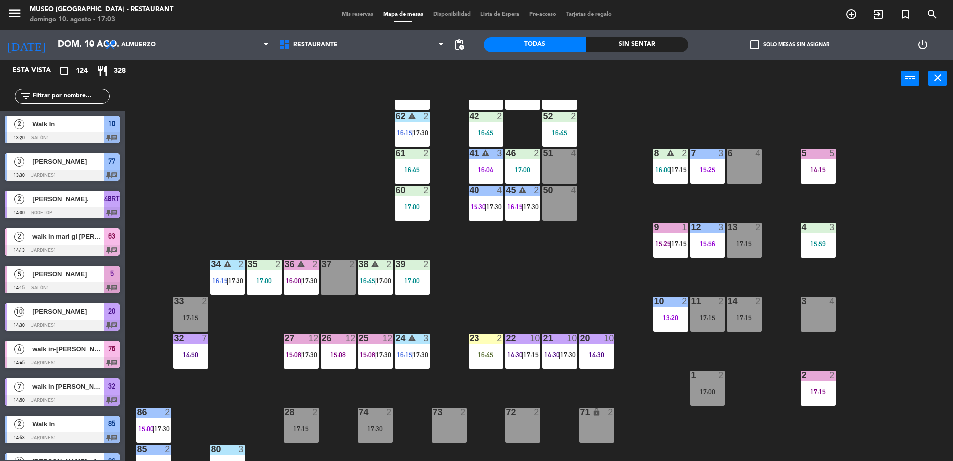
click at [69, 93] on input "text" at bounding box center [70, 96] width 77 height 11
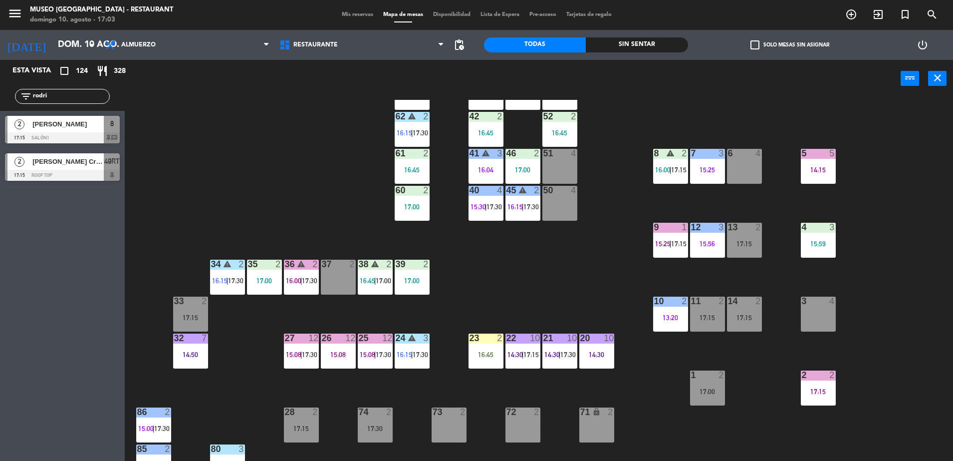
type input "rodri"
click at [104, 169] on div "49RT" at bounding box center [112, 161] width 16 height 16
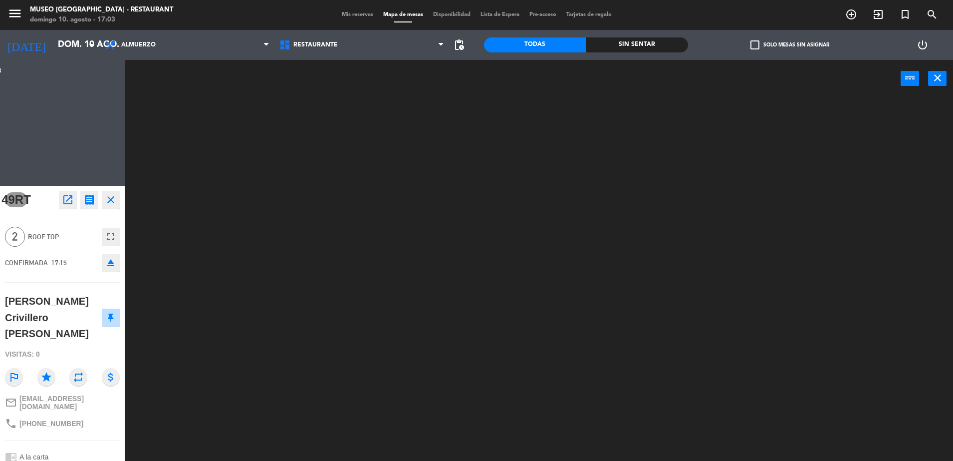
scroll to position [0, 0]
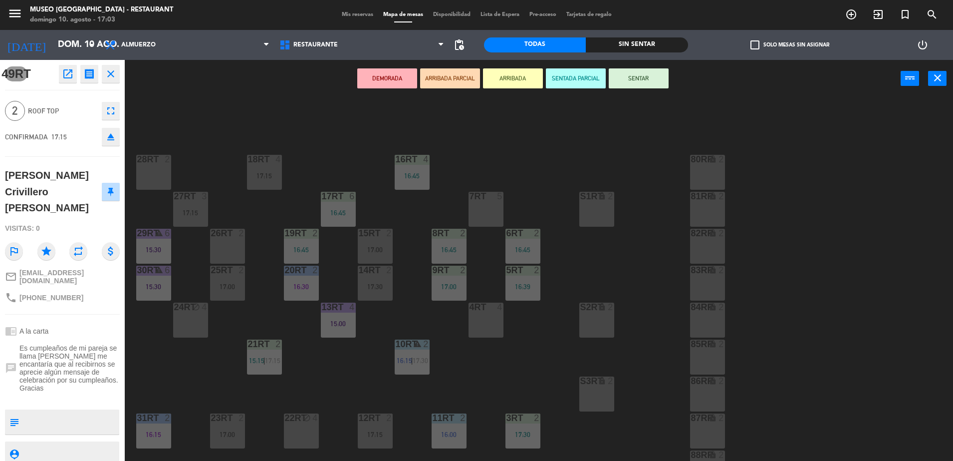
click at [462, 83] on button "ARRIBADA PARCIAL" at bounding box center [450, 78] width 60 height 20
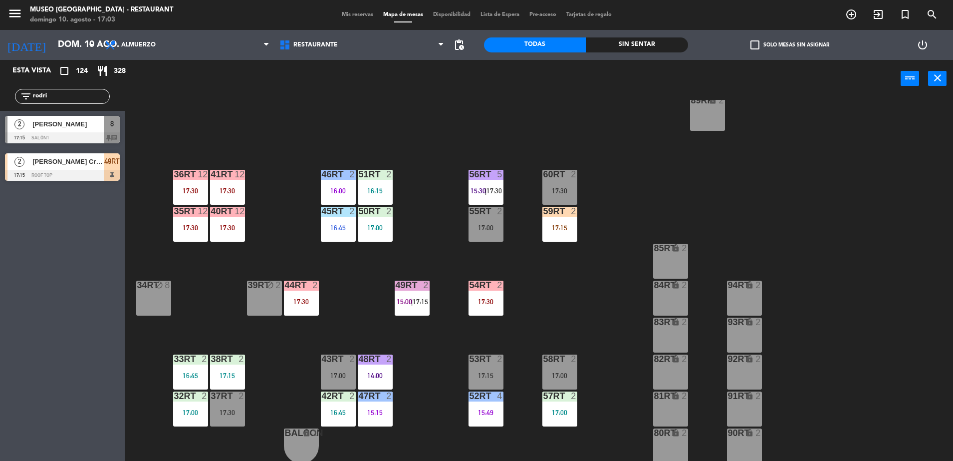
scroll to position [391, 0]
click at [112, 170] on div at bounding box center [62, 175] width 115 height 11
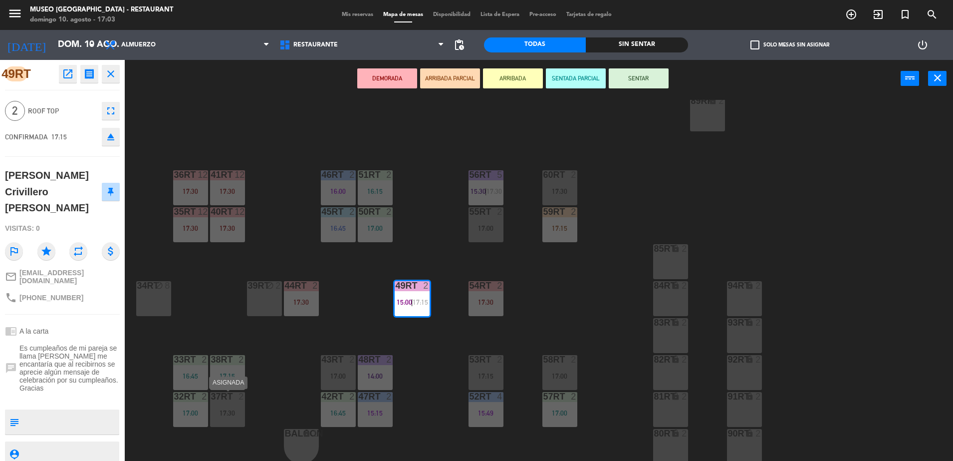
click at [228, 398] on div at bounding box center [227, 396] width 16 height 9
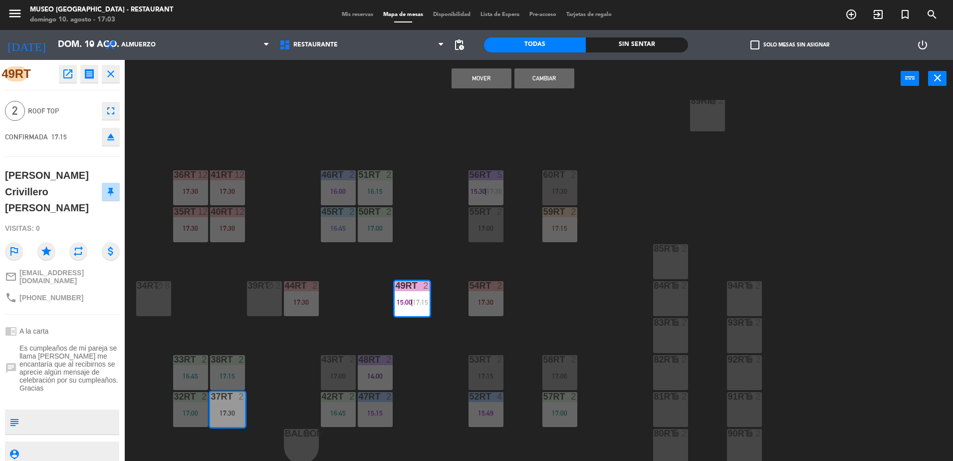
click at [535, 91] on div "Mover Cambiar power_input close" at bounding box center [513, 79] width 776 height 38
click at [535, 86] on button "Cambiar" at bounding box center [545, 78] width 60 height 20
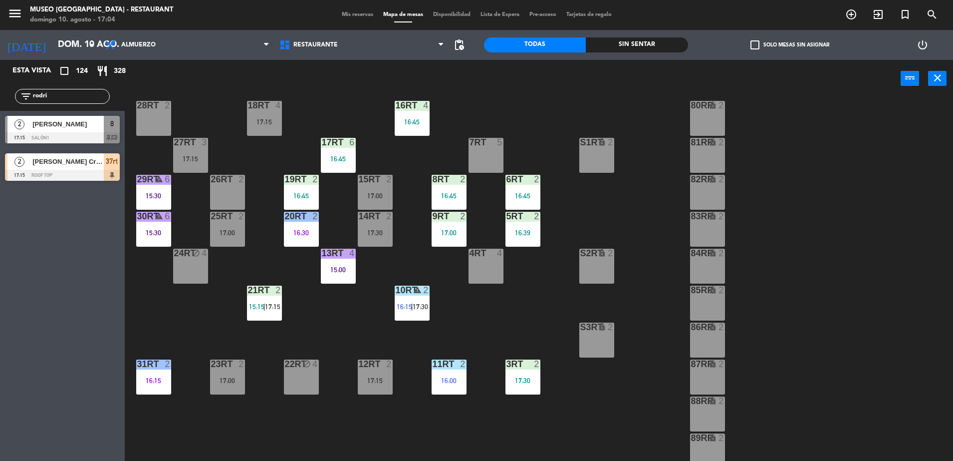
scroll to position [29, 0]
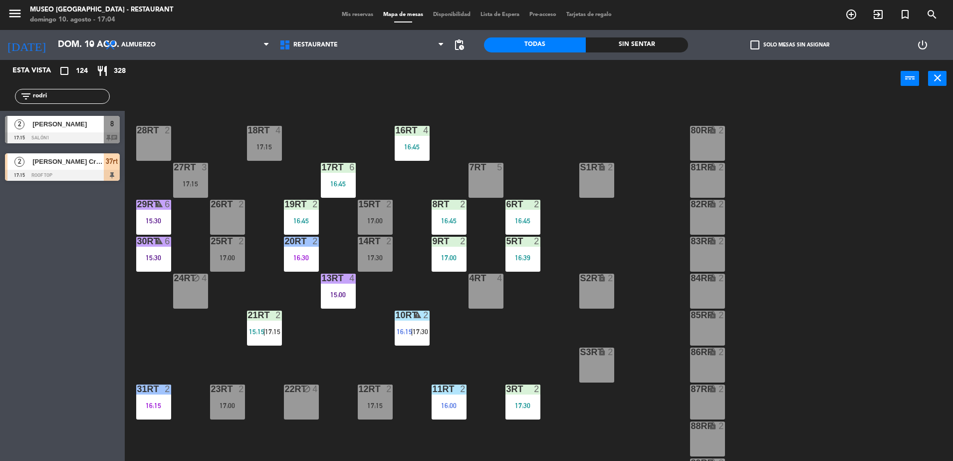
drag, startPoint x: 73, startPoint y: 95, endPoint x: -2, endPoint y: 118, distance: 78.6
click at [0, 118] on html "close × Museo Larco Café - Restaurant × chrome_reader_mode Listado de Reservas …" at bounding box center [476, 230] width 953 height 461
type input "yef"
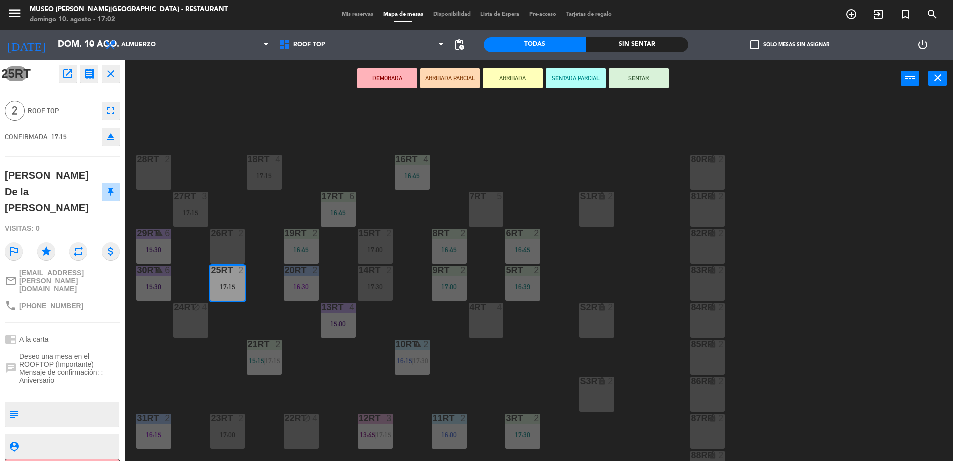
scroll to position [391, 0]
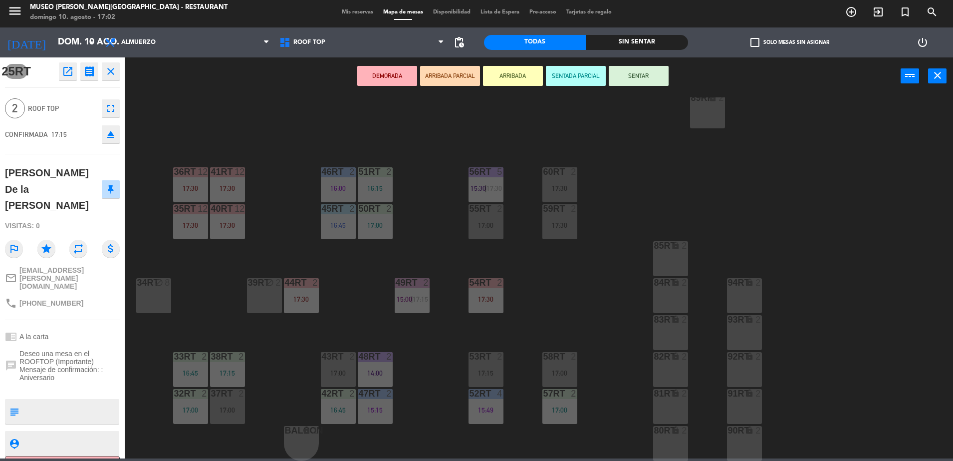
click at [211, 415] on div "37rt 2 17:00" at bounding box center [227, 406] width 35 height 35
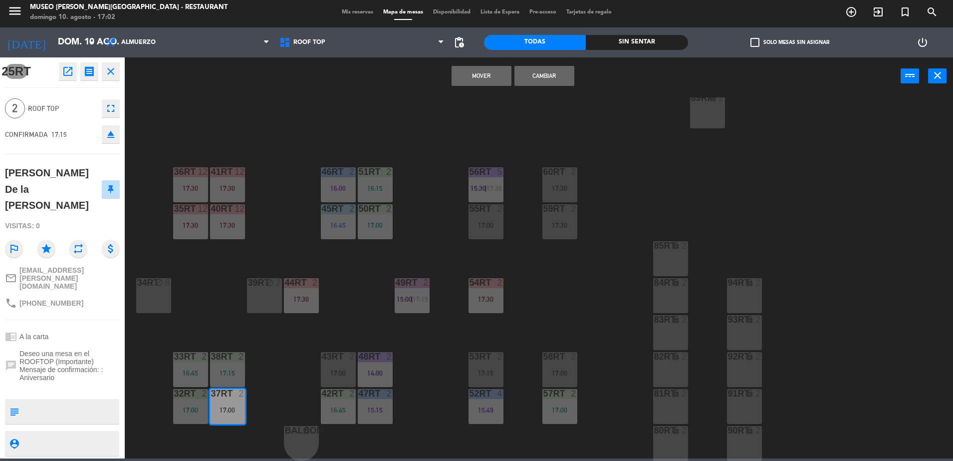
click at [558, 72] on button "Cambiar" at bounding box center [545, 76] width 60 height 20
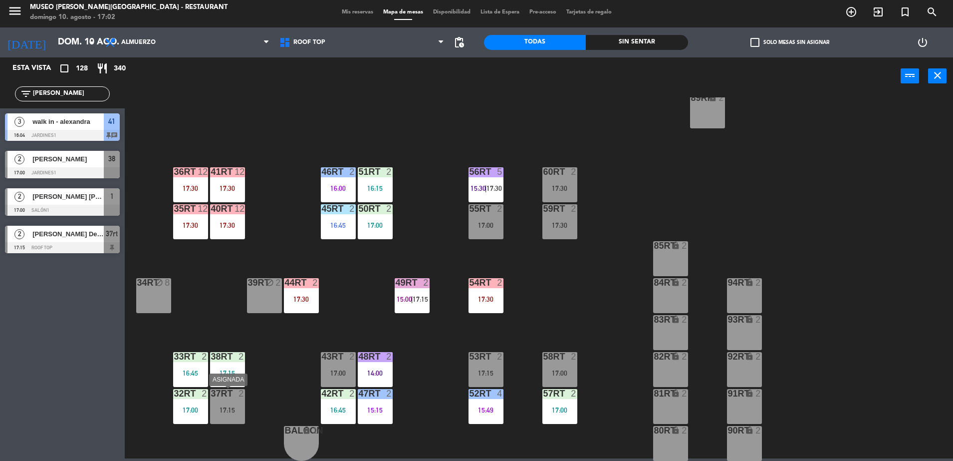
click at [228, 408] on div "17:15" at bounding box center [227, 409] width 35 height 7
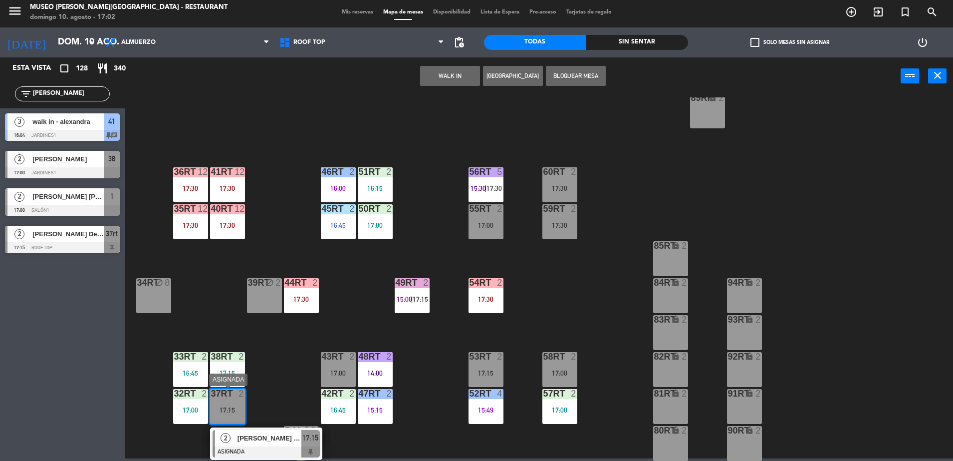
click at [258, 430] on div "[PERSON_NAME] De la [PERSON_NAME]" at bounding box center [269, 438] width 65 height 16
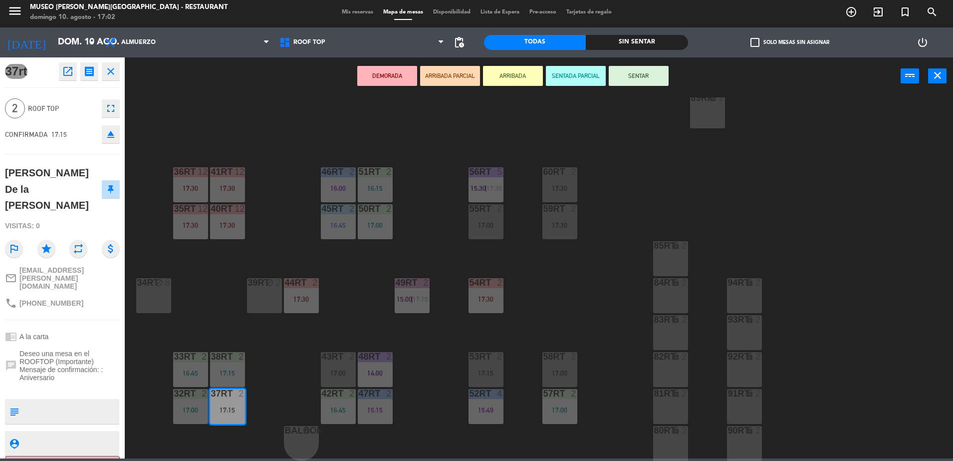
click at [441, 78] on button "ARRIBADA PARCIAL" at bounding box center [450, 76] width 60 height 20
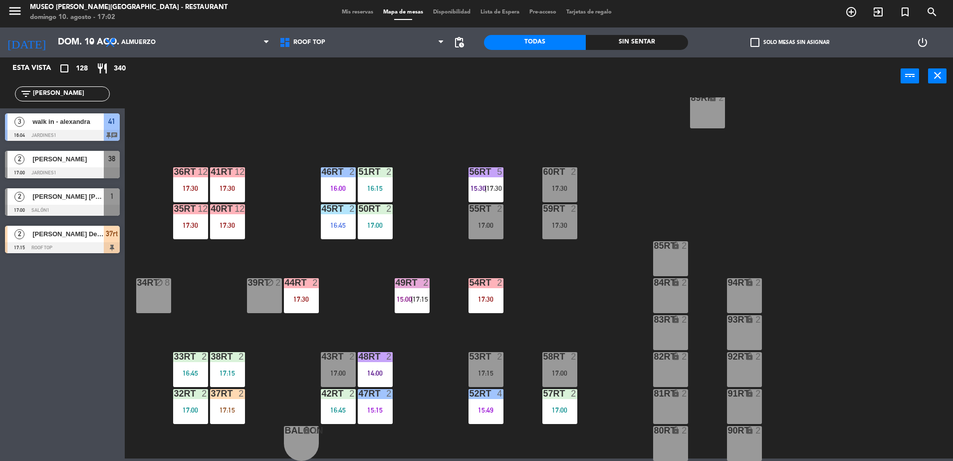
click at [397, 300] on span "15:00" at bounding box center [404, 299] width 15 height 8
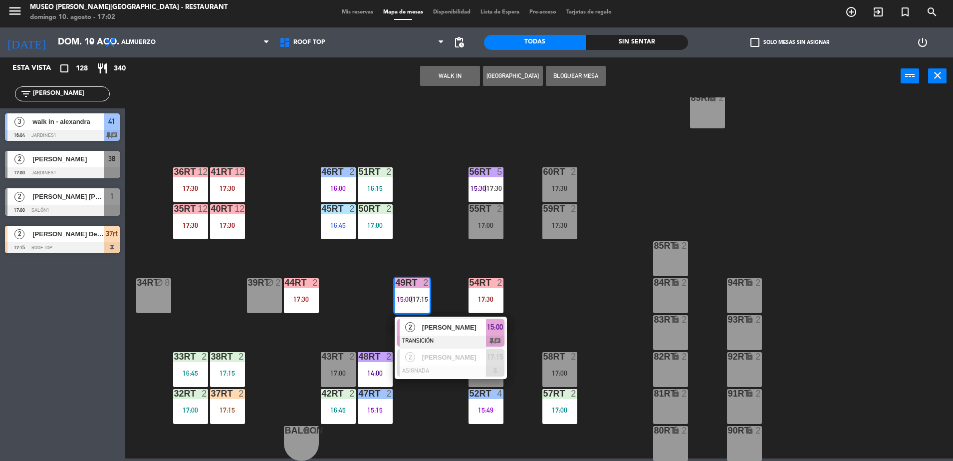
click at [402, 301] on span "15:00" at bounding box center [404, 299] width 15 height 8
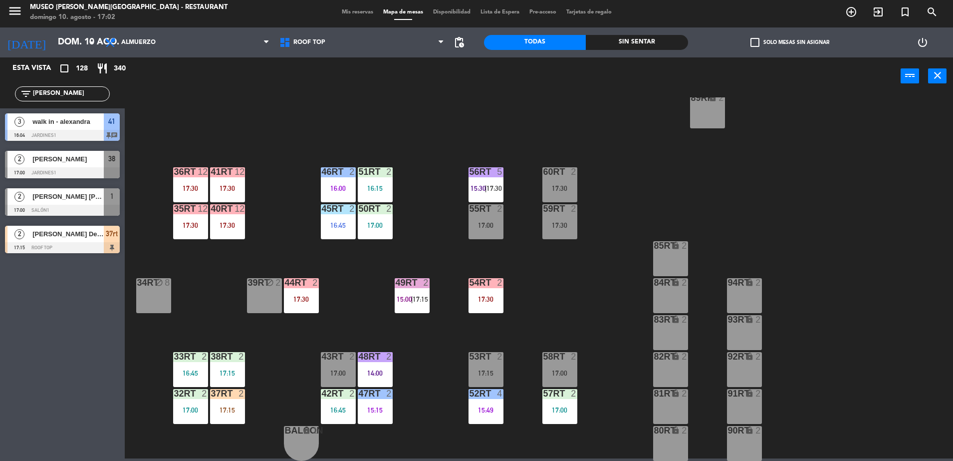
click at [358, 291] on div "18RT 4 17:15 16RT 4 16:45 28RT 2 80RR lock 2 27RT 3 17:15 7RT 5 S1RT lock 2 17R…" at bounding box center [543, 278] width 819 height 363
click at [568, 214] on div "59RT 2 17:15" at bounding box center [560, 221] width 35 height 35
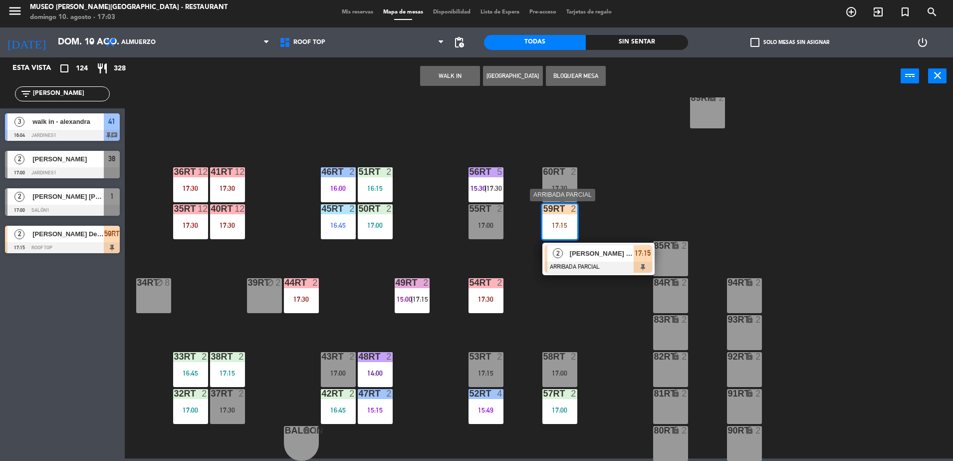
click at [612, 257] on span "[PERSON_NAME] De la [PERSON_NAME]" at bounding box center [602, 253] width 64 height 10
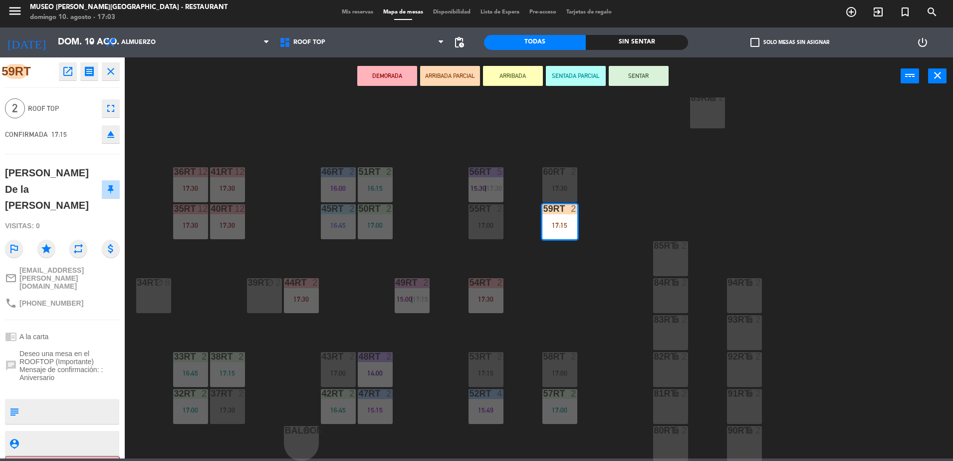
click at [196, 335] on div "18RT 4 17:15 16RT 4 16:45 28RT 2 80RR lock 2 27RT 3 17:15 7RT 5 S1RT lock 2 17R…" at bounding box center [543, 278] width 819 height 363
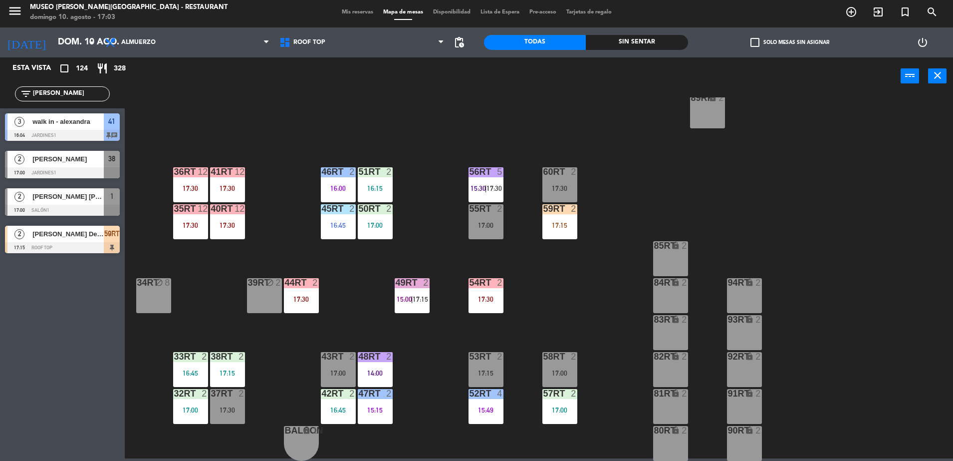
click at [252, 120] on div "18RT 4 17:15 16RT 4 16:45 28RT 2 80RR lock 2 27RT 3 17:15 7RT 5 S1RT lock 2 17R…" at bounding box center [543, 278] width 819 height 363
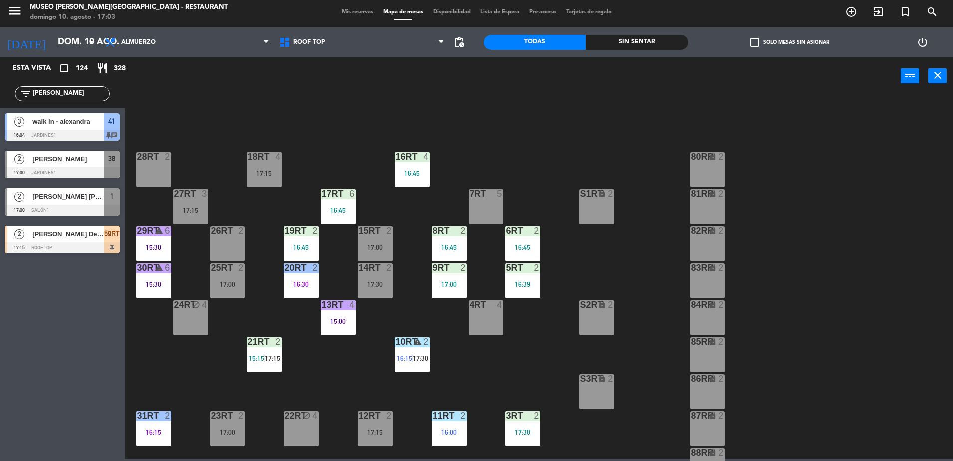
drag, startPoint x: 84, startPoint y: 94, endPoint x: -2, endPoint y: 126, distance: 92.1
click at [0, 126] on html "close × Museo Larco Café - Restaurant × chrome_reader_mode Listado de Reservas …" at bounding box center [476, 230] width 953 height 461
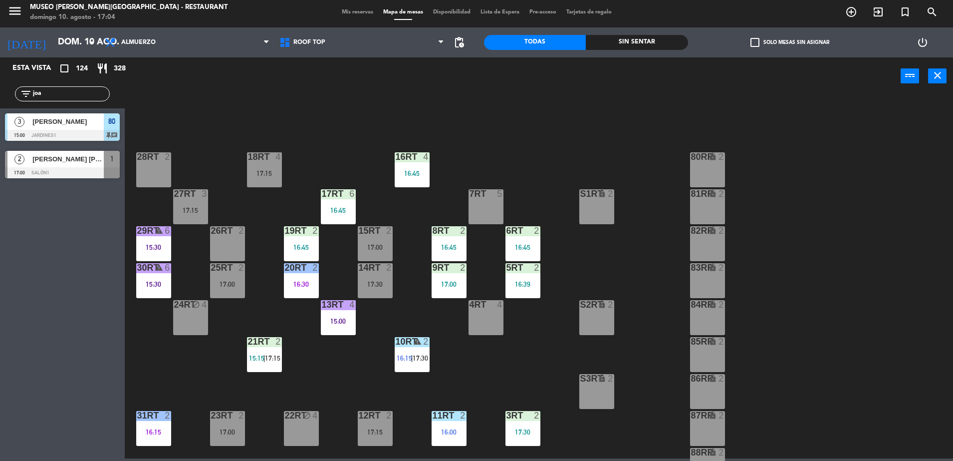
drag, startPoint x: 53, startPoint y: 94, endPoint x: 0, endPoint y: 101, distance: 53.8
click at [0, 101] on html "close × Museo Larco Café - Restaurant × chrome_reader_mode Listado de Reservas …" at bounding box center [476, 230] width 953 height 461
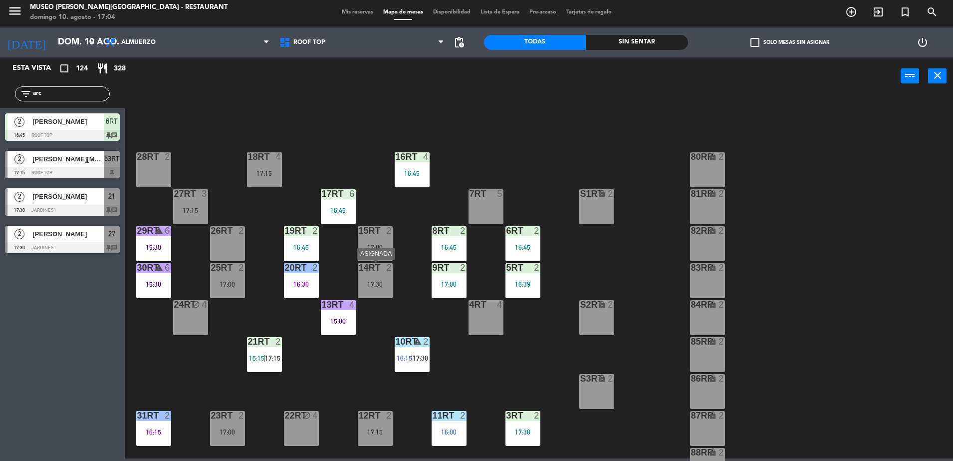
scroll to position [391, 0]
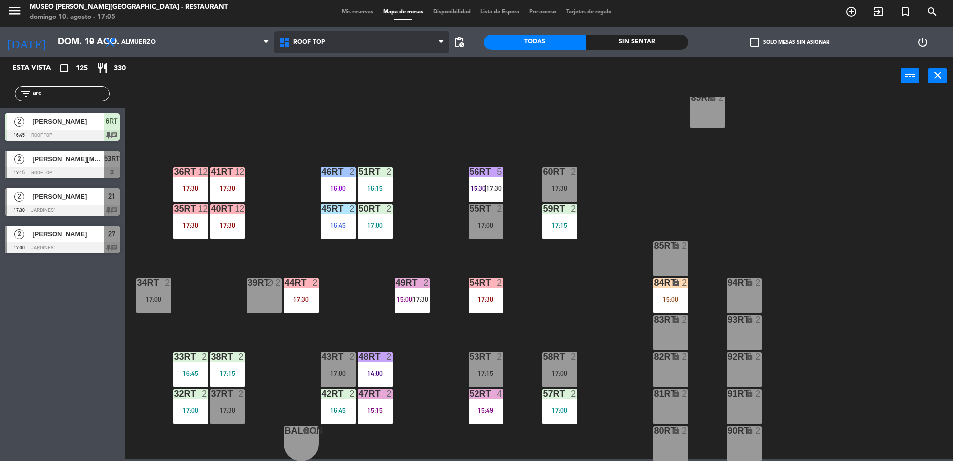
click at [292, 42] on icon at bounding box center [286, 42] width 14 height 12
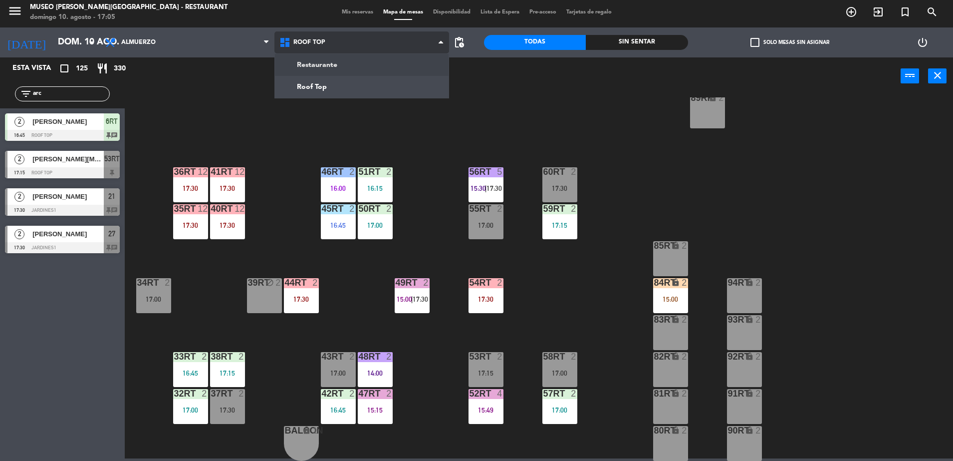
scroll to position [0, 0]
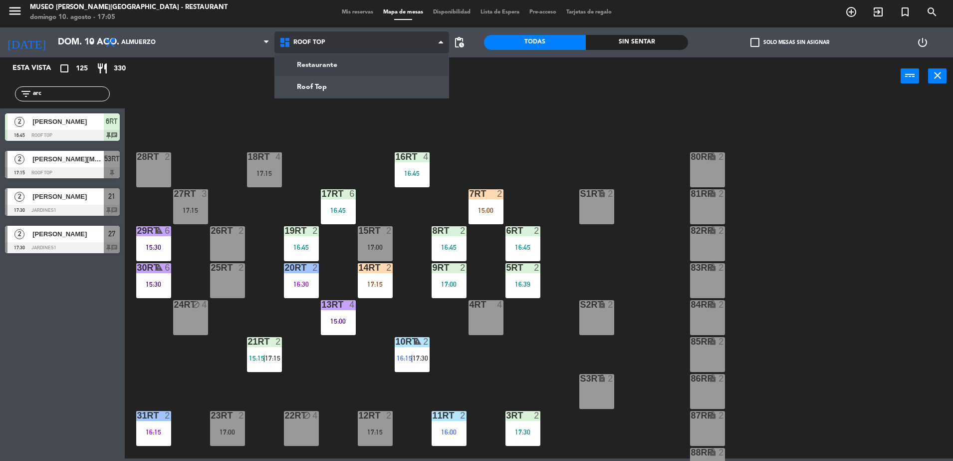
click at [324, 63] on ng-component "menu Museo Larco Café - Restaurant domingo 10. agosto - 17:05 Mis reservas Mapa…" at bounding box center [476, 228] width 953 height 461
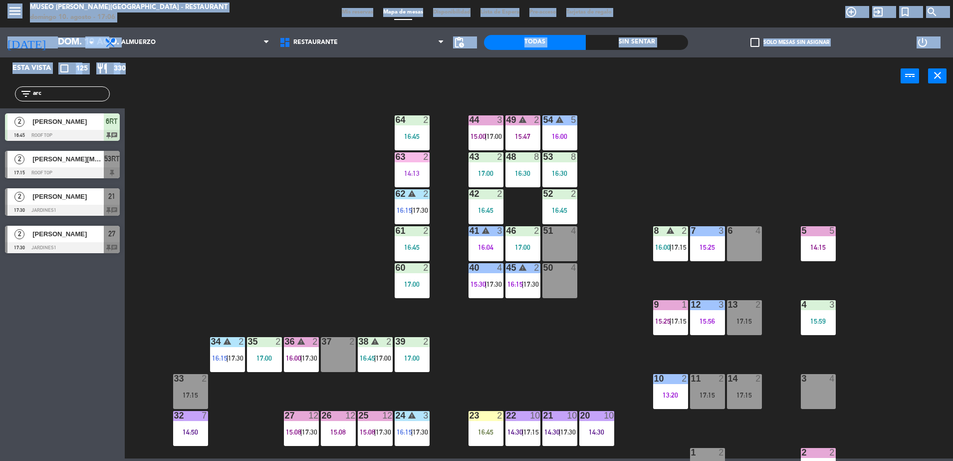
drag, startPoint x: 61, startPoint y: 87, endPoint x: -2, endPoint y: 100, distance: 64.7
click at [0, 100] on html "close × Museo Larco Café - Restaurant × chrome_reader_mode Listado de Reservas …" at bounding box center [476, 230] width 953 height 461
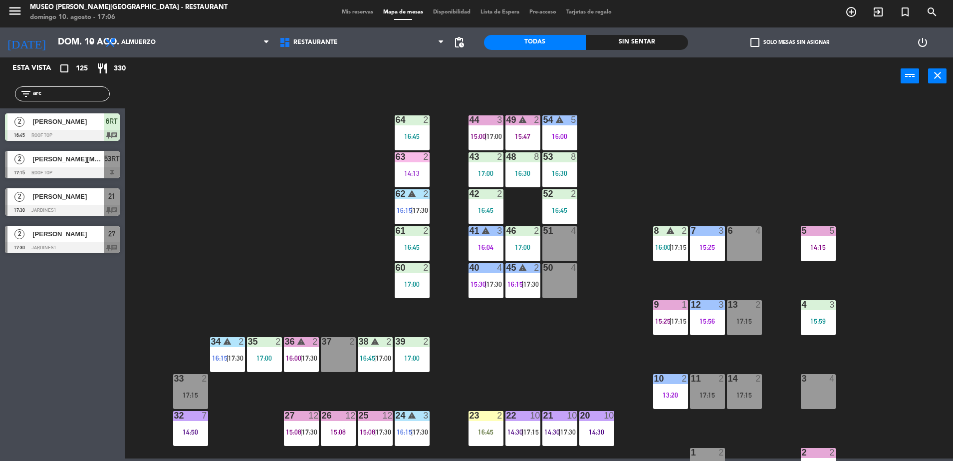
click at [60, 99] on input "arc" at bounding box center [70, 93] width 77 height 11
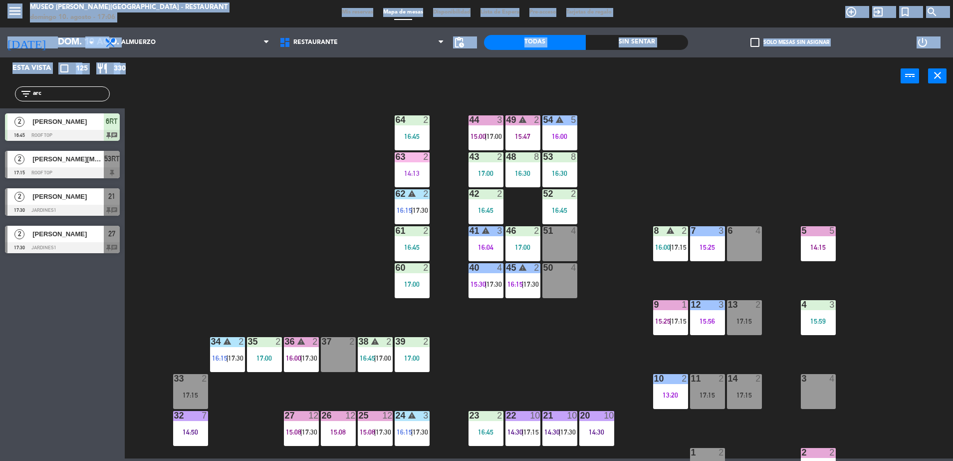
click at [0, 104] on html "close × Museo Larco Café - Restaurant × chrome_reader_mode Listado de Reservas …" at bounding box center [476, 230] width 953 height 461
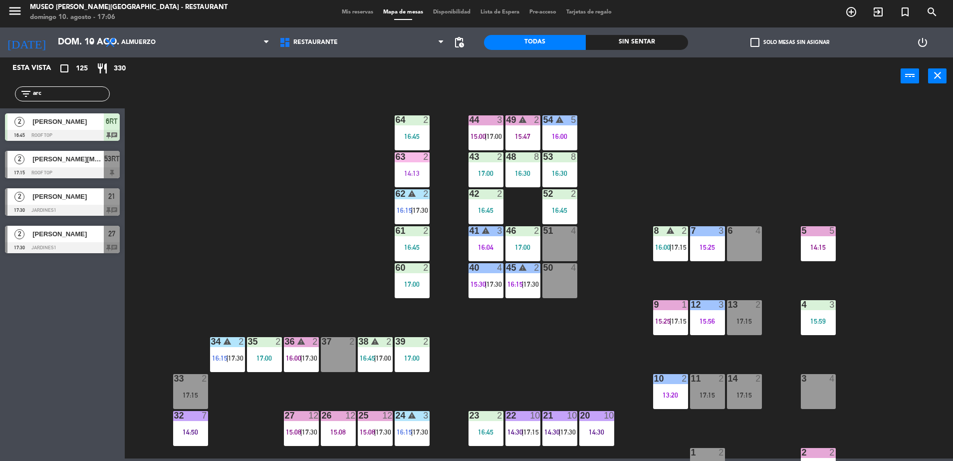
drag, startPoint x: 75, startPoint y: 95, endPoint x: 0, endPoint y: 163, distance: 101.4
click at [0, 164] on html "close × Museo Larco Café - Restaurant × chrome_reader_mode Listado de Reservas …" at bounding box center [476, 230] width 953 height 461
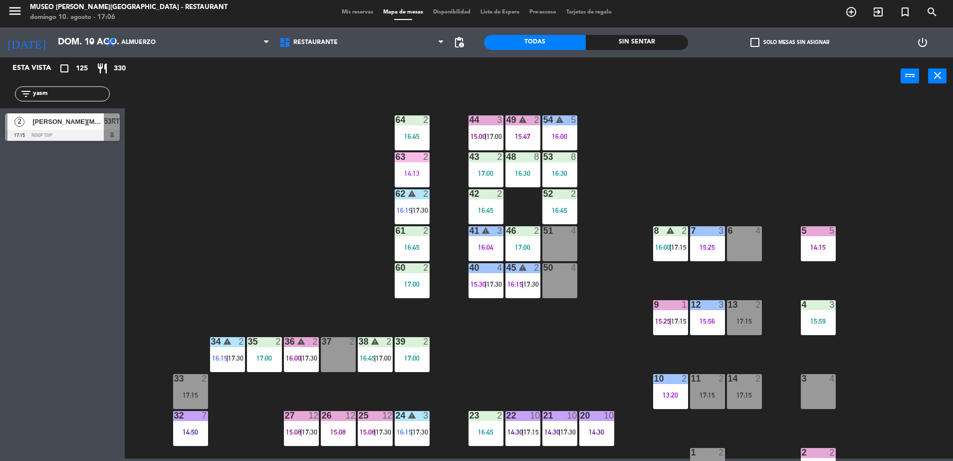
type input "yasm"
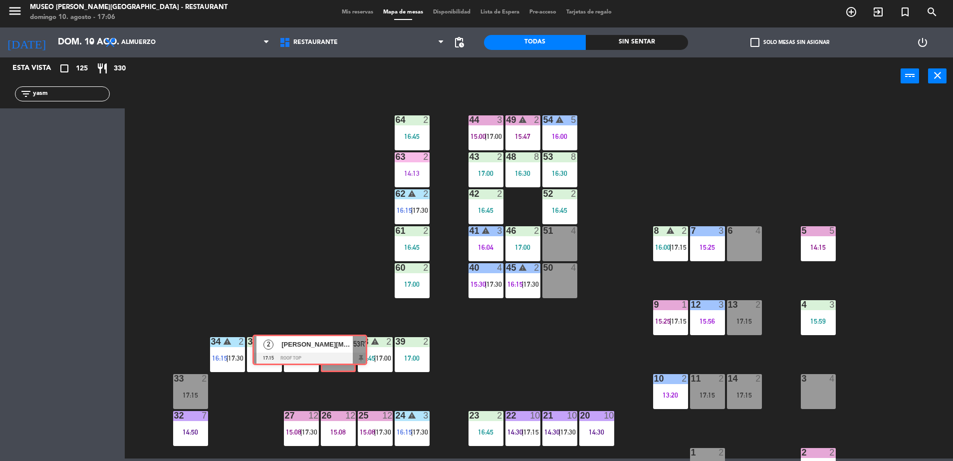
drag, startPoint x: 96, startPoint y: 134, endPoint x: 344, endPoint y: 355, distance: 332.0
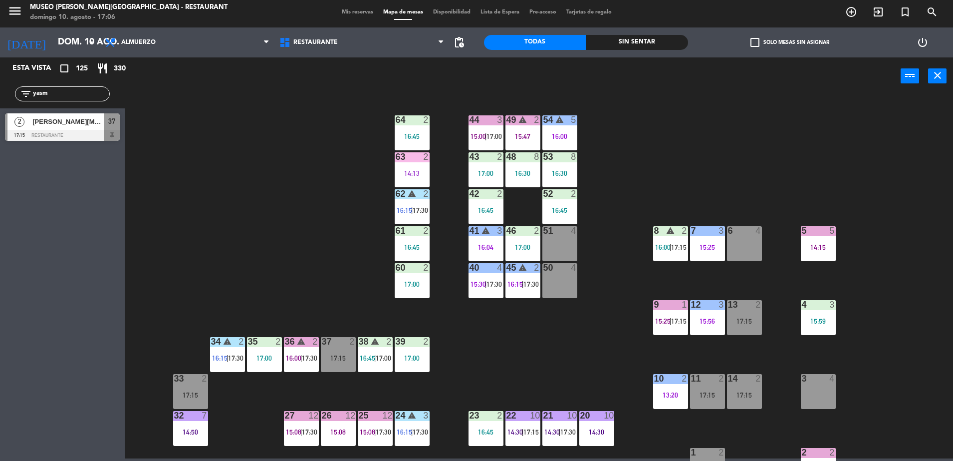
click at [86, 132] on div at bounding box center [62, 135] width 115 height 11
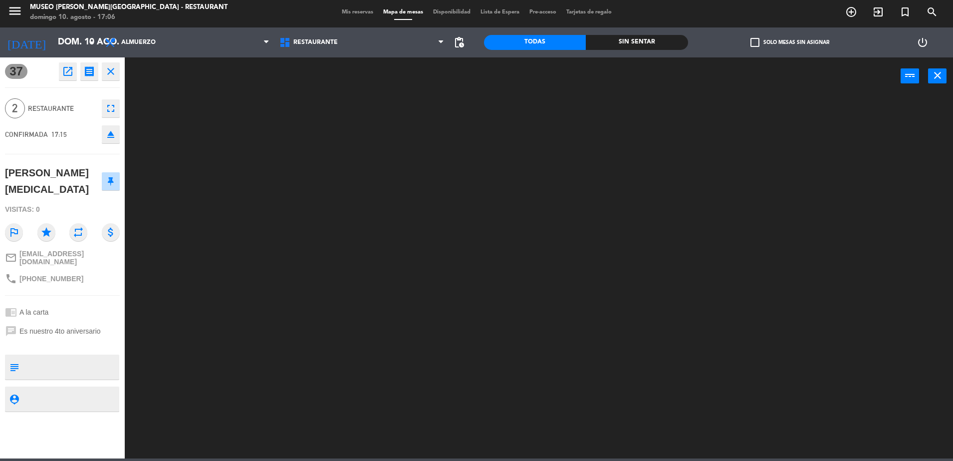
click at [81, 358] on textarea at bounding box center [70, 366] width 95 height 21
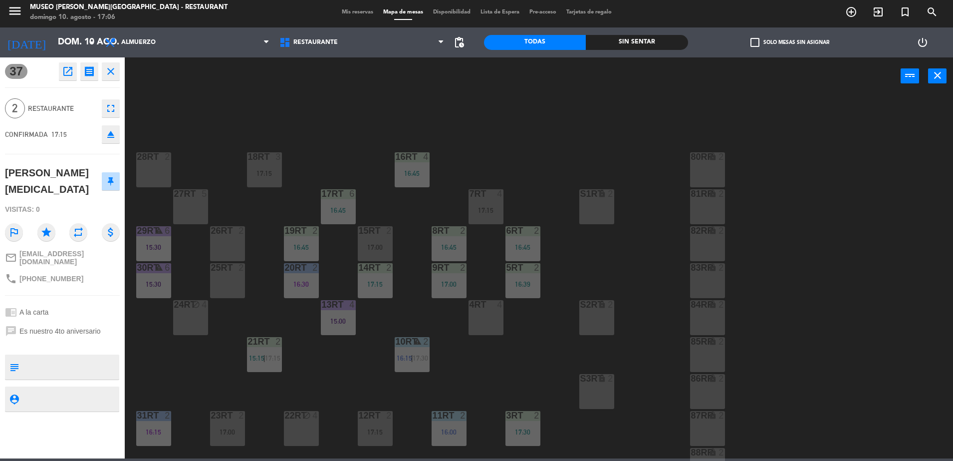
click at [280, 69] on div "power_input close" at bounding box center [513, 76] width 776 height 38
click at [271, 94] on div "power_input close" at bounding box center [513, 76] width 776 height 38
click at [247, 103] on div "18RT 3 17:15 16RT 4 16:45 28RT 2 80RR lock 2 27RT 5 7RT 4 17:15 S1RT lock 2 17R…" at bounding box center [543, 278] width 819 height 363
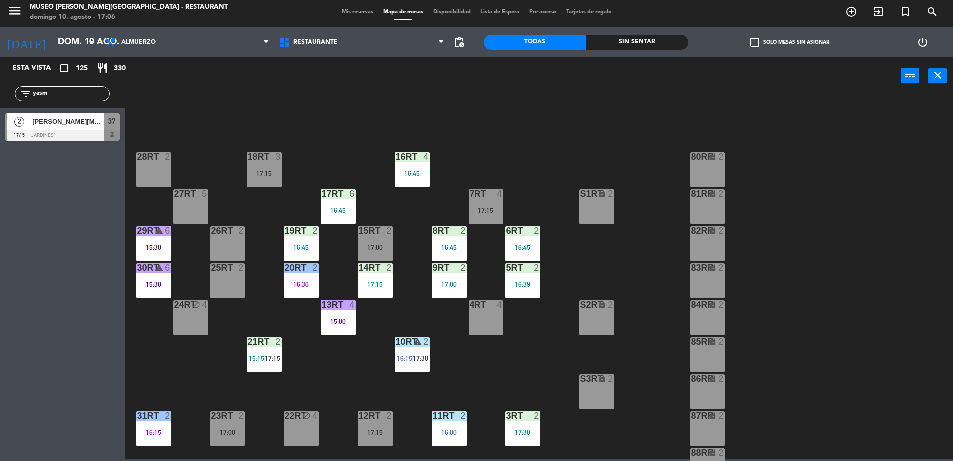
click at [110, 122] on span "37" at bounding box center [111, 121] width 7 height 12
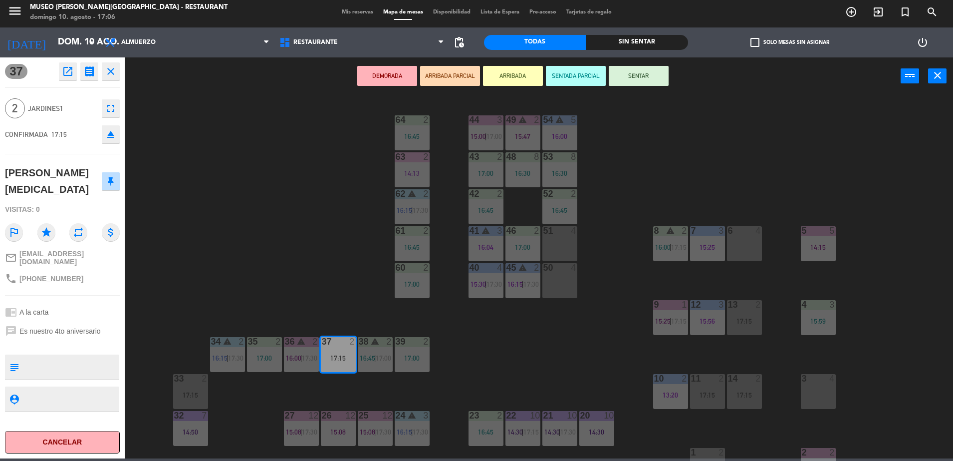
click at [446, 72] on button "ARRIBADA PARCIAL" at bounding box center [450, 76] width 60 height 20
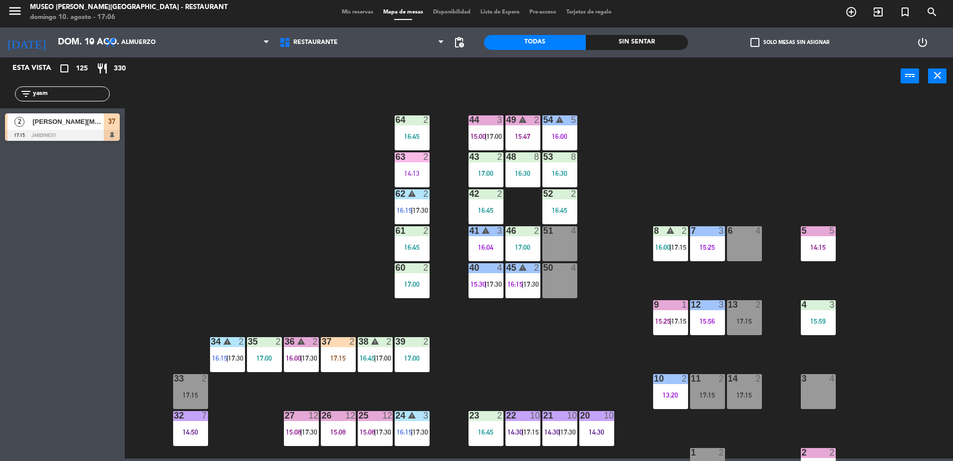
click at [348, 168] on div "44 3 15:00 | 17:00 49 warning 2 15:47 54 warning 5 16:00 64 2 16:45 48 8 16:30 …" at bounding box center [543, 278] width 819 height 363
drag, startPoint x: 77, startPoint y: 93, endPoint x: -2, endPoint y: 118, distance: 83.4
click at [0, 118] on html "close × Museo Larco Café - Restaurant × chrome_reader_mode Listado de Reservas …" at bounding box center [476, 230] width 953 height 461
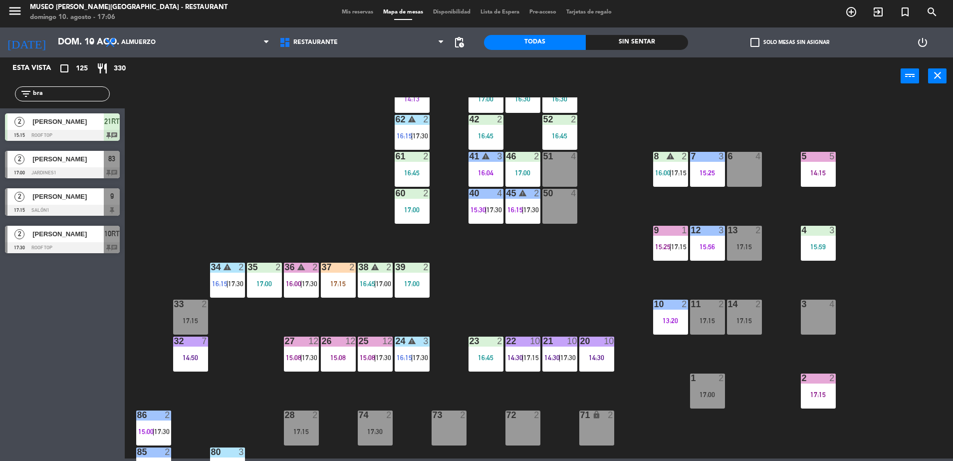
scroll to position [76, 0]
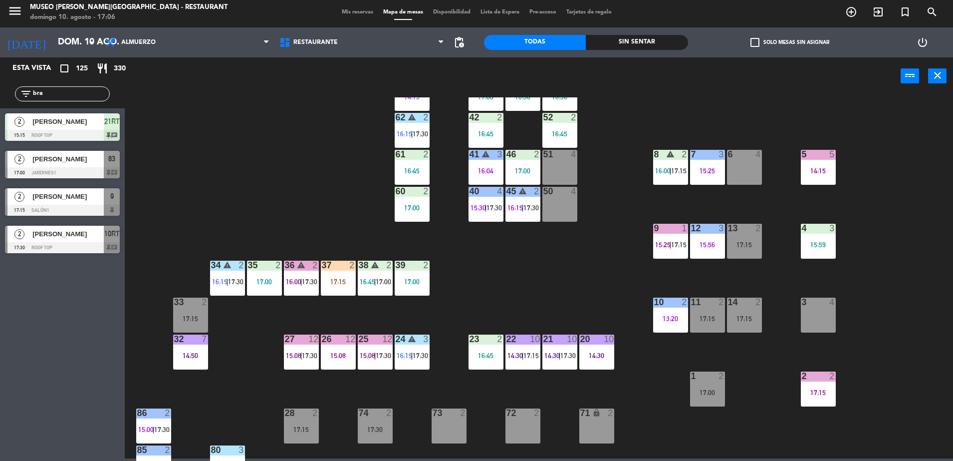
type input "bra"
click at [667, 163] on div "8 warning 2 16:00 | 17:15" at bounding box center [670, 167] width 35 height 35
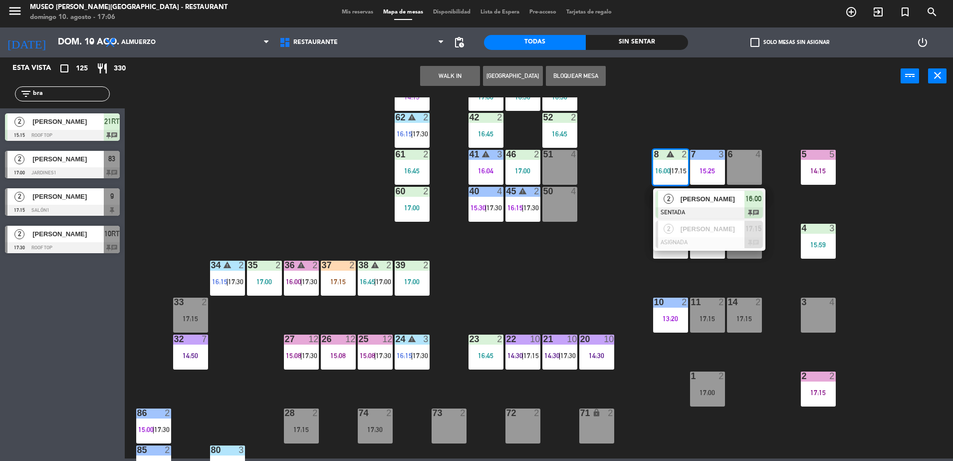
click at [619, 265] on div "44 3 15:00 | 17:00 49 warning 2 15:47 54 warning 5 16:00 64 2 16:45 48 8 16:30 …" at bounding box center [543, 278] width 819 height 363
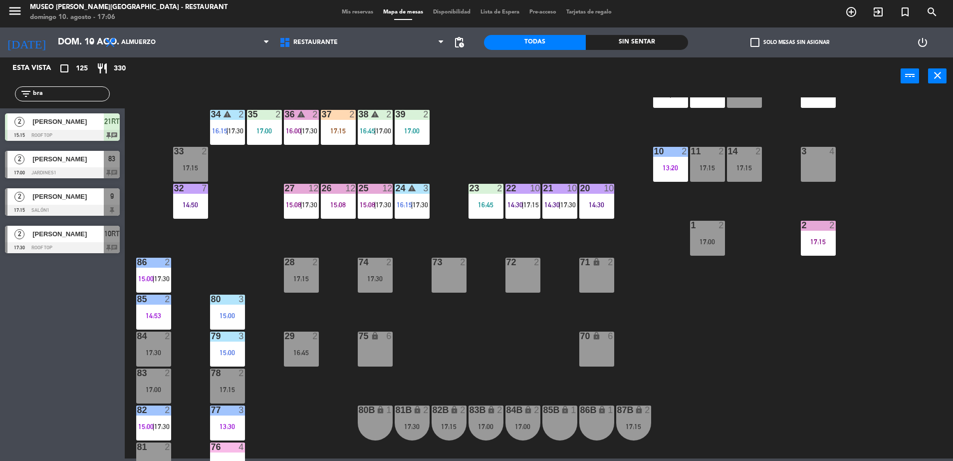
scroll to position [228, 0]
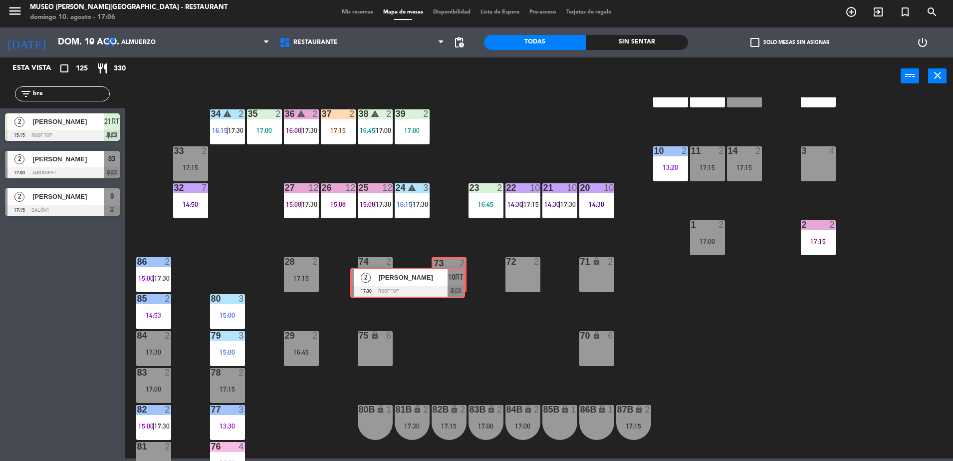
drag, startPoint x: 111, startPoint y: 238, endPoint x: 456, endPoint y: 281, distance: 348.0
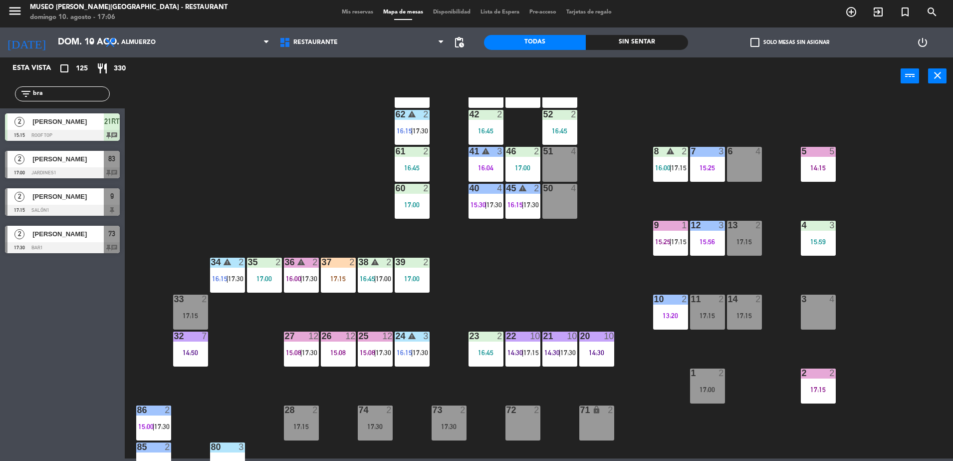
scroll to position [196, 0]
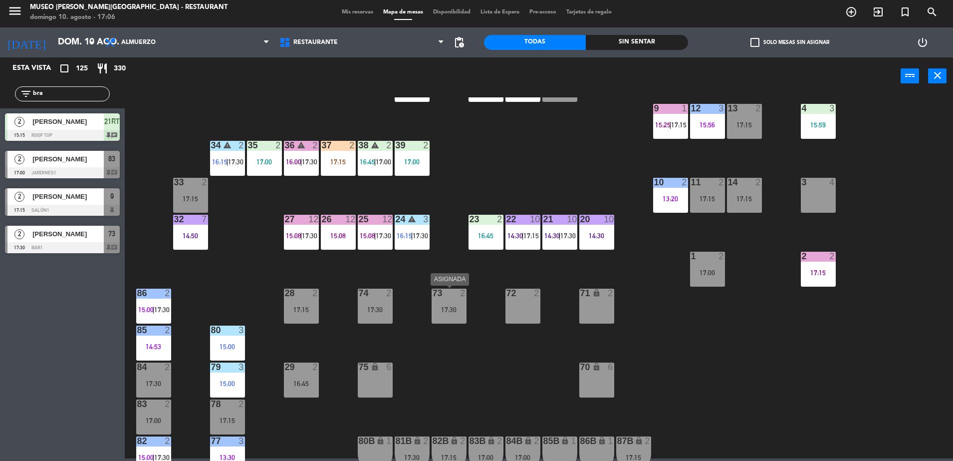
click at [449, 306] on div "17:30" at bounding box center [449, 309] width 35 height 7
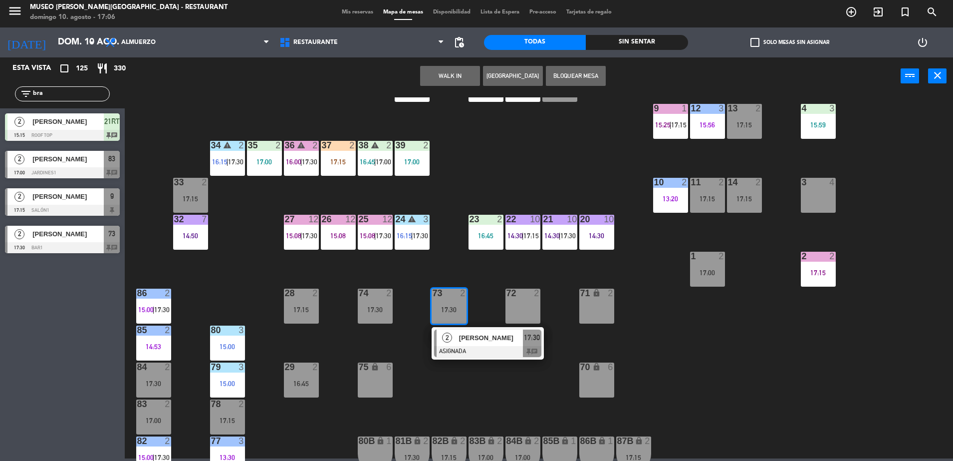
click at [480, 348] on div at bounding box center [487, 351] width 107 height 11
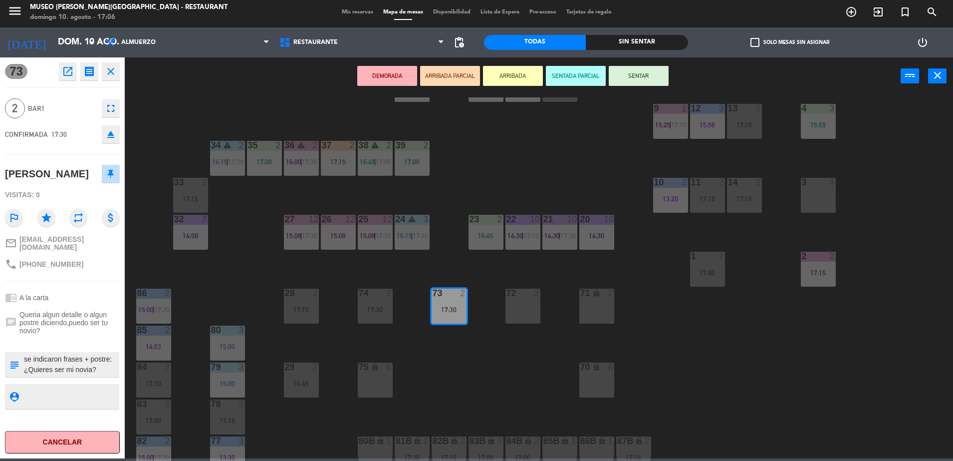
click at [107, 375] on textarea at bounding box center [70, 364] width 95 height 21
click at [175, 184] on div "33" at bounding box center [174, 182] width 0 height 9
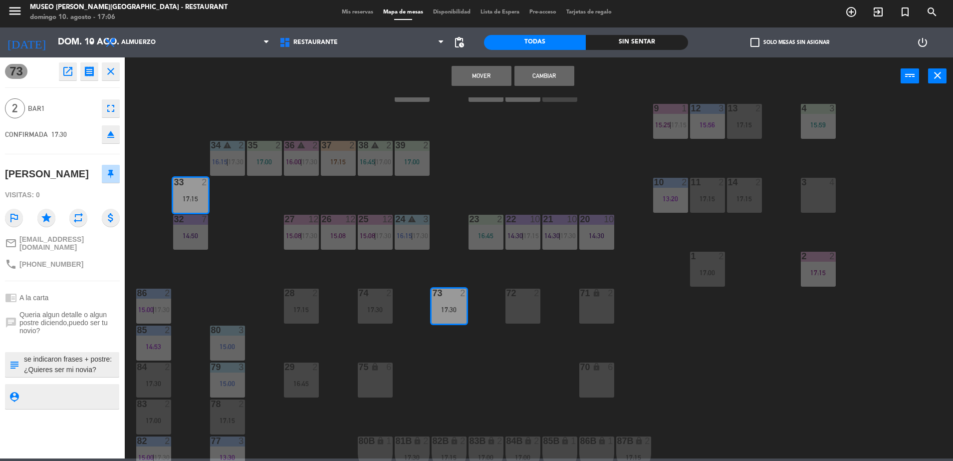
click at [549, 74] on button "Cambiar" at bounding box center [545, 76] width 60 height 20
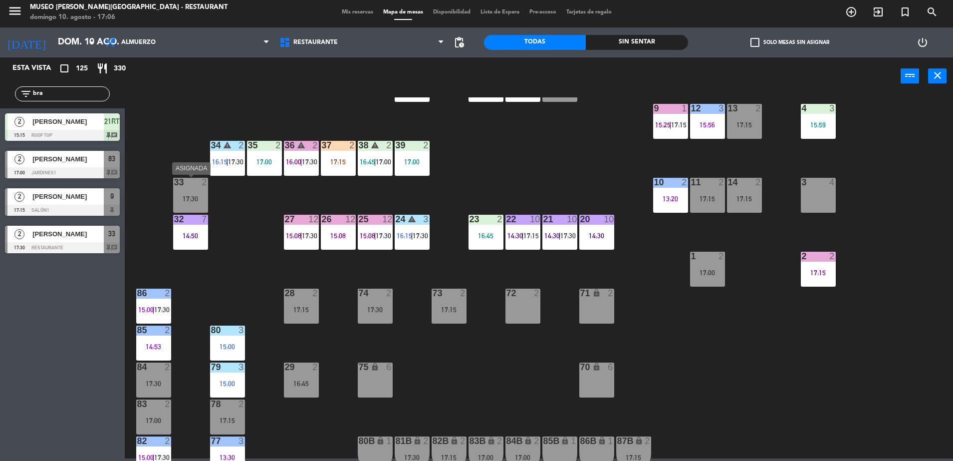
click at [188, 188] on div "33 2 17:30" at bounding box center [190, 195] width 35 height 35
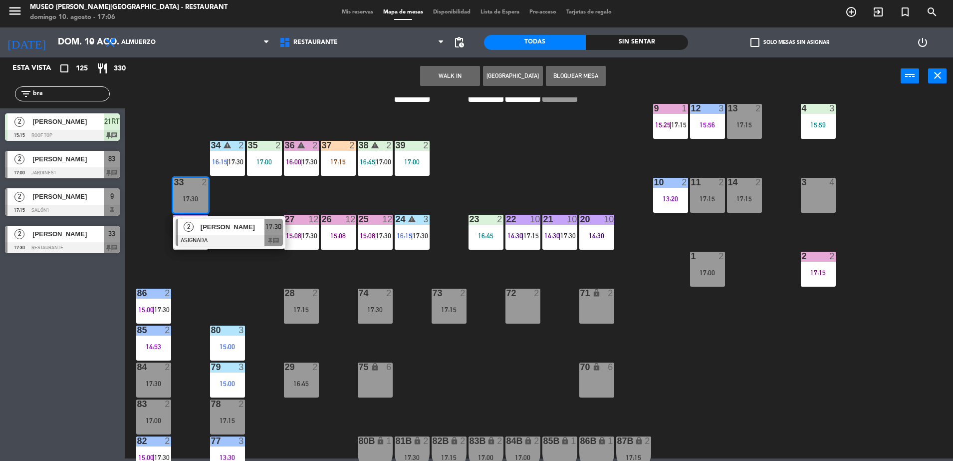
click at [202, 223] on span "[PERSON_NAME]" at bounding box center [233, 227] width 64 height 10
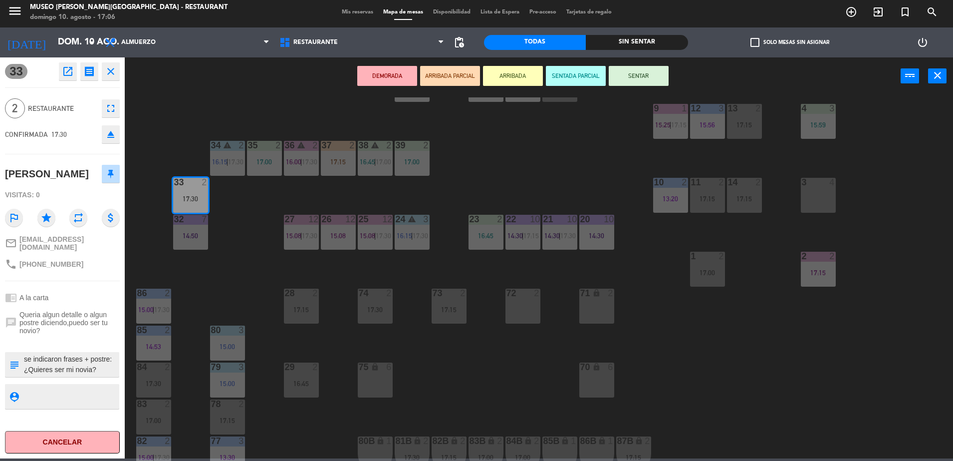
click at [225, 297] on div "44 3 15:00 | 17:00 49 warning 2 15:47 54 warning 5 16:00 64 2 16:45 48 8 16:30 …" at bounding box center [543, 278] width 819 height 363
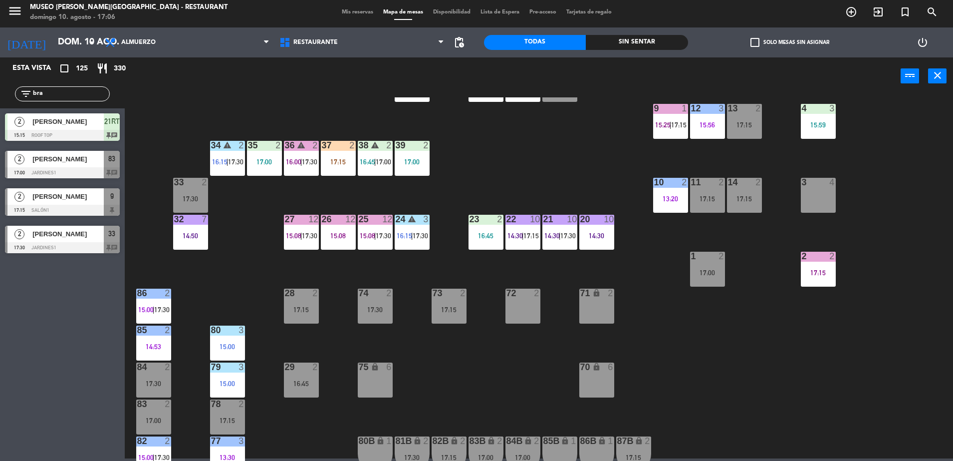
click at [183, 197] on div "17:30" at bounding box center [190, 198] width 35 height 7
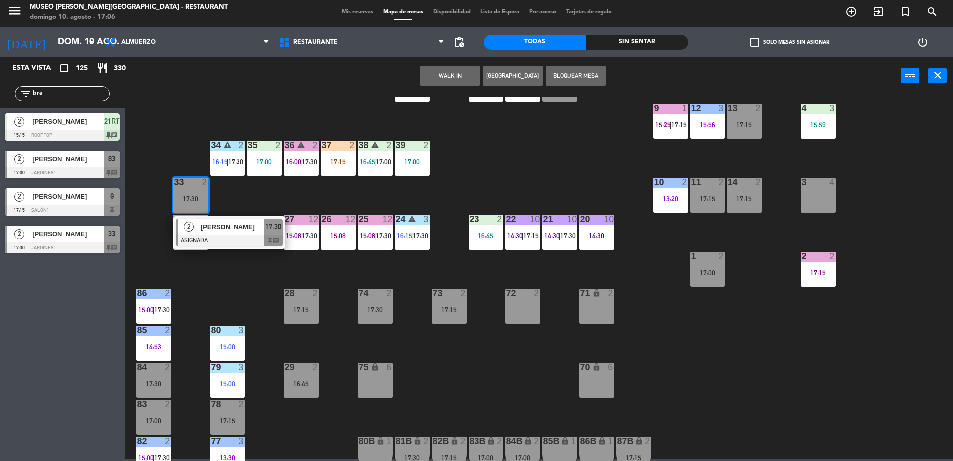
click at [258, 246] on div "2 Brayan Estevan Marquina Pimentel ASIGNADA 17:30 chat" at bounding box center [229, 232] width 112 height 32
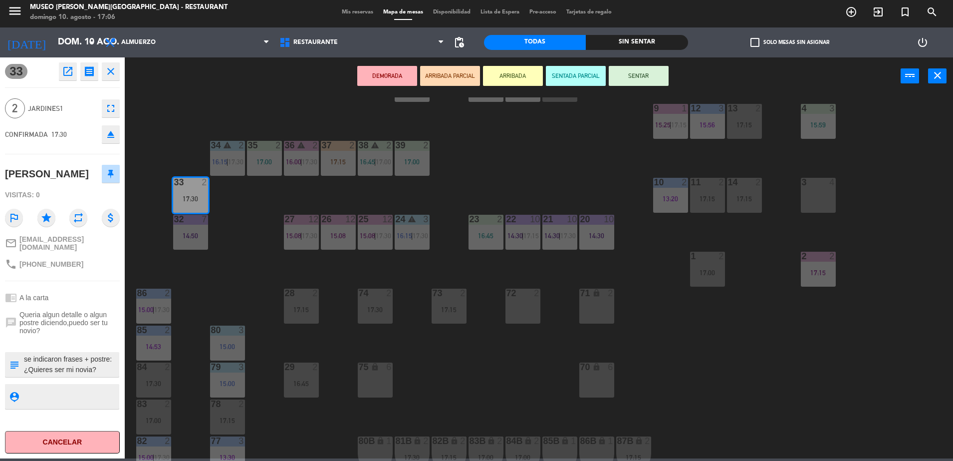
click at [440, 76] on button "ARRIBADA PARCIAL" at bounding box center [450, 76] width 60 height 20
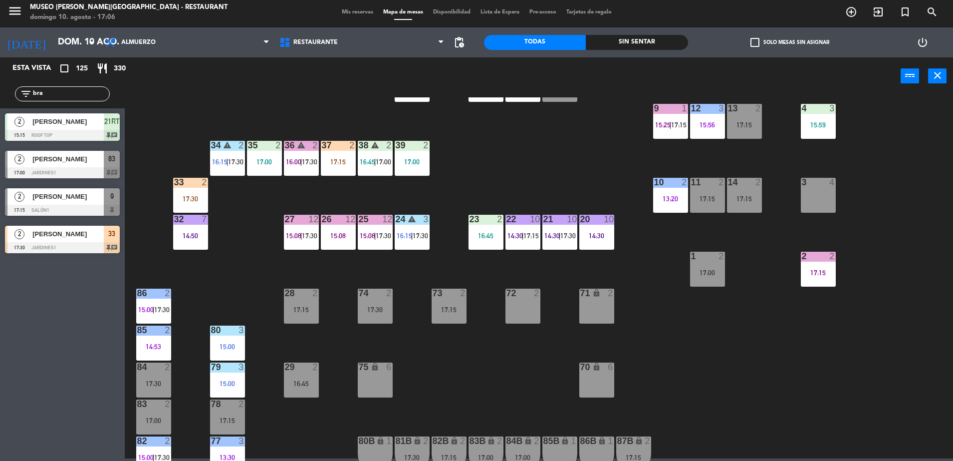
drag, startPoint x: 76, startPoint y: 96, endPoint x: -2, endPoint y: 100, distance: 78.4
click at [0, 100] on html "close × Museo Larco Café - Restaurant × chrome_reader_mode Listado de Reservas …" at bounding box center [476, 230] width 953 height 461
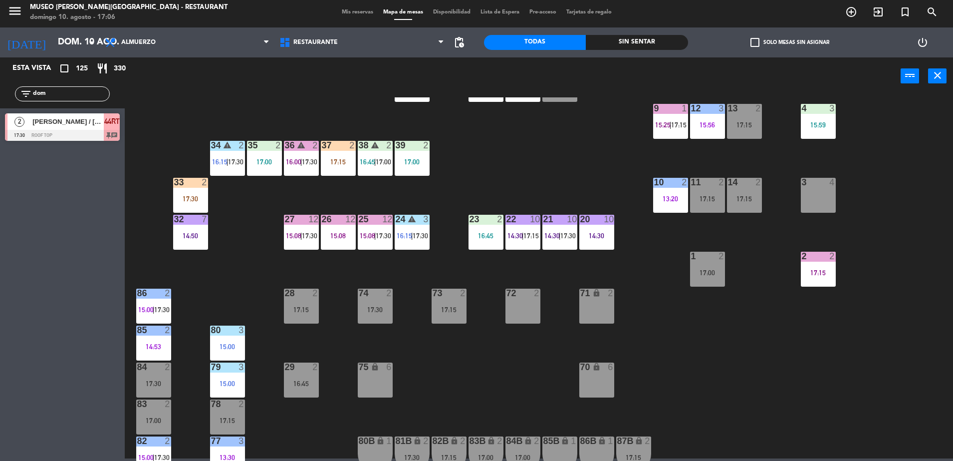
type input "dom"
click at [62, 129] on div "[PERSON_NAME] / [PERSON_NAME] X 2" at bounding box center [67, 121] width 72 height 16
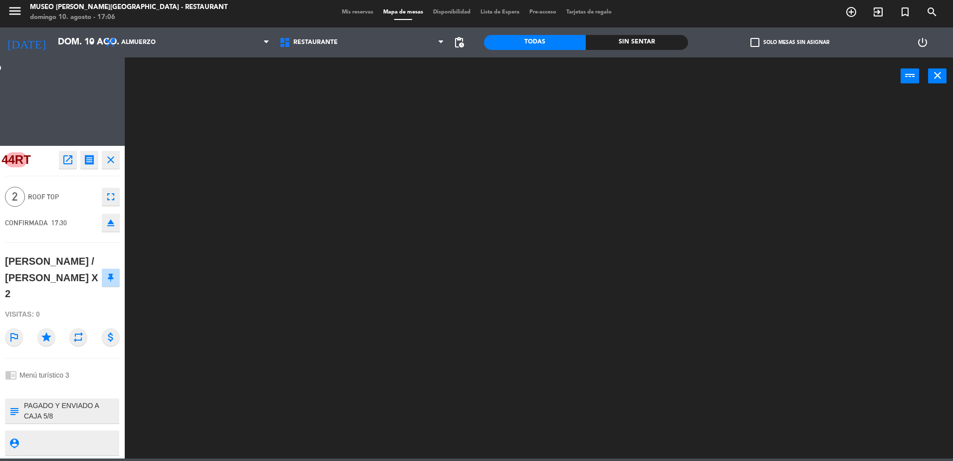
scroll to position [0, 0]
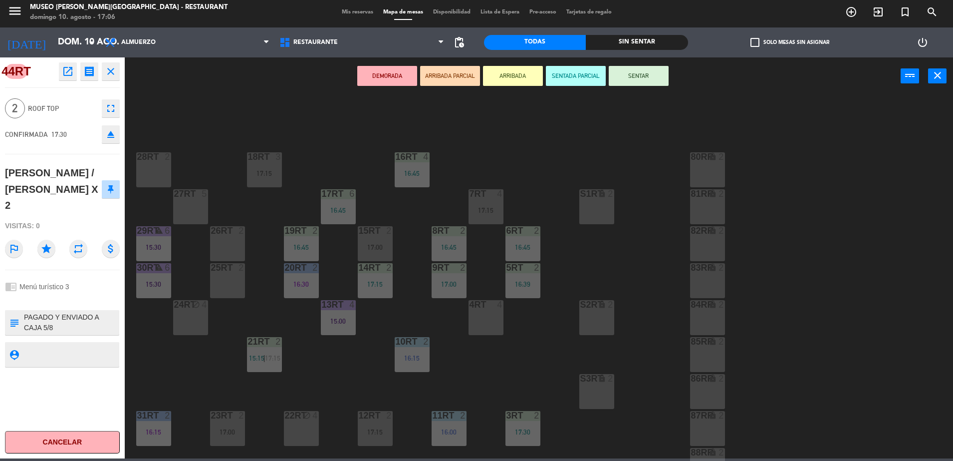
click at [65, 75] on icon "open_in_new" at bounding box center [68, 71] width 12 height 12
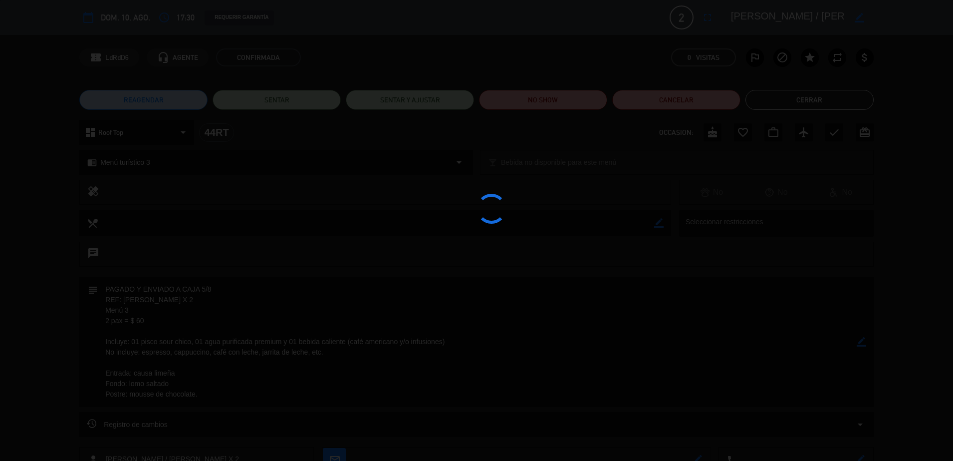
click at [251, 329] on div at bounding box center [476, 230] width 953 height 461
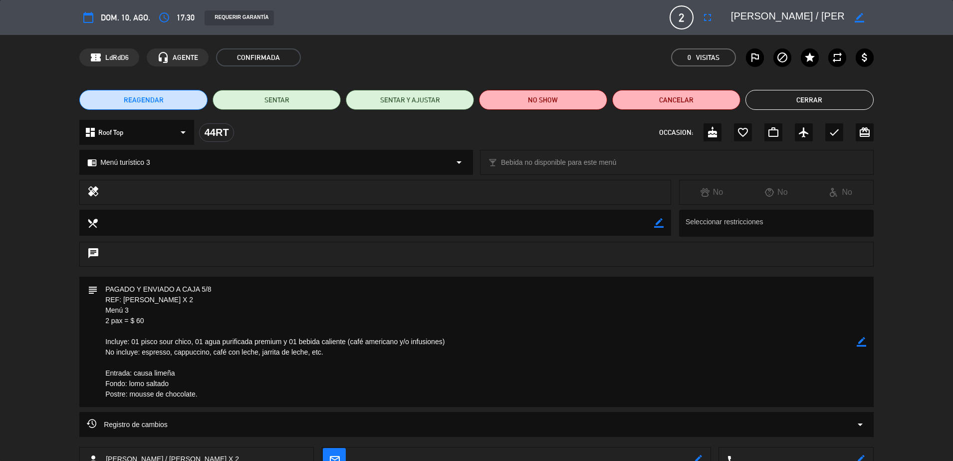
click at [779, 107] on button "Cerrar" at bounding box center [810, 100] width 128 height 20
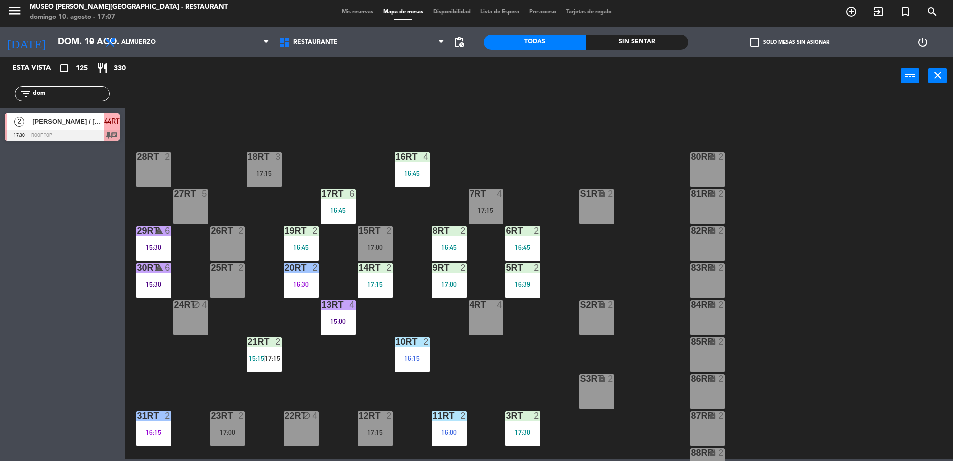
click at [0, 94] on html "close × Museo Larco Café - Restaurant × chrome_reader_mode Listado de Reservas …" at bounding box center [476, 230] width 953 height 461
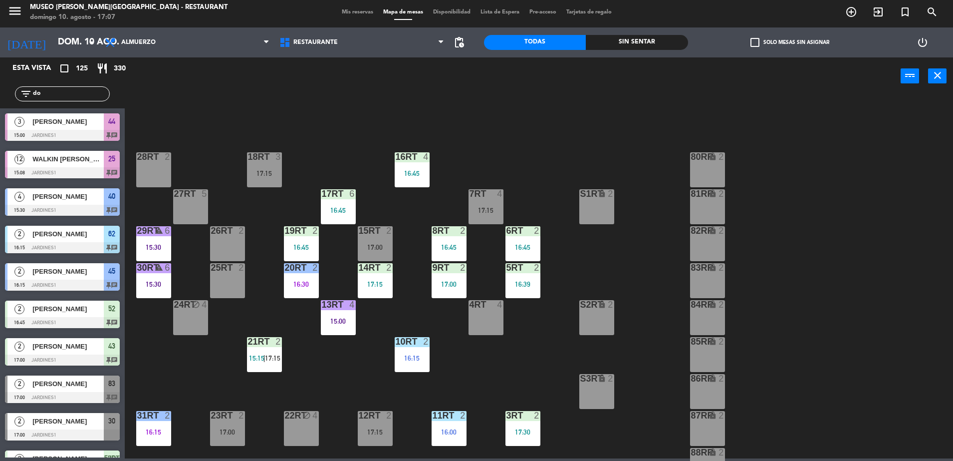
type input "dom"
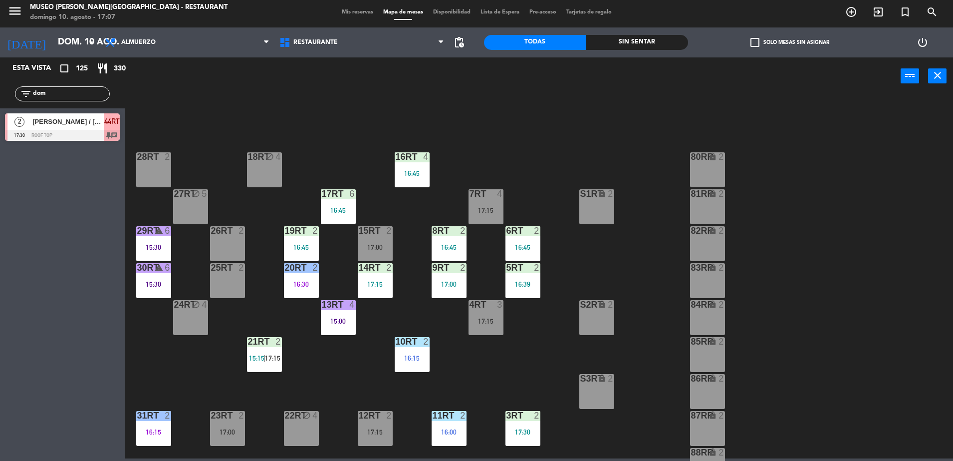
click at [41, 123] on span "[PERSON_NAME] / [PERSON_NAME] X 2" at bounding box center [67, 121] width 71 height 10
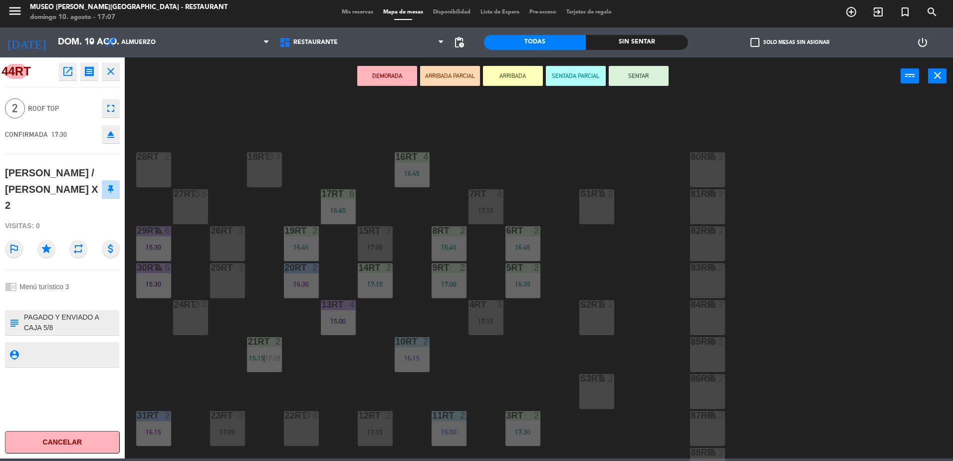
click at [443, 64] on div "DEMORADA ARRIBADA PARCIAL ARRIBADA SENTADA PARCIAL SENTAR power_input close" at bounding box center [513, 76] width 776 height 38
click at [445, 71] on button "ARRIBADA PARCIAL" at bounding box center [450, 76] width 60 height 20
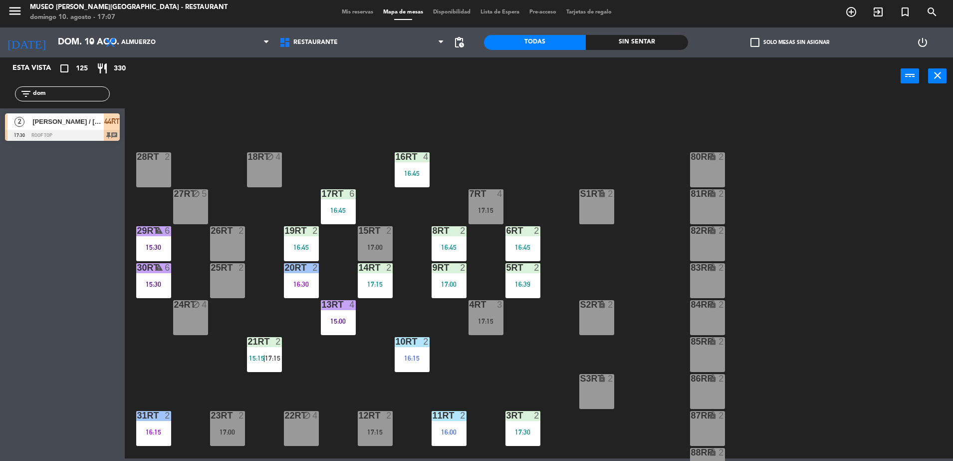
scroll to position [391, 0]
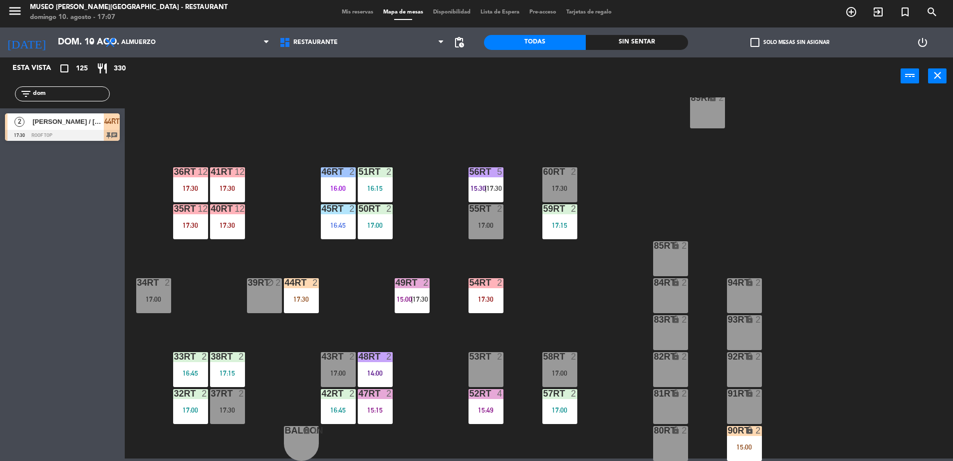
click at [317, 296] on div "17:30" at bounding box center [301, 299] width 35 height 7
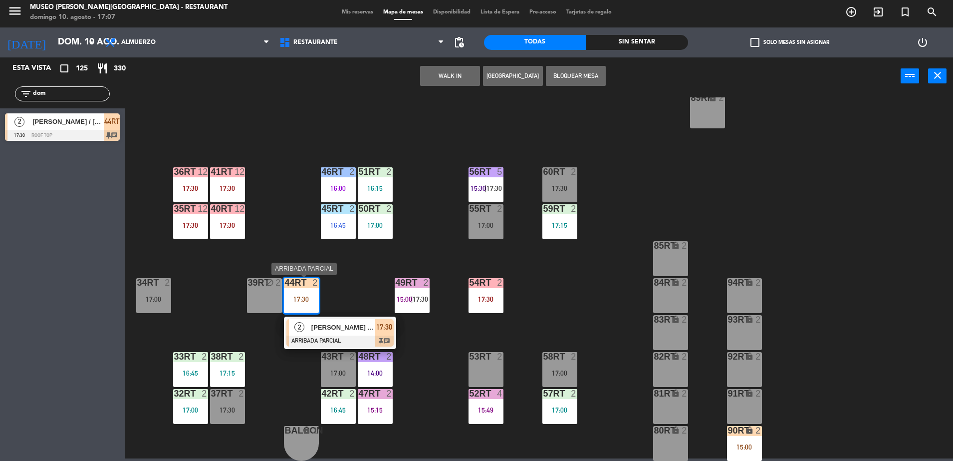
click at [348, 329] on span "[PERSON_NAME] / [PERSON_NAME] X 2" at bounding box center [343, 327] width 64 height 10
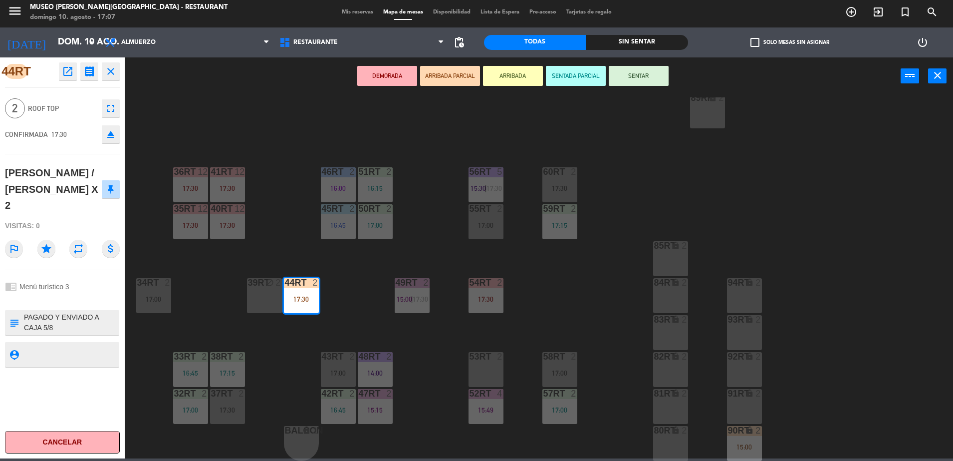
click at [68, 72] on icon "open_in_new" at bounding box center [68, 71] width 12 height 12
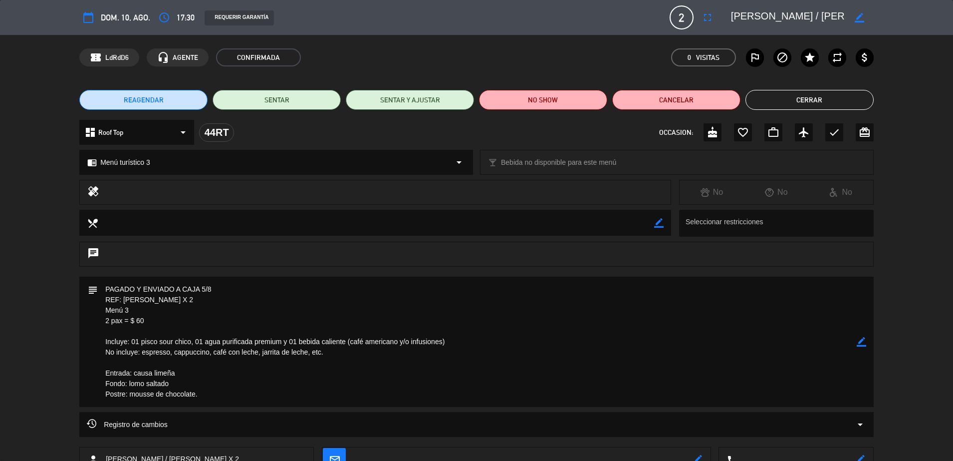
click at [287, 350] on textarea at bounding box center [477, 342] width 759 height 130
click at [812, 93] on button "Cerrar" at bounding box center [810, 100] width 128 height 20
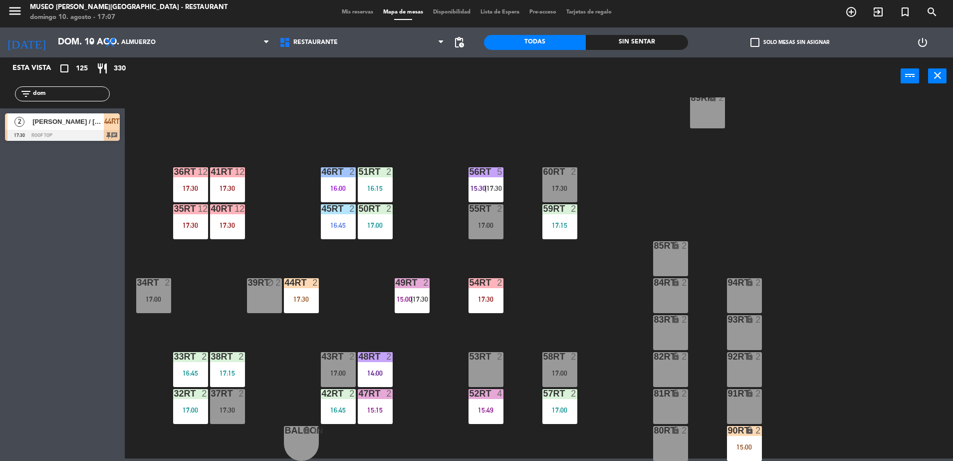
click at [292, 288] on div "44RT 2" at bounding box center [301, 283] width 35 height 10
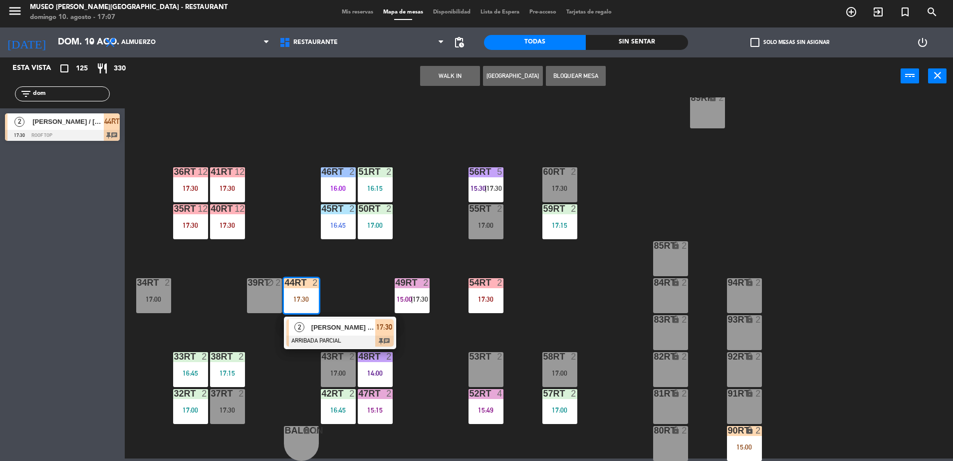
click at [294, 220] on div "18RT block 4 16RT 4 16:45 28RT 2 80RR lock 2 27RT block 5 7RT 4 17:15 S1RT lock…" at bounding box center [543, 278] width 819 height 363
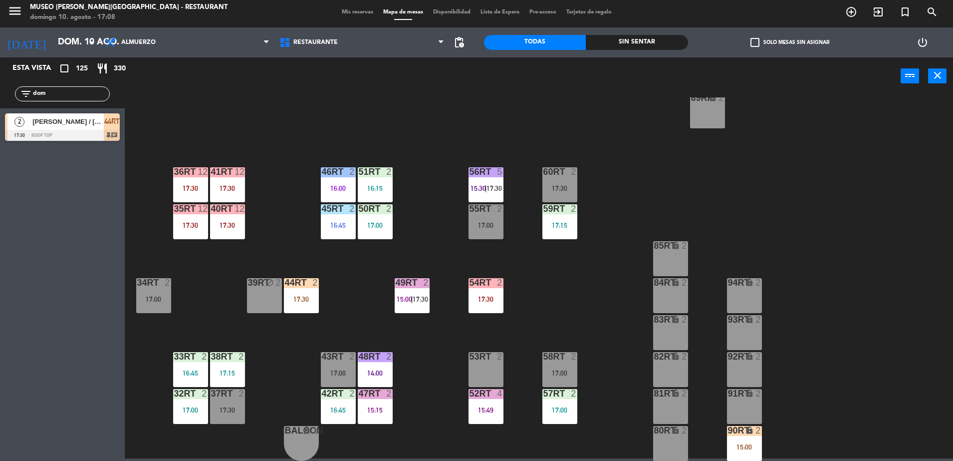
drag, startPoint x: 80, startPoint y: 89, endPoint x: 0, endPoint y: 101, distance: 80.8
click at [0, 102] on html "close × Museo Larco Café - Restaurant × chrome_reader_mode Listado de Reservas …" at bounding box center [476, 230] width 953 height 461
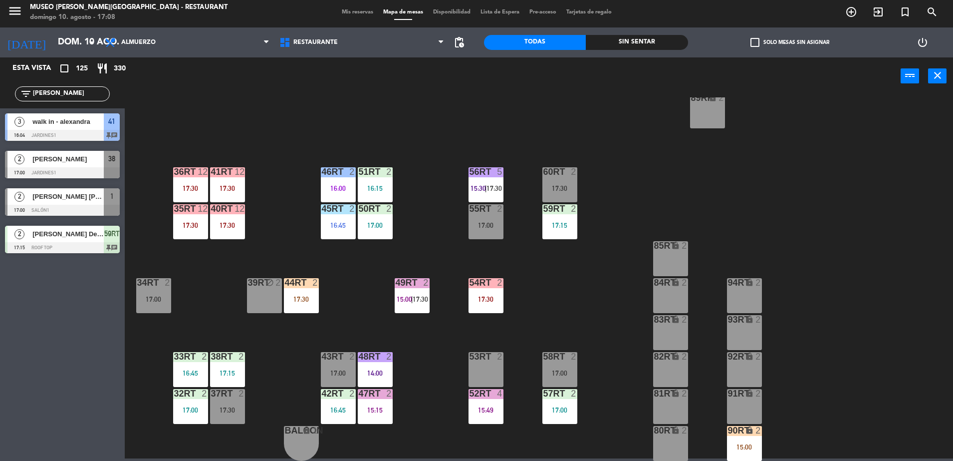
drag, startPoint x: -2, startPoint y: 97, endPoint x: 0, endPoint y: 107, distance: 10.8
click at [0, 107] on html "close × Museo Larco Café - Restaurant × chrome_reader_mode Listado de Reservas …" at bounding box center [476, 230] width 953 height 461
type input "alex"
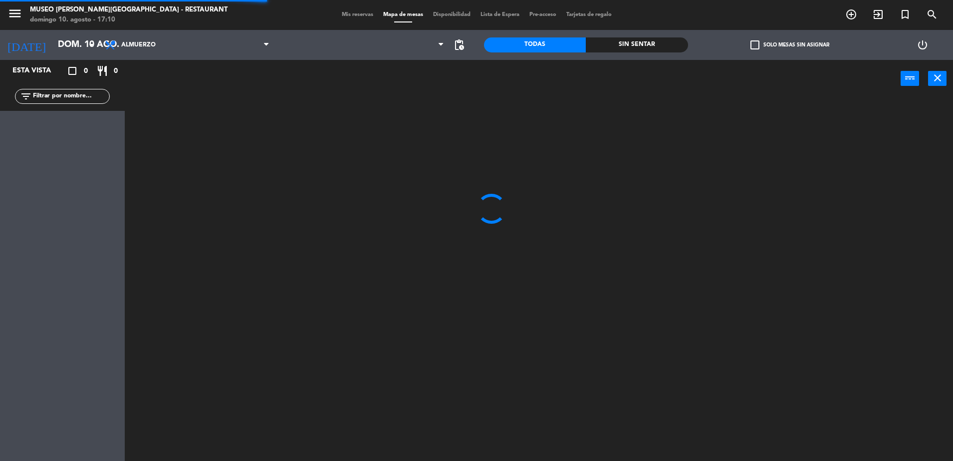
click at [306, 48] on span at bounding box center [362, 45] width 175 height 22
click at [306, 48] on span "Restaurante" at bounding box center [316, 44] width 44 height 7
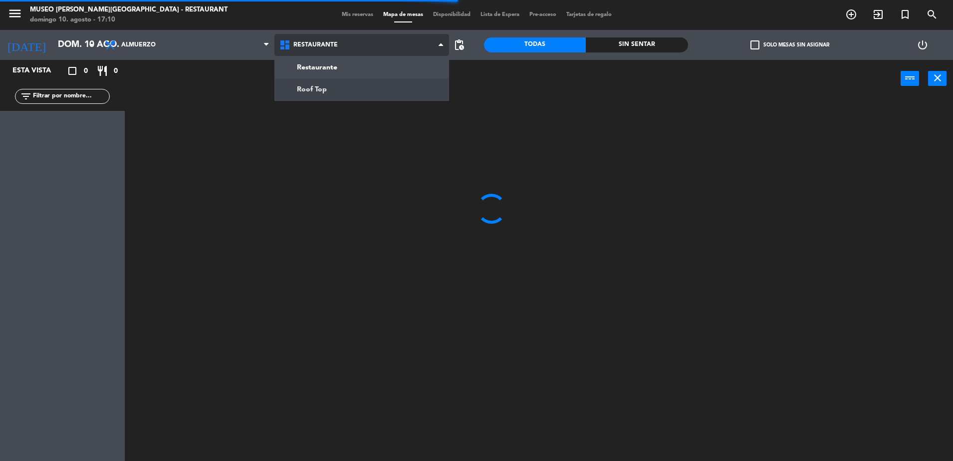
click at [329, 89] on ng-component "menu [GEOGRAPHIC_DATA][PERSON_NAME] - Restaurant [DATE] 10. agosto - 17:10 Mis …" at bounding box center [476, 230] width 953 height 461
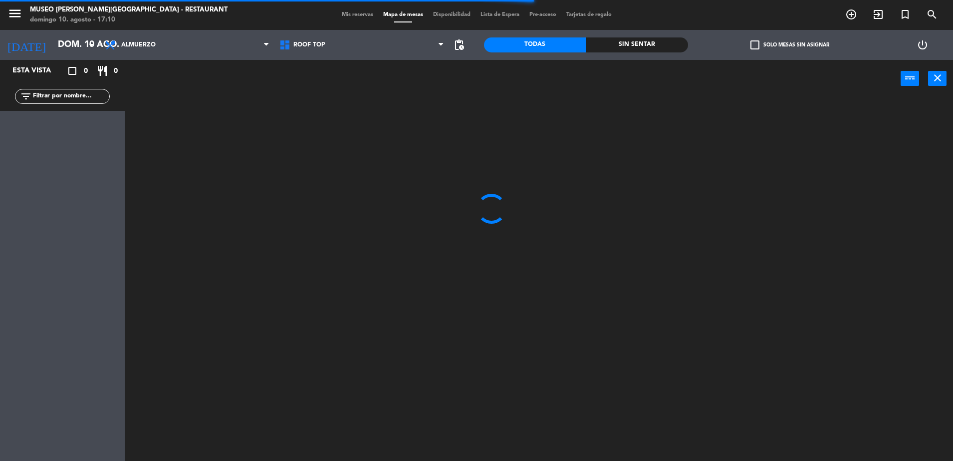
click at [69, 93] on input "text" at bounding box center [70, 96] width 77 height 11
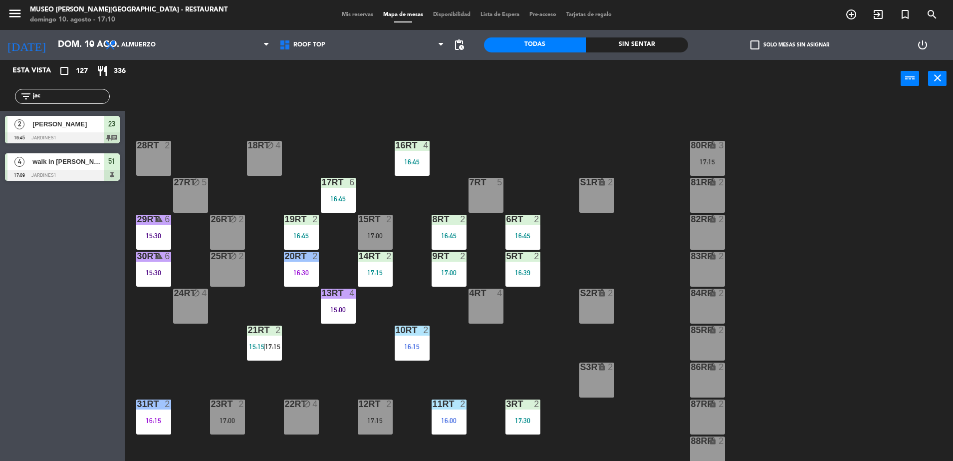
scroll to position [12, 0]
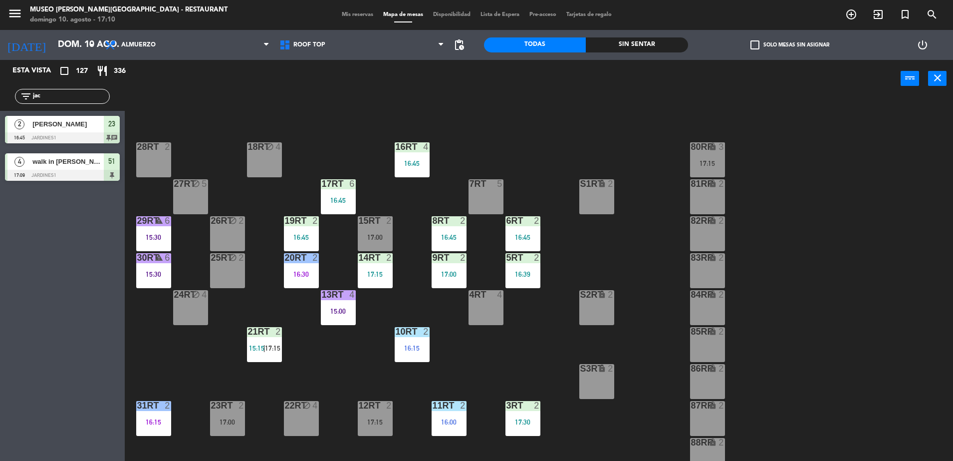
type input "jac"
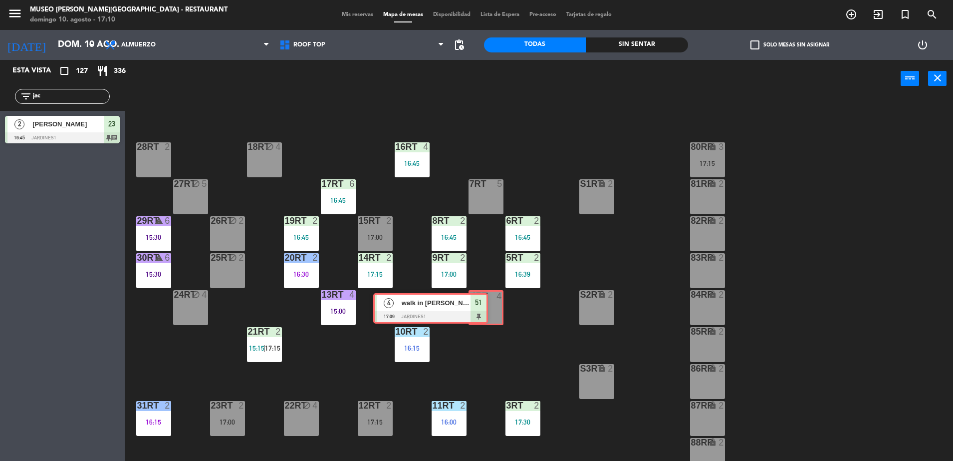
drag, startPoint x: 102, startPoint y: 169, endPoint x: 473, endPoint y: 308, distance: 396.2
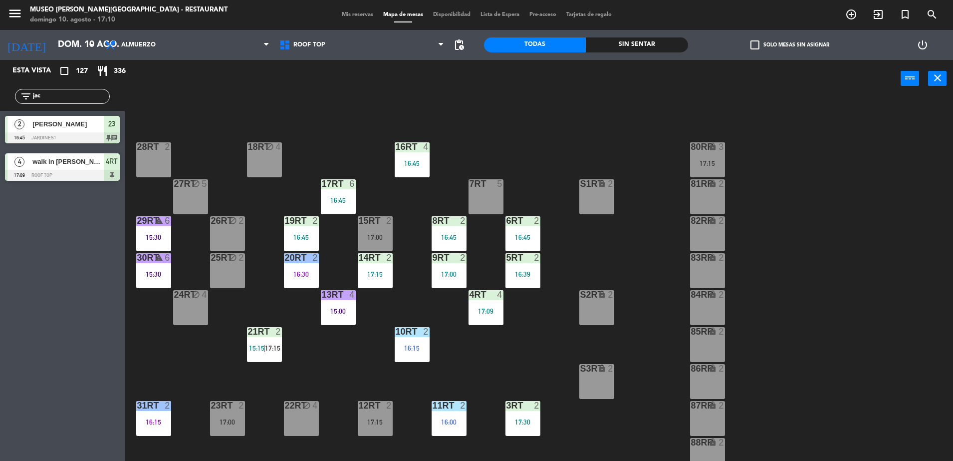
scroll to position [0, 0]
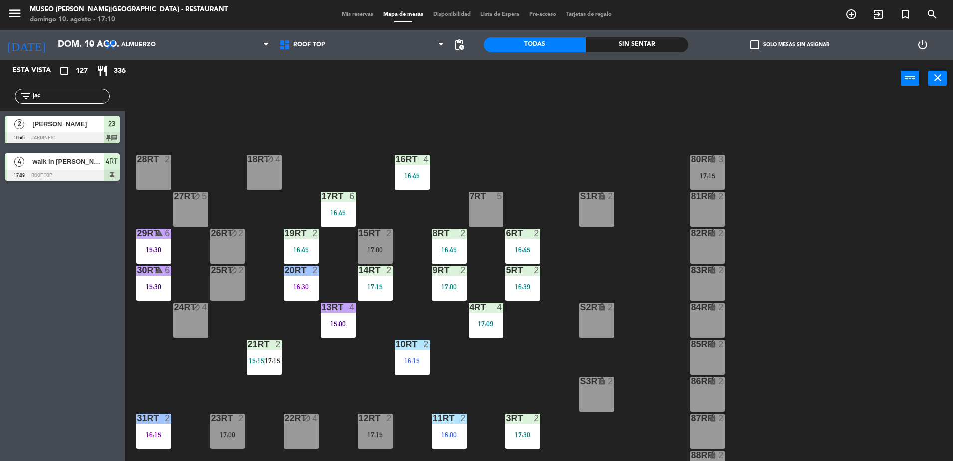
drag, startPoint x: 75, startPoint y: 94, endPoint x: -2, endPoint y: 92, distance: 77.9
click at [0, 92] on html "close × Museo [PERSON_NAME] Café - Restaurant × chrome_reader_mode Listado de R…" at bounding box center [476, 230] width 953 height 461
type input "julio"
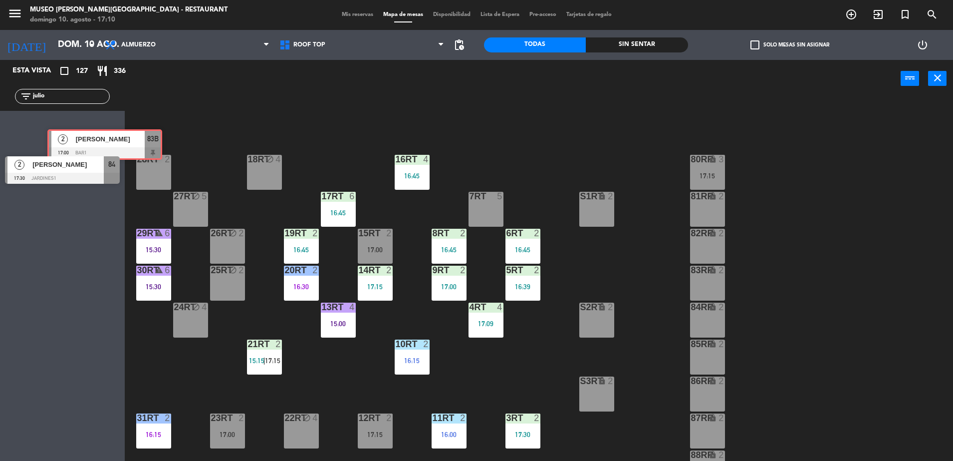
drag, startPoint x: 89, startPoint y: 129, endPoint x: 103, endPoint y: 119, distance: 17.5
click at [103, 119] on div "[DATE][PERSON_NAME] 17:00 Bar1 83B [DATE][PERSON_NAME] 17:00 Bar1 83B" at bounding box center [62, 131] width 125 height 40
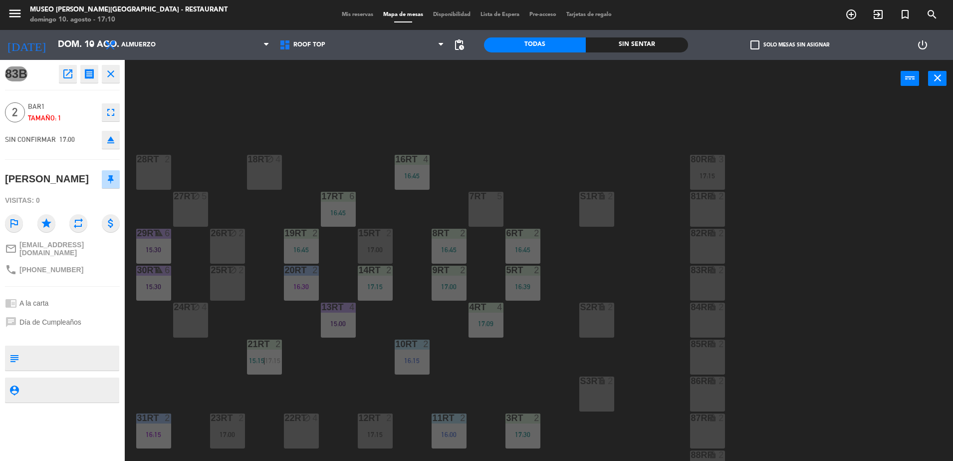
click at [217, 121] on div "18RT block 4 16RT 4 16:45 28RT 2 80RR lock 3 17:15 27RT block 5 7RT 5 S1RT lock…" at bounding box center [543, 281] width 819 height 363
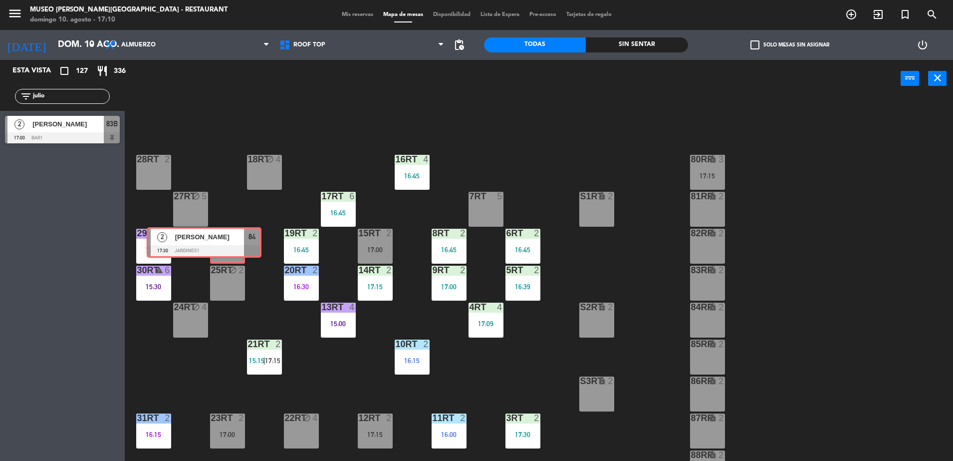
drag, startPoint x: 74, startPoint y: 174, endPoint x: 222, endPoint y: 246, distance: 164.3
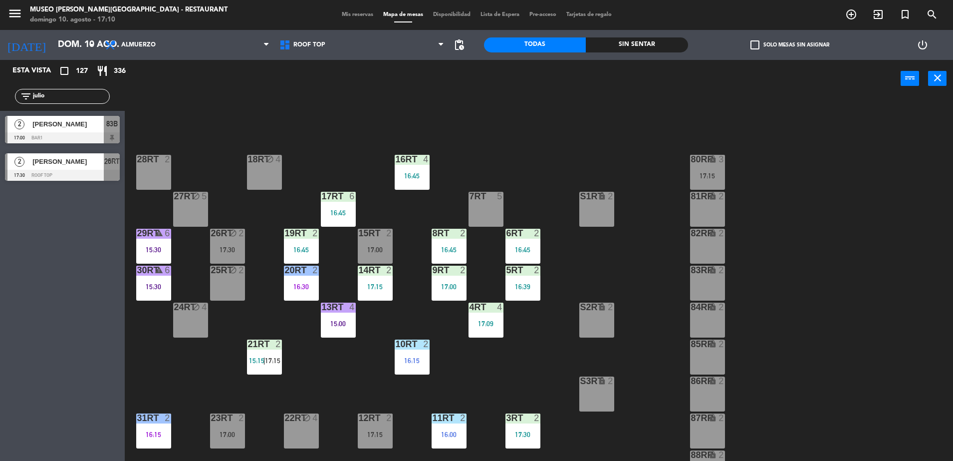
click at [222, 246] on div "17:30" at bounding box center [227, 249] width 35 height 7
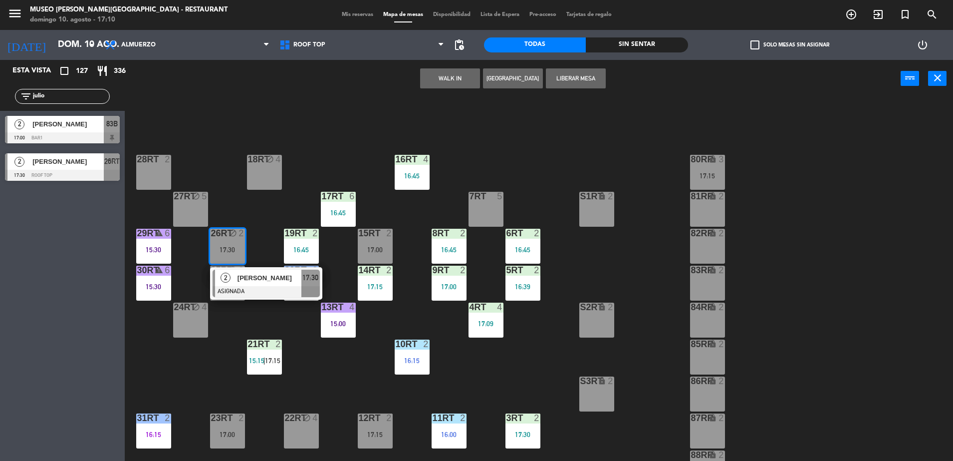
click at [246, 280] on span "[PERSON_NAME]" at bounding box center [270, 278] width 64 height 10
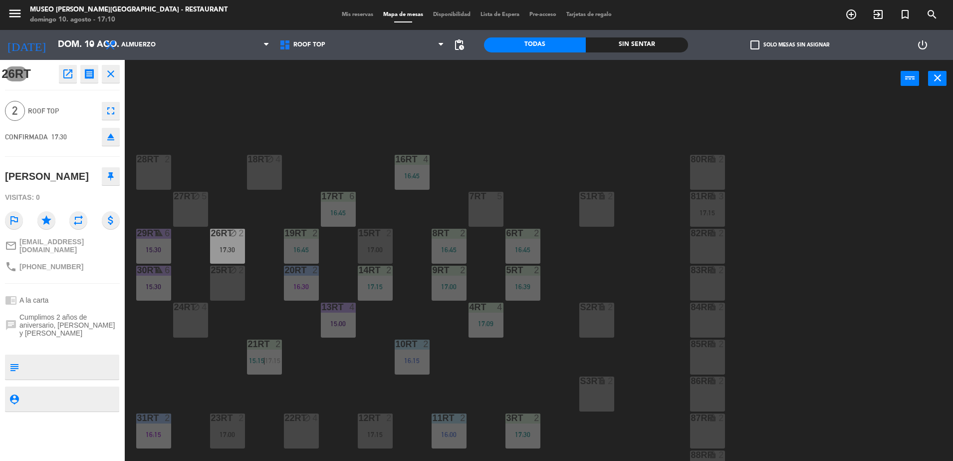
click at [284, 180] on div "18RT block 4 16RT 4 16:45 28RT 2 80RR lock 2 27RT block 5 7RT 5 S1RT lock 2 17R…" at bounding box center [543, 281] width 819 height 363
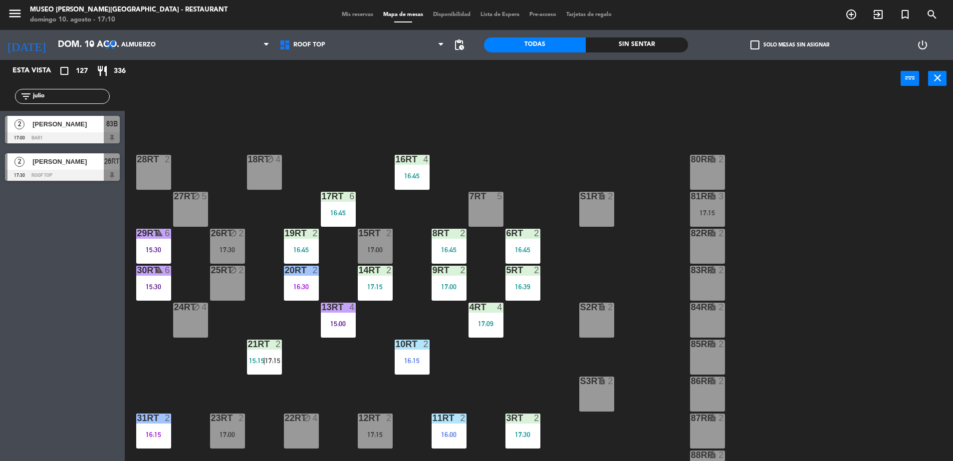
click at [236, 233] on div "2" at bounding box center [244, 233] width 16 height 9
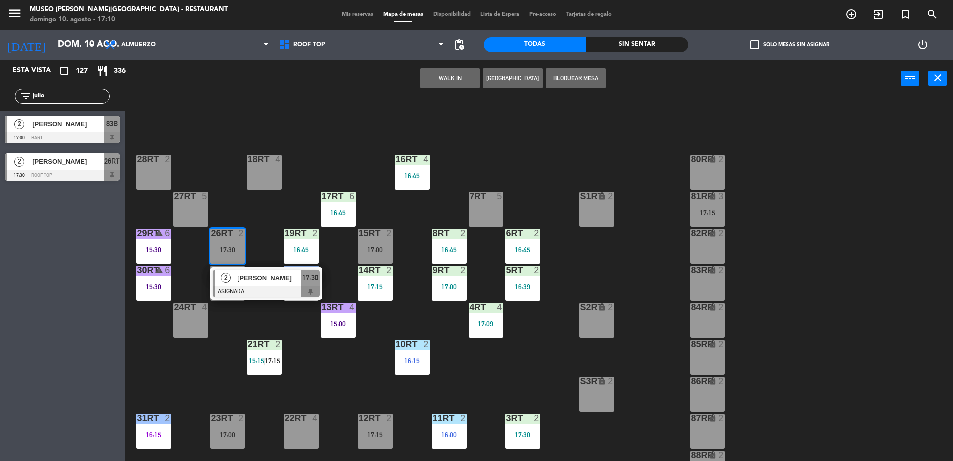
click at [303, 291] on div "18RT 4 16RT 4 16:45 28RT 2 80RR lock 2 27RT 5 7RT 5 S1RT lock 2 17RT 6 16:45 81…" at bounding box center [543, 281] width 819 height 363
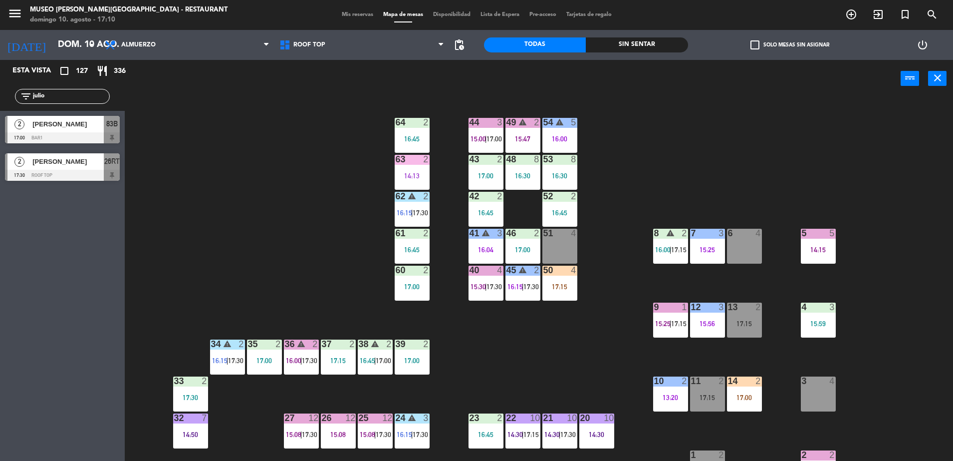
click at [259, 200] on div "44 3 15:00 | 17:00 49 warning 2 15:47 54 warning 5 16:00 64 2 16:45 48 8 16:30 …" at bounding box center [543, 281] width 819 height 363
click at [92, 170] on div at bounding box center [62, 175] width 115 height 11
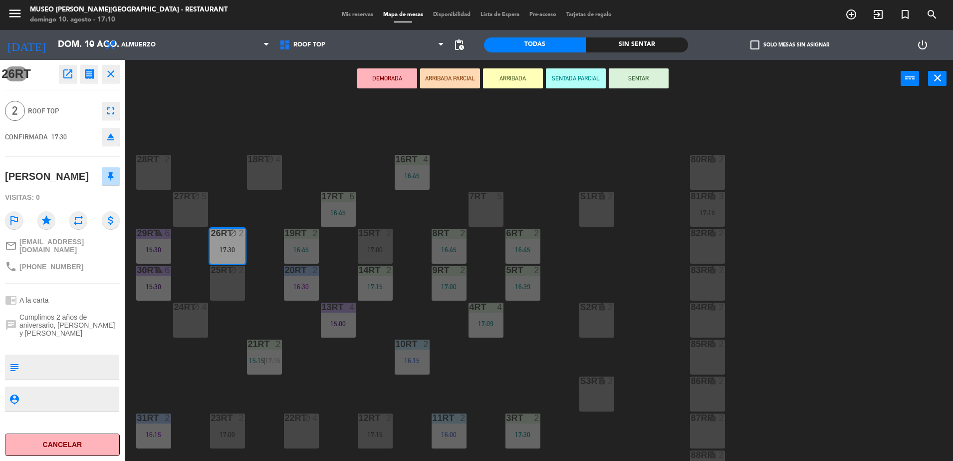
click at [432, 77] on button "ARRIBADA PARCIAL" at bounding box center [450, 78] width 60 height 20
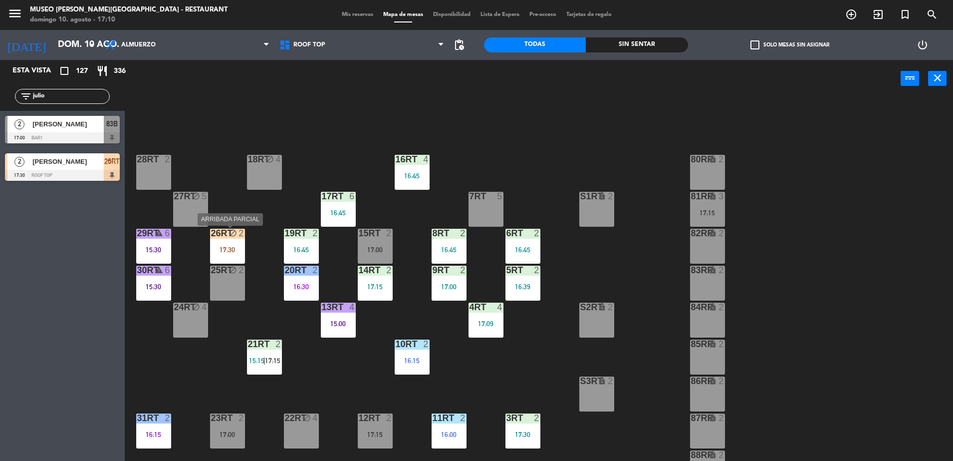
click at [229, 241] on div "26RT block 2 17:30" at bounding box center [227, 246] width 35 height 35
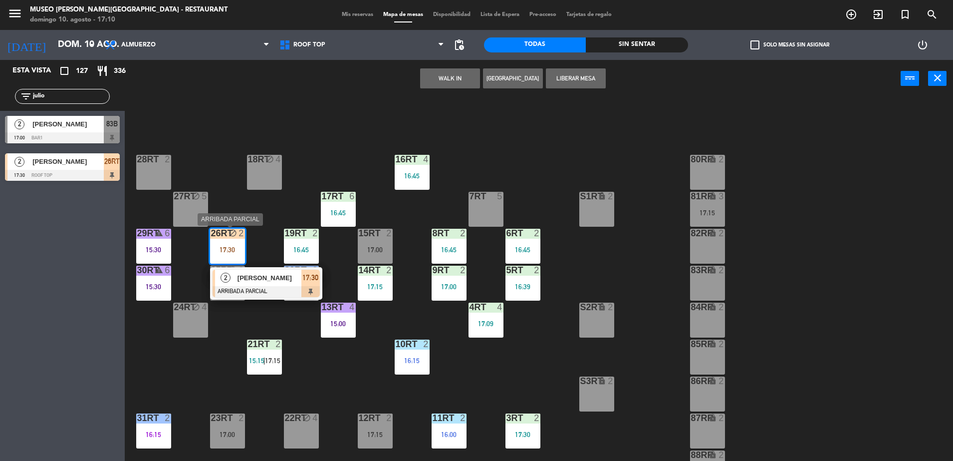
click at [307, 290] on div at bounding box center [266, 291] width 107 height 11
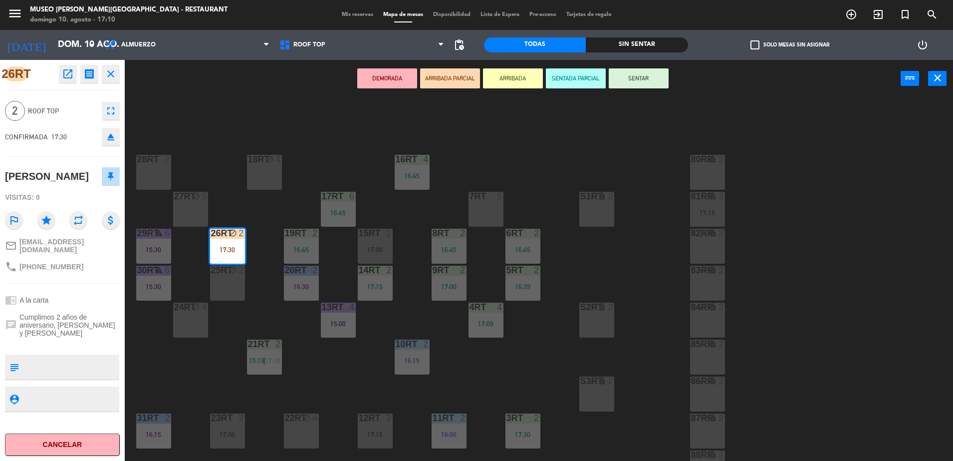
click at [304, 189] on div "18RT block 4 16RT 4 16:45 28RT 2 80RR lock 2 27RT block 5 7RT 5 S1RT lock 2 17R…" at bounding box center [543, 281] width 819 height 363
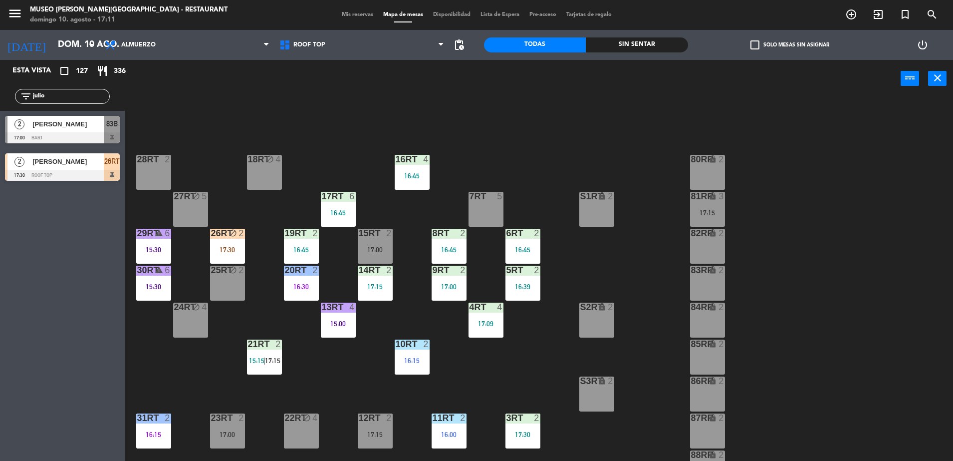
drag, startPoint x: 71, startPoint y: 92, endPoint x: -2, endPoint y: 104, distance: 74.8
click at [0, 104] on html "close × Museo [PERSON_NAME] Café - Restaurant × chrome_reader_mode Listado de R…" at bounding box center [476, 230] width 953 height 461
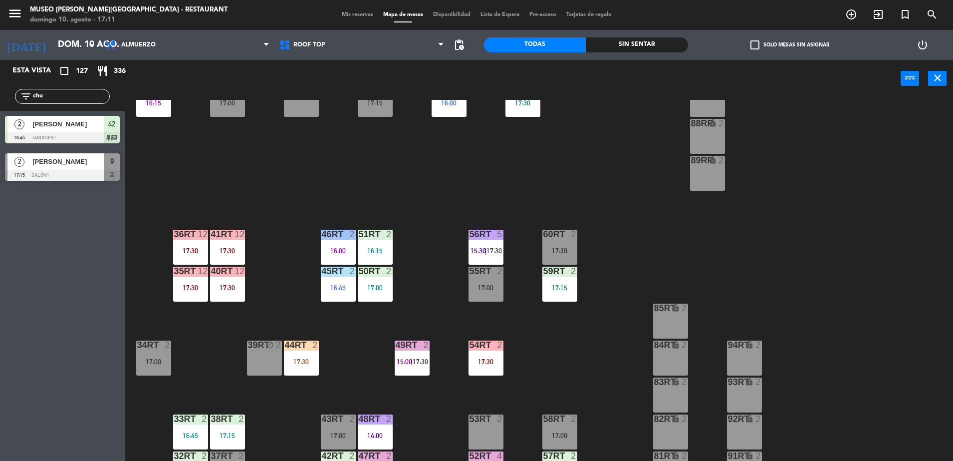
scroll to position [391, 0]
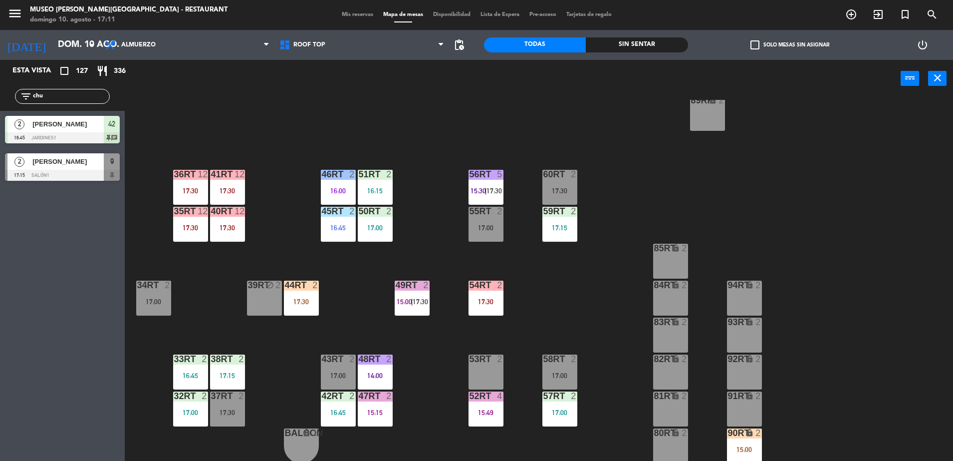
type input "chu"
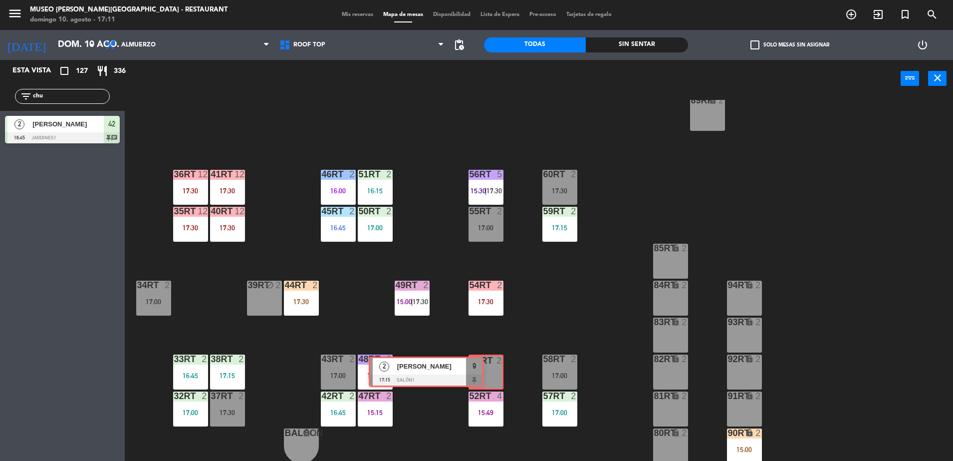
drag, startPoint x: 119, startPoint y: 173, endPoint x: 472, endPoint y: 368, distance: 404.0
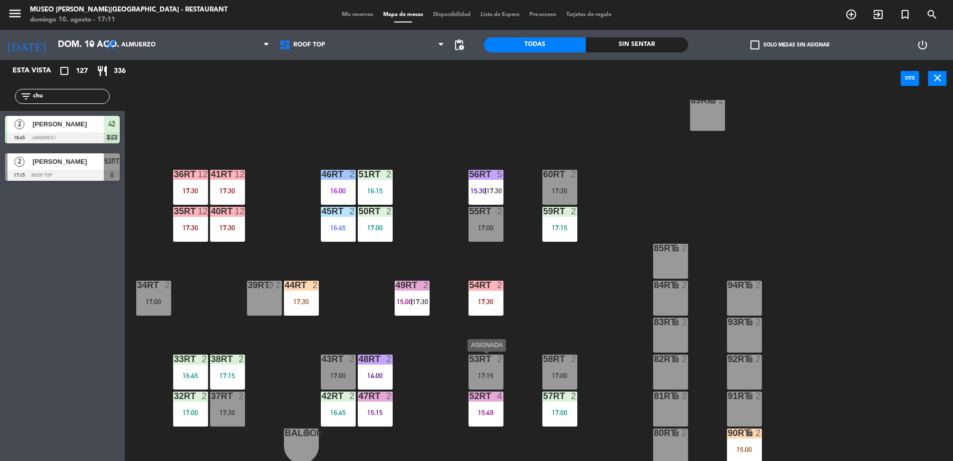
click at [483, 375] on div "17:15" at bounding box center [486, 375] width 35 height 7
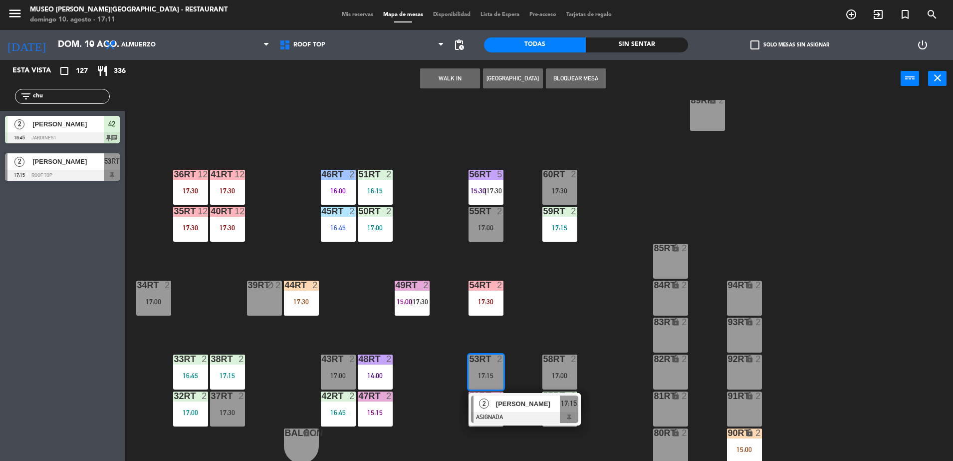
click at [527, 412] on div at bounding box center [524, 417] width 107 height 11
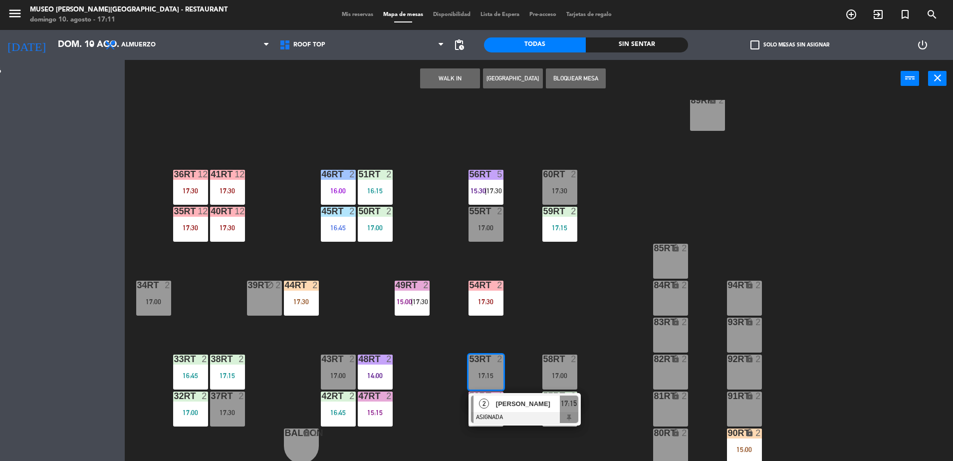
scroll to position [0, 0]
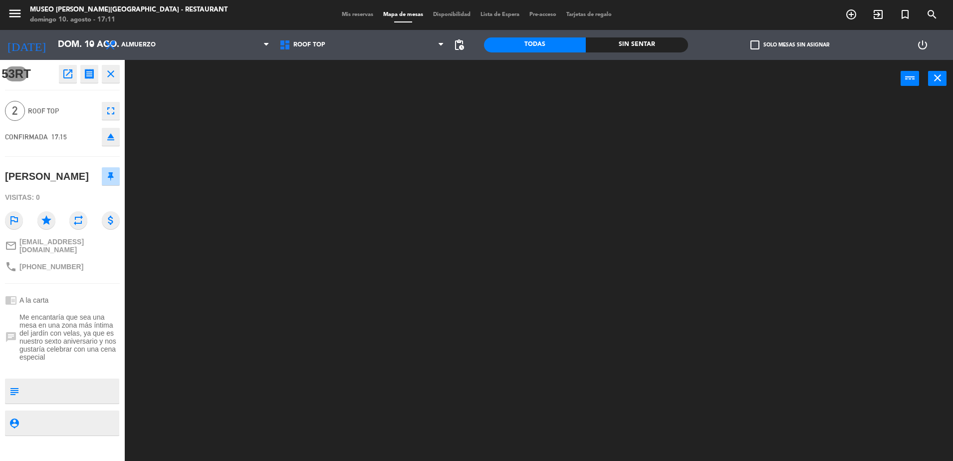
click at [251, 100] on div at bounding box center [543, 281] width 819 height 363
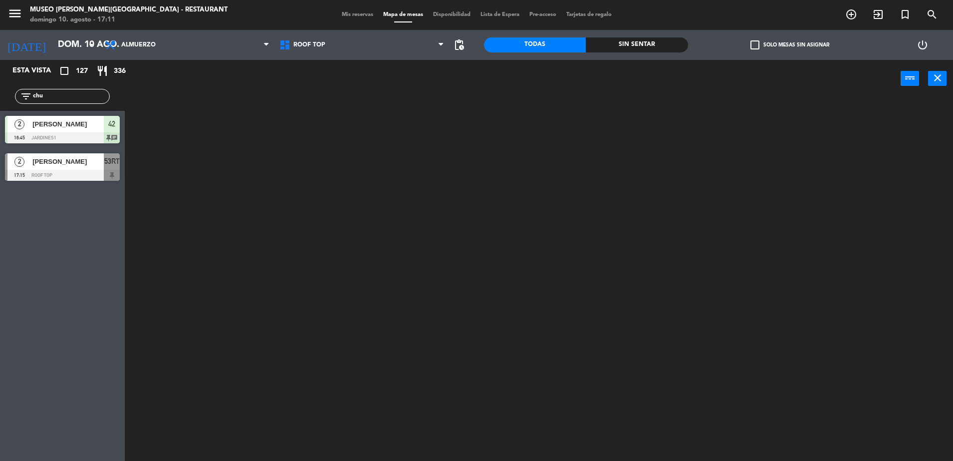
drag, startPoint x: 84, startPoint y: 99, endPoint x: -2, endPoint y: 90, distance: 87.3
click at [0, 90] on html "close × Museo [PERSON_NAME] Café - Restaurant × chrome_reader_mode Listado de R…" at bounding box center [476, 230] width 953 height 461
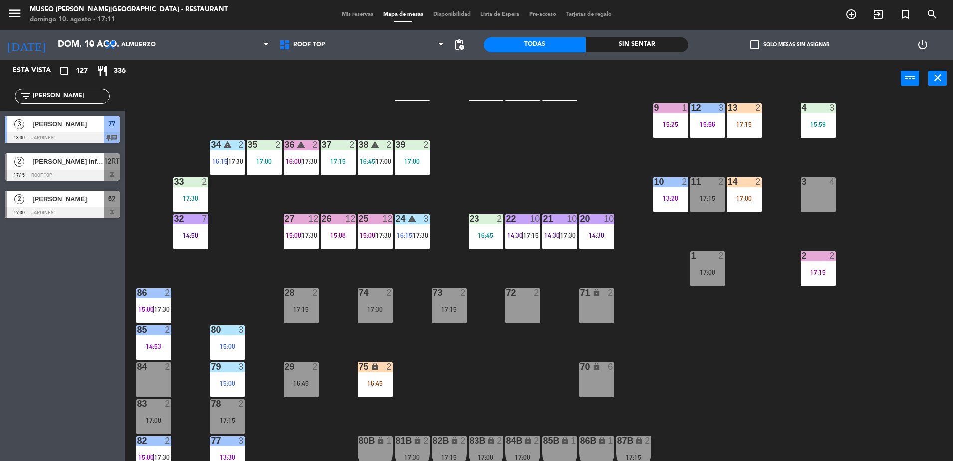
scroll to position [222, 0]
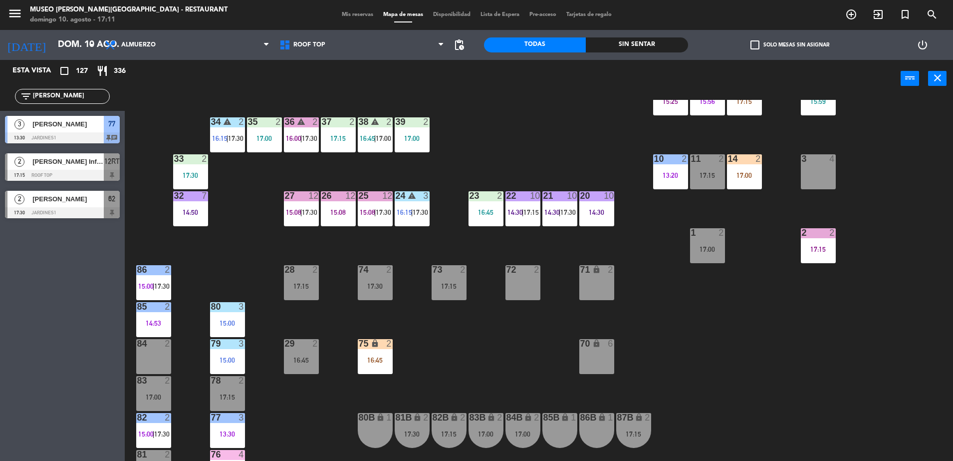
type input "[PERSON_NAME]"
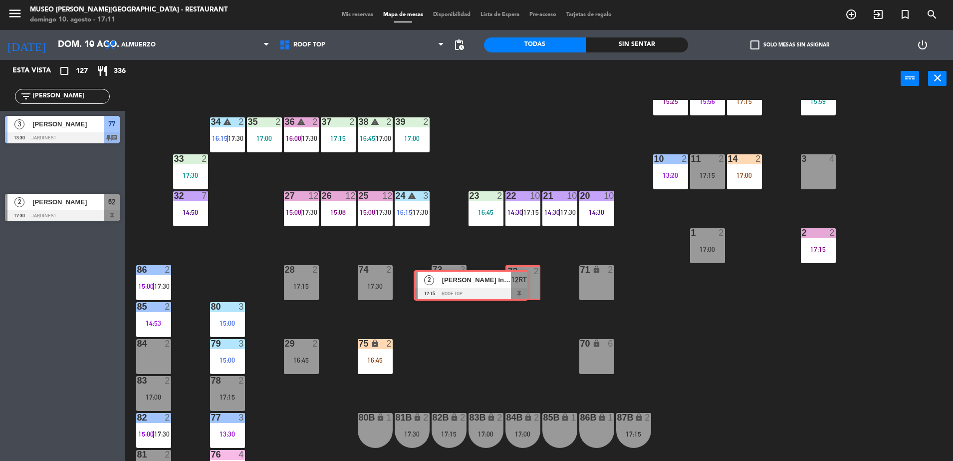
drag, startPoint x: 108, startPoint y: 164, endPoint x: 517, endPoint y: 282, distance: 425.9
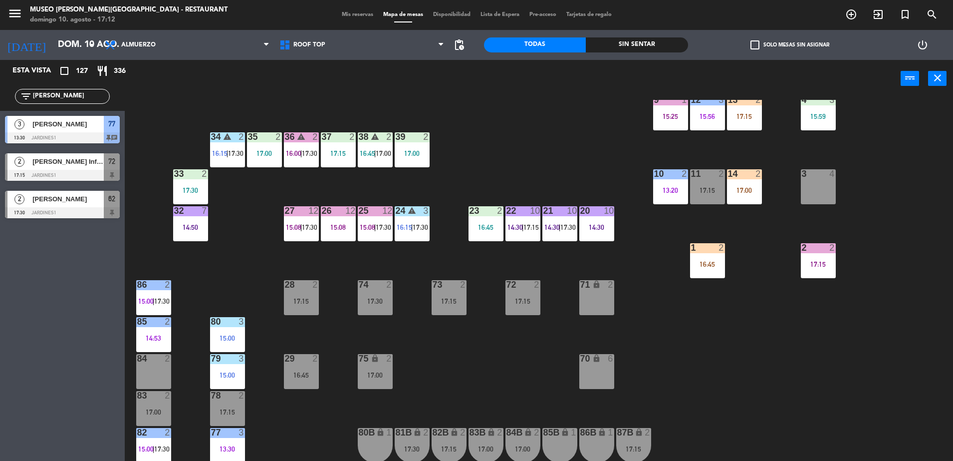
scroll to position [0, 0]
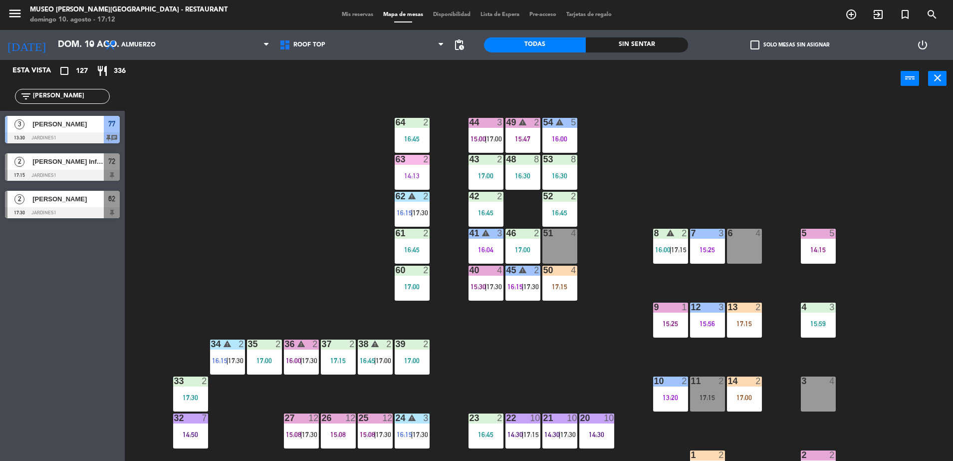
click at [80, 163] on span "[PERSON_NAME] Infantes" at bounding box center [67, 161] width 71 height 10
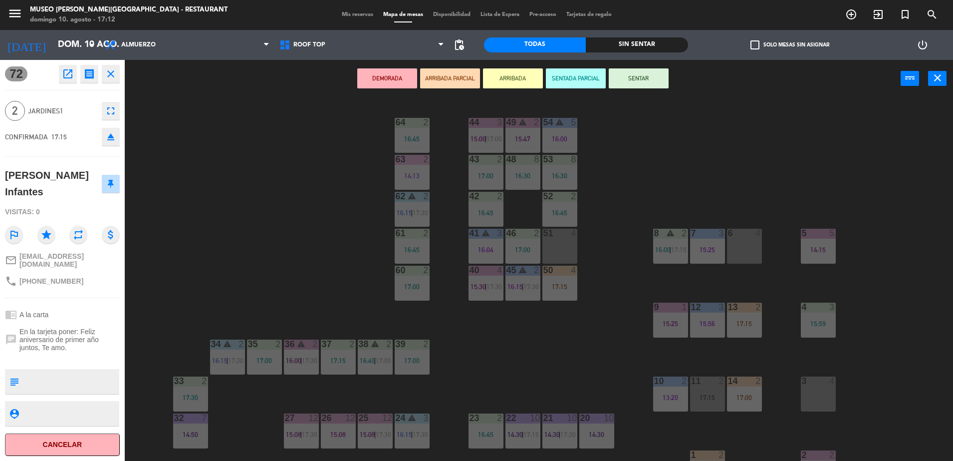
click at [229, 242] on div "44 3 15:00 | 17:00 49 warning 2 15:47 54 warning 5 16:00 64 2 16:45 48 8 16:30 …" at bounding box center [543, 281] width 819 height 363
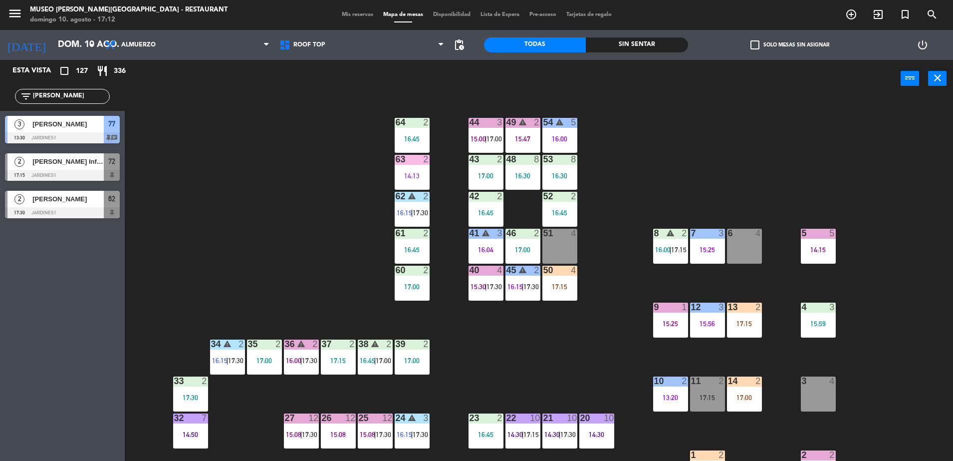
click at [122, 199] on div "2 [PERSON_NAME] 17:30 Jardines1 62" at bounding box center [62, 204] width 125 height 37
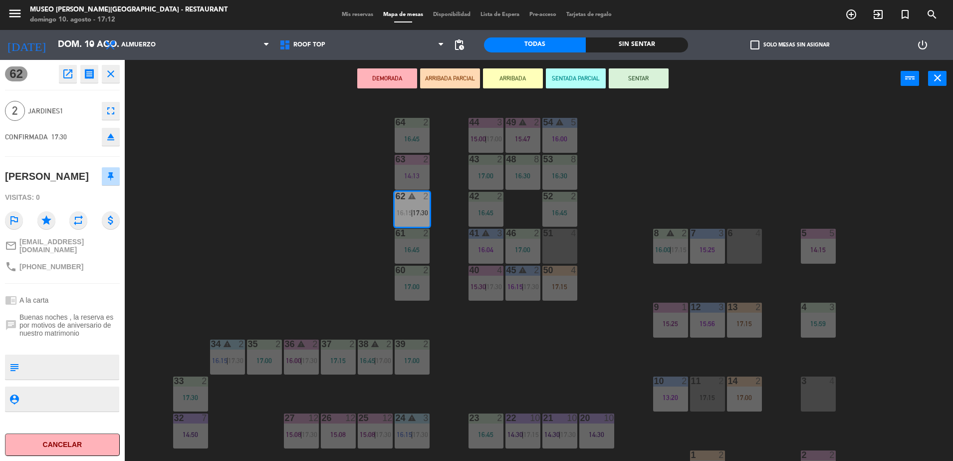
click at [362, 295] on div "44 3 15:00 | 17:00 49 warning 2 15:47 54 warning 5 16:00 64 2 16:45 48 8 16:30 …" at bounding box center [543, 281] width 819 height 363
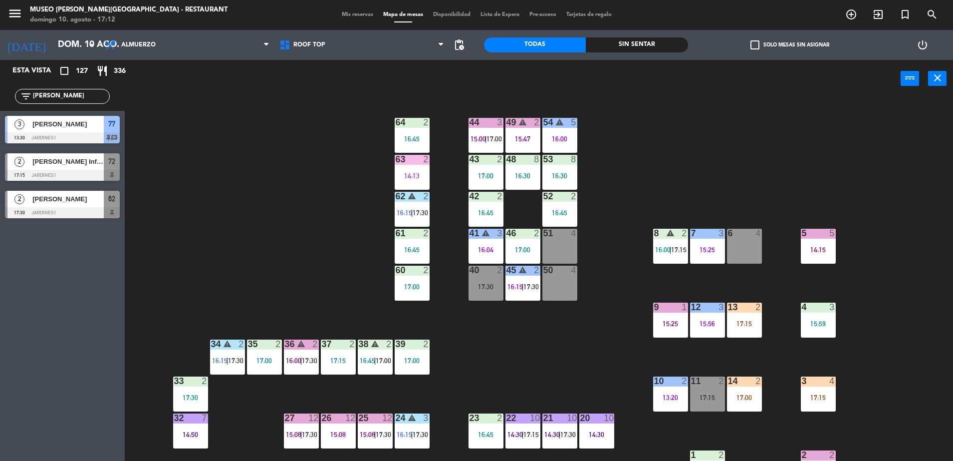
click at [654, 325] on div "15:25" at bounding box center [670, 323] width 35 height 7
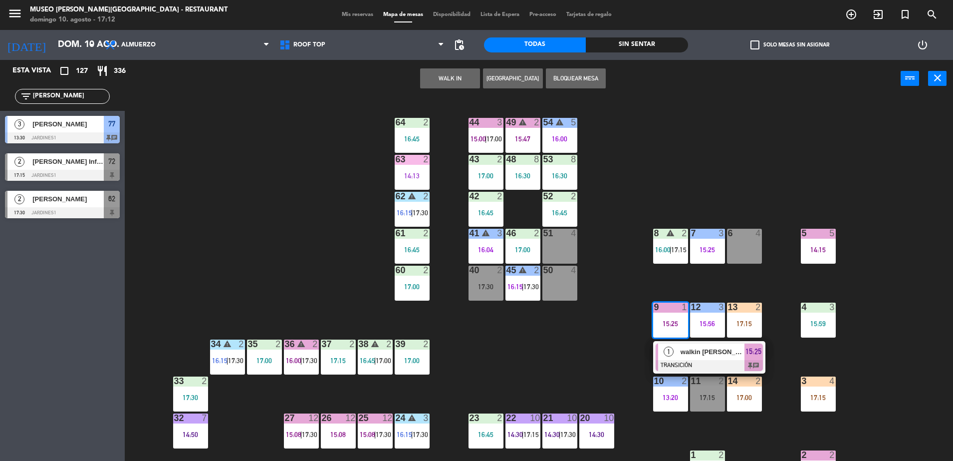
scroll to position [75, 0]
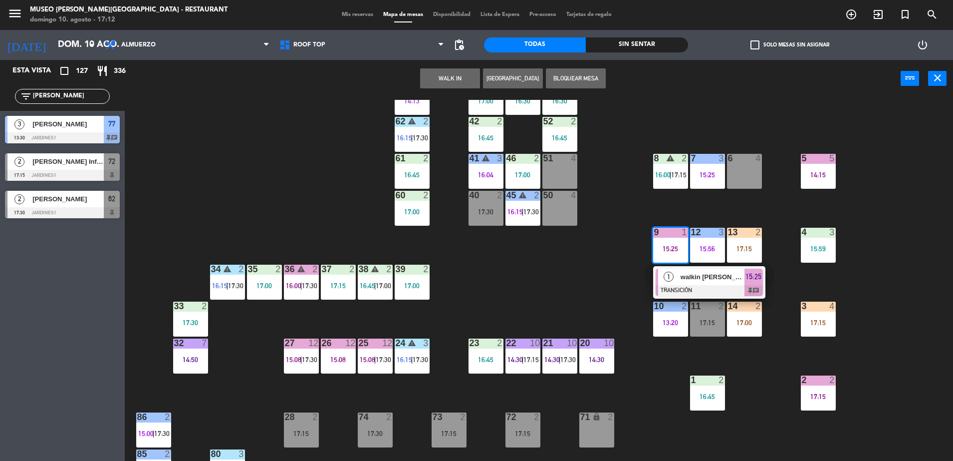
click at [550, 290] on div "44 3 15:00 | 17:00 49 warning 2 15:47 54 warning 5 16:00 64 2 16:45 48 8 16:30 …" at bounding box center [543, 281] width 819 height 363
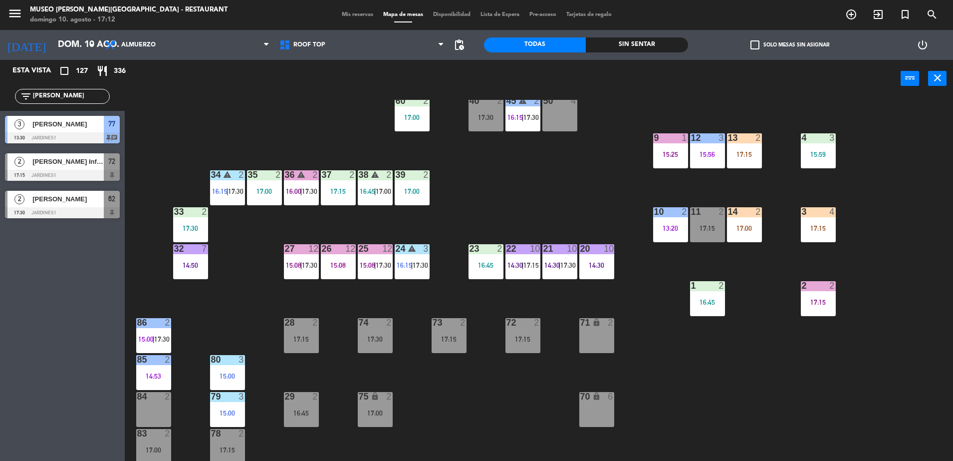
scroll to position [354, 0]
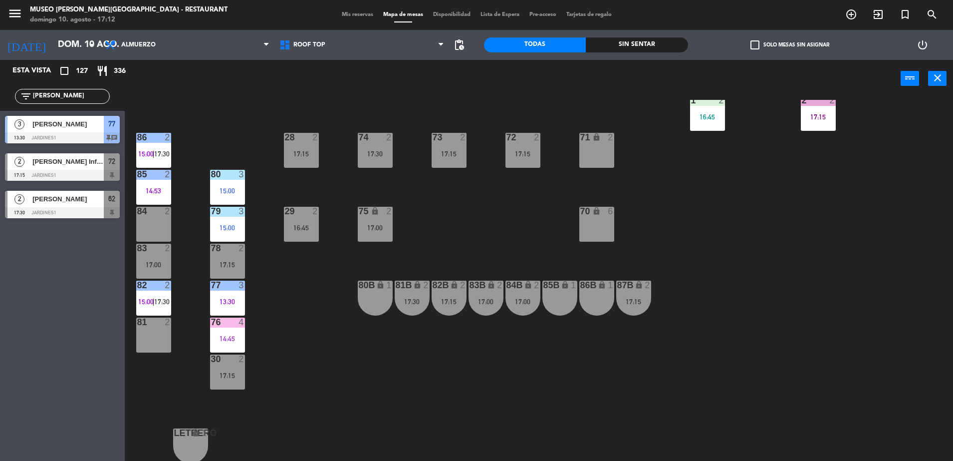
click at [551, 187] on div "44 3 15:00 | 17:00 49 warning 2 15:47 54 warning 5 16:00 64 2 16:45 48 8 16:30 …" at bounding box center [543, 281] width 819 height 363
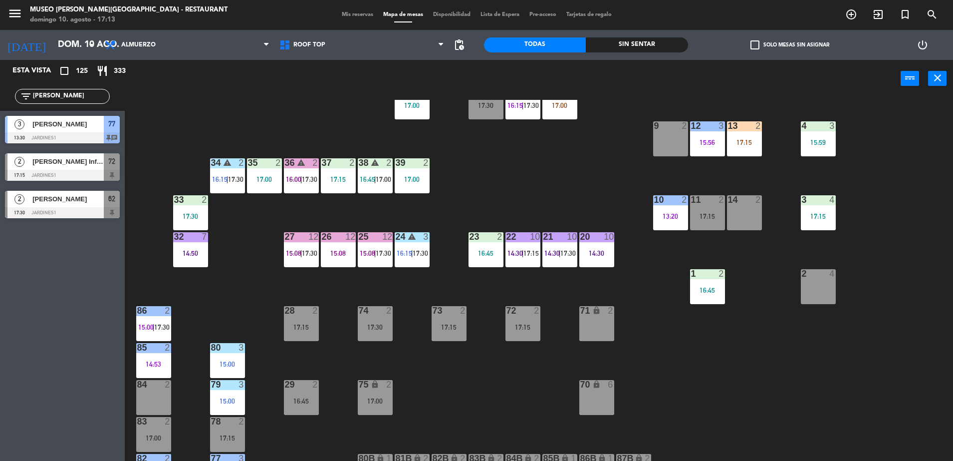
scroll to position [0, 0]
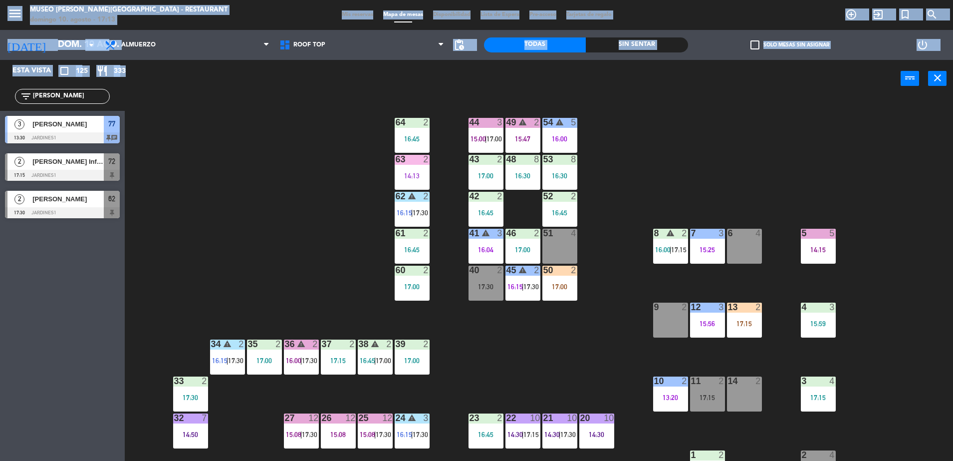
drag, startPoint x: 55, startPoint y: 102, endPoint x: 0, endPoint y: 95, distance: 55.3
click at [0, 95] on html "close × Museo [PERSON_NAME] Café - Restaurant × chrome_reader_mode Listado de R…" at bounding box center [476, 230] width 953 height 461
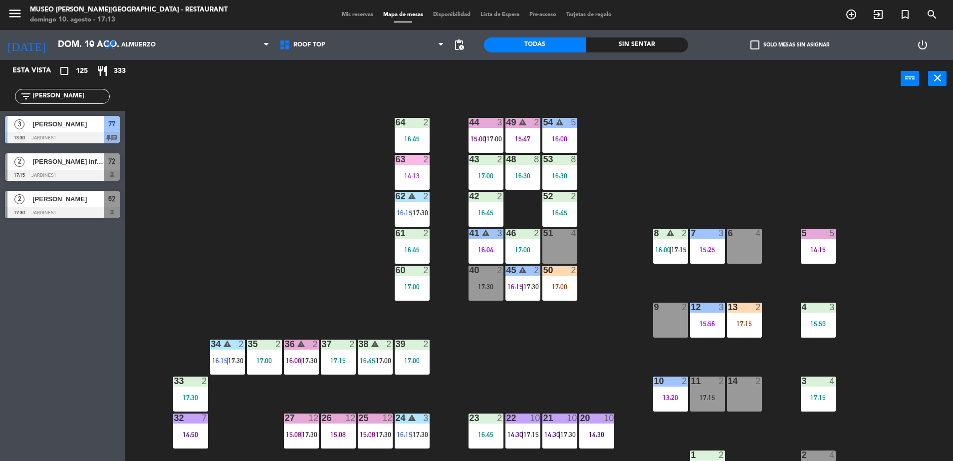
click at [74, 86] on div "filter_list [PERSON_NAME]" at bounding box center [62, 96] width 125 height 29
drag, startPoint x: 69, startPoint y: 97, endPoint x: 0, endPoint y: 100, distance: 69.4
click at [0, 100] on html "close × Museo [PERSON_NAME] Café - Restaurant × chrome_reader_mode Listado de R…" at bounding box center [476, 230] width 953 height 461
type input "r"
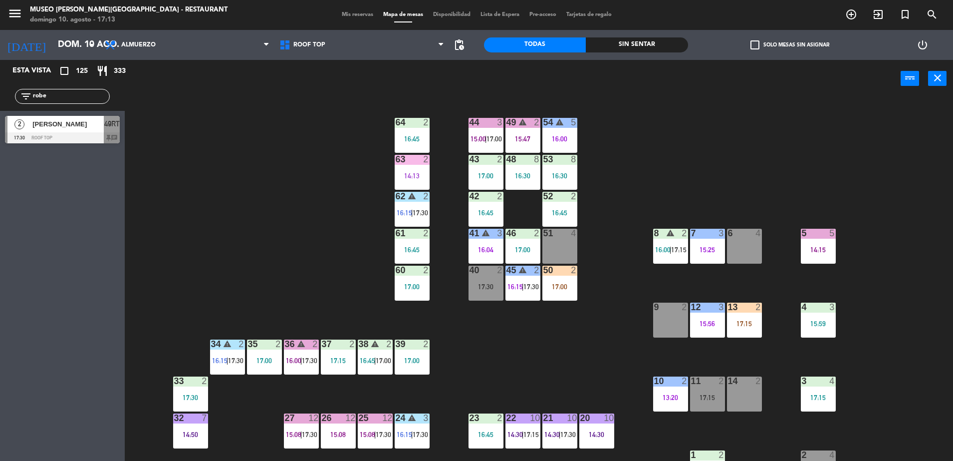
type input "robe"
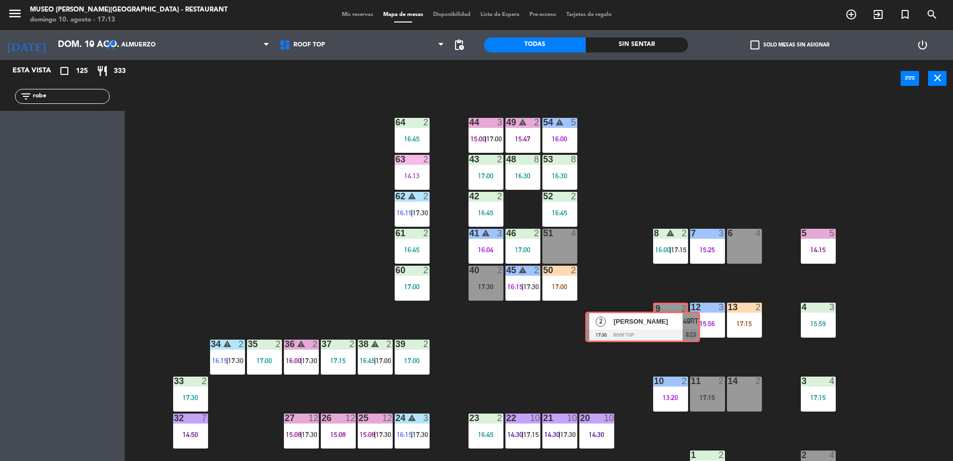
drag, startPoint x: 76, startPoint y: 132, endPoint x: 666, endPoint y: 323, distance: 620.1
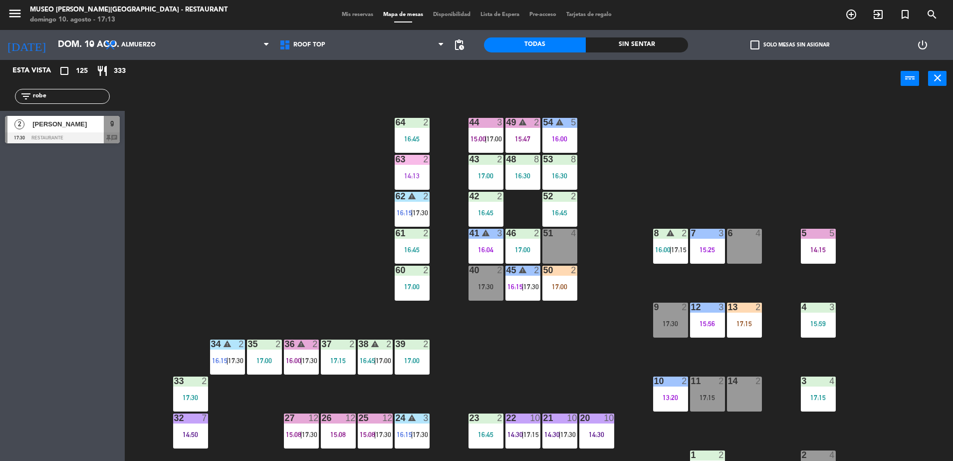
click at [22, 125] on span "2" at bounding box center [19, 124] width 10 height 10
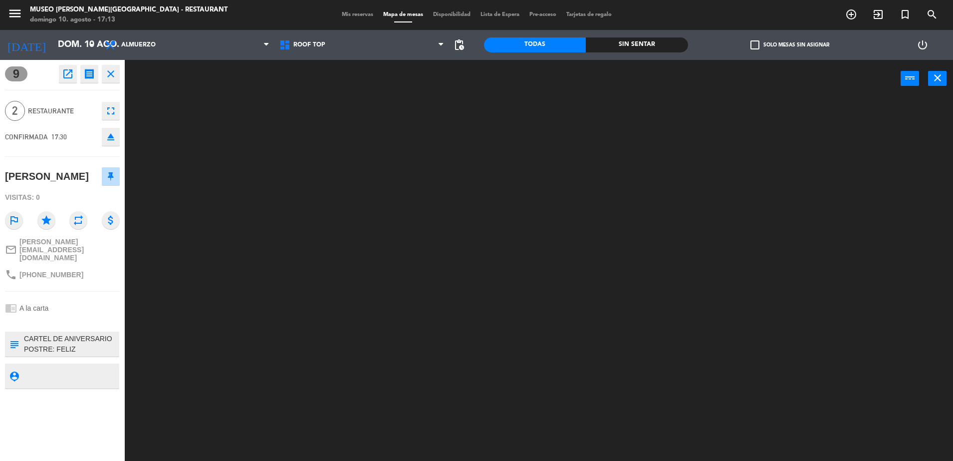
click at [74, 354] on textarea at bounding box center [70, 343] width 95 height 21
drag, startPoint x: 74, startPoint y: 354, endPoint x: 376, endPoint y: -11, distance: 473.7
click at [376, 0] on html "close × Museo [PERSON_NAME] Café - Restaurant × chrome_reader_mode Listado de R…" at bounding box center [476, 230] width 953 height 461
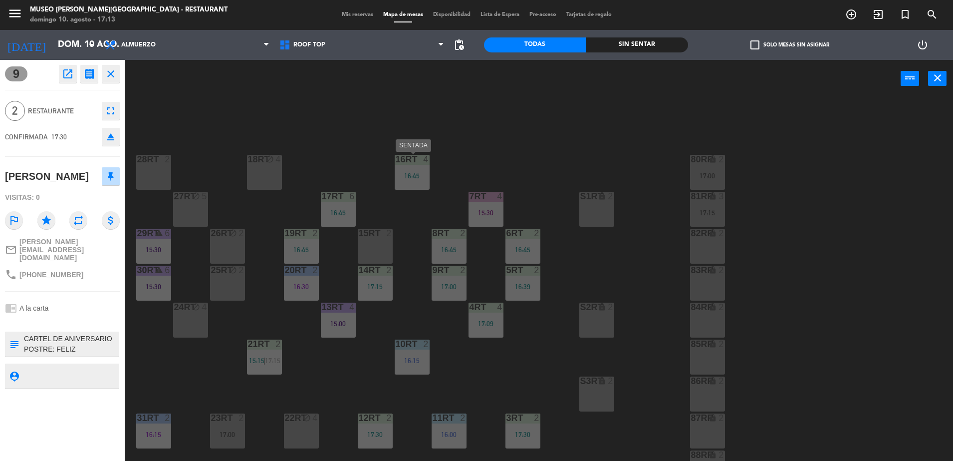
click at [428, 148] on div "18RT block 4 16RT 4 16:45 28RT 2 80RR lock 2 17:00 27RT block 5 7RT 4 15:30 S1R…" at bounding box center [543, 281] width 819 height 363
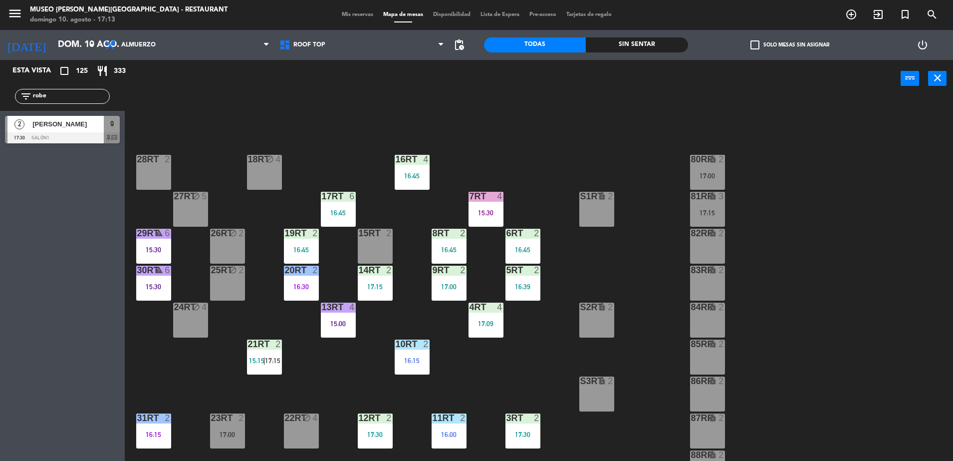
click at [16, 138] on div at bounding box center [62, 137] width 115 height 11
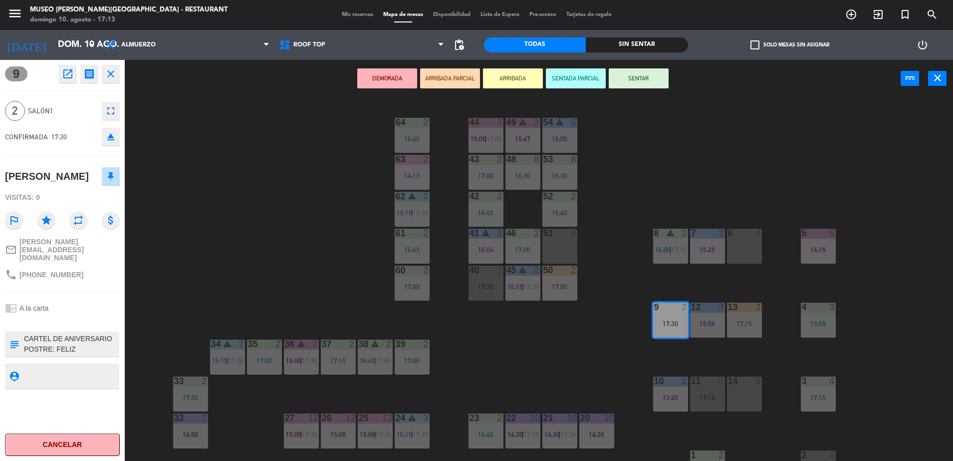
click at [457, 77] on button "ARRIBADA PARCIAL" at bounding box center [450, 78] width 60 height 20
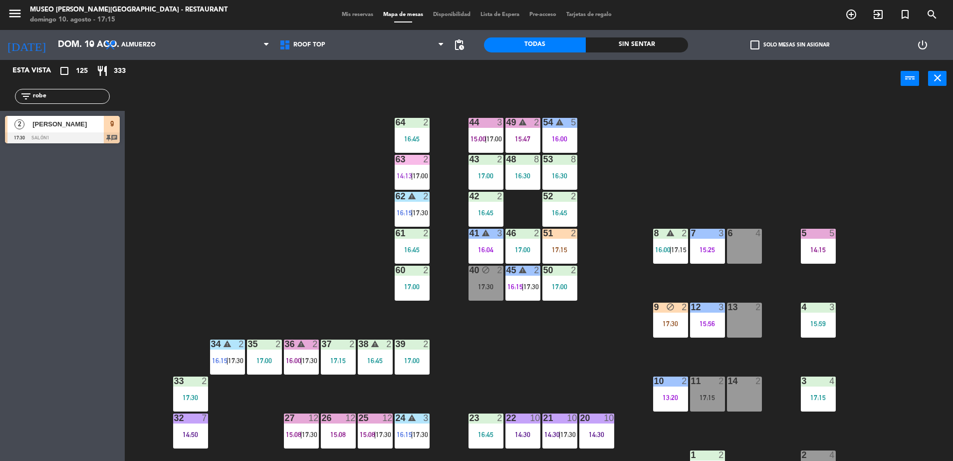
drag, startPoint x: 51, startPoint y: 98, endPoint x: -2, endPoint y: 85, distance: 54.8
click at [0, 85] on html "close × Museo [PERSON_NAME] Café - Restaurant × chrome_reader_mode Listado de R…" at bounding box center [476, 230] width 953 height 461
type input "carba"
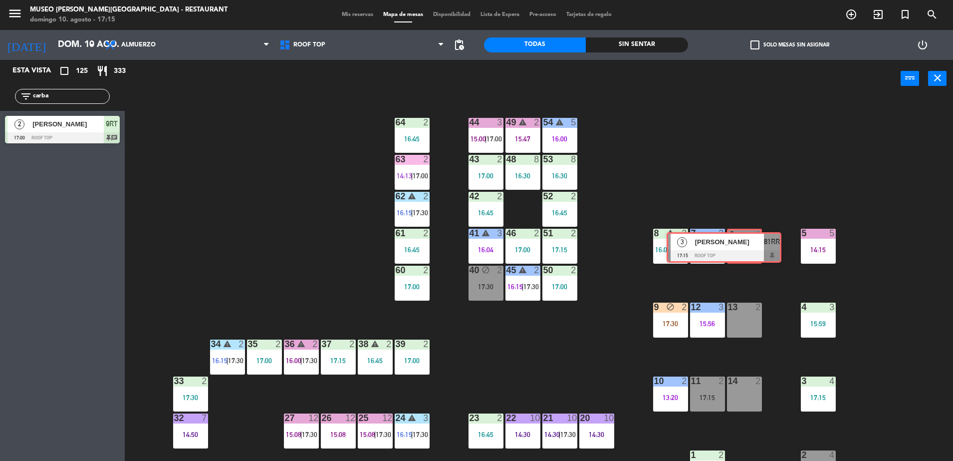
drag, startPoint x: 96, startPoint y: 166, endPoint x: 758, endPoint y: 244, distance: 666.0
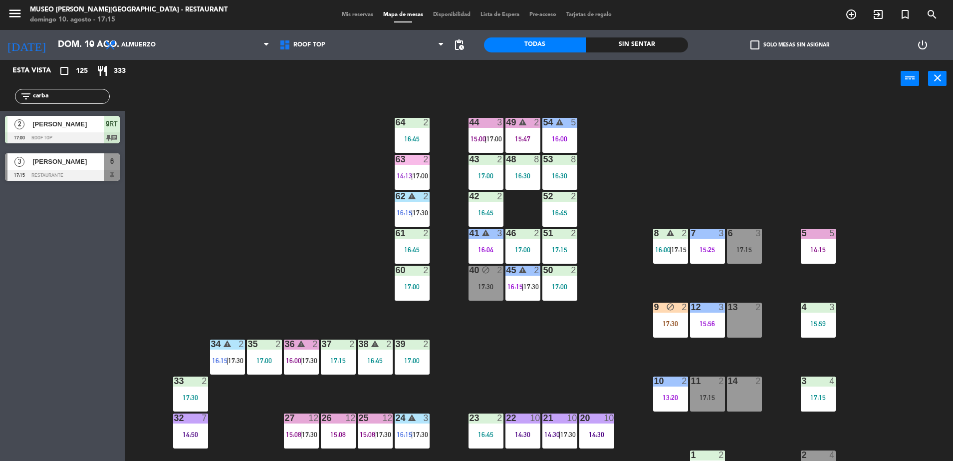
click at [104, 169] on div "6" at bounding box center [112, 161] width 16 height 16
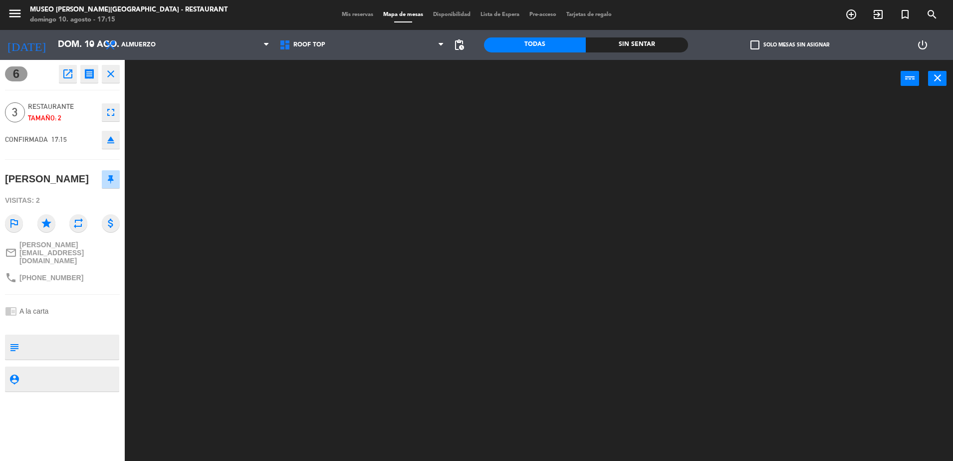
click at [305, 266] on div at bounding box center [543, 281] width 819 height 363
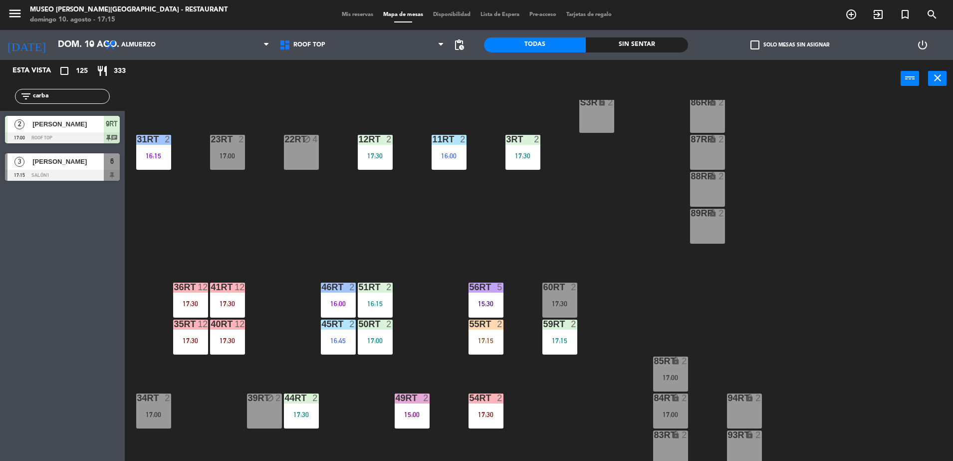
scroll to position [391, 0]
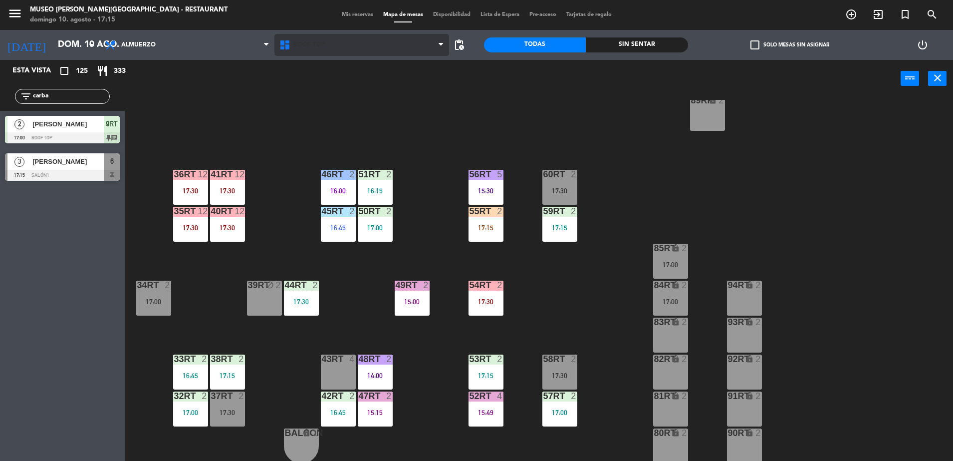
click at [298, 51] on span "Roof Top" at bounding box center [362, 45] width 175 height 22
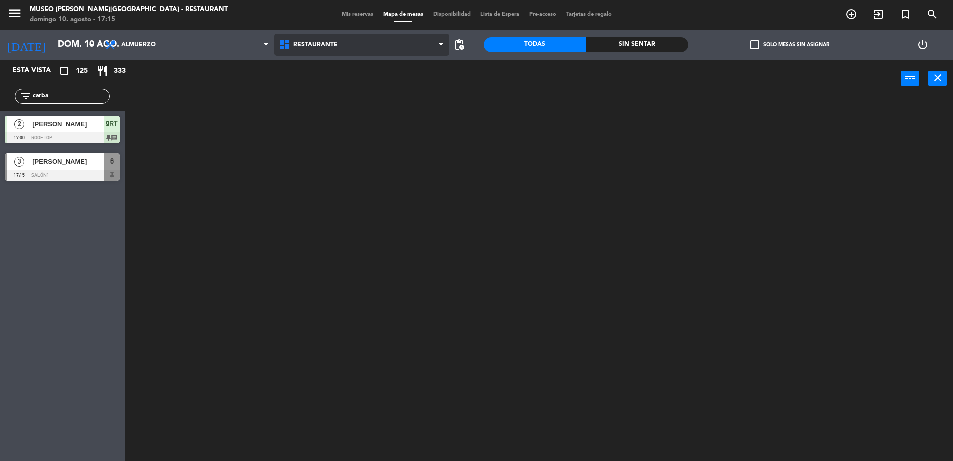
scroll to position [0, 0]
click at [302, 59] on div "Restaurante Roof Top Restaurante Restaurante Roof Top" at bounding box center [362, 45] width 175 height 30
drag, startPoint x: 79, startPoint y: 91, endPoint x: -2, endPoint y: 151, distance: 101.0
click at [0, 151] on html "close × Museo [PERSON_NAME] Café - Restaurant × chrome_reader_mode Listado de R…" at bounding box center [476, 230] width 953 height 461
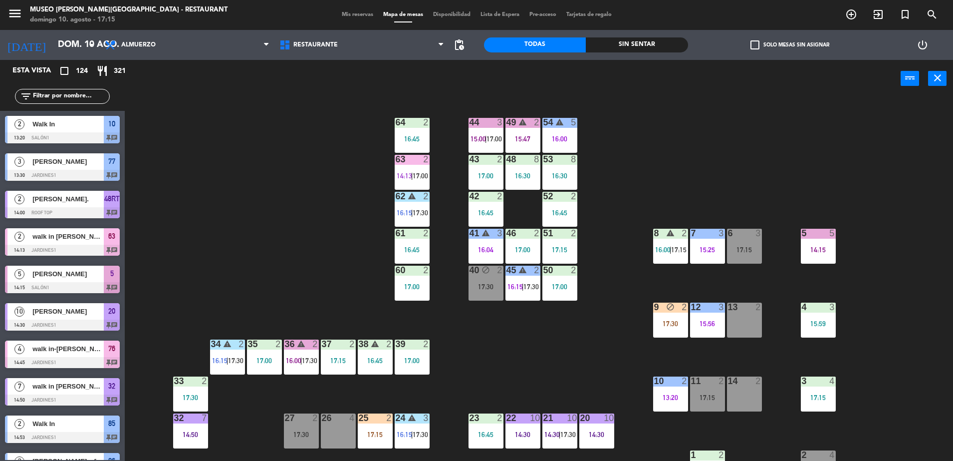
drag, startPoint x: 35, startPoint y: 119, endPoint x: 73, endPoint y: 96, distance: 44.3
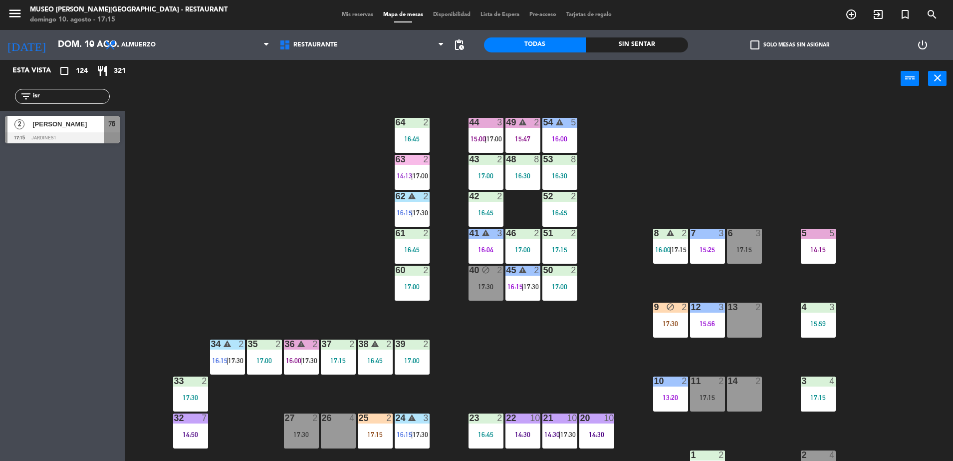
type input "isr"
click at [219, 230] on div "44 3 15:00 | 17:00 49 warning 2 15:47 54 warning 5 16:00 64 2 16:45 48 8 16:30 …" at bounding box center [543, 281] width 819 height 363
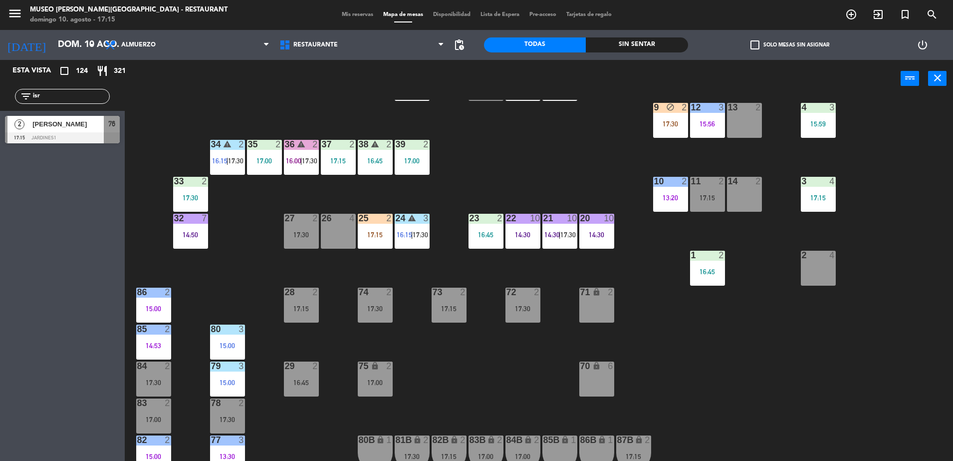
scroll to position [202, 0]
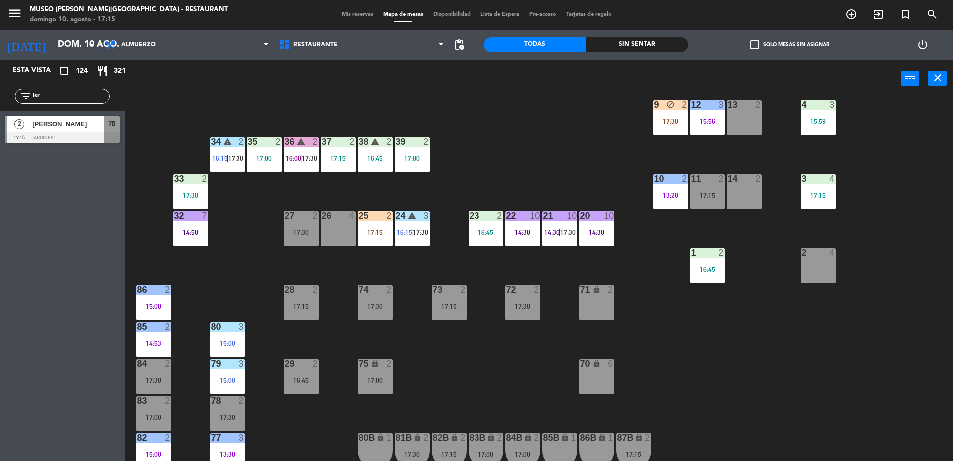
click at [93, 136] on div at bounding box center [62, 137] width 115 height 11
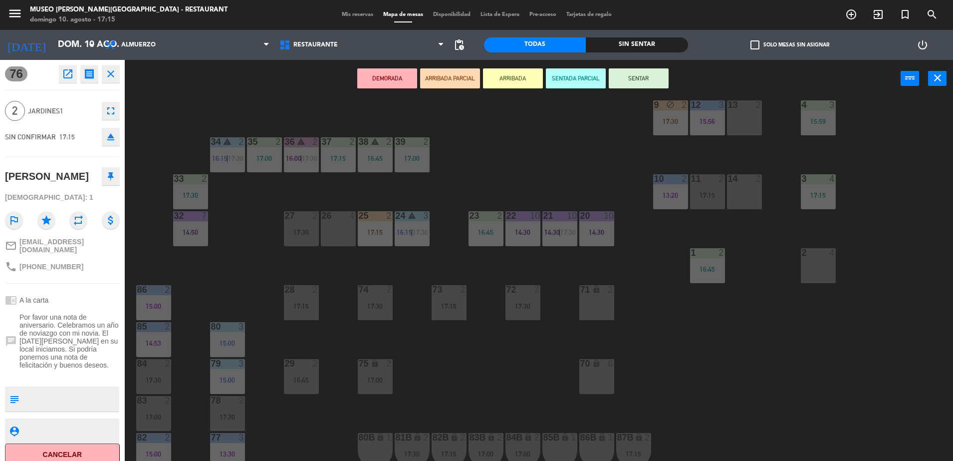
click at [453, 85] on button "ARRIBADA PARCIAL" at bounding box center [450, 78] width 60 height 20
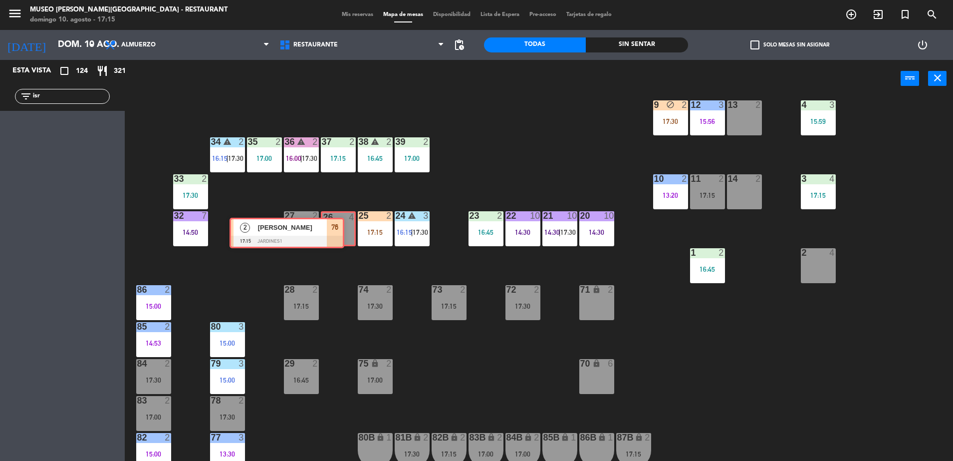
drag, startPoint x: 100, startPoint y: 135, endPoint x: 324, endPoint y: 237, distance: 246.6
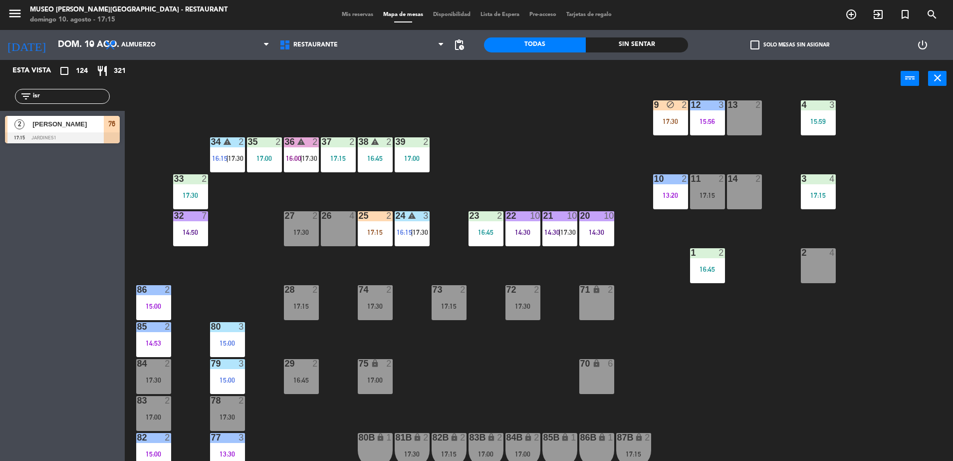
click at [528, 145] on div "44 3 15:00 | 17:00 49 warning 2 15:47 54 warning 5 16:00 64 2 16:45 48 8 16:30 …" at bounding box center [543, 281] width 819 height 363
click at [417, 340] on div "44 3 15:00 | 17:00 49 warning 2 15:47 54 warning 5 16:00 64 2 16:45 48 8 16:30 …" at bounding box center [543, 281] width 819 height 363
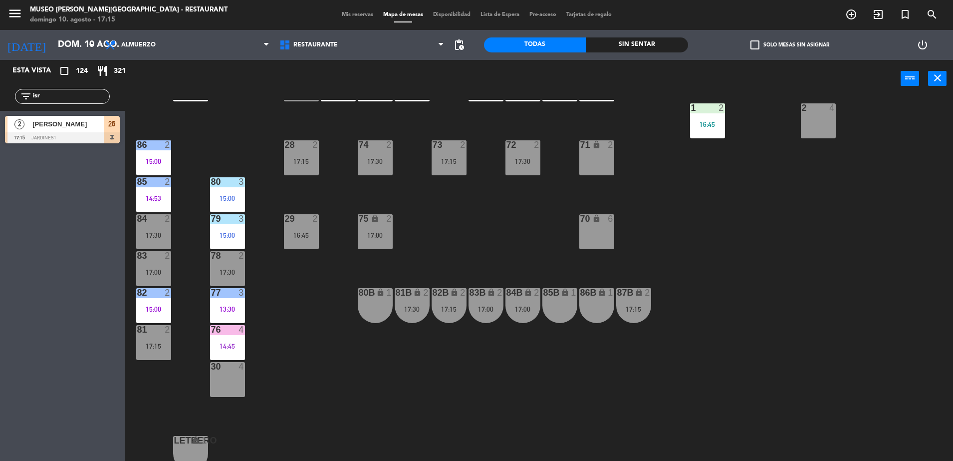
scroll to position [349, 0]
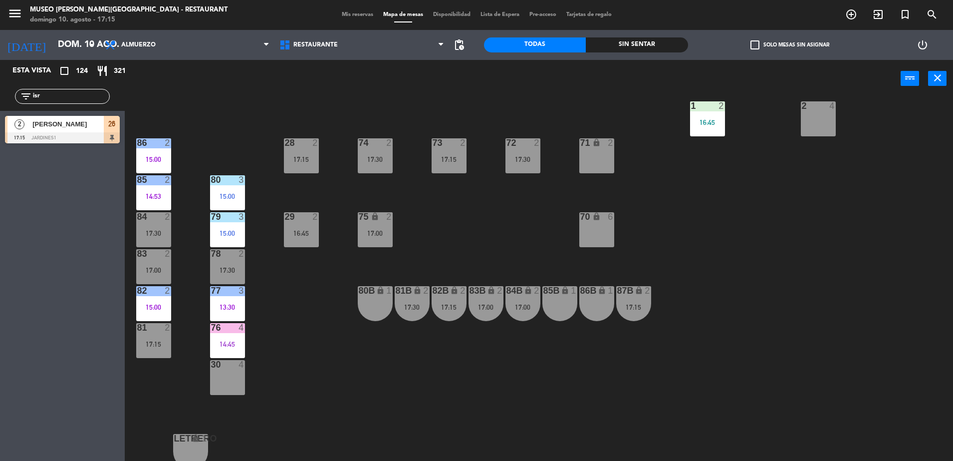
click at [148, 267] on div "17:00" at bounding box center [153, 270] width 35 height 7
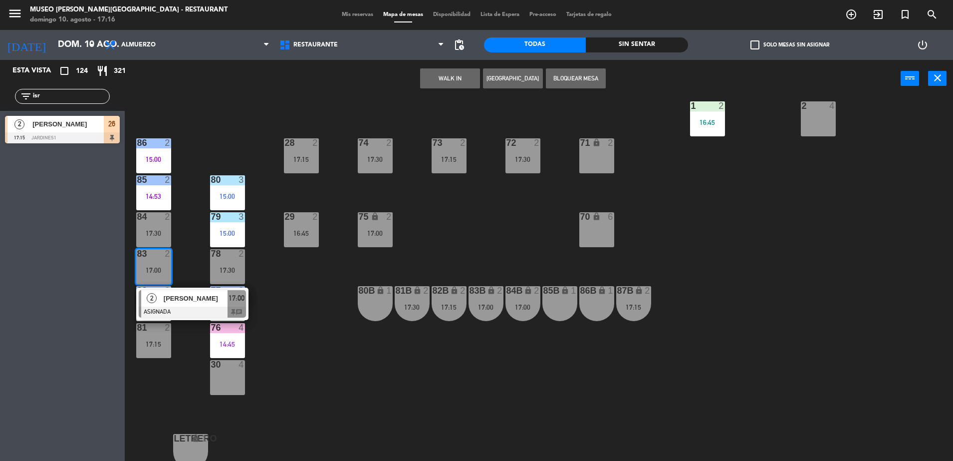
click at [558, 307] on div "85B lock 1" at bounding box center [560, 303] width 35 height 35
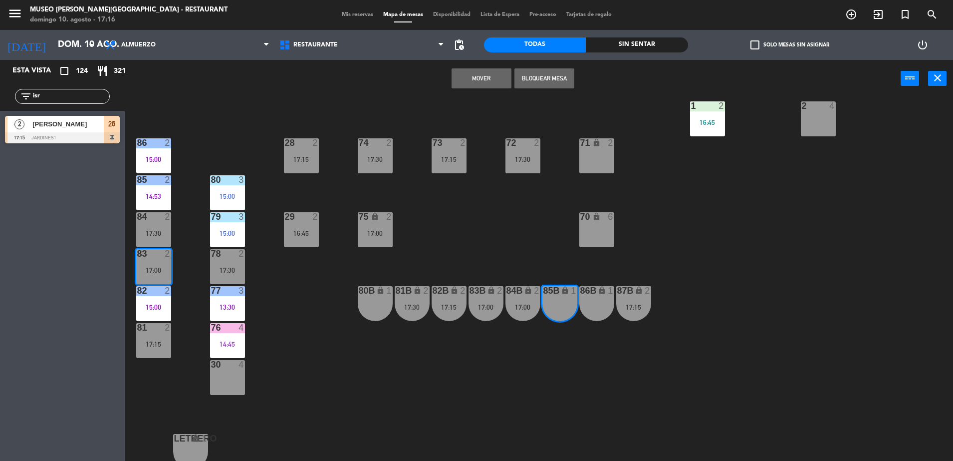
click at [473, 65] on div "Mover Bloquear Mesa power_input close" at bounding box center [513, 79] width 776 height 38
click at [471, 85] on button "Mover" at bounding box center [482, 78] width 60 height 20
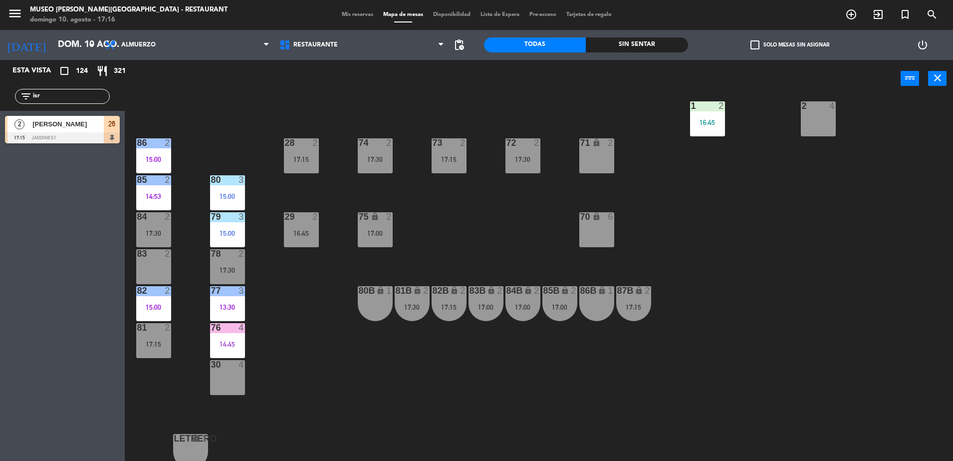
scroll to position [0, 0]
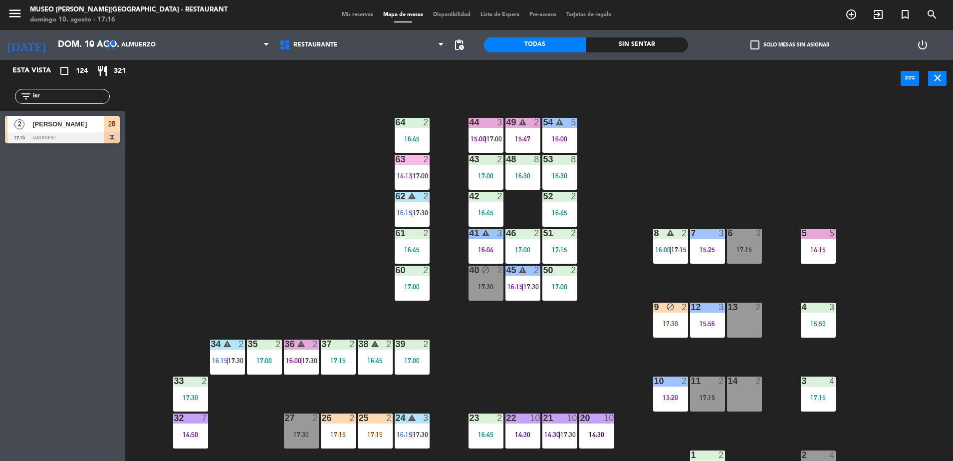
click at [666, 260] on div "8 warning 2 16:00 | 17:15" at bounding box center [670, 246] width 35 height 35
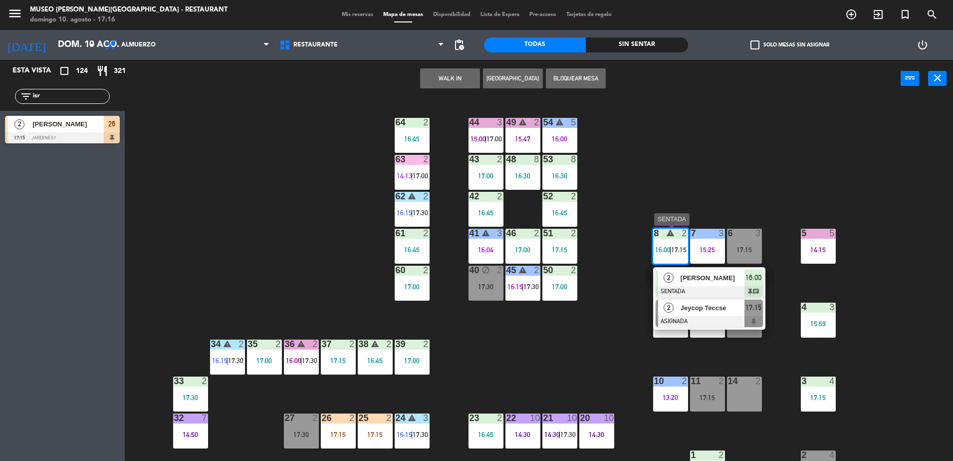
click at [698, 320] on div at bounding box center [709, 321] width 107 height 11
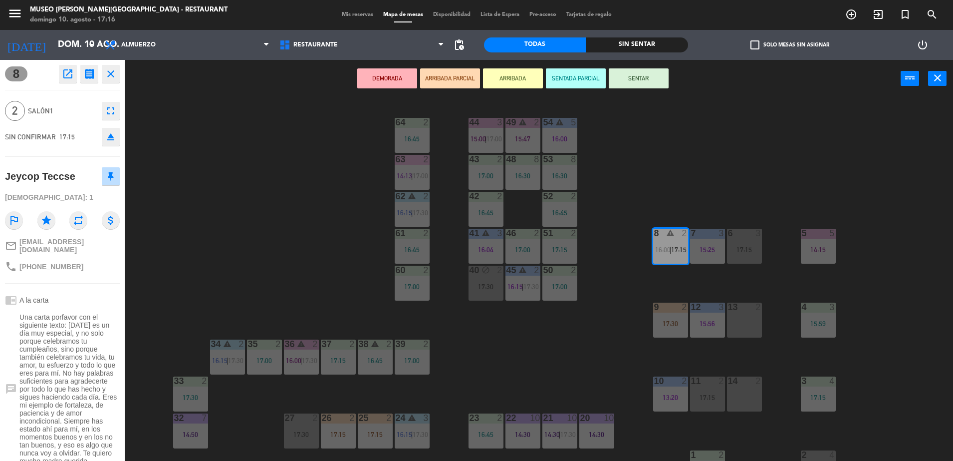
click at [747, 321] on div "13 2" at bounding box center [744, 319] width 35 height 35
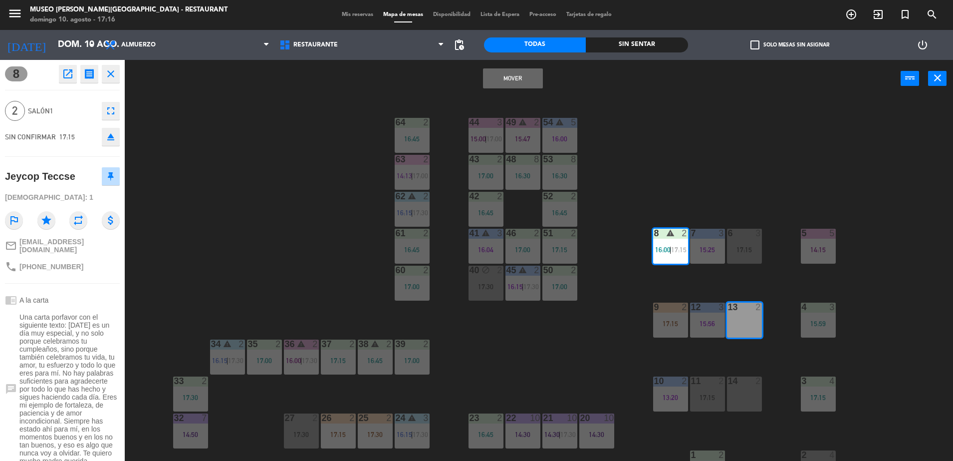
click at [508, 83] on button "Mover" at bounding box center [513, 78] width 60 height 20
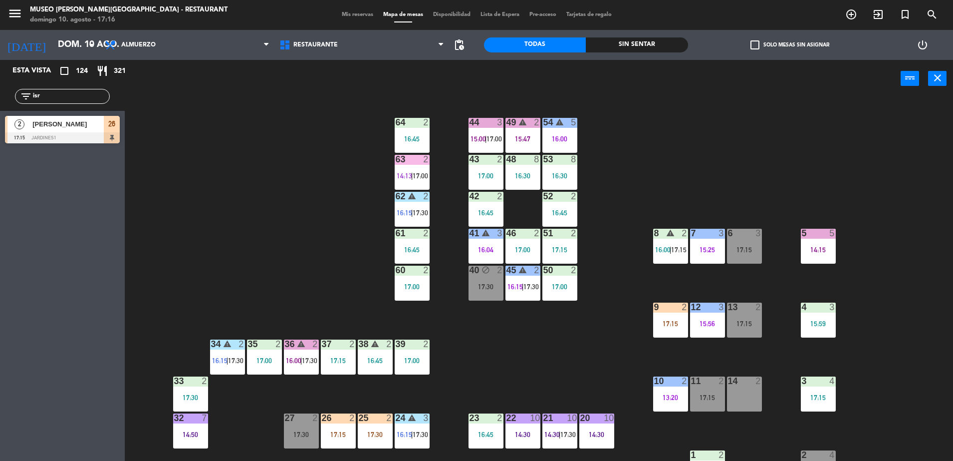
click at [518, 285] on span "16:15" at bounding box center [515, 287] width 15 height 8
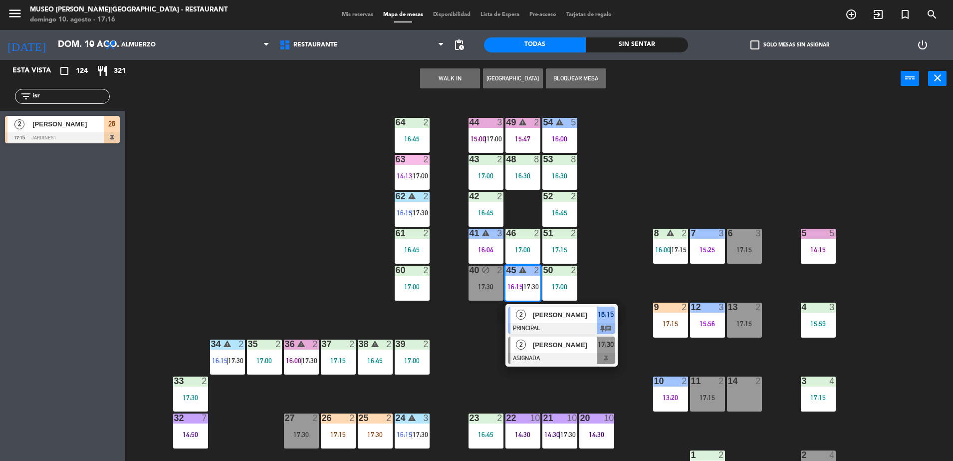
click at [547, 341] on span "[PERSON_NAME]" at bounding box center [565, 344] width 64 height 10
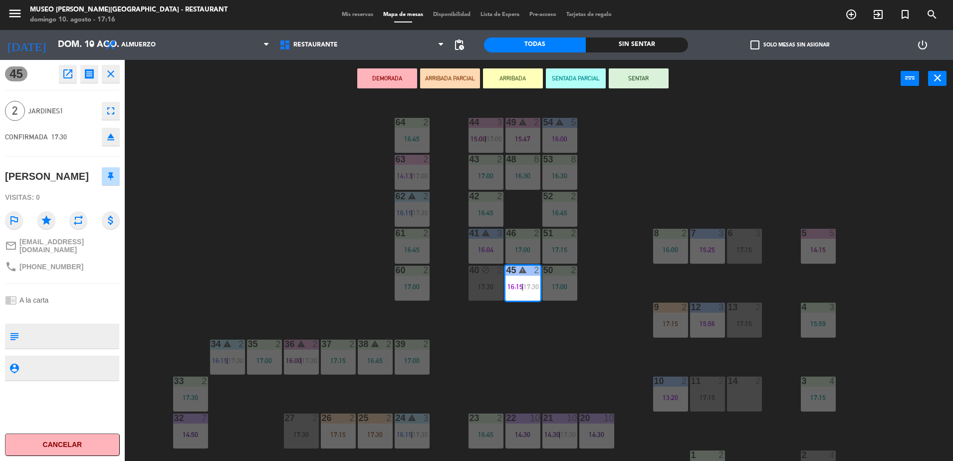
click at [750, 399] on div "14 2" at bounding box center [744, 393] width 35 height 35
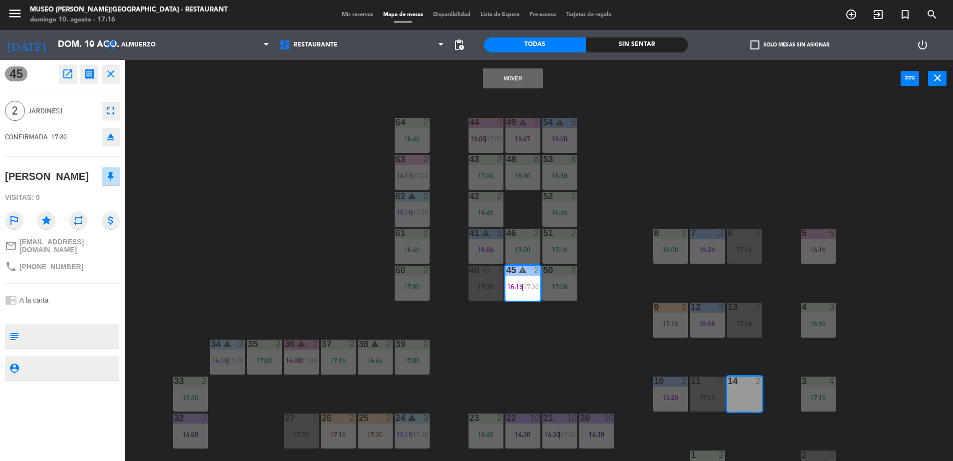
click at [508, 74] on button "Mover" at bounding box center [513, 78] width 60 height 20
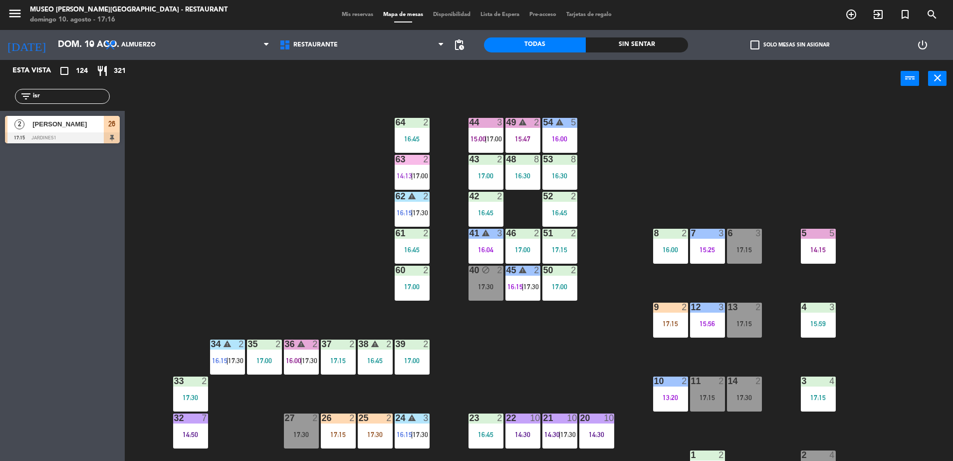
click at [408, 182] on div "63 2 14:13 | 17:00" at bounding box center [412, 172] width 35 height 35
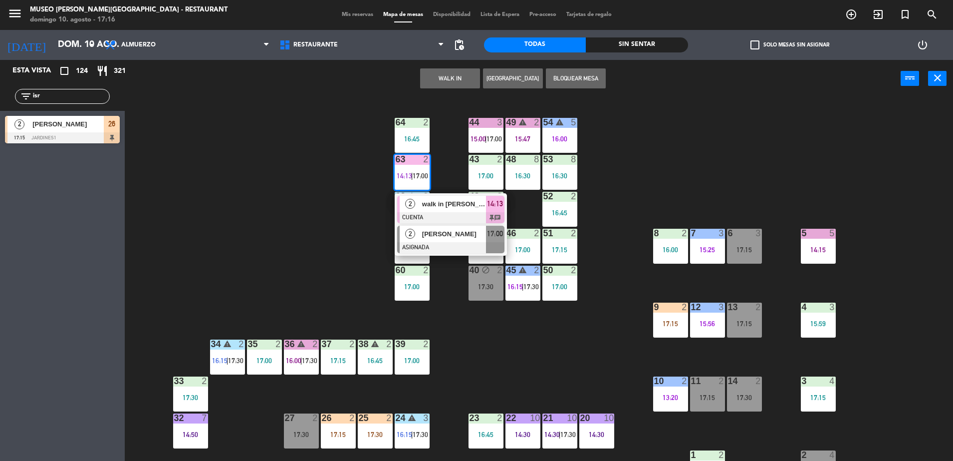
click at [449, 230] on span "[PERSON_NAME]" at bounding box center [454, 234] width 64 height 10
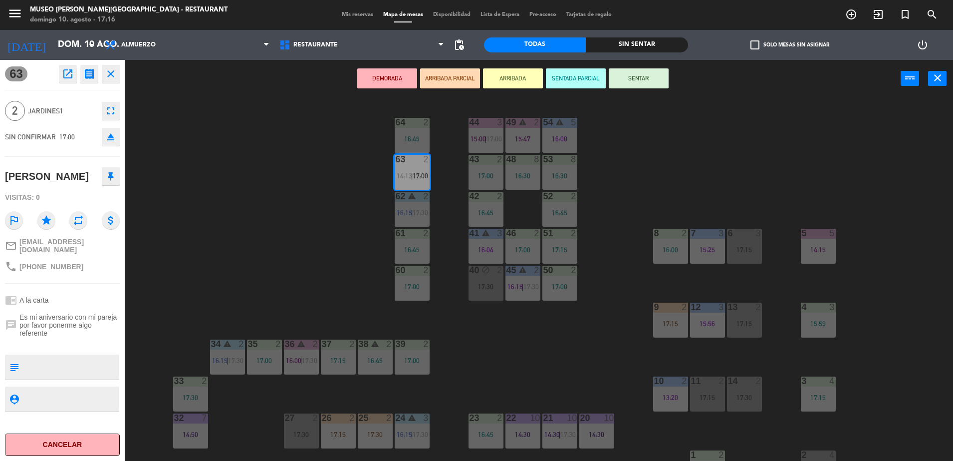
scroll to position [354, 0]
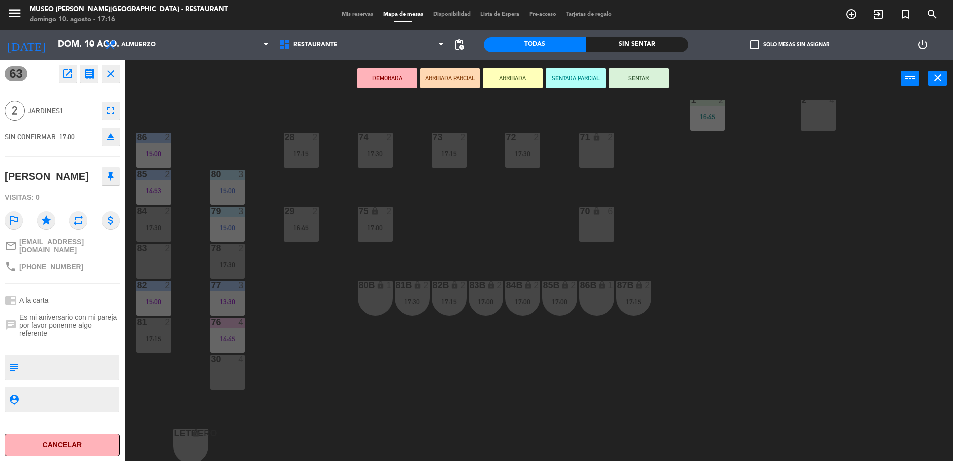
click at [374, 298] on div "80B lock 1" at bounding box center [375, 298] width 35 height 35
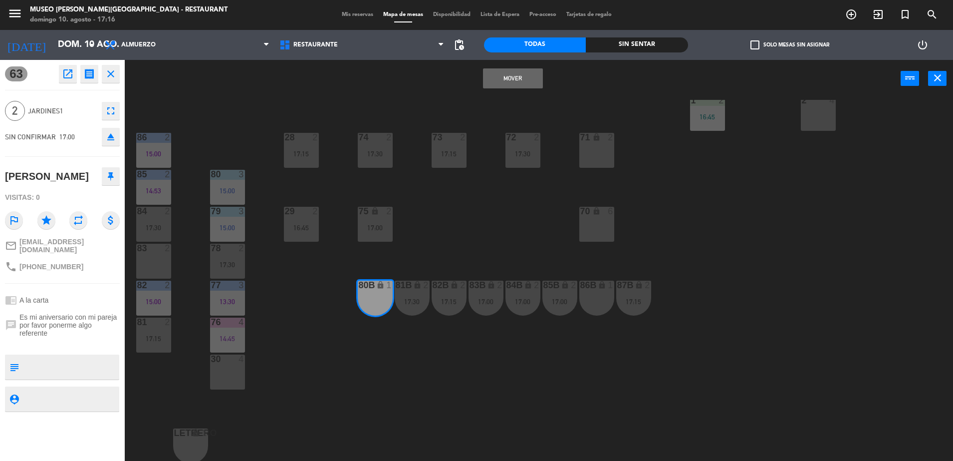
click at [492, 83] on button "Mover" at bounding box center [513, 78] width 60 height 20
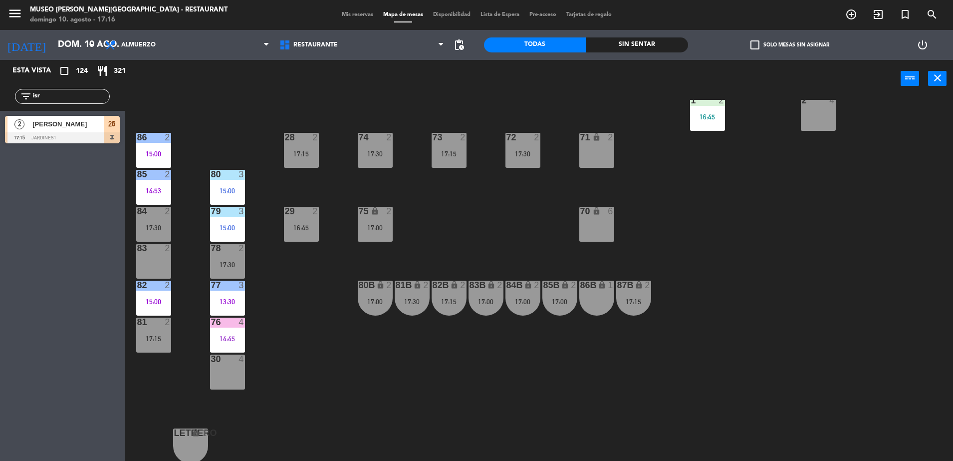
scroll to position [0, 0]
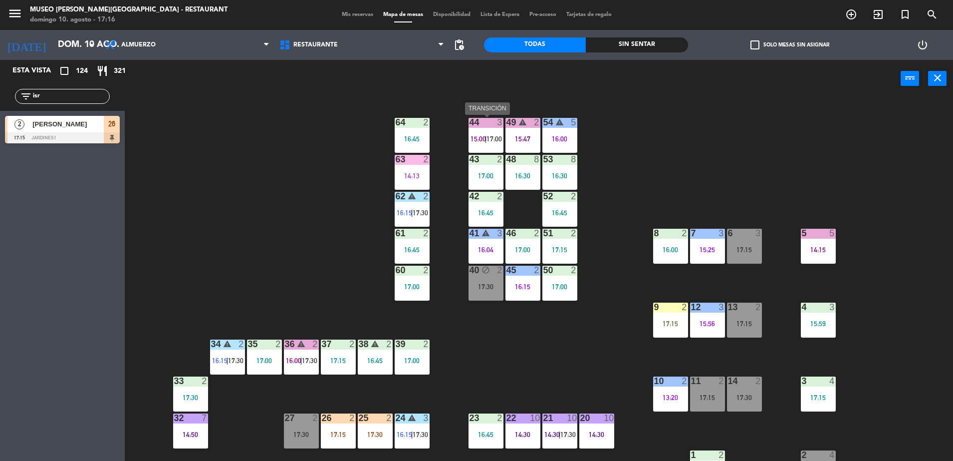
click at [494, 138] on span "17:00" at bounding box center [494, 139] width 15 height 8
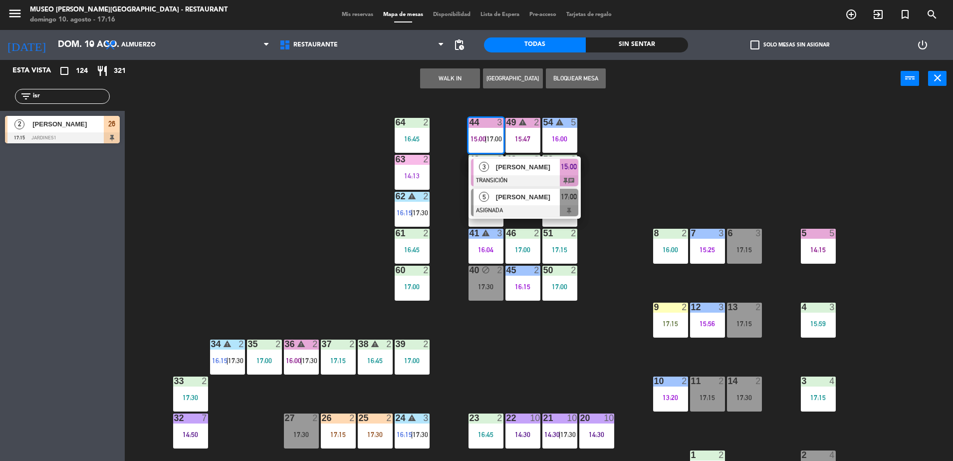
click at [522, 205] on div at bounding box center [524, 210] width 107 height 11
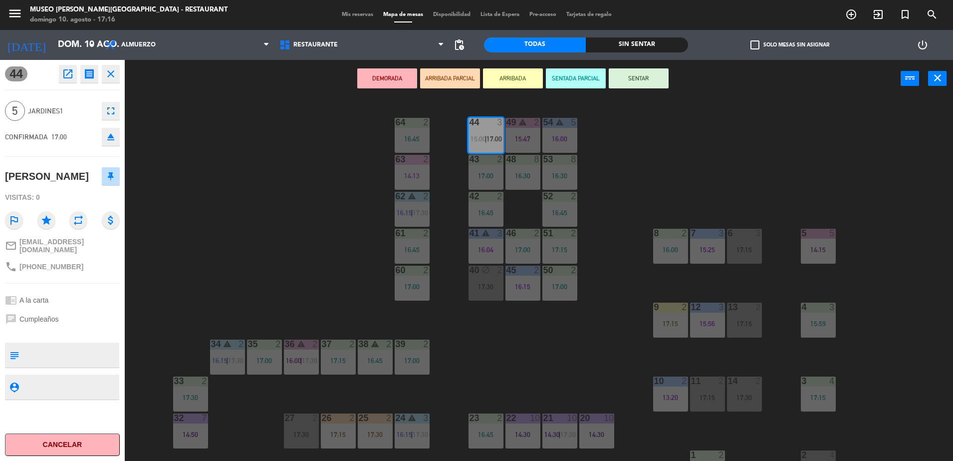
scroll to position [354, 0]
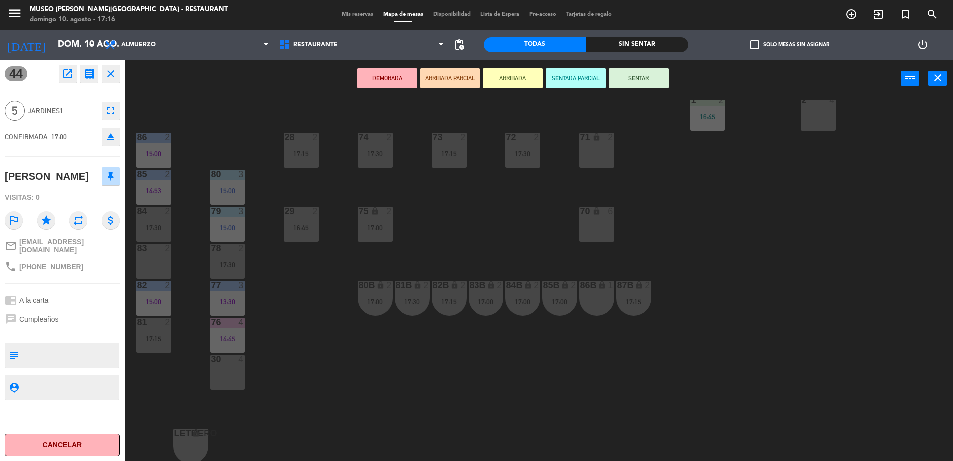
click at [589, 306] on div "86B lock 1" at bounding box center [597, 298] width 35 height 35
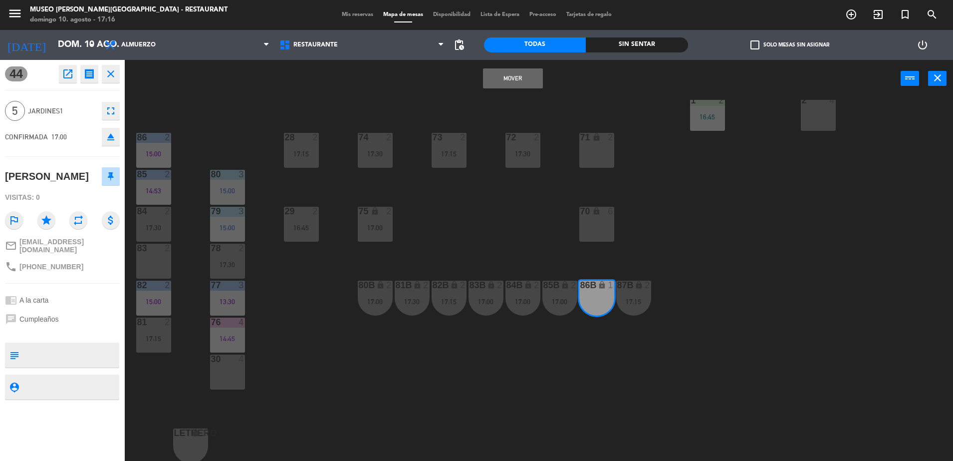
click at [494, 81] on button "Mover" at bounding box center [513, 78] width 60 height 20
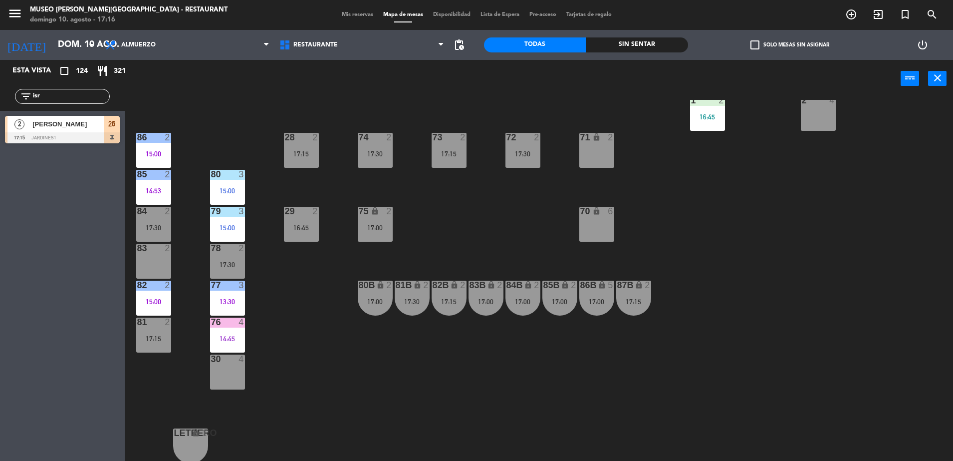
scroll to position [0, 0]
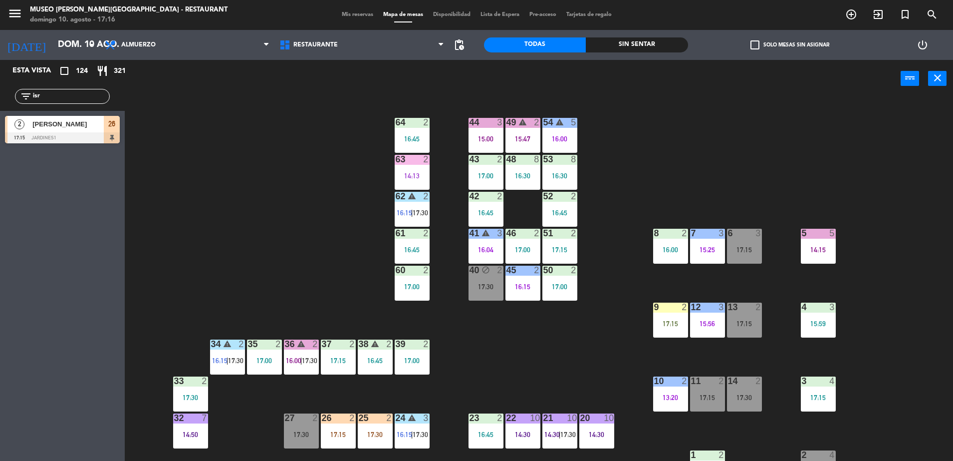
click at [413, 210] on span "|" at bounding box center [412, 213] width 2 height 8
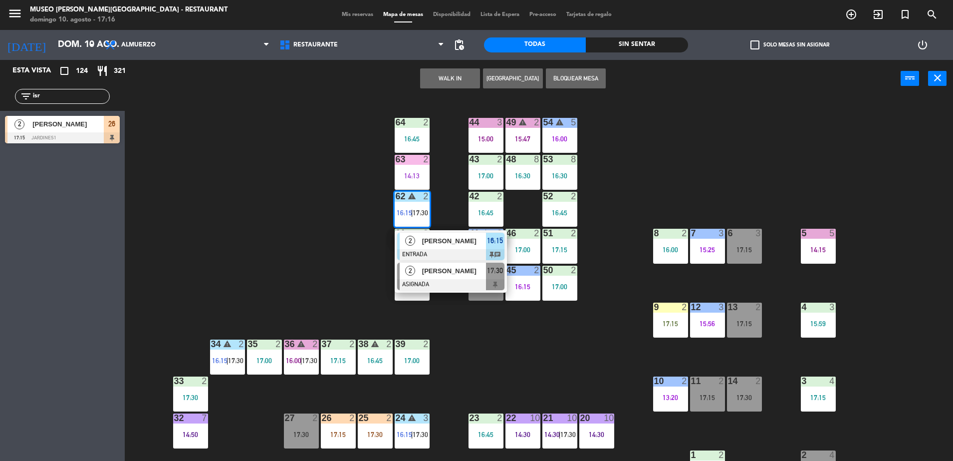
click at [475, 283] on div at bounding box center [450, 284] width 107 height 11
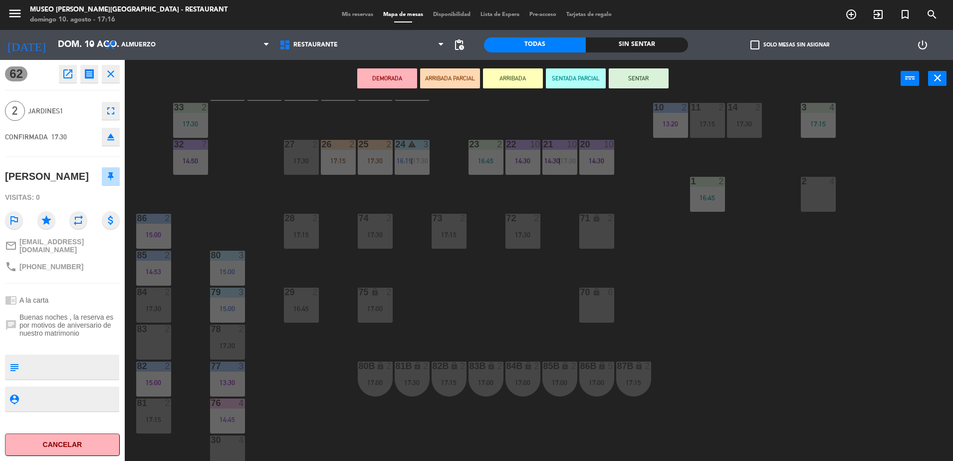
scroll to position [354, 0]
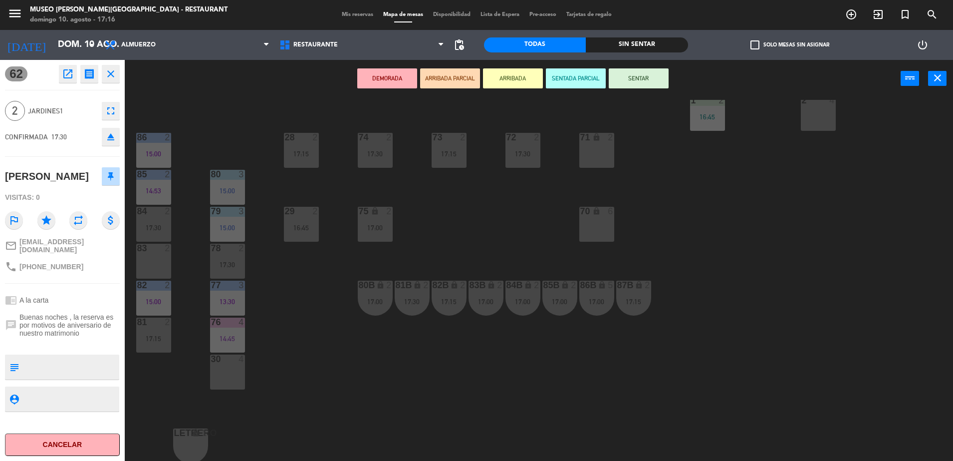
click at [592, 228] on div "70 lock 6" at bounding box center [597, 224] width 35 height 35
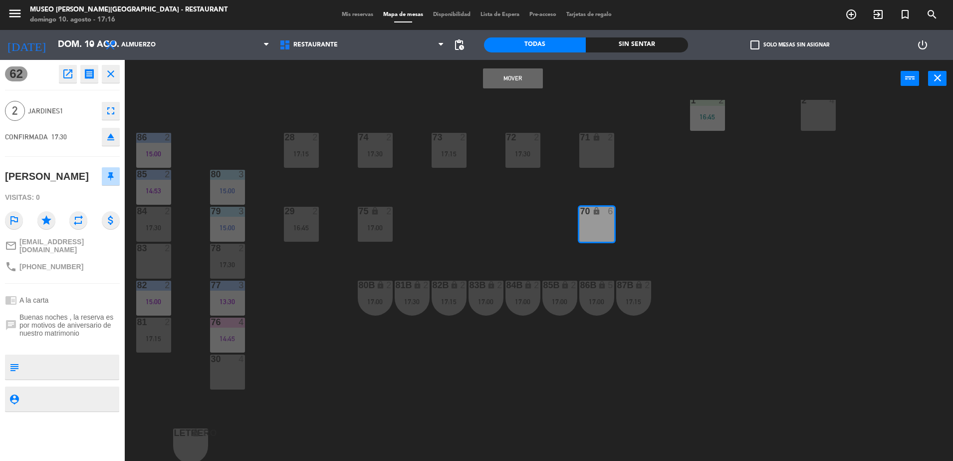
click at [502, 75] on button "Mover" at bounding box center [513, 78] width 60 height 20
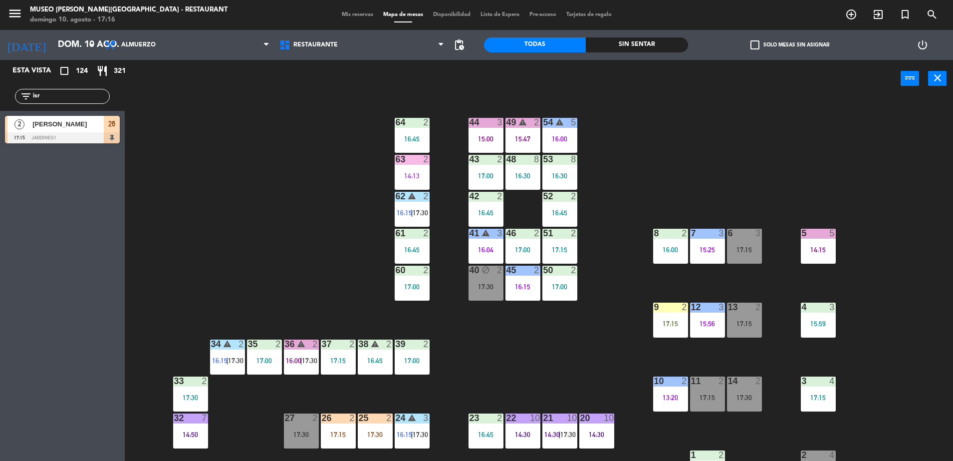
scroll to position [165, 0]
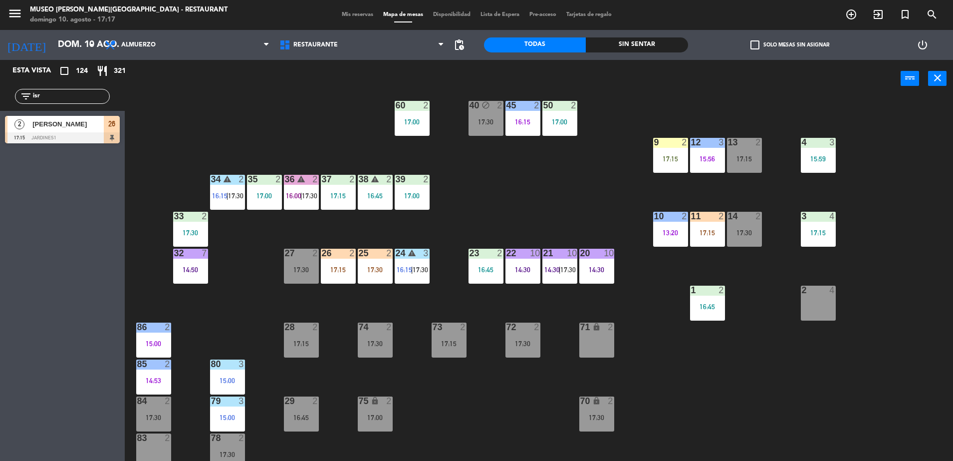
click at [469, 207] on div "44 3 15:00 49 warning 2 15:47 54 warning 5 16:00 64 2 16:45 48 8 16:30 53 8 16:…" at bounding box center [543, 281] width 819 height 363
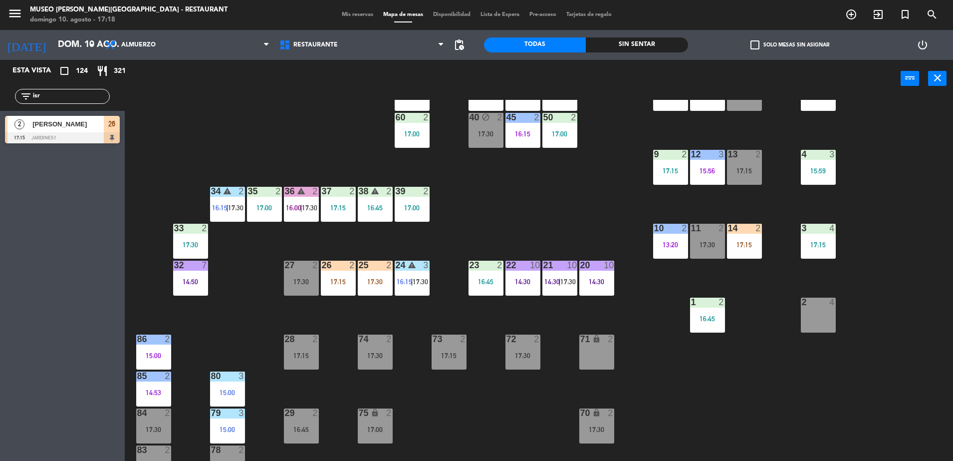
scroll to position [155, 0]
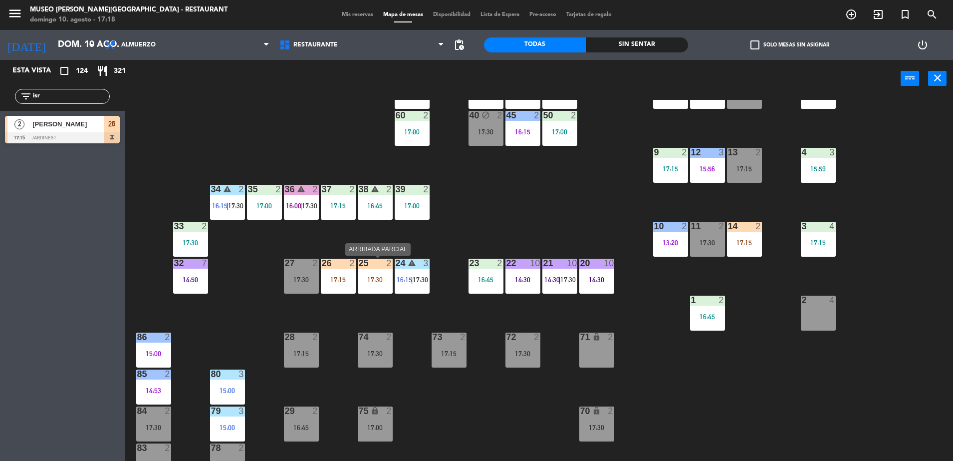
click at [374, 282] on div "17:30" at bounding box center [375, 279] width 35 height 7
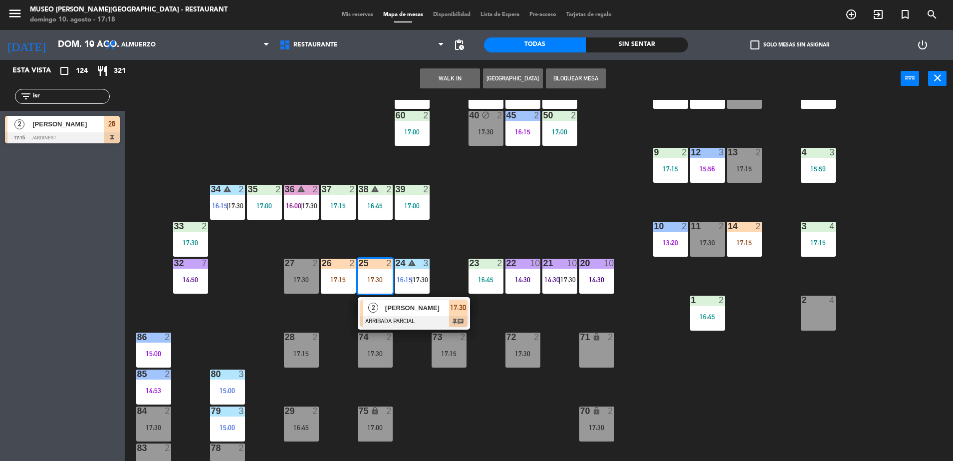
click at [422, 319] on div at bounding box center [413, 321] width 107 height 11
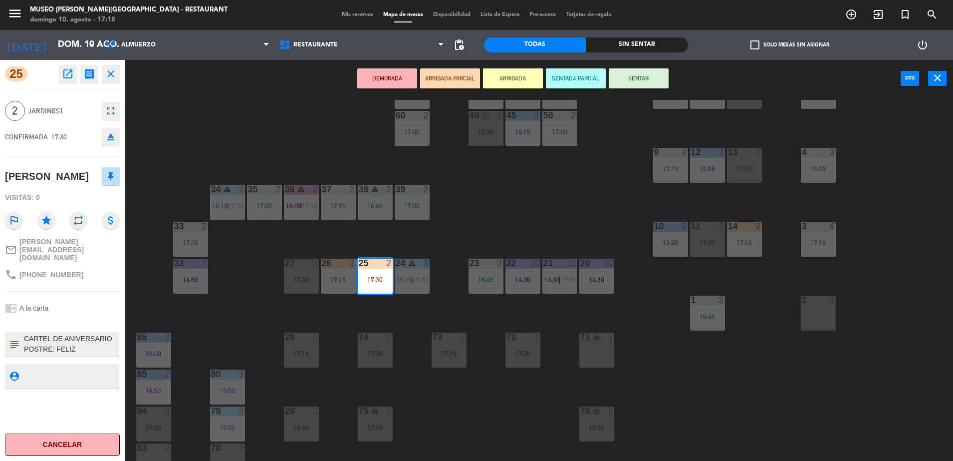
click at [448, 254] on div "44 3 15:00 49 warning 2 15:47 54 warning 5 16:00 64 2 16:45 48 8 16:30 53 8 16:…" at bounding box center [543, 281] width 819 height 363
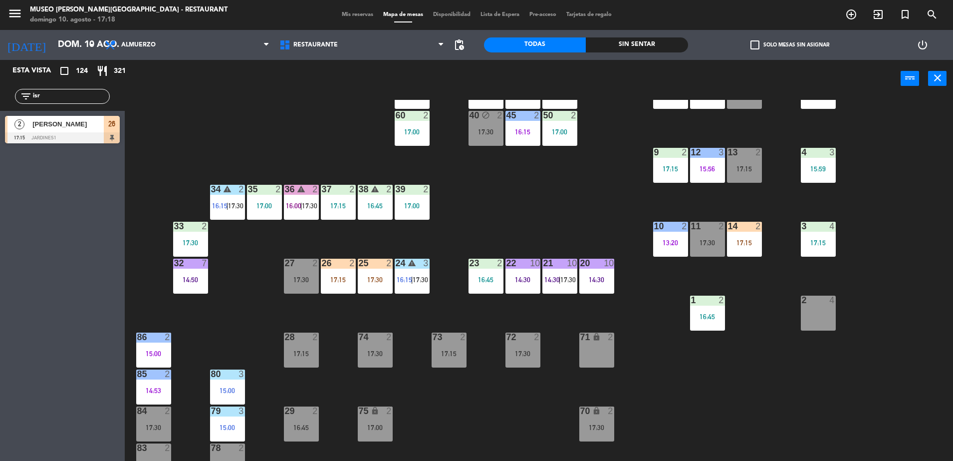
click at [416, 269] on div "24 warning 3 16:15 | 17:30" at bounding box center [412, 276] width 35 height 35
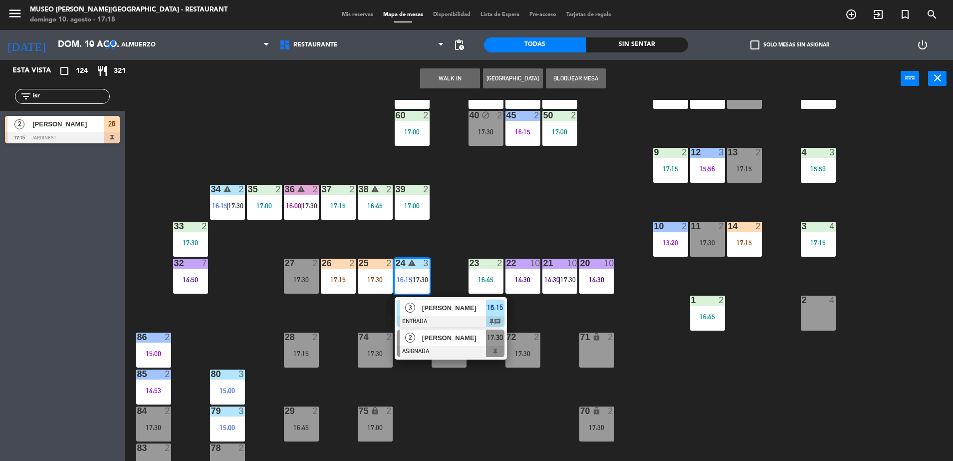
click at [455, 336] on span "[PERSON_NAME]" at bounding box center [454, 337] width 64 height 10
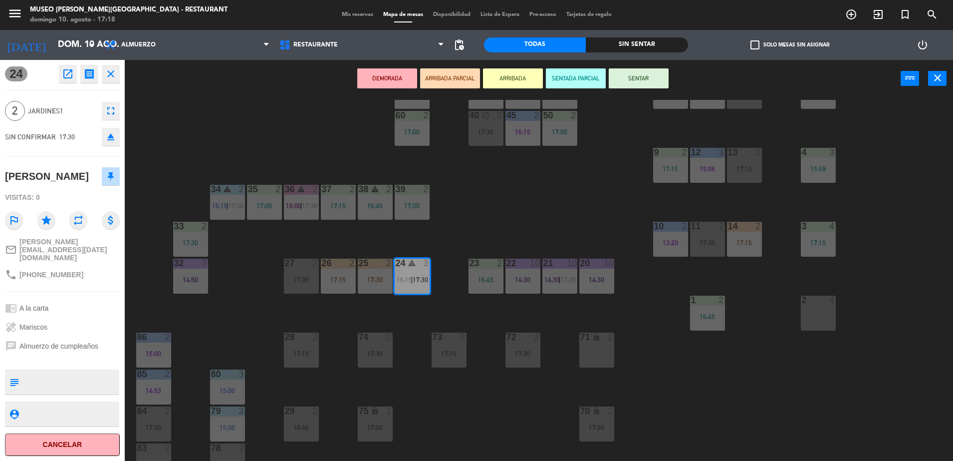
click at [581, 341] on div "71" at bounding box center [581, 336] width 0 height 9
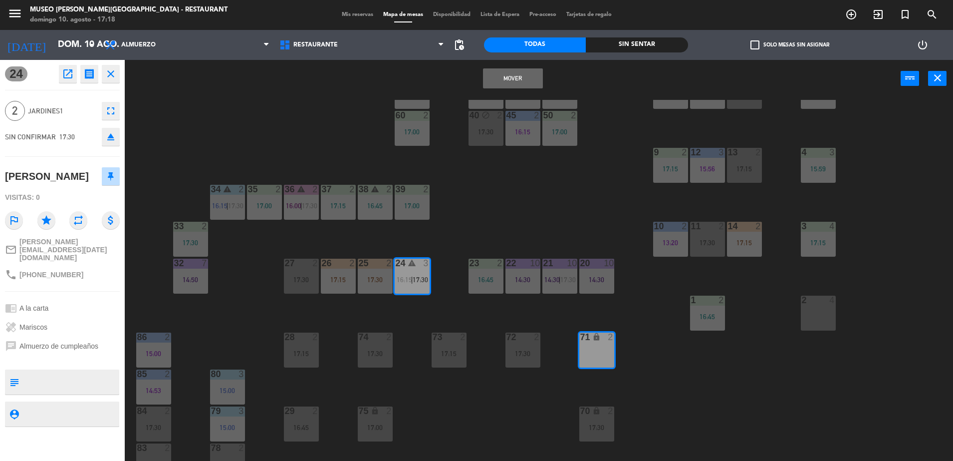
click at [487, 85] on button "Mover" at bounding box center [513, 78] width 60 height 20
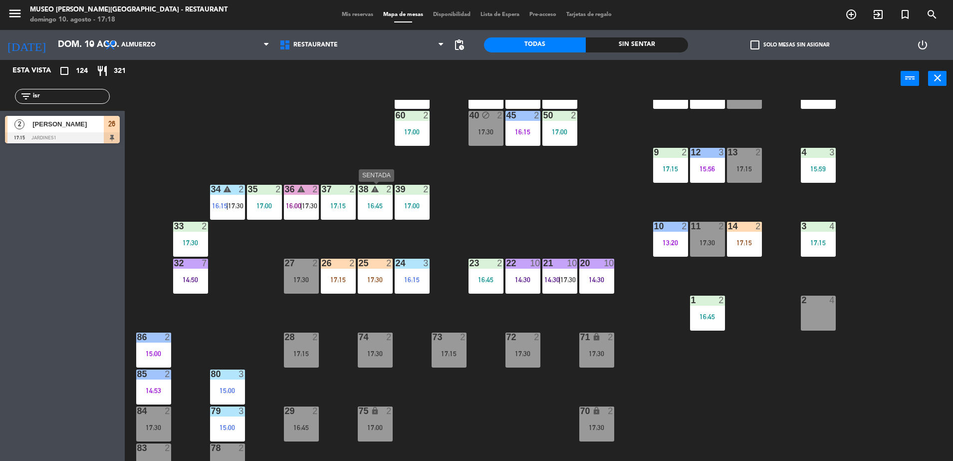
click at [371, 193] on icon "warning" at bounding box center [375, 189] width 8 height 8
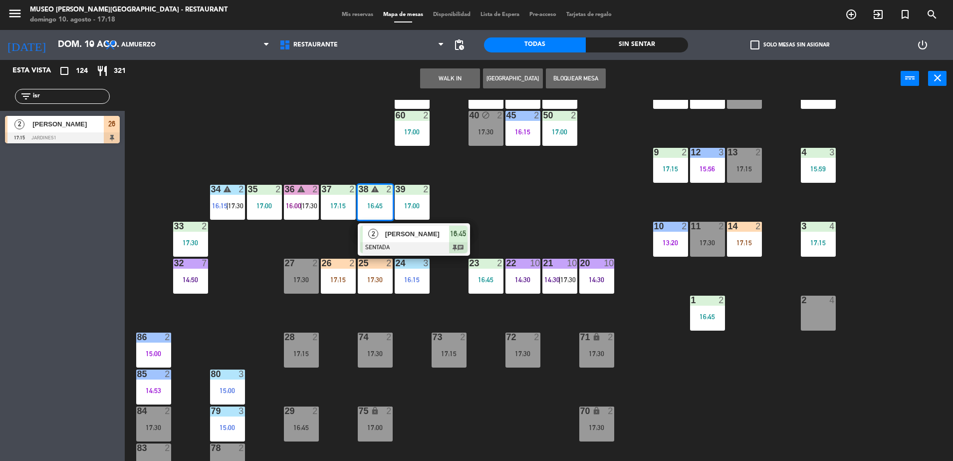
click at [343, 161] on div "44 3 15:00 49 warning 2 15:47 54 warning 5 16:00 64 2 16:45 48 8 16:30 53 8 16:…" at bounding box center [543, 281] width 819 height 363
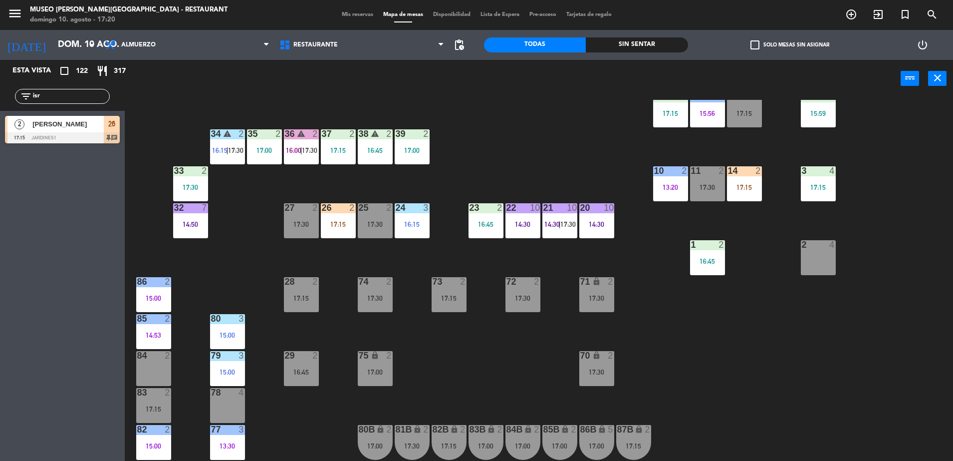
scroll to position [354, 0]
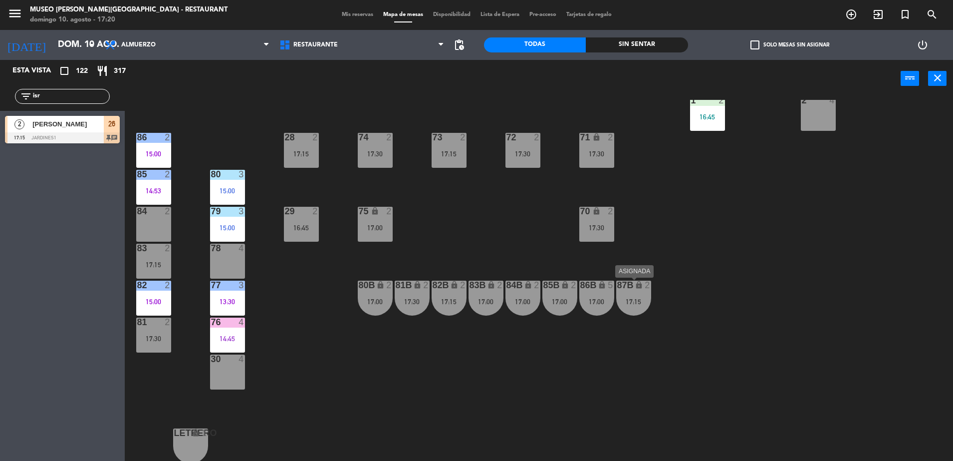
click at [632, 296] on div "87B lock 2 17:15" at bounding box center [633, 298] width 35 height 35
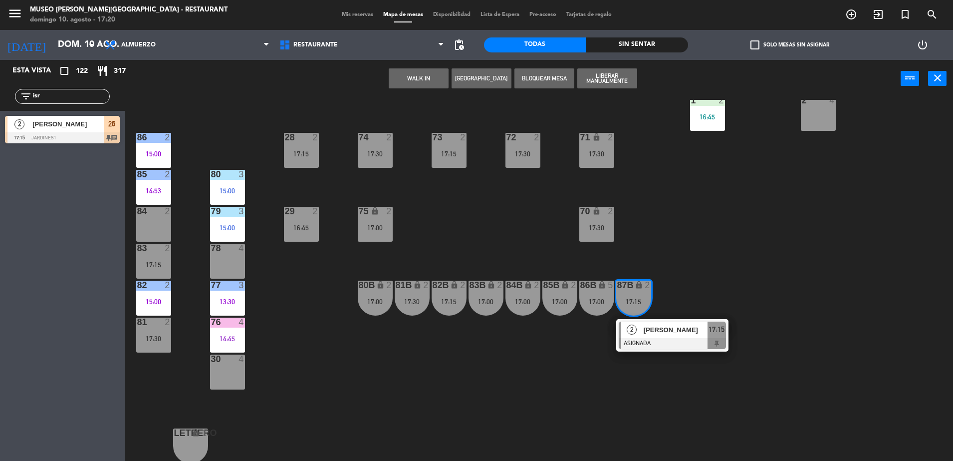
click at [561, 401] on div "44 3 15:00 49 warning 2 15:47 54 warning 5 16:00 64 2 16:45 48 8 16:30 53 8 16:…" at bounding box center [543, 281] width 819 height 363
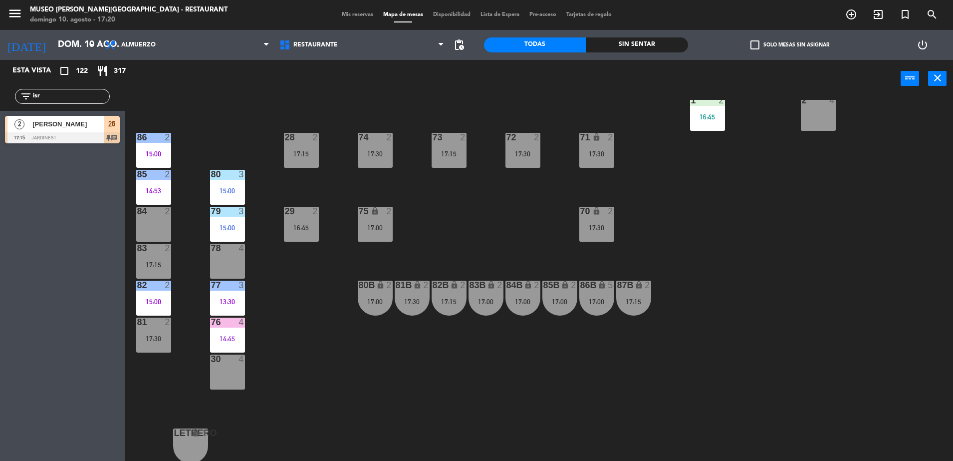
click at [565, 296] on div "85B lock 2 17:00" at bounding box center [560, 298] width 35 height 35
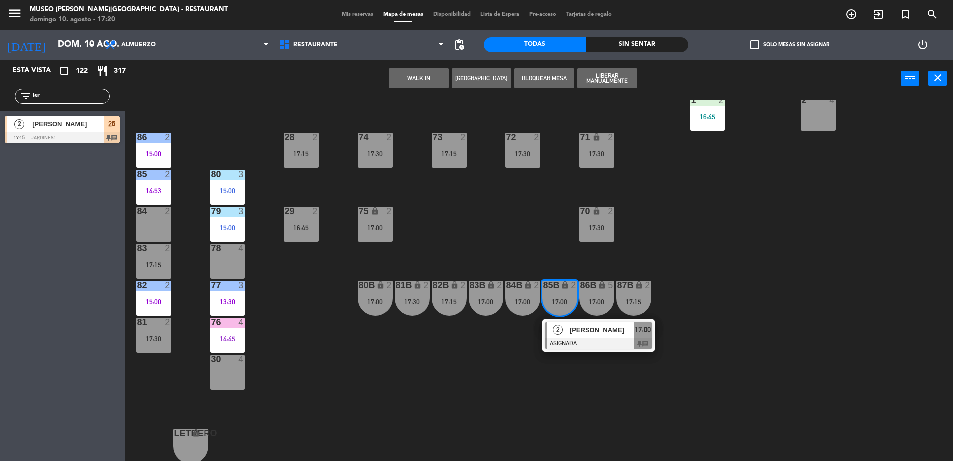
click at [584, 326] on span "[PERSON_NAME]" at bounding box center [602, 329] width 64 height 10
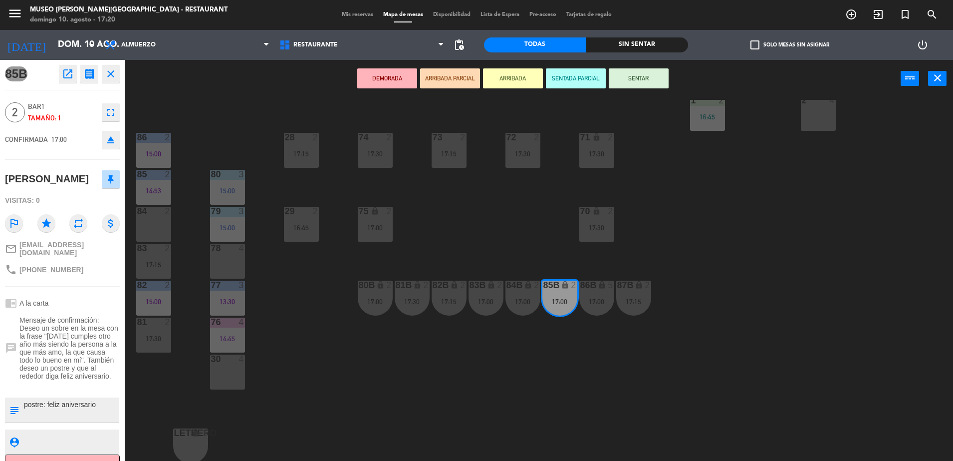
click at [68, 89] on div "85B open_in_new receipt 5:00 PM [DATE] 2 personas [PERSON_NAME] 85B EXPERIENCE …" at bounding box center [62, 260] width 125 height 401
click at [66, 74] on icon "open_in_new" at bounding box center [68, 74] width 12 height 12
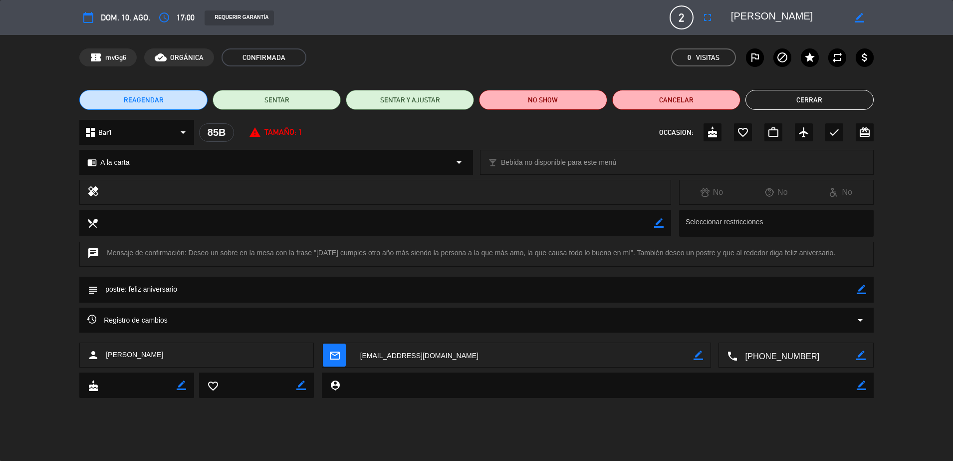
click at [514, 88] on div "REAGENDAR SENTAR SENTAR Y AJUSTAR NO SHOW Cancelar Cerrar" at bounding box center [476, 100] width 953 height 40
click at [552, 114] on div "REAGENDAR SENTAR SENTAR Y AJUSTAR NO SHOW Cancelar Cerrar" at bounding box center [476, 100] width 953 height 40
click at [550, 112] on div "REAGENDAR SENTAR SENTAR Y AJUSTAR NO SHOW Cancelar Cerrar" at bounding box center [476, 100] width 953 height 40
click at [539, 98] on button "NO SHOW" at bounding box center [543, 100] width 128 height 20
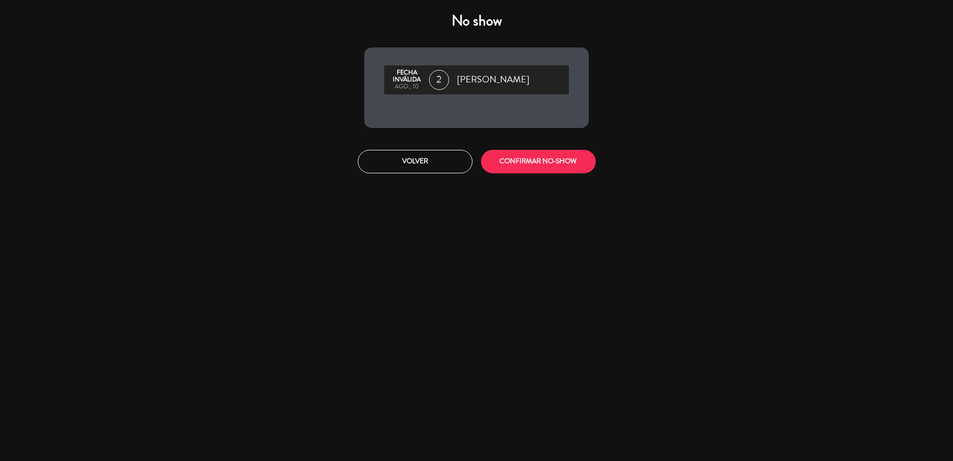
click at [581, 139] on div "No show Fecha inválida ago., 10 2 [PERSON_NAME] Volver CONFIRMAR NO-SHOW" at bounding box center [477, 92] width 240 height 175
click at [563, 162] on button "CONFIRMAR NO-SHOW" at bounding box center [538, 161] width 115 height 23
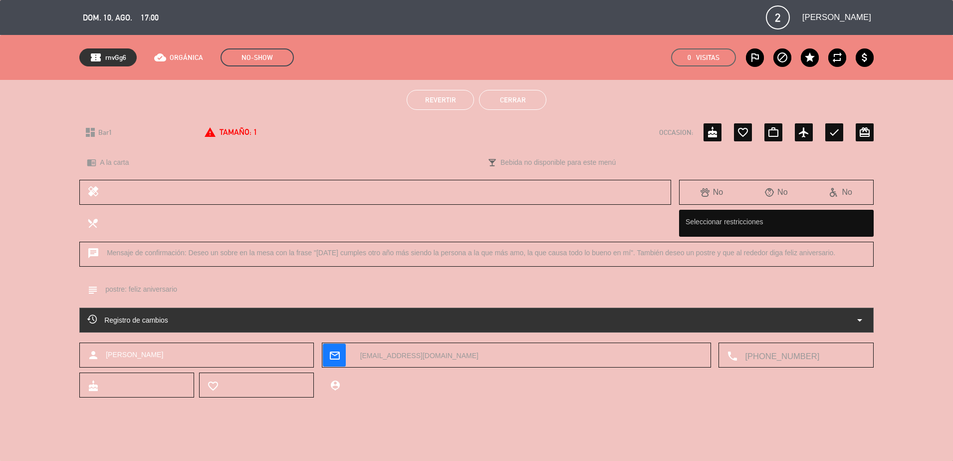
click at [546, 99] on button "Cerrar" at bounding box center [512, 100] width 67 height 20
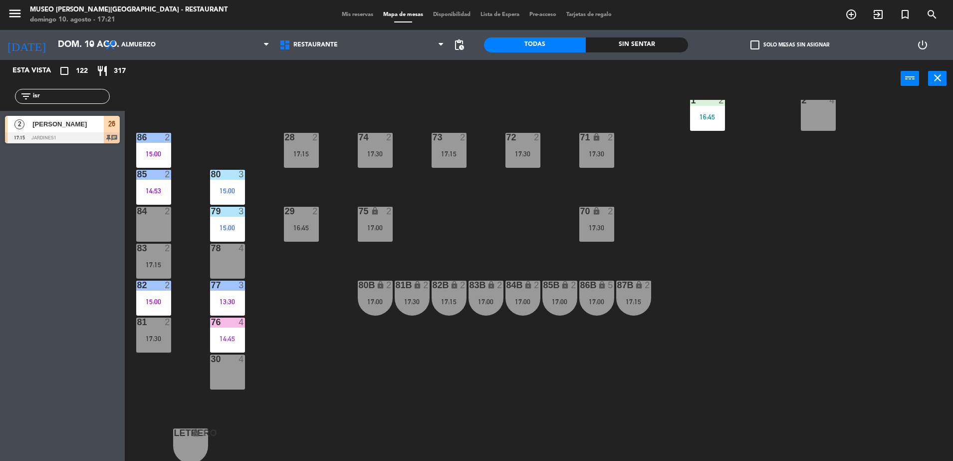
click at [587, 308] on div "86B lock 5 17:00" at bounding box center [597, 298] width 35 height 35
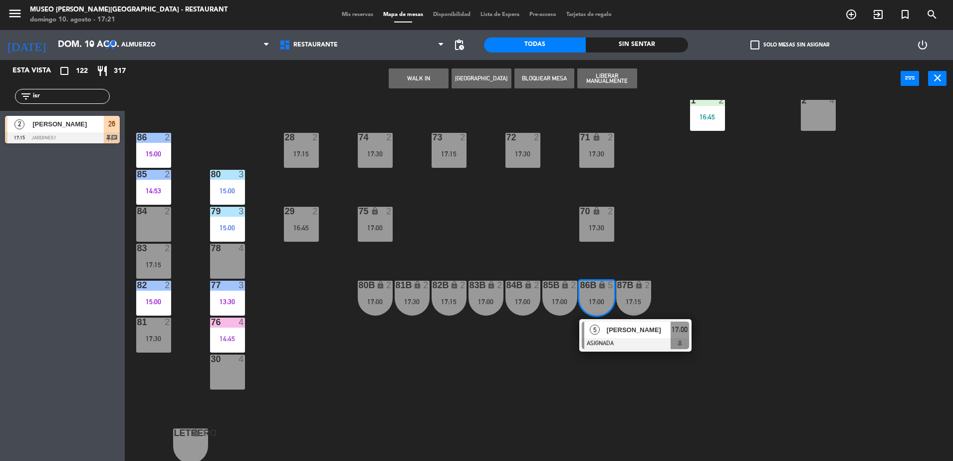
click at [616, 327] on span "[PERSON_NAME]" at bounding box center [639, 329] width 64 height 10
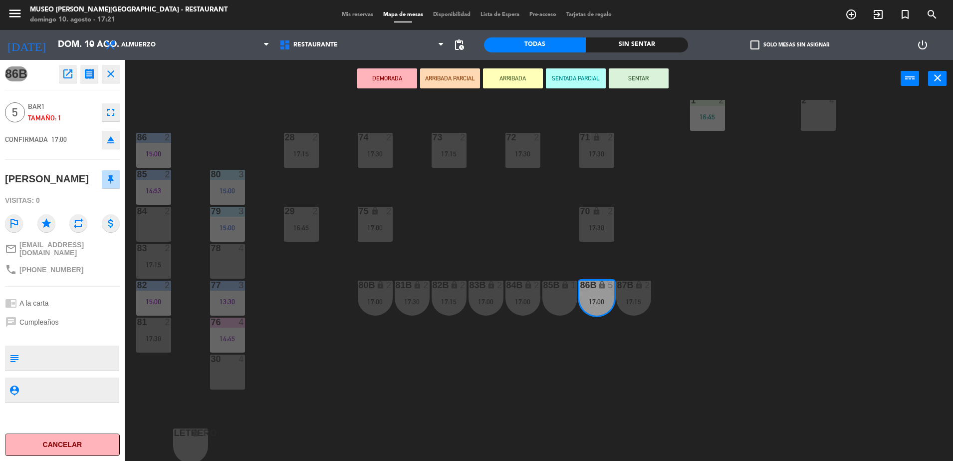
click at [66, 82] on button "open_in_new" at bounding box center [68, 74] width 18 height 18
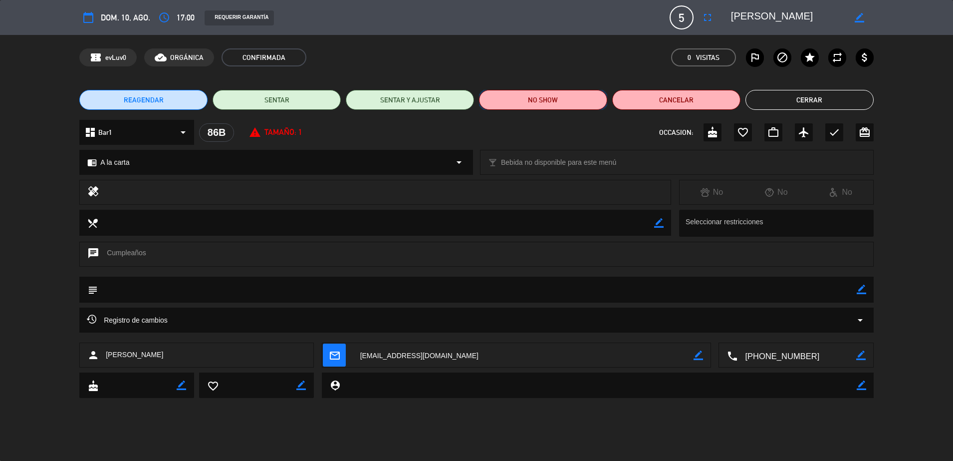
click at [506, 100] on button "NO SHOW" at bounding box center [543, 100] width 128 height 20
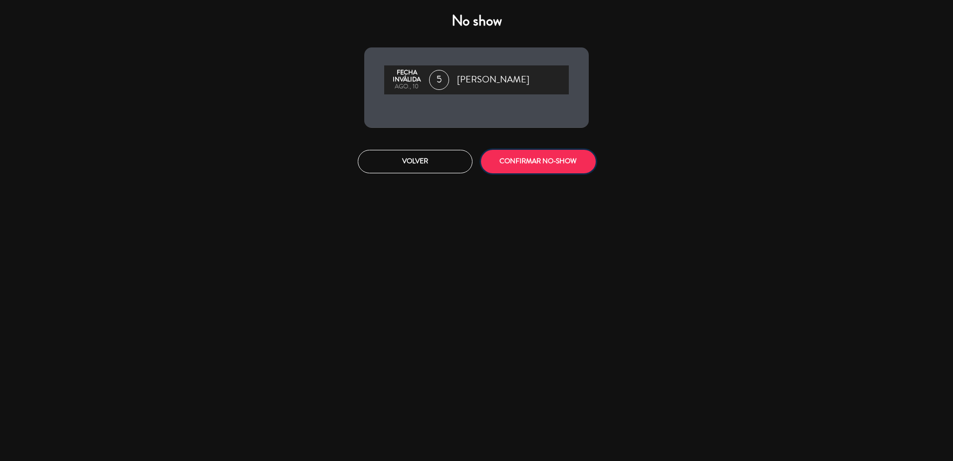
click at [561, 152] on button "CONFIRMAR NO-SHOW" at bounding box center [538, 161] width 115 height 23
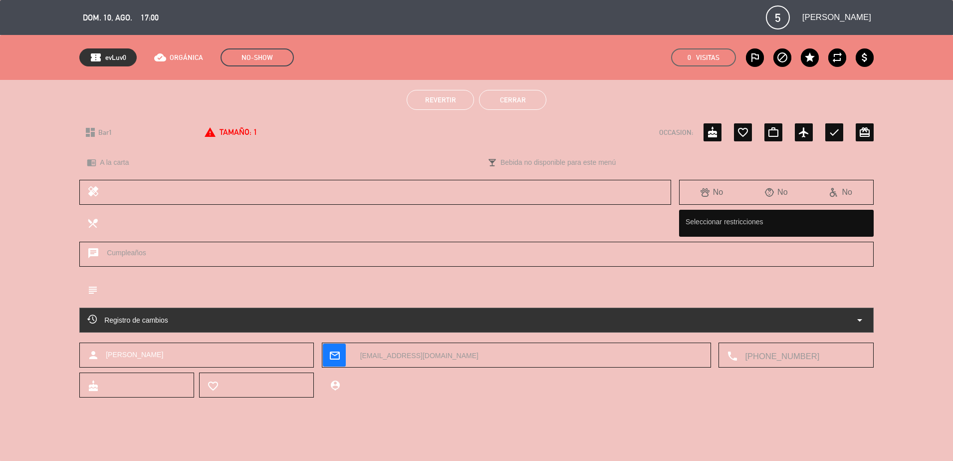
click at [521, 96] on button "Cerrar" at bounding box center [512, 100] width 67 height 20
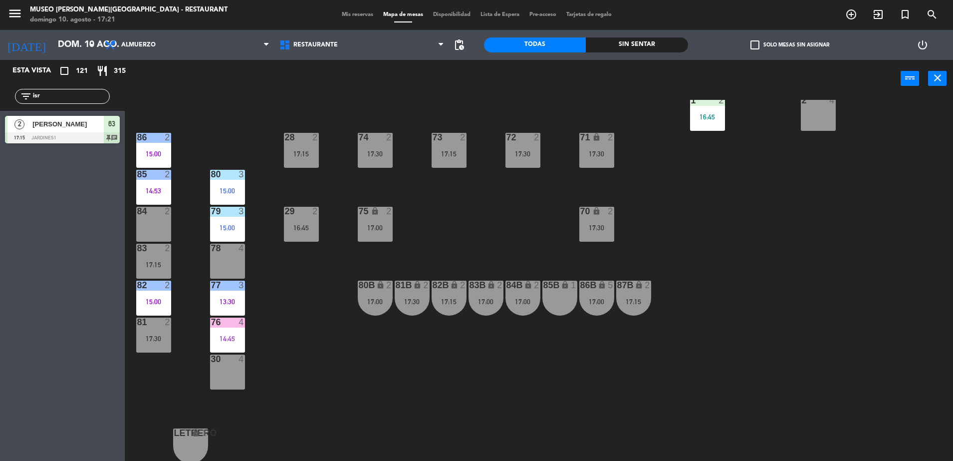
click at [376, 300] on div "17:00" at bounding box center [375, 301] width 35 height 7
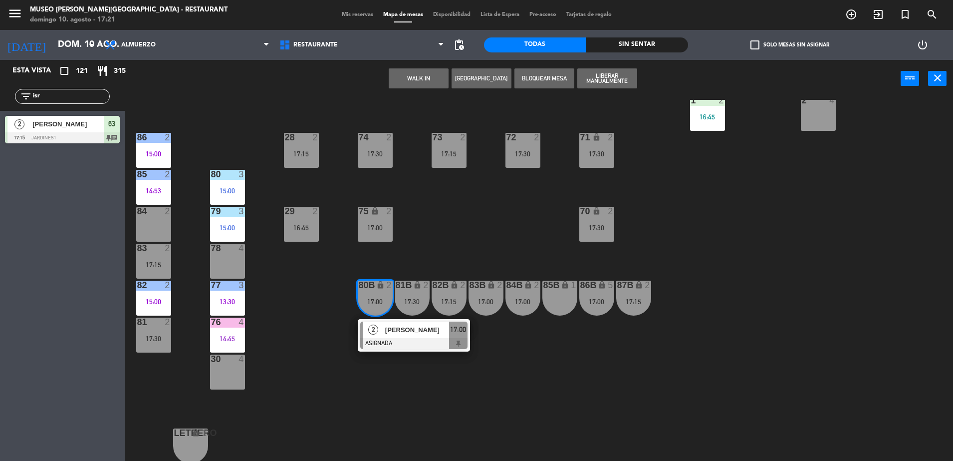
click at [417, 336] on div "[PERSON_NAME]" at bounding box center [416, 329] width 65 height 16
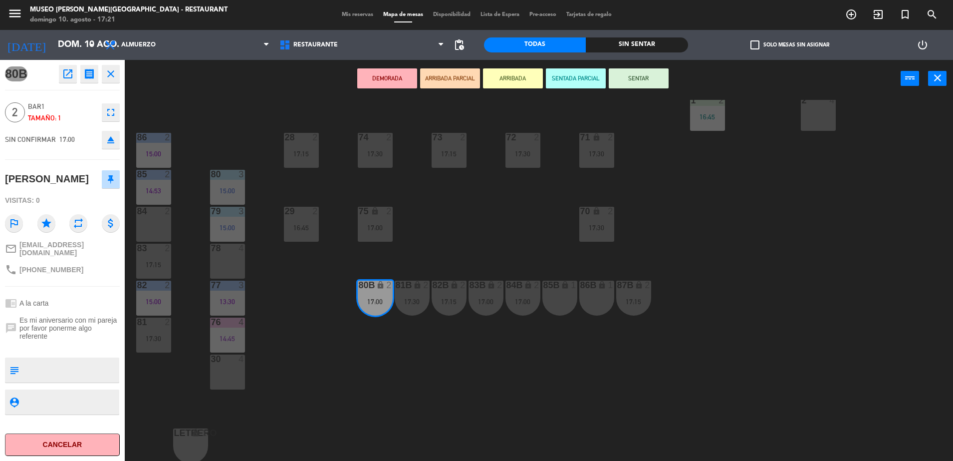
click at [64, 69] on icon "open_in_new" at bounding box center [68, 74] width 12 height 12
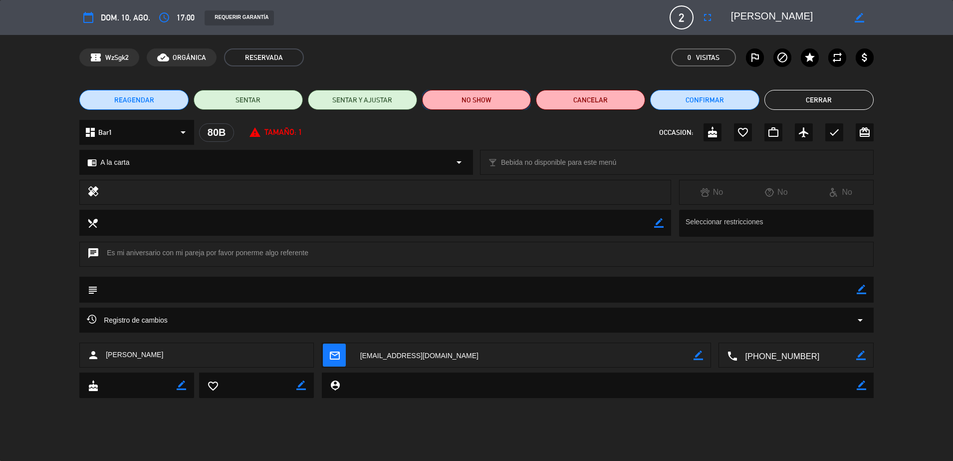
click at [463, 98] on button "NO SHOW" at bounding box center [476, 100] width 109 height 20
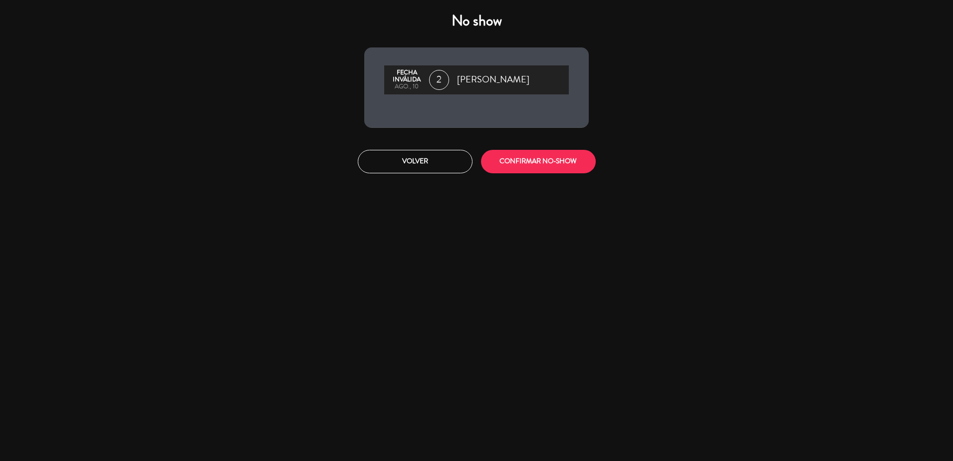
click at [531, 194] on div "No show Fecha inválida ago., 10 2 [PERSON_NAME] Volver CONFIRMAR NO-SHOW" at bounding box center [476, 230] width 953 height 461
click at [514, 173] on button "CONFIRMAR NO-SHOW" at bounding box center [538, 161] width 115 height 23
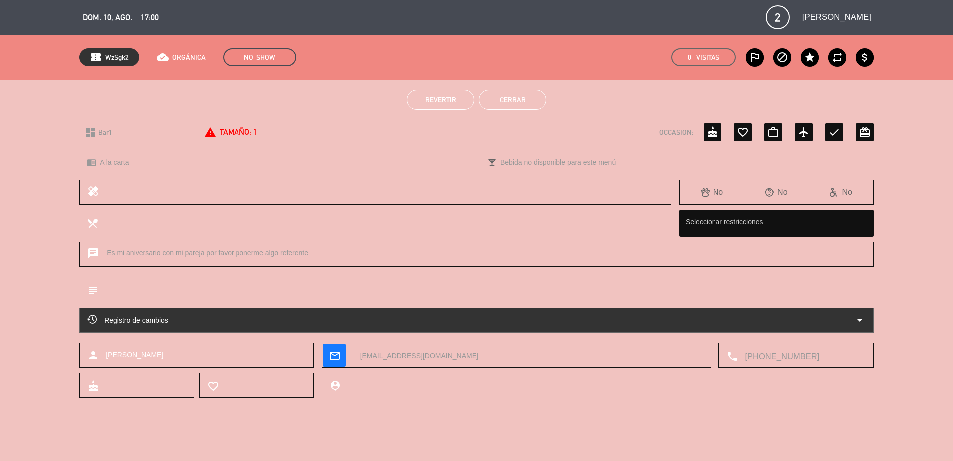
click at [499, 91] on button "Cerrar" at bounding box center [512, 100] width 67 height 20
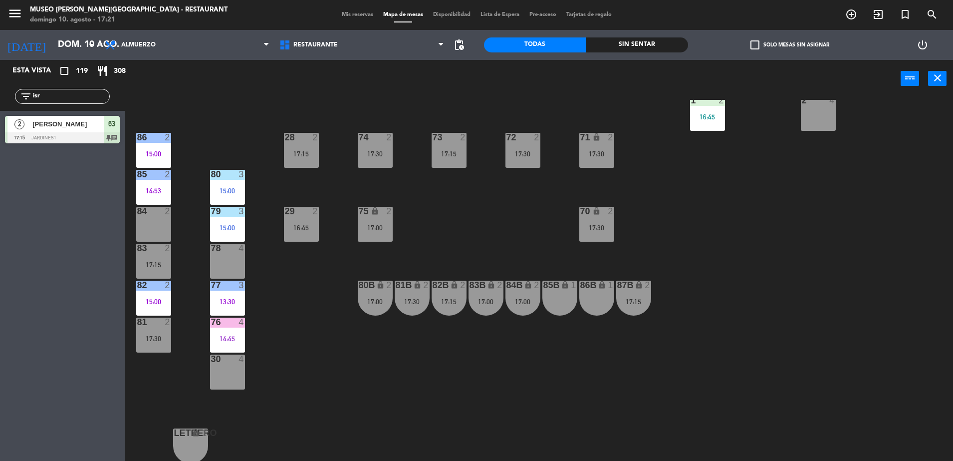
click at [298, 221] on div "29 2 16:45" at bounding box center [301, 224] width 35 height 35
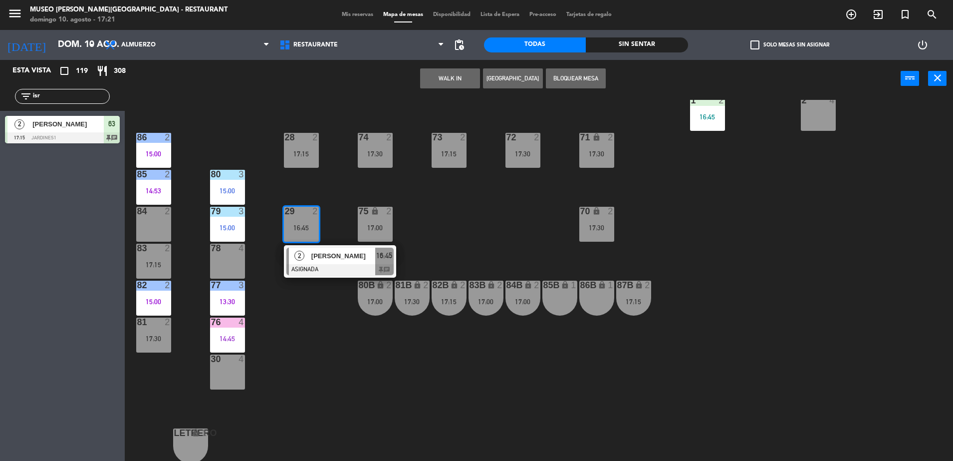
click at [342, 274] on div at bounding box center [340, 269] width 107 height 11
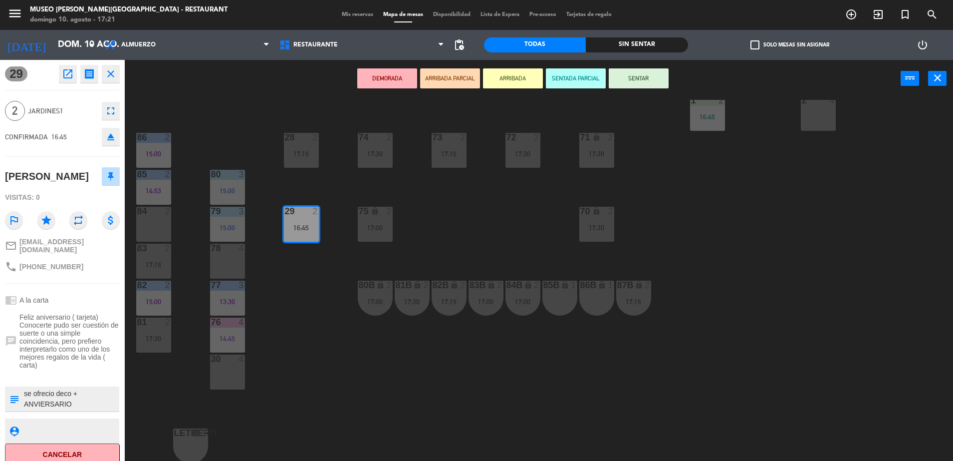
click at [58, 67] on div "open_in_new receipt 4:45 PM [DATE] 2 personas thankyou [PERSON_NAME] 29 EXPERIE…" at bounding box center [87, 74] width 64 height 18
click at [63, 72] on icon "open_in_new" at bounding box center [68, 74] width 12 height 12
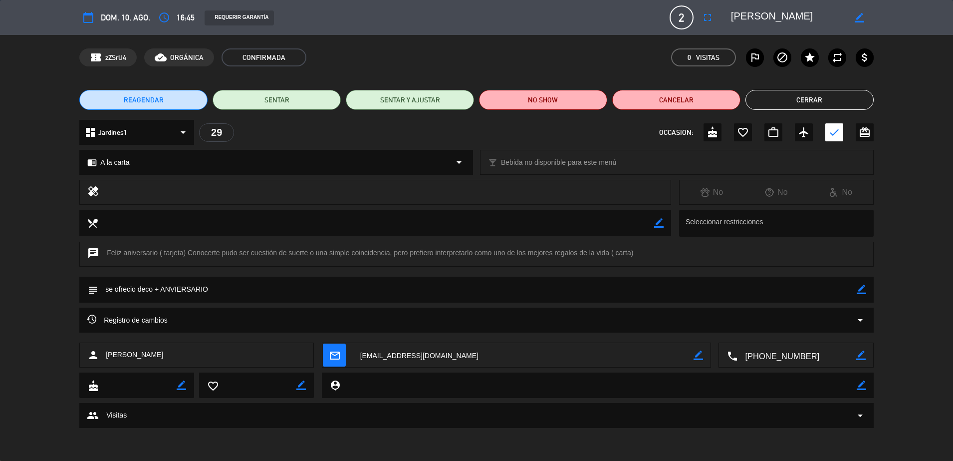
click at [490, 112] on div "REAGENDAR SENTAR SENTAR Y AJUSTAR NO SHOW Cancelar Cerrar" at bounding box center [476, 100] width 953 height 40
click at [488, 106] on button "NO SHOW" at bounding box center [543, 100] width 128 height 20
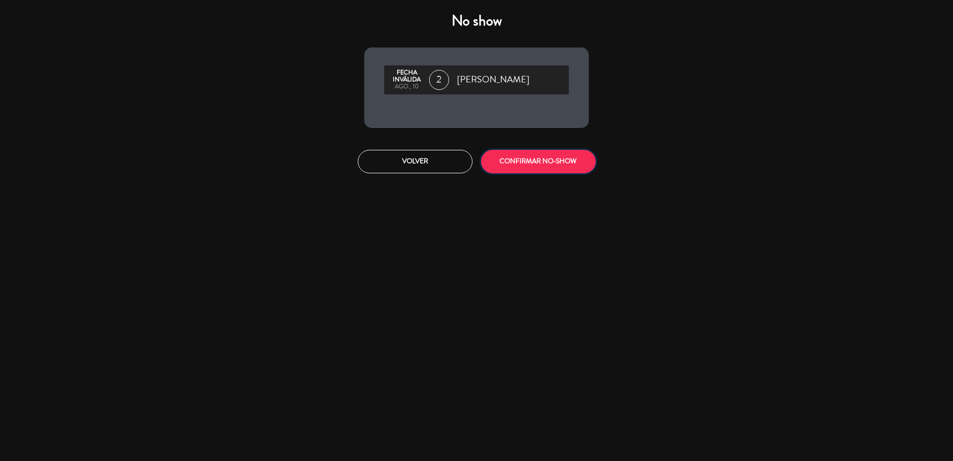
click at [525, 156] on button "CONFIRMAR NO-SHOW" at bounding box center [538, 161] width 115 height 23
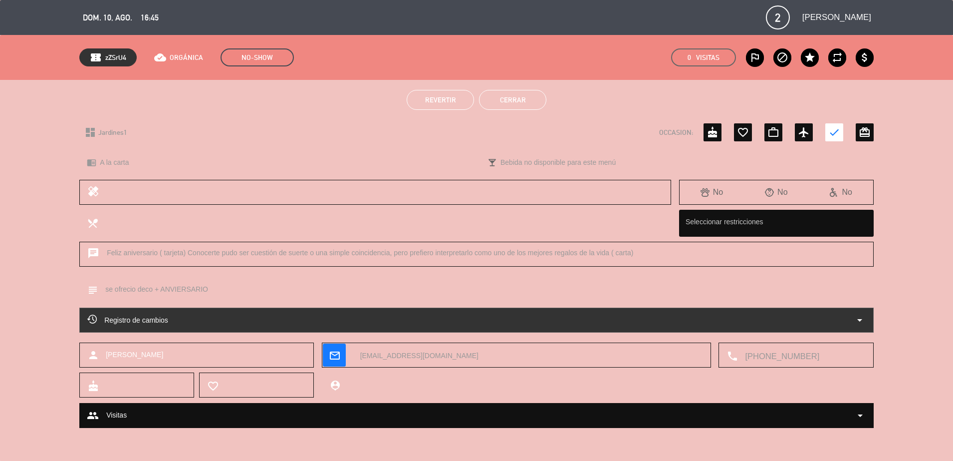
click at [516, 106] on button "Cerrar" at bounding box center [512, 100] width 67 height 20
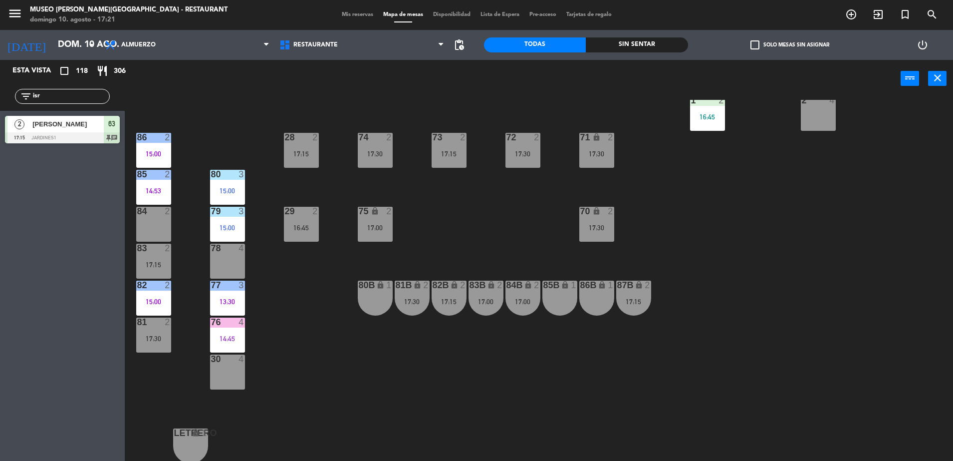
click at [376, 217] on div "75 lock 2 17:00" at bounding box center [375, 224] width 35 height 35
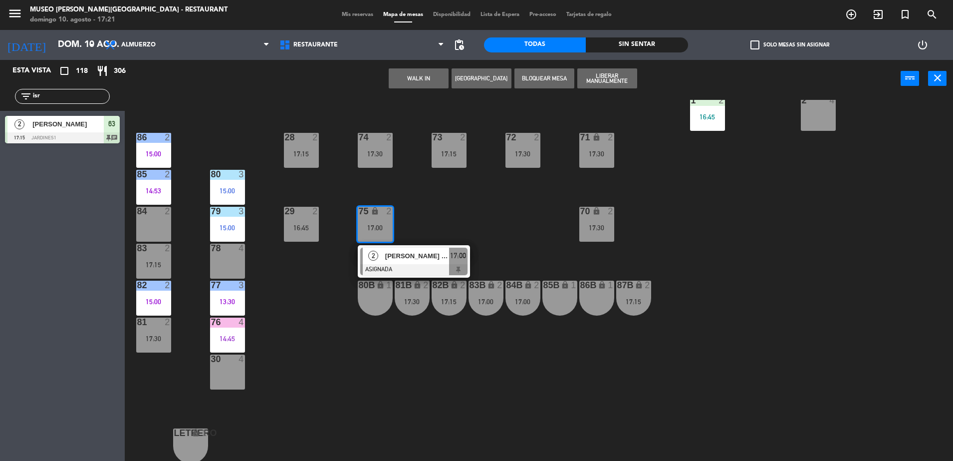
click at [428, 263] on div "[PERSON_NAME] [PERSON_NAME]" at bounding box center [416, 256] width 65 height 16
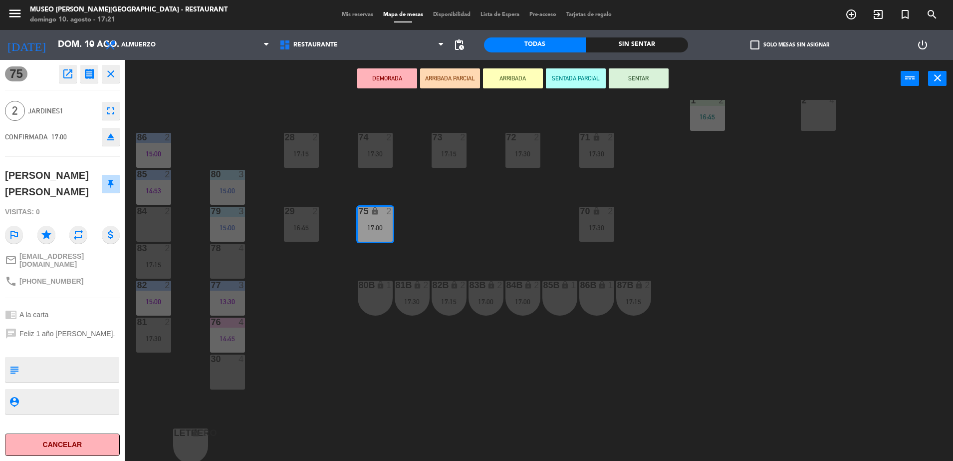
click at [65, 65] on button "open_in_new" at bounding box center [68, 74] width 18 height 18
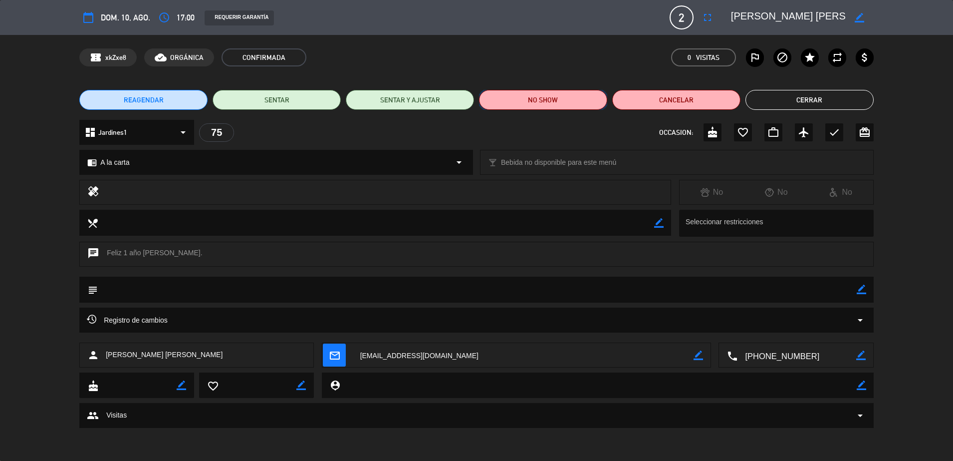
click at [522, 98] on button "NO SHOW" at bounding box center [543, 100] width 128 height 20
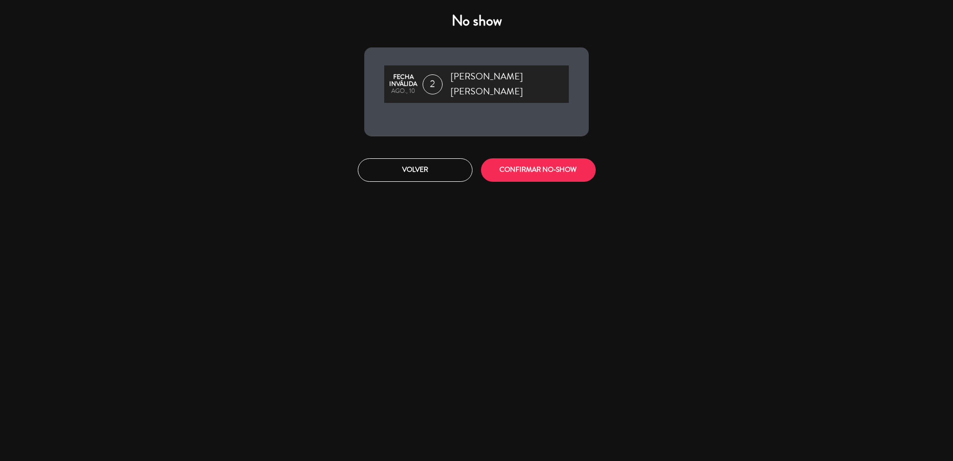
click at [551, 151] on div "Volver CONFIRMAR NO-SHOW" at bounding box center [477, 169] width 240 height 37
click at [542, 169] on button "CONFIRMAR NO-SHOW" at bounding box center [538, 169] width 115 height 23
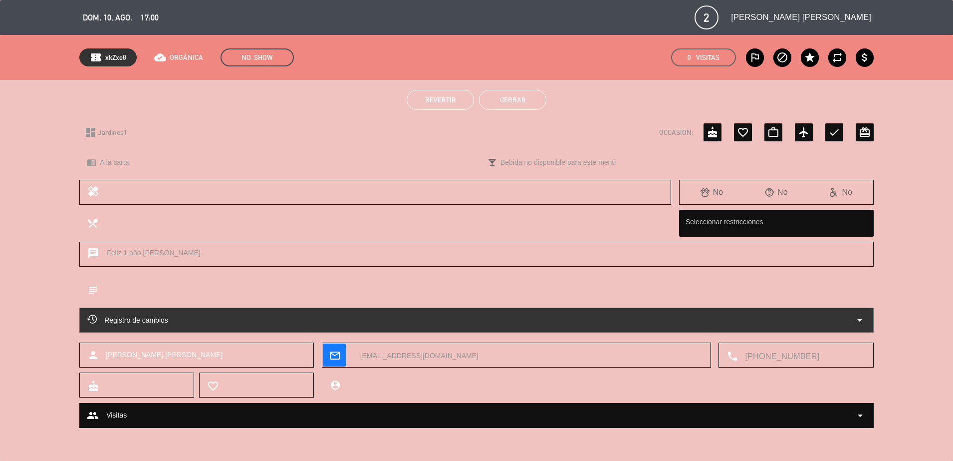
click at [521, 94] on button "Cerrar" at bounding box center [512, 100] width 67 height 20
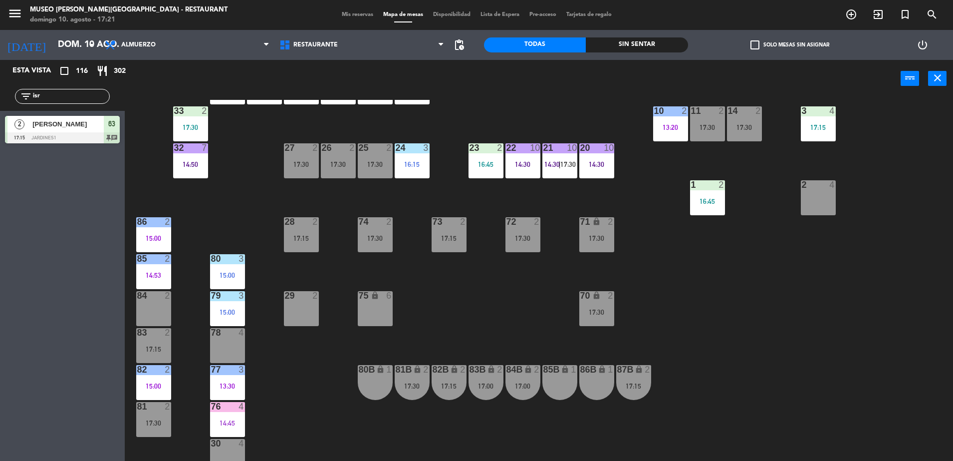
scroll to position [275, 0]
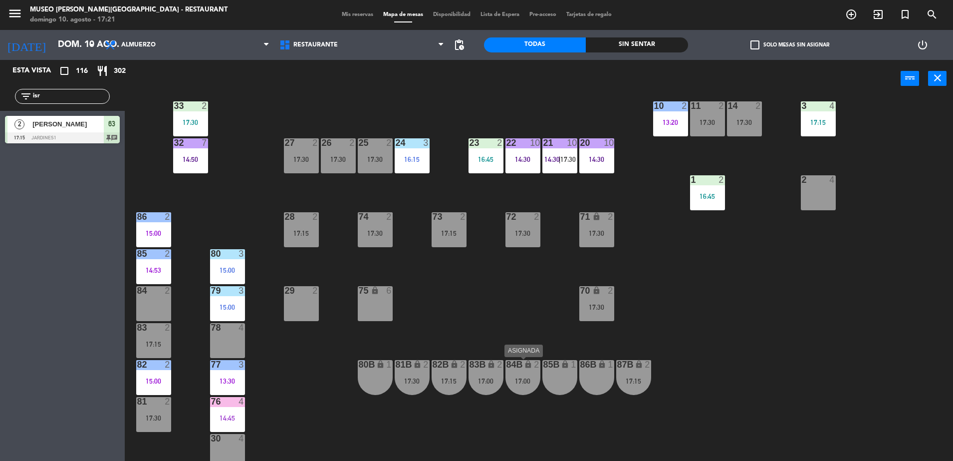
click at [521, 389] on div "84B lock 2 17:00" at bounding box center [523, 377] width 35 height 35
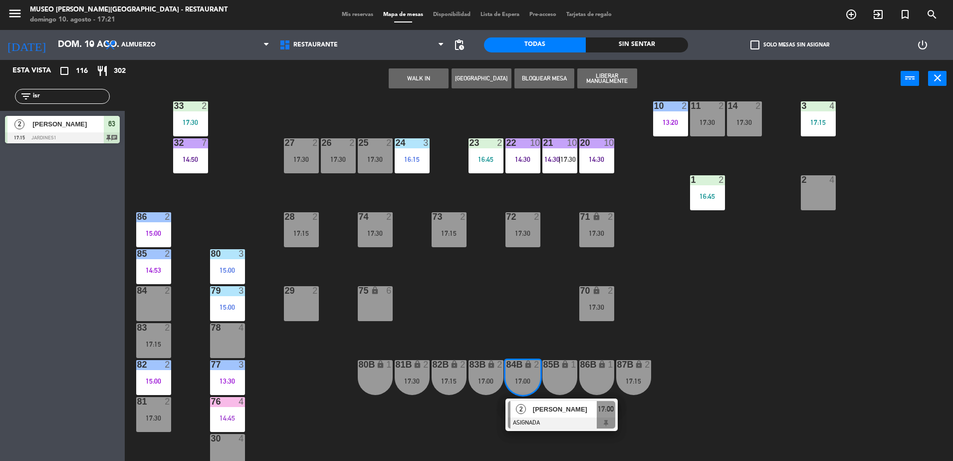
click at [534, 403] on div "[PERSON_NAME]" at bounding box center [564, 409] width 65 height 16
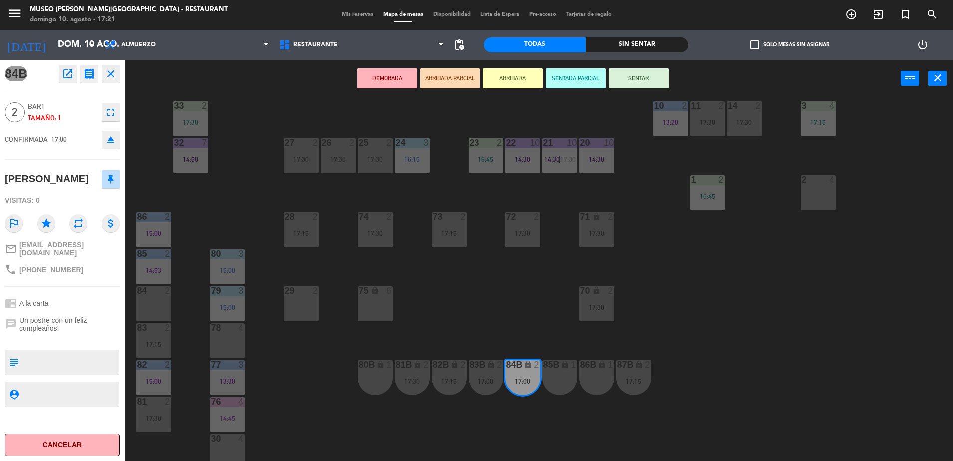
click at [69, 75] on icon "open_in_new" at bounding box center [68, 74] width 12 height 12
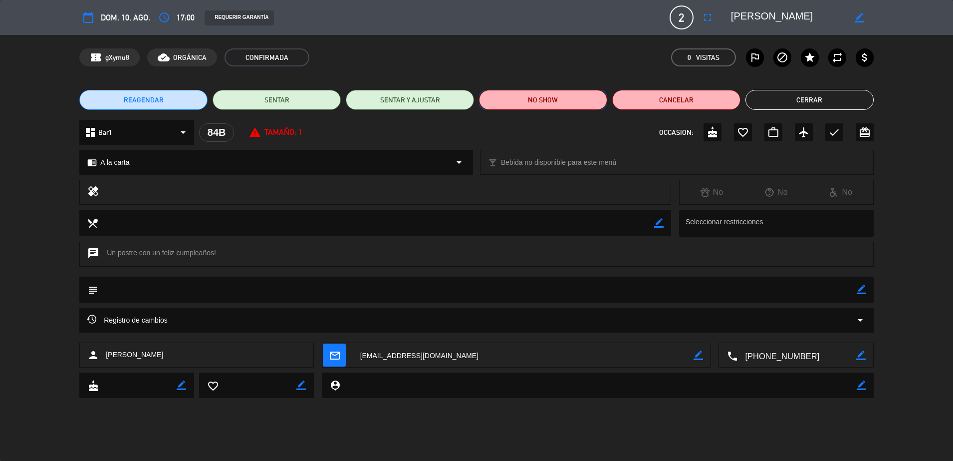
click at [518, 98] on button "NO SHOW" at bounding box center [543, 100] width 128 height 20
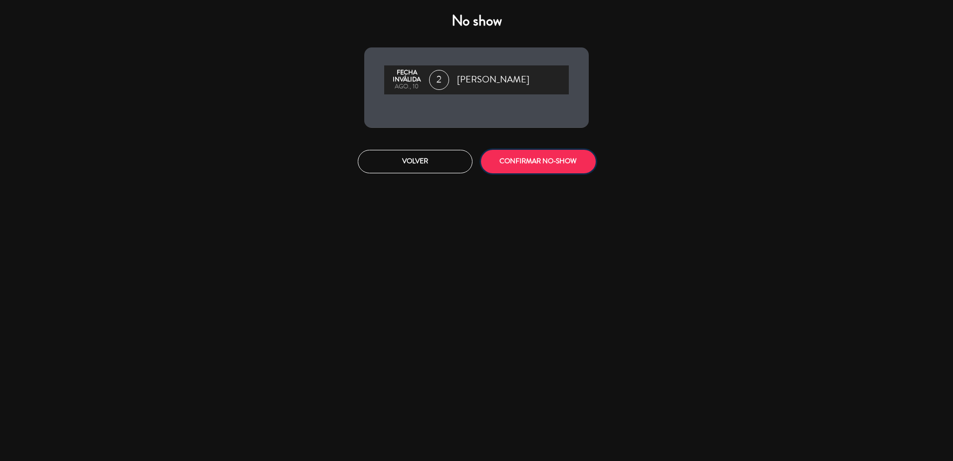
click at [569, 167] on button "CONFIRMAR NO-SHOW" at bounding box center [538, 161] width 115 height 23
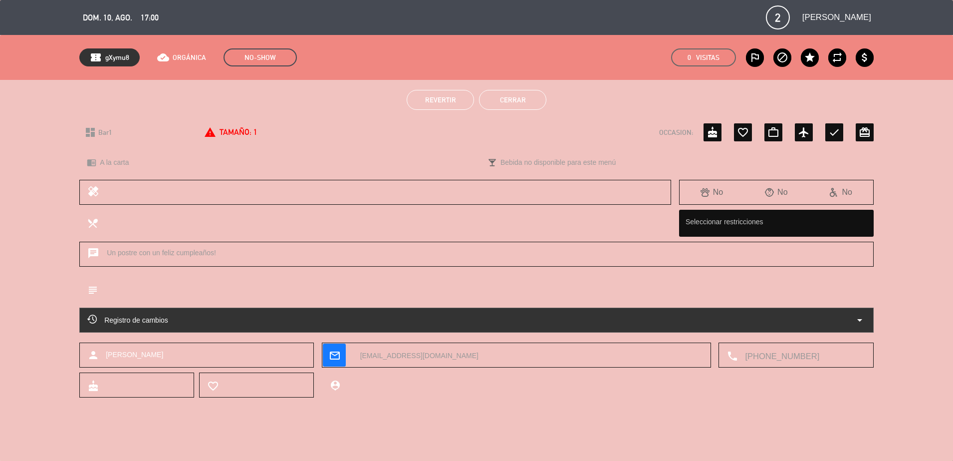
click at [542, 97] on button "Cerrar" at bounding box center [512, 100] width 67 height 20
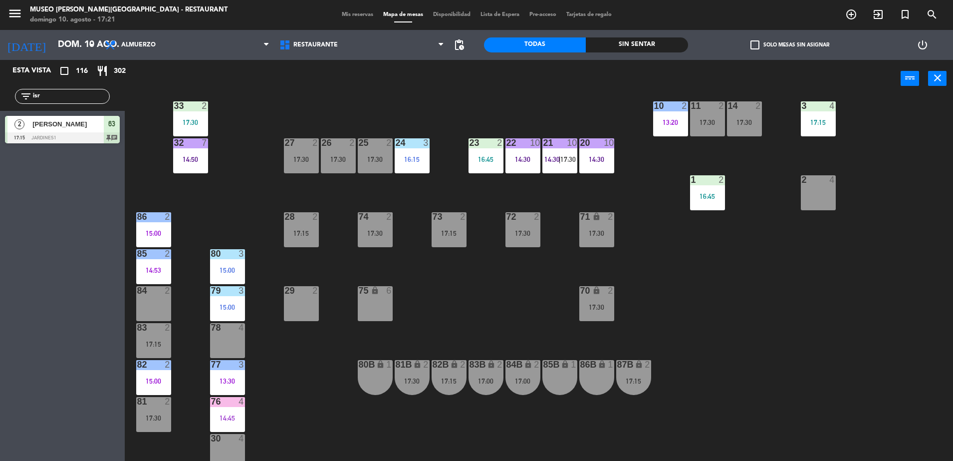
click at [491, 380] on div "17:00" at bounding box center [486, 380] width 35 height 7
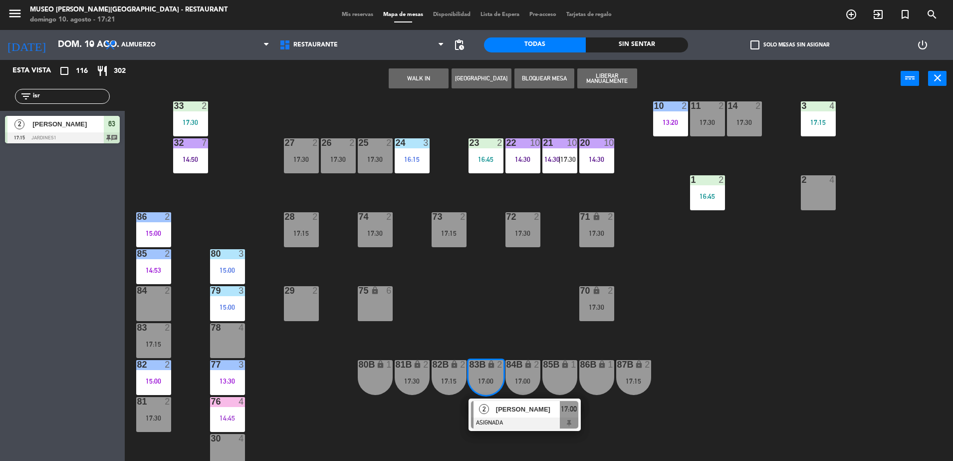
click at [524, 410] on span "[PERSON_NAME]" at bounding box center [528, 409] width 64 height 10
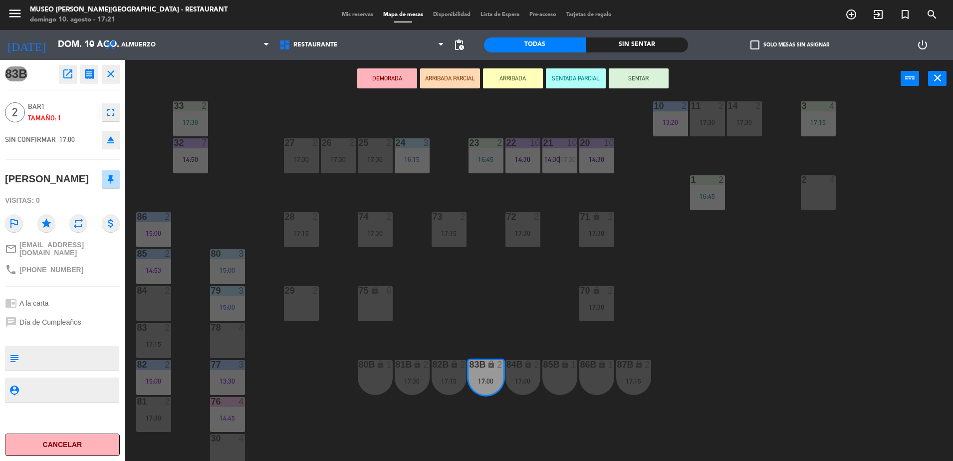
click at [60, 62] on div "83B open_in_new receipt 5:00 PM [DATE] 2 personas [PERSON_NAME] Mesa 83B EXPERI…" at bounding box center [62, 260] width 125 height 401
click at [62, 71] on icon "open_in_new" at bounding box center [68, 74] width 12 height 12
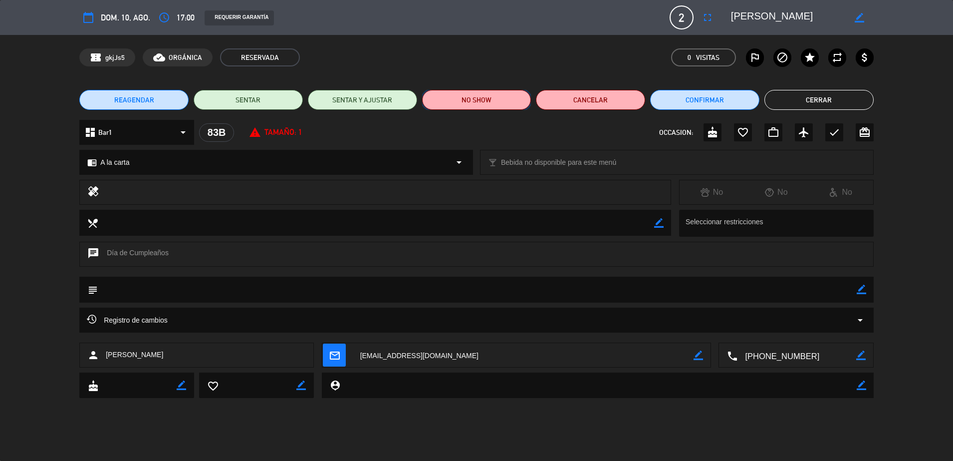
click at [505, 105] on button "NO SHOW" at bounding box center [476, 100] width 109 height 20
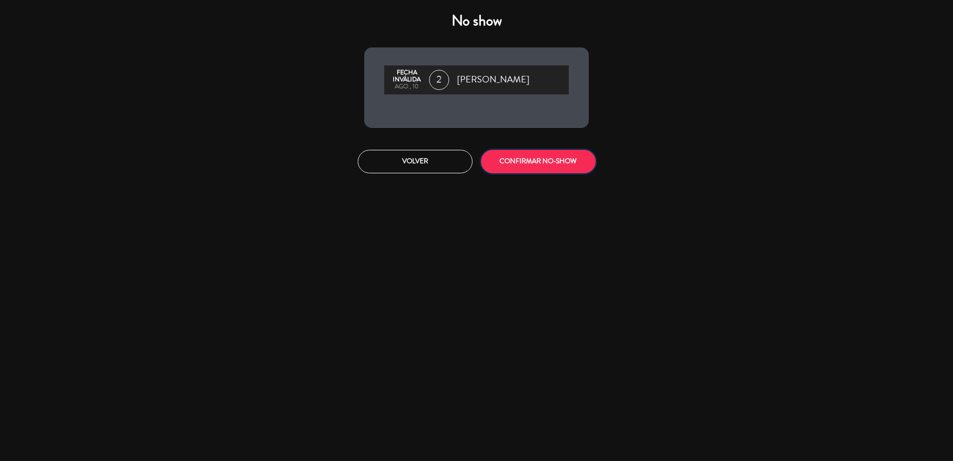
click at [511, 159] on button "CONFIRMAR NO-SHOW" at bounding box center [538, 161] width 115 height 23
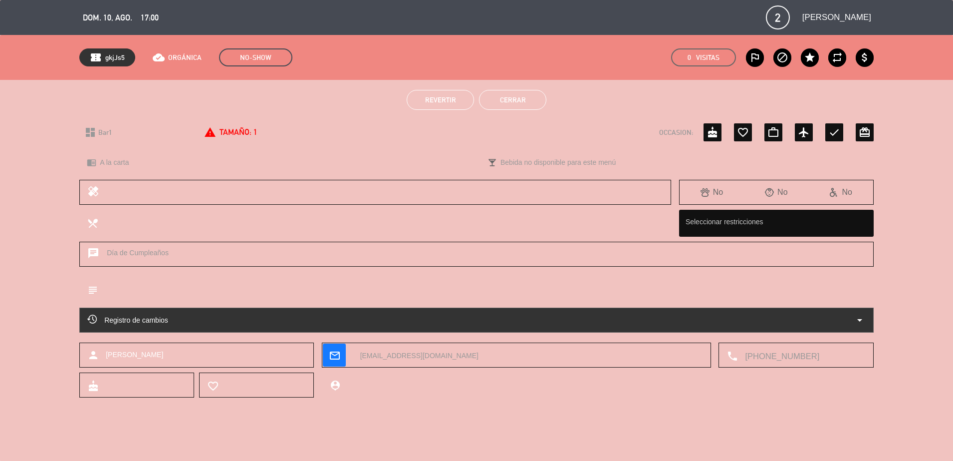
click at [487, 95] on button "Cerrar" at bounding box center [512, 100] width 67 height 20
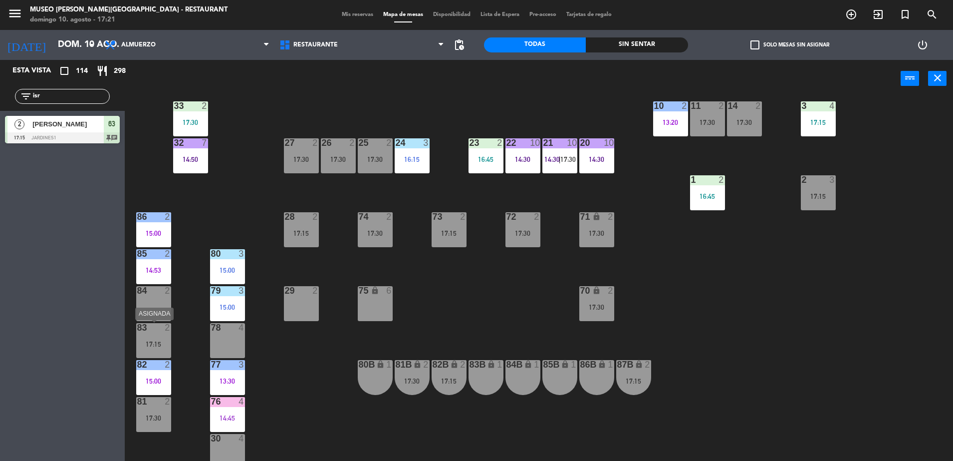
click at [150, 340] on div "17:15" at bounding box center [153, 343] width 35 height 7
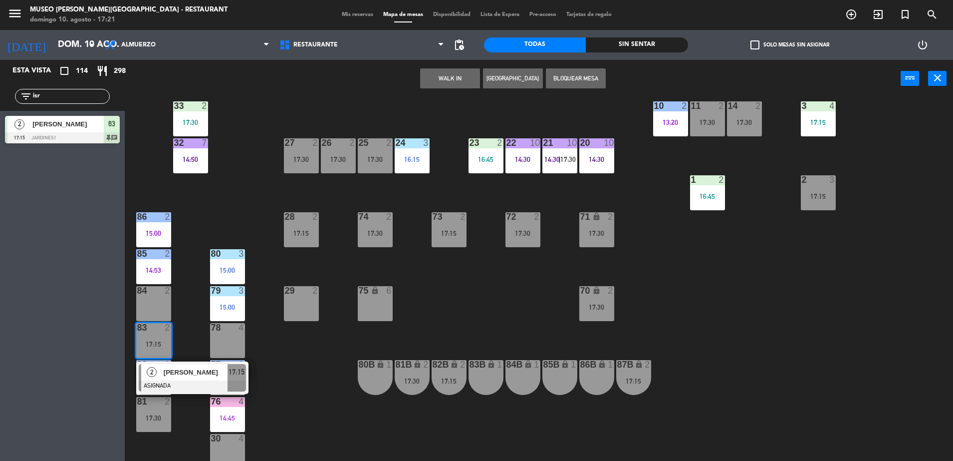
click at [388, 379] on div "80B lock 1" at bounding box center [375, 377] width 35 height 35
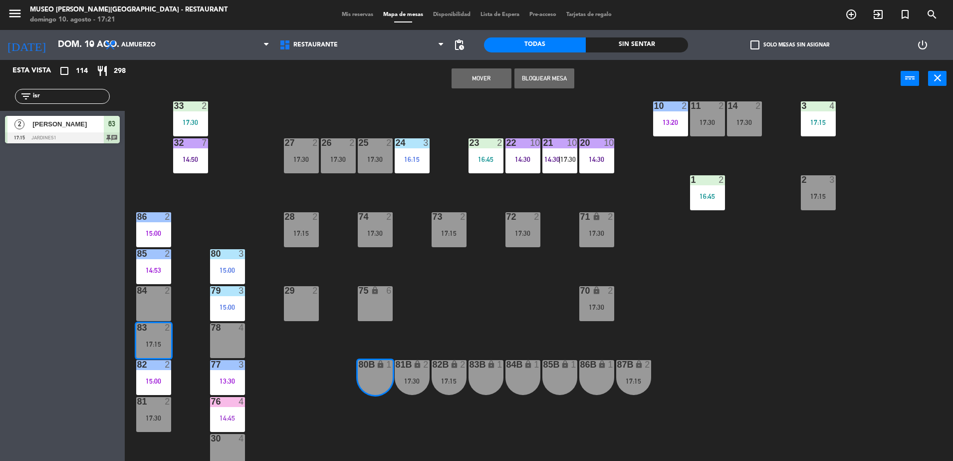
click at [470, 75] on button "Mover" at bounding box center [482, 78] width 60 height 20
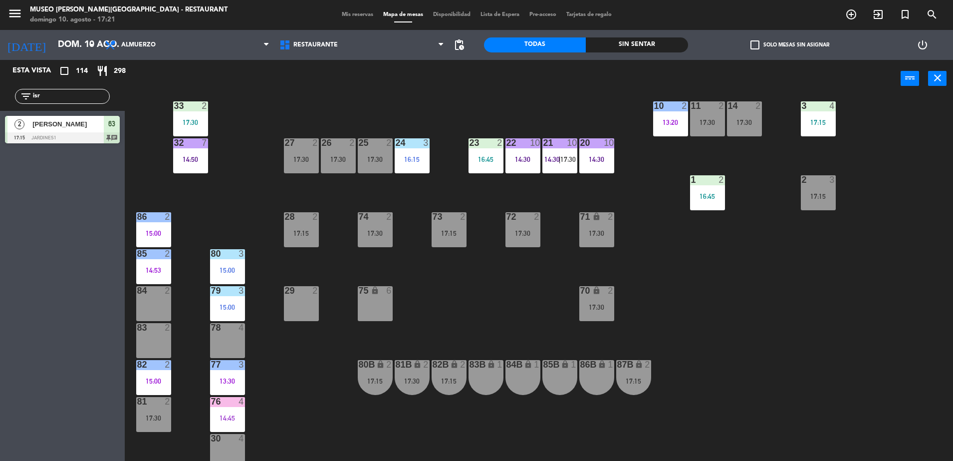
click at [164, 405] on div "2" at bounding box center [170, 401] width 16 height 9
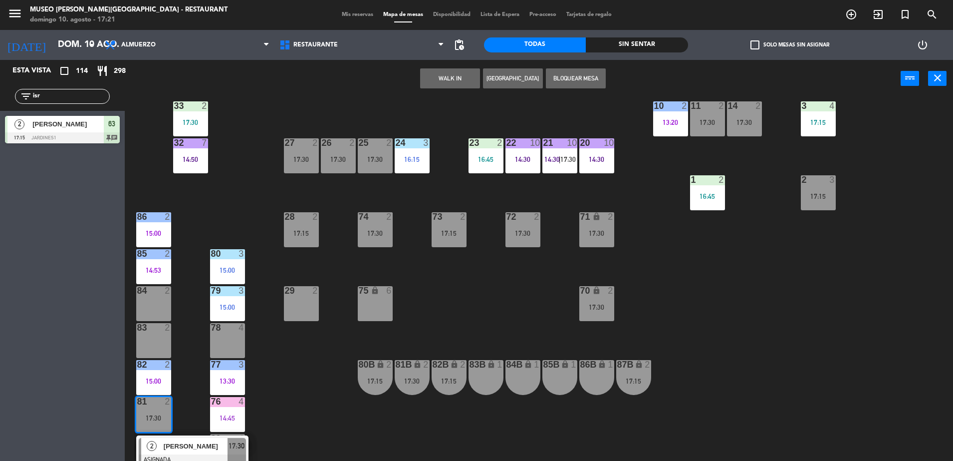
click at [287, 311] on div "29 2" at bounding box center [301, 303] width 35 height 35
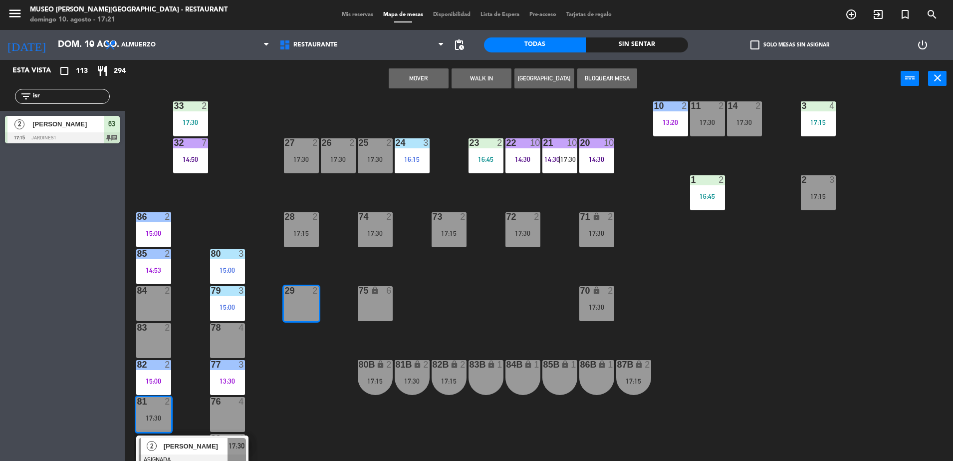
click at [397, 80] on button "Mover" at bounding box center [419, 78] width 60 height 20
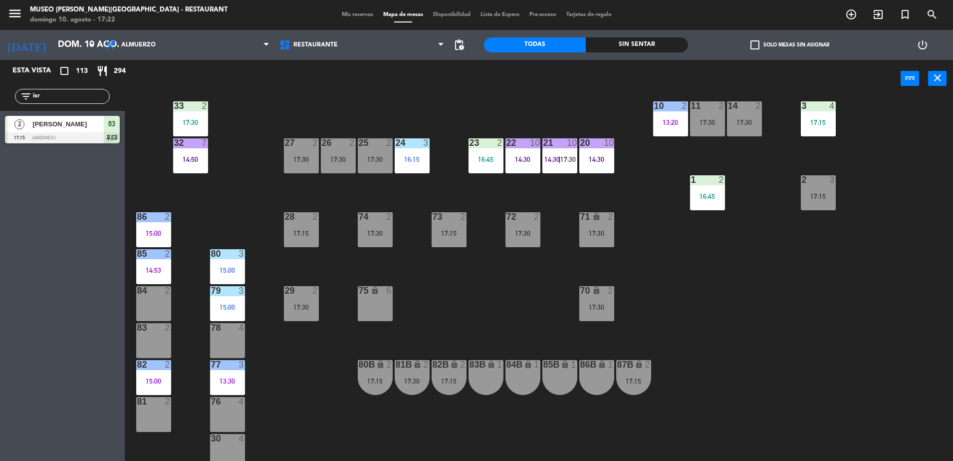
click at [295, 237] on div "28 2 17:15" at bounding box center [301, 229] width 35 height 35
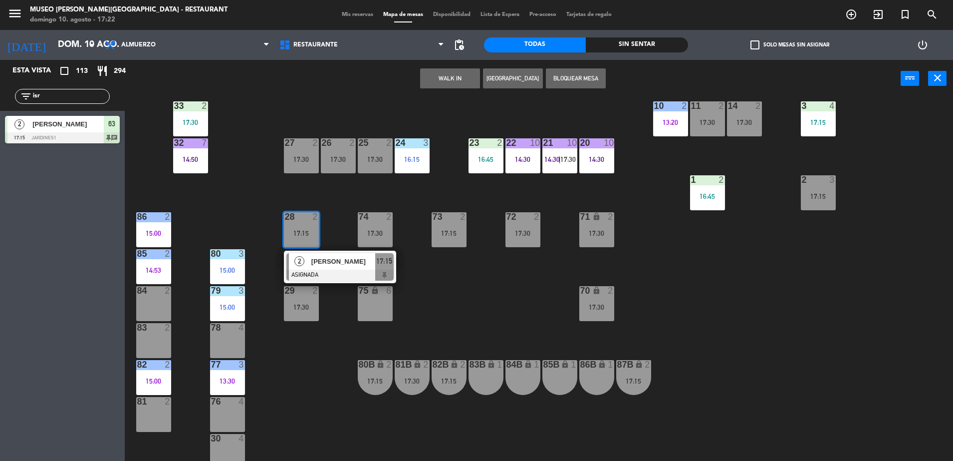
click at [401, 329] on div "44 3 15:00 49 warning 2 15:47 54 warning 5 16:00 64 2 16:45 48 8 16:30 53 8 16:…" at bounding box center [543, 281] width 819 height 363
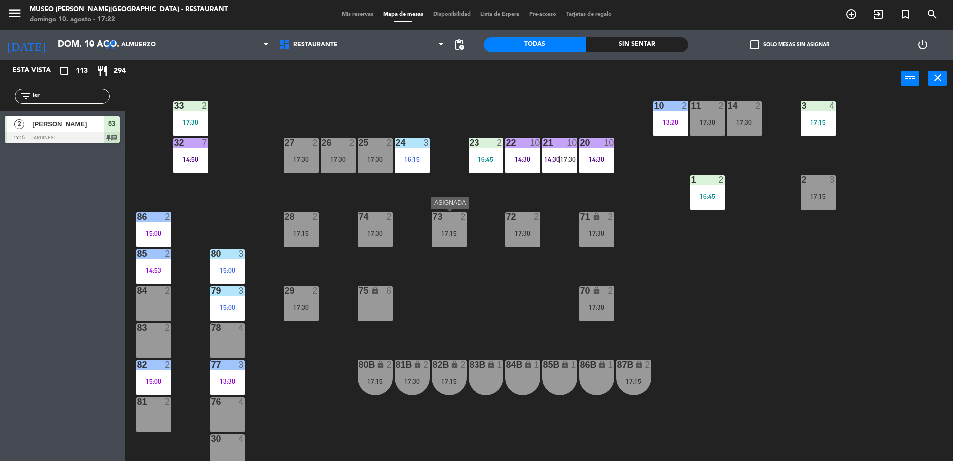
click at [434, 231] on div "17:15" at bounding box center [449, 233] width 35 height 7
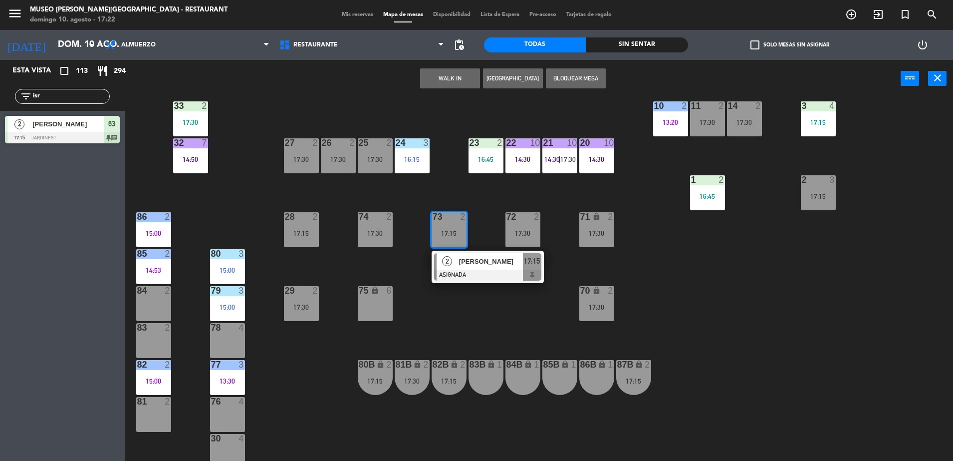
click at [485, 375] on div "83B lock 1" at bounding box center [486, 377] width 35 height 35
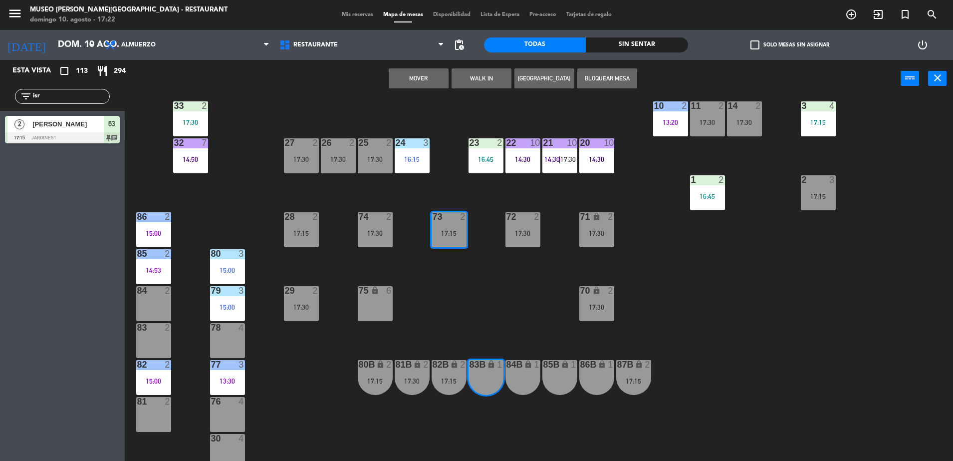
click at [405, 73] on button "Mover" at bounding box center [419, 78] width 60 height 20
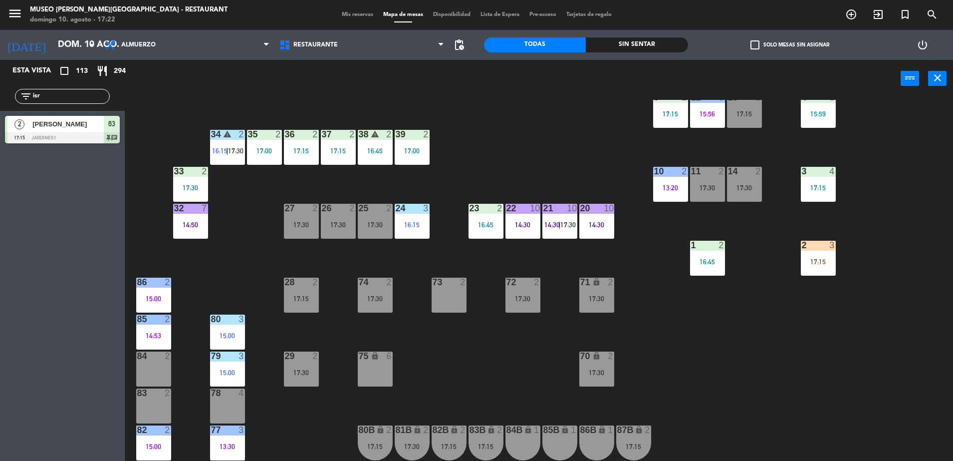
scroll to position [0, 0]
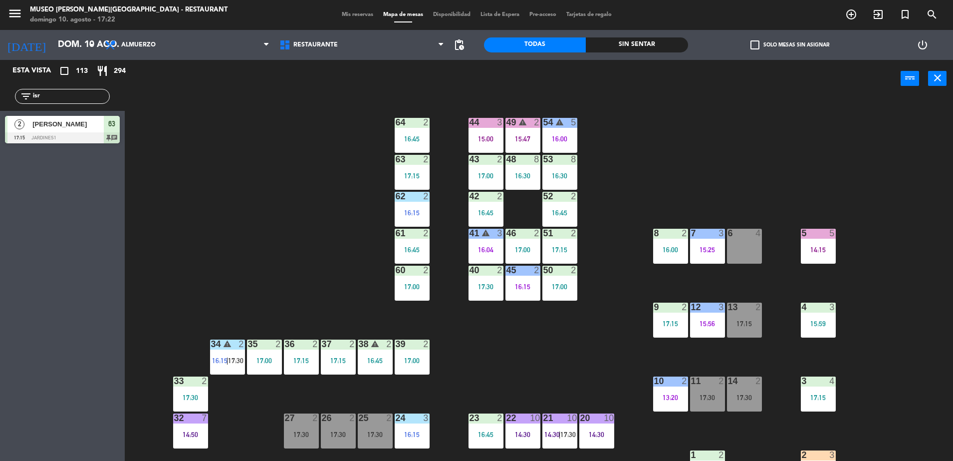
drag, startPoint x: 81, startPoint y: 97, endPoint x: 0, endPoint y: 118, distance: 84.1
click at [0, 119] on html "close × Museo [PERSON_NAME] Café - Restaurant × chrome_reader_mode Listado de R…" at bounding box center [476, 230] width 953 height 461
type input "maik"
click at [37, 134] on div at bounding box center [62, 137] width 115 height 11
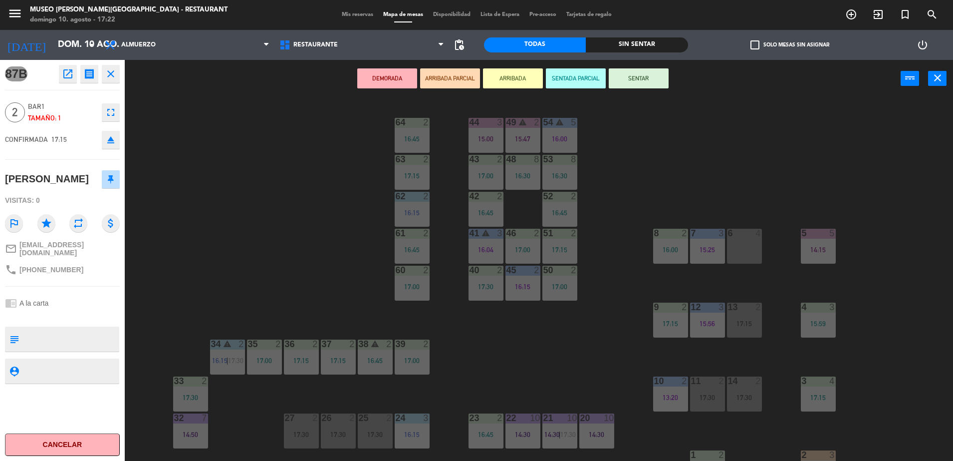
click at [427, 81] on button "ARRIBADA PARCIAL" at bounding box center [450, 78] width 60 height 20
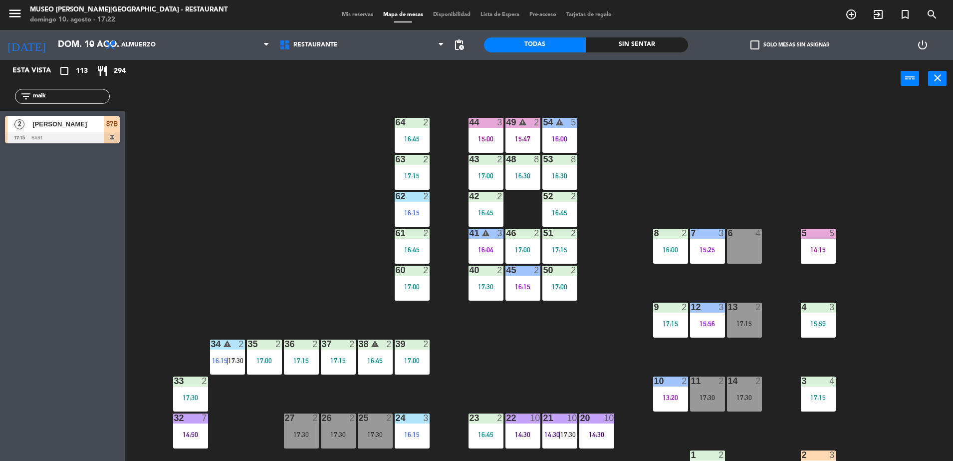
click at [57, 120] on span "[PERSON_NAME]" at bounding box center [67, 124] width 71 height 10
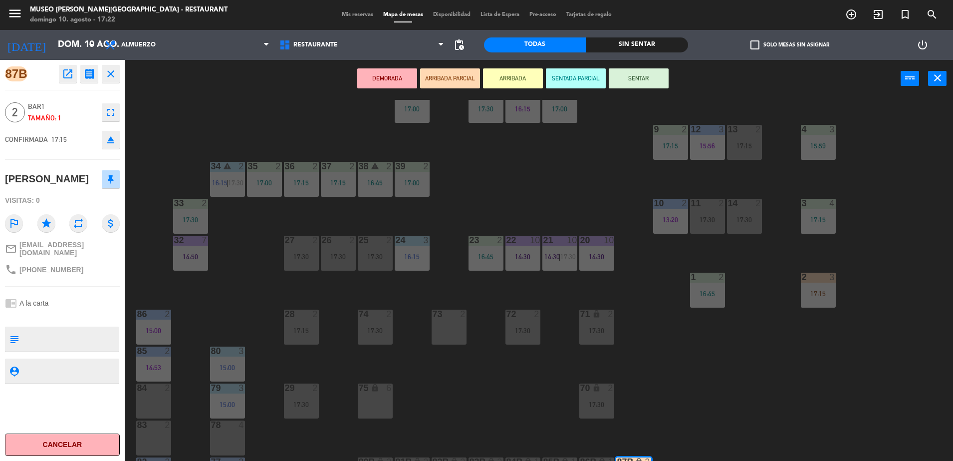
scroll to position [175, 0]
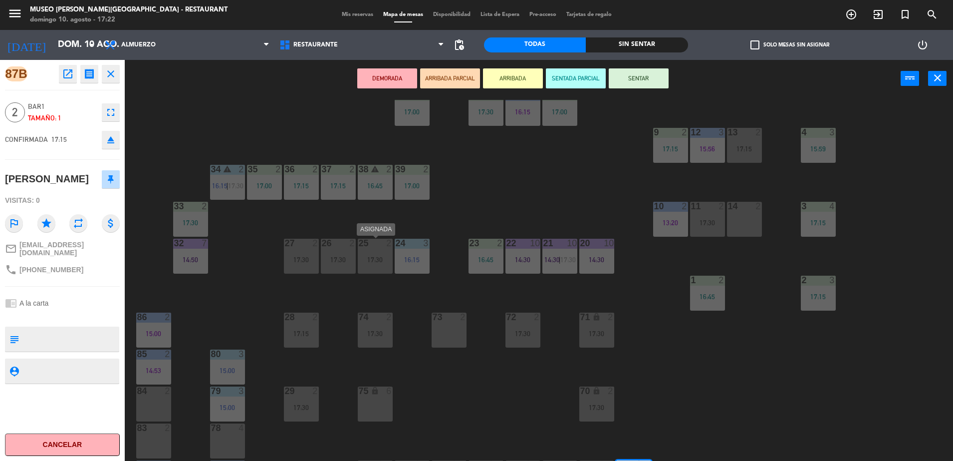
click at [378, 260] on div "17:30" at bounding box center [375, 259] width 35 height 7
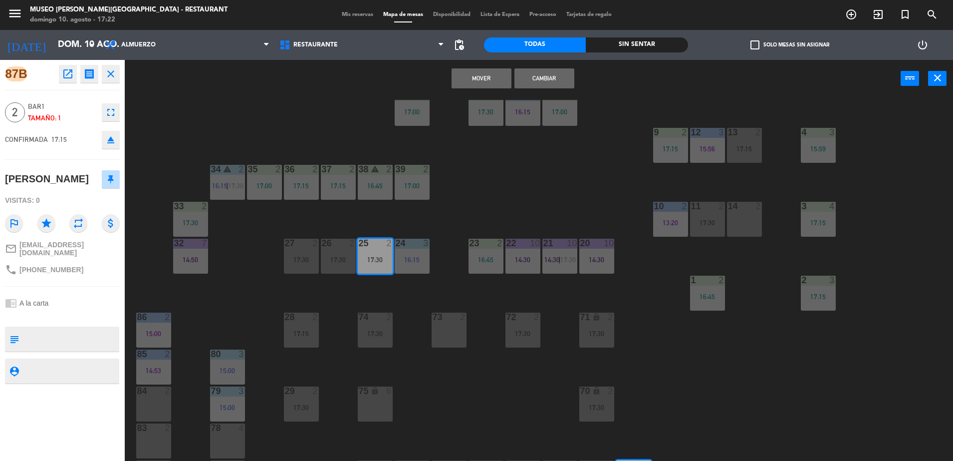
click at [543, 86] on button "Cambiar" at bounding box center [545, 78] width 60 height 20
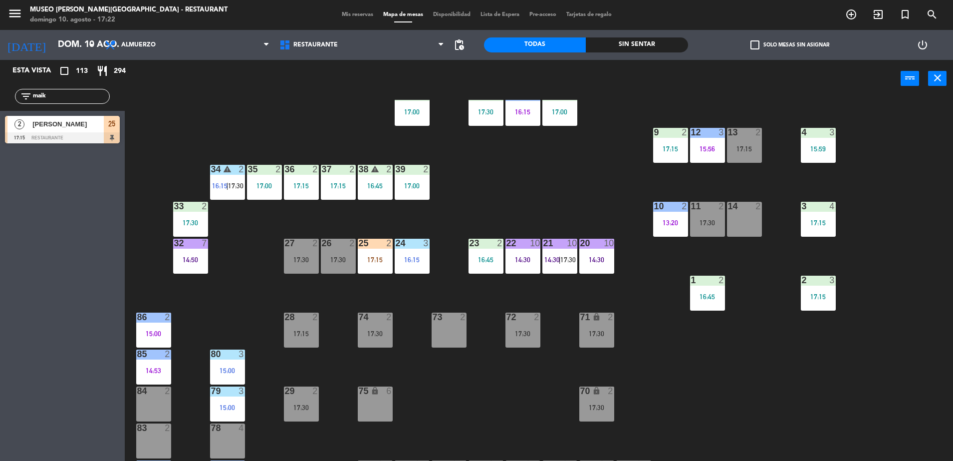
click at [481, 372] on div "44 3 15:00 49 warning 2 15:47 54 warning 5 16:00 64 2 16:45 48 8 16:30 53 8 16:…" at bounding box center [543, 281] width 819 height 363
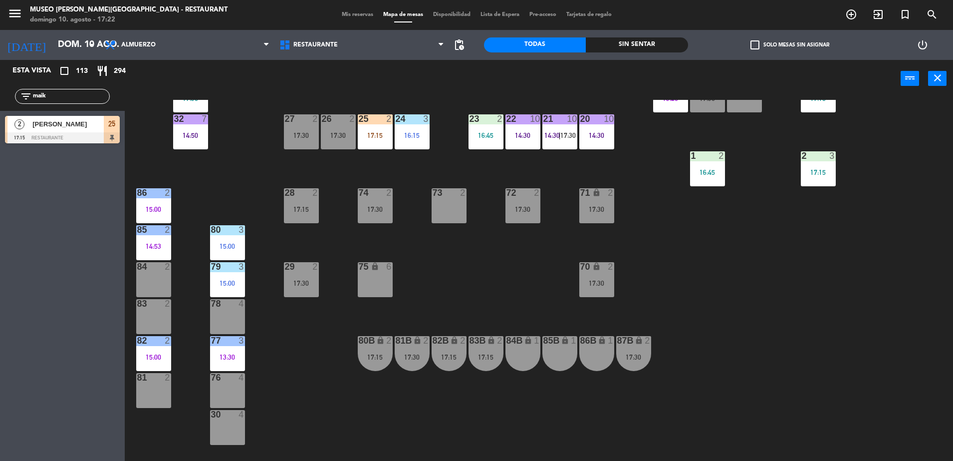
scroll to position [299, 0]
click at [303, 218] on div "28 2 17:15" at bounding box center [301, 205] width 35 height 35
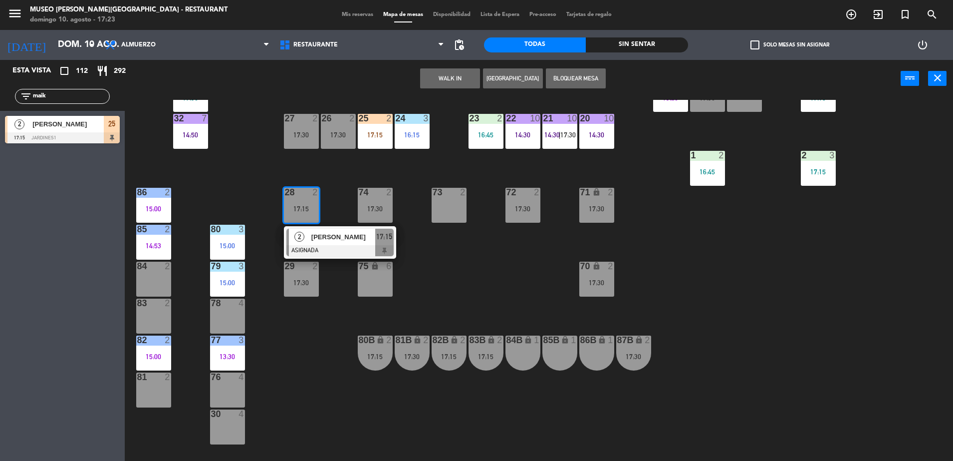
click at [518, 349] on div "84B lock 1" at bounding box center [523, 352] width 35 height 35
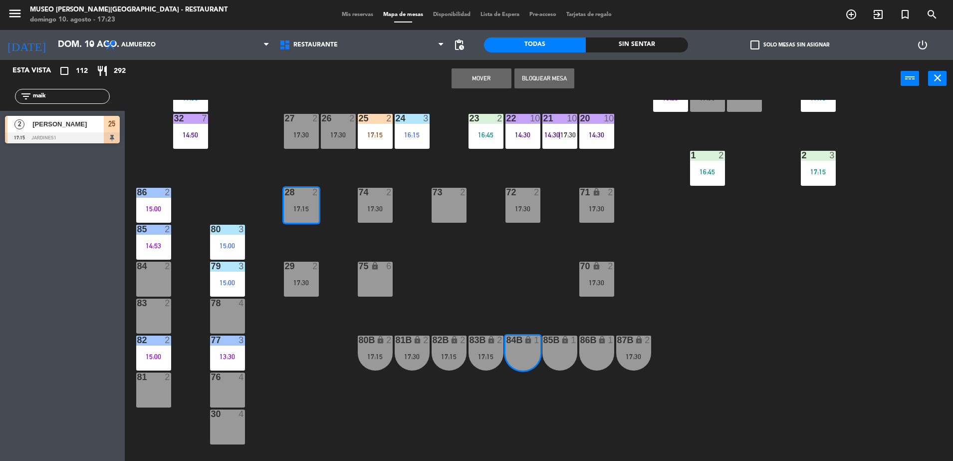
click at [490, 76] on button "Mover" at bounding box center [482, 78] width 60 height 20
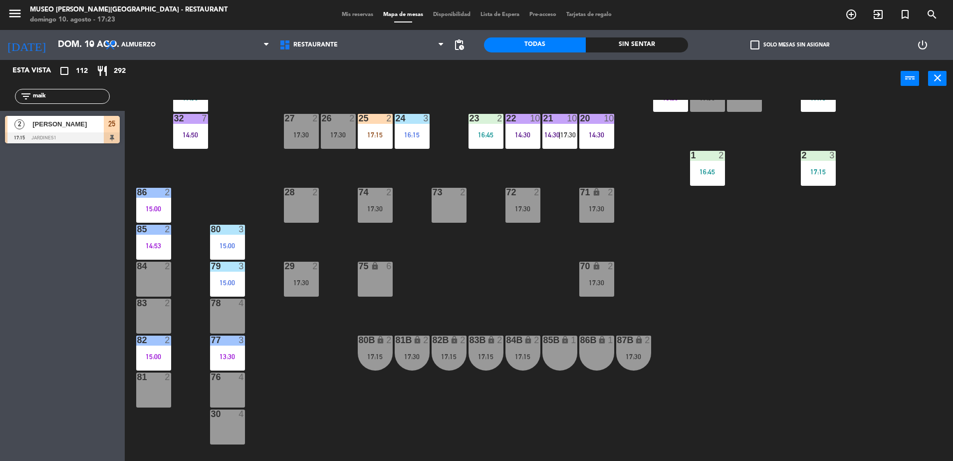
scroll to position [0, 0]
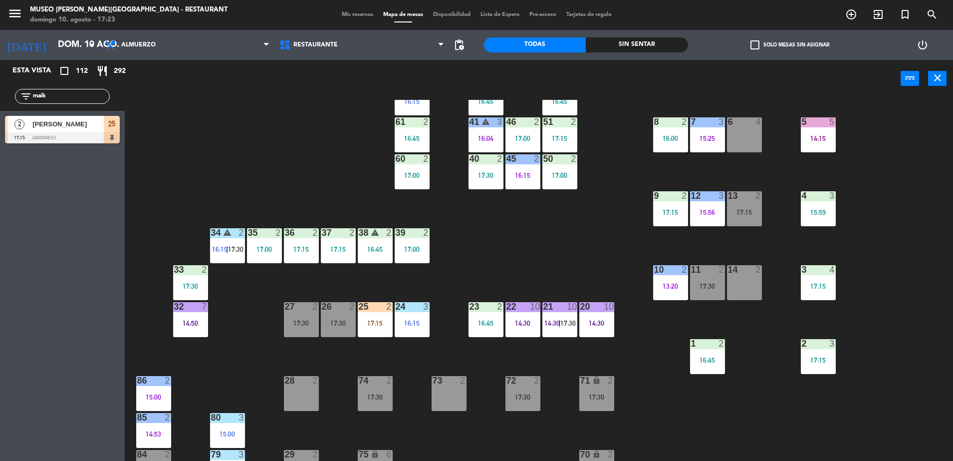
click at [741, 209] on div "17:15" at bounding box center [744, 212] width 35 height 7
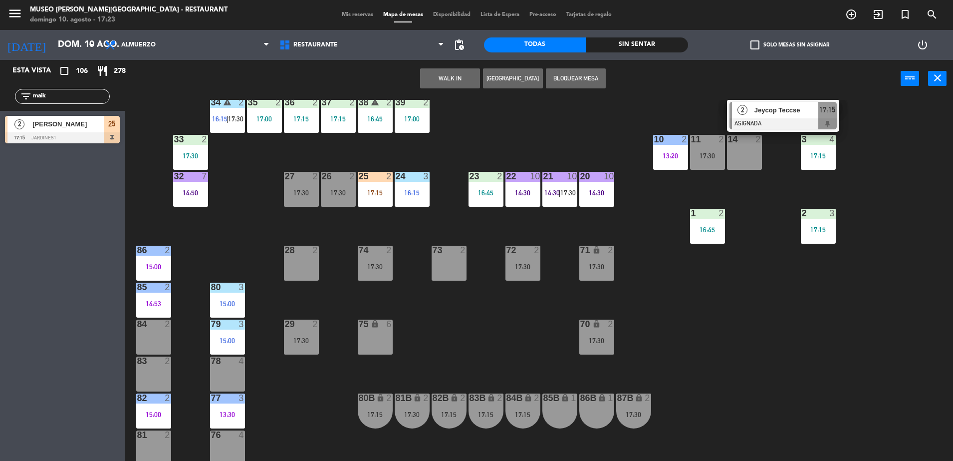
scroll to position [246, 0]
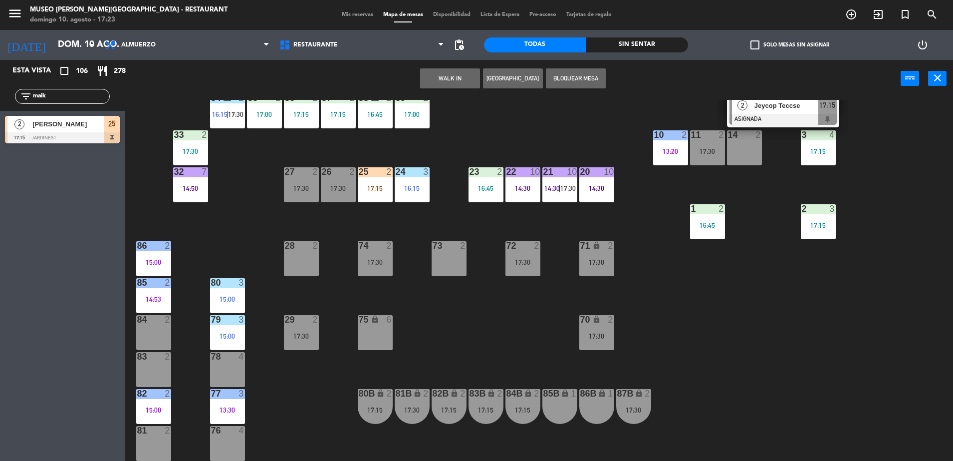
click at [568, 399] on div "85B lock 1" at bounding box center [560, 406] width 35 height 35
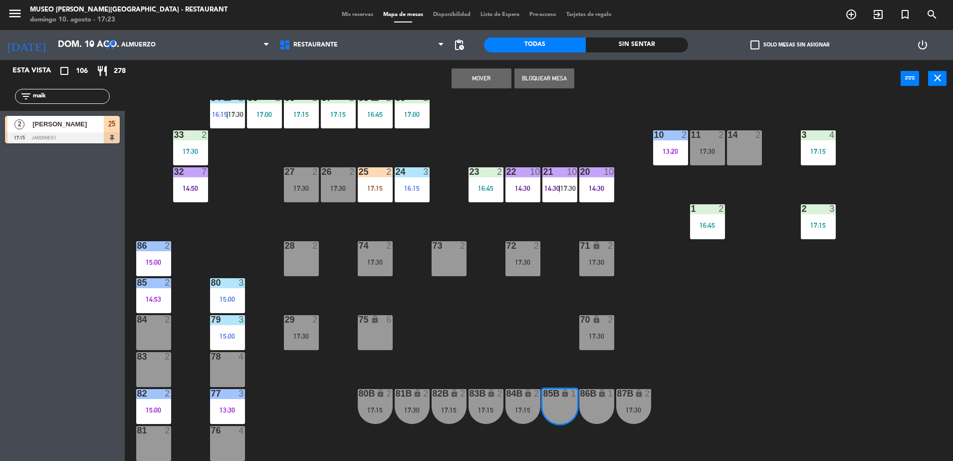
click at [477, 75] on button "Mover" at bounding box center [482, 78] width 60 height 20
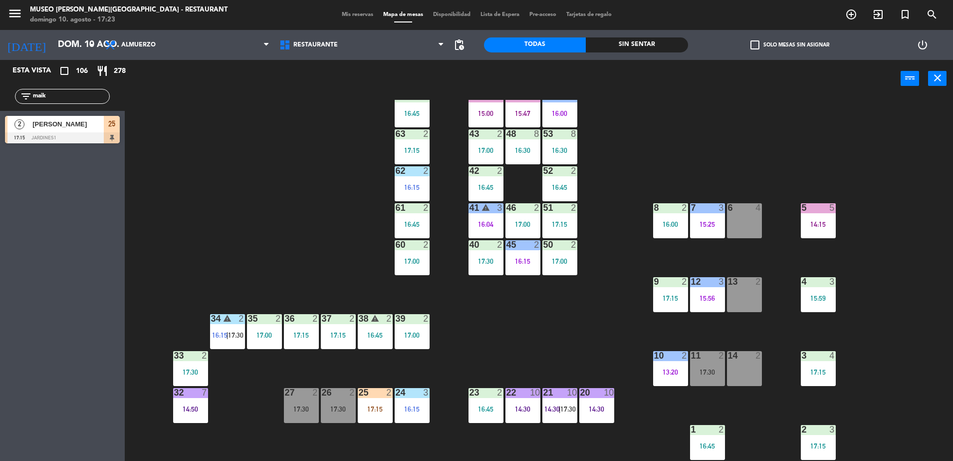
scroll to position [0, 0]
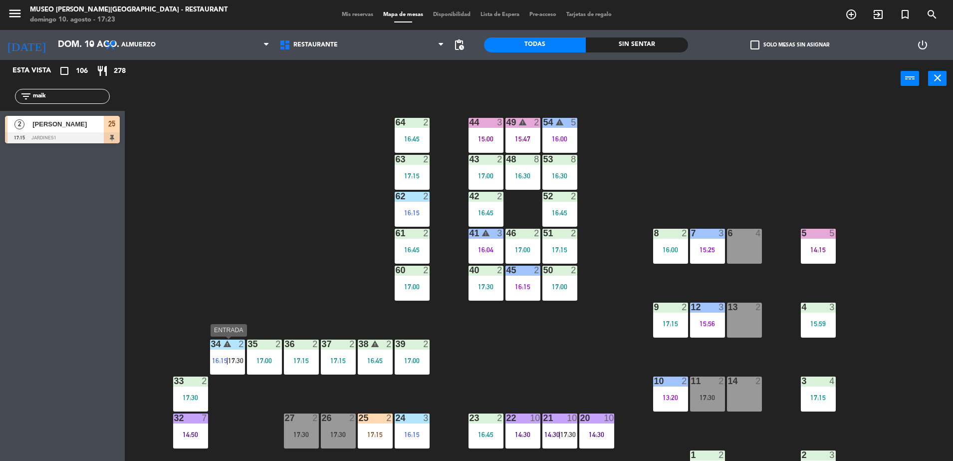
click at [215, 363] on span "16:15" at bounding box center [219, 360] width 15 height 8
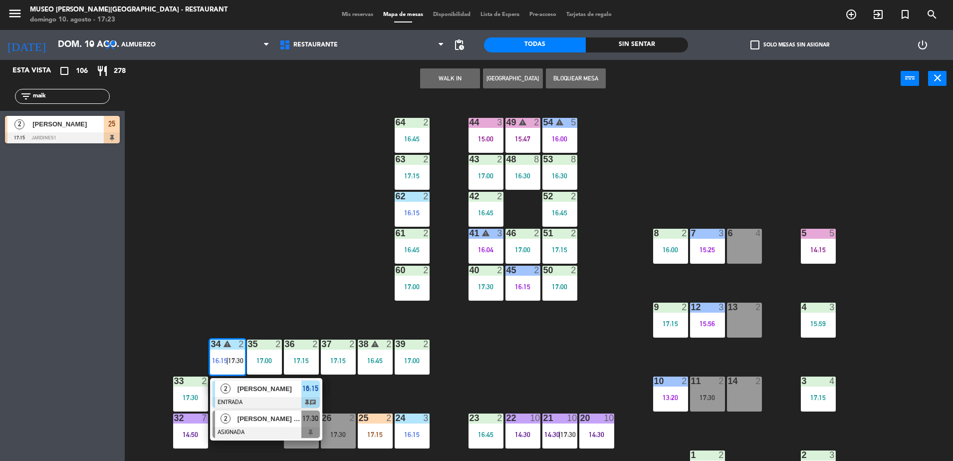
click at [274, 432] on div at bounding box center [266, 432] width 107 height 11
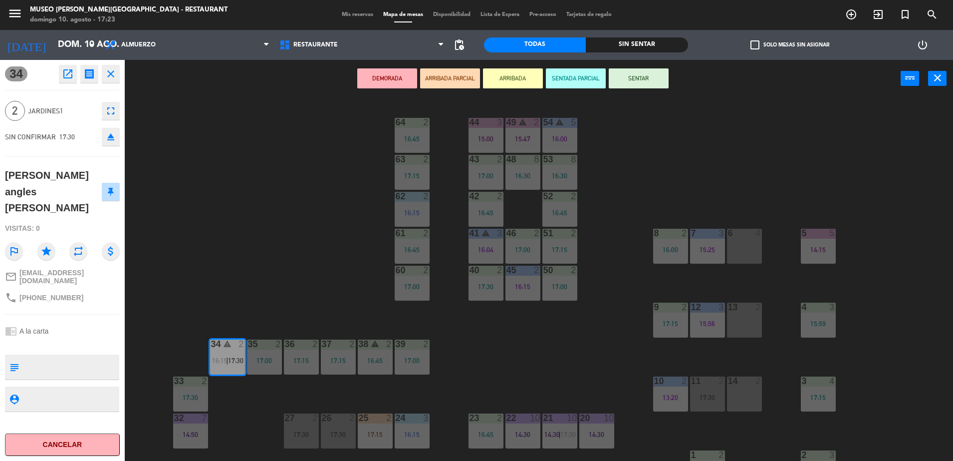
click at [747, 313] on div "13 2" at bounding box center [744, 319] width 35 height 35
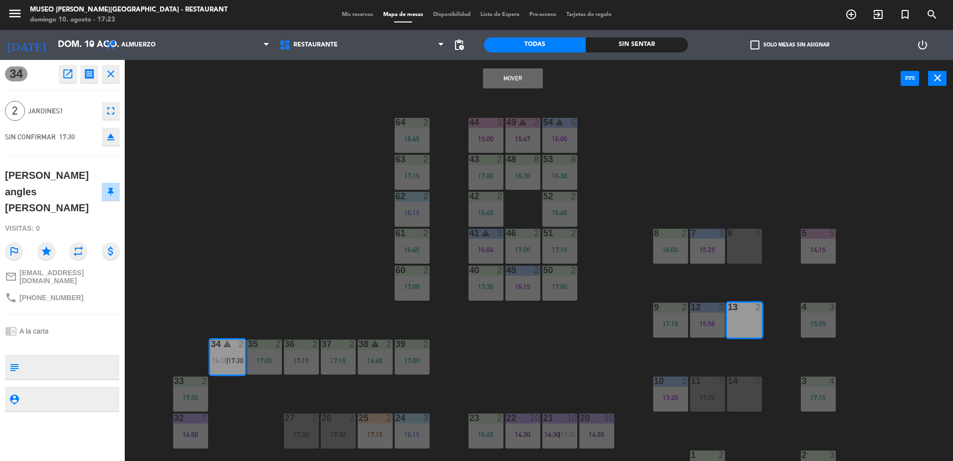
click at [515, 82] on button "Mover" at bounding box center [513, 78] width 60 height 20
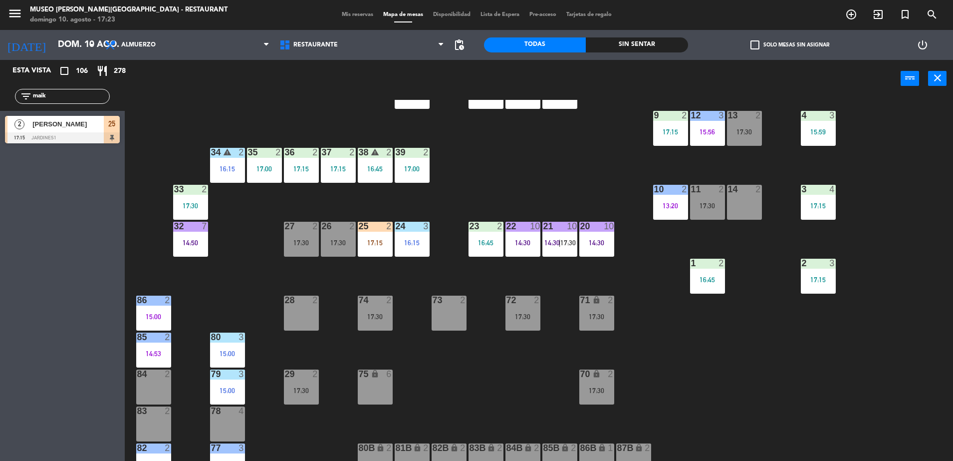
scroll to position [219, 0]
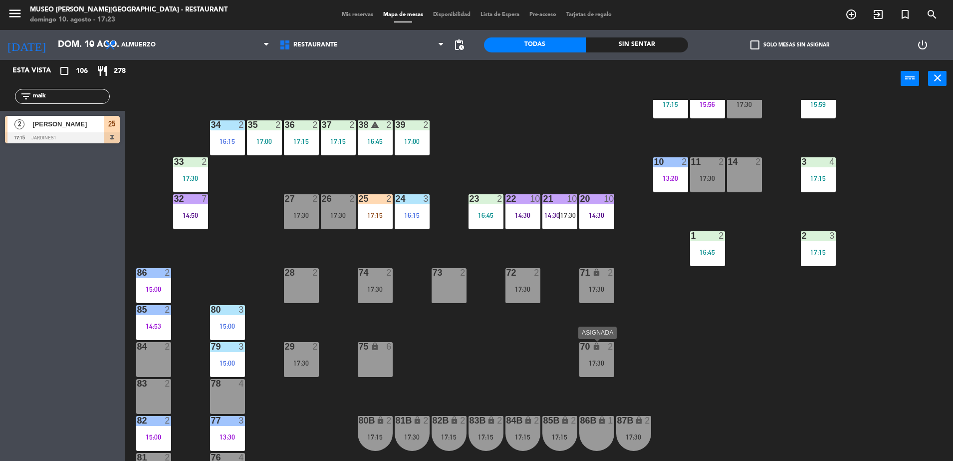
drag, startPoint x: 596, startPoint y: 359, endPoint x: 493, endPoint y: 367, distance: 103.2
click at [493, 367] on div "44 3 15:00 49 warning 2 15:47 54 warning 5 16:00 64 2 16:45 48 8 16:30 53 8 16:…" at bounding box center [543, 281] width 819 height 363
click at [658, 209] on div "44 5 49 2 54 warning 5 16:00 64 2 16:45 48 8 16:30 53 8 16:30 63 2 17:15 43 2 1…" at bounding box center [543, 281] width 819 height 363
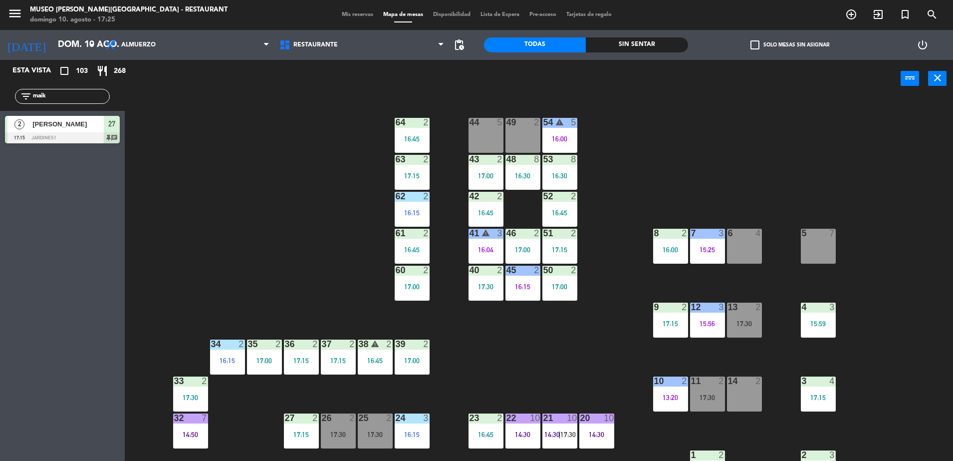
scroll to position [0, 0]
drag, startPoint x: 76, startPoint y: 99, endPoint x: 0, endPoint y: 110, distance: 76.7
click at [0, 110] on html "close × Museo [PERSON_NAME] Café - Restaurant × chrome_reader_mode Listado de R…" at bounding box center [476, 230] width 953 height 461
type input "migu"
click at [110, 135] on div at bounding box center [62, 137] width 115 height 11
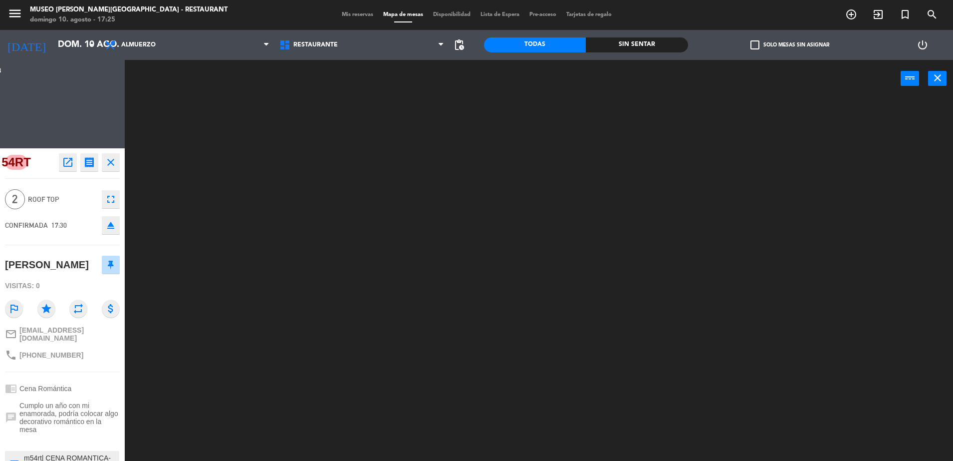
scroll to position [0, 0]
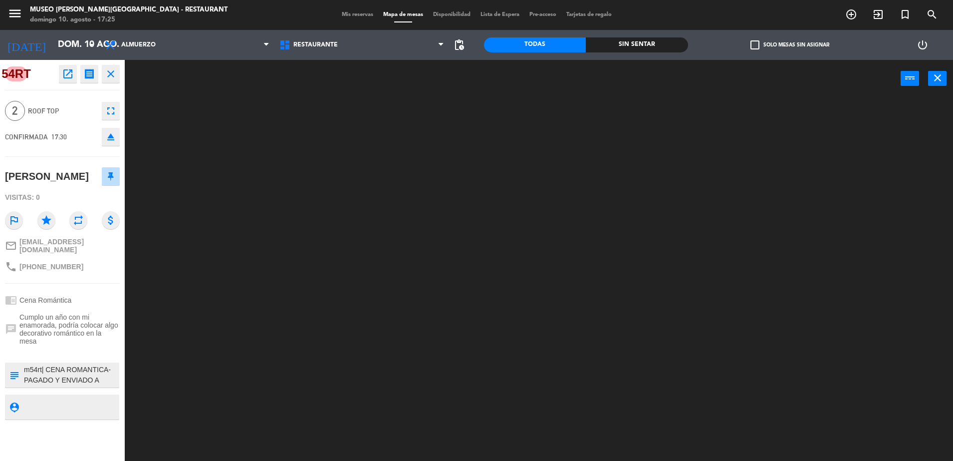
click at [63, 381] on textarea at bounding box center [70, 374] width 95 height 21
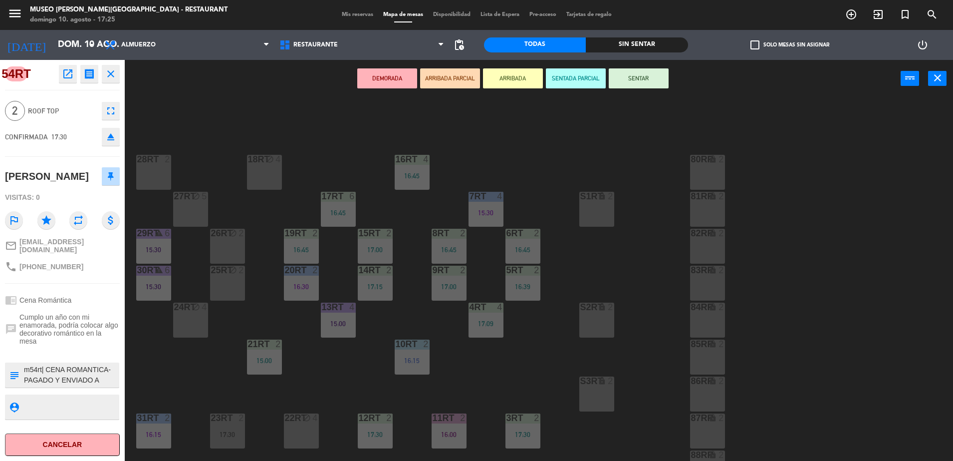
click at [444, 76] on button "ARRIBADA PARCIAL" at bounding box center [450, 78] width 60 height 20
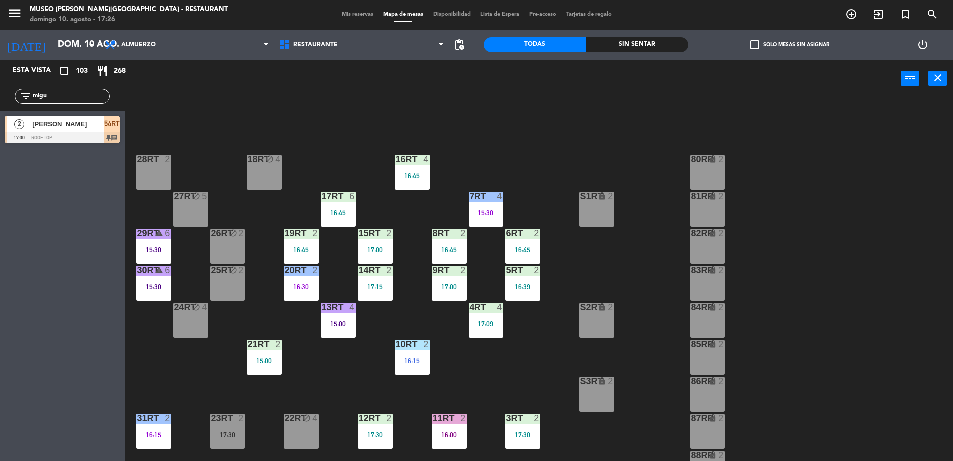
scroll to position [391, 0]
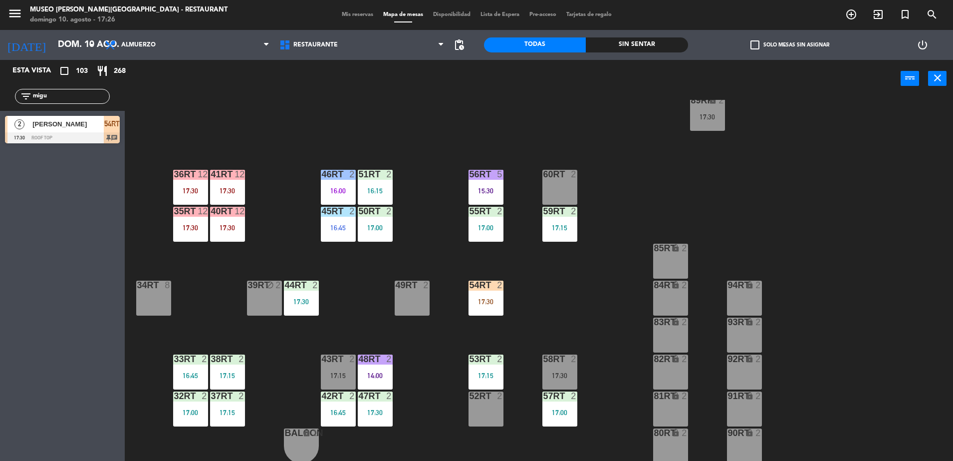
click at [487, 320] on div "18RT block 4 16RT 4 16:45 28RT 2 80RR lock 2 27RT block 5 7RT 4 15:30 S1RT lock…" at bounding box center [543, 281] width 819 height 363
click at [507, 339] on div "18RT block 4 16RT 4 16:45 28RT 2 80RR lock 2 27RT block 5 7RT 4 15:30 S1RT lock…" at bounding box center [543, 281] width 819 height 363
click at [484, 308] on div "54RT 2 17:30" at bounding box center [486, 298] width 35 height 35
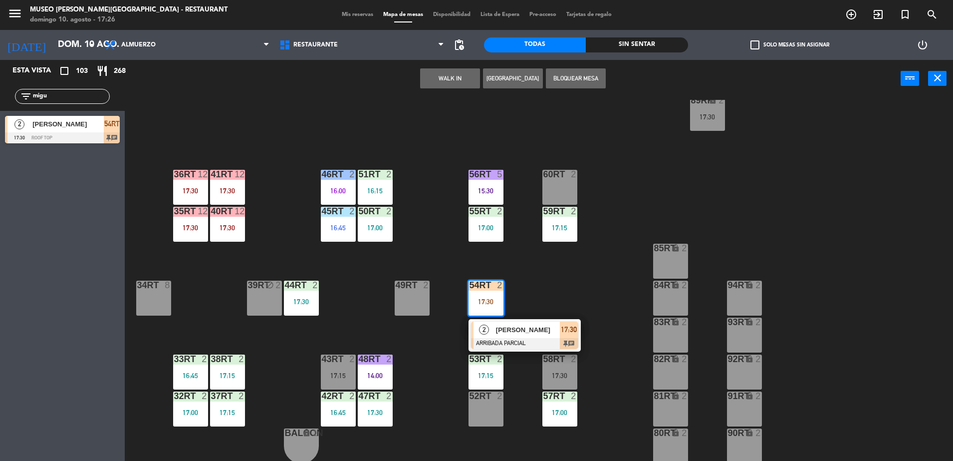
click at [505, 326] on span "[PERSON_NAME]" at bounding box center [528, 329] width 64 height 10
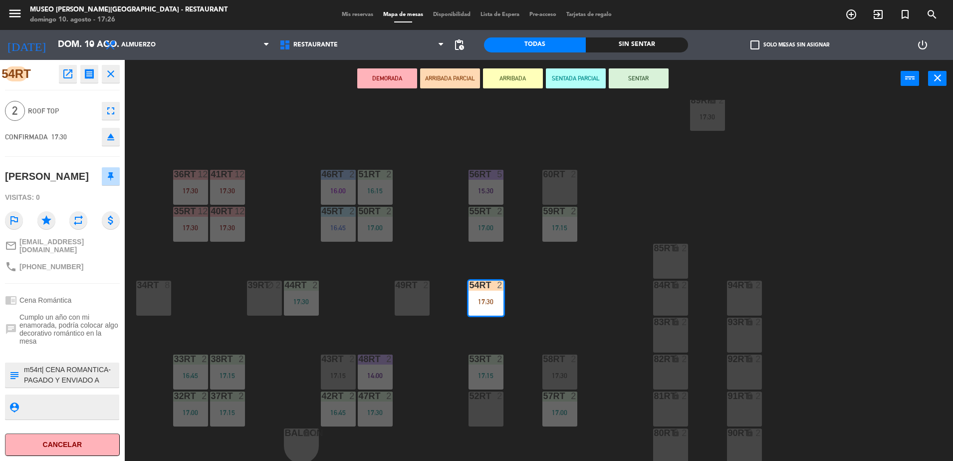
click at [74, 75] on button "open_in_new" at bounding box center [68, 74] width 18 height 18
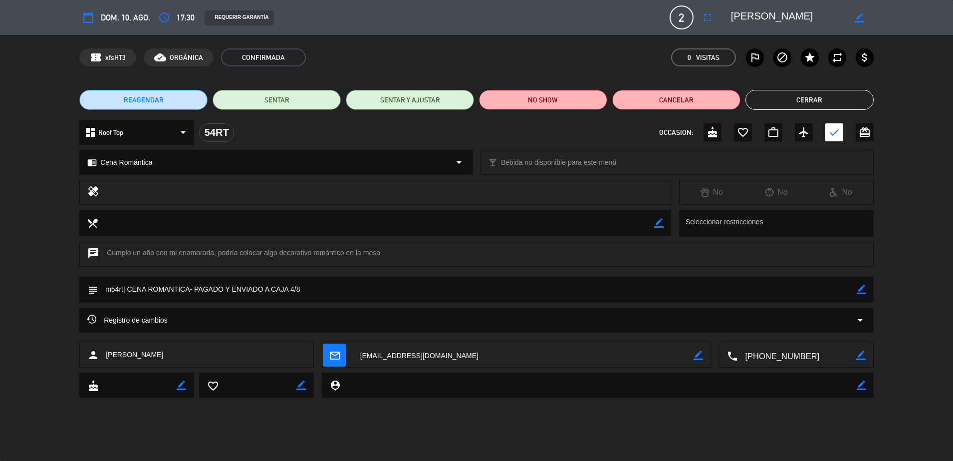
click at [778, 105] on button "Cerrar" at bounding box center [810, 100] width 128 height 20
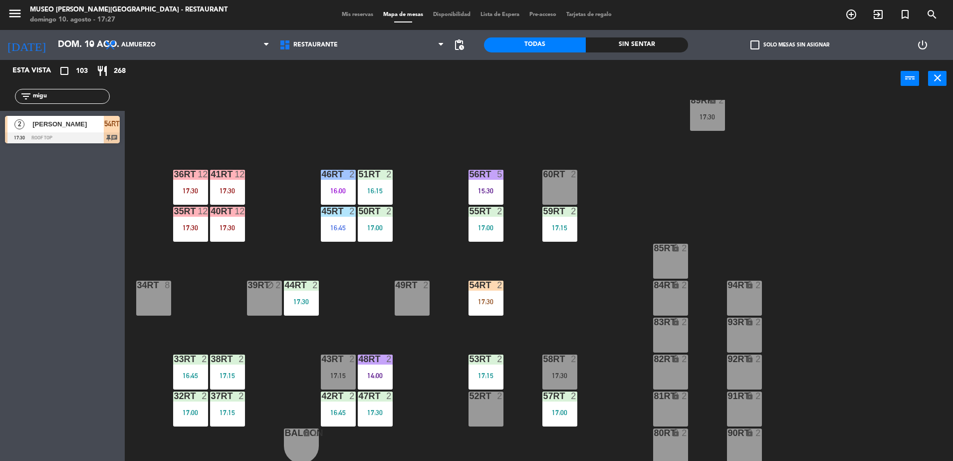
click at [418, 263] on div "18RT block 4 16RT 4 16:45 28RT 2 80RR lock 2 27RT block 5 7RT 4 15:30 S1RT lock…" at bounding box center [543, 281] width 819 height 363
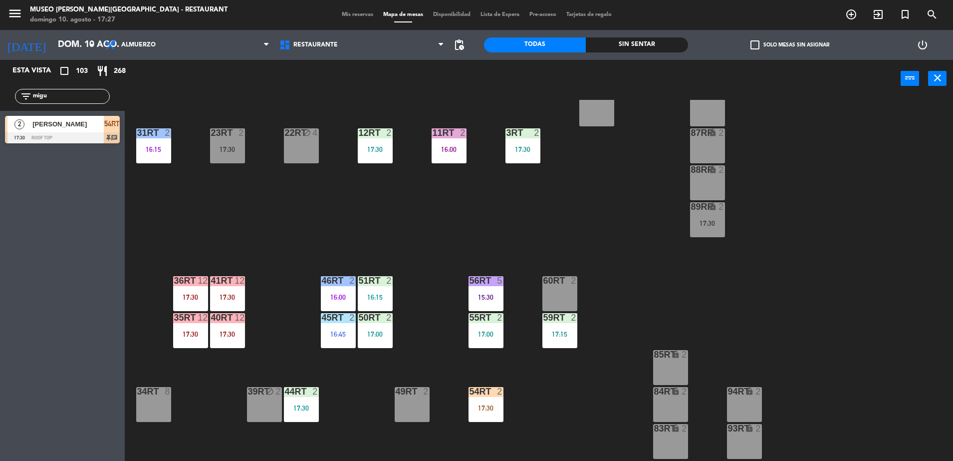
scroll to position [301, 0]
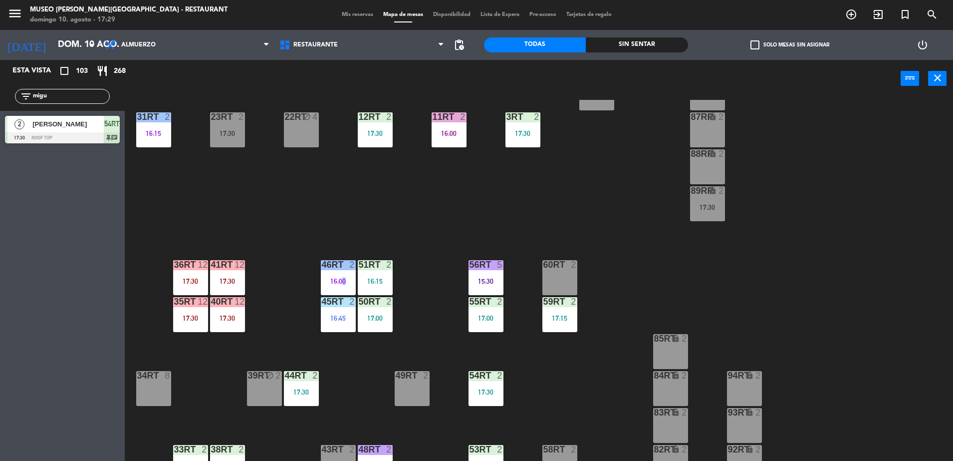
drag, startPoint x: 424, startPoint y: 268, endPoint x: 341, endPoint y: 206, distance: 103.8
click at [341, 206] on div "18RT block 4 16RT 4 16:45 28RT 2 80RR lock 2 27RT block 5 7RT 4 15:30 S1RT lock…" at bounding box center [543, 281] width 819 height 363
drag, startPoint x: 73, startPoint y: 97, endPoint x: -2, endPoint y: 101, distance: 76.0
click at [0, 101] on html "close × Museo [PERSON_NAME] Café - Restaurant × chrome_reader_mode Listado de R…" at bounding box center [476, 230] width 953 height 461
type input "adv"
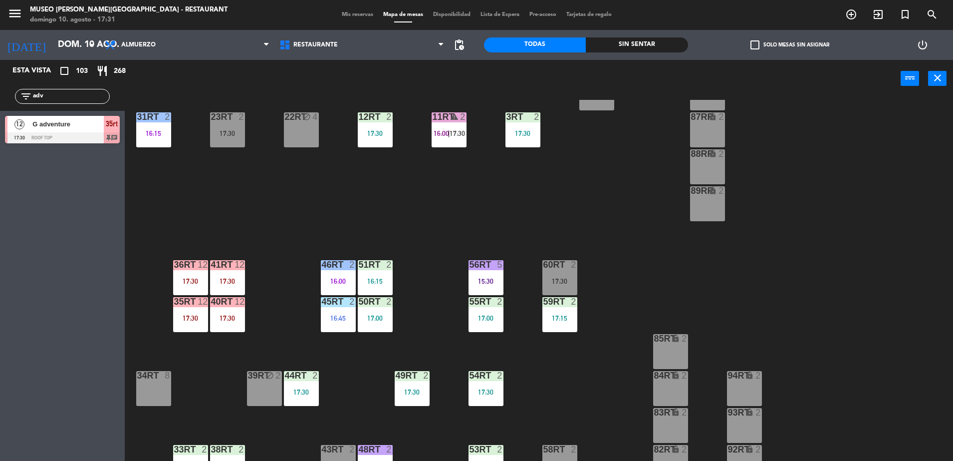
click at [109, 133] on div at bounding box center [62, 137] width 115 height 11
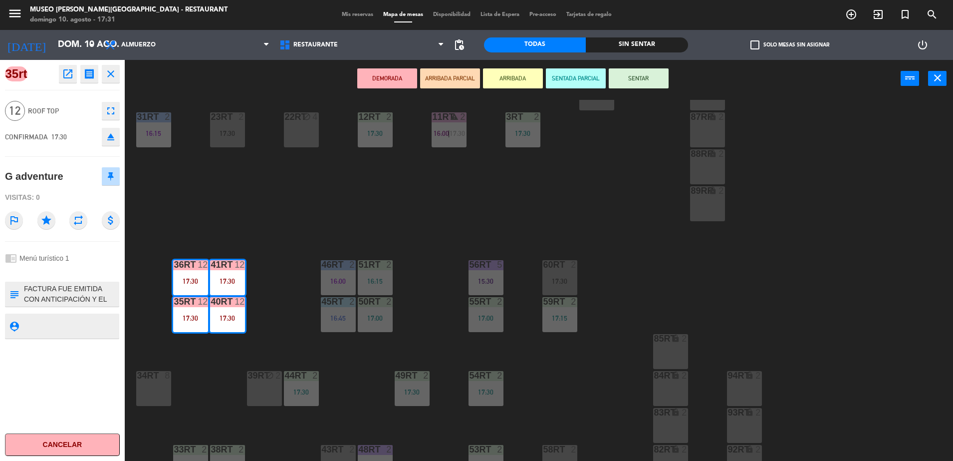
click at [64, 69] on icon "open_in_new" at bounding box center [68, 74] width 12 height 12
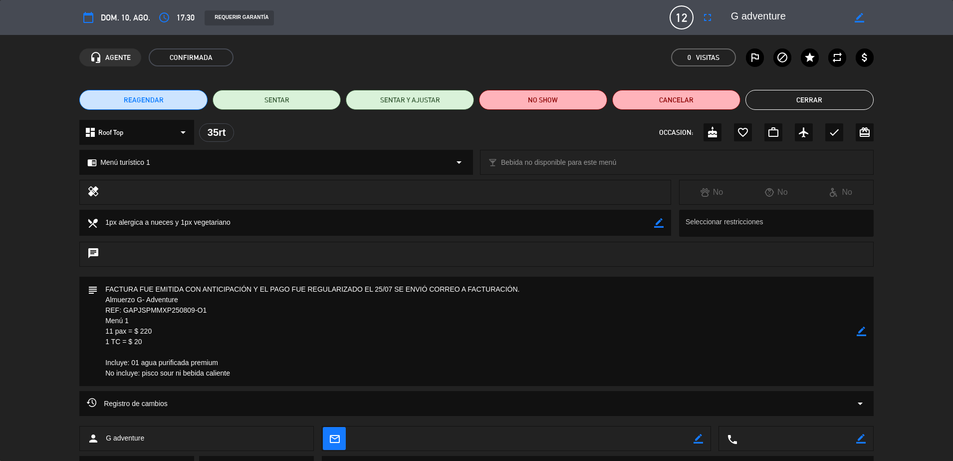
click at [822, 95] on button "Cerrar" at bounding box center [810, 100] width 128 height 20
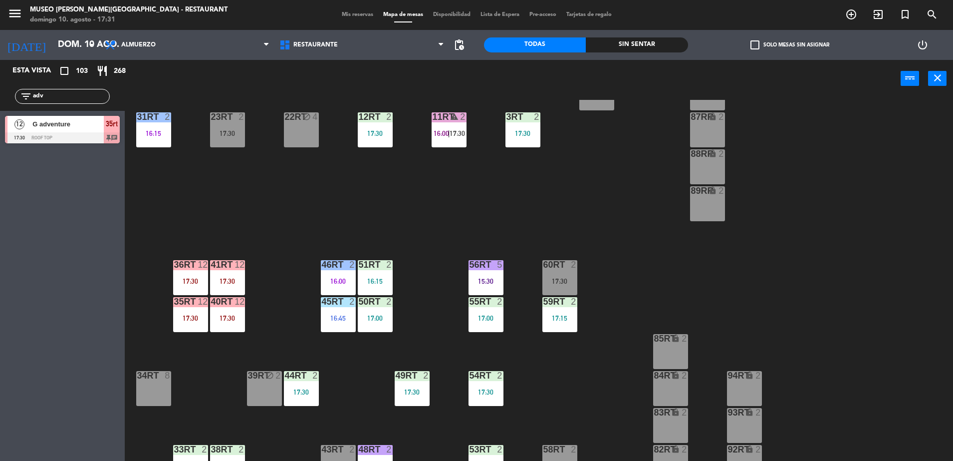
click at [178, 275] on div "36rt 12 17:30" at bounding box center [190, 277] width 35 height 35
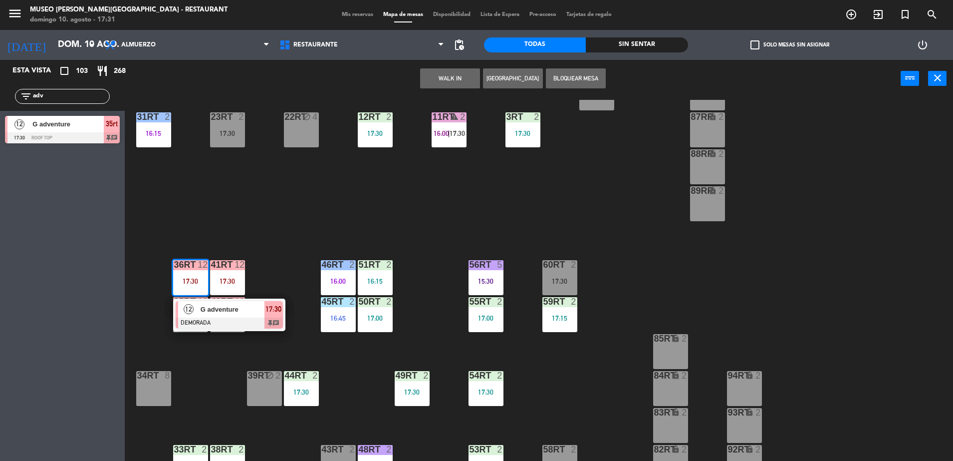
click at [259, 321] on div at bounding box center [229, 322] width 107 height 11
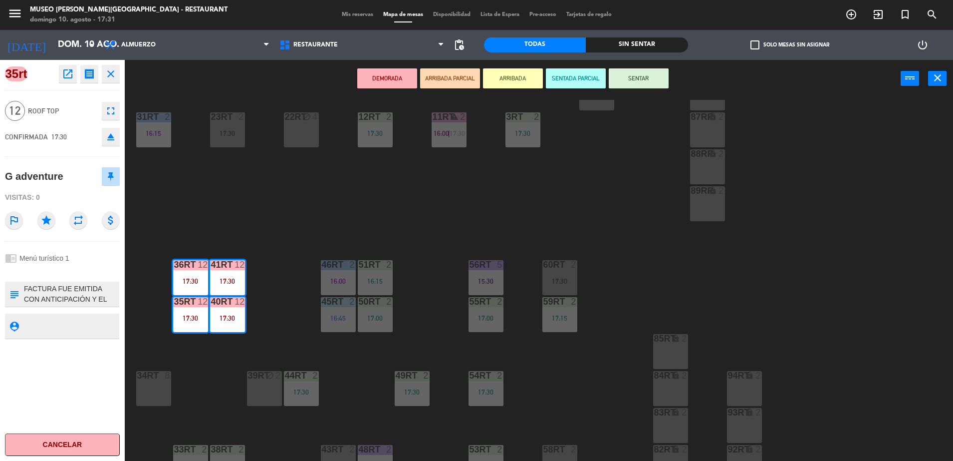
click at [87, 299] on textarea at bounding box center [70, 294] width 95 height 21
click at [609, 226] on div "18RT block 4 16RT 4 16:45 28RT 2 80RR lock 2 27RT block 5 7RT 4 15:30 S1RT lock…" at bounding box center [543, 281] width 819 height 363
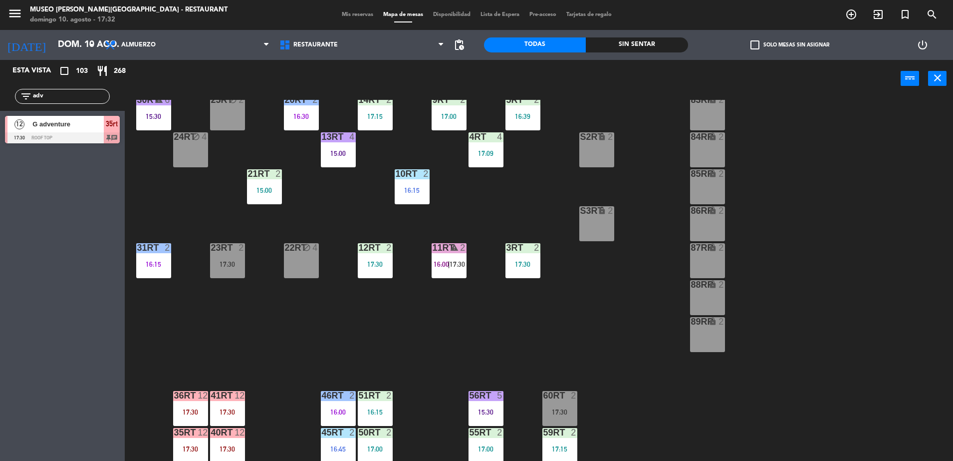
scroll to position [172, 0]
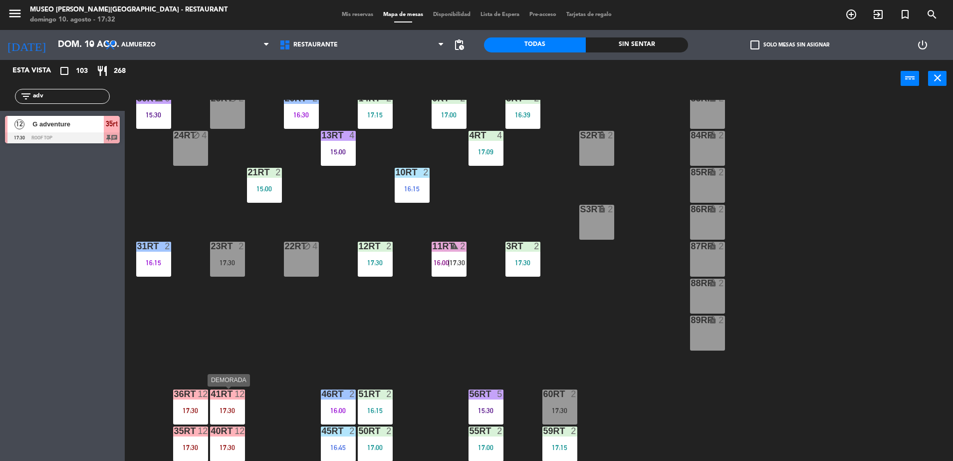
click at [224, 405] on div "41RT 12 17:30" at bounding box center [227, 406] width 35 height 35
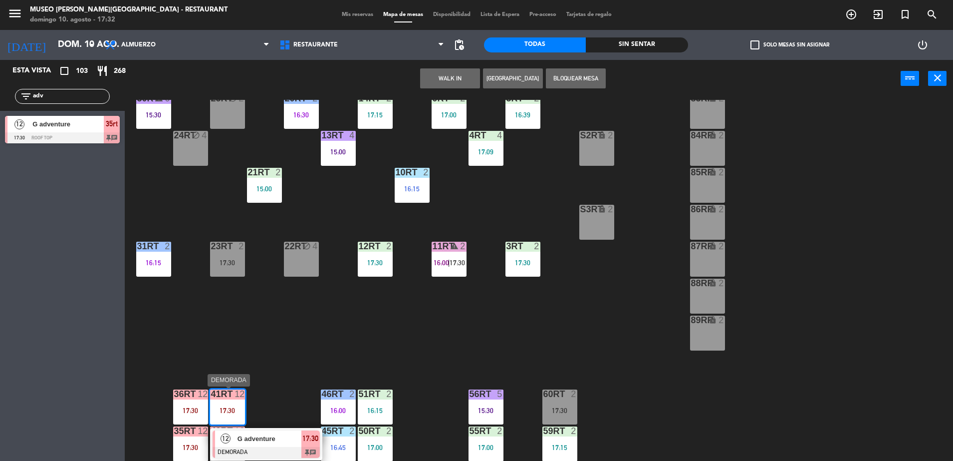
click at [274, 447] on div at bounding box center [266, 452] width 107 height 11
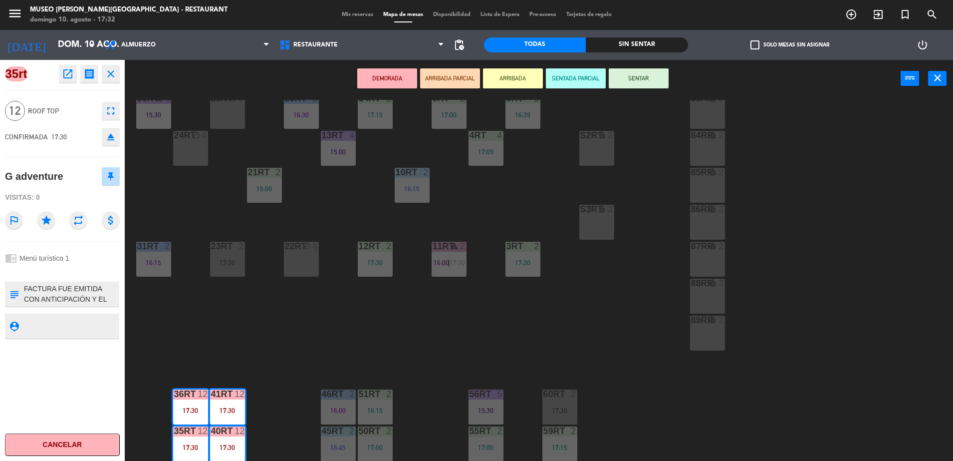
click at [429, 84] on button "ARRIBADA PARCIAL" at bounding box center [450, 78] width 60 height 20
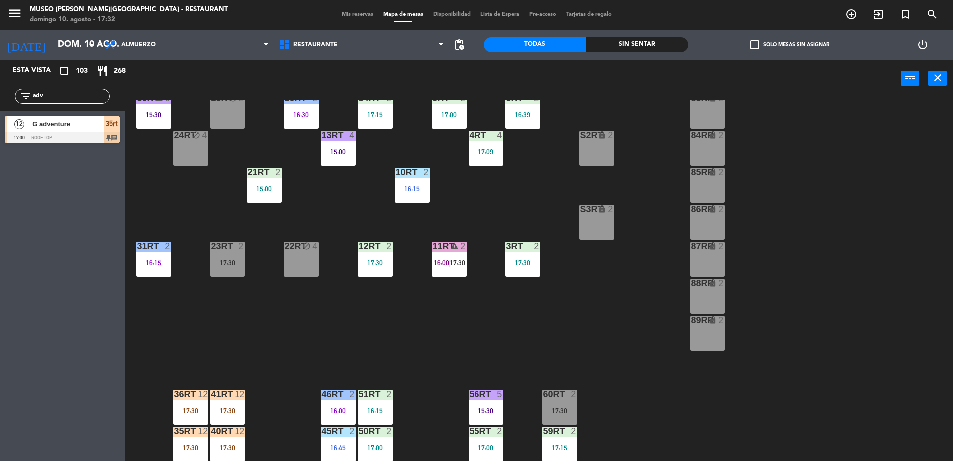
click at [98, 122] on span "G adventure" at bounding box center [67, 124] width 71 height 10
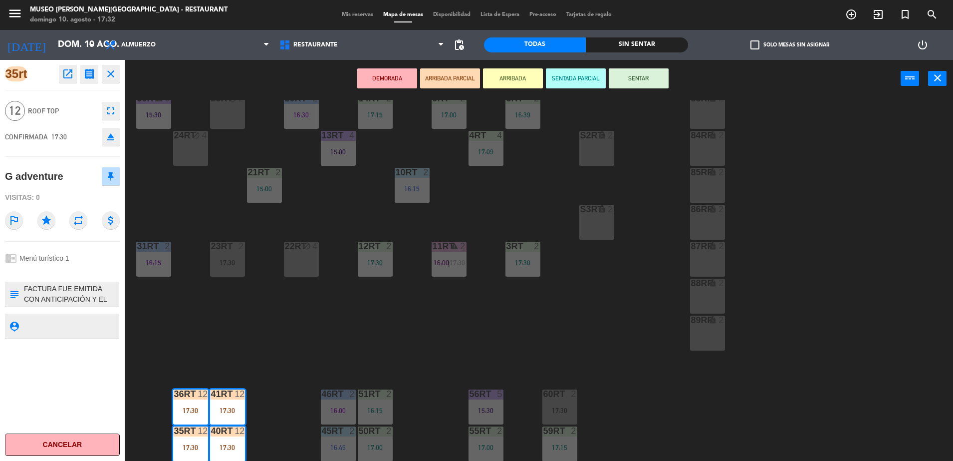
click at [72, 71] on icon "open_in_new" at bounding box center [68, 74] width 12 height 12
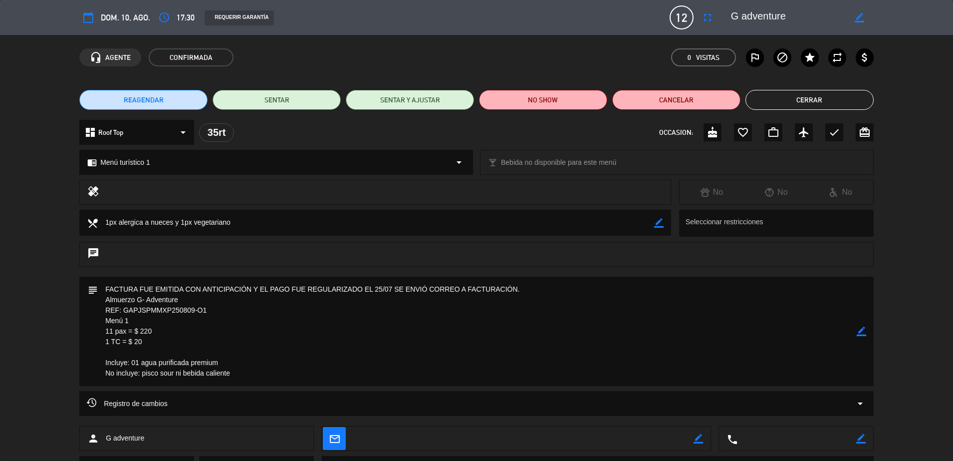
drag, startPoint x: 244, startPoint y: 370, endPoint x: 110, endPoint y: 291, distance: 155.5
click at [110, 291] on textarea at bounding box center [477, 331] width 759 height 109
click at [238, 328] on textarea at bounding box center [477, 331] width 759 height 109
click at [789, 100] on button "Cerrar" at bounding box center [810, 100] width 128 height 20
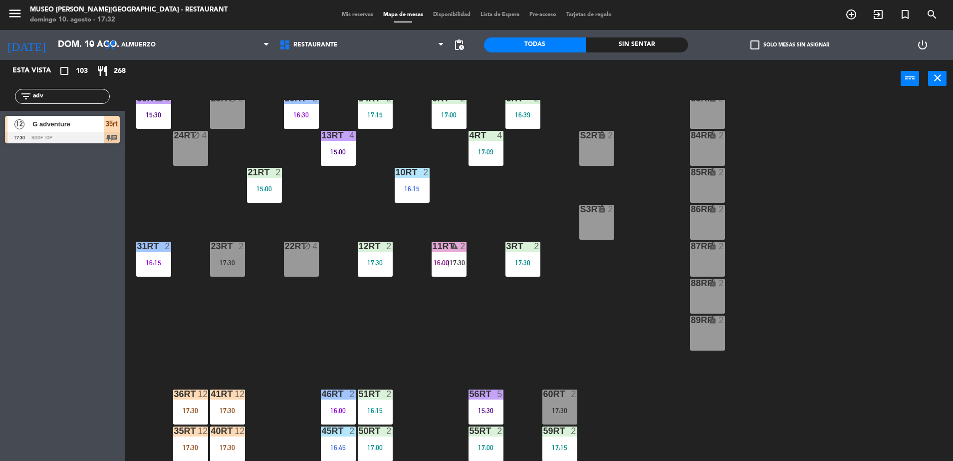
scroll to position [391, 0]
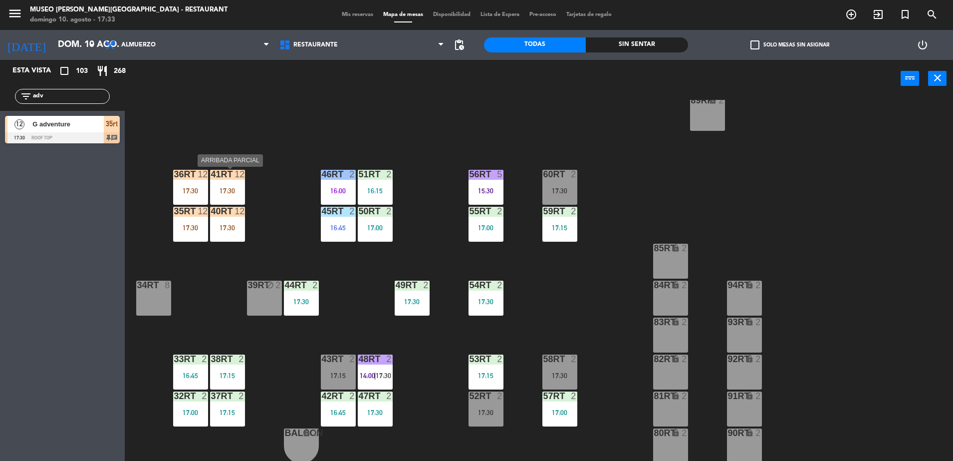
click at [225, 188] on div "17:30" at bounding box center [227, 190] width 35 height 7
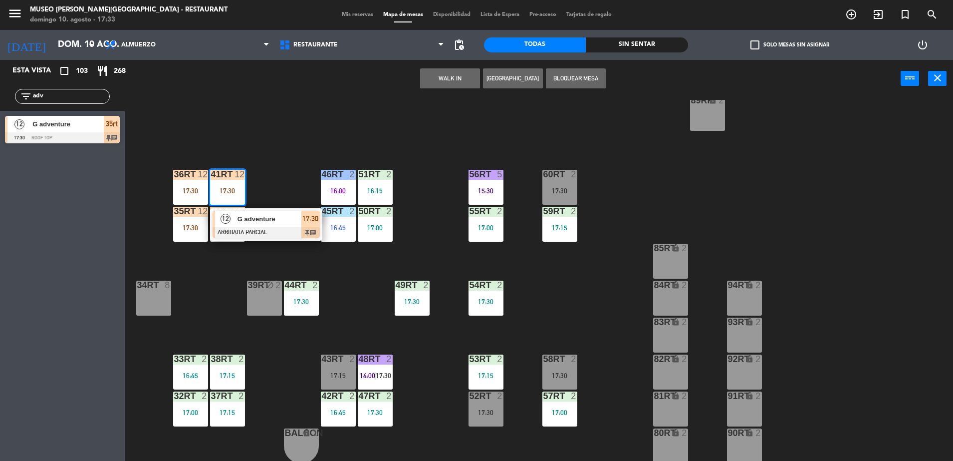
click at [280, 233] on div at bounding box center [266, 232] width 107 height 11
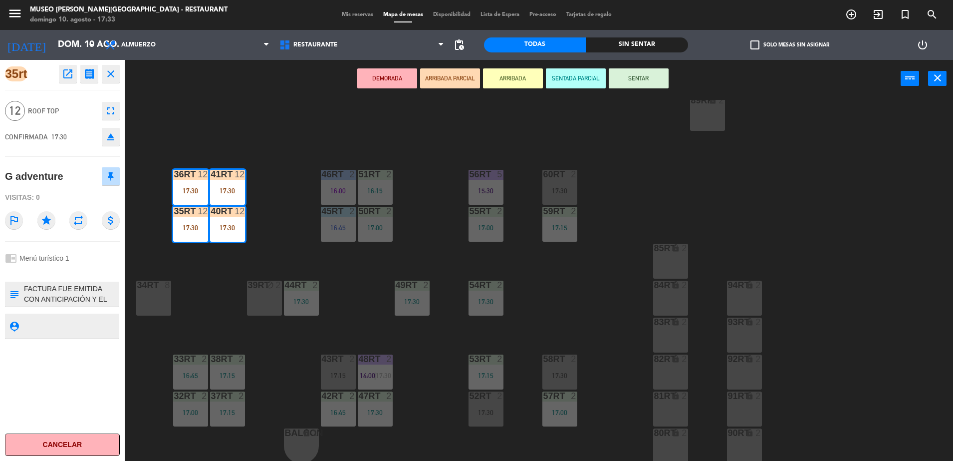
click at [19, 289] on icon "subject" at bounding box center [13, 294] width 11 height 11
click at [23, 291] on textarea at bounding box center [70, 294] width 95 height 21
type textarea "m35-41rt| FACTURA FUE EMITIDA CON ANTICIPACIÓN Y EL PAGO FUE REGULARIZADO EL 25…"
click at [46, 256] on span "Menú turístico 1" at bounding box center [44, 258] width 50 height 8
click at [79, 288] on textarea at bounding box center [70, 294] width 95 height 21
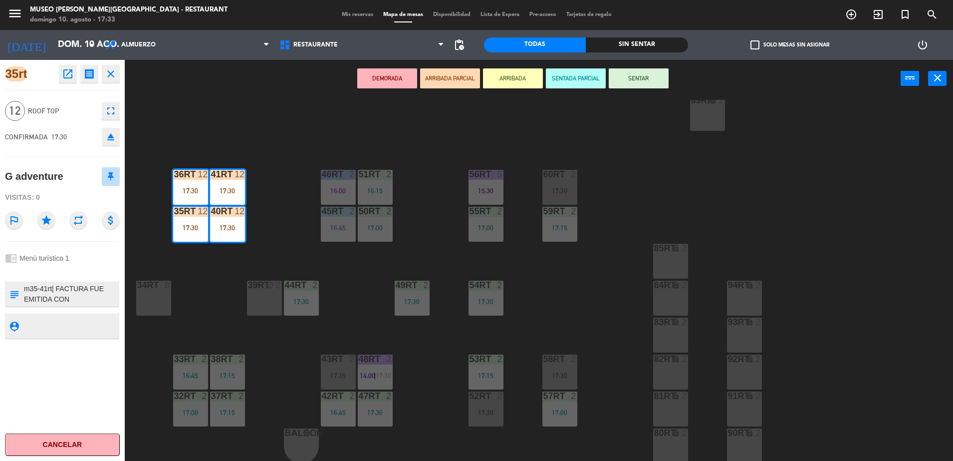
click at [77, 282] on div at bounding box center [70, 294] width 95 height 25
click at [281, 257] on div "18RT block 4 16RT 4 16:45 28RT 2 80RR lock 2 27RT block 5 7RT 4 15:30 S1RT lock…" at bounding box center [543, 281] width 819 height 363
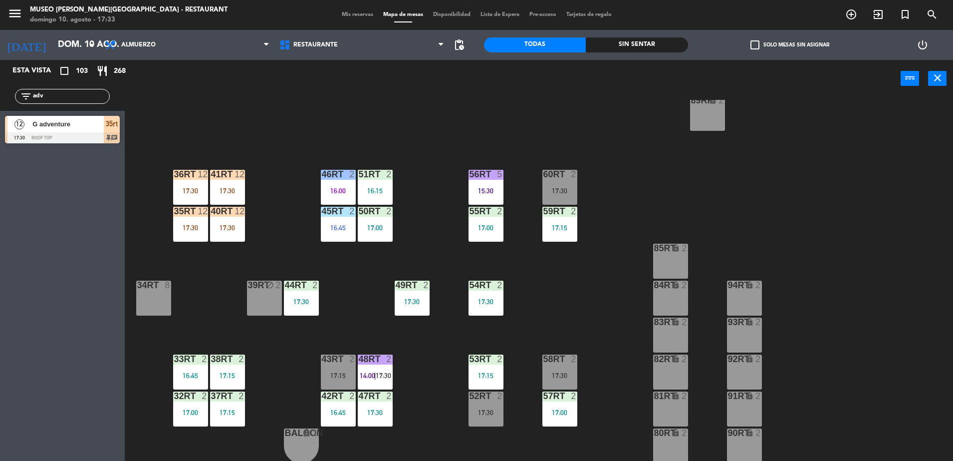
click at [341, 362] on div at bounding box center [338, 358] width 16 height 9
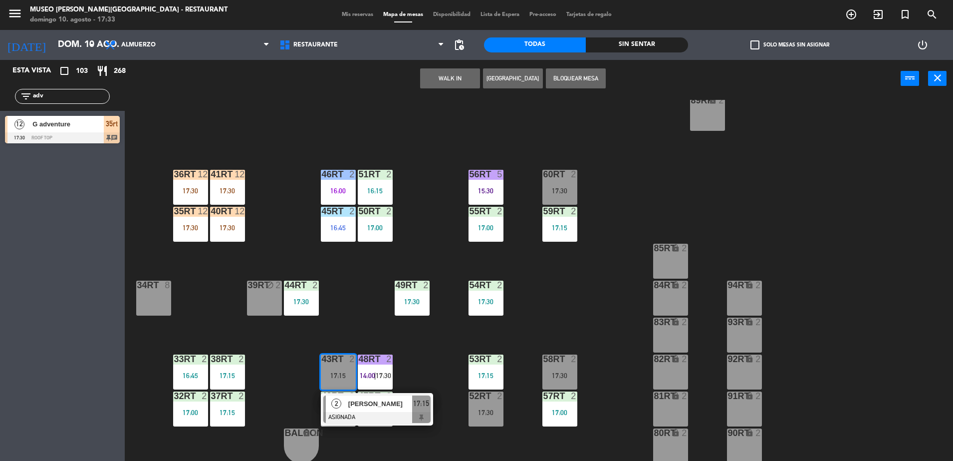
click at [410, 423] on div "2 [PERSON_NAME] ASIGNADA 17:15" at bounding box center [377, 409] width 112 height 32
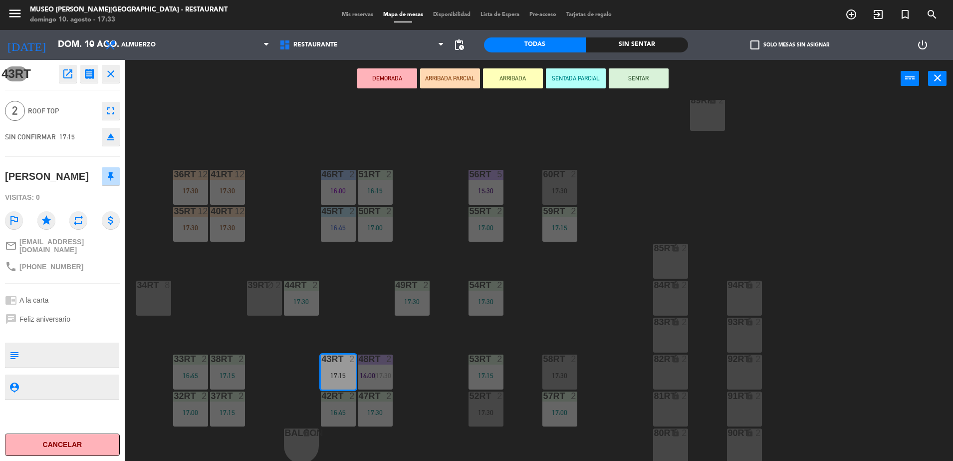
click at [670, 257] on div "85RT lock 2" at bounding box center [670, 261] width 35 height 35
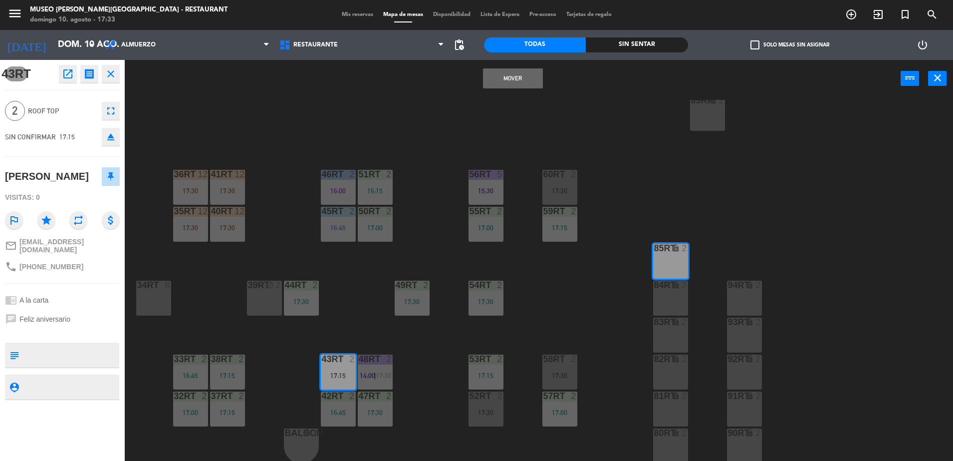
click at [492, 91] on div "Mover power_input close" at bounding box center [513, 79] width 776 height 38
click at [500, 86] on button "Mover" at bounding box center [513, 78] width 60 height 20
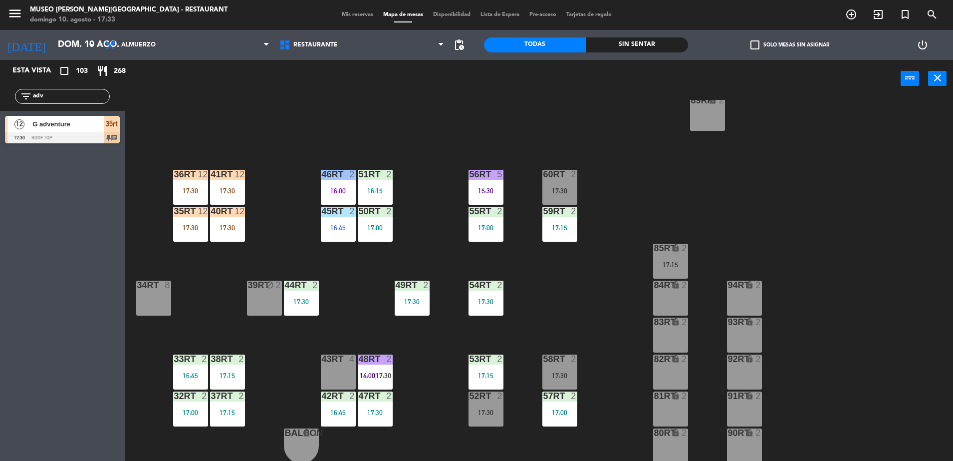
click at [375, 348] on div "18RT block 4 16RT 4 16:45 28RT 2 80RR lock 2 27RT block 5 7RT 4 15:30 S1RT lock…" at bounding box center [543, 281] width 819 height 363
click at [380, 372] on span "17:30" at bounding box center [383, 375] width 15 height 8
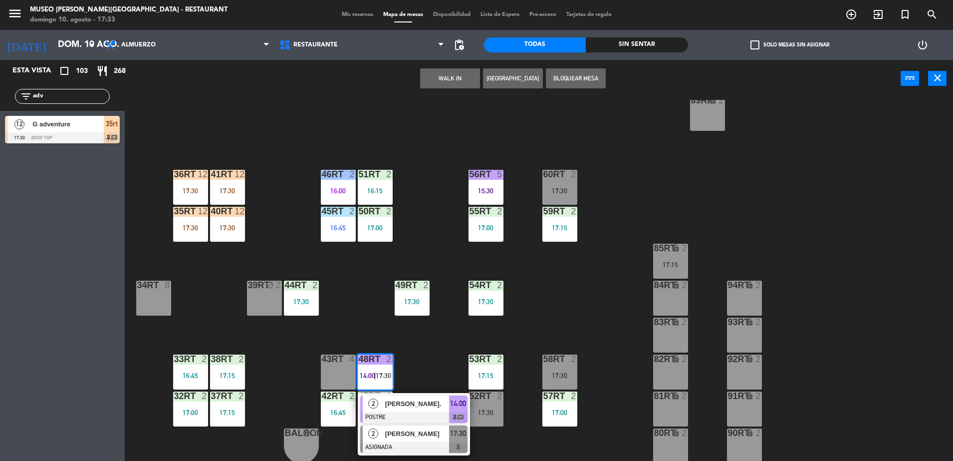
click at [438, 440] on div "[PERSON_NAME]" at bounding box center [416, 433] width 65 height 16
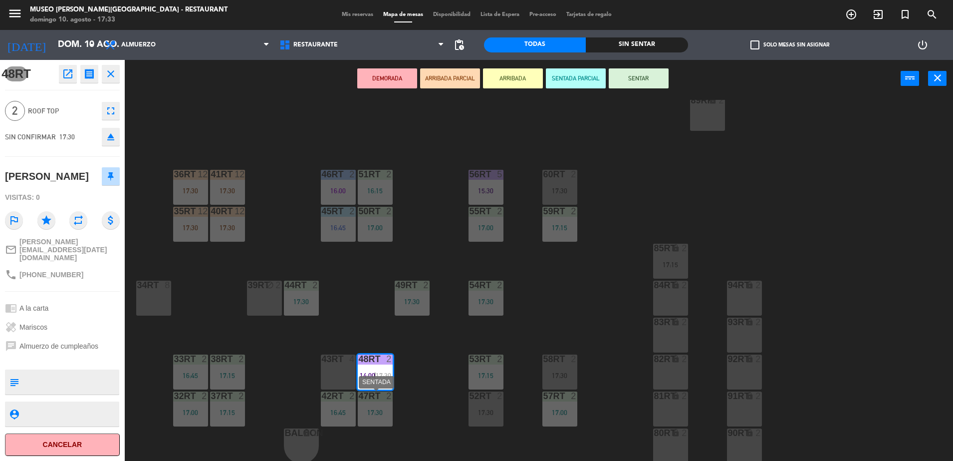
click at [340, 370] on div "43RT 4" at bounding box center [338, 371] width 35 height 35
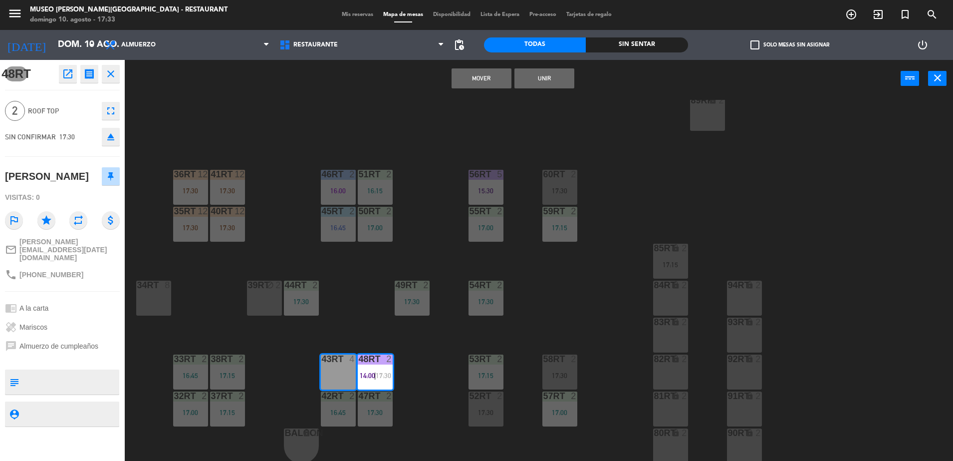
click at [475, 71] on button "Mover" at bounding box center [482, 78] width 60 height 20
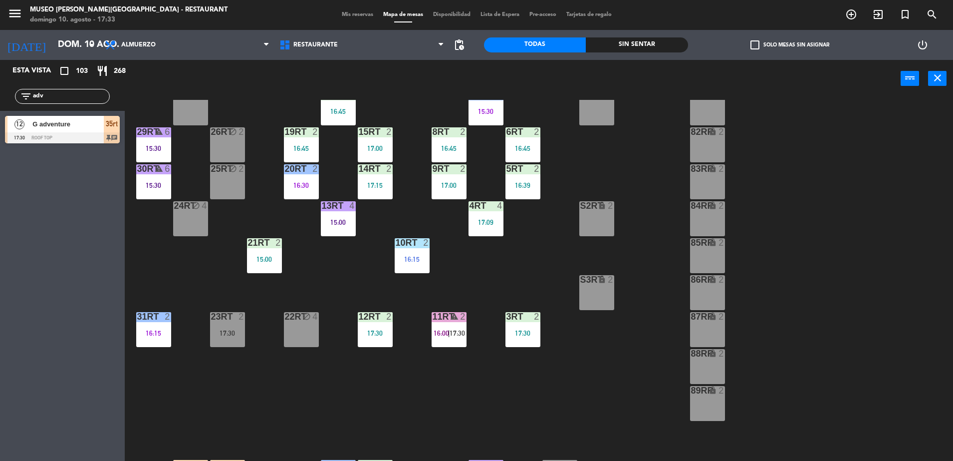
scroll to position [104, 0]
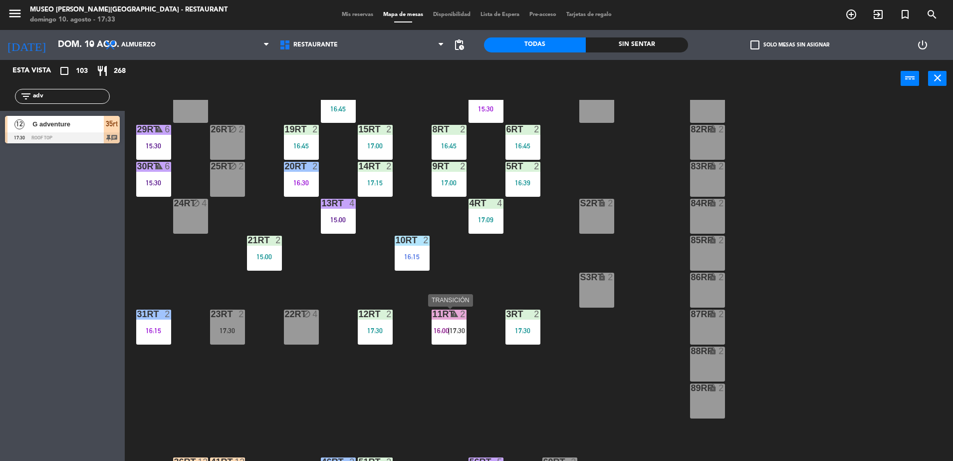
click at [457, 327] on span "17:30" at bounding box center [457, 330] width 15 height 8
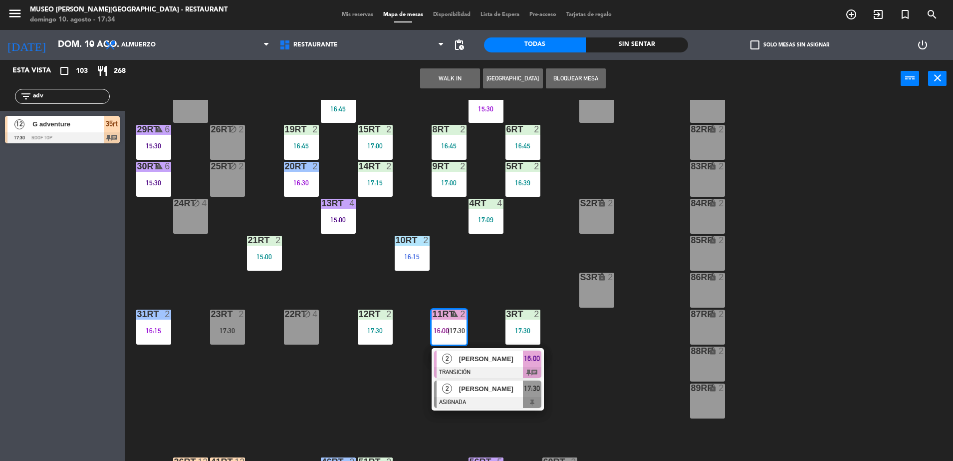
click at [479, 391] on span "[PERSON_NAME]" at bounding box center [491, 388] width 64 height 10
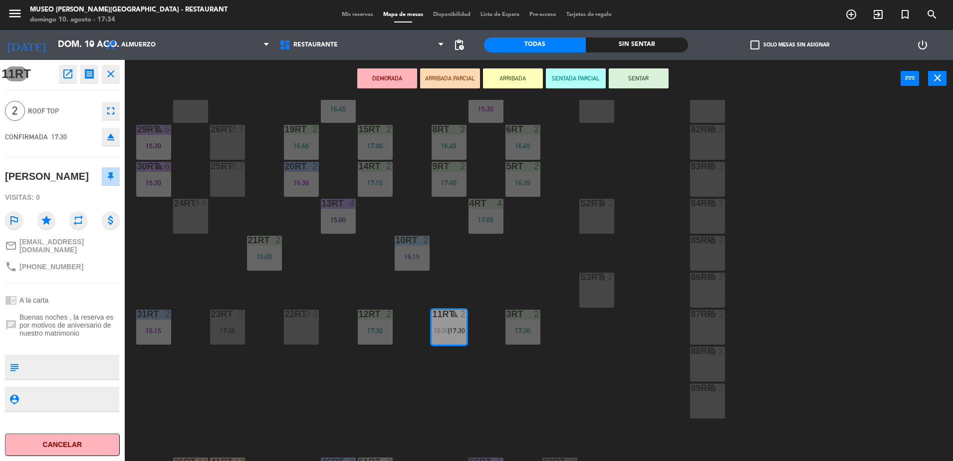
click at [301, 321] on div "22RT block 4" at bounding box center [301, 326] width 35 height 35
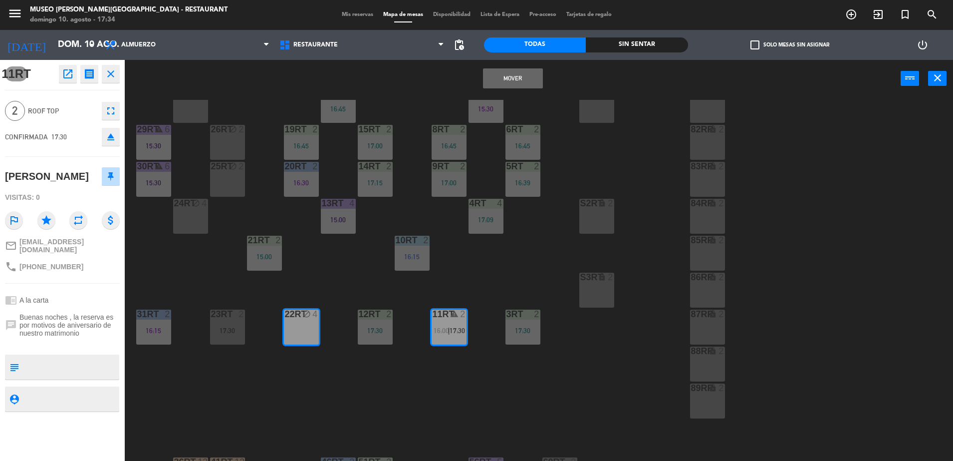
click at [489, 83] on button "Mover" at bounding box center [513, 78] width 60 height 20
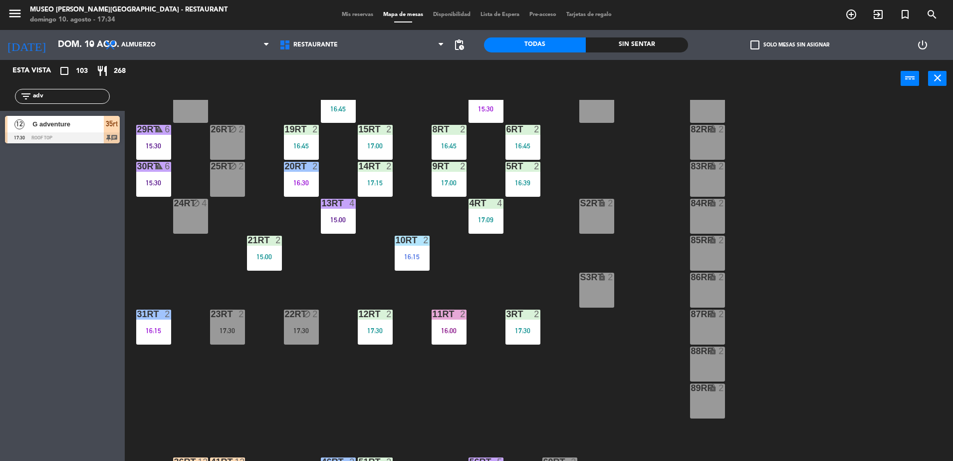
drag, startPoint x: 65, startPoint y: 91, endPoint x: 0, endPoint y: 123, distance: 72.3
click at [0, 123] on html "close × Museo [PERSON_NAME] Café - Restaurant × chrome_reader_mode Listado de R…" at bounding box center [476, 230] width 953 height 461
type input "[PERSON_NAME]"
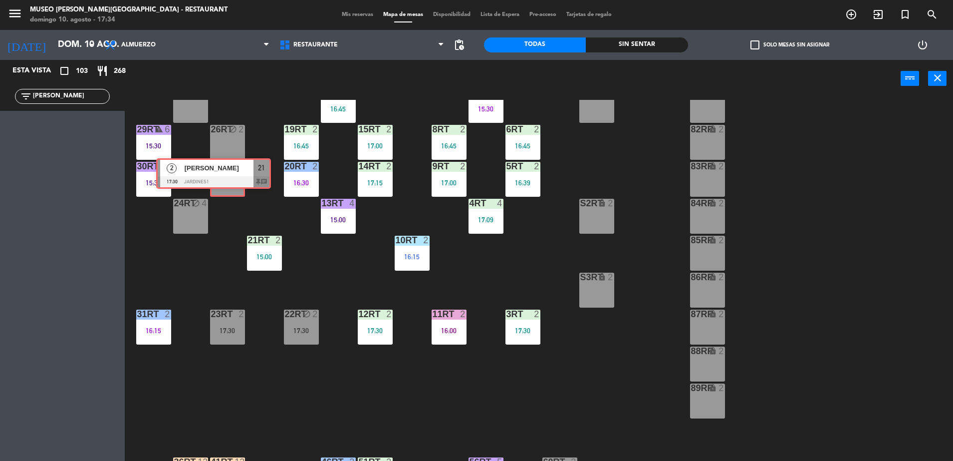
drag, startPoint x: 74, startPoint y: 133, endPoint x: 226, endPoint y: 175, distance: 157.1
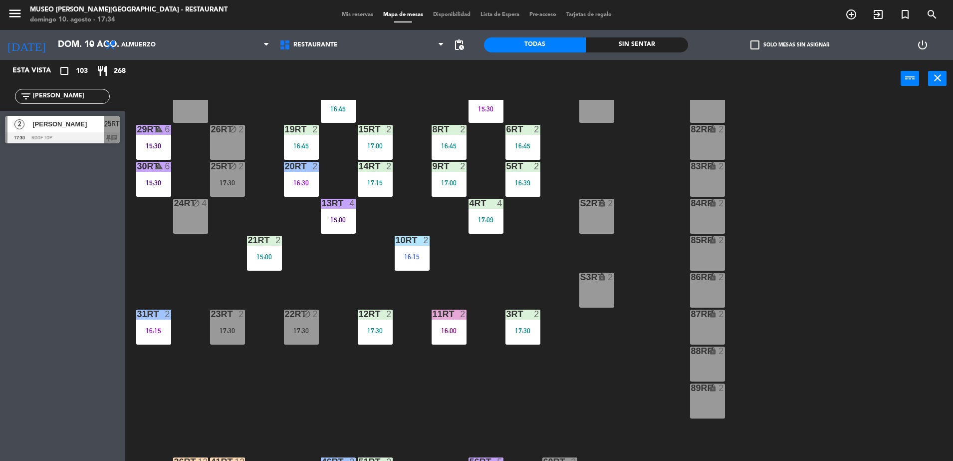
scroll to position [391, 0]
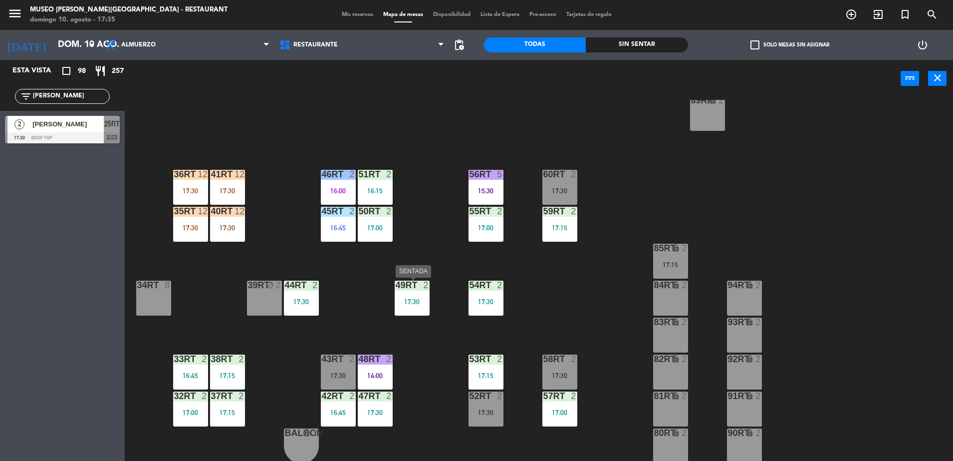
click at [408, 302] on div "17:30" at bounding box center [412, 301] width 35 height 7
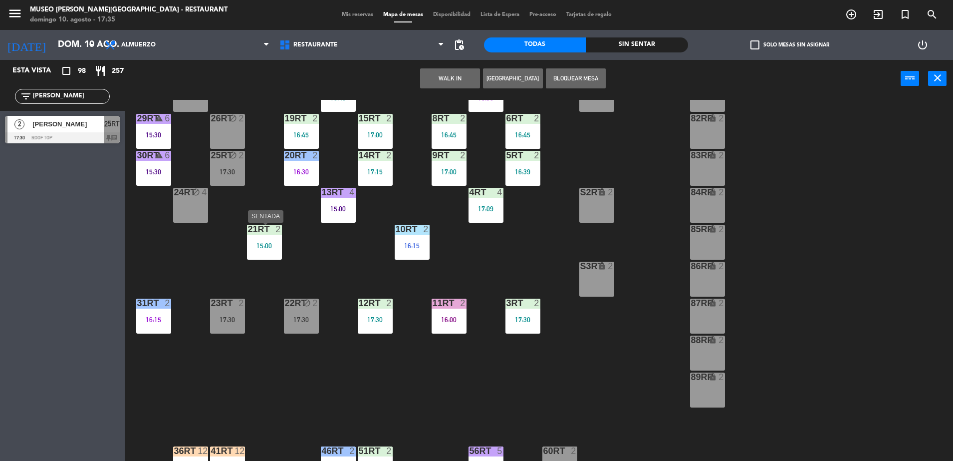
scroll to position [118, 0]
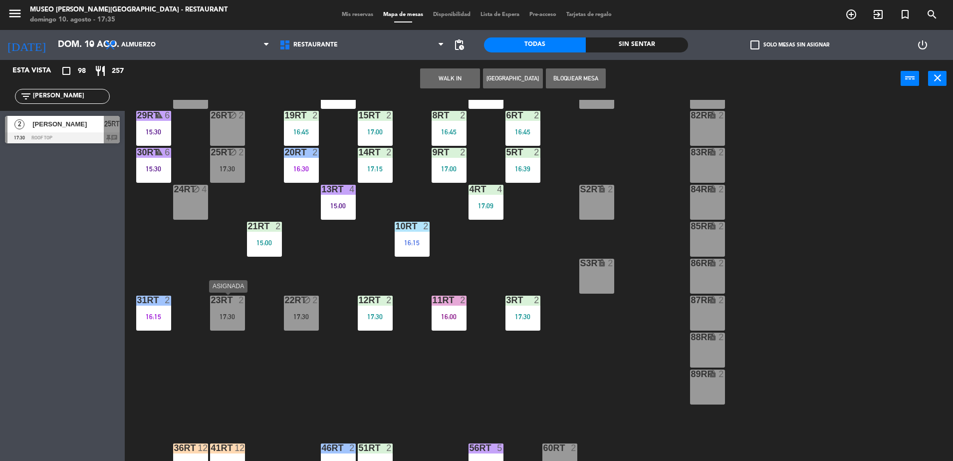
click at [242, 321] on div "23RT 2 17:30" at bounding box center [227, 313] width 35 height 35
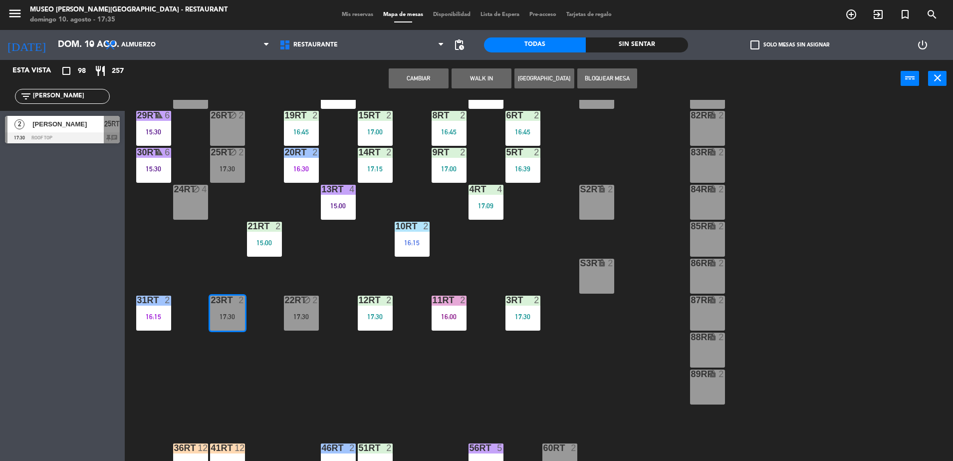
click at [426, 89] on div "Cambiar WALK IN Crear Reserva Bloquear Mesa power_input close" at bounding box center [513, 79] width 776 height 38
click at [421, 76] on button "Cambiar" at bounding box center [419, 78] width 60 height 20
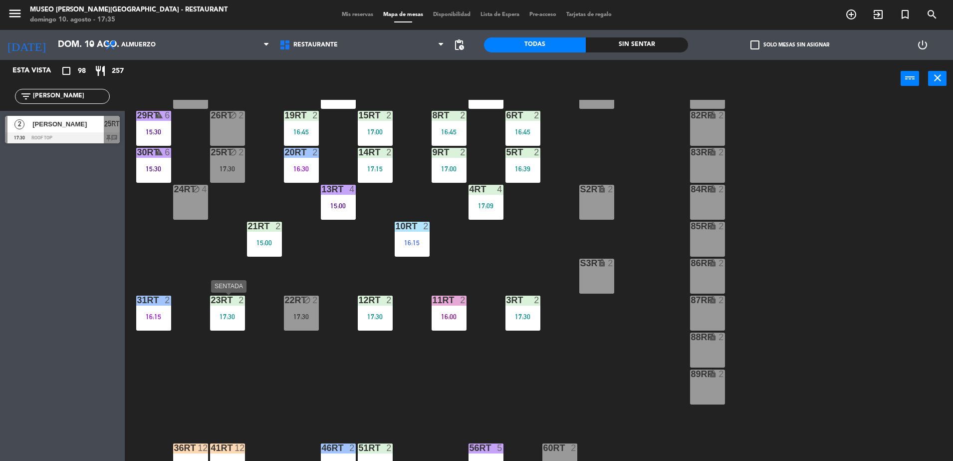
click at [222, 320] on div "23RT 2 17:30" at bounding box center [227, 313] width 35 height 35
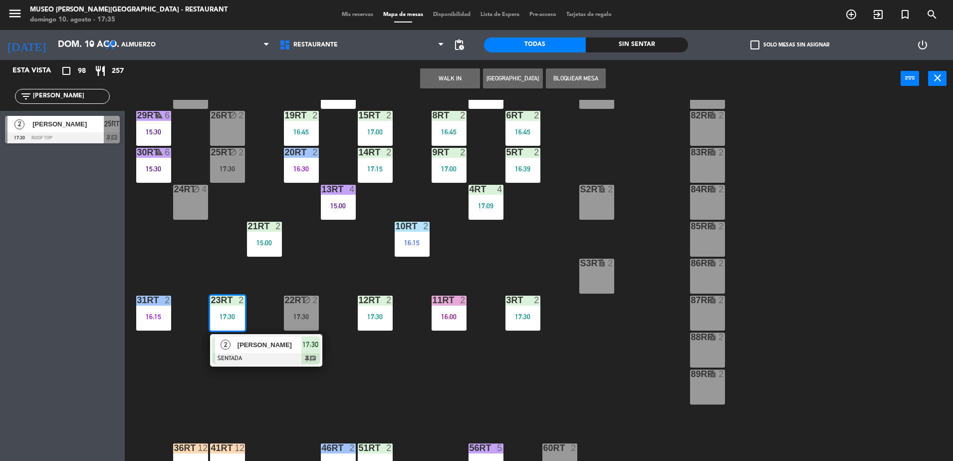
click at [278, 356] on div at bounding box center [266, 358] width 107 height 11
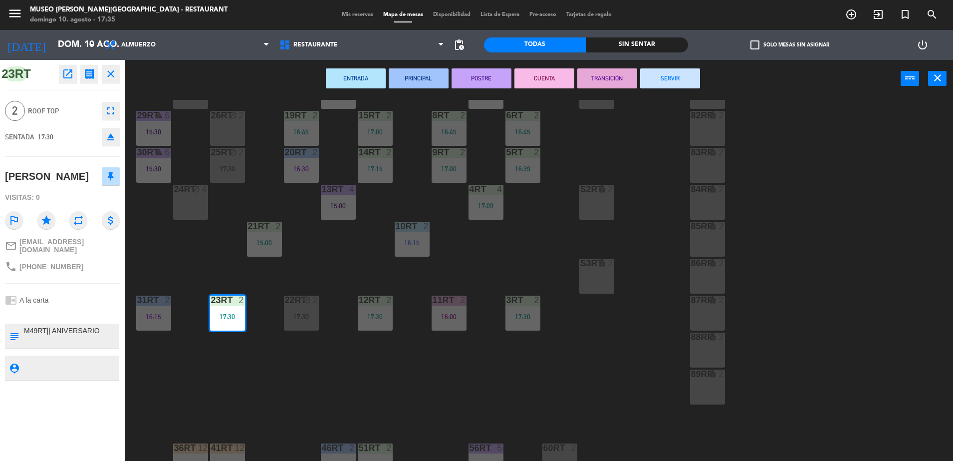
click at [36, 329] on textarea at bounding box center [70, 335] width 95 height 21
type textarea "M23RT|| ANIVERSARIO"
click at [58, 311] on div at bounding box center [62, 312] width 115 height 7
click at [276, 304] on div "18RT block 4 16RT 4 16:45 28RT 2 80RR lock 2 27RT block 5 7RT 4 15:30 S1RT lock…" at bounding box center [543, 281] width 819 height 363
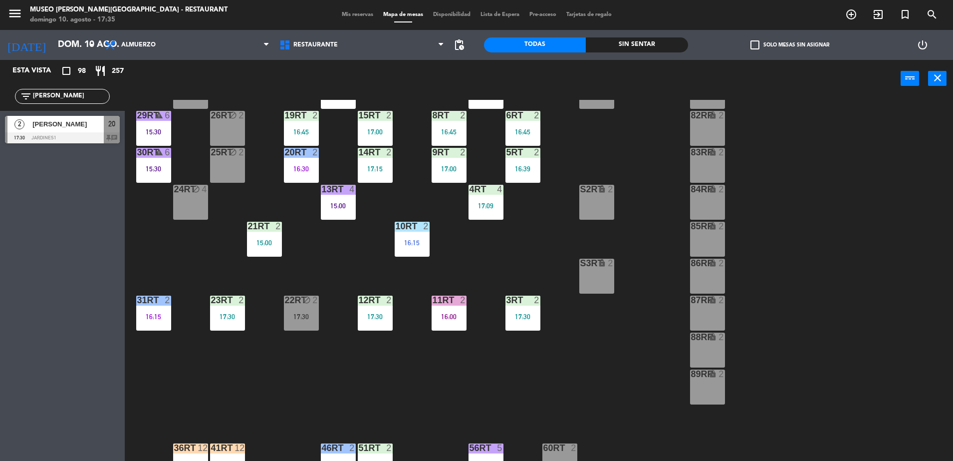
click at [227, 306] on div "23RT 2 17:30" at bounding box center [227, 313] width 35 height 35
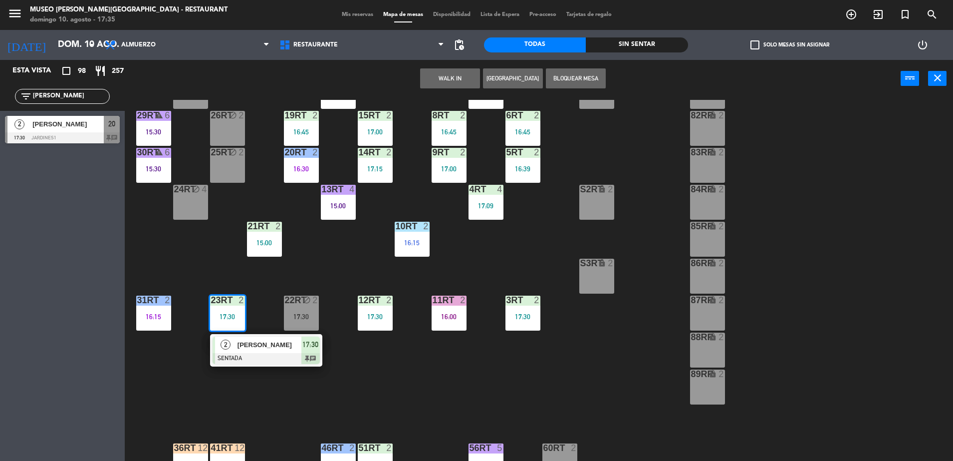
click at [264, 343] on span "[PERSON_NAME]" at bounding box center [270, 344] width 64 height 10
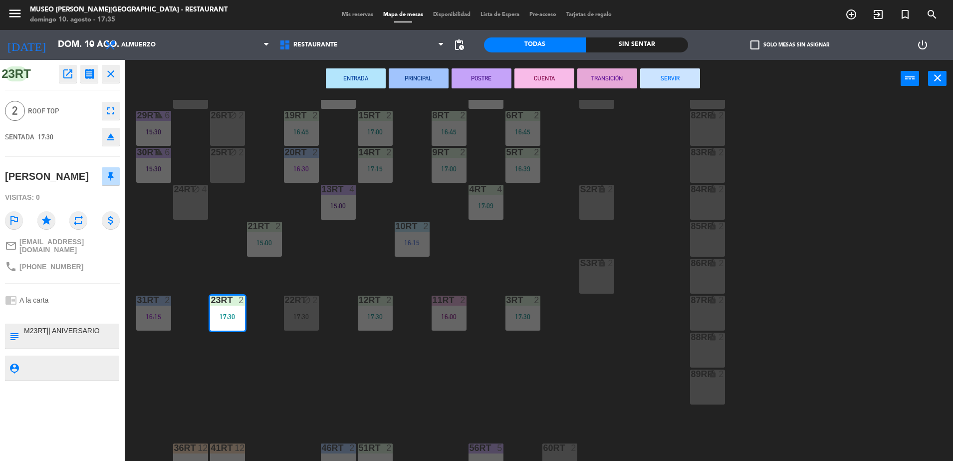
click at [264, 343] on div "18RT block 4 16RT 4 16:45 28RT 2 80RR lock 2 27RT block 5 7RT 4 15:30 S1RT lock…" at bounding box center [543, 281] width 819 height 363
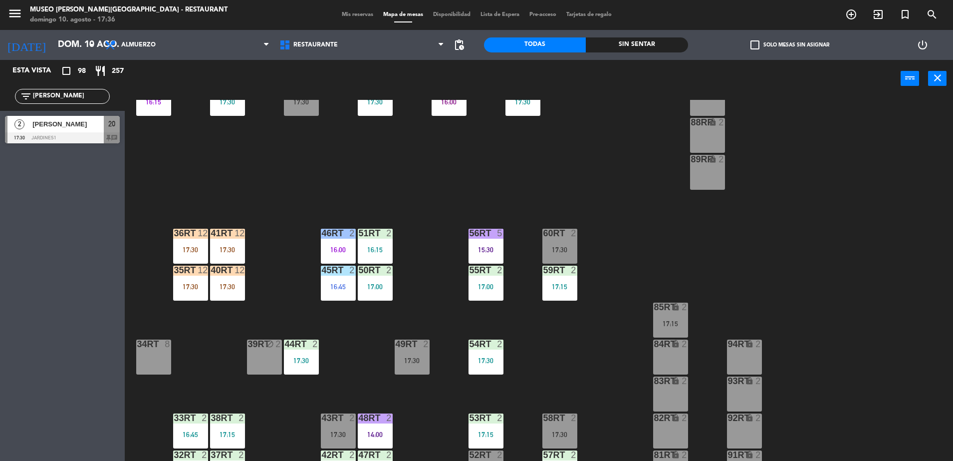
scroll to position [334, 0]
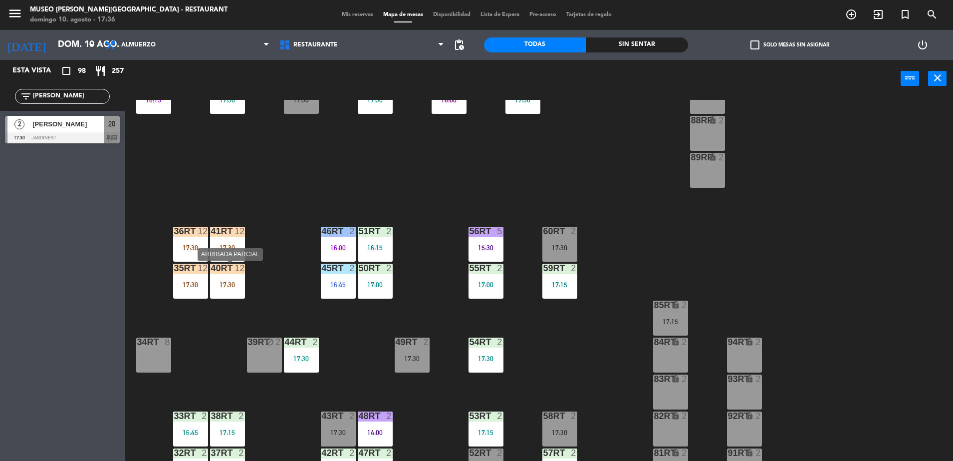
click at [224, 282] on div "17:30" at bounding box center [227, 284] width 35 height 7
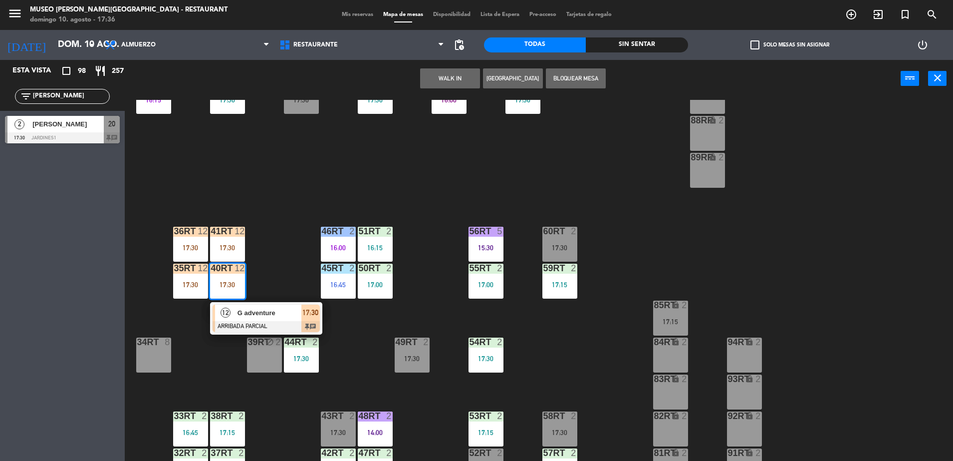
click at [250, 302] on div "12 G adventure ARRIBADA PARCIAL 17:30 chat" at bounding box center [266, 318] width 112 height 32
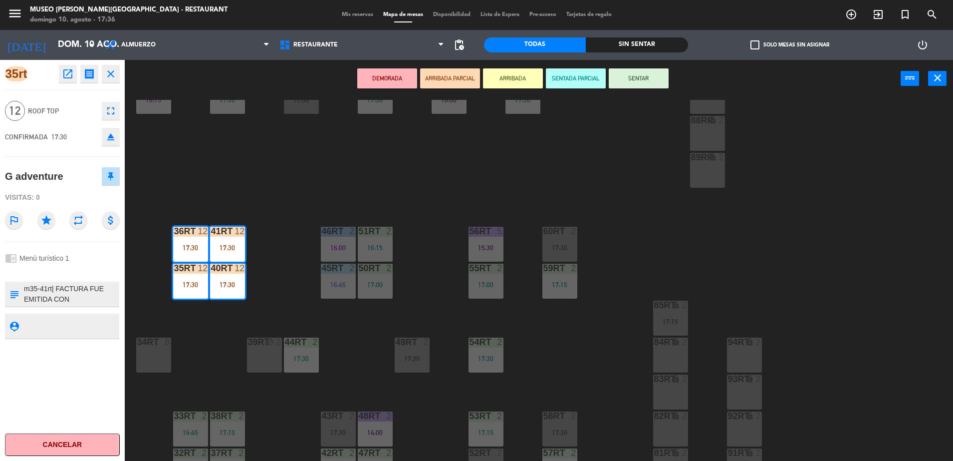
click at [404, 200] on div "18RT block 4 16RT 4 16:45 28RT 2 80RR lock 2 27RT block 5 7RT 4 15:30 S1RT lock…" at bounding box center [543, 281] width 819 height 363
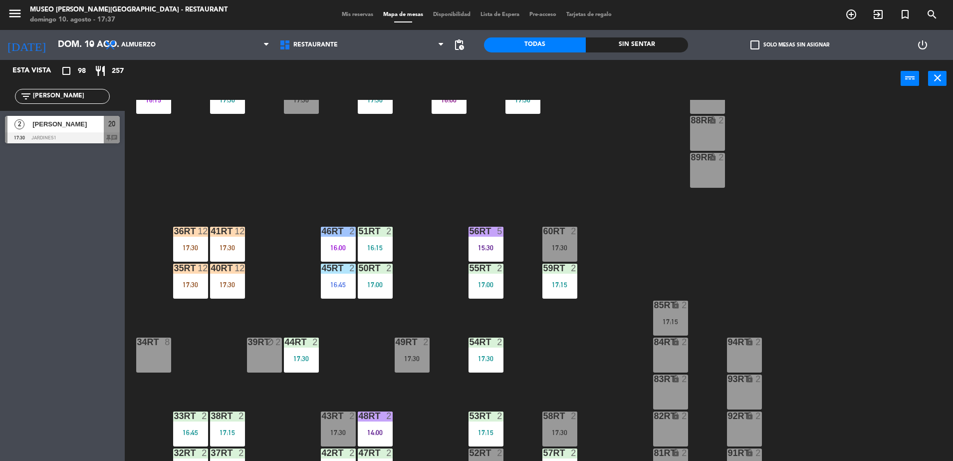
scroll to position [0, 0]
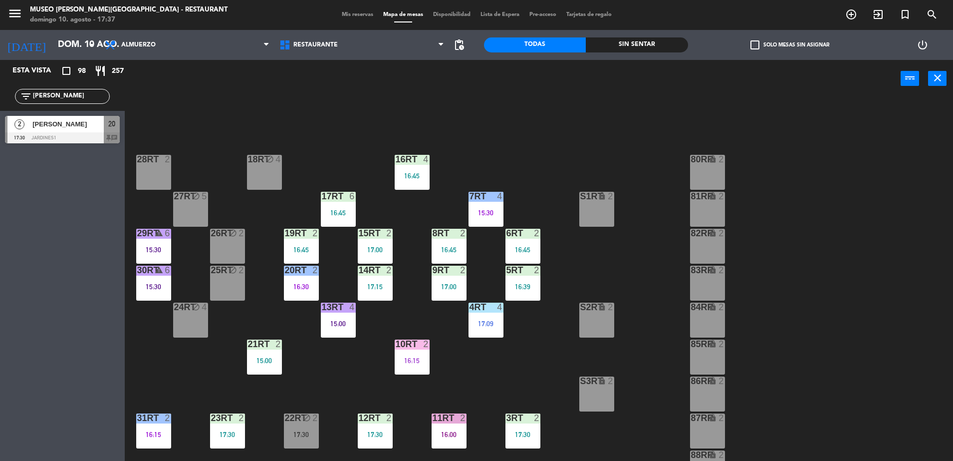
drag, startPoint x: 69, startPoint y: 99, endPoint x: 0, endPoint y: 95, distance: 69.5
click at [0, 95] on html "close × Museo [PERSON_NAME] Café - Restaurant × chrome_reader_mode Listado de R…" at bounding box center [476, 230] width 953 height 461
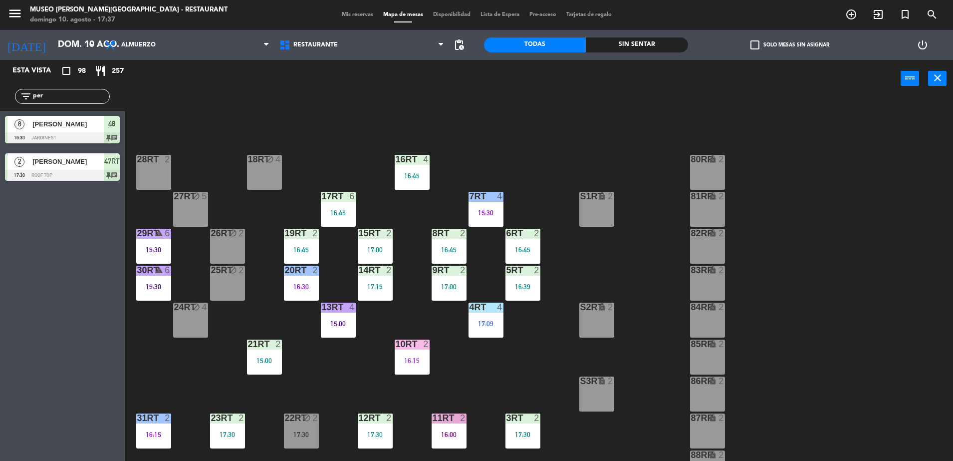
type input "per"
